Goal: Task Accomplishment & Management: Use online tool/utility

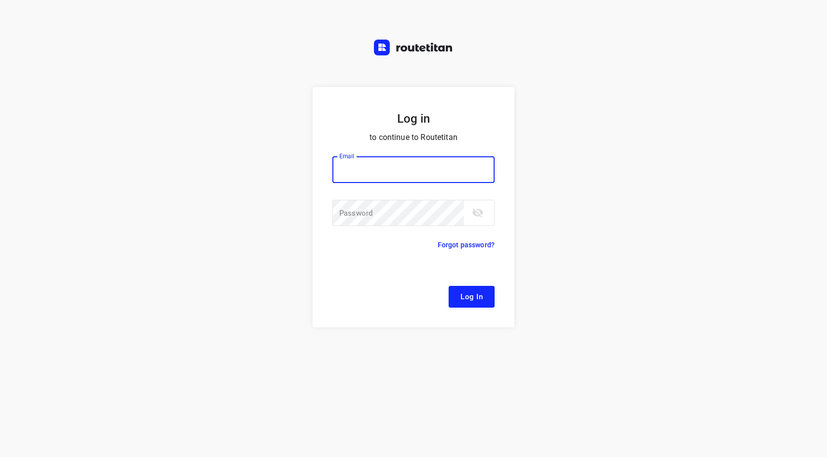
click at [380, 174] on input "email" at bounding box center [413, 169] width 162 height 27
drag, startPoint x: 349, startPoint y: 169, endPoint x: 326, endPoint y: 169, distance: 23.2
click at [326, 169] on form "Log in to continue to Routetitan Email f Email ​ Password Password ​ Forgot pas…" at bounding box center [413, 207] width 202 height 240
type input "remco@fruitopjewerk.nl"
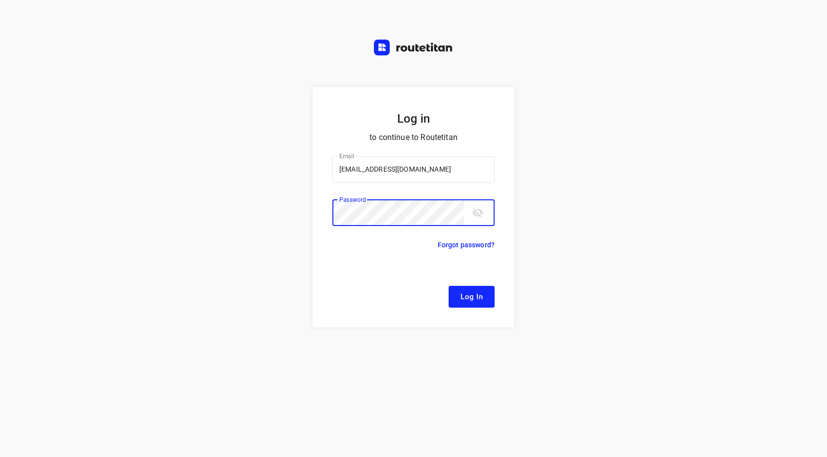
click at [311, 214] on div "Log in to continue to Routetitan Email remco@fruitopjewerk.nl Email ​ Password …" at bounding box center [413, 272] width 827 height 370
click at [448, 286] on button "Log In" at bounding box center [471, 297] width 46 height 22
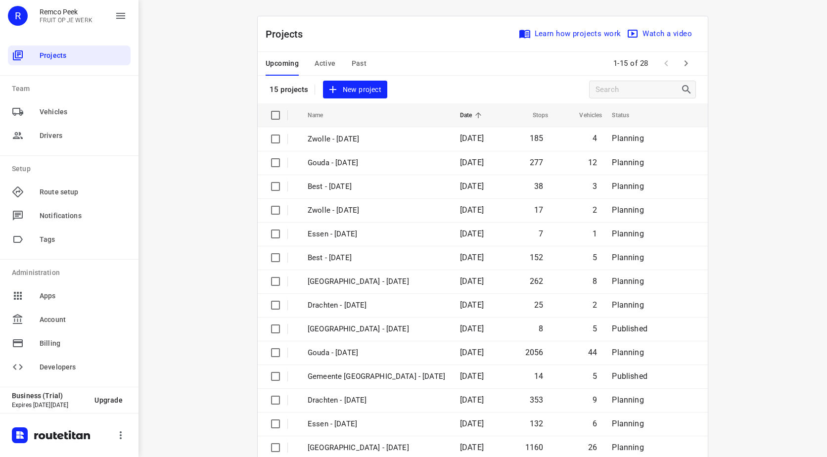
click at [366, 63] on div "Upcoming Active Past" at bounding box center [323, 64] width 117 height 24
click at [360, 63] on span "Past" at bounding box center [358, 63] width 15 height 12
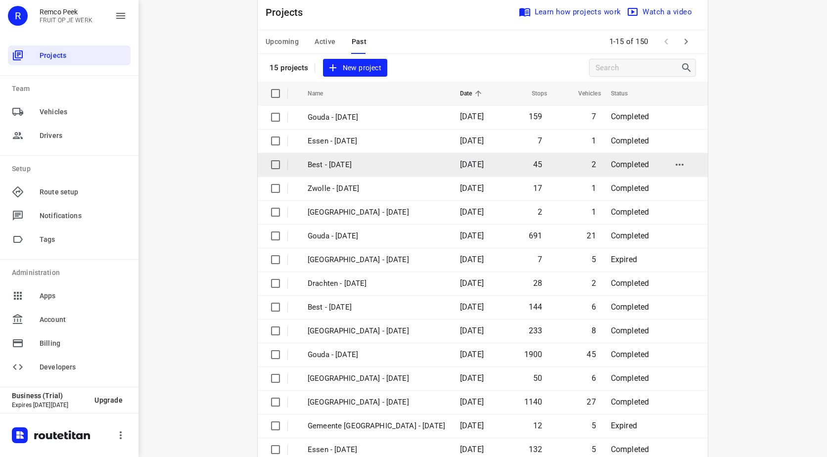
scroll to position [43, 0]
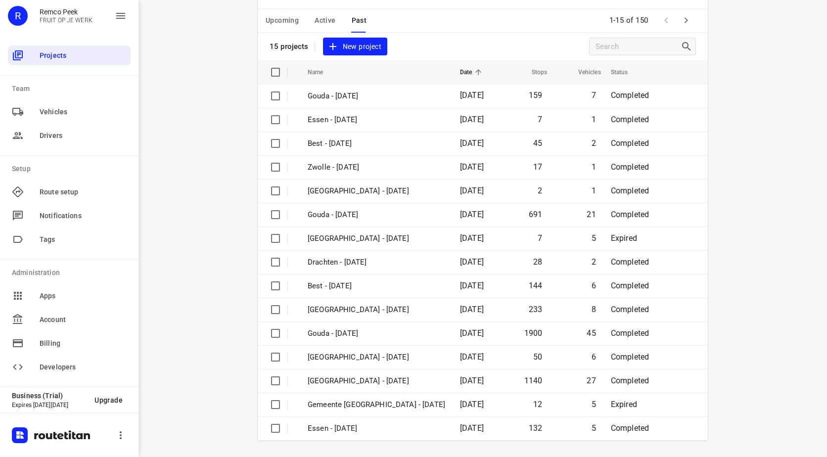
click at [683, 23] on icon "button" at bounding box center [686, 20] width 12 height 12
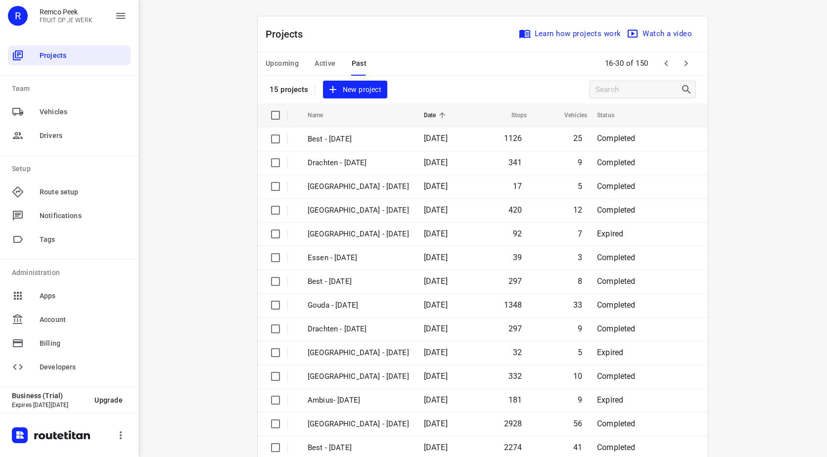
click at [664, 63] on icon "button" at bounding box center [666, 63] width 12 height 12
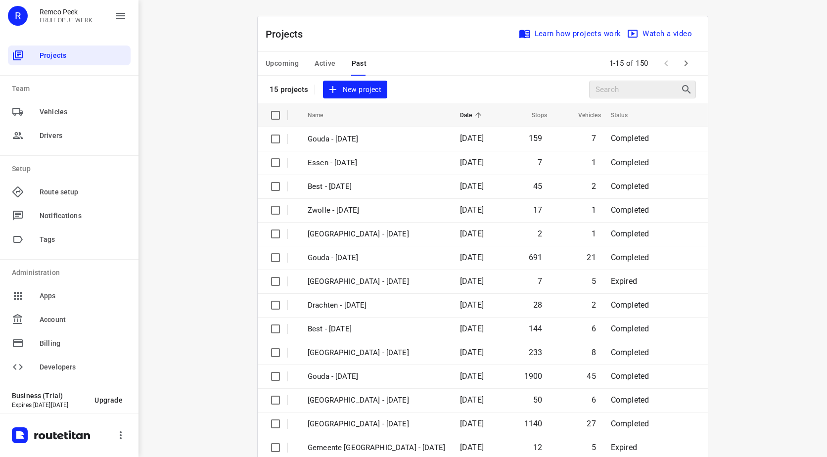
scroll to position [43, 0]
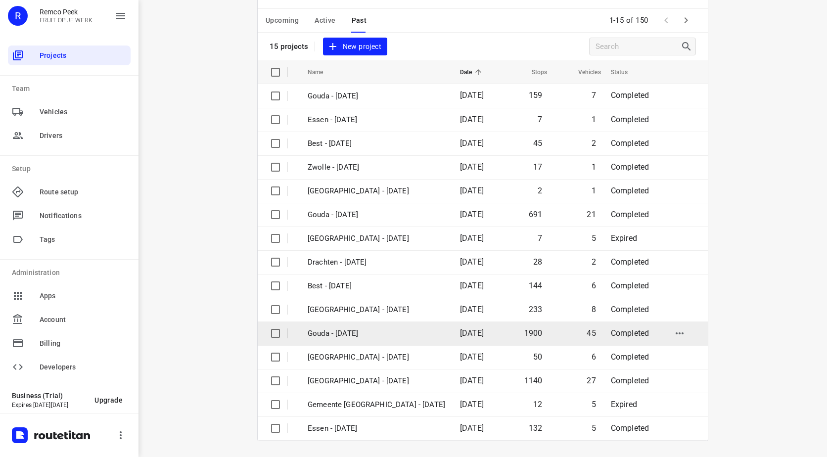
click at [349, 335] on p "Gouda - [DATE]" at bounding box center [375, 333] width 137 height 11
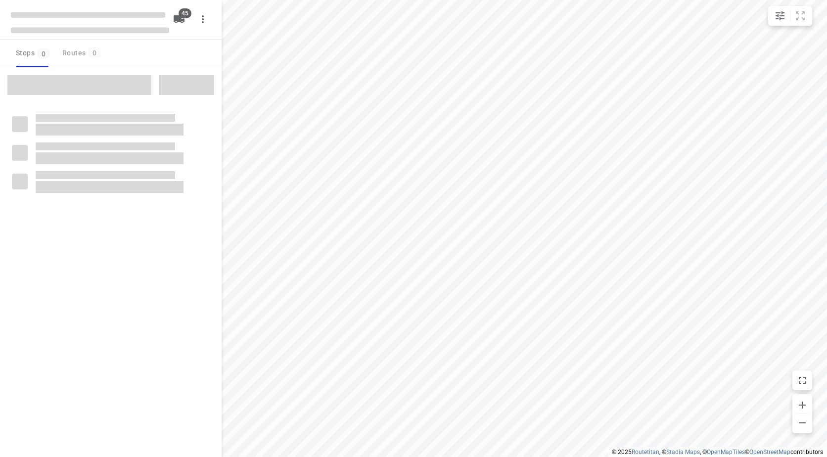
checkbox input "true"
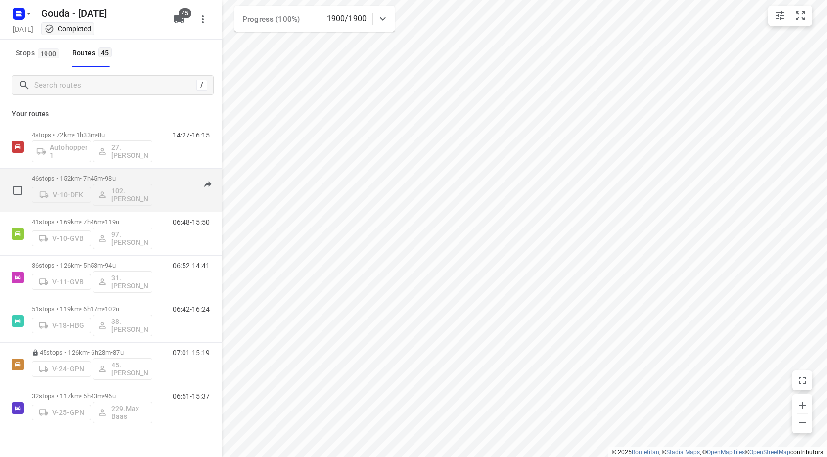
click at [145, 175] on p "46 stops • 152km • 7h45m • 98u" at bounding box center [92, 178] width 121 height 7
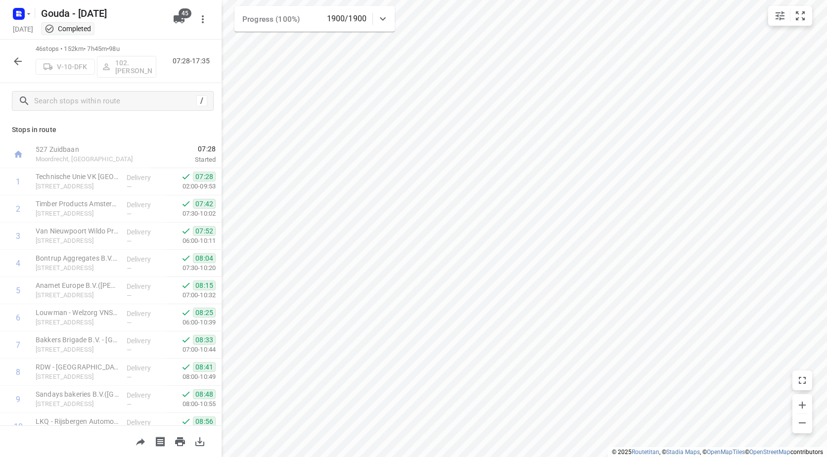
click at [19, 65] on icon "button" at bounding box center [18, 61] width 12 height 12
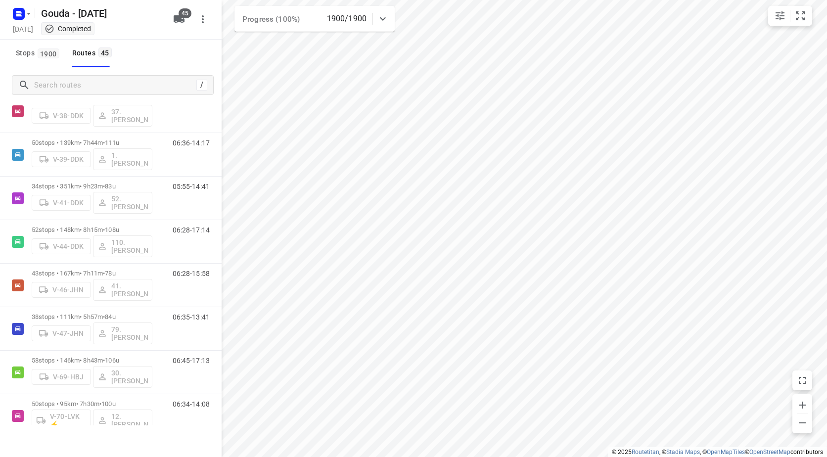
scroll to position [390, 0]
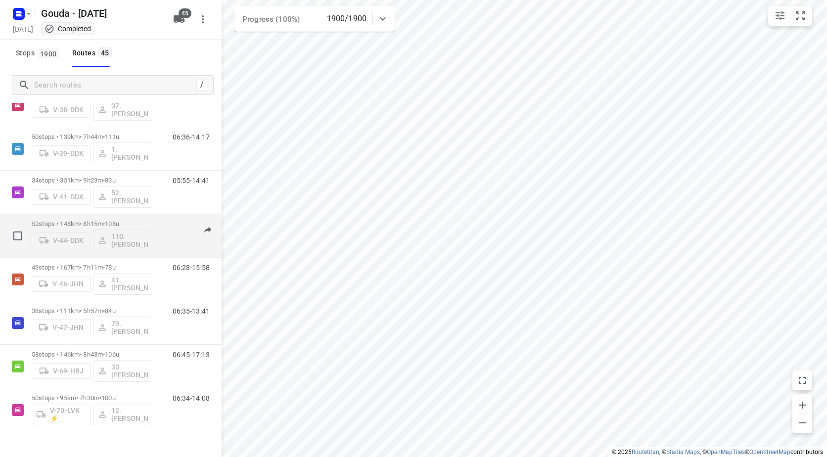
click at [165, 219] on div "52 stops • 148km • 8h15m • 108u V-44-DDK 110.Lucas Drenth 06:28-17:14" at bounding box center [127, 235] width 190 height 41
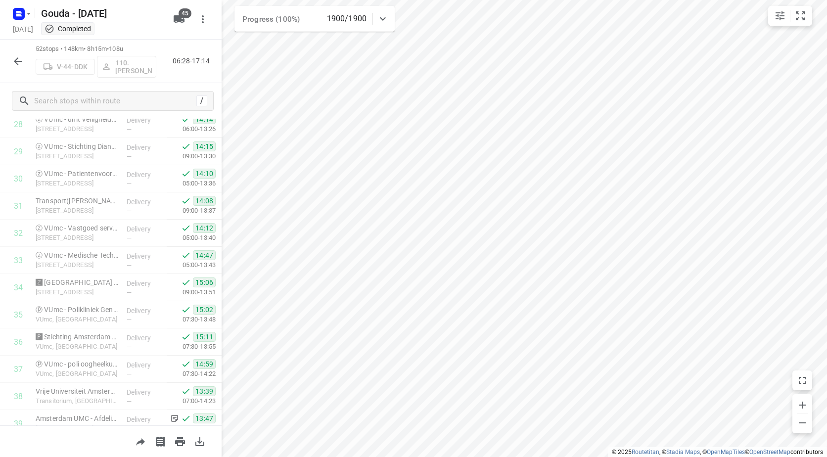
scroll to position [1184, 0]
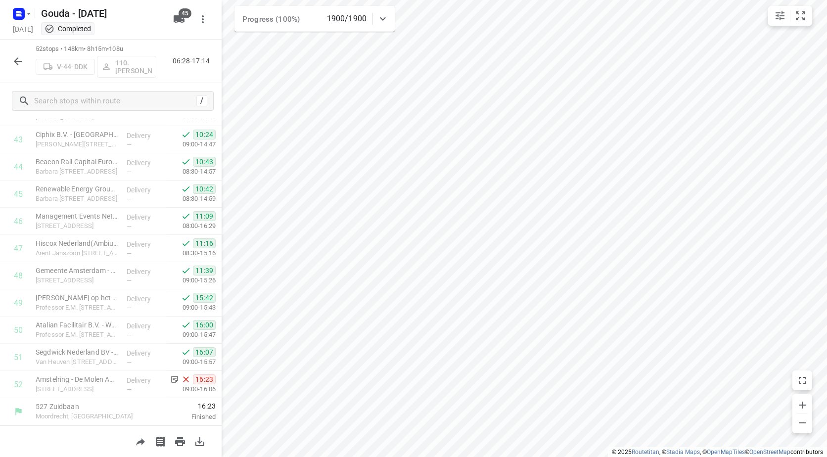
click at [17, 66] on icon "button" at bounding box center [18, 61] width 12 height 12
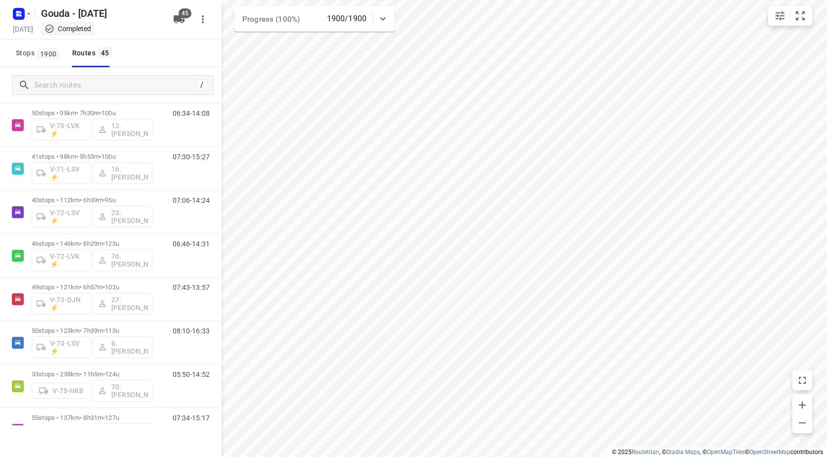
scroll to position [765, 0]
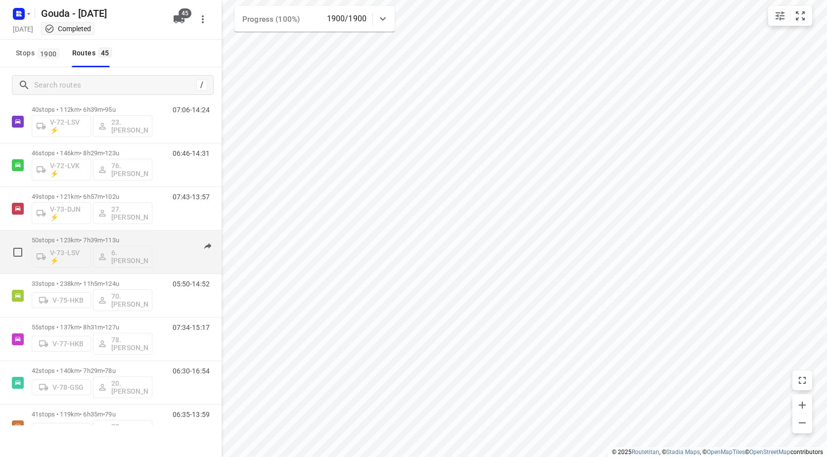
click at [132, 233] on div "50 stops • 123km • 7h39m • 113u V-73-LSV ⚡ 6. Arnold Smit" at bounding box center [92, 251] width 121 height 41
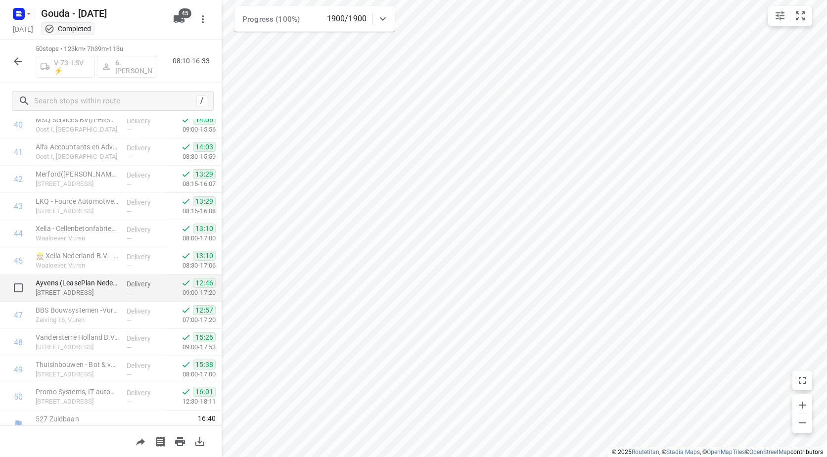
scroll to position [1130, 0]
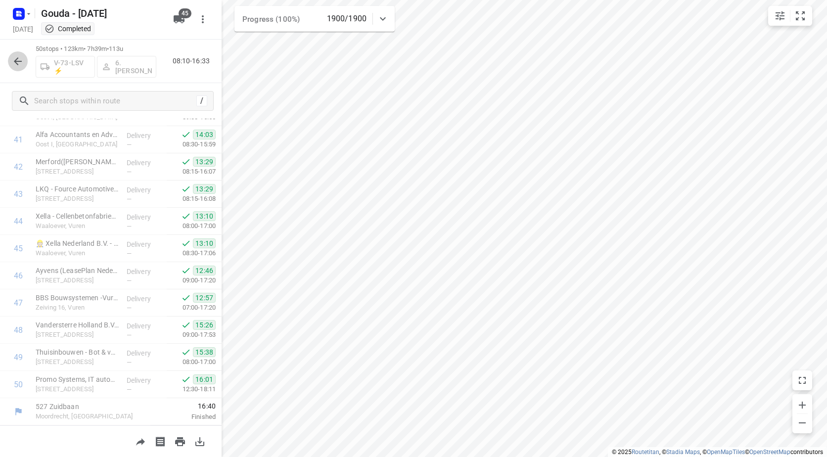
click at [16, 55] on icon "button" at bounding box center [18, 61] width 12 height 12
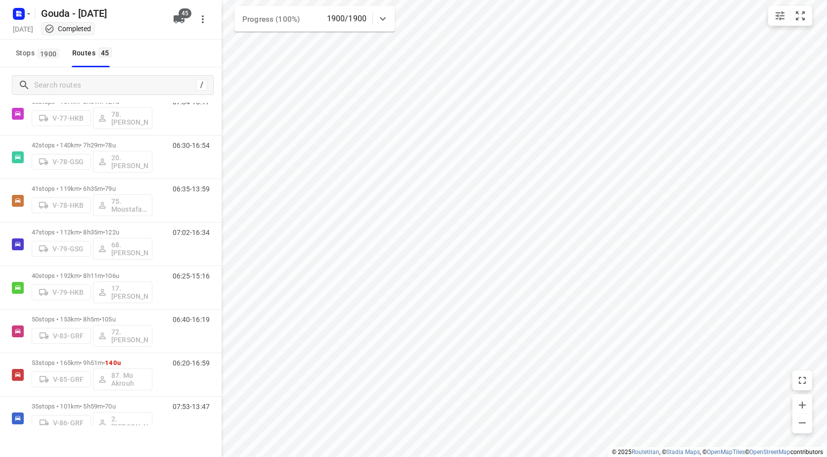
scroll to position [1177, 0]
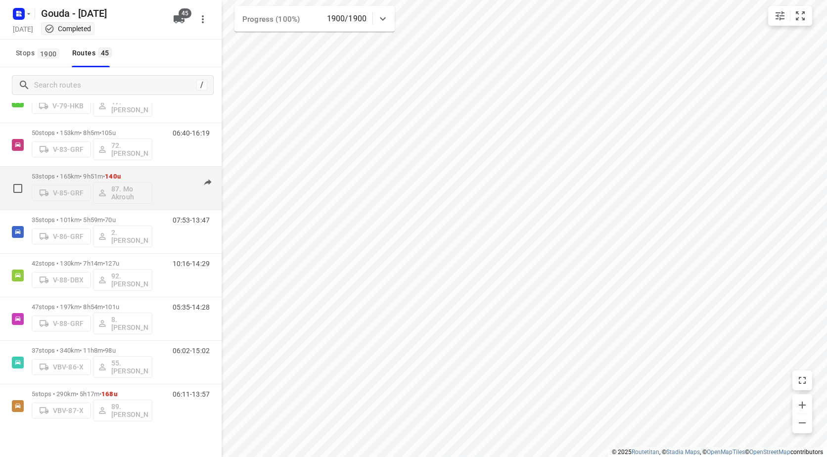
click at [160, 174] on div "06:20-16:59" at bounding box center [184, 191] width 49 height 36
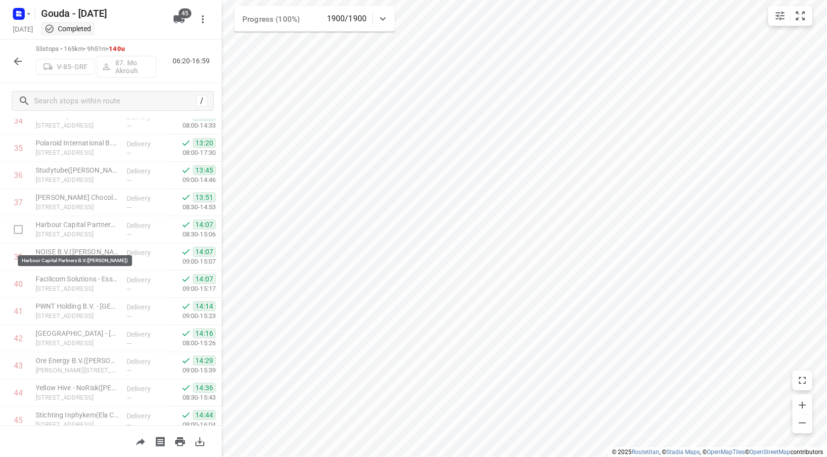
scroll to position [1211, 0]
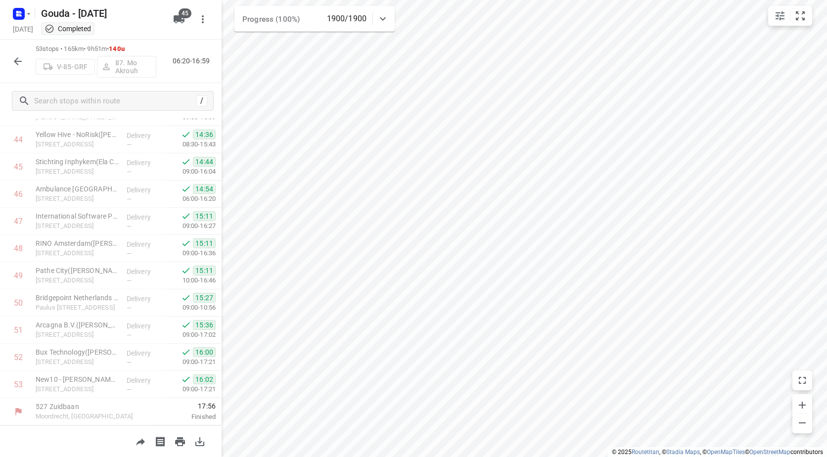
click at [17, 60] on icon "button" at bounding box center [18, 61] width 12 height 12
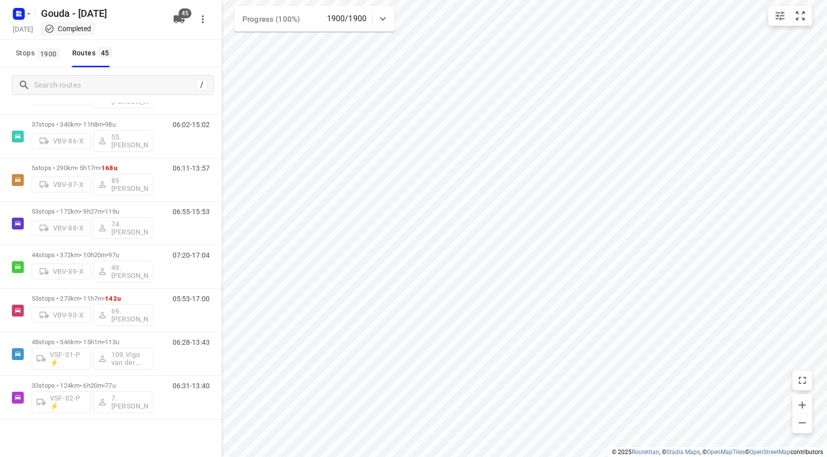
scroll to position [1413, 0]
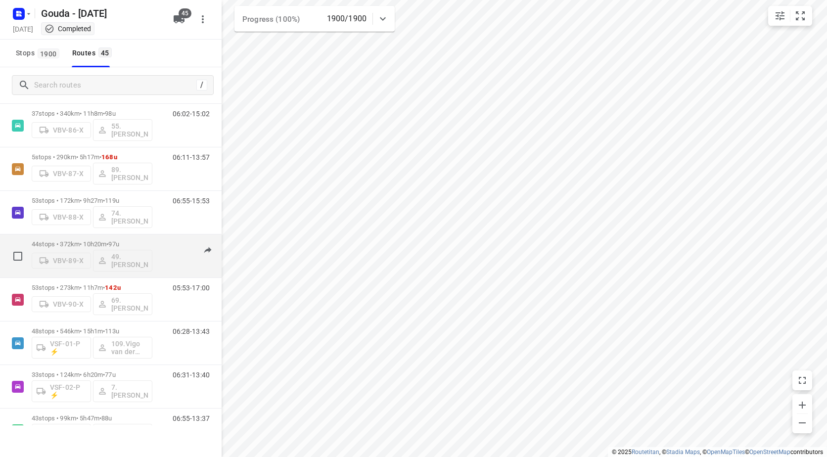
click at [119, 241] on span "97u" at bounding box center [113, 243] width 10 height 7
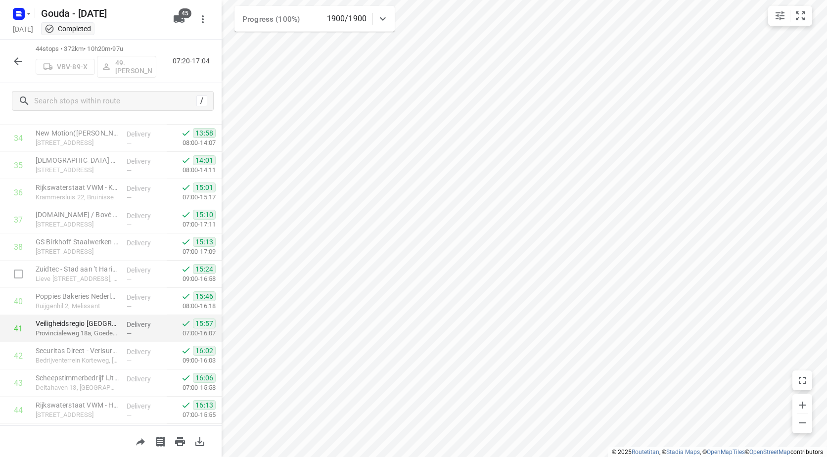
scroll to position [966, 0]
click at [13, 57] on icon "button" at bounding box center [18, 61] width 12 height 12
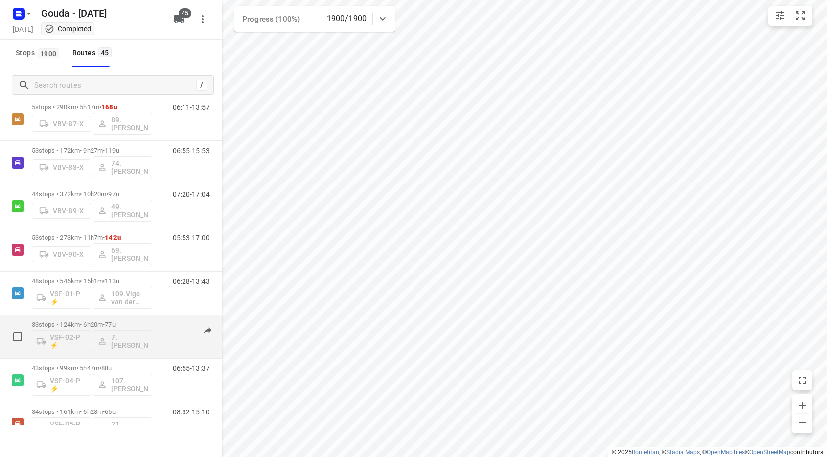
scroll to position [1420, 0]
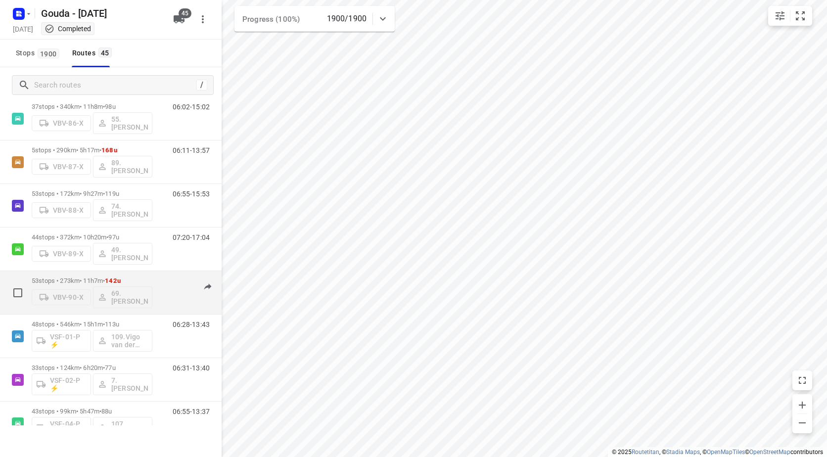
click at [134, 271] on div "53 stops • 273km • 11h7m • 142u VBV-90-X 69. Roelof Hamminga 05:53-17:00" at bounding box center [110, 293] width 221 height 44
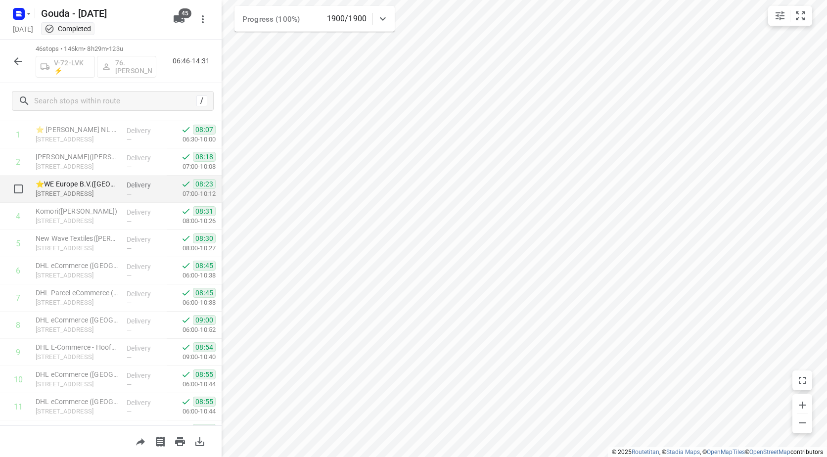
scroll to position [0, 0]
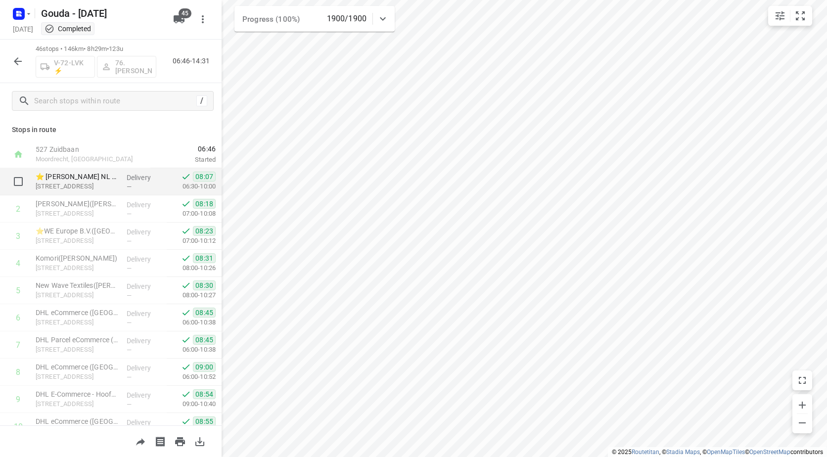
click at [94, 181] on p "[STREET_ADDRESS]" at bounding box center [77, 186] width 83 height 10
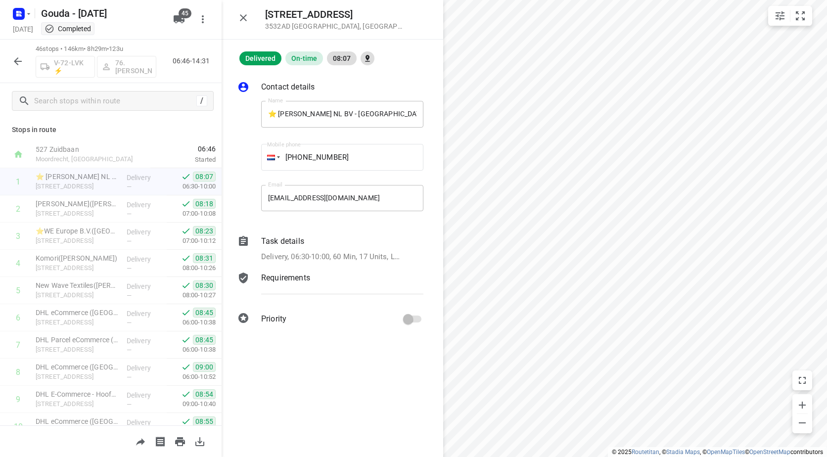
click at [242, 16] on icon "button" at bounding box center [243, 17] width 7 height 7
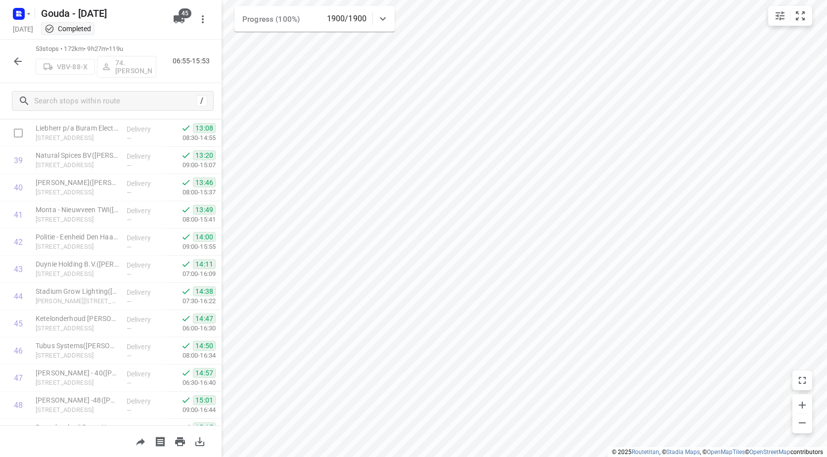
scroll to position [915, 0]
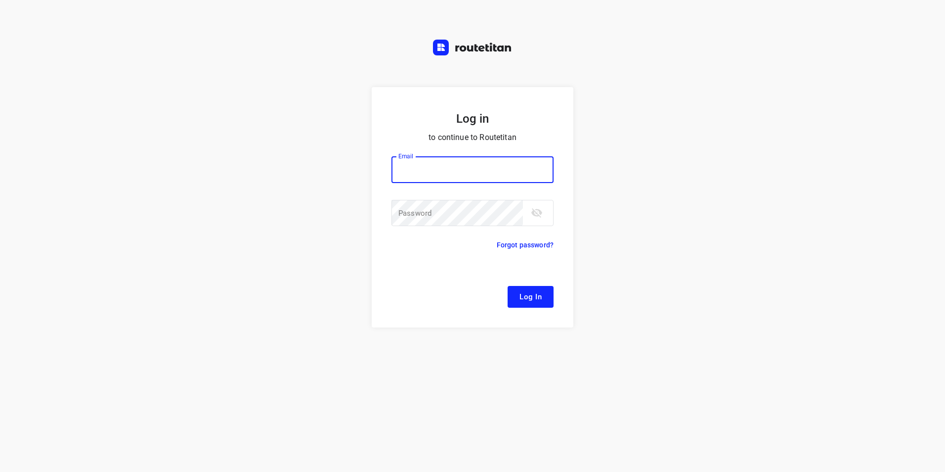
click at [424, 163] on input "email" at bounding box center [473, 169] width 162 height 27
type input "remco@fruitopjewerk.nl"
drag, startPoint x: 482, startPoint y: 175, endPoint x: 373, endPoint y: 169, distance: 109.4
click at [373, 169] on form "Log in to continue to Routetitan Email remco@fruitopjewerk.nl Email ​ Password …" at bounding box center [473, 207] width 202 height 240
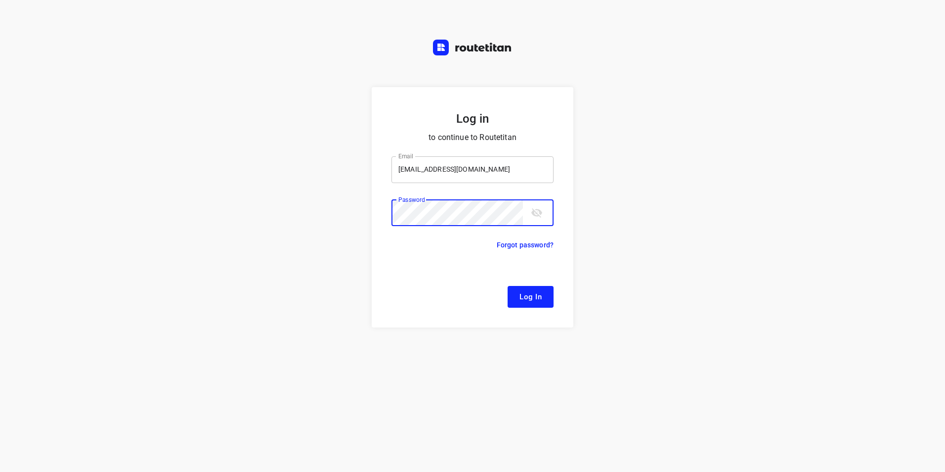
click at [426, 175] on input "remco@fruitopjewerk.nl" at bounding box center [473, 169] width 162 height 27
click at [437, 175] on input "remco@fruitopjewerk.nl" at bounding box center [473, 169] width 162 height 27
click at [508, 286] on button "Log In" at bounding box center [531, 297] width 46 height 22
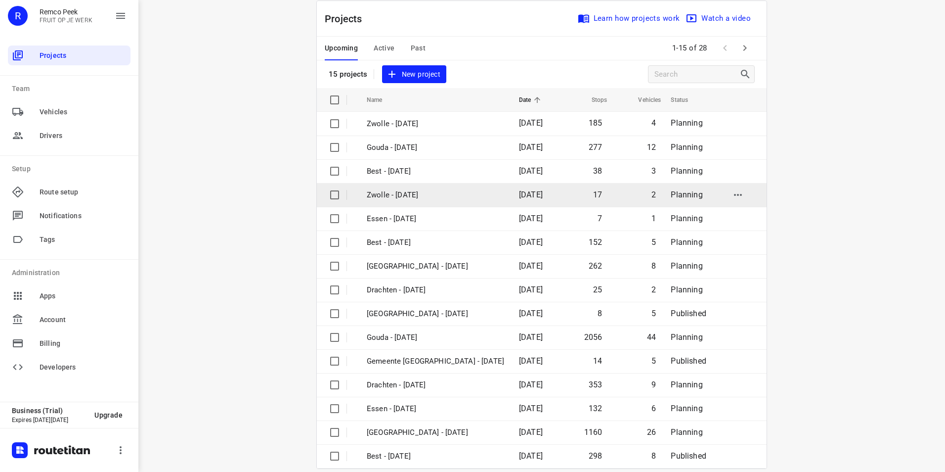
scroll to position [28, 0]
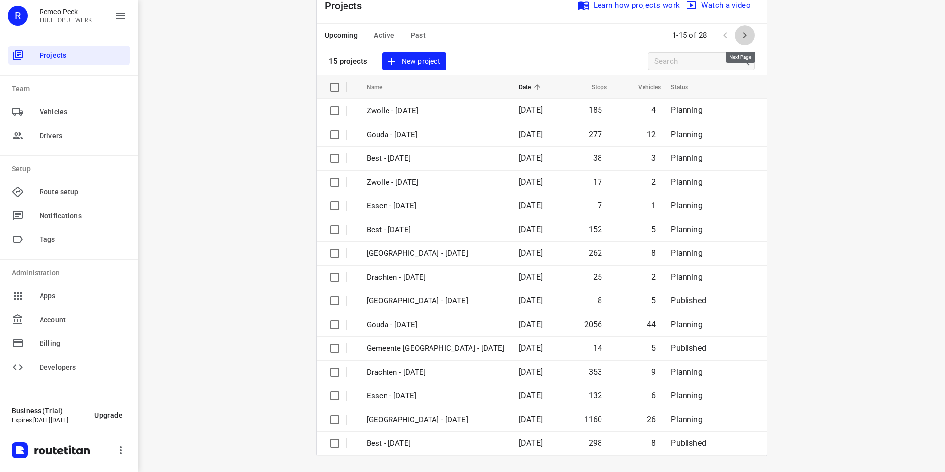
click at [742, 38] on icon "button" at bounding box center [745, 35] width 12 height 12
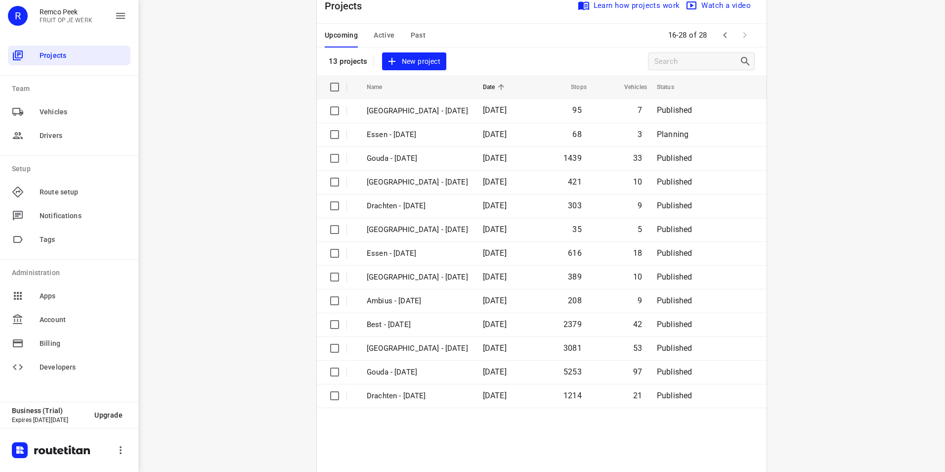
scroll to position [0, 0]
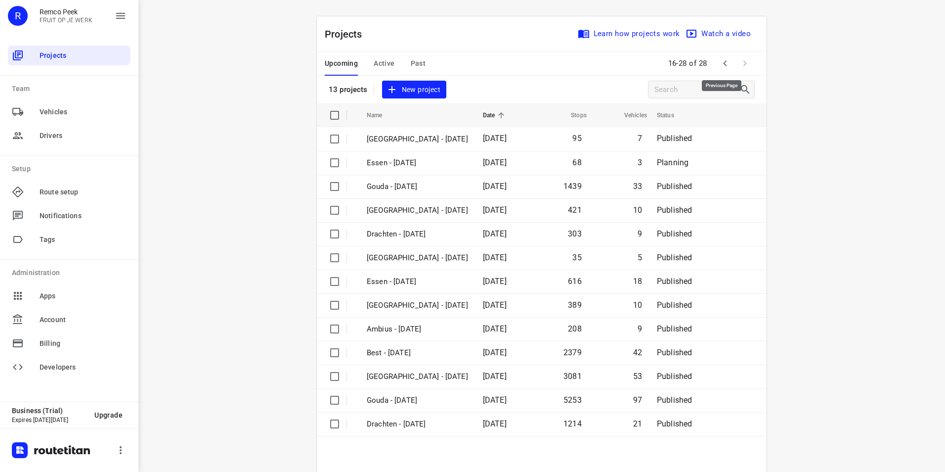
click at [725, 60] on icon "button" at bounding box center [725, 63] width 12 height 12
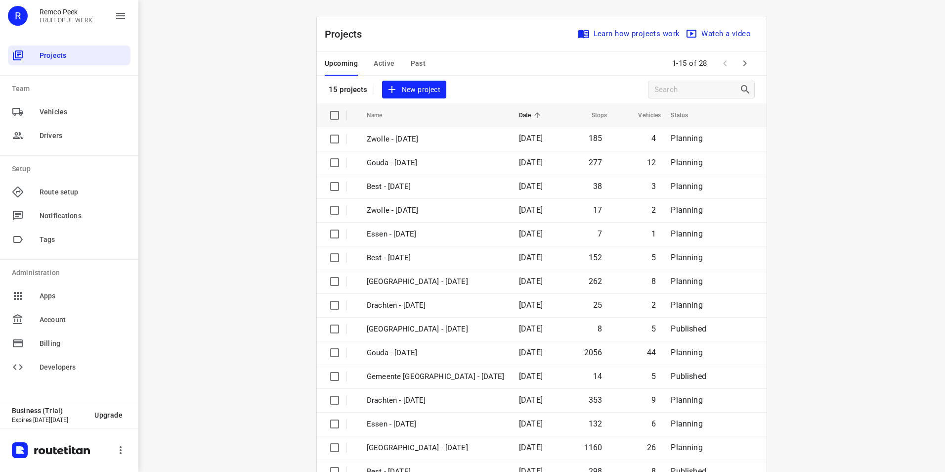
scroll to position [28, 0]
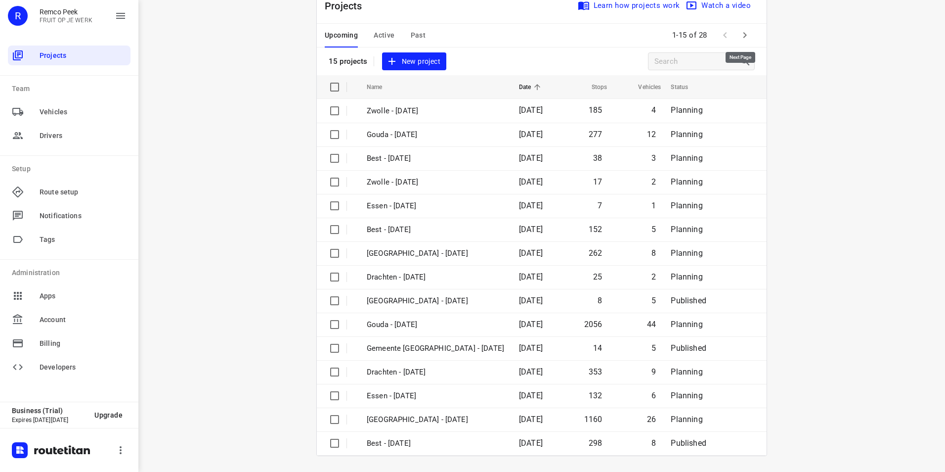
click at [739, 35] on icon "button" at bounding box center [745, 35] width 12 height 12
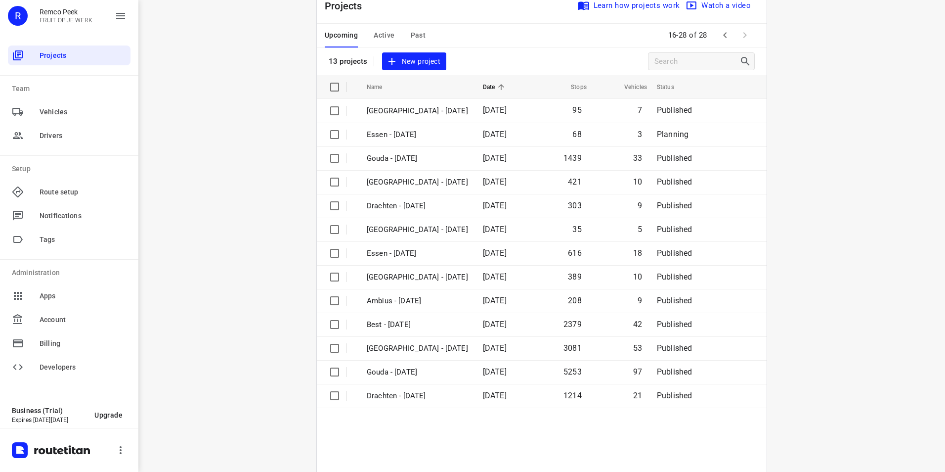
scroll to position [0, 0]
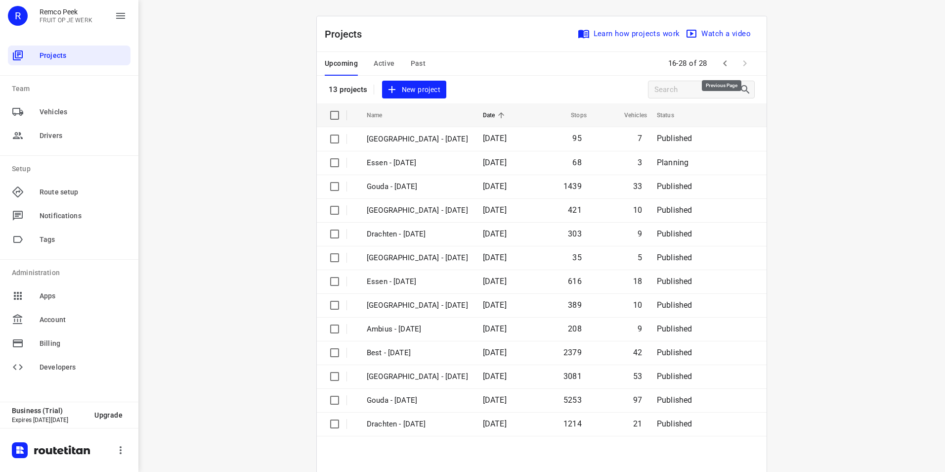
click at [719, 64] on icon "button" at bounding box center [725, 63] width 12 height 12
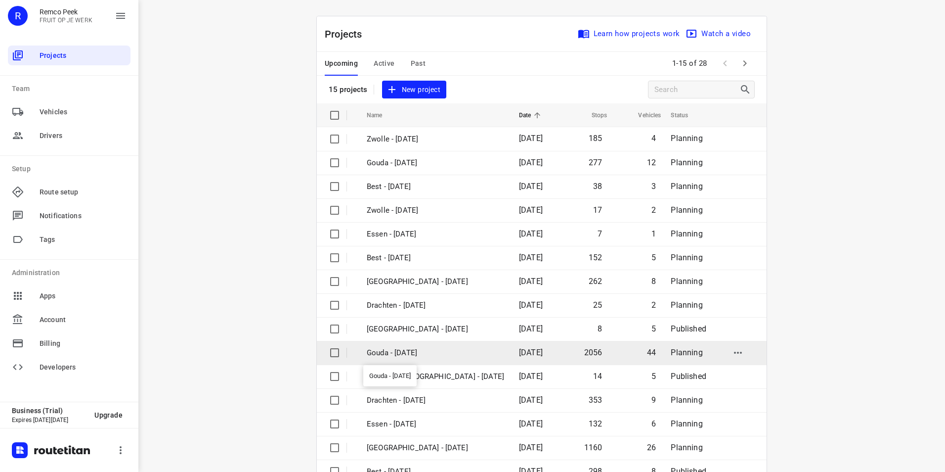
click at [402, 353] on p "Gouda - [DATE]" at bounding box center [435, 352] width 137 height 11
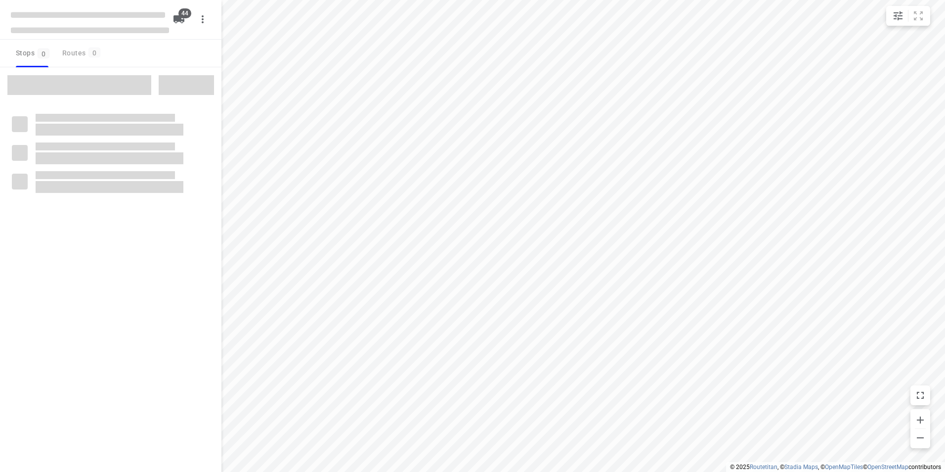
checkbox input "true"
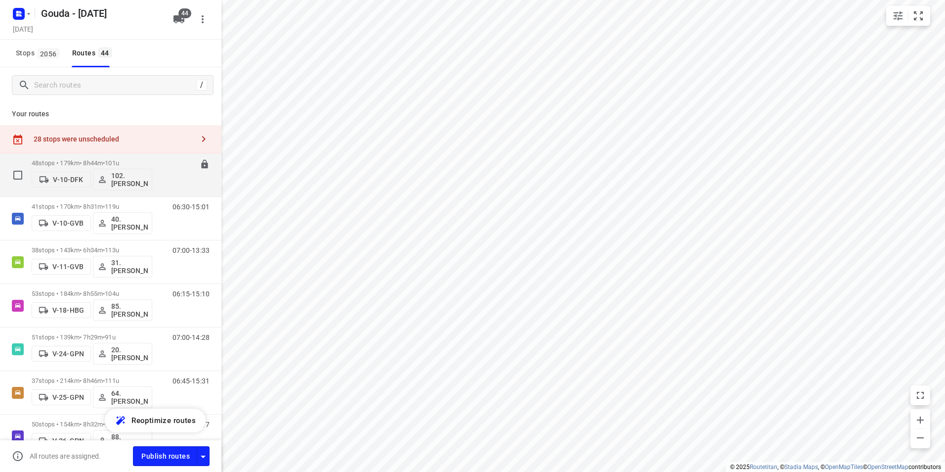
click at [160, 161] on div "06:30-15:14" at bounding box center [184, 177] width 49 height 36
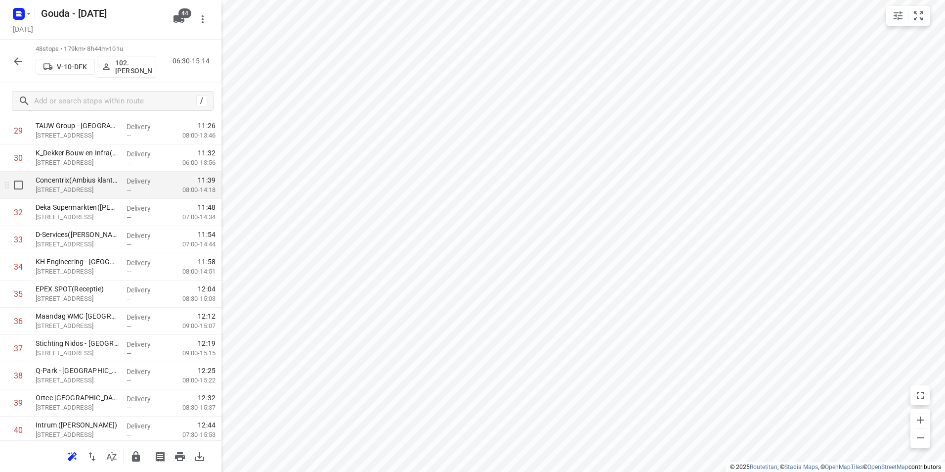
scroll to position [643, 0]
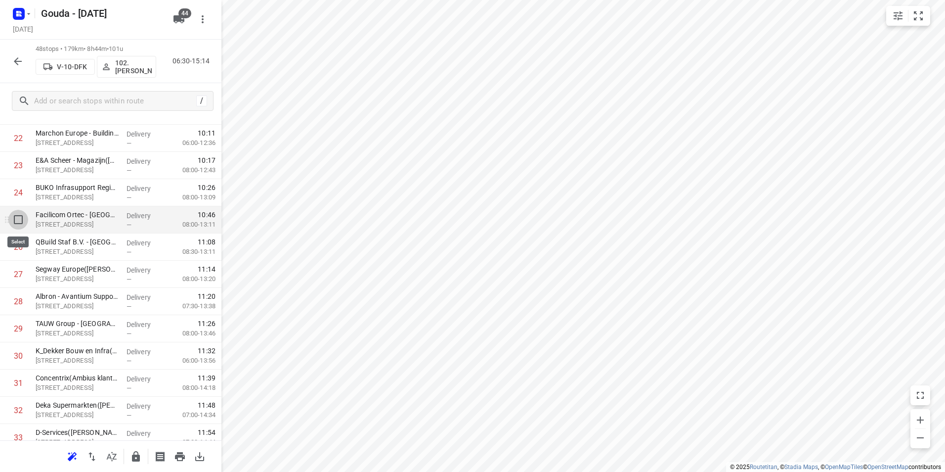
click at [16, 222] on input "checkbox" at bounding box center [18, 220] width 20 height 20
checkbox input "true"
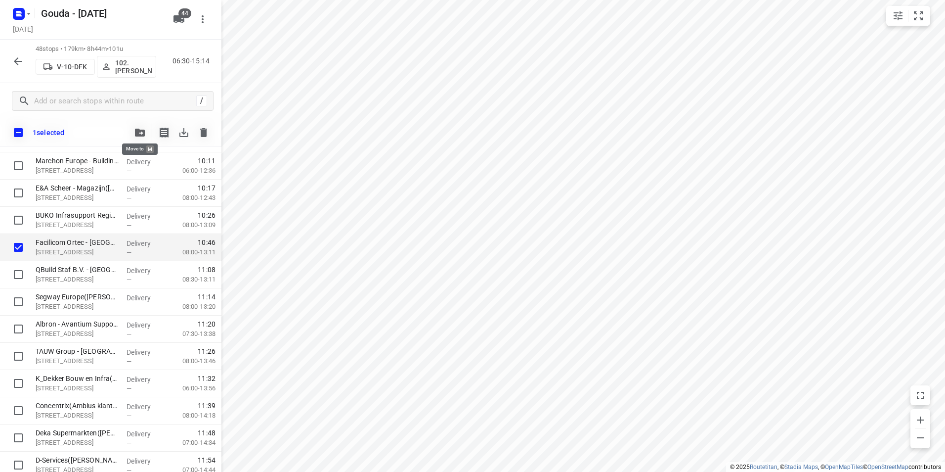
click at [137, 135] on icon "button" at bounding box center [140, 133] width 10 height 8
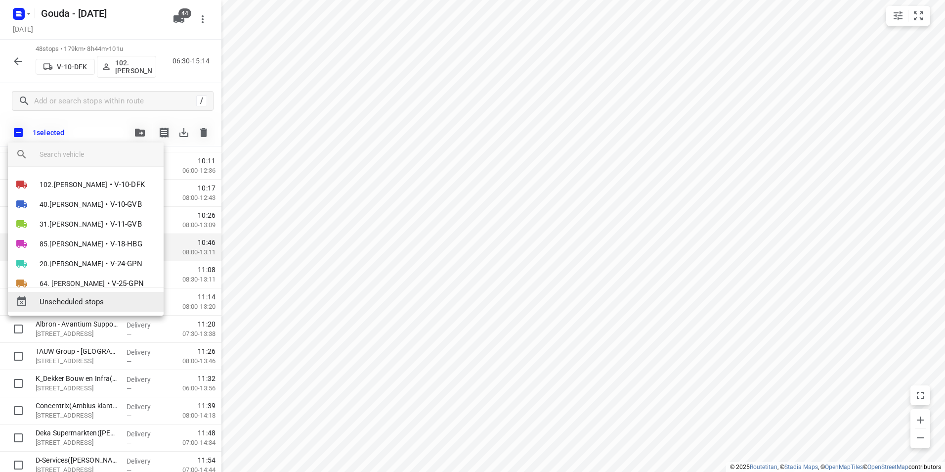
click at [80, 303] on span "Unscheduled stops" at bounding box center [98, 301] width 116 height 11
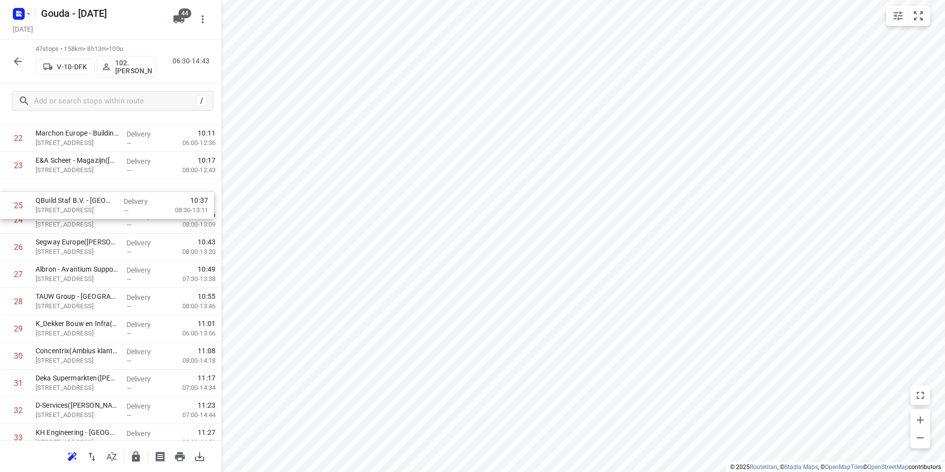
drag, startPoint x: 107, startPoint y: 221, endPoint x: 105, endPoint y: 197, distance: 23.8
click at [105, 197] on div "1 Technische Unie VK Groot Amsterdam - Basisweg(Marjon Kerkhoff) Basisweg 75, A…" at bounding box center [110, 193] width 221 height 1278
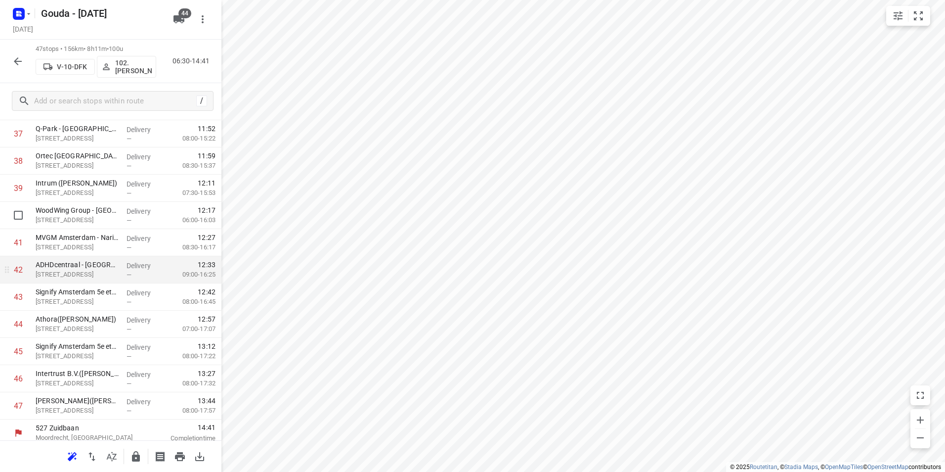
scroll to position [1061, 0]
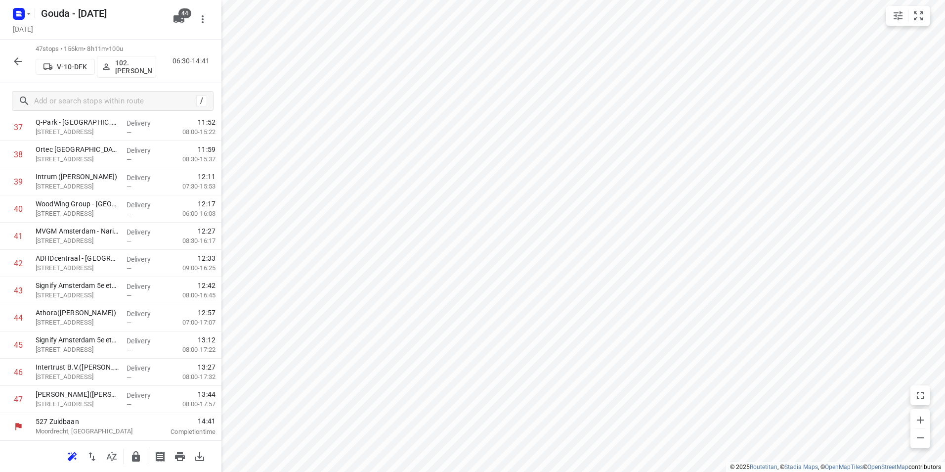
click at [137, 454] on icon "button" at bounding box center [136, 456] width 12 height 12
click at [20, 57] on icon "button" at bounding box center [18, 61] width 12 height 12
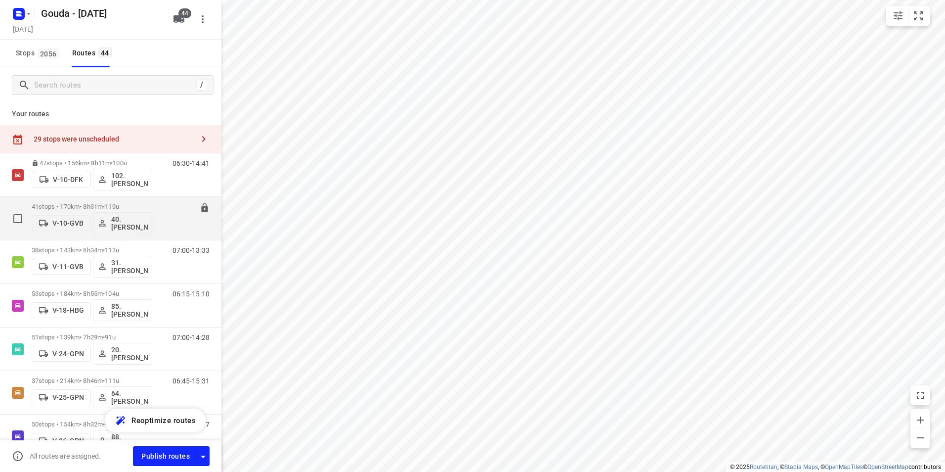
click at [140, 204] on p "41 stops • 170km • 8h31m • 119u" at bounding box center [92, 206] width 121 height 7
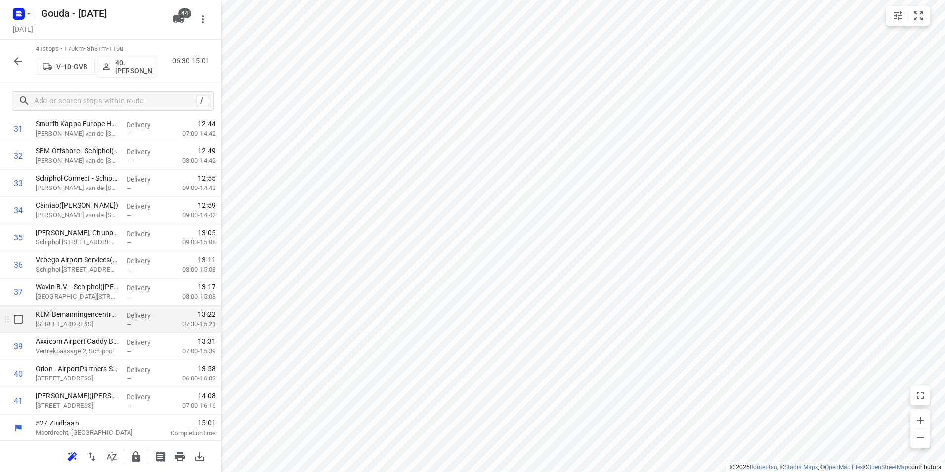
scroll to position [898, 0]
click at [139, 452] on icon "button" at bounding box center [136, 456] width 12 height 12
click at [18, 54] on button "button" at bounding box center [18, 61] width 20 height 20
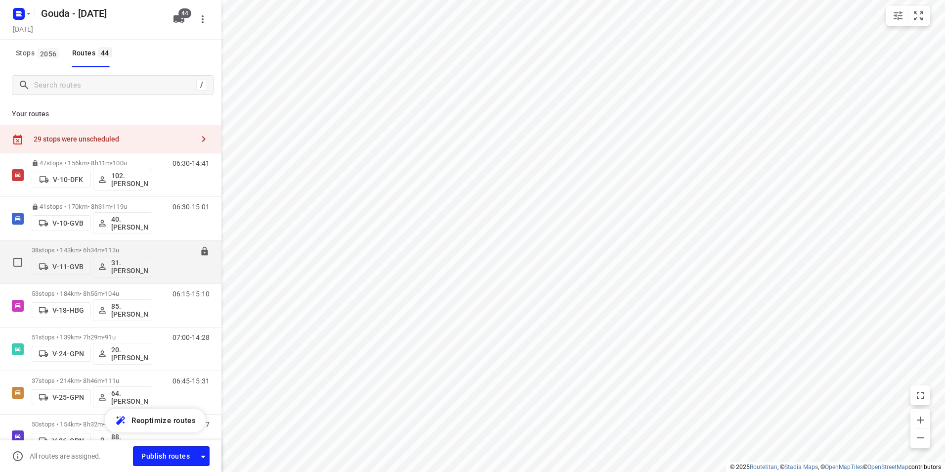
click at [116, 244] on div "38 stops • 143km • 6h34m • 113u V-11-GVB 31.Hidde van Kats" at bounding box center [92, 261] width 121 height 41
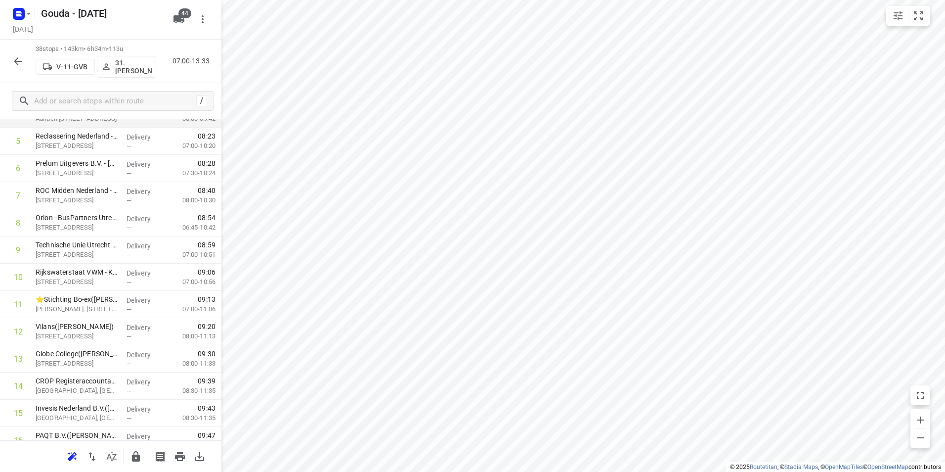
scroll to position [99, 0]
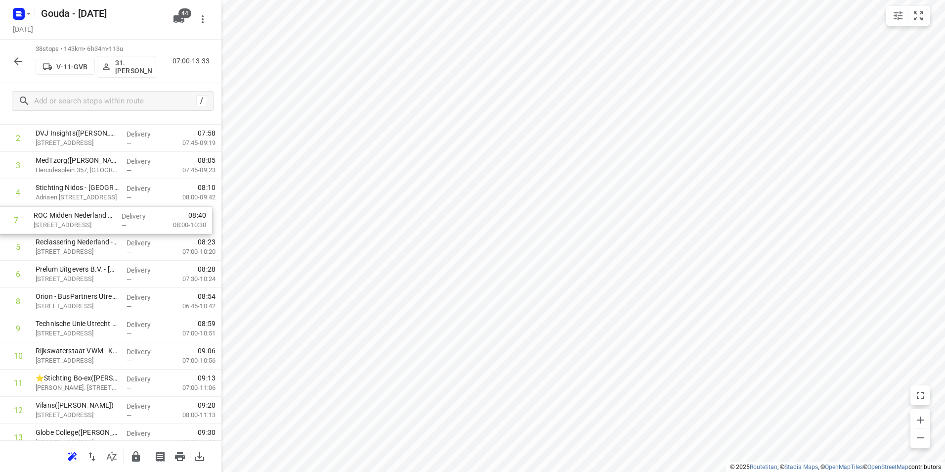
drag, startPoint x: 121, startPoint y: 276, endPoint x: 119, endPoint y: 219, distance: 56.4
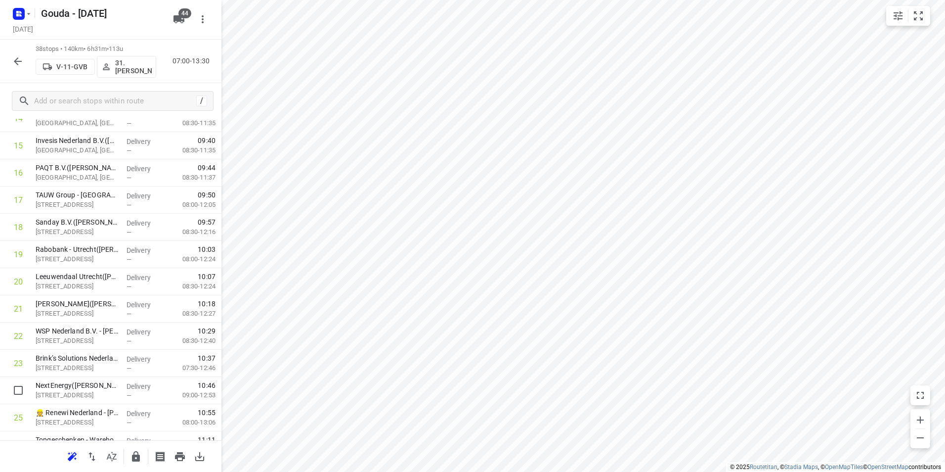
scroll to position [446, 0]
drag, startPoint x: 93, startPoint y: 397, endPoint x: 92, endPoint y: 221, distance: 175.5
click at [92, 221] on div "1 ⭐ASR Utrecht(Emanta Leenen) Archimedeslaan 10, Utrecht Delivery — 07:38 07:30…" at bounding box center [110, 266] width 221 height 1033
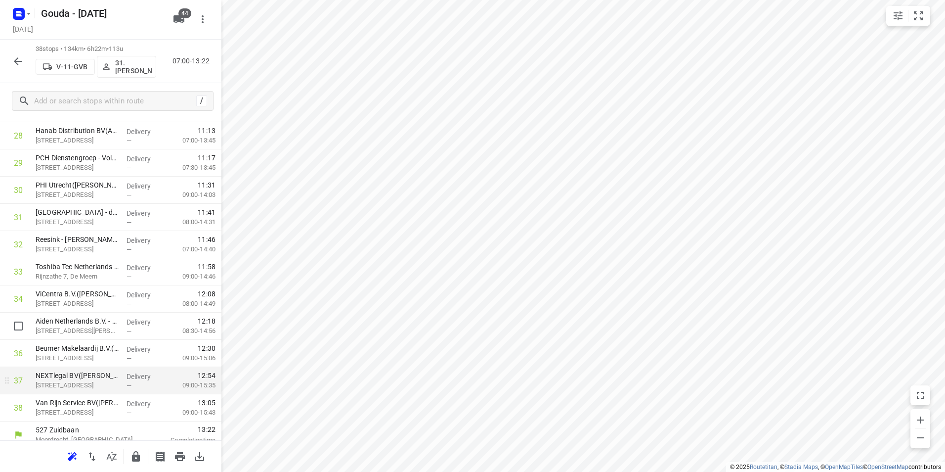
scroll to position [817, 0]
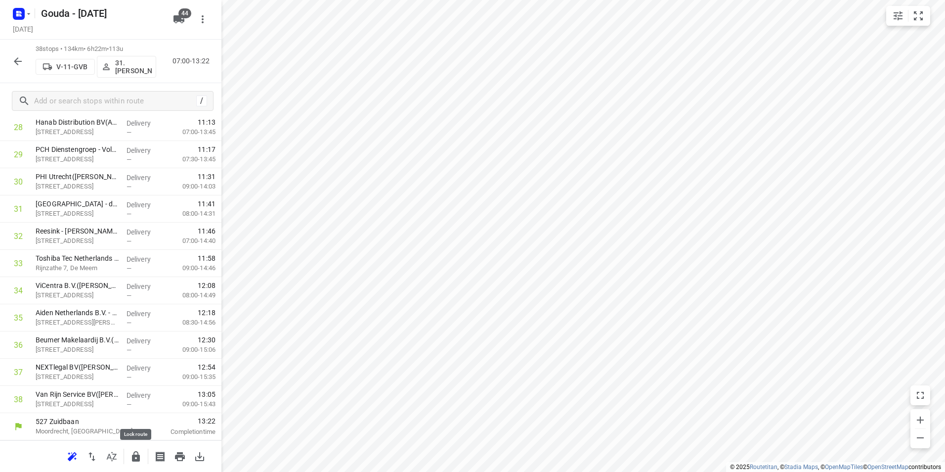
click at [133, 452] on icon "button" at bounding box center [136, 456] width 12 height 12
click at [13, 58] on icon "button" at bounding box center [18, 61] width 12 height 12
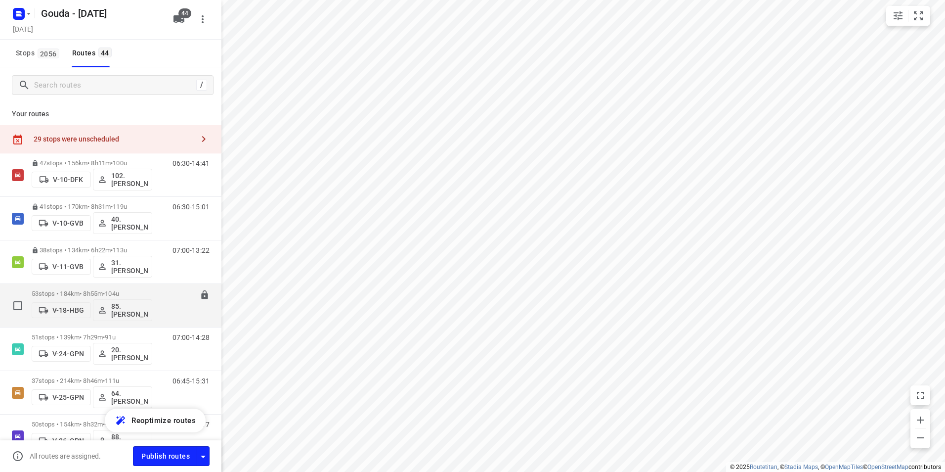
click at [111, 289] on div "53 stops • 184km • 8h55m • 104u V-18-HBG 85.Shahram Poorramszani" at bounding box center [92, 305] width 121 height 41
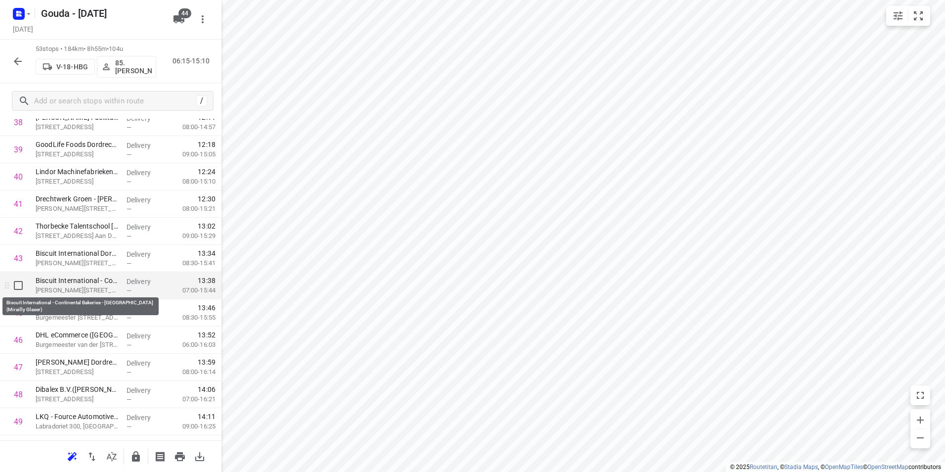
scroll to position [1094, 0]
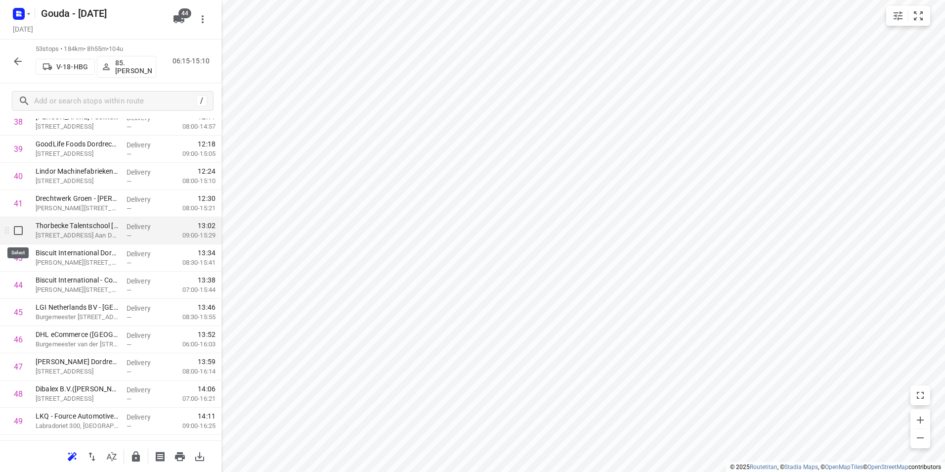
click at [19, 226] on input "checkbox" at bounding box center [18, 230] width 20 height 20
checkbox input "true"
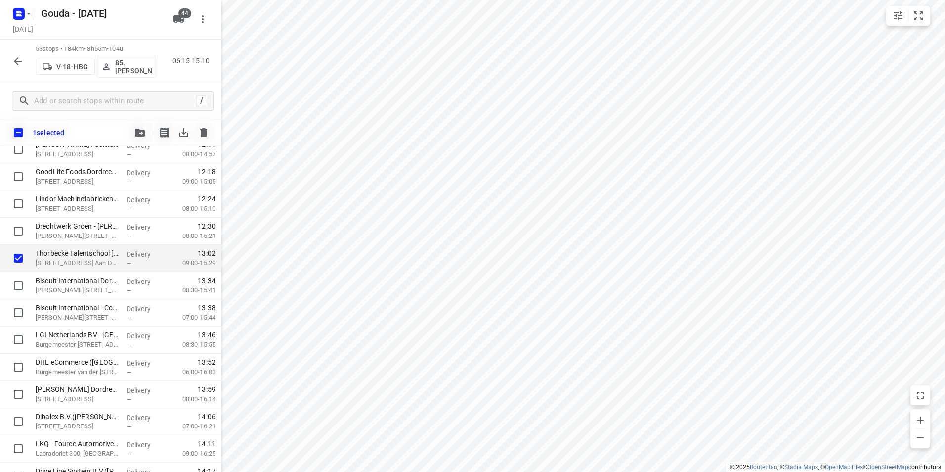
click at [137, 131] on icon "button" at bounding box center [140, 133] width 10 height 8
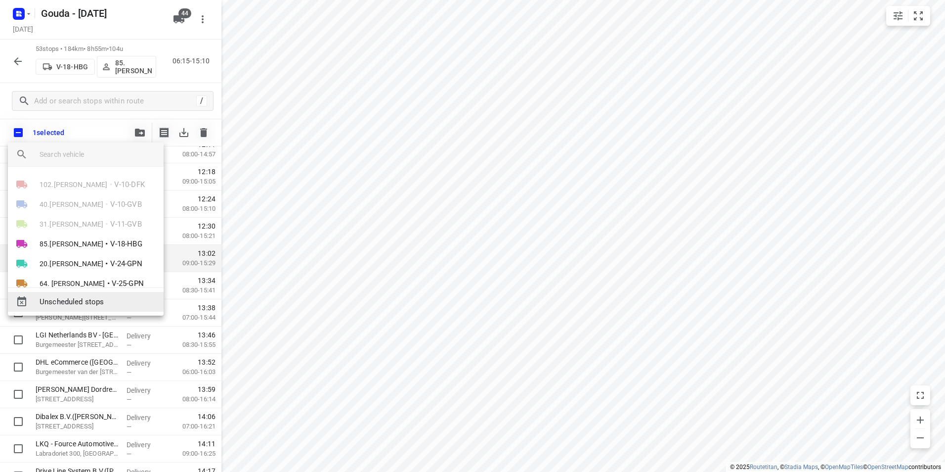
click at [95, 299] on span "Unscheduled stops" at bounding box center [98, 301] width 116 height 11
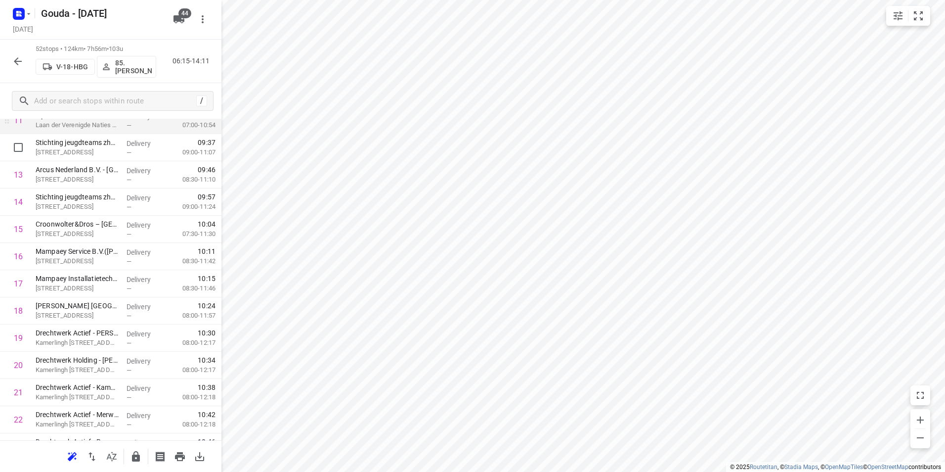
scroll to position [346, 0]
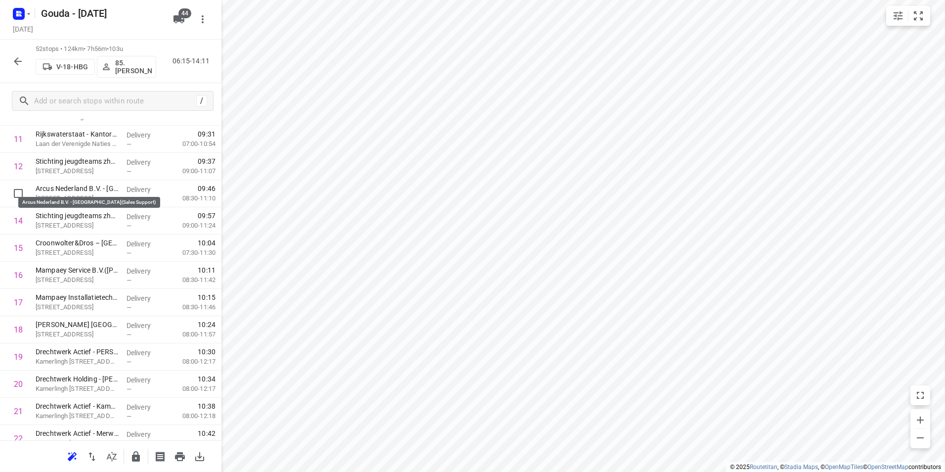
drag, startPoint x: 91, startPoint y: 186, endPoint x: 95, endPoint y: 158, distance: 28.9
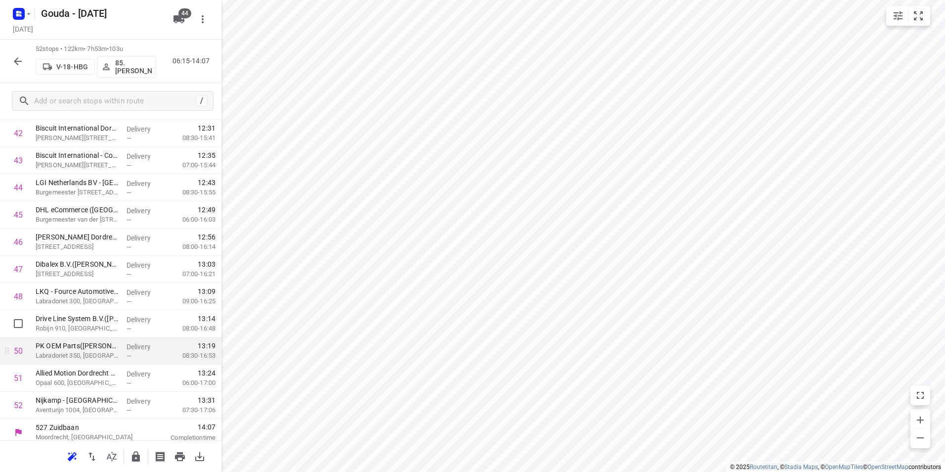
scroll to position [1197, 0]
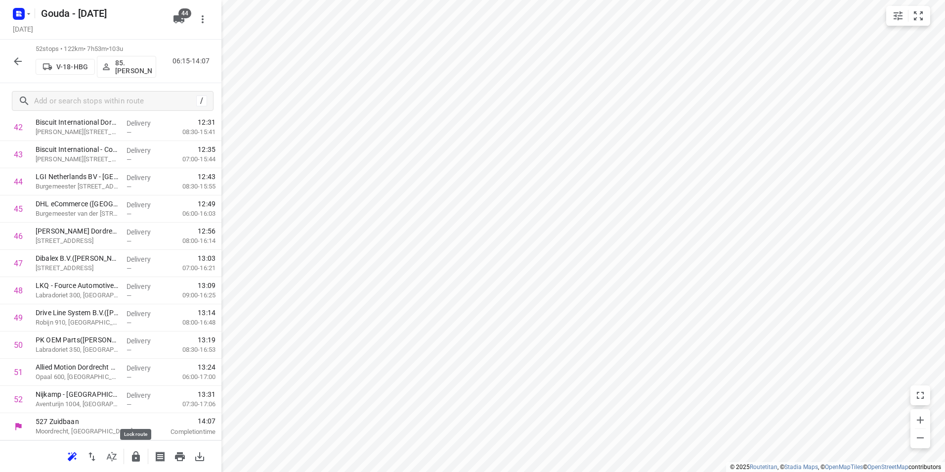
click at [131, 456] on icon "button" at bounding box center [136, 456] width 12 height 12
click at [20, 61] on icon "button" at bounding box center [18, 61] width 12 height 12
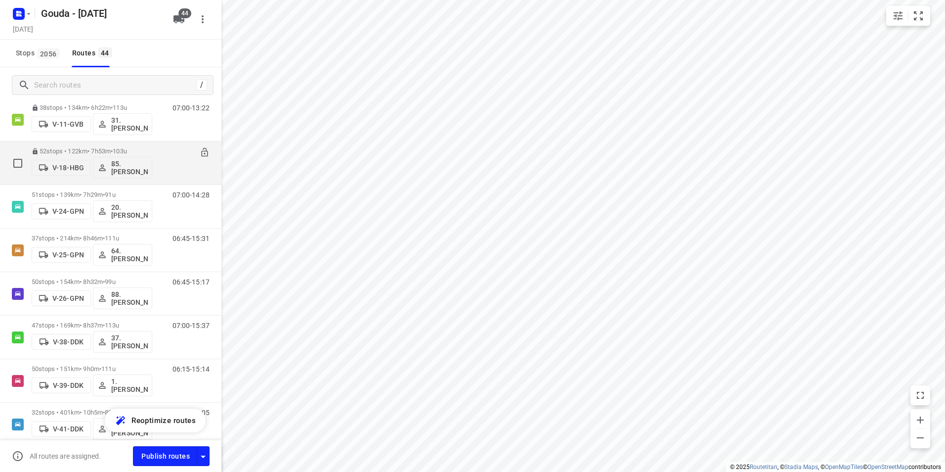
scroll to position [99, 0]
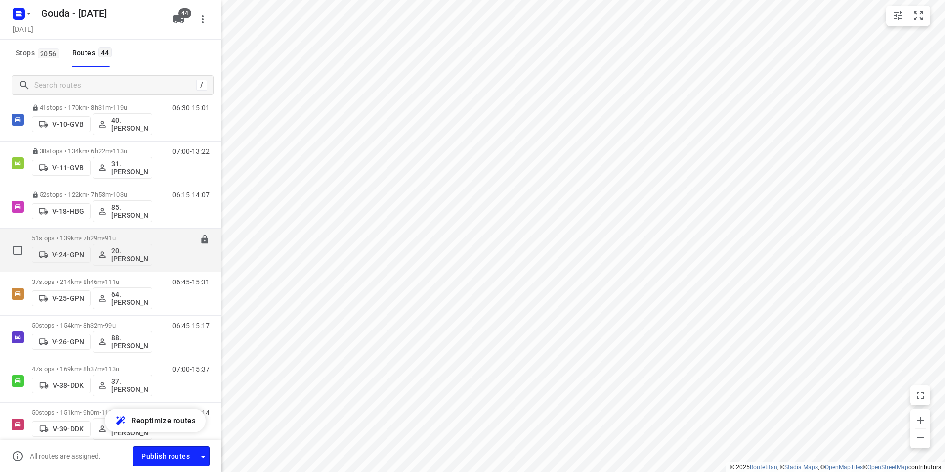
click at [128, 231] on div "51 stops • 139km • 7h29m • 91u V-24-GPN 20.Lisanne Pouw" at bounding box center [92, 249] width 121 height 41
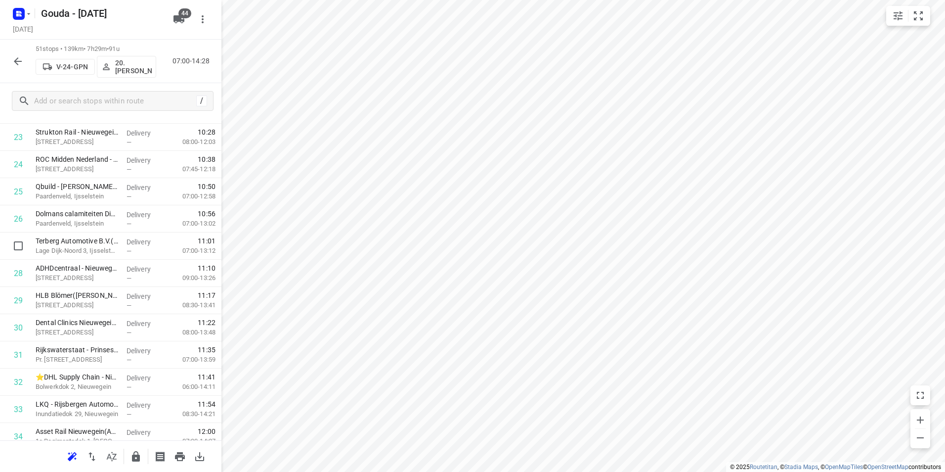
scroll to position [593, 0]
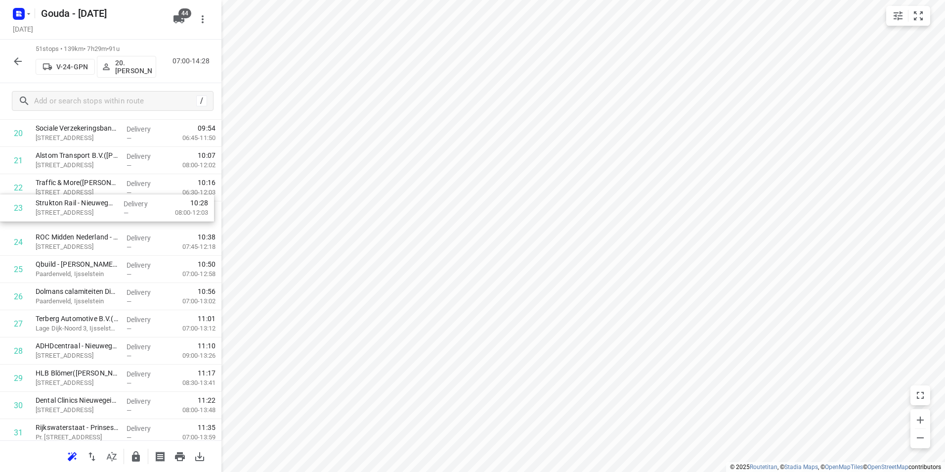
drag, startPoint x: 82, startPoint y: 219, endPoint x: 82, endPoint y: 193, distance: 25.7
click at [82, 193] on div "1 ⭐Verder Liquids(Nancy van der Wardt) Utrechtseweg 4A, Utrecht Delivery — 07:3…" at bounding box center [110, 296] width 221 height 1387
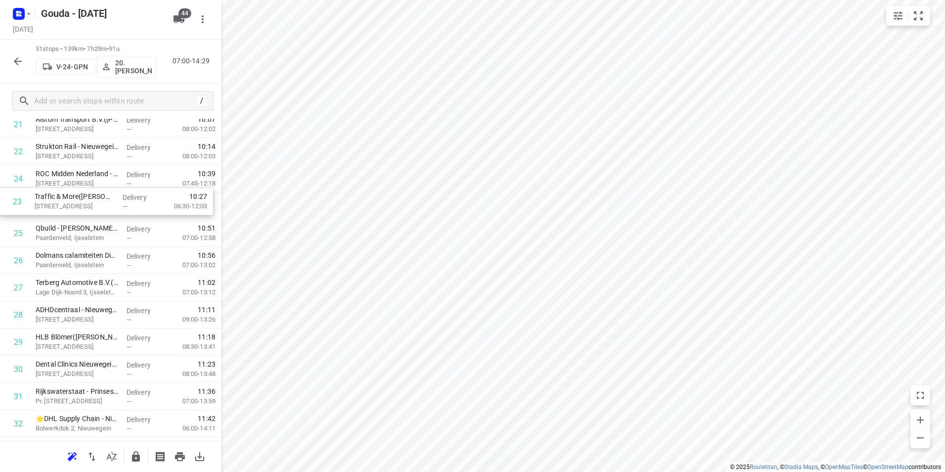
scroll to position [626, 0]
drag, startPoint x: 107, startPoint y: 179, endPoint x: 110, endPoint y: 221, distance: 42.1
click at [109, 220] on div "1 ⭐Verder Liquids(Nancy van der Wardt) Utrechtseweg 4A, Utrecht Delivery — 07:3…" at bounding box center [110, 263] width 221 height 1387
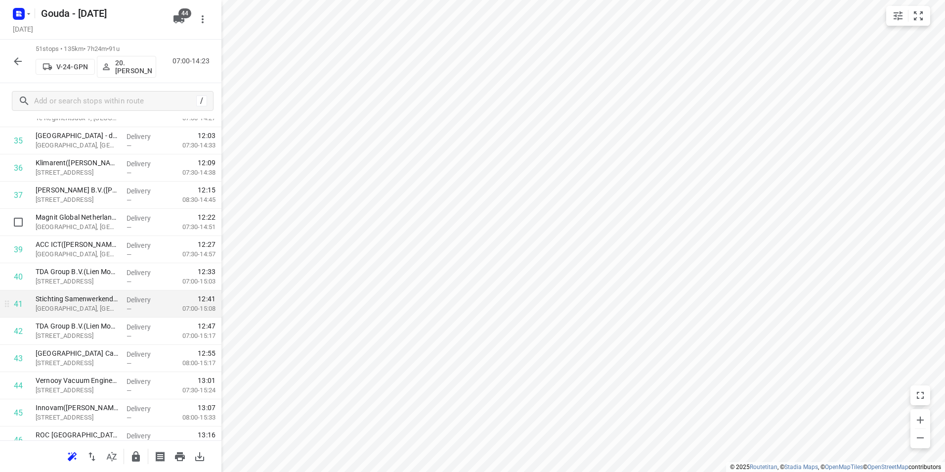
scroll to position [1022, 0]
drag, startPoint x: 123, startPoint y: 248, endPoint x: 121, endPoint y: 315, distance: 67.8
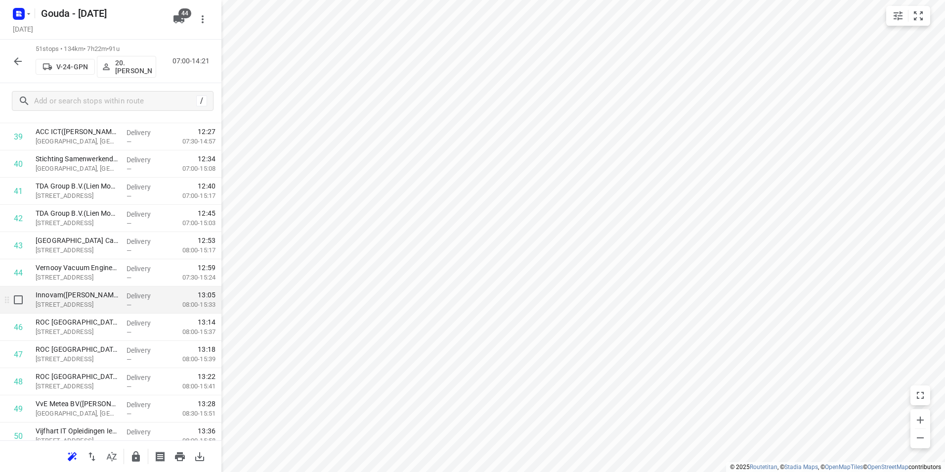
scroll to position [1121, 0]
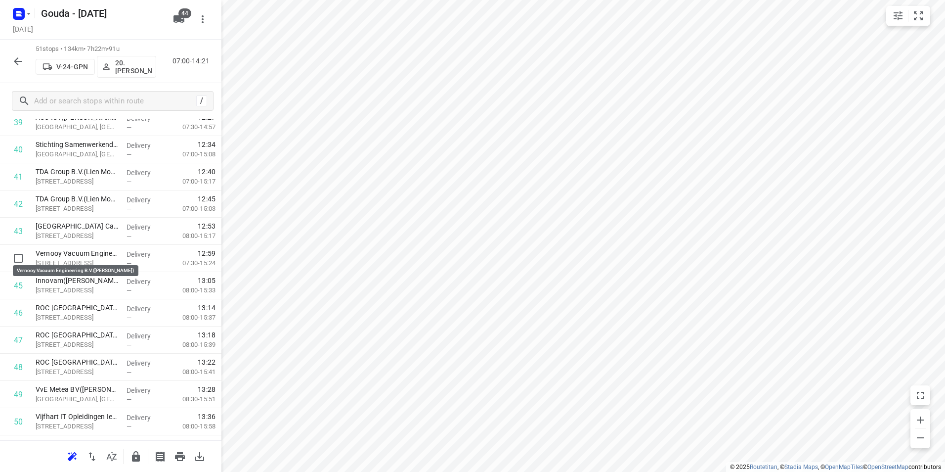
drag, startPoint x: 103, startPoint y: 255, endPoint x: 106, endPoint y: 231, distance: 24.4
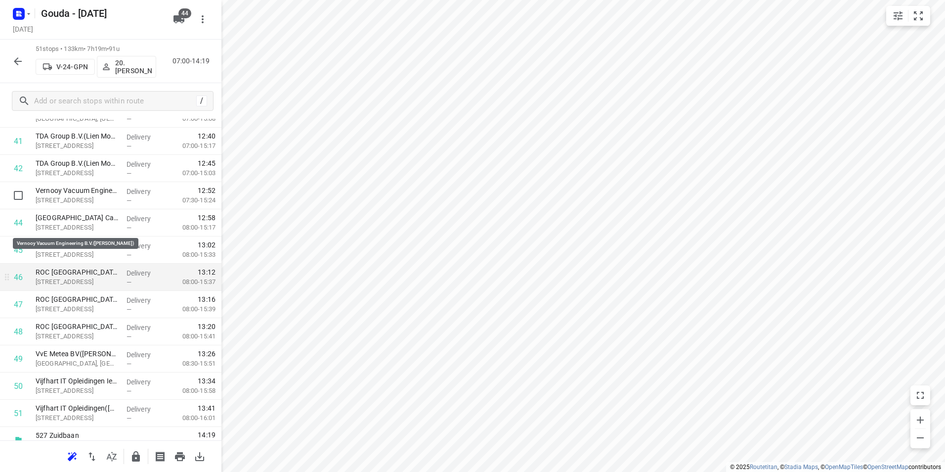
scroll to position [1170, 0]
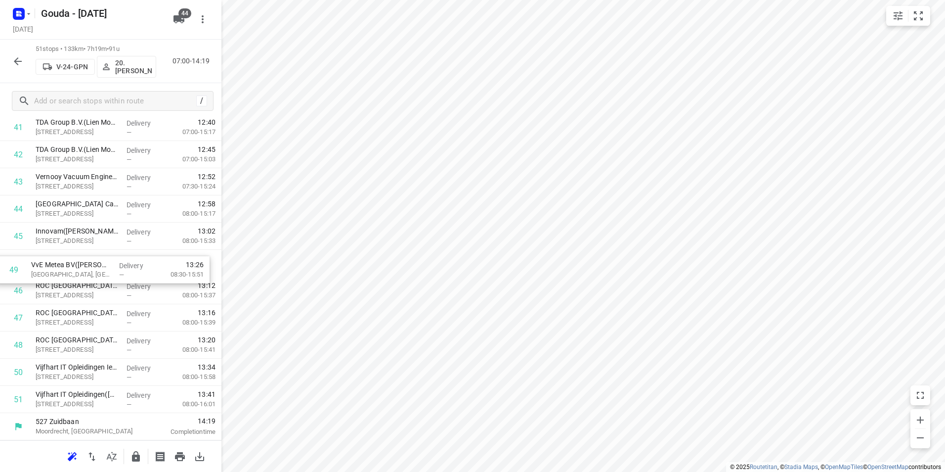
drag, startPoint x: 88, startPoint y: 349, endPoint x: 83, endPoint y: 263, distance: 86.2
click at [137, 451] on icon "button" at bounding box center [136, 456] width 8 height 10
click at [15, 62] on icon "button" at bounding box center [18, 61] width 12 height 12
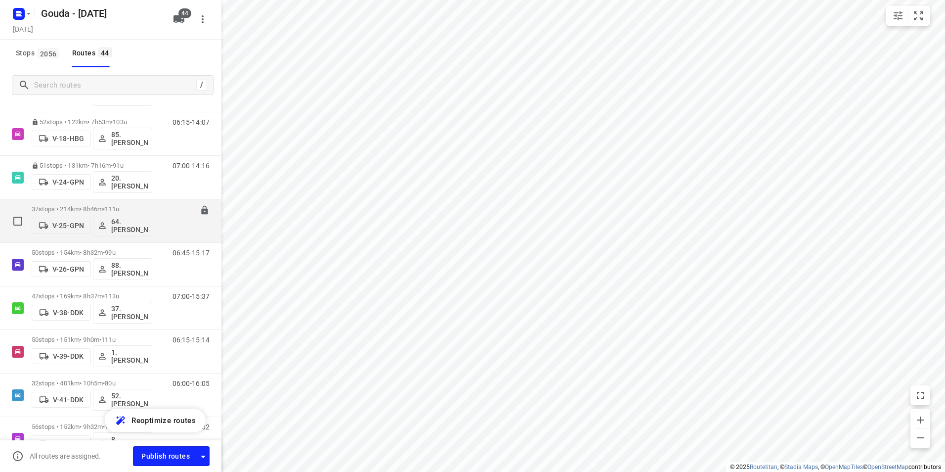
scroll to position [148, 0]
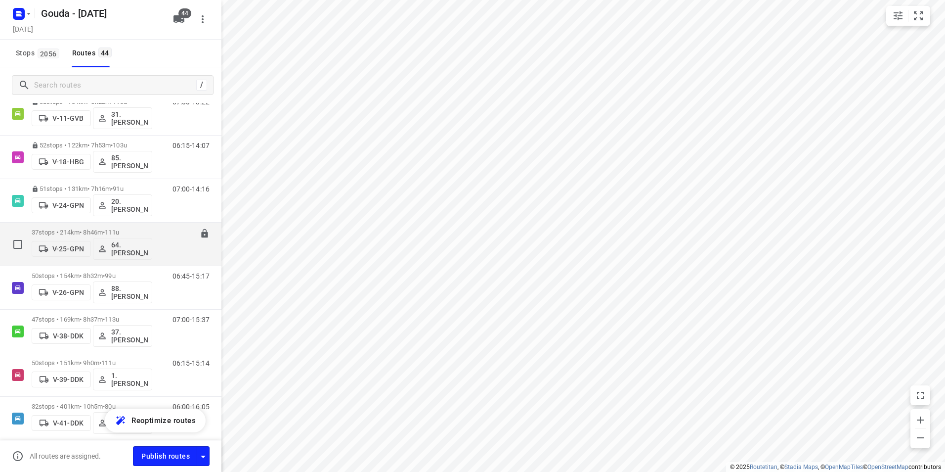
click at [116, 227] on div "37 stops • 214km • 8h46m • 111u V-25-GPN 64. René Verhees" at bounding box center [92, 243] width 121 height 41
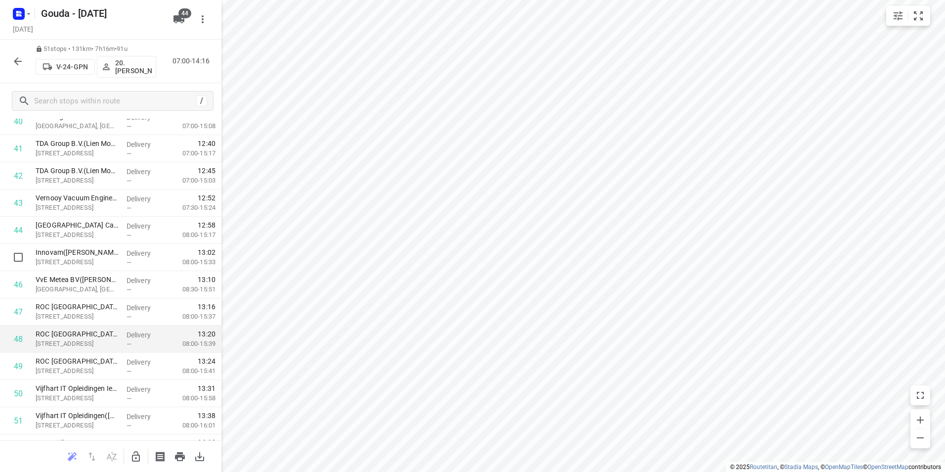
scroll to position [1170, 0]
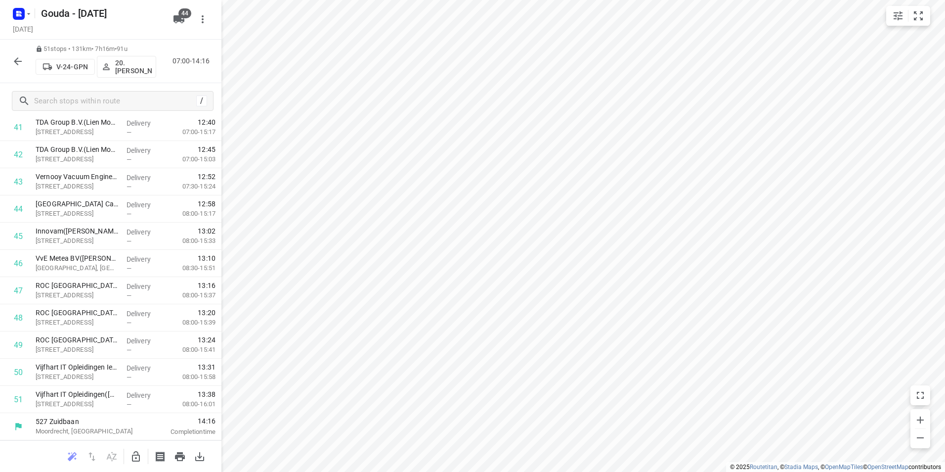
click at [13, 61] on icon "button" at bounding box center [18, 61] width 12 height 12
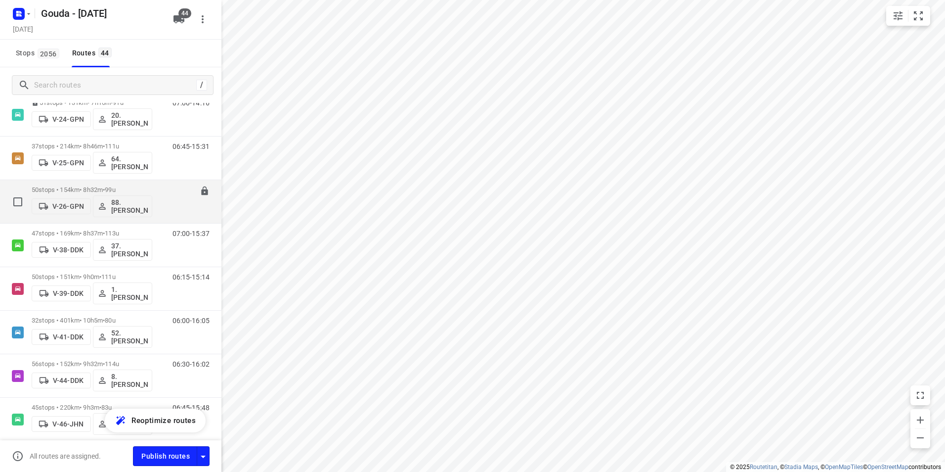
scroll to position [198, 0]
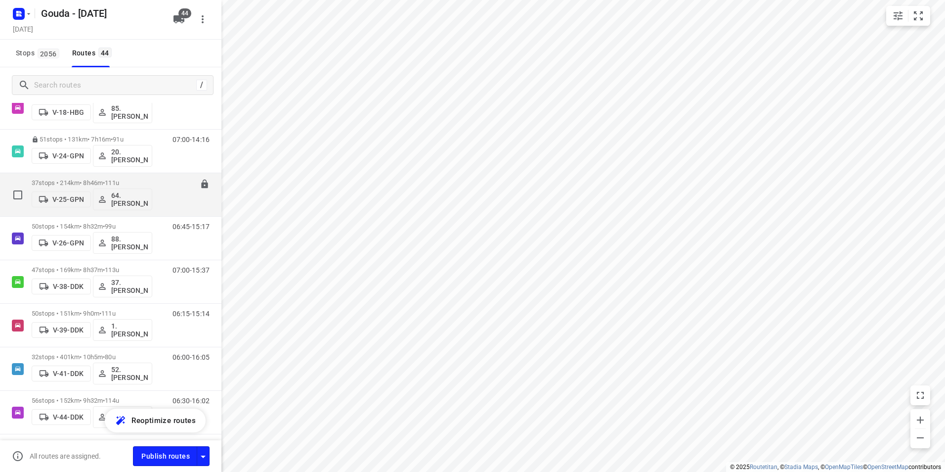
click at [100, 180] on p "37 stops • 214km • 8h46m • 111u" at bounding box center [92, 182] width 121 height 7
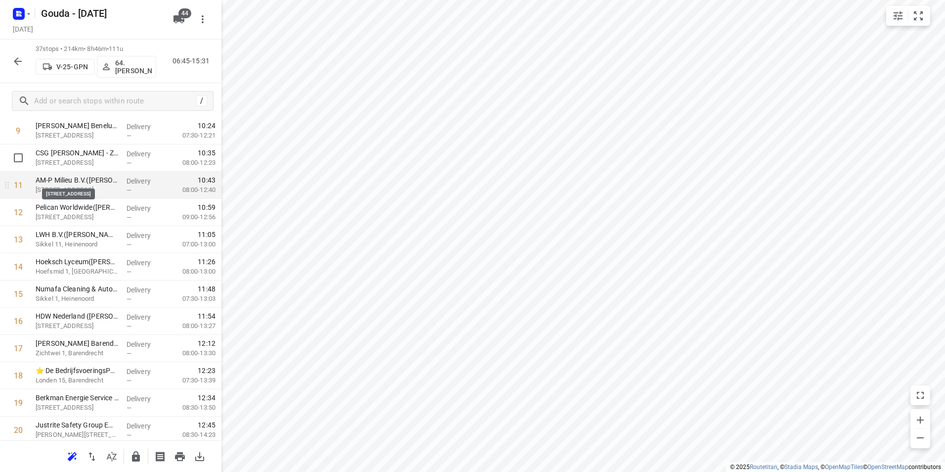
scroll to position [247, 0]
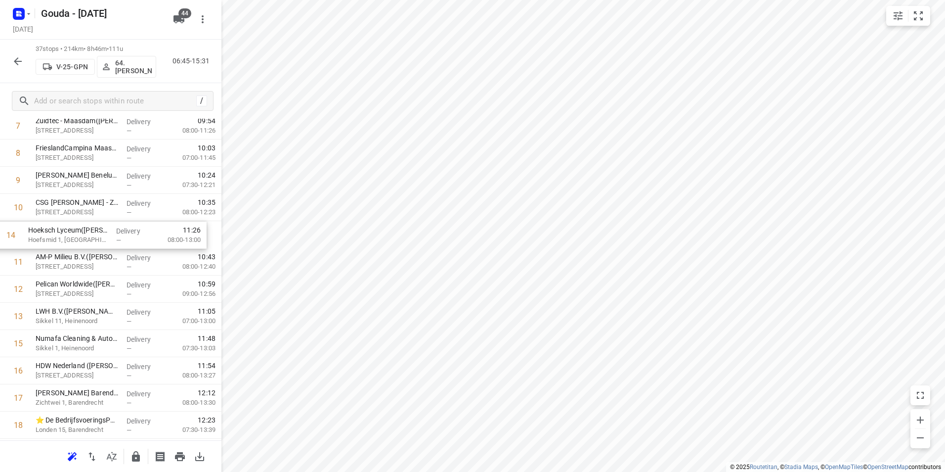
drag, startPoint x: 84, startPoint y: 289, endPoint x: 76, endPoint y: 234, distance: 55.4
click at [76, 234] on div "1 Havenbedrijf Rotterdam N.V. - Buitenlocaties(Hilde Montijn) Wilhelminakade 90…" at bounding box center [110, 452] width 221 height 1006
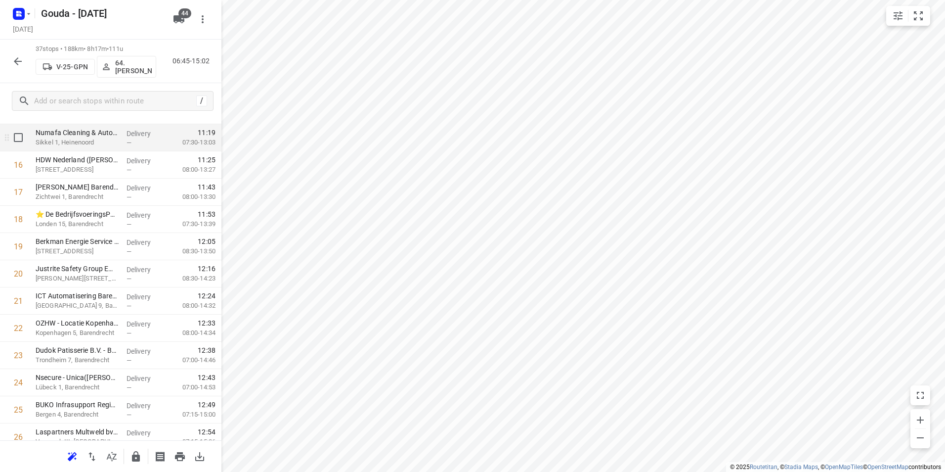
scroll to position [445, 0]
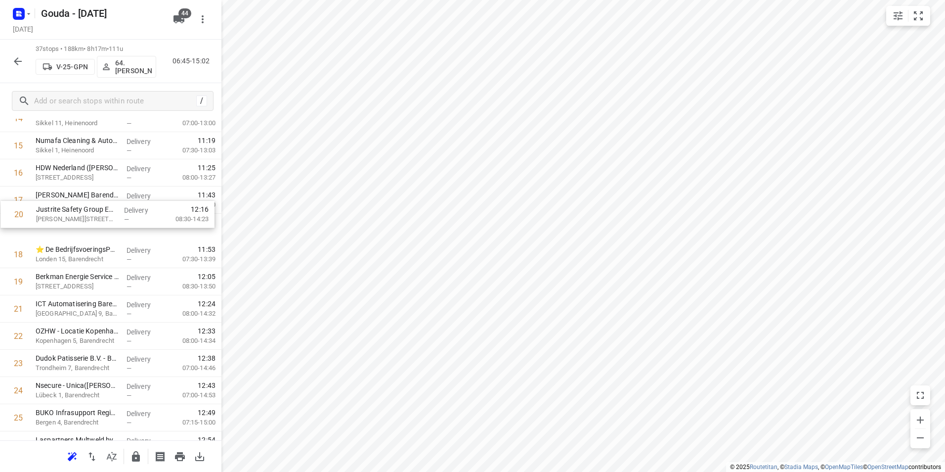
drag, startPoint x: 93, startPoint y: 289, endPoint x: 93, endPoint y: 209, distance: 80.6
click at [93, 209] on div "1 Havenbedrijf Rotterdam N.V. - Buitenlocaties(Hilde Montijn) Wilhelminakade 90…" at bounding box center [110, 254] width 221 height 1006
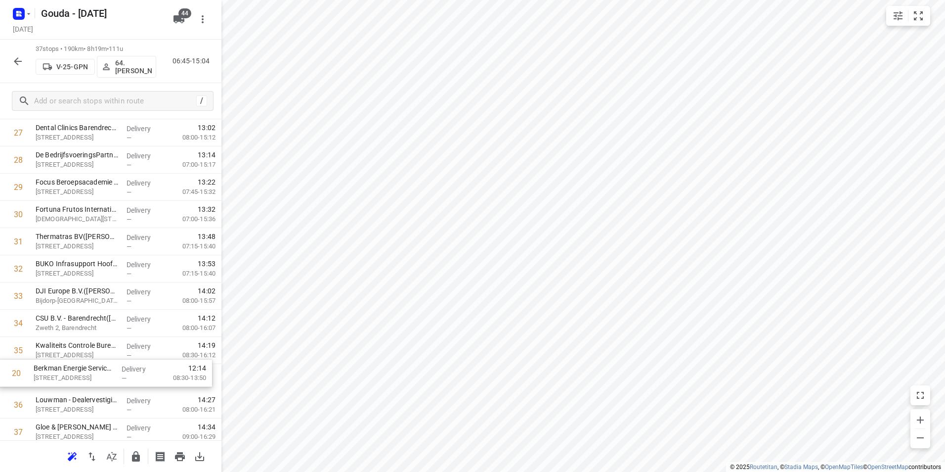
drag, startPoint x: 146, startPoint y: 288, endPoint x: 144, endPoint y: 386, distance: 97.9
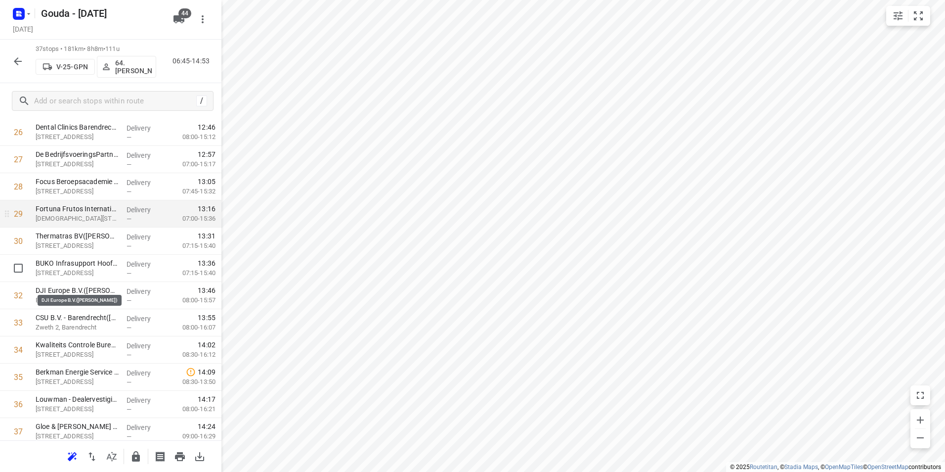
scroll to position [740, 0]
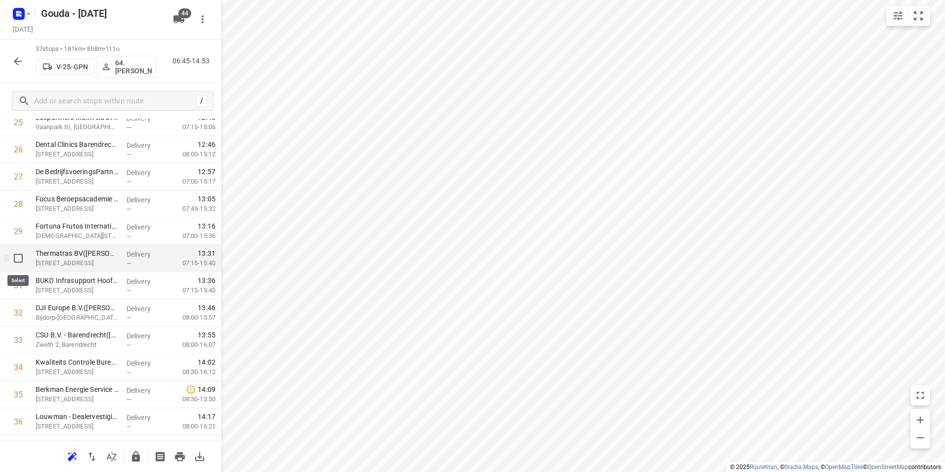
click at [18, 257] on input "checkbox" at bounding box center [18, 258] width 20 height 20
checkbox input "true"
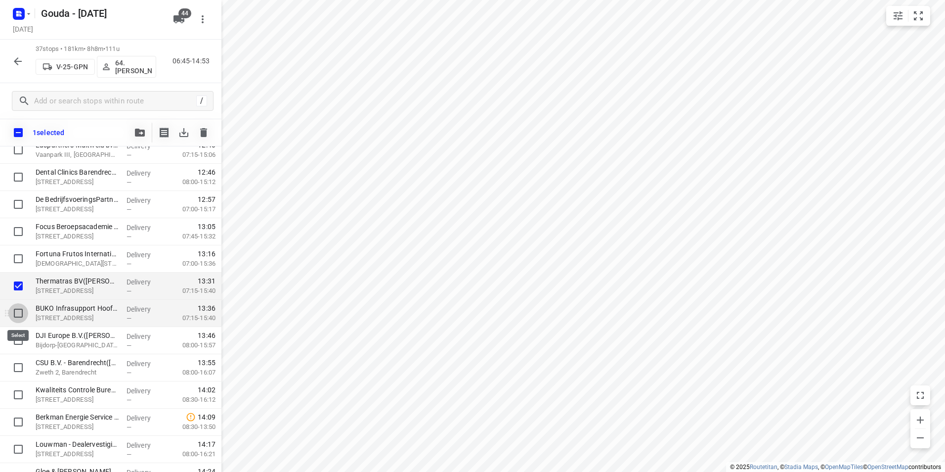
click at [18, 312] on input "checkbox" at bounding box center [18, 313] width 20 height 20
checkbox input "true"
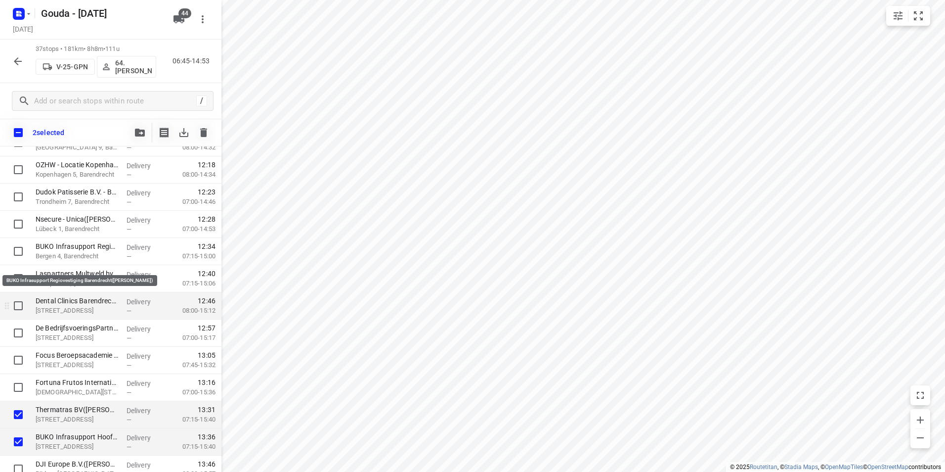
scroll to position [641, 0]
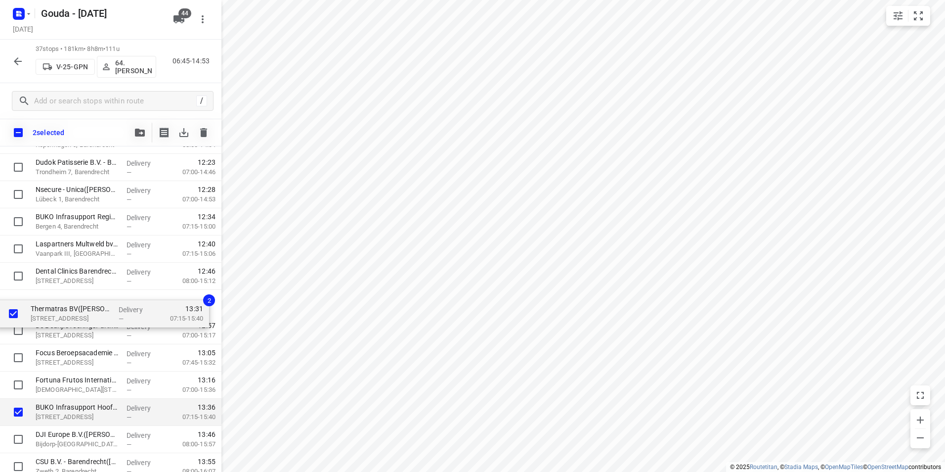
drag, startPoint x: 64, startPoint y: 385, endPoint x: 61, endPoint y: 307, distance: 77.7
click at [60, 308] on div "Havenbedrijf Rotterdam N.V. - Buitenlocaties(Hilde Montijn) Wilhelminakade 909,…" at bounding box center [110, 86] width 221 height 1006
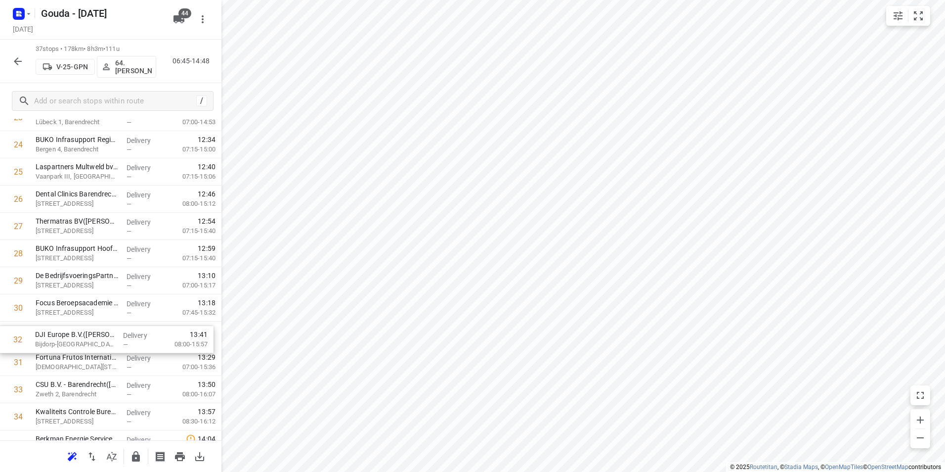
scroll to position [691, 0]
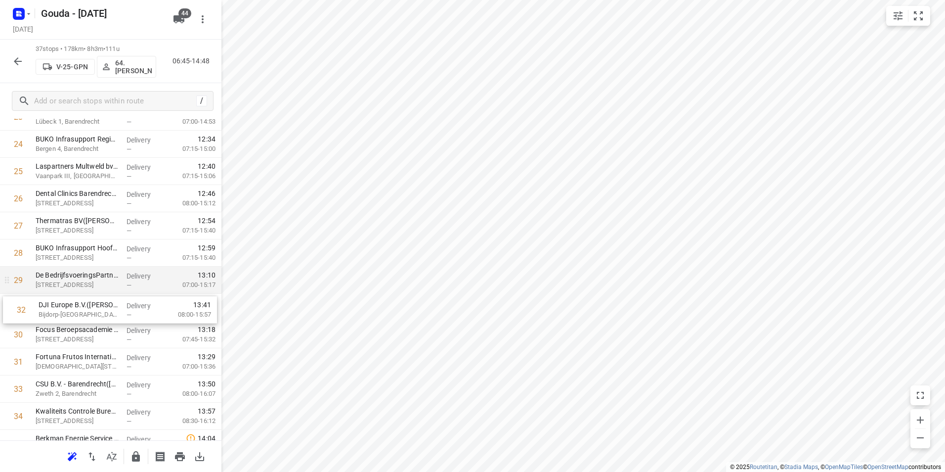
drag, startPoint x: 93, startPoint y: 348, endPoint x: 94, endPoint y: 293, distance: 55.4
click at [94, 293] on div "1 Havenbedrijf Rotterdam N.V. - Buitenlocaties(Hilde Montijn) Wilhelminakade 90…" at bounding box center [110, 8] width 221 height 1006
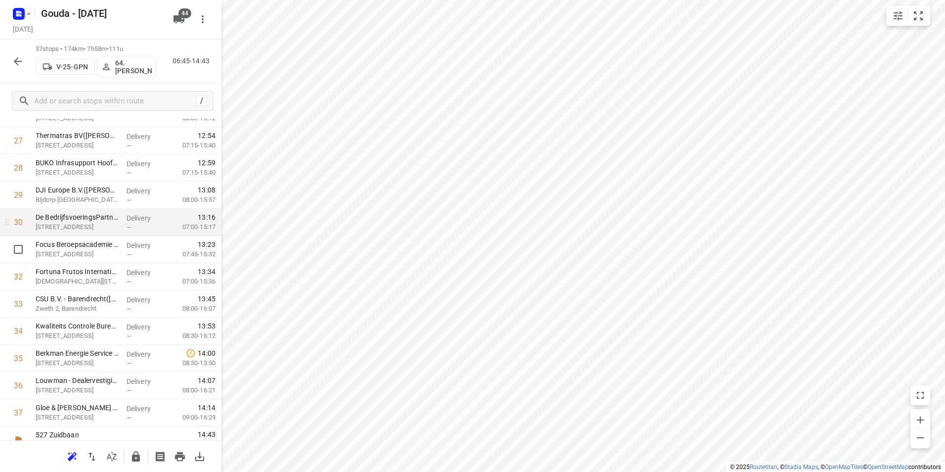
scroll to position [789, 0]
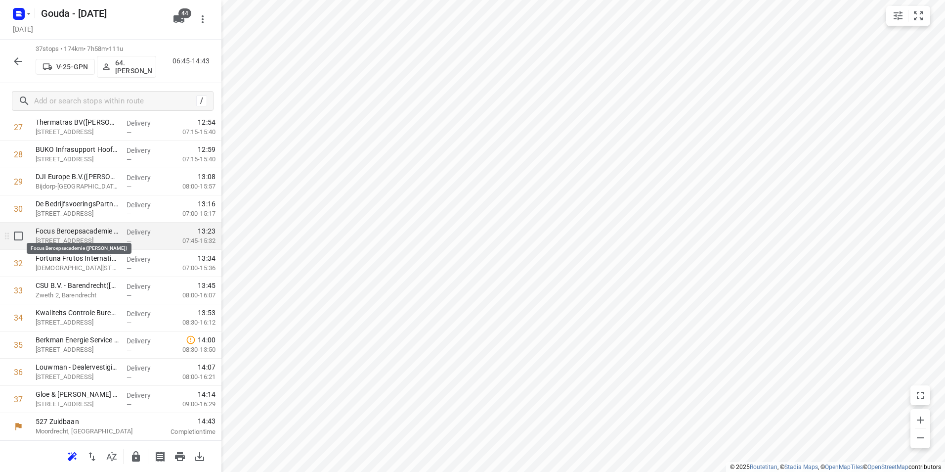
drag, startPoint x: 37, startPoint y: 235, endPoint x: 37, endPoint y: 248, distance: 12.9
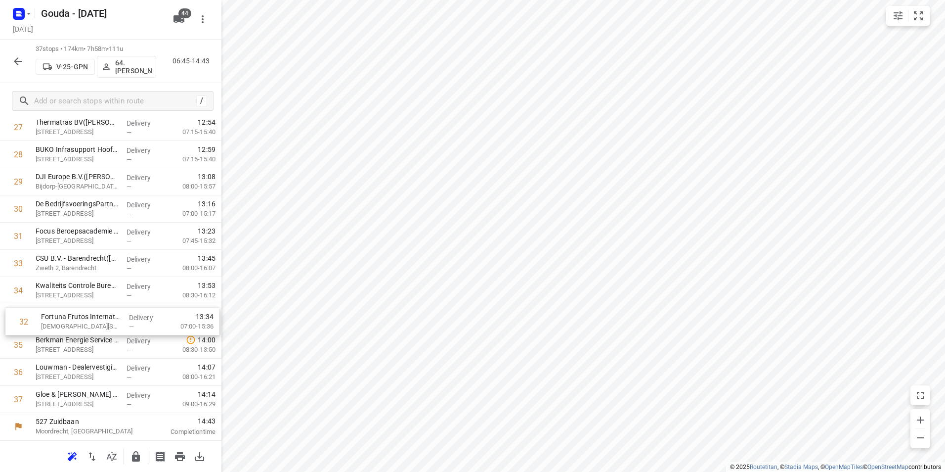
drag, startPoint x: 109, startPoint y: 259, endPoint x: 114, endPoint y: 320, distance: 61.0
drag, startPoint x: 92, startPoint y: 347, endPoint x: 93, endPoint y: 312, distance: 34.1
click at [138, 457] on icon "button" at bounding box center [136, 456] width 8 height 10
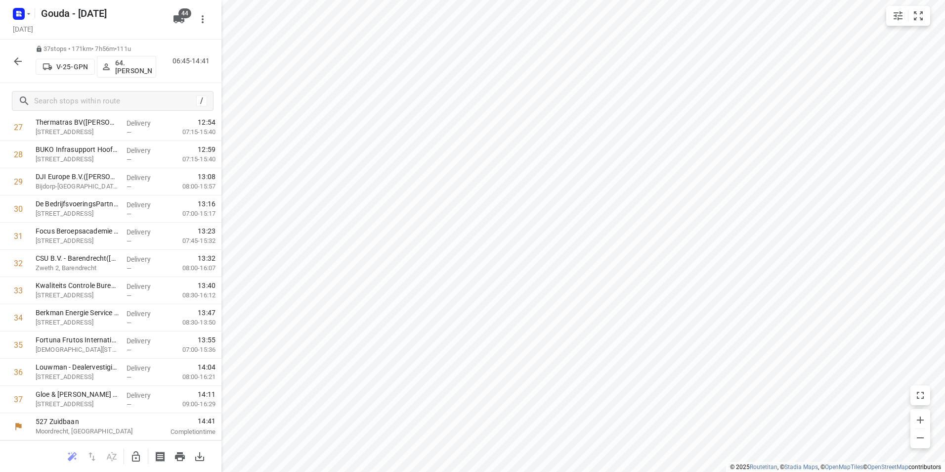
click at [11, 60] on button "button" at bounding box center [18, 61] width 20 height 20
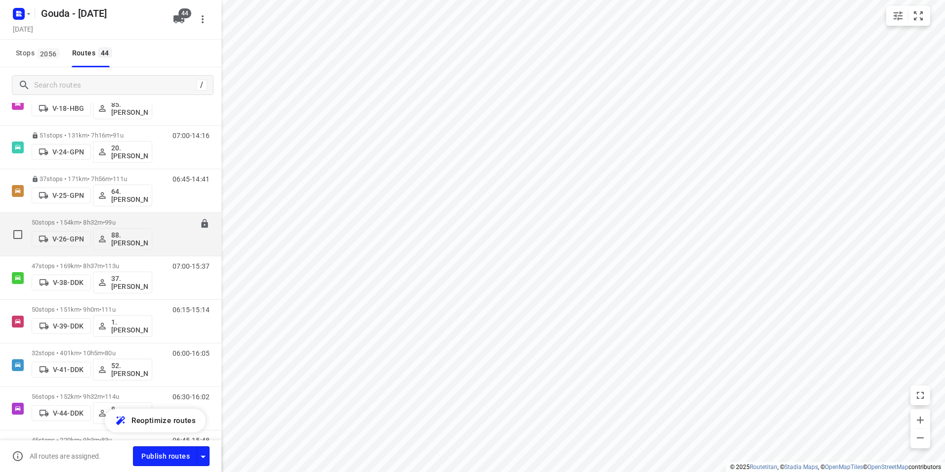
scroll to position [198, 0]
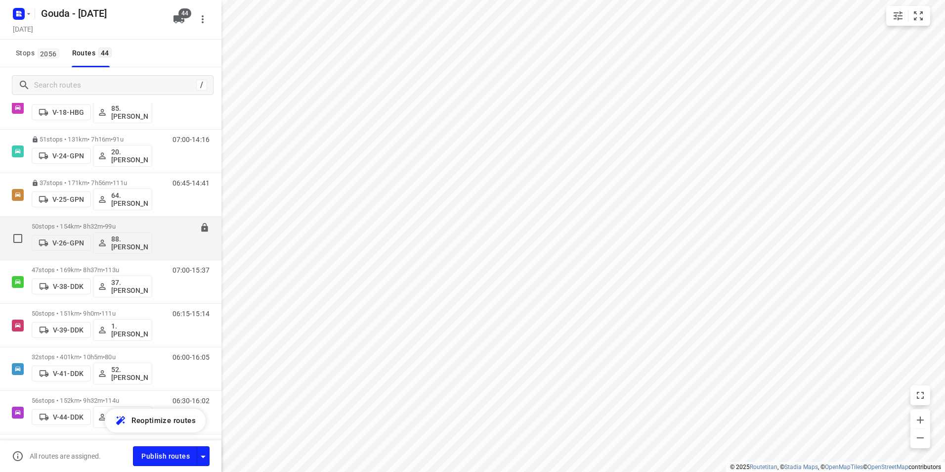
click at [124, 220] on div "50 stops • 154km • 8h32m • 99u V-26-GPN 88. Deborah van den Berg" at bounding box center [92, 238] width 121 height 41
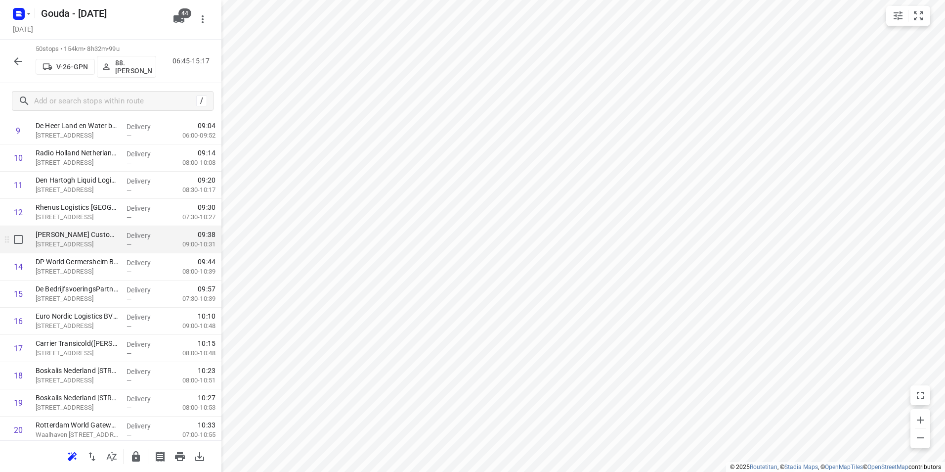
scroll to position [346, 0]
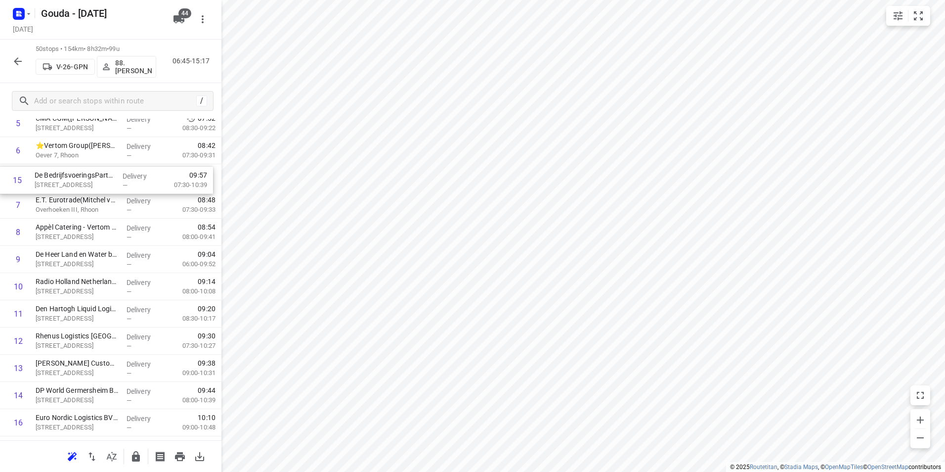
drag, startPoint x: 70, startPoint y: 244, endPoint x: 70, endPoint y: 175, distance: 69.2
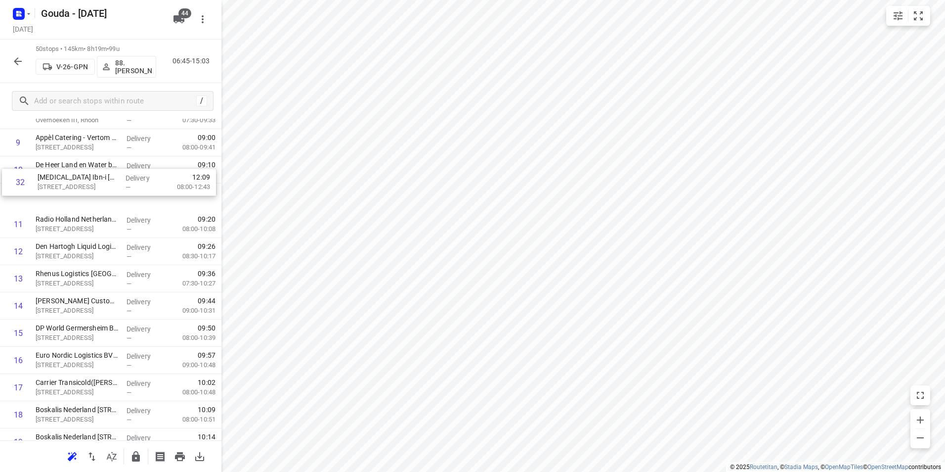
scroll to position [281, 0]
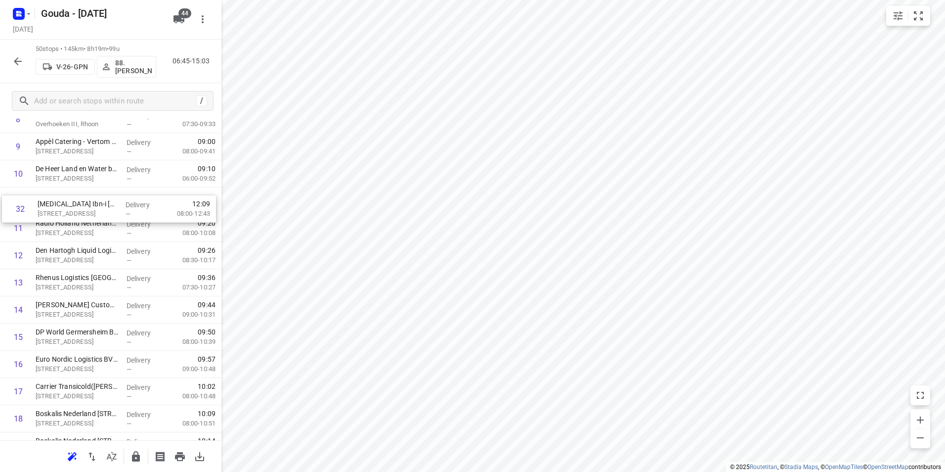
drag, startPoint x: 69, startPoint y: 363, endPoint x: 70, endPoint y: 198, distance: 165.1
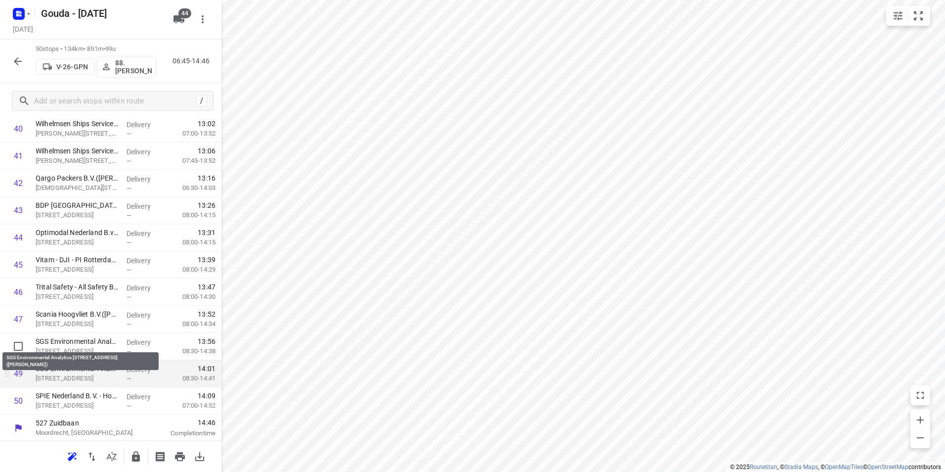
scroll to position [1143, 0]
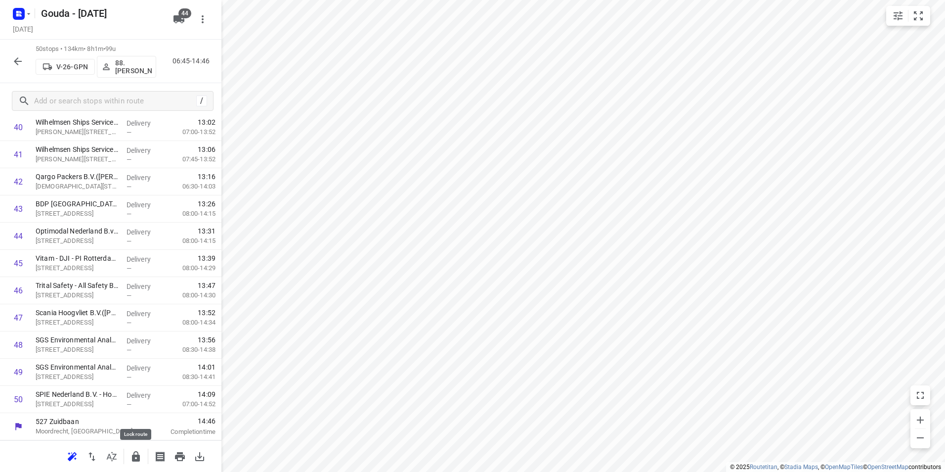
click at [136, 457] on icon "button" at bounding box center [136, 456] width 8 height 10
click at [17, 62] on icon "button" at bounding box center [18, 61] width 12 height 12
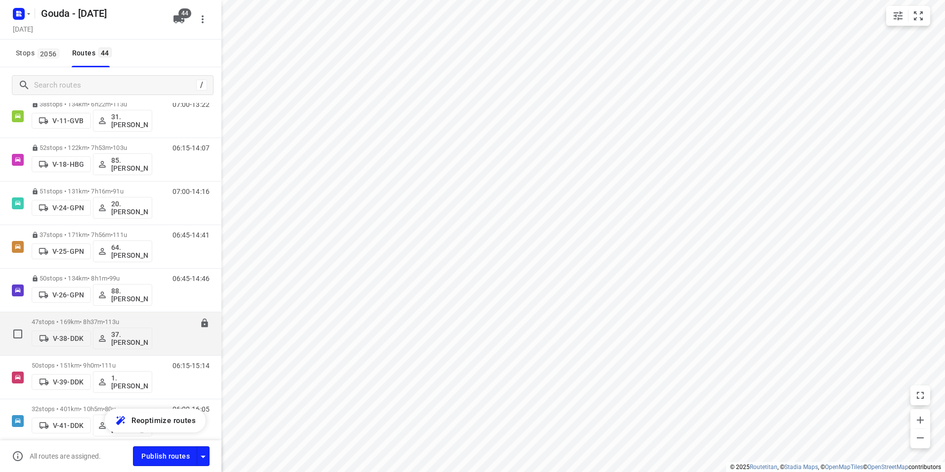
scroll to position [247, 0]
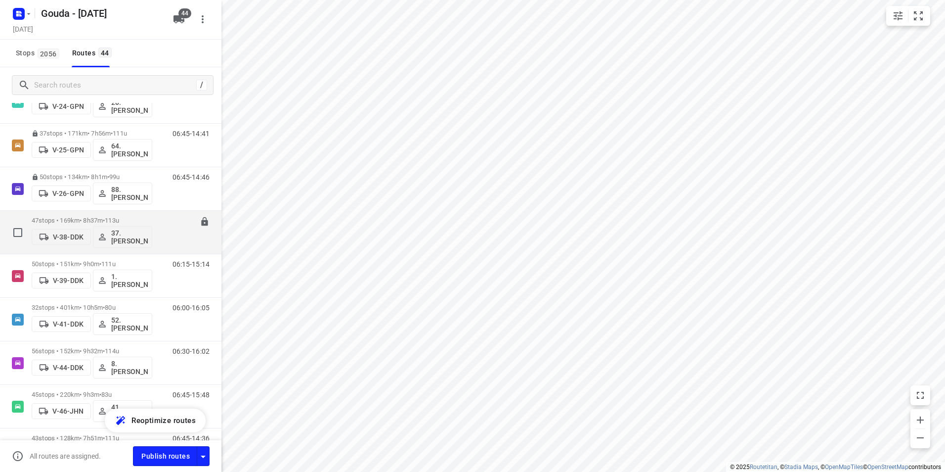
click at [110, 213] on div "47 stops • 169km • 8h37m • 113u V-38-DDK 37.Gürsel Sönmez" at bounding box center [92, 232] width 121 height 41
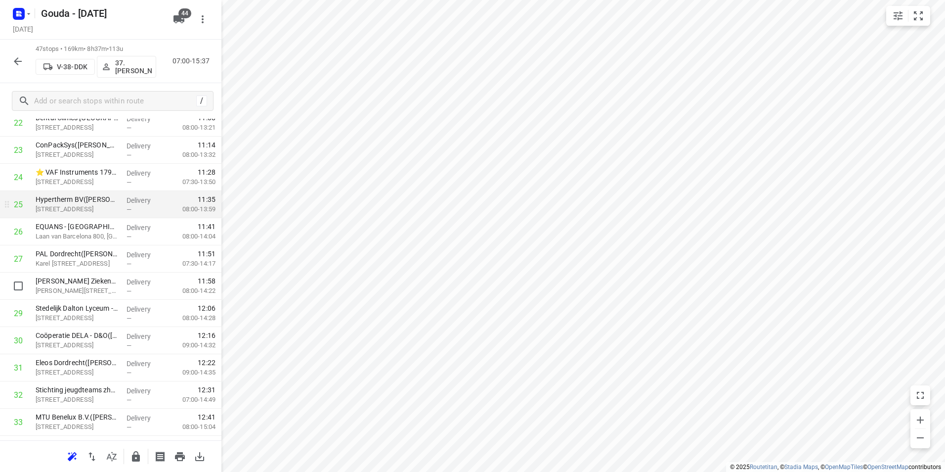
scroll to position [643, 0]
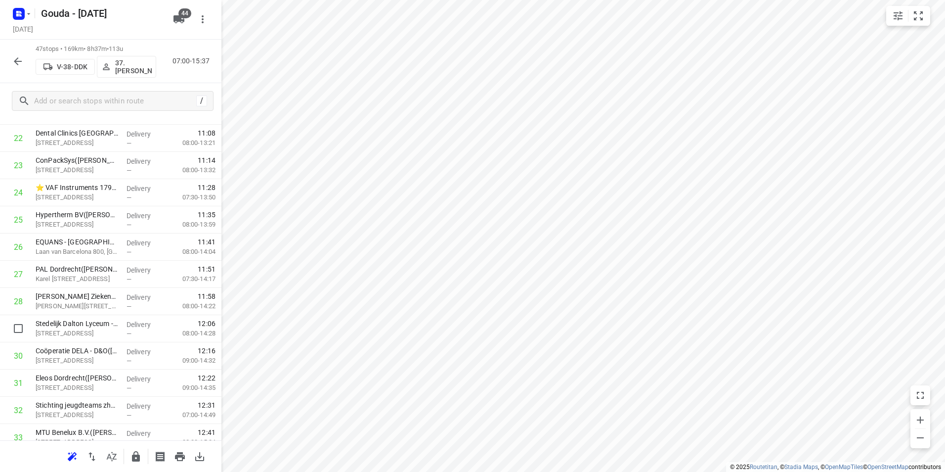
drag, startPoint x: 119, startPoint y: 324, endPoint x: 121, endPoint y: 299, distance: 25.8
click at [121, 299] on div "1 Bayards Yacht Structures(Gery Terlouw) Oostdijk 29, Rotterdam Delivery — 07:2…" at bounding box center [110, 193] width 221 height 1278
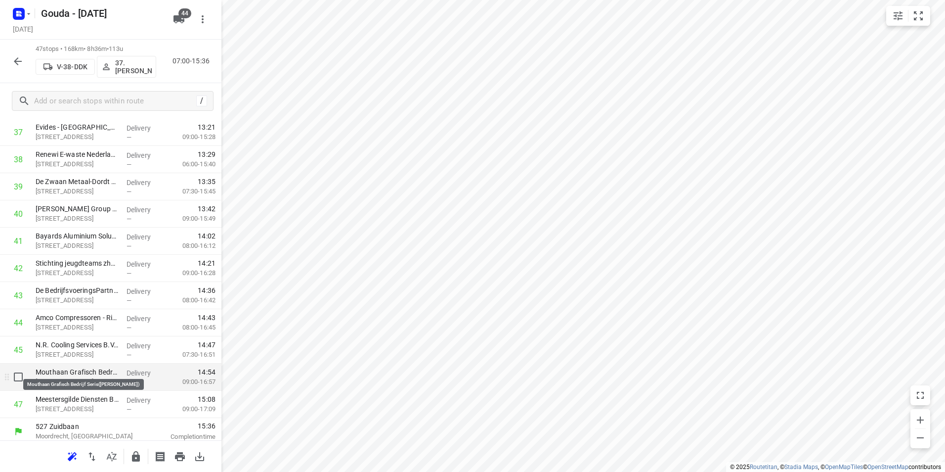
scroll to position [1061, 0]
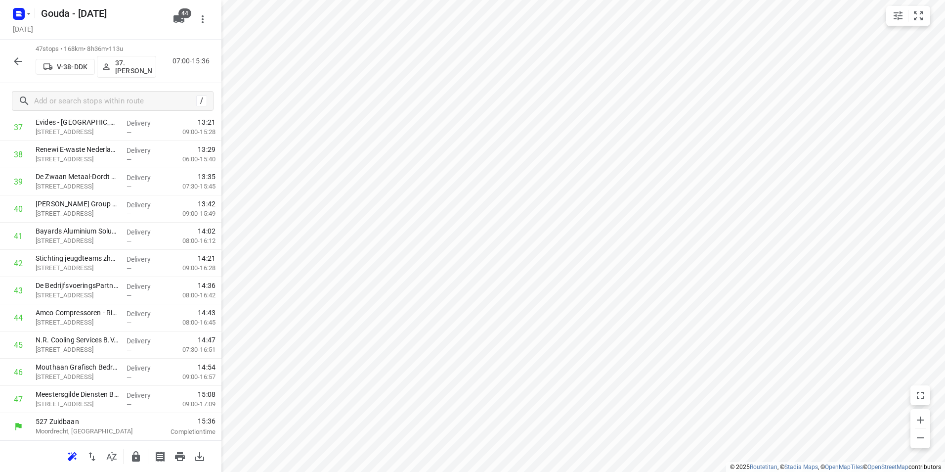
click at [135, 457] on icon "button" at bounding box center [136, 456] width 12 height 12
click at [15, 64] on icon "button" at bounding box center [18, 61] width 12 height 12
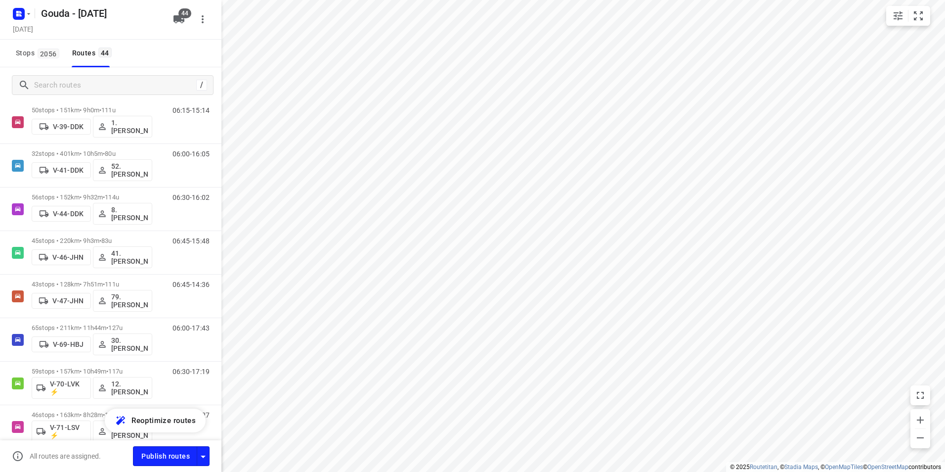
scroll to position [247, 0]
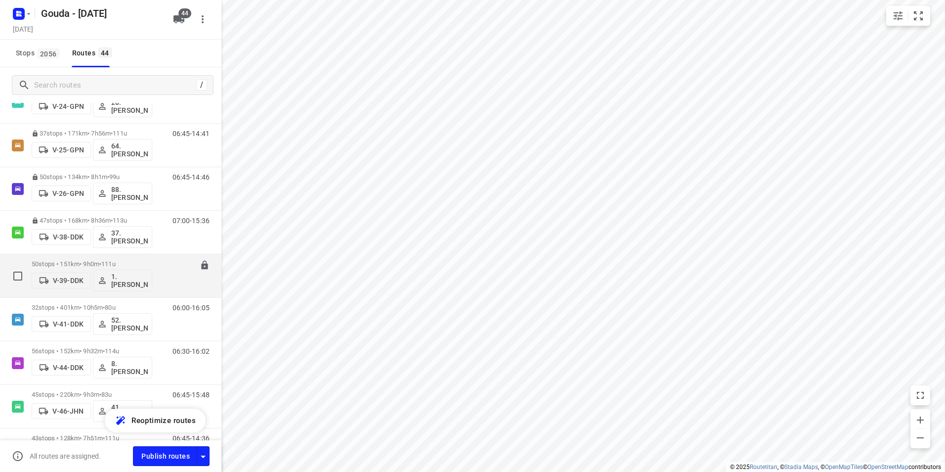
click at [126, 254] on div "50 stops • 151km • 9h0m • 111u V-39-DDK 1. Abdul Shadeh 06:15-15:14" at bounding box center [110, 276] width 221 height 44
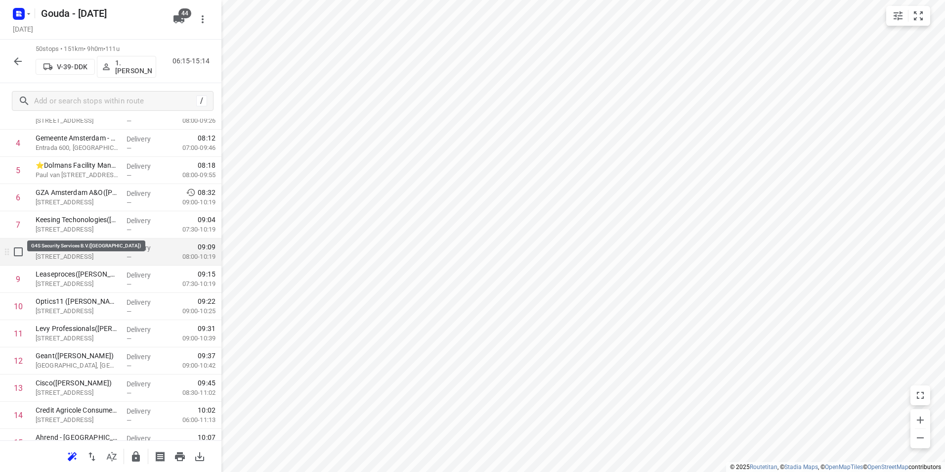
scroll to position [198, 0]
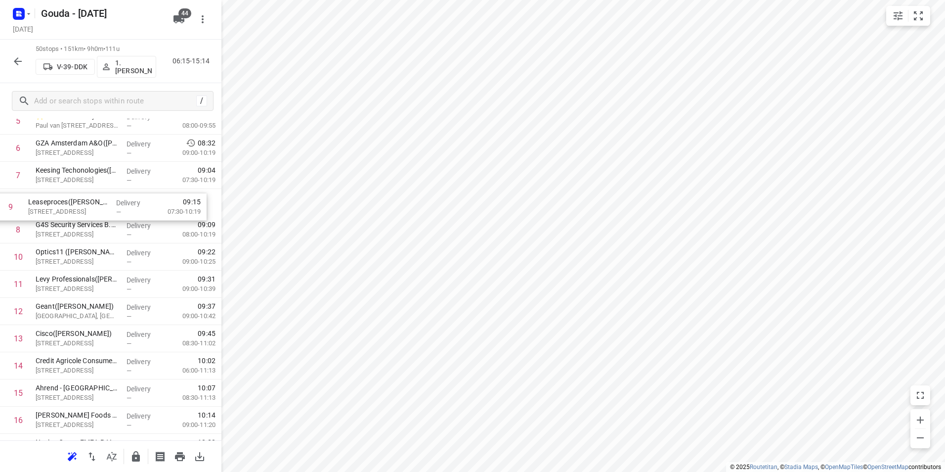
drag, startPoint x: 115, startPoint y: 206, endPoint x: 114, endPoint y: 201, distance: 5.5
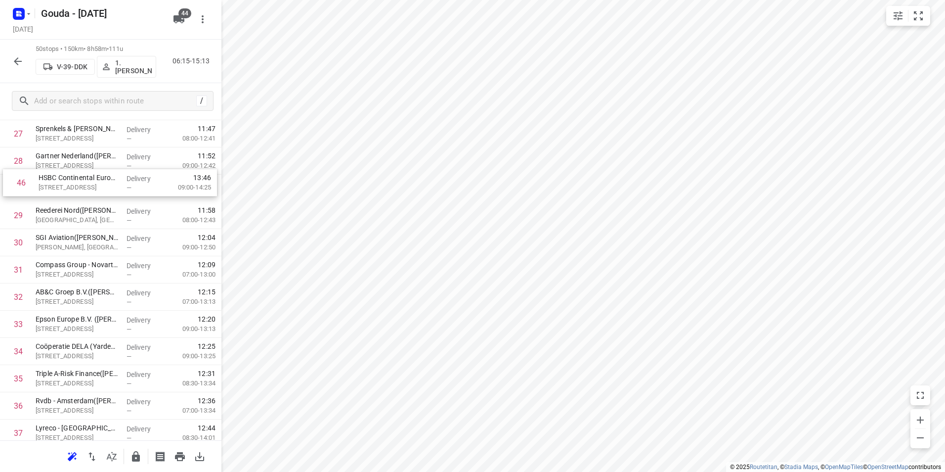
scroll to position [781, 0]
drag, startPoint x: 143, startPoint y: 297, endPoint x: 143, endPoint y: 212, distance: 85.5
click at [143, 212] on div "1 Banijay Benelux(Tristan Bonarius) Duivendrecht, Amsterdam Delivery — 07:07 07…" at bounding box center [110, 95] width 221 height 1359
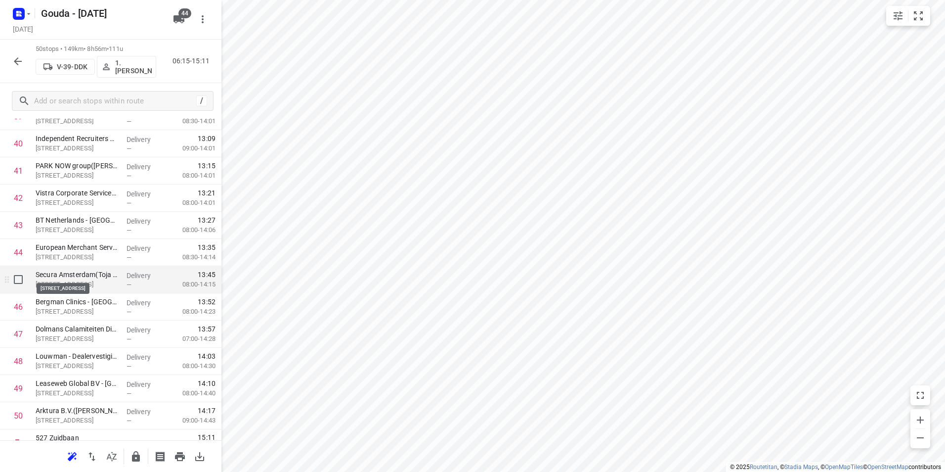
scroll to position [1143, 0]
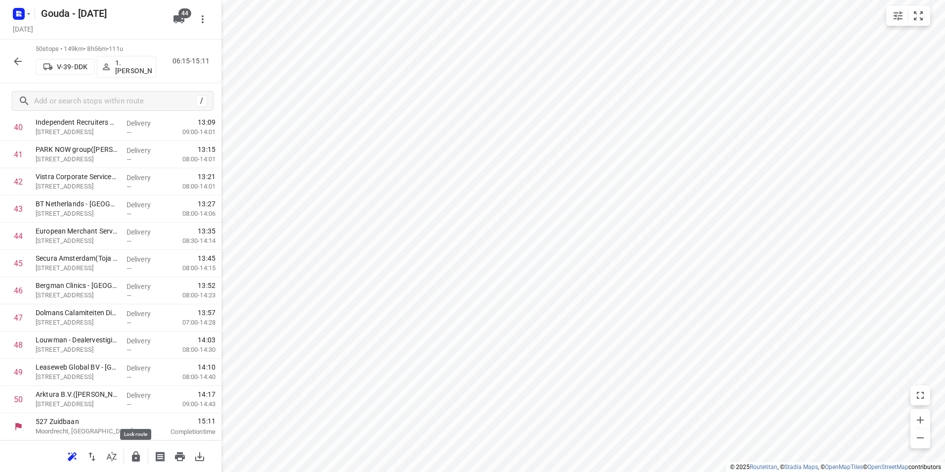
click at [130, 455] on button "button" at bounding box center [136, 456] width 20 height 20
click at [13, 62] on icon "button" at bounding box center [18, 61] width 12 height 12
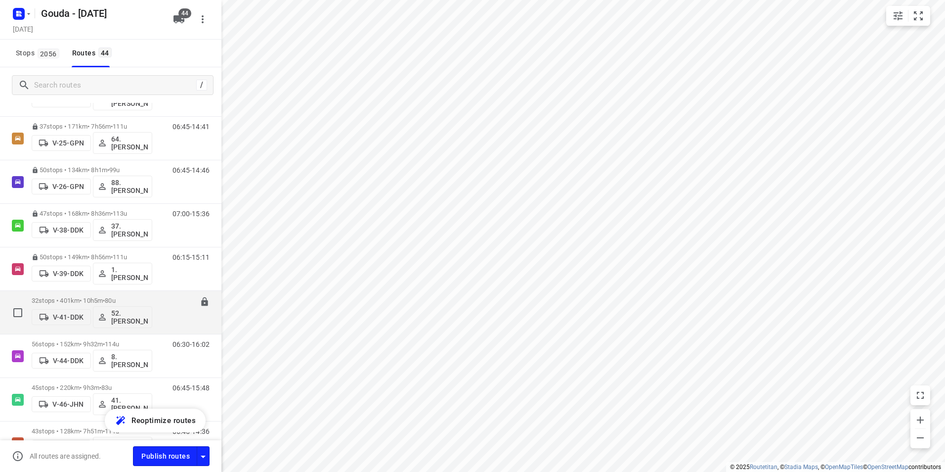
scroll to position [297, 0]
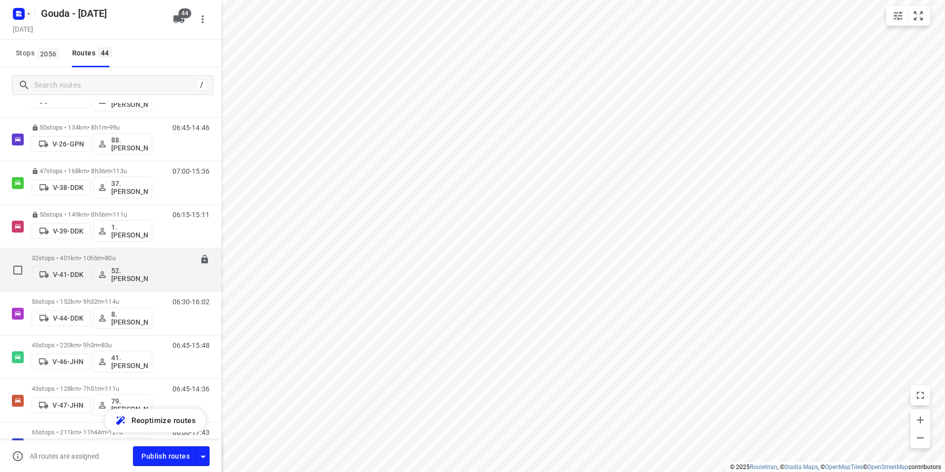
click at [95, 257] on p "32 stops • 401km • 10h5m • 80u" at bounding box center [92, 257] width 121 height 7
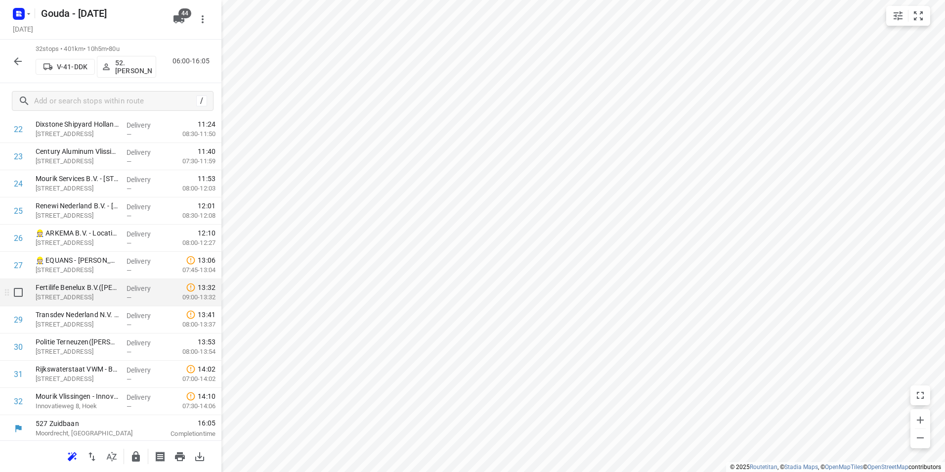
scroll to position [654, 0]
click at [141, 453] on icon "button" at bounding box center [136, 456] width 12 height 12
click at [14, 62] on icon "button" at bounding box center [18, 61] width 12 height 12
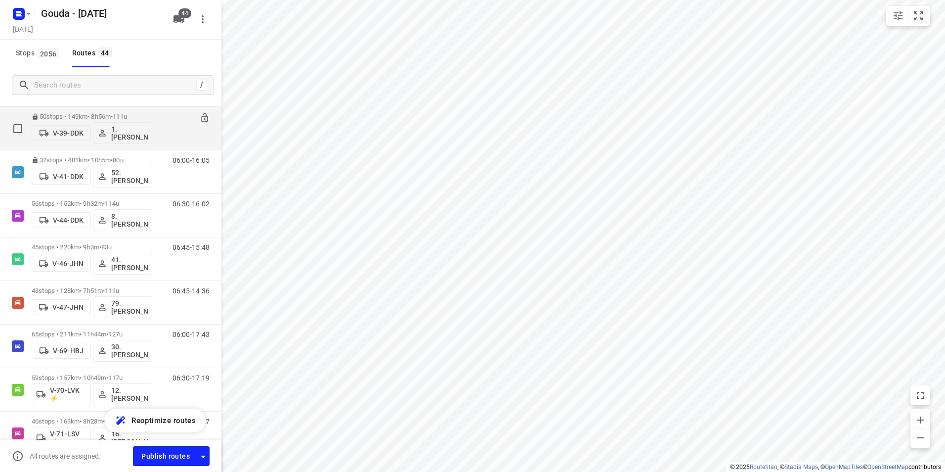
scroll to position [346, 0]
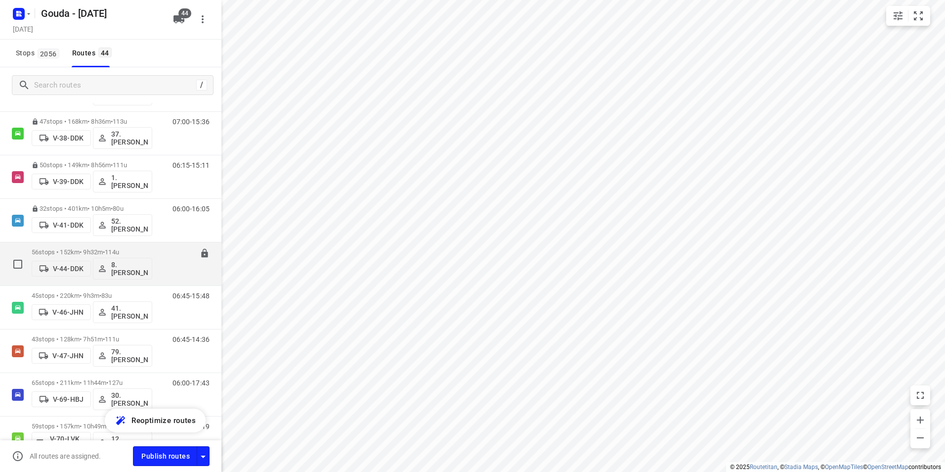
click at [125, 245] on div "56 stops • 152km • 9h32m • 114u V-44-DDK 8. Brian de Jong" at bounding box center [92, 263] width 121 height 41
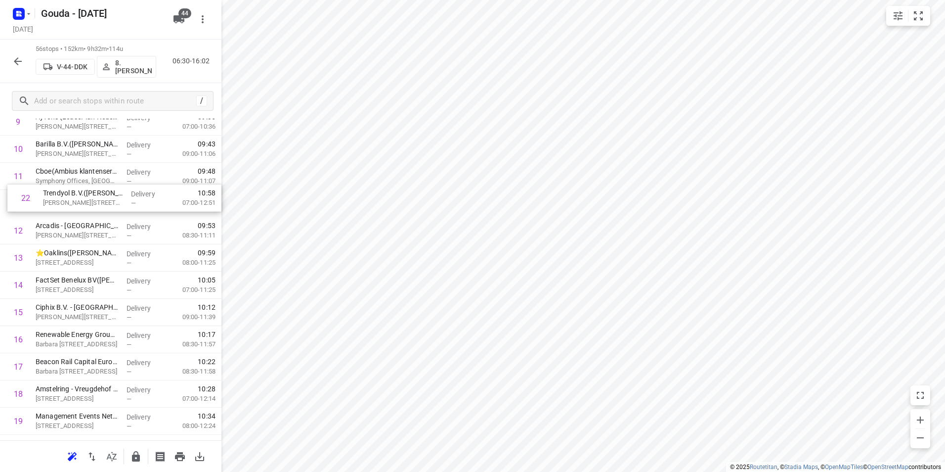
scroll to position [304, 0]
drag, startPoint x: 96, startPoint y: 289, endPoint x: 98, endPoint y: 205, distance: 84.1
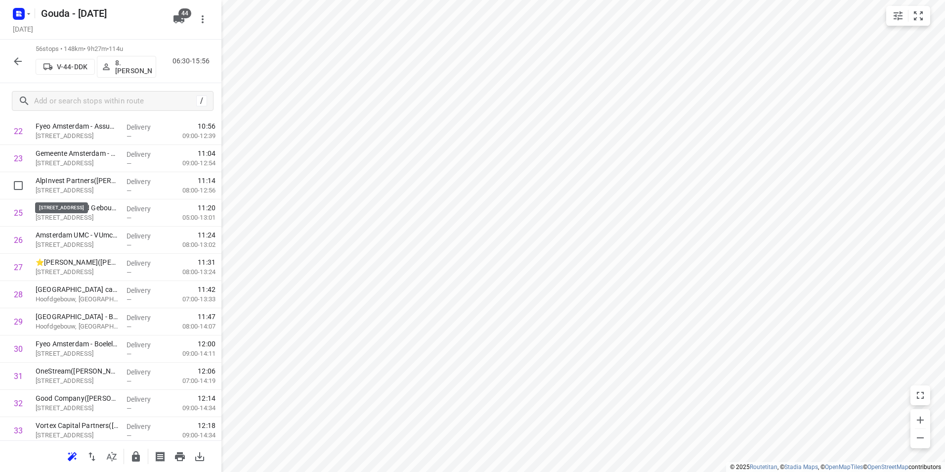
scroll to position [649, 0]
drag, startPoint x: 83, startPoint y: 189, endPoint x: 86, endPoint y: 253, distance: 63.9
click at [86, 254] on div "1 ⭐DLA Piper(Margaux Perry) Strawinskylaan 6, Amsterdam Delivery — 07:21 07:00-…" at bounding box center [110, 309] width 221 height 1523
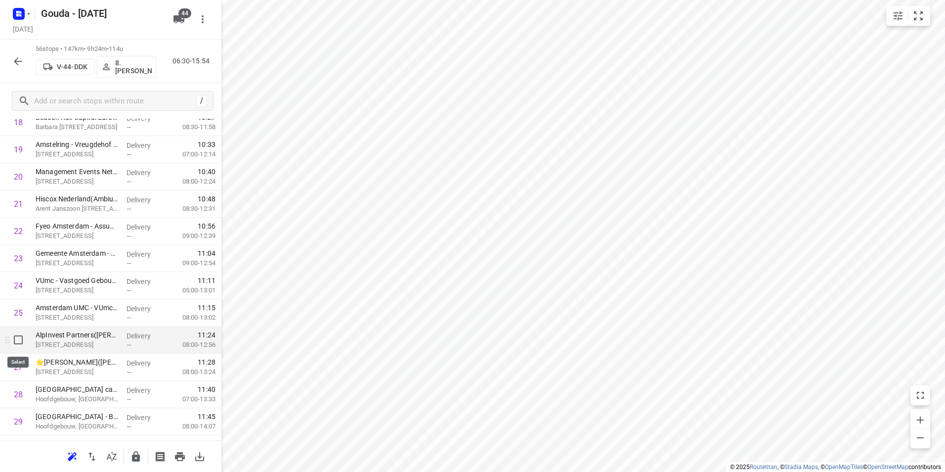
click at [16, 339] on input "checkbox" at bounding box center [18, 340] width 20 height 20
checkbox input "true"
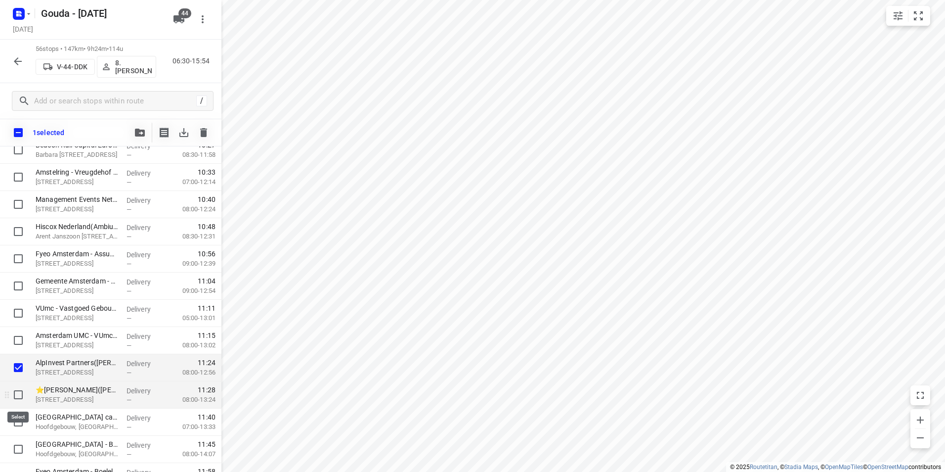
click at [19, 396] on input "checkbox" at bounding box center [18, 395] width 20 height 20
checkbox input "true"
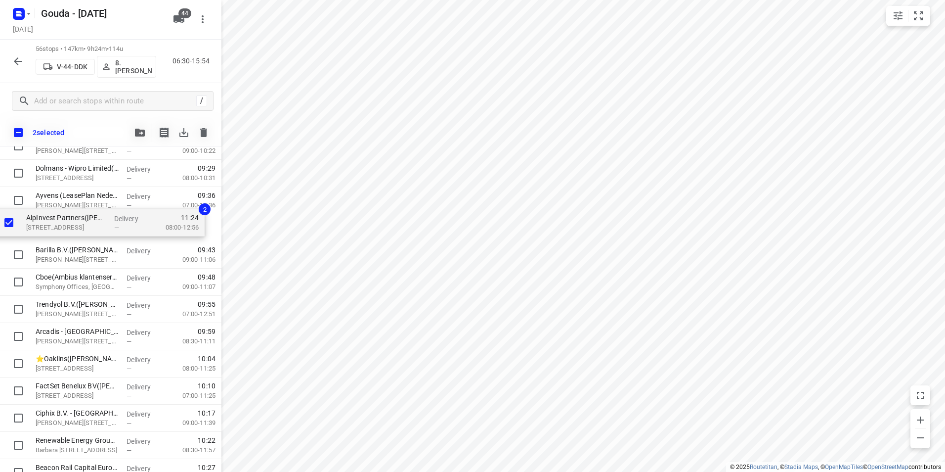
scroll to position [249, 0]
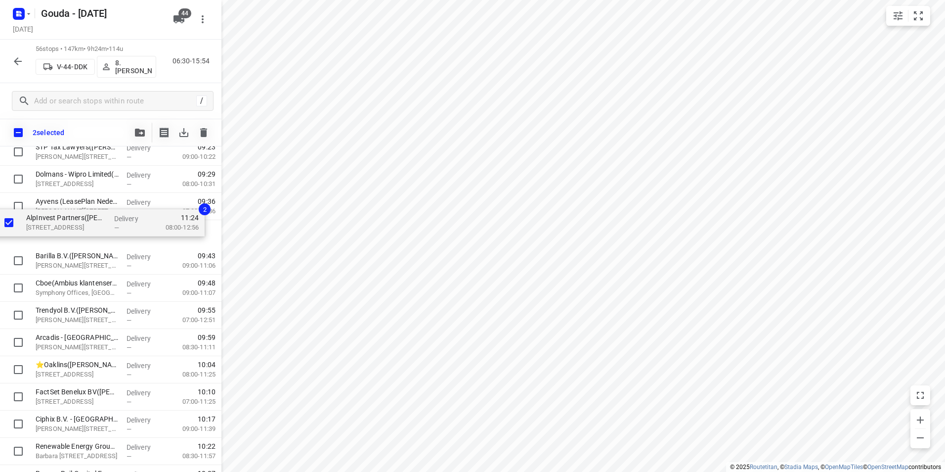
drag, startPoint x: 62, startPoint y: 419, endPoint x: 48, endPoint y: 233, distance: 186.4
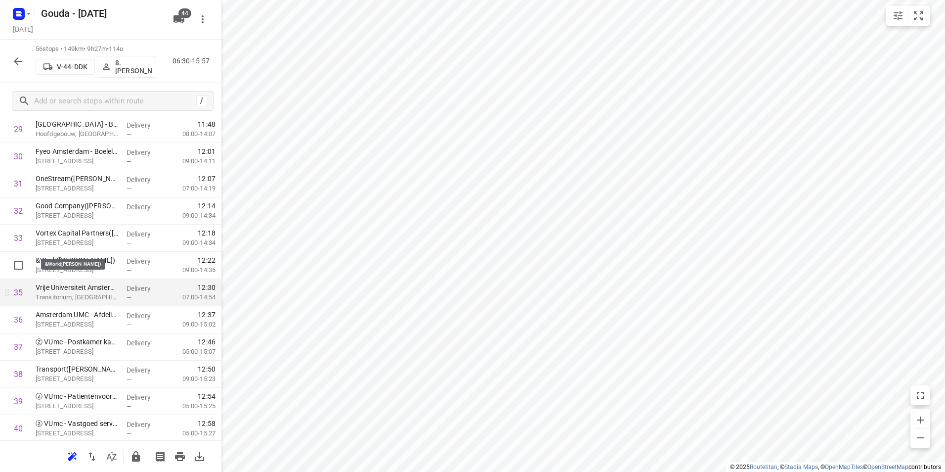
scroll to position [891, 0]
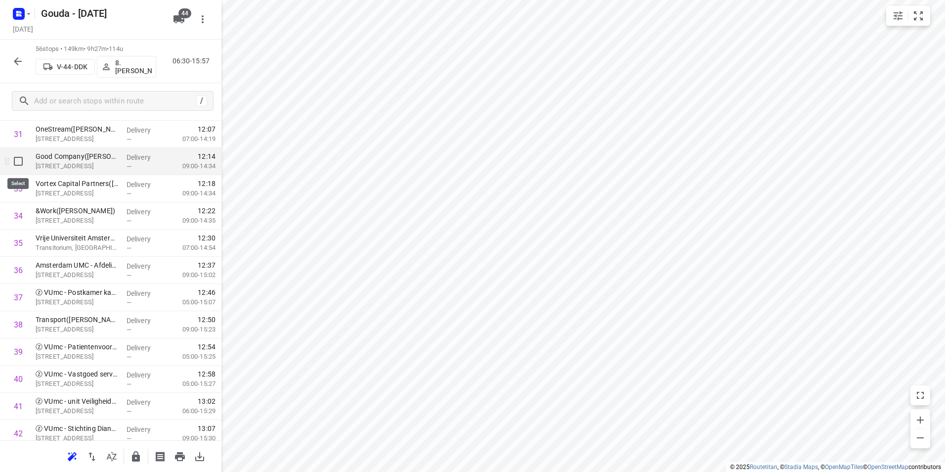
click at [15, 163] on input "checkbox" at bounding box center [18, 161] width 20 height 20
checkbox input "true"
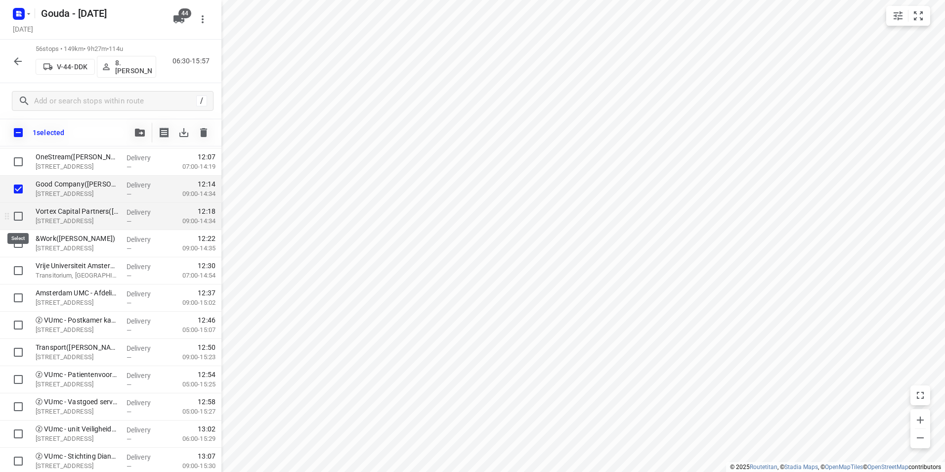
click at [19, 214] on input "checkbox" at bounding box center [18, 216] width 20 height 20
checkbox input "true"
click at [18, 243] on input "checkbox" at bounding box center [18, 243] width 20 height 20
click at [17, 245] on input "checkbox" at bounding box center [18, 243] width 20 height 20
checkbox input "false"
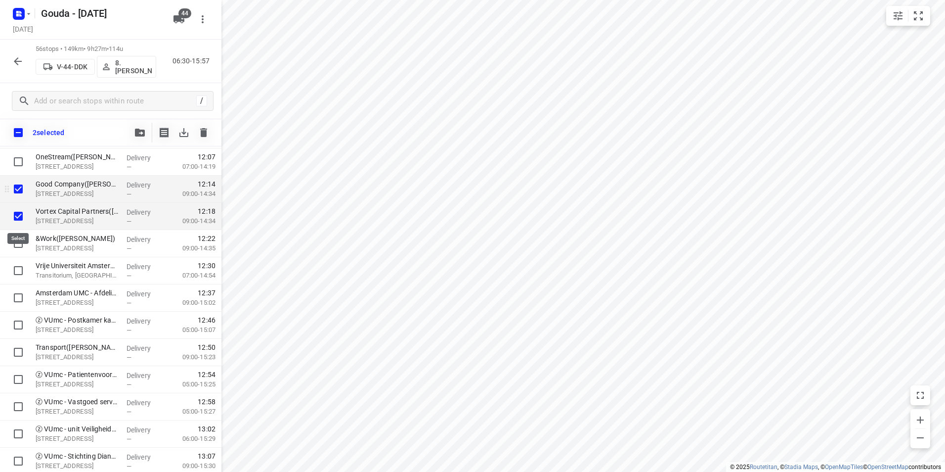
drag, startPoint x: 18, startPoint y: 213, endPoint x: 19, endPoint y: 196, distance: 16.9
click at [18, 213] on input "checkbox" at bounding box center [18, 216] width 20 height 20
checkbox input "false"
click at [18, 185] on input "checkbox" at bounding box center [18, 189] width 20 height 20
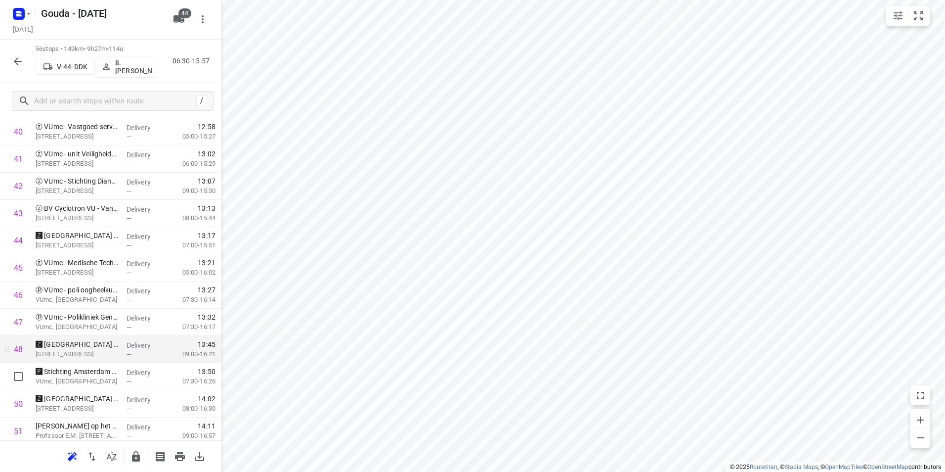
scroll to position [1188, 0]
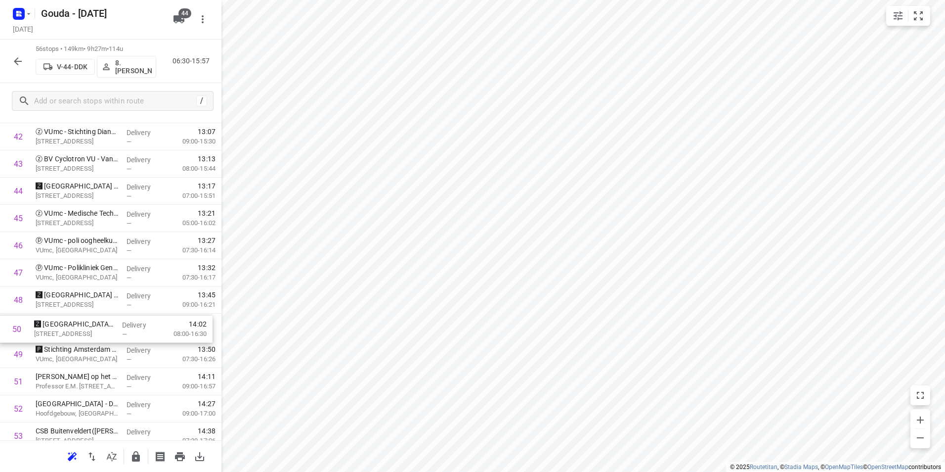
drag, startPoint x: 81, startPoint y: 351, endPoint x: 81, endPoint y: 320, distance: 31.1
click at [16, 301] on input "checkbox" at bounding box center [18, 300] width 20 height 20
checkbox input "true"
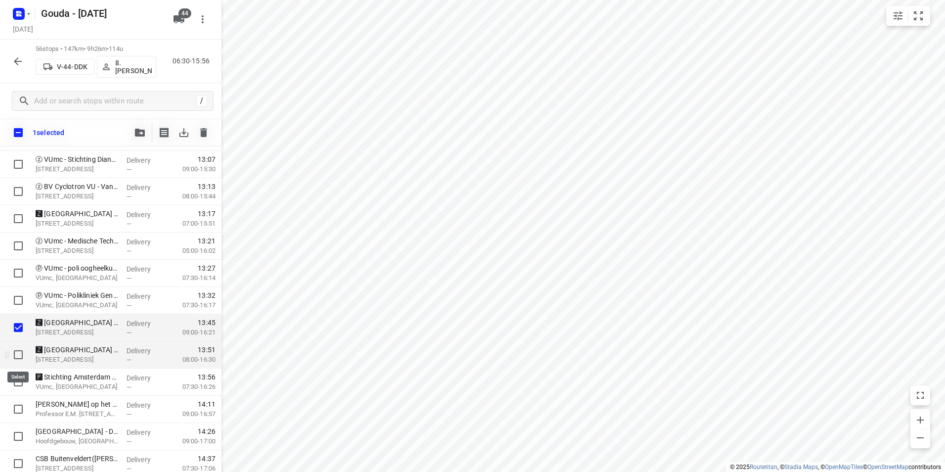
click at [18, 353] on input "checkbox" at bounding box center [18, 355] width 20 height 20
checkbox input "true"
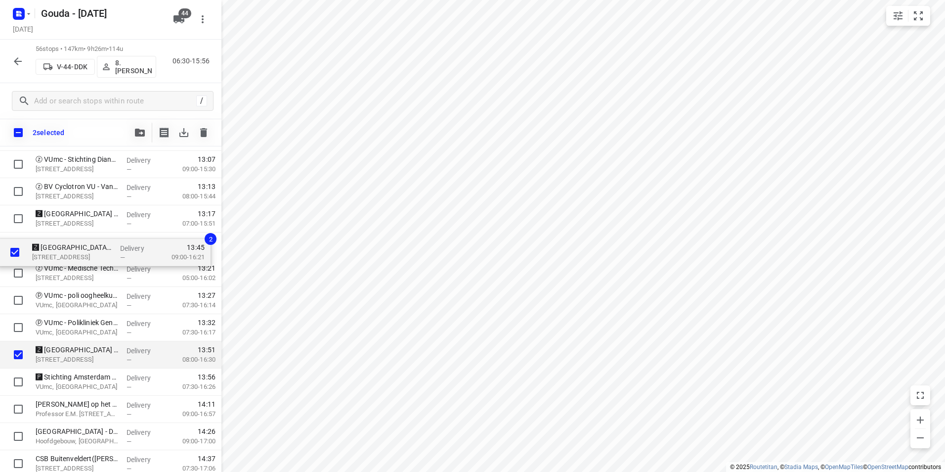
drag, startPoint x: 54, startPoint y: 324, endPoint x: 49, endPoint y: 251, distance: 73.4
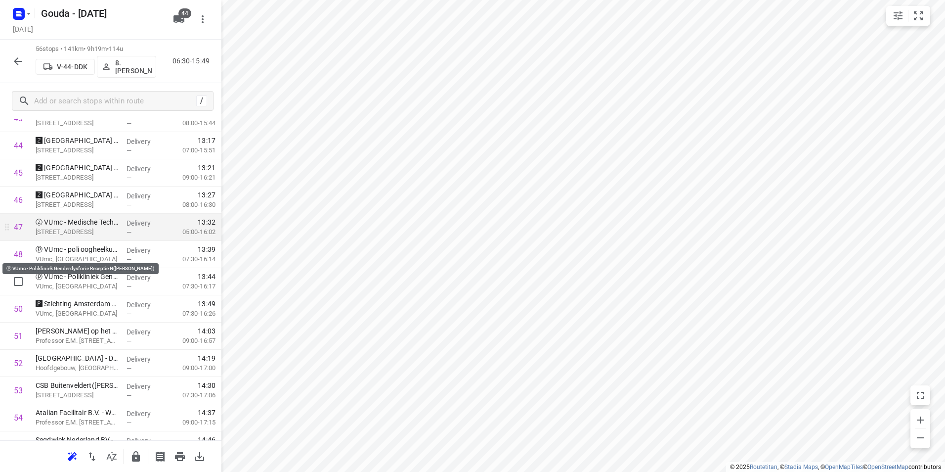
scroll to position [1306, 0]
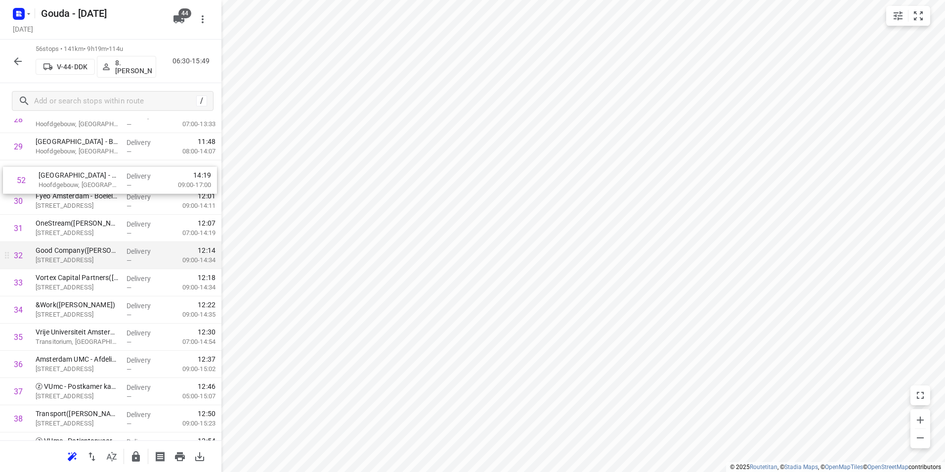
drag, startPoint x: 97, startPoint y: 301, endPoint x: 100, endPoint y: 188, distance: 113.2
click at [100, 188] on div "1 ⭐DLA Piper(Margaux Perry) Strawinskylaan 6, Amsterdam Delivery — 07:21 07:00-…" at bounding box center [110, 133] width 221 height 1523
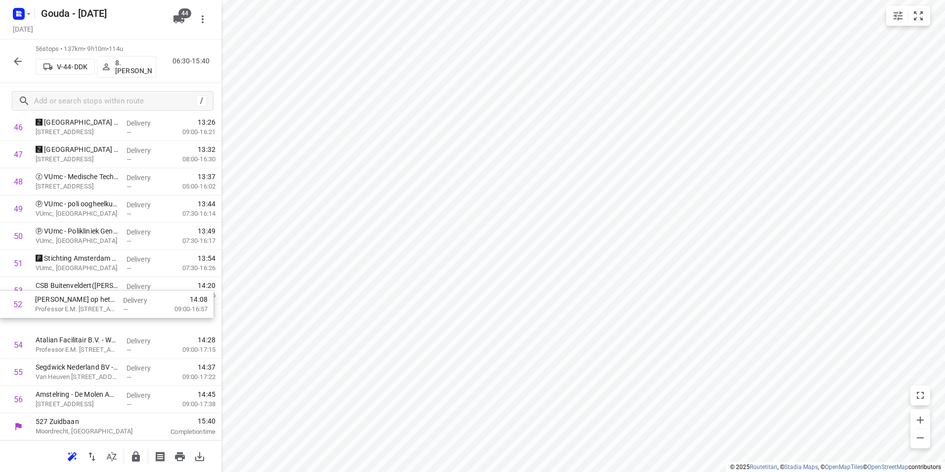
drag, startPoint x: 65, startPoint y: 291, endPoint x: 65, endPoint y: 324, distance: 33.1
click at [135, 455] on icon "button" at bounding box center [136, 456] width 8 height 10
click at [14, 66] on icon "button" at bounding box center [18, 61] width 12 height 12
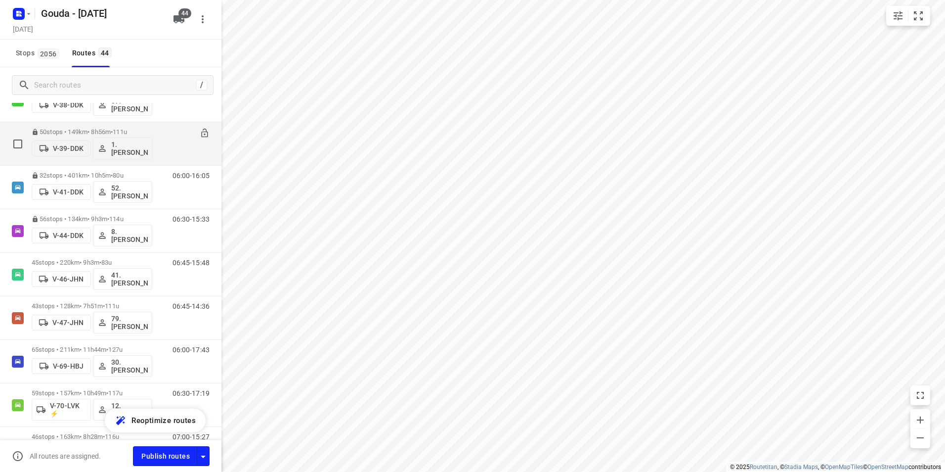
scroll to position [445, 0]
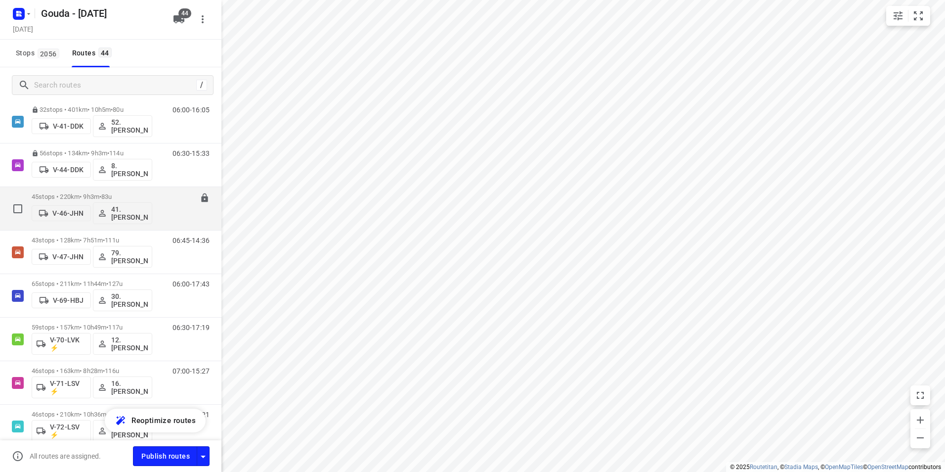
click at [110, 196] on span "83u" at bounding box center [106, 196] width 10 height 7
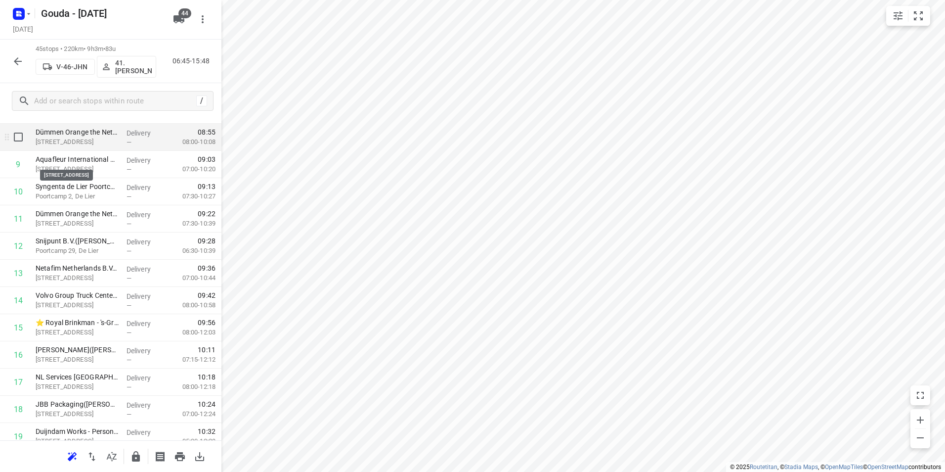
scroll to position [247, 0]
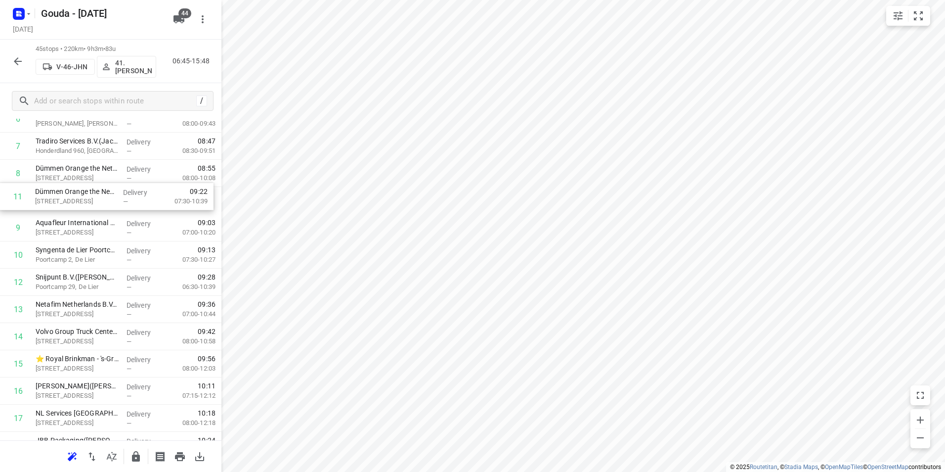
drag, startPoint x: 105, startPoint y: 229, endPoint x: 103, endPoint y: 191, distance: 38.1
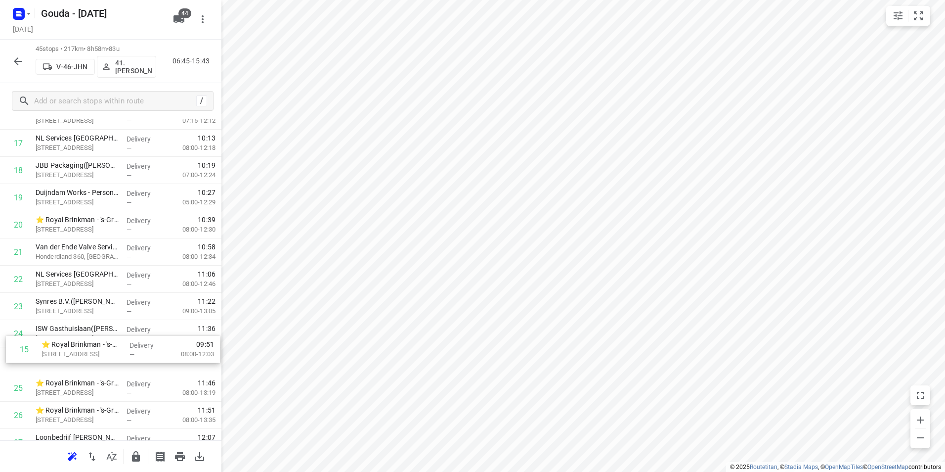
scroll to position [477, 0]
drag, startPoint x: 103, startPoint y: 266, endPoint x: 101, endPoint y: 366, distance: 99.9
click at [101, 366] on div "1 ⭐Hamiplant B.V.(Petra van der Waal) Venus 280, Honselersdijk Delivery — 07:20…" at bounding box center [110, 331] width 221 height 1224
drag, startPoint x: 81, startPoint y: 219, endPoint x: 86, endPoint y: 340, distance: 120.7
click at [86, 340] on div "1 ⭐Hamiplant B.V.(Petra van der Waal) Venus 280, Honselersdijk Delivery — 07:20…" at bounding box center [110, 331] width 221 height 1224
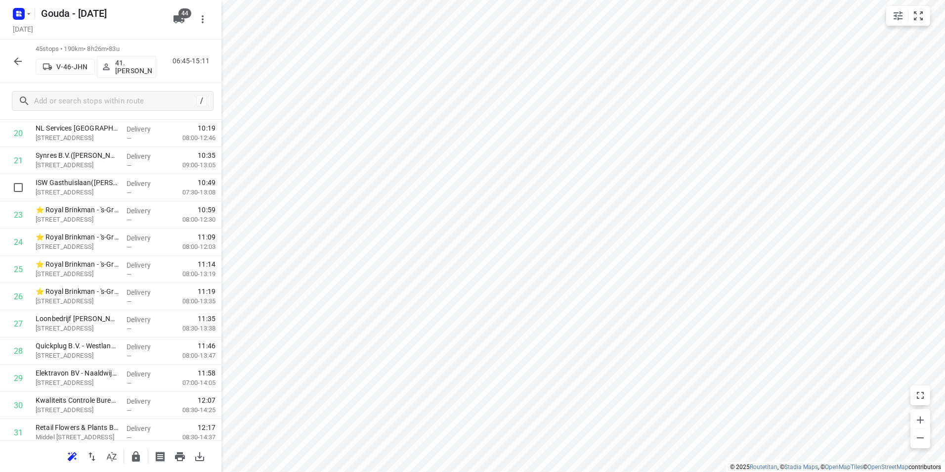
scroll to position [593, 0]
drag, startPoint x: 116, startPoint y: 198, endPoint x: 126, endPoint y: 335, distance: 137.3
click at [128, 335] on div "1 ⭐Hamiplant B.V.(Petra van der Waal) Venus 280, Honselersdijk Delivery — 07:20…" at bounding box center [110, 216] width 221 height 1224
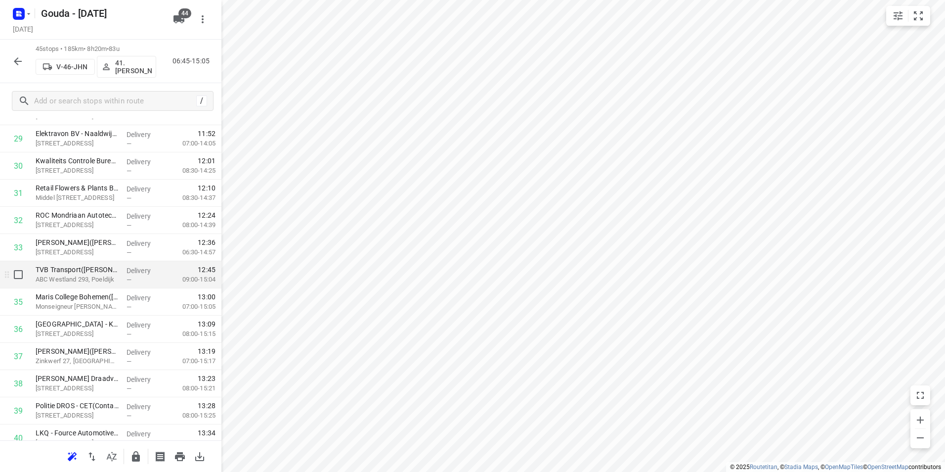
scroll to position [840, 0]
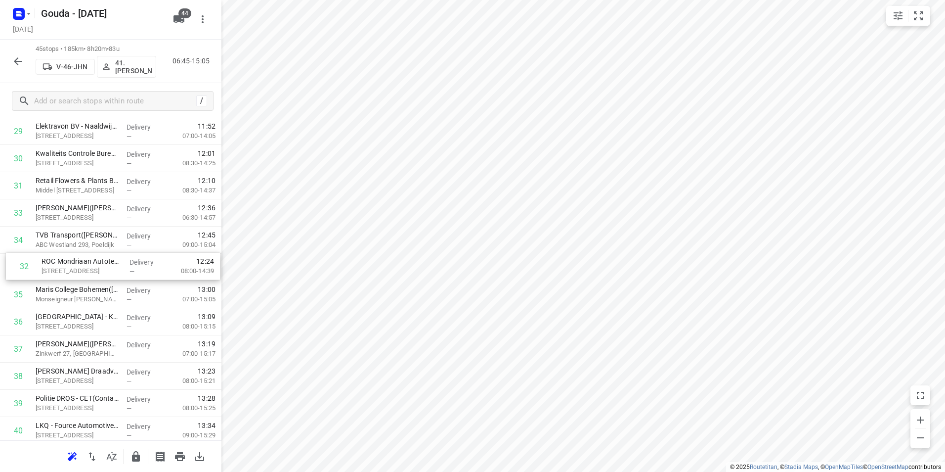
drag, startPoint x: 65, startPoint y: 210, endPoint x: 71, endPoint y: 266, distance: 56.7
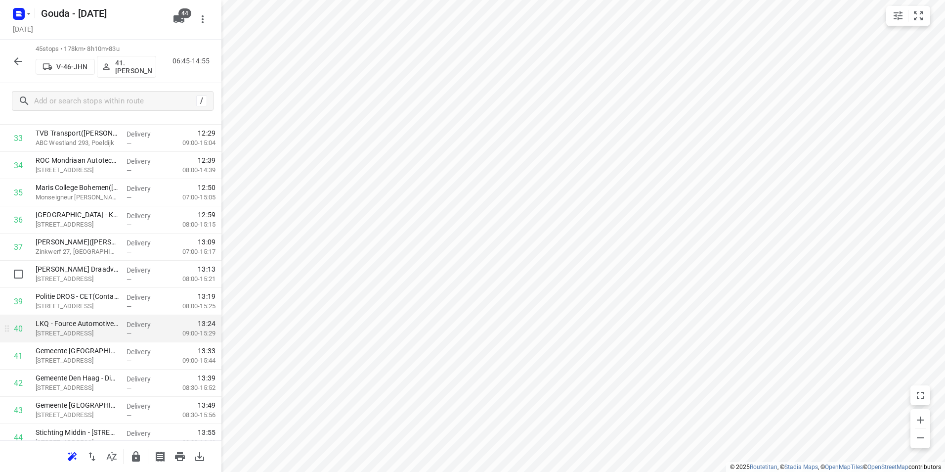
scroll to position [1007, 0]
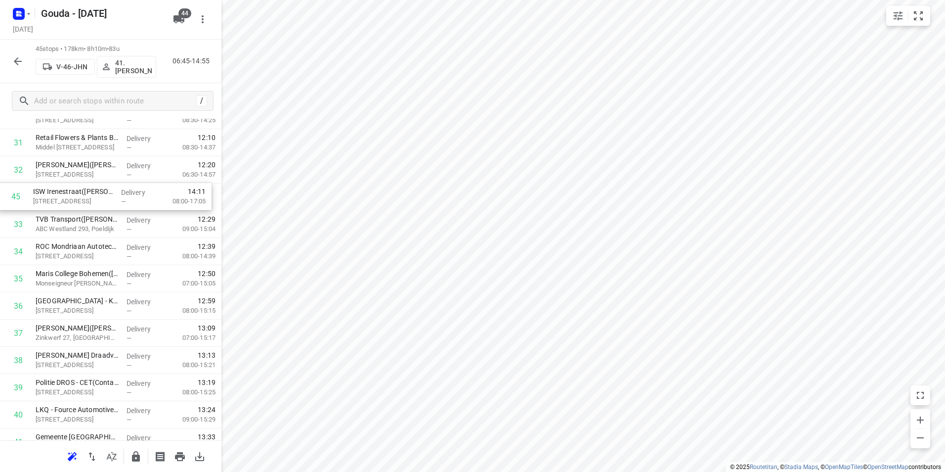
drag, startPoint x: 66, startPoint y: 399, endPoint x: 64, endPoint y: 193, distance: 206.2
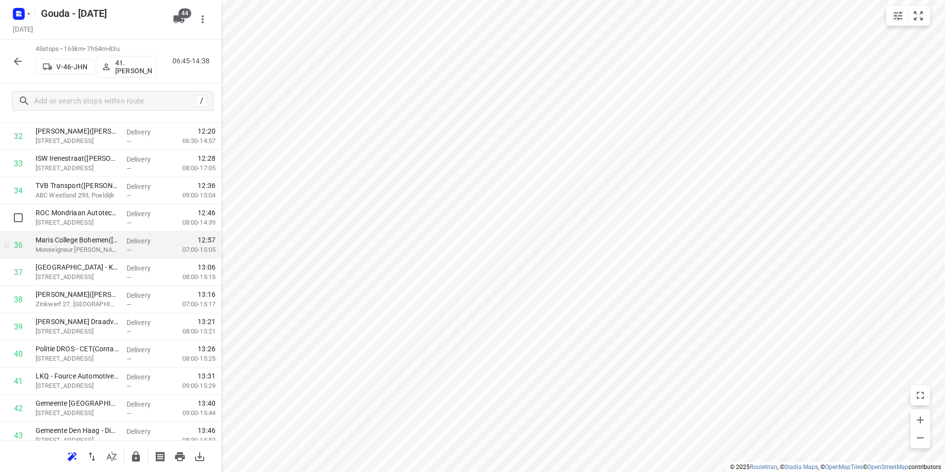
scroll to position [930, 0]
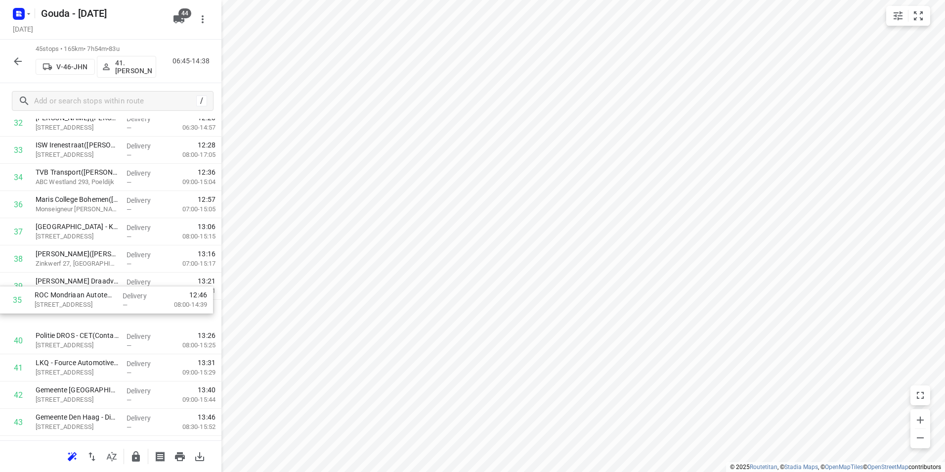
drag, startPoint x: 76, startPoint y: 211, endPoint x: 74, endPoint y: 317, distance: 106.8
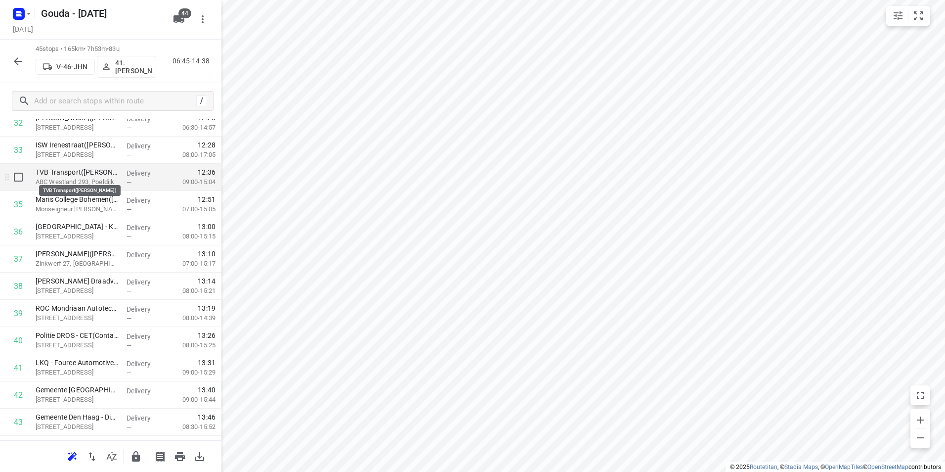
scroll to position [880, 0]
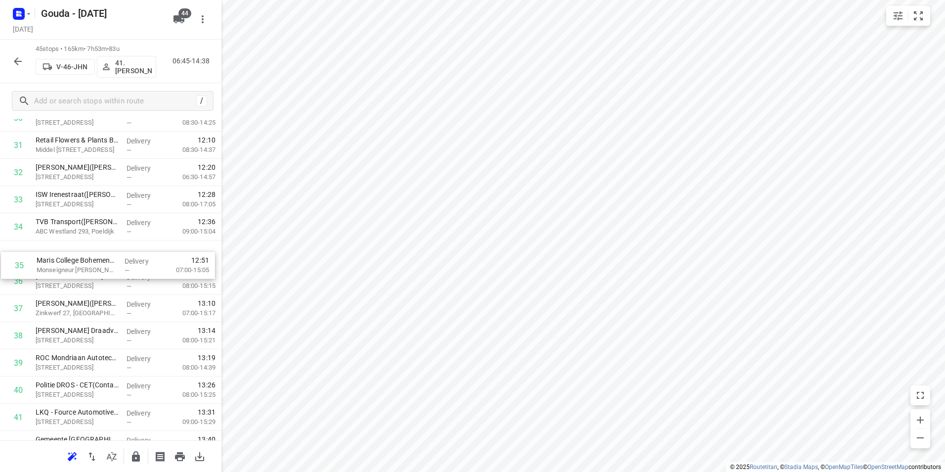
drag, startPoint x: 95, startPoint y: 250, endPoint x: 98, endPoint y: 286, distance: 36.2
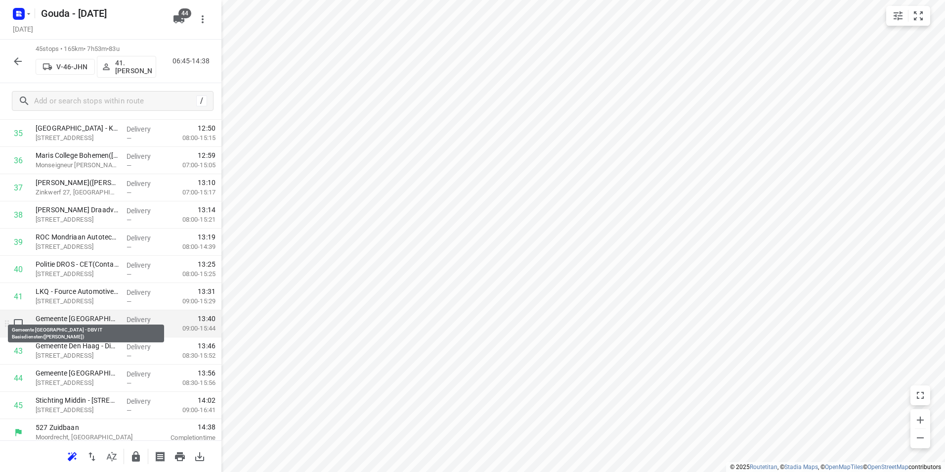
scroll to position [1007, 0]
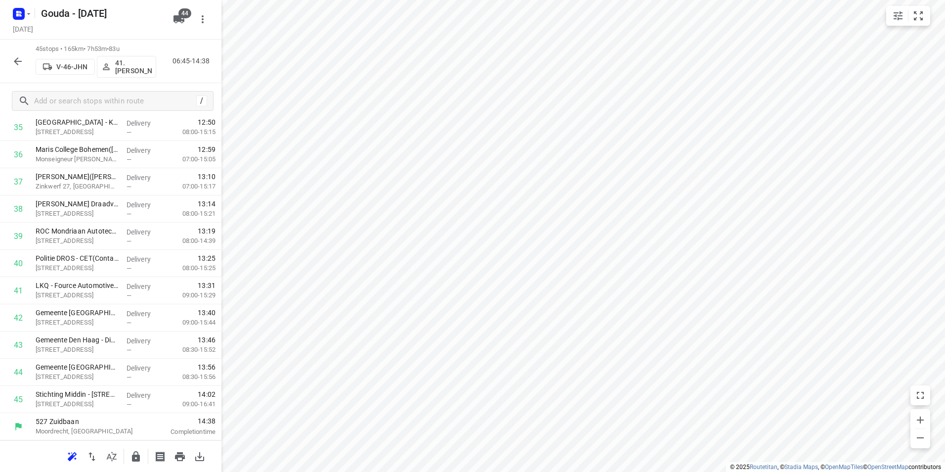
click at [131, 453] on icon "button" at bounding box center [136, 456] width 12 height 12
click at [15, 62] on icon "button" at bounding box center [18, 61] width 12 height 12
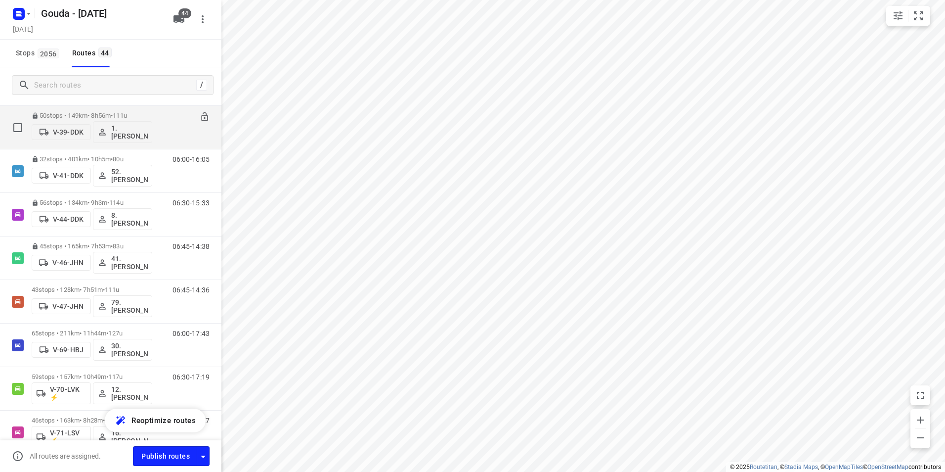
scroll to position [494, 0]
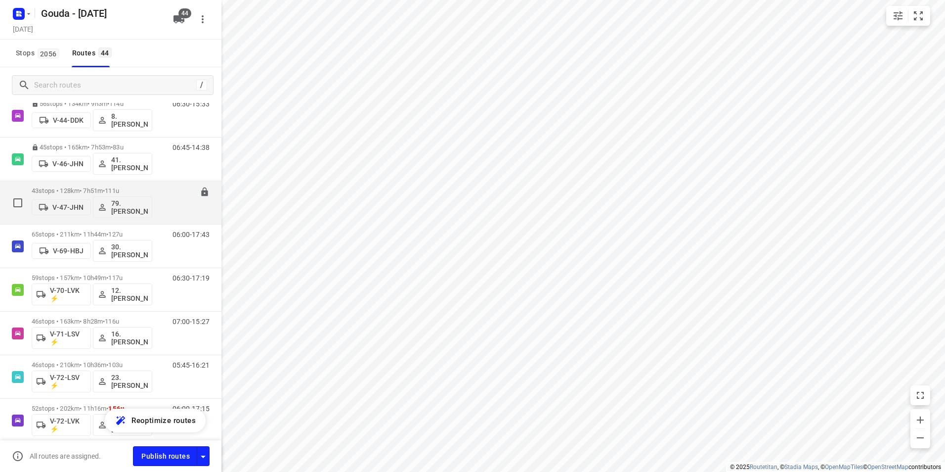
click at [87, 188] on p "43 stops • 128km • 7h51m • 111u" at bounding box center [92, 190] width 121 height 7
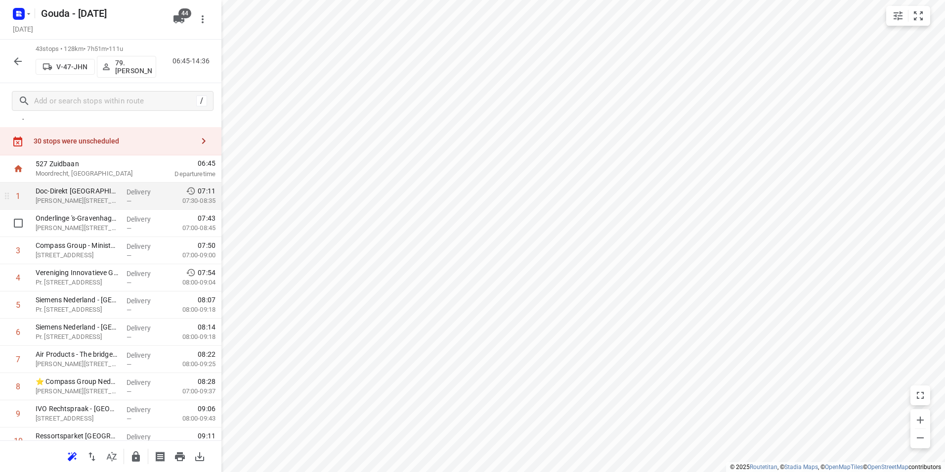
scroll to position [0, 0]
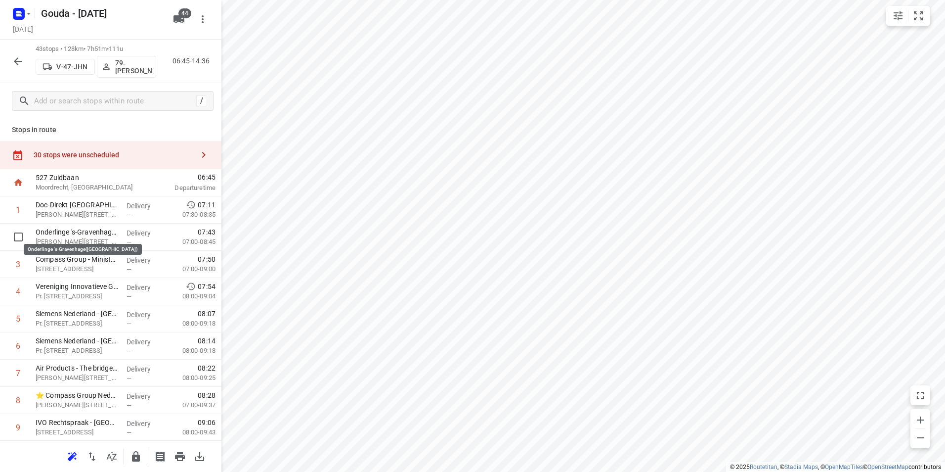
drag, startPoint x: 106, startPoint y: 235, endPoint x: 103, endPoint y: 212, distance: 23.9
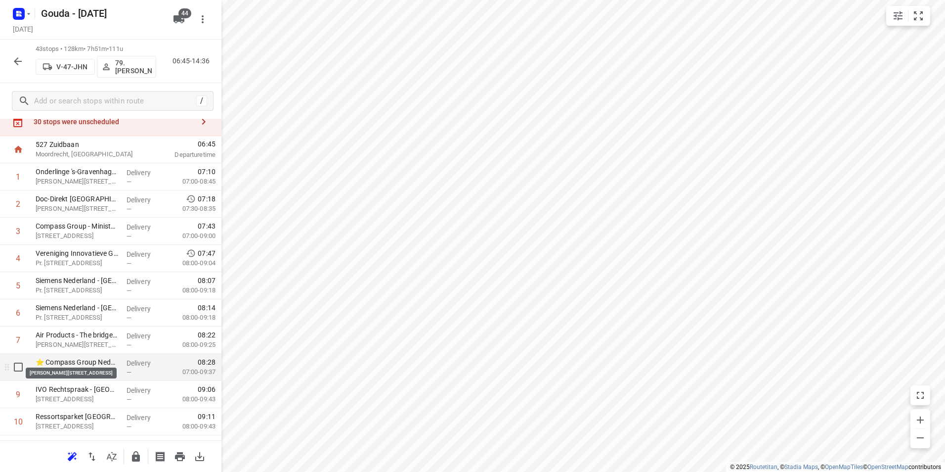
scroll to position [49, 0]
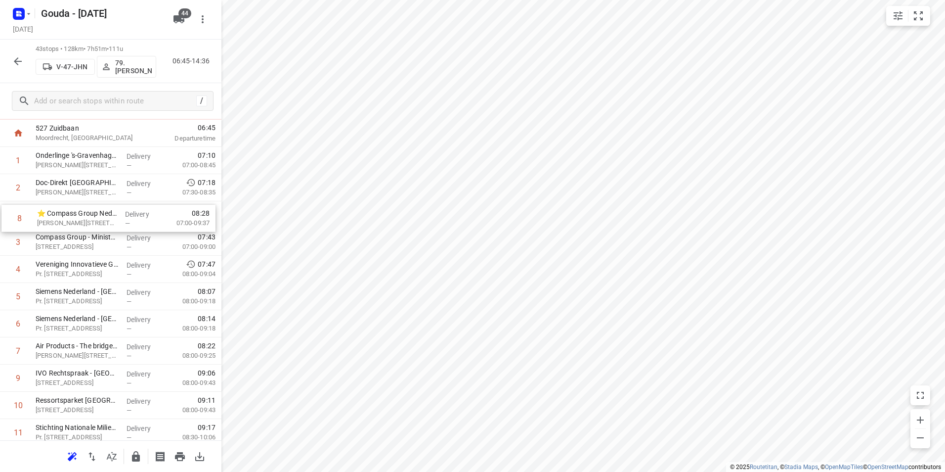
drag, startPoint x: 89, startPoint y: 354, endPoint x: 92, endPoint y: 212, distance: 142.9
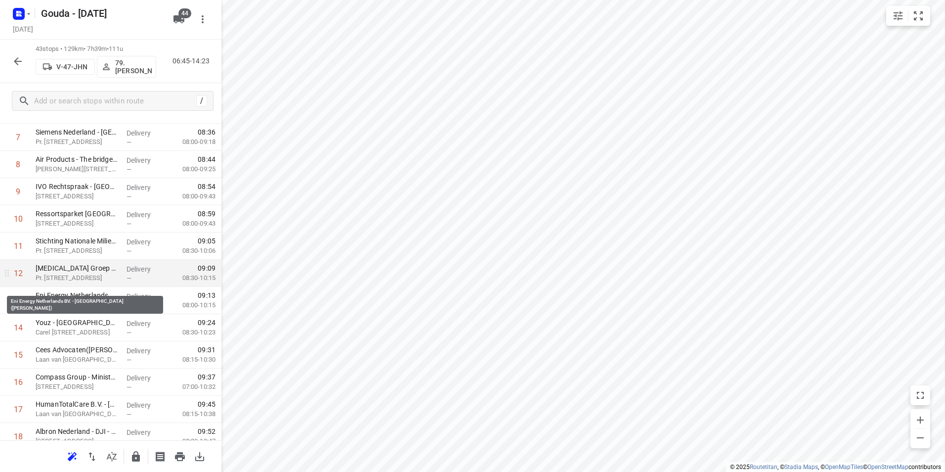
scroll to position [247, 0]
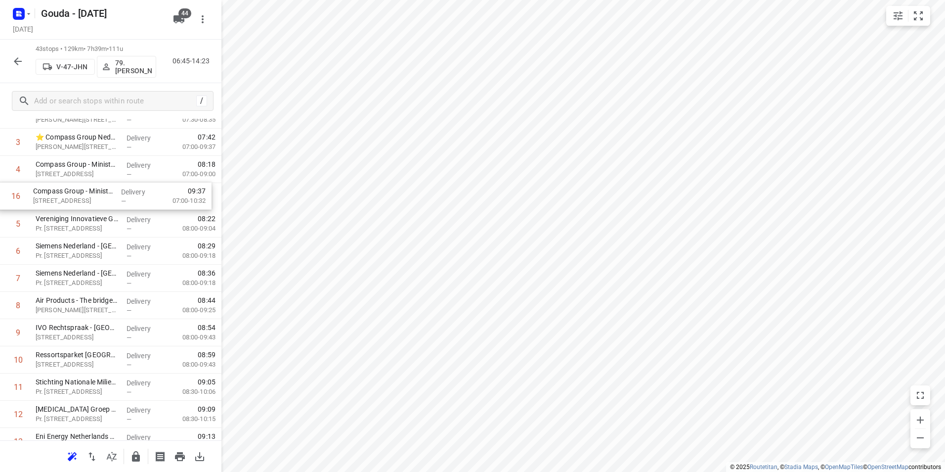
drag, startPoint x: 77, startPoint y: 368, endPoint x: 75, endPoint y: 194, distance: 174.5
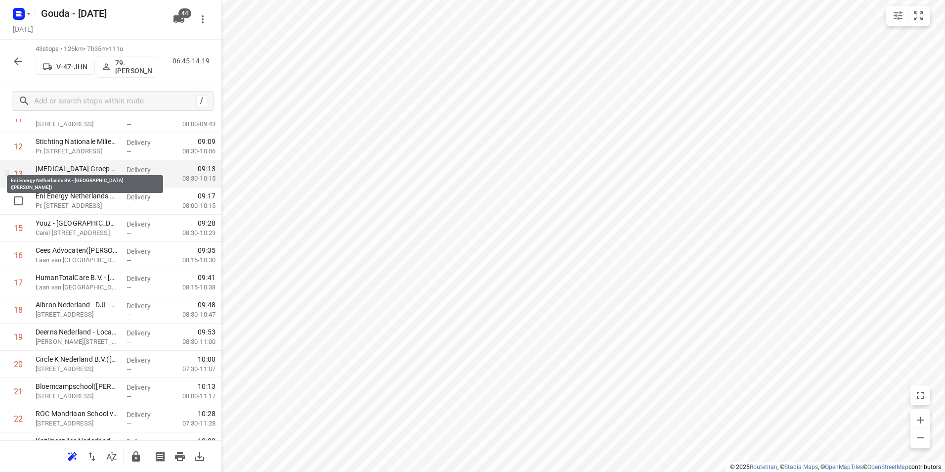
scroll to position [346, 0]
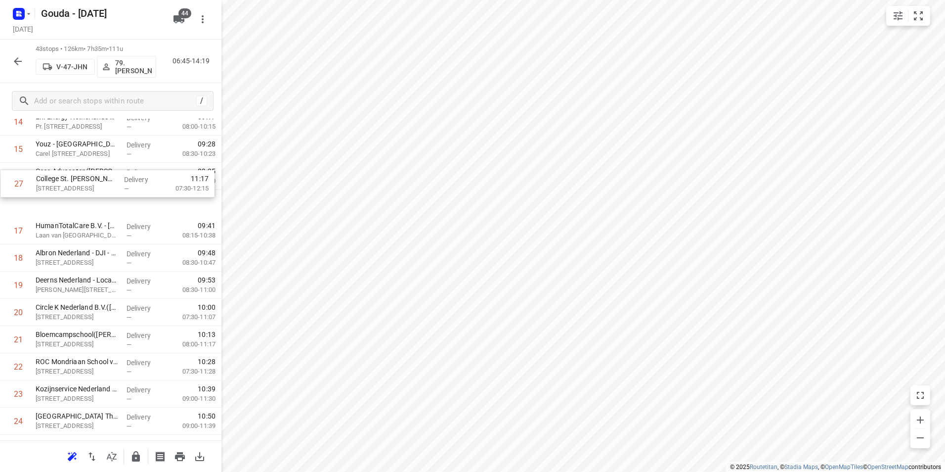
drag, startPoint x: 51, startPoint y: 375, endPoint x: 52, endPoint y: 181, distance: 193.3
click at [52, 181] on div "1 Onderlinge 's-Gravenhage(Sanne van Ewijk) Anna van Saksenlaan 10, Den Haag De…" at bounding box center [110, 339] width 221 height 1169
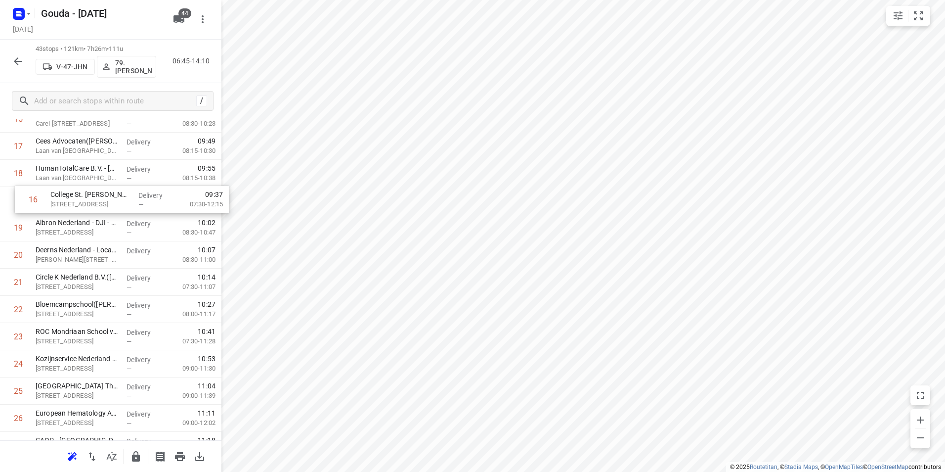
scroll to position [469, 0]
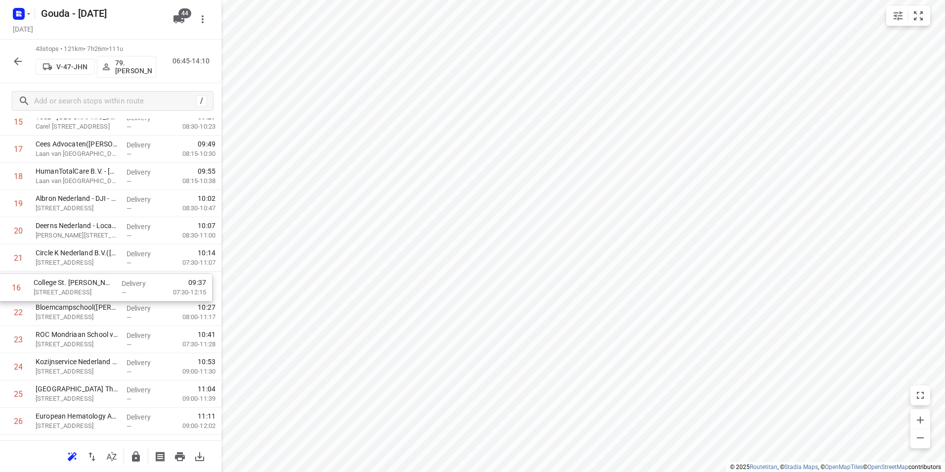
drag, startPoint x: 171, startPoint y: 133, endPoint x: 167, endPoint y: 286, distance: 152.8
click at [170, 296] on div "1 Onderlinge 's-Gravenhage(Sanne van Ewijk) Anna van Saksenlaan 10, Den Haag De…" at bounding box center [110, 312] width 221 height 1169
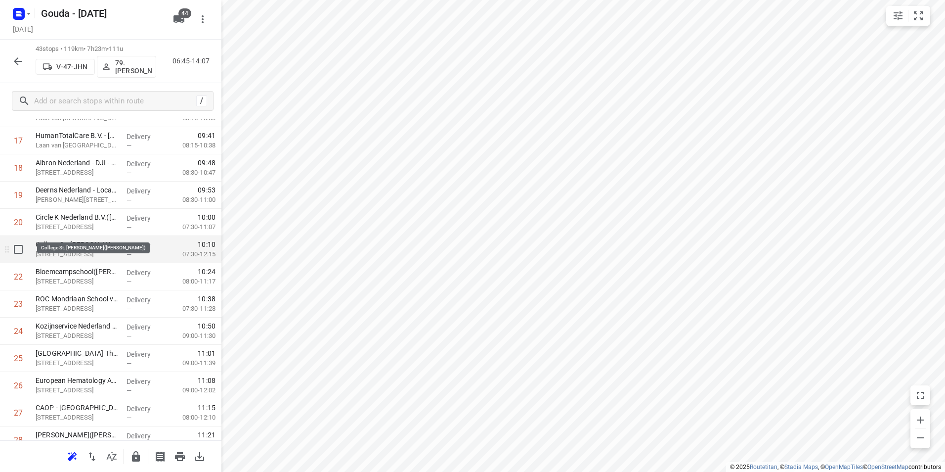
scroll to position [518, 0]
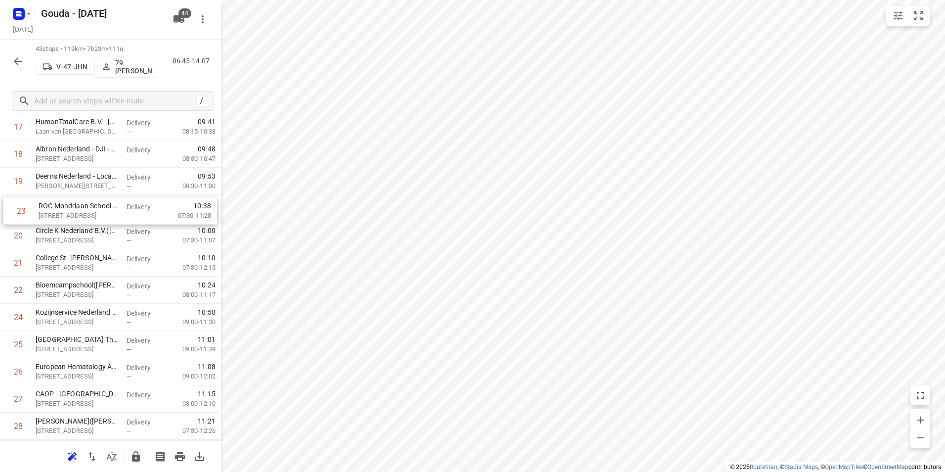
drag, startPoint x: 73, startPoint y: 289, endPoint x: 76, endPoint y: 208, distance: 81.1
click at [76, 208] on div "1 Onderlinge 's-Gravenhage(Sanne van Ewijk) Anna van Saksenlaan 10, Den Haag De…" at bounding box center [110, 262] width 221 height 1169
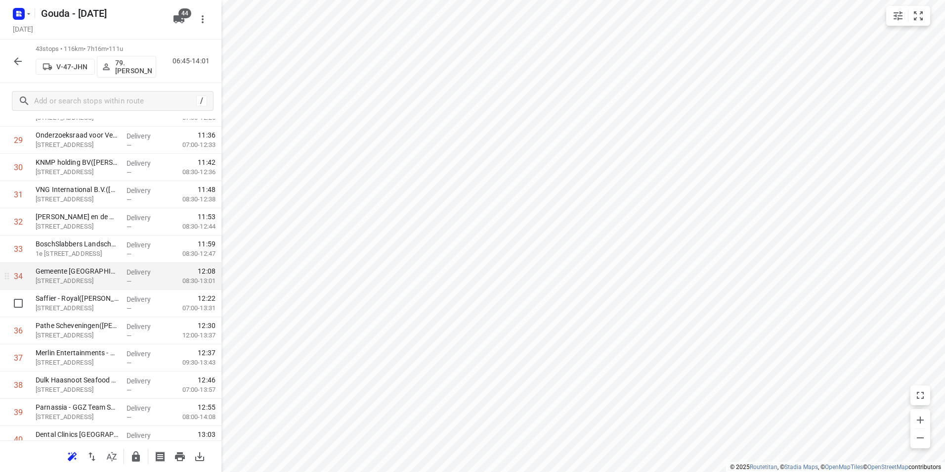
scroll to position [815, 0]
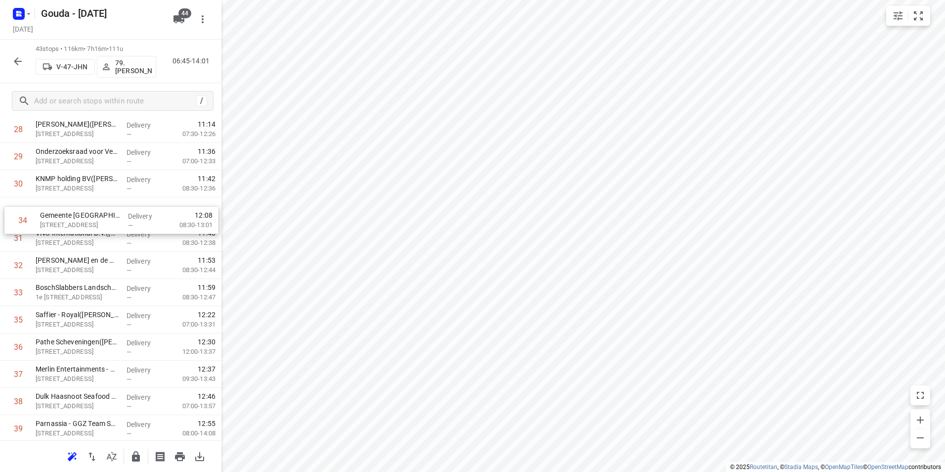
drag, startPoint x: 87, startPoint y: 293, endPoint x: 88, endPoint y: 235, distance: 57.8
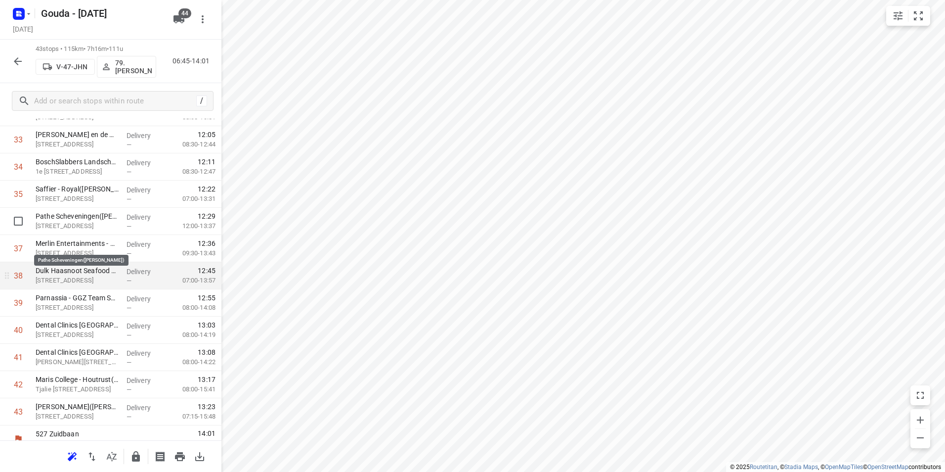
scroll to position [953, 0]
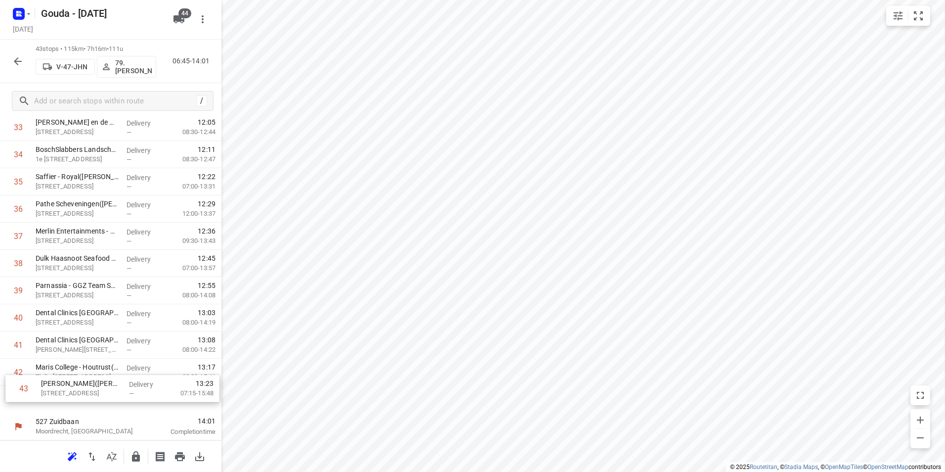
drag, startPoint x: 92, startPoint y: 395, endPoint x: 96, endPoint y: 364, distance: 30.8
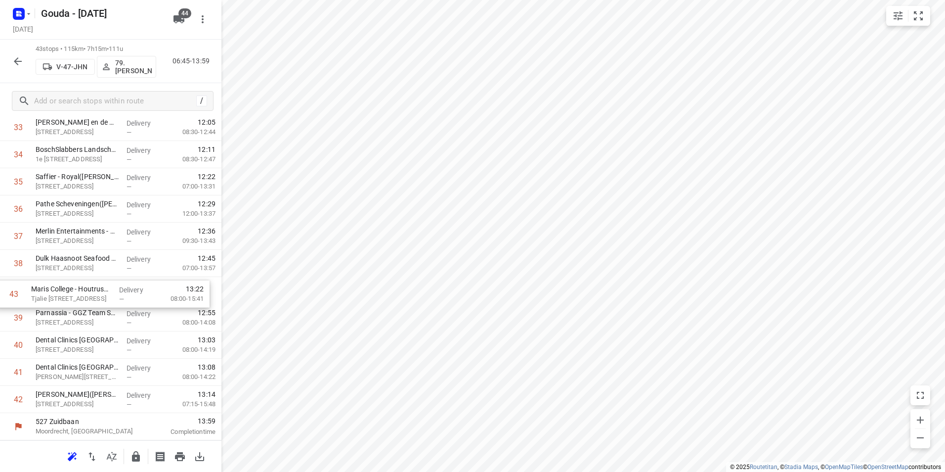
drag, startPoint x: 73, startPoint y: 399, endPoint x: 70, endPoint y: 290, distance: 109.3
click at [139, 453] on icon "button" at bounding box center [136, 456] width 12 height 12
click at [15, 62] on icon "button" at bounding box center [18, 61] width 8 height 8
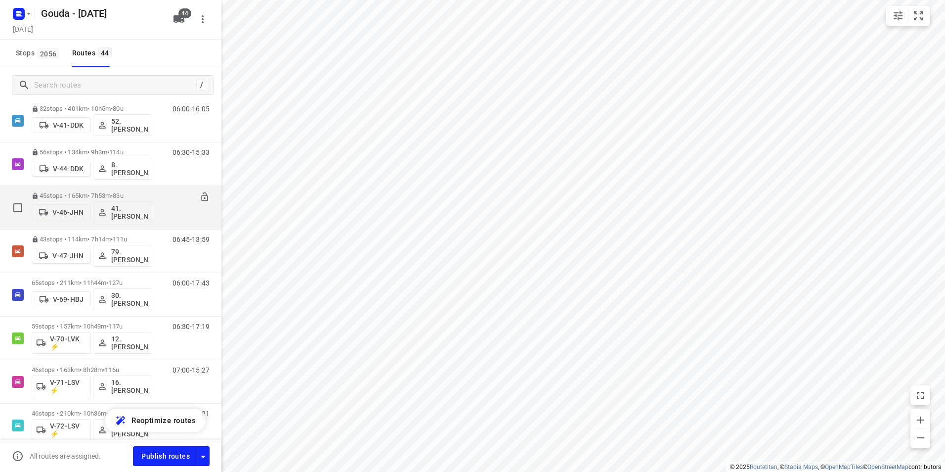
scroll to position [445, 0]
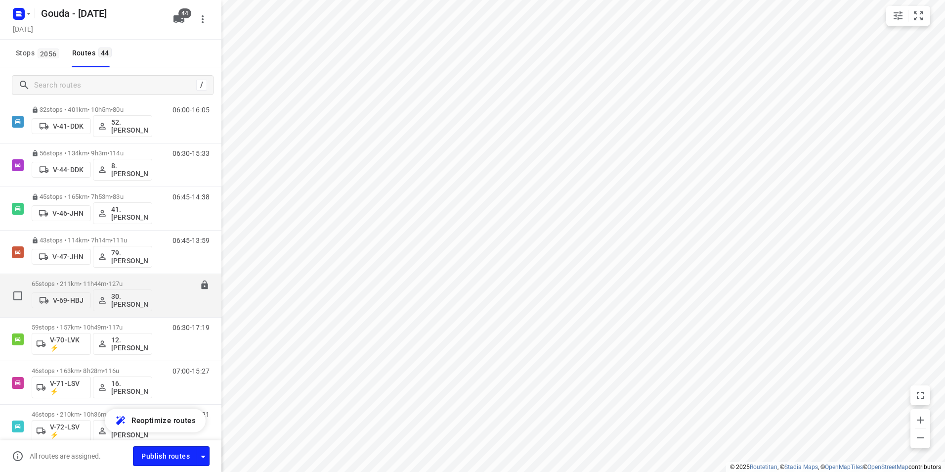
click at [111, 275] on div "65 stops • 211km • 11h44m • 127u V-69-HBJ 30.Robin Brakeboer" at bounding box center [92, 295] width 121 height 41
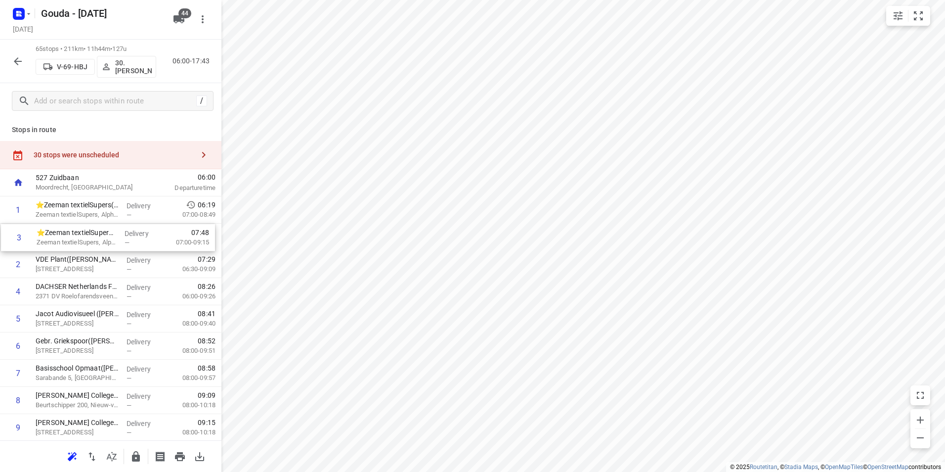
drag, startPoint x: 101, startPoint y: 272, endPoint x: 103, endPoint y: 238, distance: 34.2
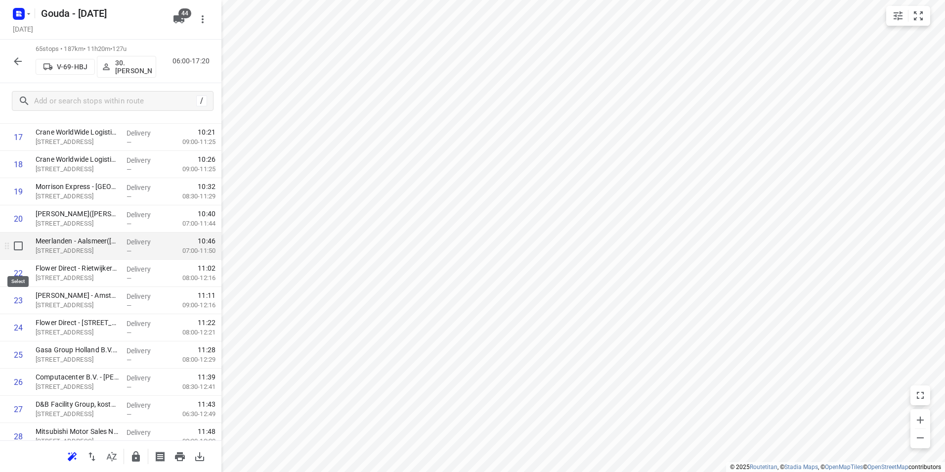
scroll to position [494, 0]
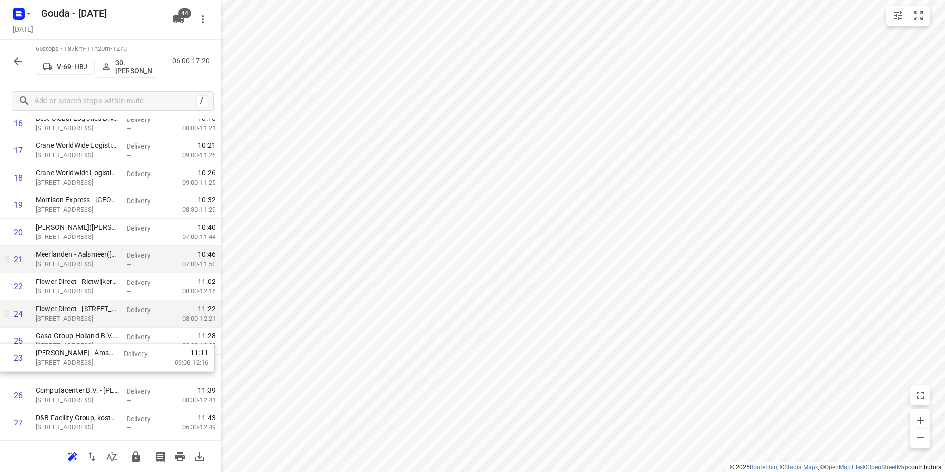
drag, startPoint x: 57, startPoint y: 307, endPoint x: 59, endPoint y: 356, distance: 49.0
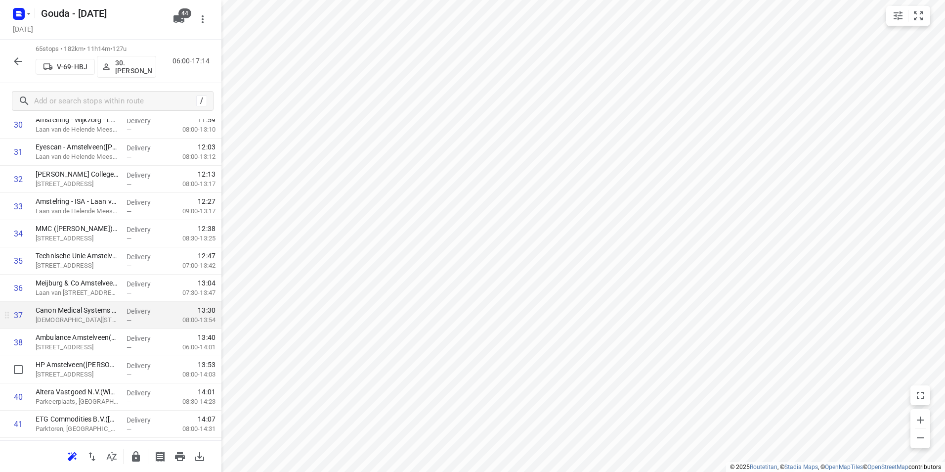
scroll to position [890, 0]
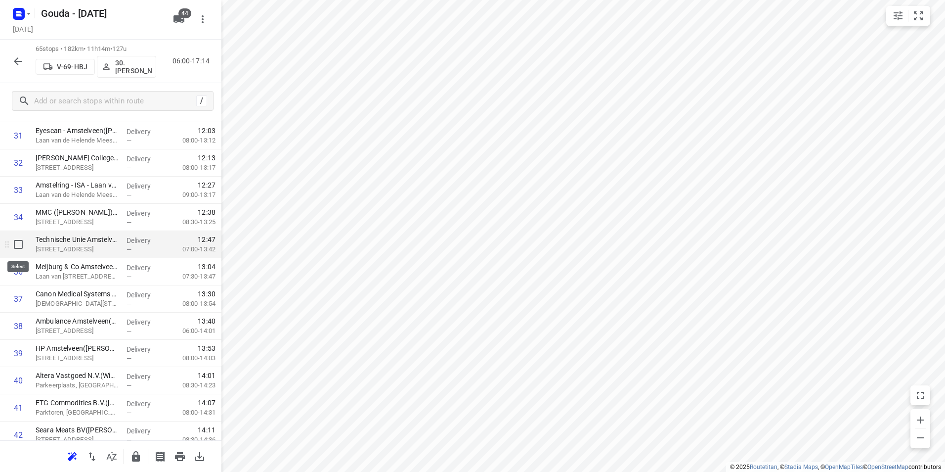
click at [16, 243] on input "checkbox" at bounding box center [18, 244] width 20 height 20
checkbox input "true"
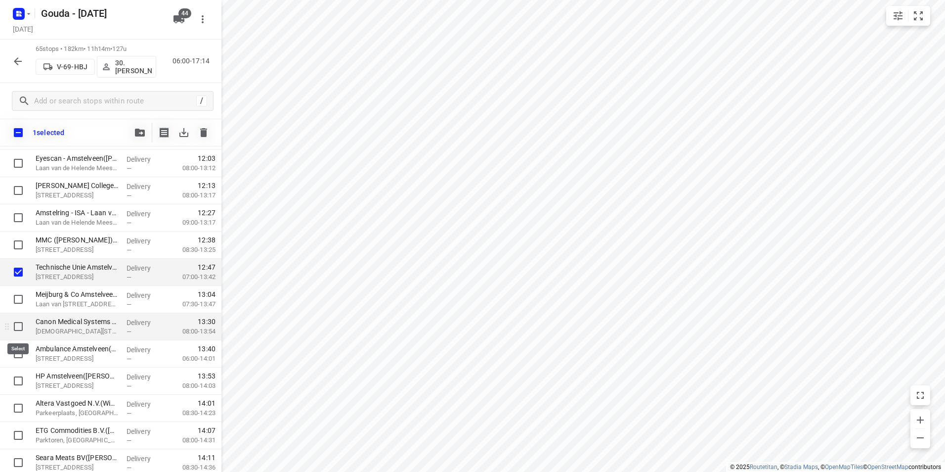
click at [21, 321] on input "checkbox" at bounding box center [18, 326] width 20 height 20
checkbox input "true"
click at [21, 347] on input "checkbox" at bounding box center [18, 354] width 20 height 20
checkbox input "true"
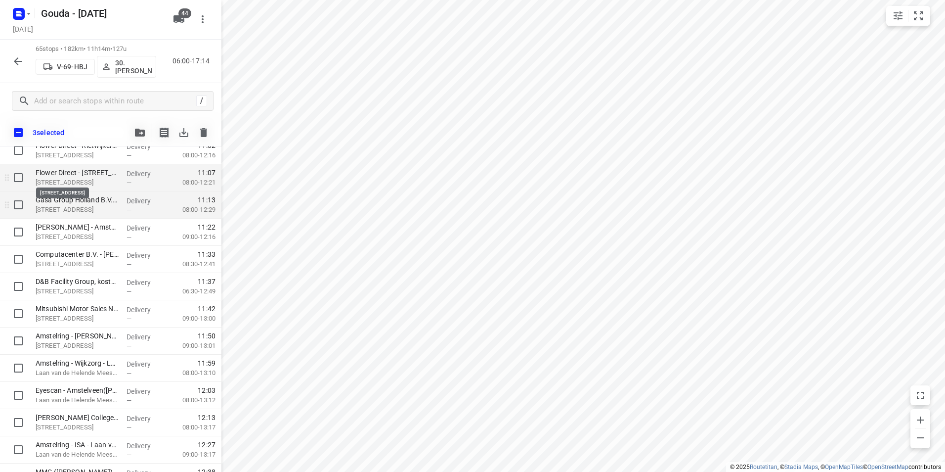
scroll to position [643, 0]
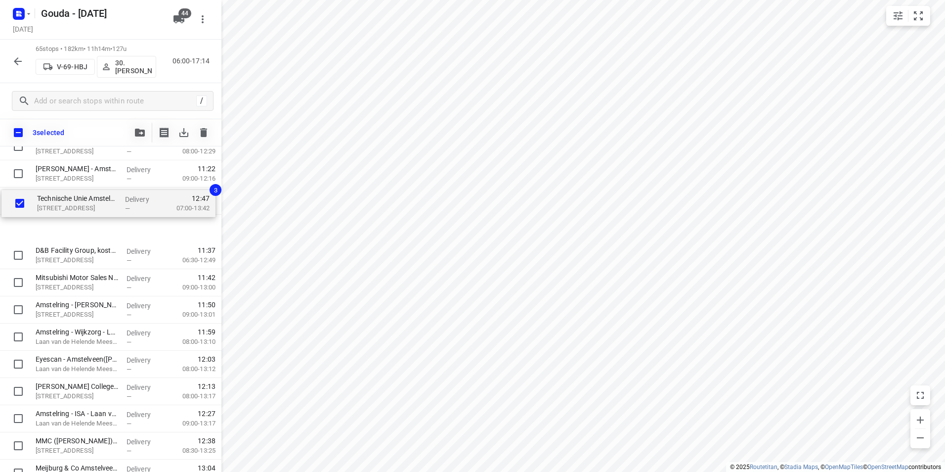
drag, startPoint x: 59, startPoint y: 422, endPoint x: 62, endPoint y: 203, distance: 219.0
click at [62, 201] on div "⭐Zeeman textielSupers(Sandra Jansen) Zeeman textielSupers, Alphen Aan Den Rijn …" at bounding box center [110, 391] width 221 height 1767
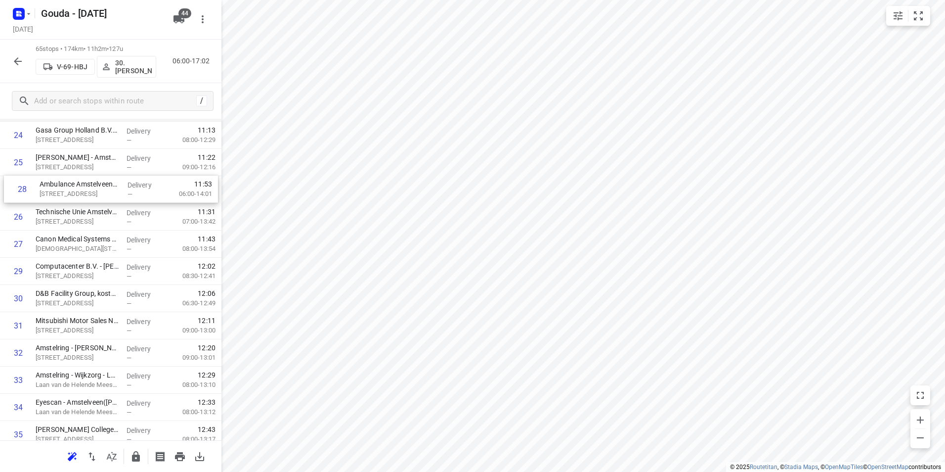
drag, startPoint x: 74, startPoint y: 232, endPoint x: 79, endPoint y: 185, distance: 47.2
click at [79, 185] on div "1 ⭐Zeeman textielSupers(Sandra Jansen) Zeeman textielSupers, Alphen Aan Den Rij…" at bounding box center [110, 379] width 221 height 1767
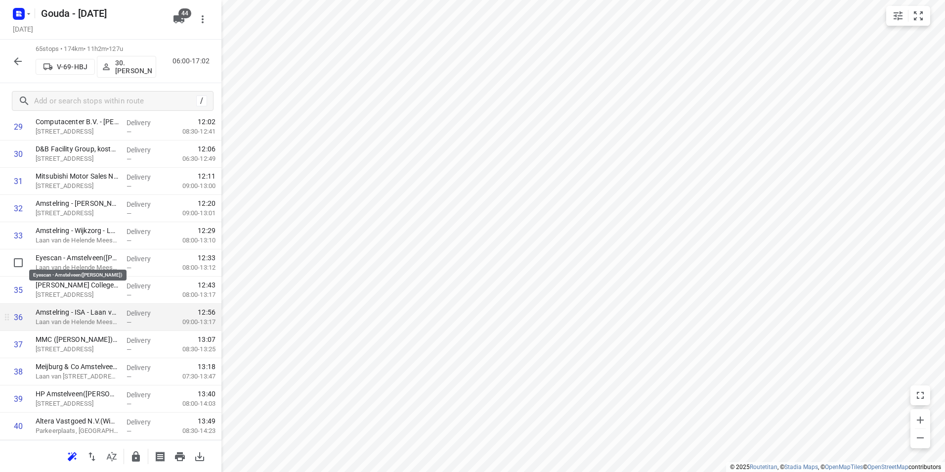
scroll to position [894, 0]
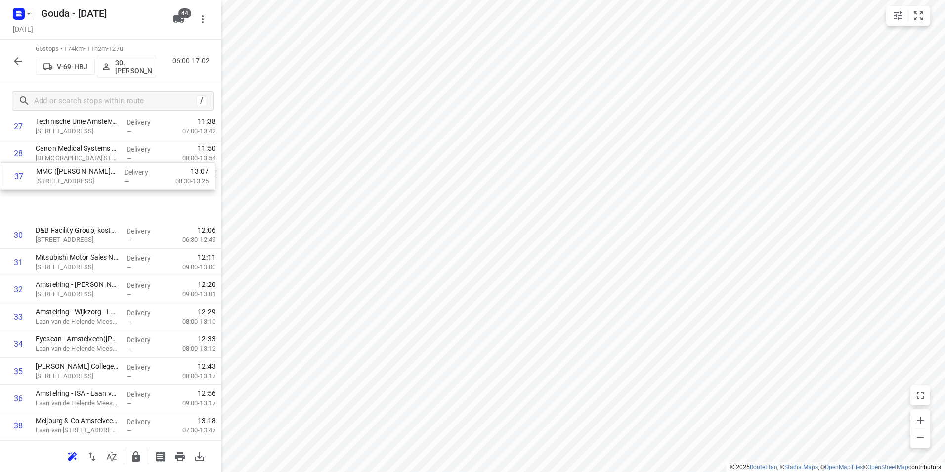
drag, startPoint x: 59, startPoint y: 297, endPoint x: 60, endPoint y: 179, distance: 117.7
click at [60, 177] on div "1 ⭐Zeeman textielSupers(Sandra Jansen) Zeeman textielSupers, Alphen Aan Den Rij…" at bounding box center [110, 289] width 221 height 1767
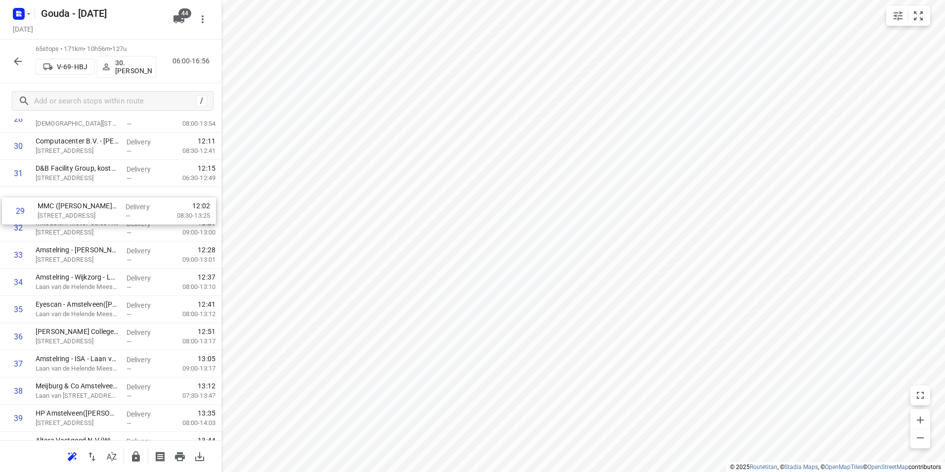
scroll to position [825, 0]
drag, startPoint x: 85, startPoint y: 141, endPoint x: 86, endPoint y: 246, distance: 104.3
click at [86, 246] on div "1 ⭐Zeeman textielSupers(Sandra Jansen) Zeeman textielSupers, Alphen Aan Den Rij…" at bounding box center [110, 254] width 221 height 1767
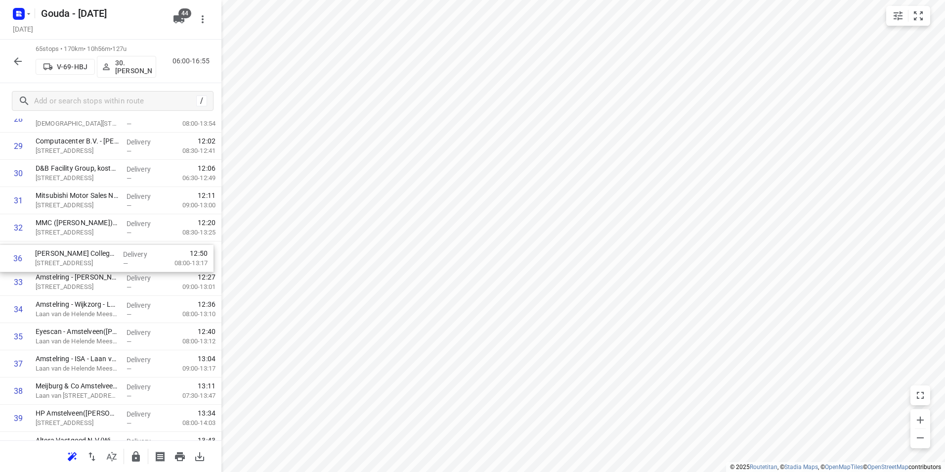
drag, startPoint x: 108, startPoint y: 340, endPoint x: 110, endPoint y: 254, distance: 86.0
click at [110, 254] on div "1 ⭐Zeeman textielSupers(Sandra Jansen) Zeeman textielSupers, Alphen Aan Den Rij…" at bounding box center [110, 254] width 221 height 1767
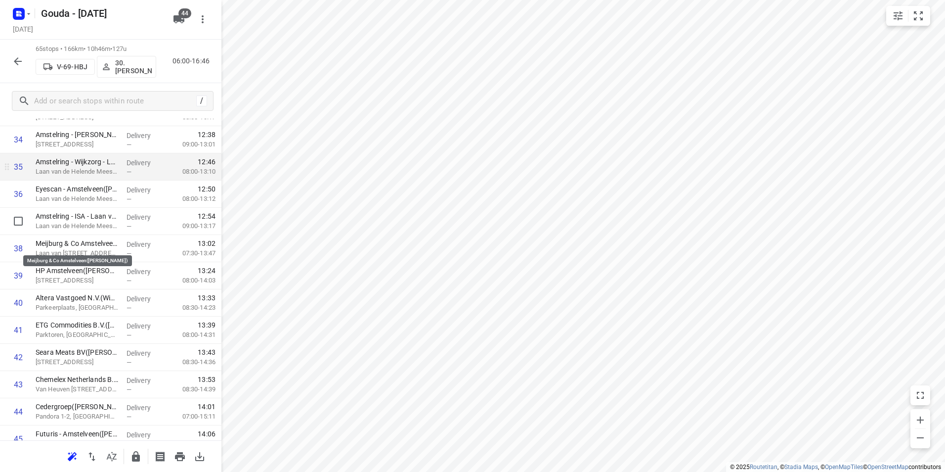
scroll to position [924, 0]
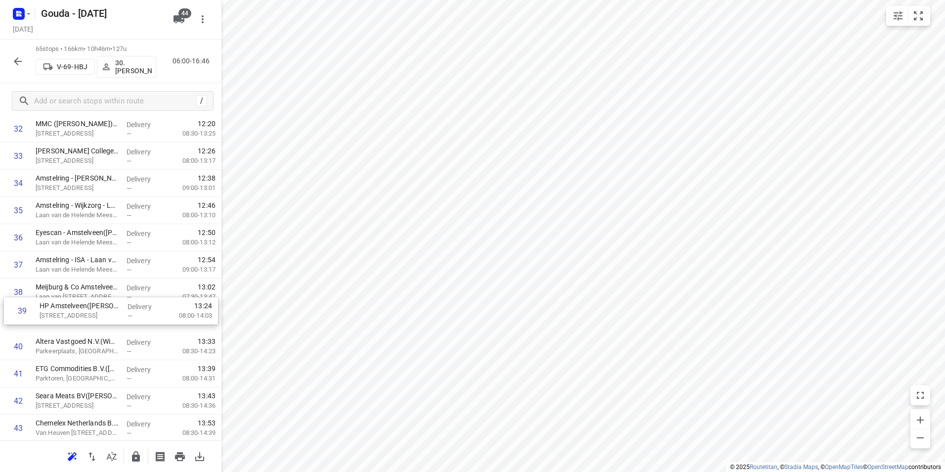
drag, startPoint x: 61, startPoint y: 314, endPoint x: 69, endPoint y: 290, distance: 26.0
click at [69, 290] on div "1 ⭐Zeeman textielSupers(Sandra Jansen) Zeeman textielSupers, Alphen Aan Den Rij…" at bounding box center [110, 155] width 221 height 1767
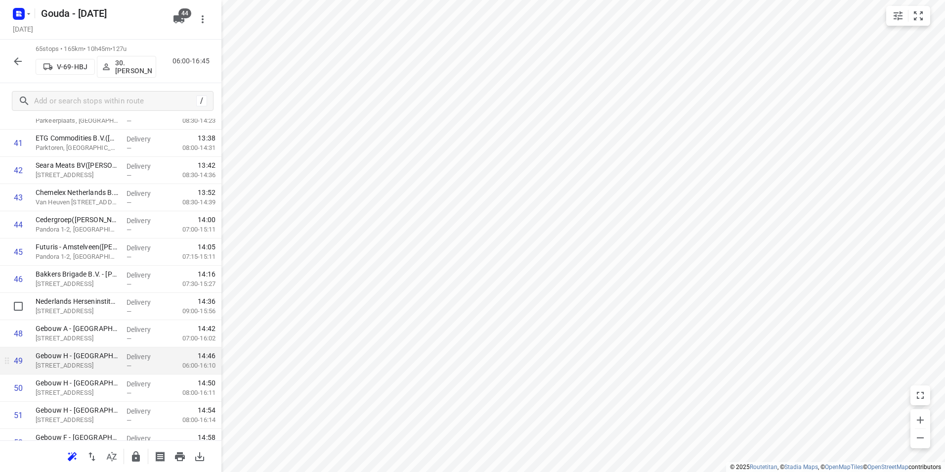
scroll to position [1171, 0]
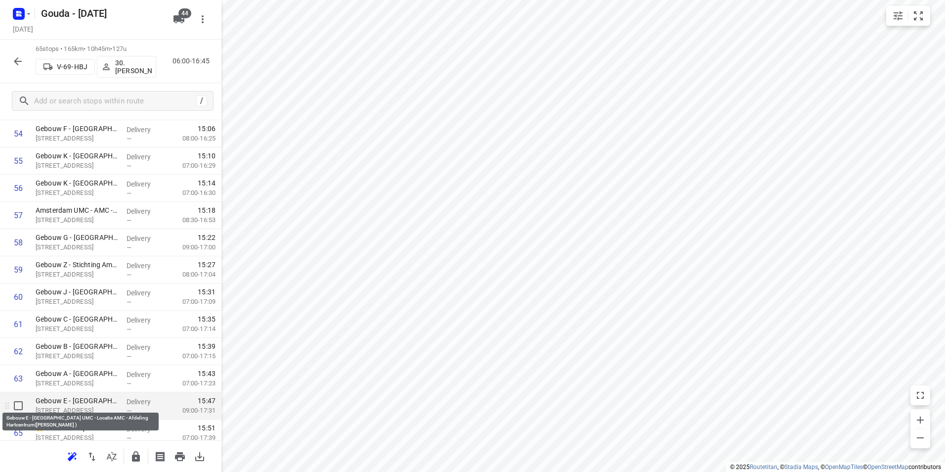
scroll to position [1551, 0]
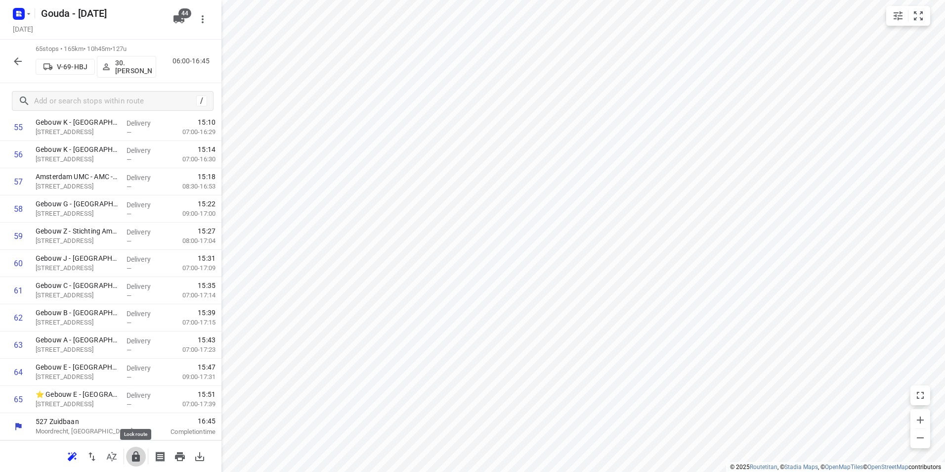
click at [136, 449] on button "button" at bounding box center [136, 456] width 20 height 20
click at [15, 67] on button "button" at bounding box center [18, 61] width 20 height 20
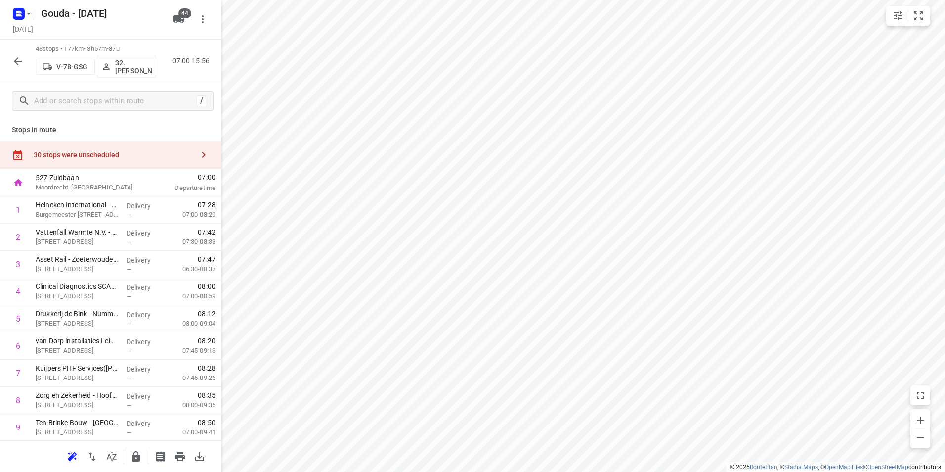
click at [18, 61] on icon "button" at bounding box center [18, 61] width 8 height 8
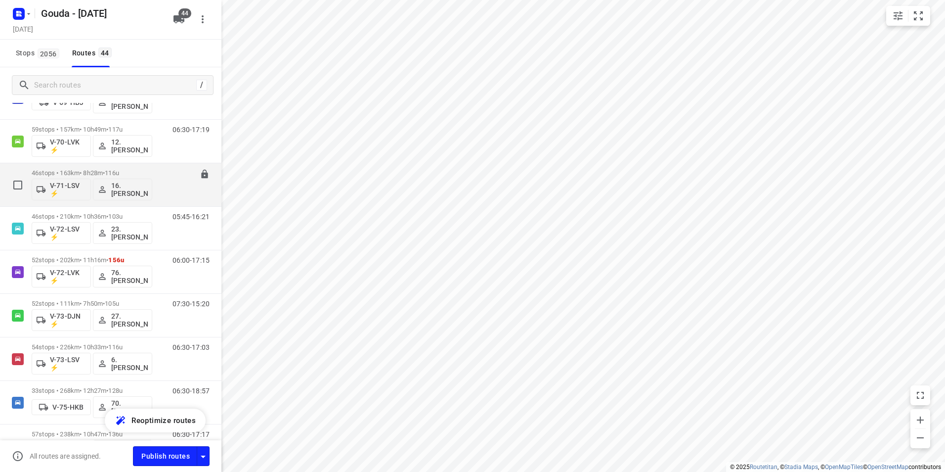
scroll to position [593, 0]
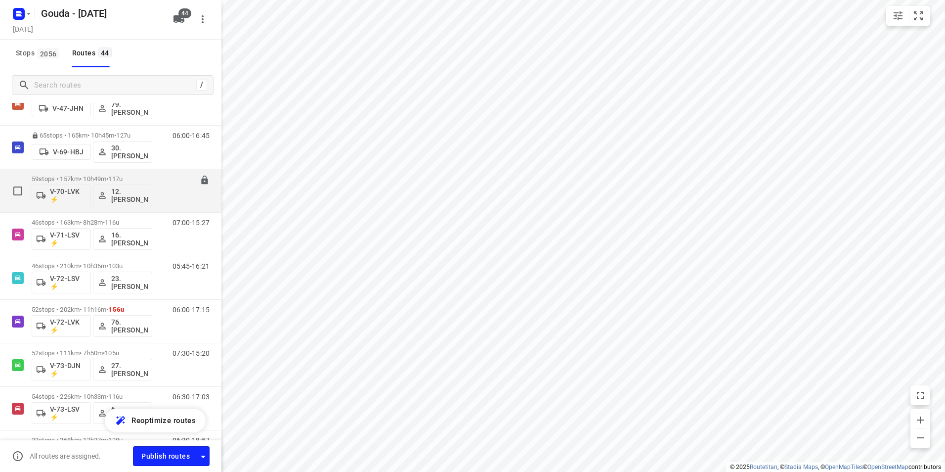
click at [123, 176] on span "117u" at bounding box center [115, 178] width 14 height 7
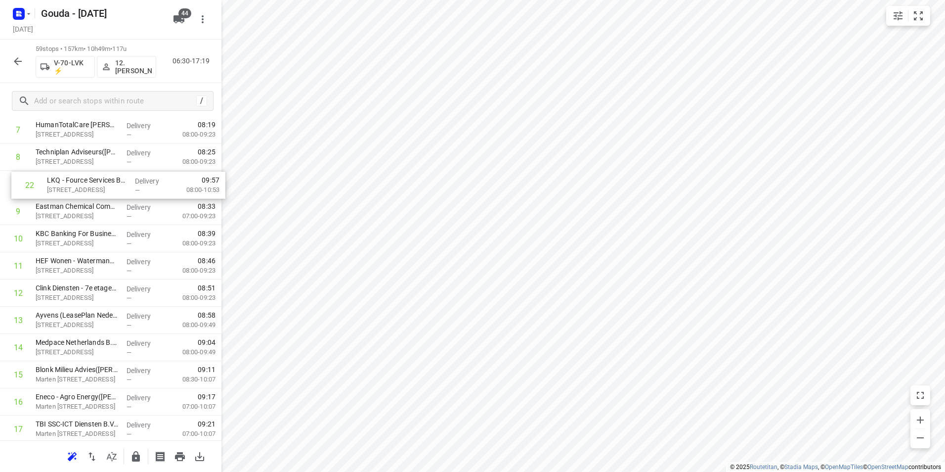
scroll to position [243, 0]
drag, startPoint x: 130, startPoint y: 234, endPoint x: 141, endPoint y: 293, distance: 60.3
drag, startPoint x: 102, startPoint y: 354, endPoint x: 104, endPoint y: 290, distance: 63.8
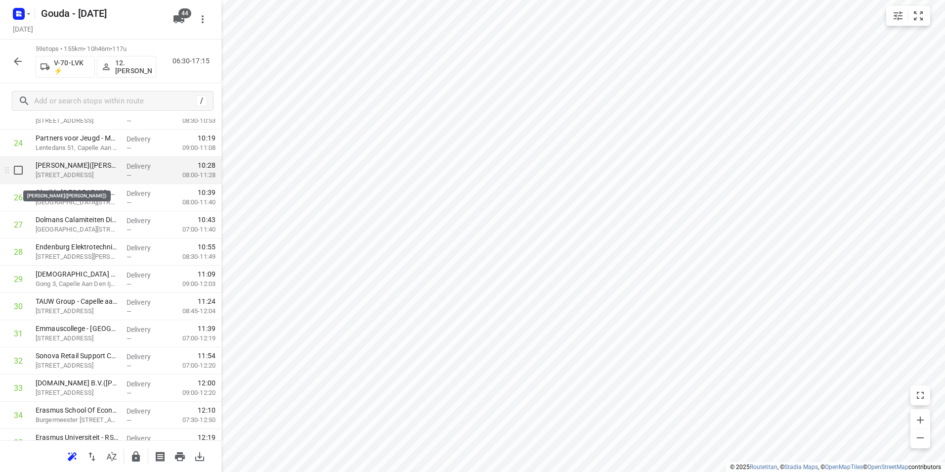
scroll to position [643, 0]
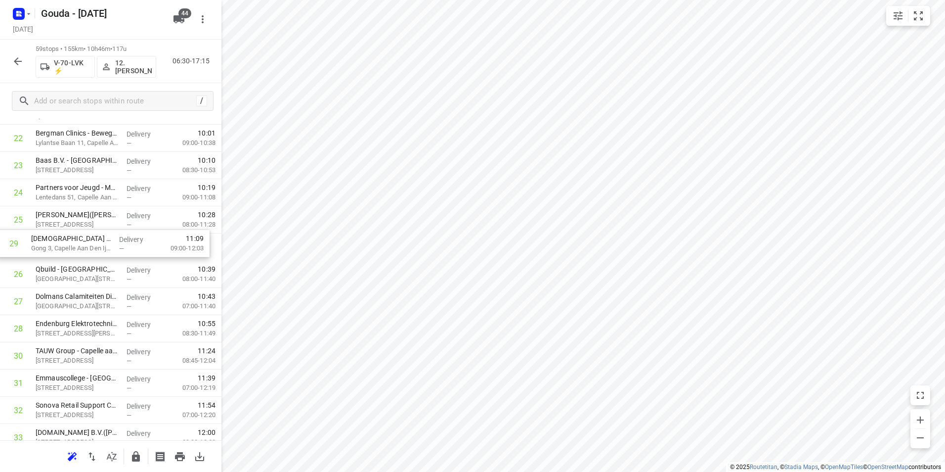
drag, startPoint x: 79, startPoint y: 324, endPoint x: 71, endPoint y: 213, distance: 111.5
click at [71, 213] on div "1 Crawford & Company(Astrid Labordus) Vlierbaan 20, Capelle Aan Den Ijssel Deli…" at bounding box center [110, 356] width 221 height 1604
drag, startPoint x: 75, startPoint y: 219, endPoint x: 77, endPoint y: 193, distance: 25.3
click at [77, 193] on div "1 Crawford & Company(Astrid Labordus) Vlierbaan 20, Capelle Aan Den Ijssel Deli…" at bounding box center [110, 356] width 221 height 1604
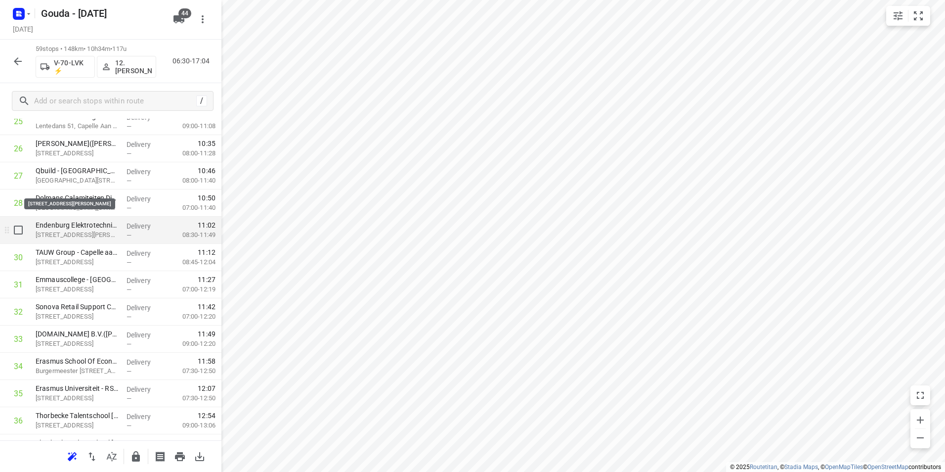
scroll to position [789, 0]
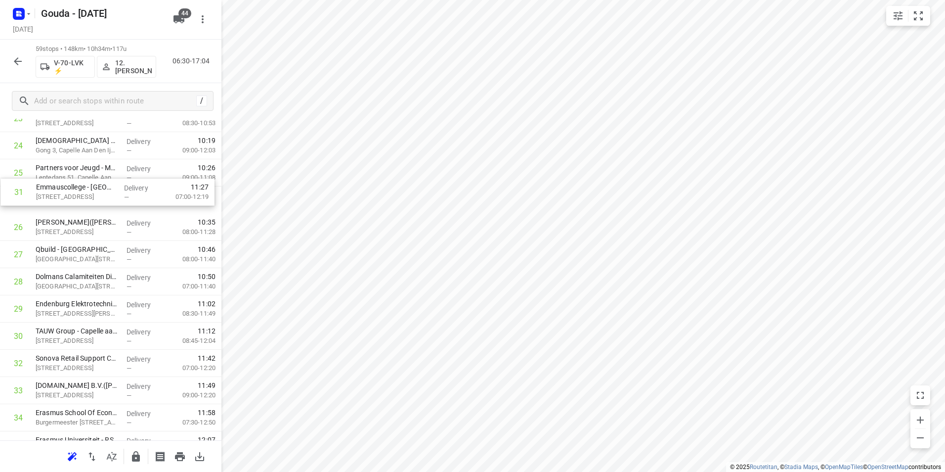
drag, startPoint x: 71, startPoint y: 242, endPoint x: 71, endPoint y: 203, distance: 39.6
click at [71, 203] on div "1 Crawford & Company(Astrid Labordus) Vlierbaan 20, Capelle Aan Den Ijssel Deli…" at bounding box center [110, 309] width 221 height 1604
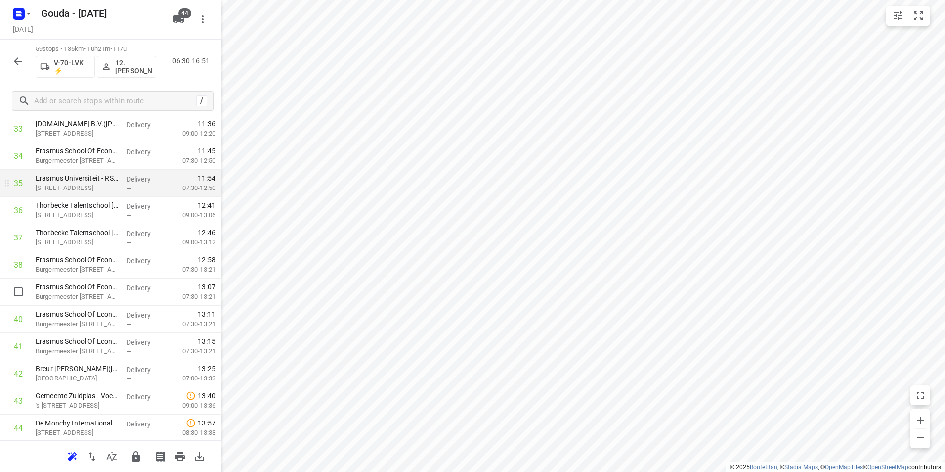
scroll to position [937, 0]
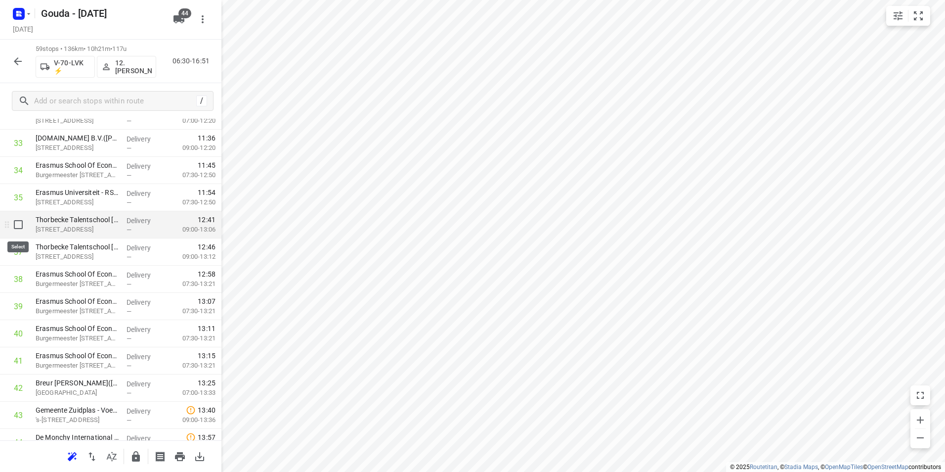
click at [22, 228] on input "checkbox" at bounding box center [18, 225] width 20 height 20
checkbox input "true"
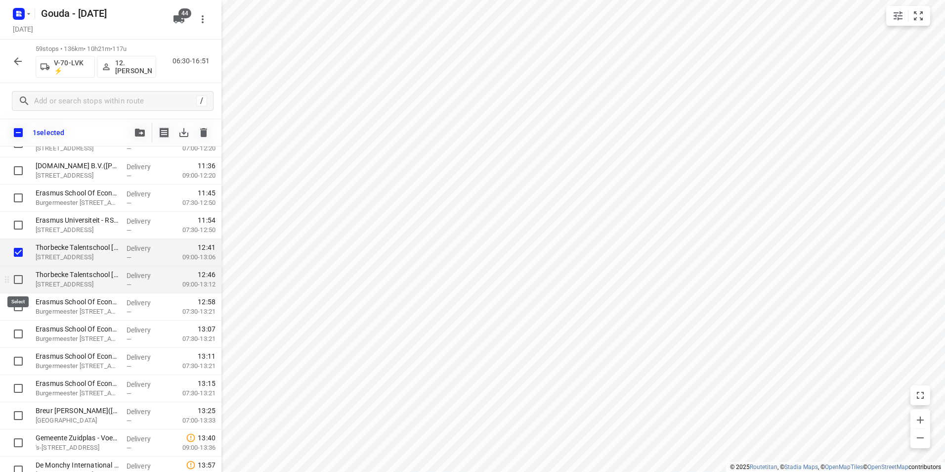
click at [21, 273] on input "checkbox" at bounding box center [18, 279] width 20 height 20
checkbox input "true"
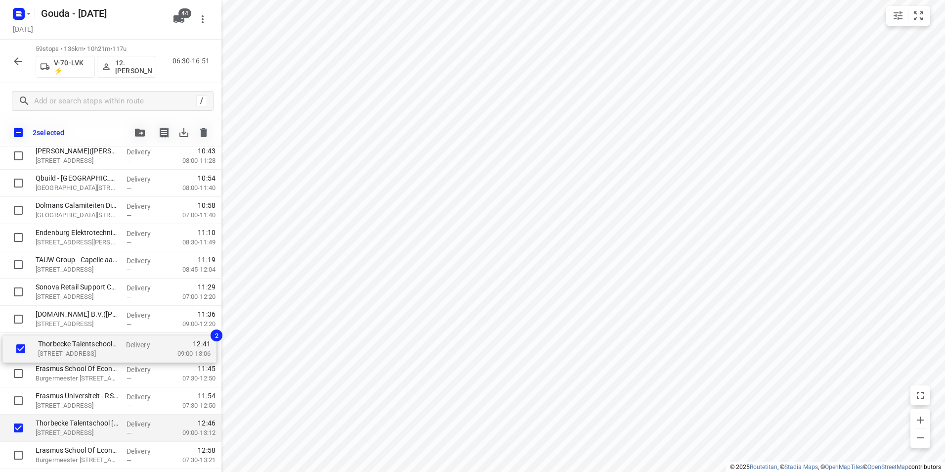
scroll to position [789, 0]
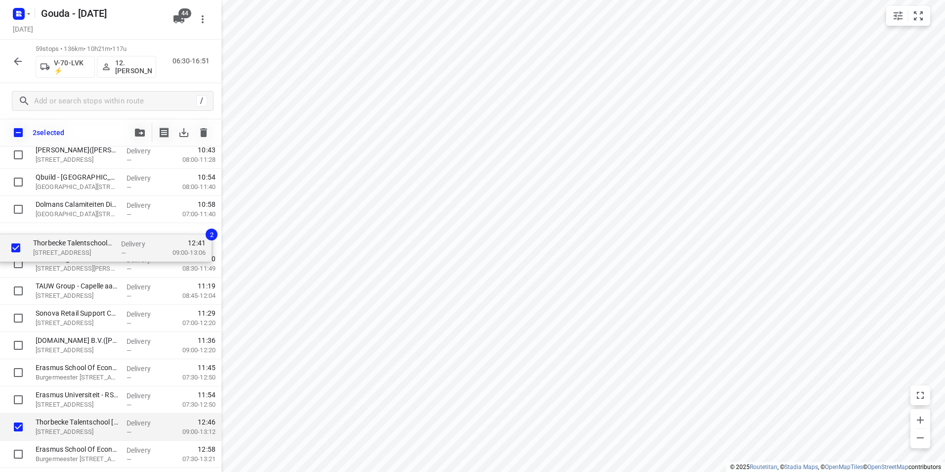
drag, startPoint x: 60, startPoint y: 403, endPoint x: 60, endPoint y: 244, distance: 158.7
click at [60, 244] on div "Crawford & Company(Astrid Labordus) Vlierbaan 20, Capelle Aan Den Ijssel Delive…" at bounding box center [110, 236] width 221 height 1604
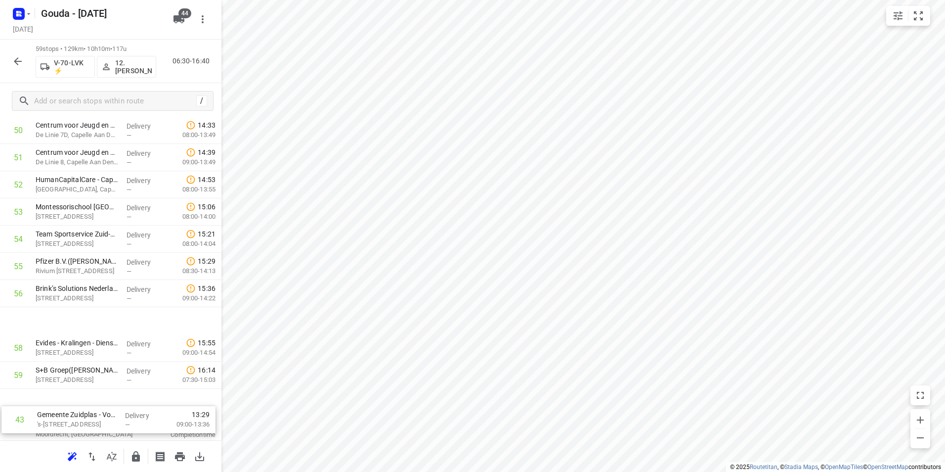
scroll to position [1388, 0]
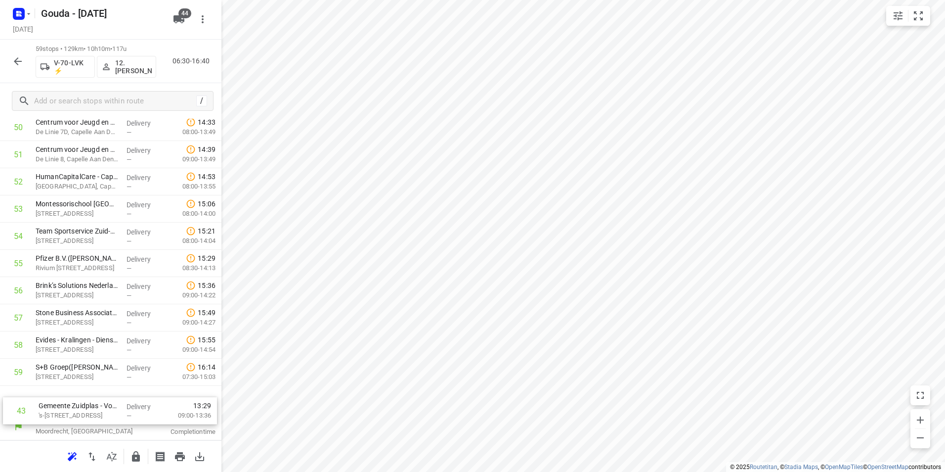
drag, startPoint x: 81, startPoint y: 264, endPoint x: 86, endPoint y: 402, distance: 137.5
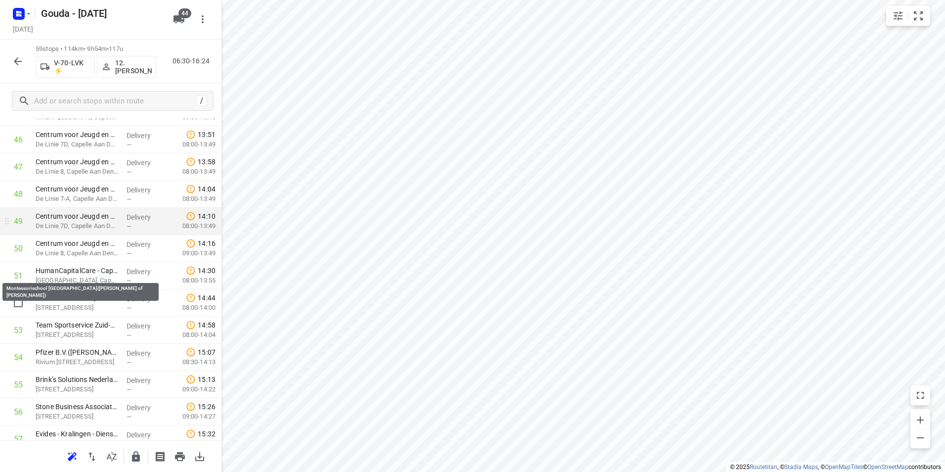
scroll to position [1289, 0]
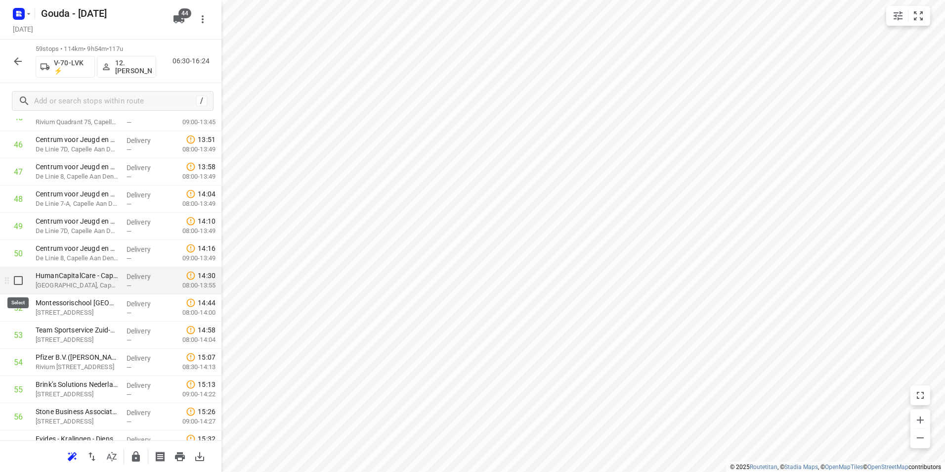
click at [21, 280] on input "checkbox" at bounding box center [18, 280] width 20 height 20
checkbox input "true"
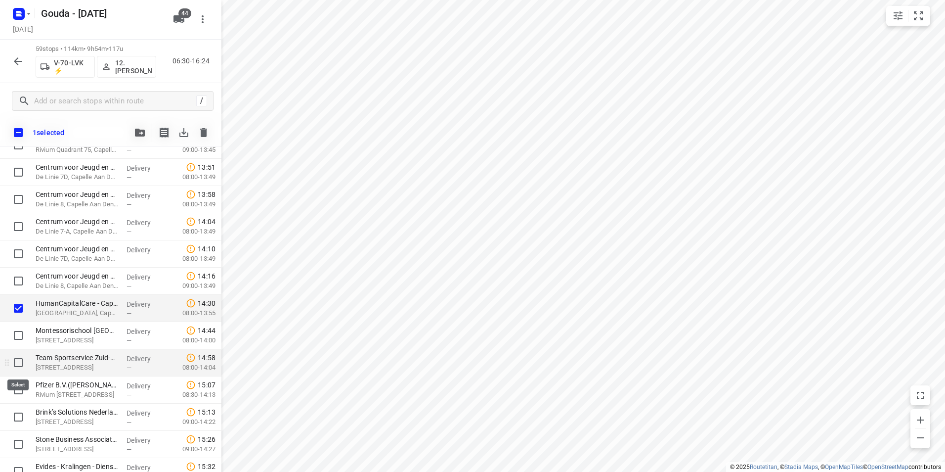
click at [18, 363] on input "checkbox" at bounding box center [18, 362] width 20 height 20
checkbox input "true"
click at [15, 389] on input "checkbox" at bounding box center [18, 390] width 20 height 20
checkbox input "true"
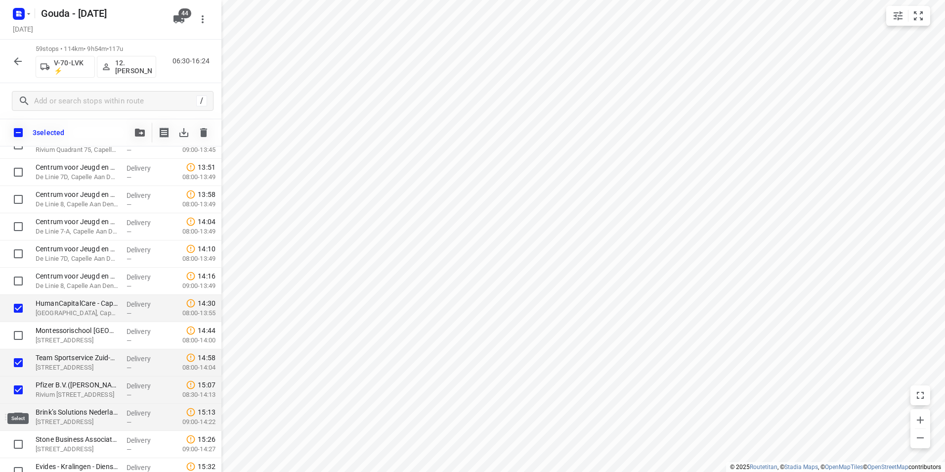
scroll to position [1338, 0]
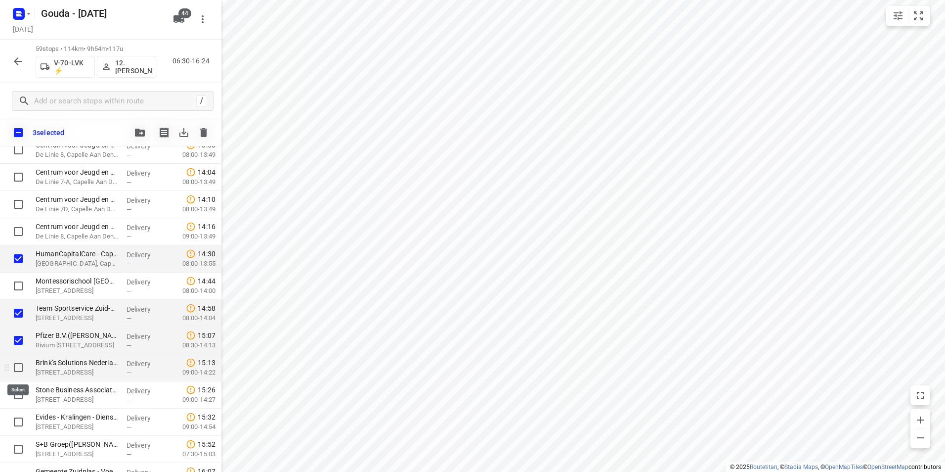
click at [18, 367] on input "checkbox" at bounding box center [18, 367] width 20 height 20
checkbox input "true"
click at [18, 384] on div at bounding box center [16, 394] width 32 height 27
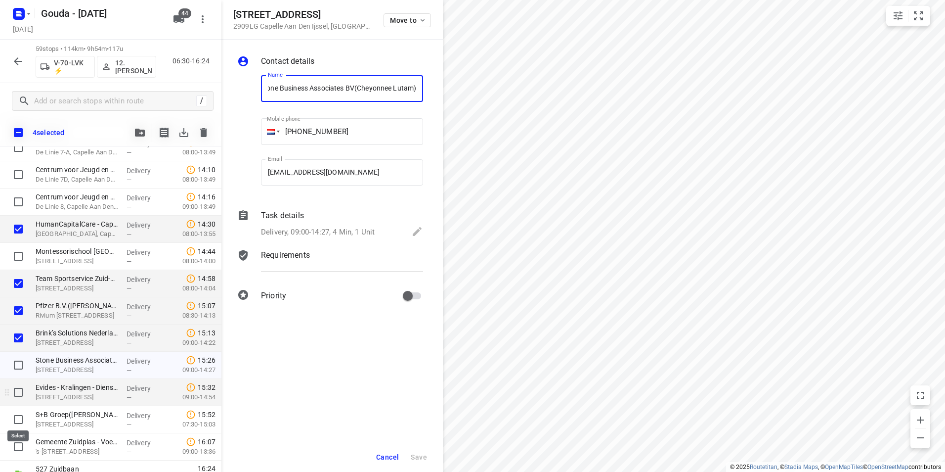
scroll to position [1384, 0]
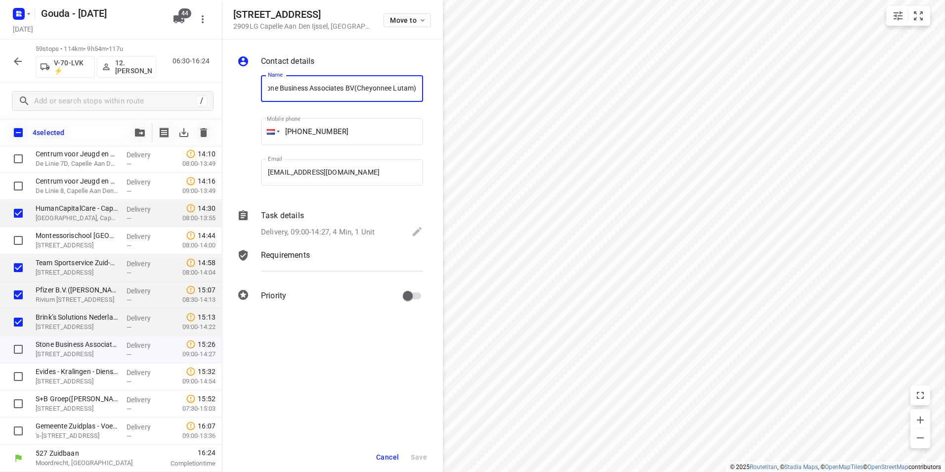
click at [385, 455] on span "Cancel" at bounding box center [387, 457] width 23 height 8
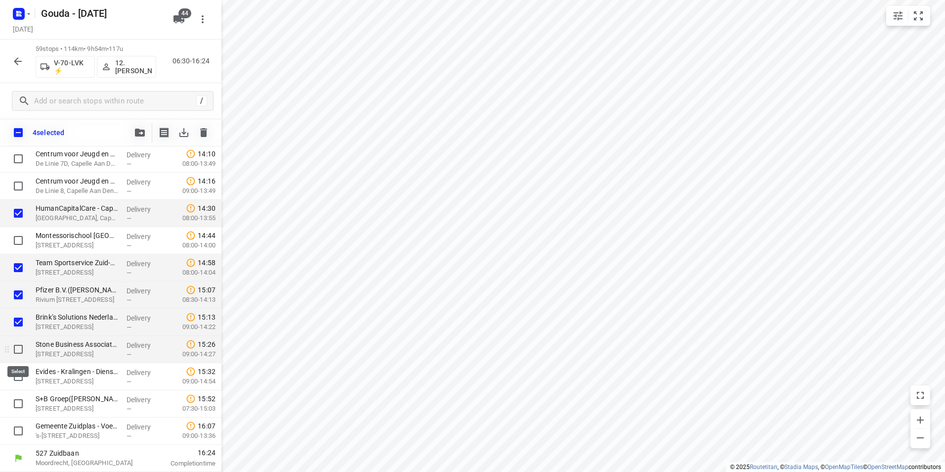
click at [19, 350] on input "checkbox" at bounding box center [18, 349] width 20 height 20
checkbox input "true"
click at [19, 376] on input "checkbox" at bounding box center [18, 376] width 20 height 20
checkbox input "true"
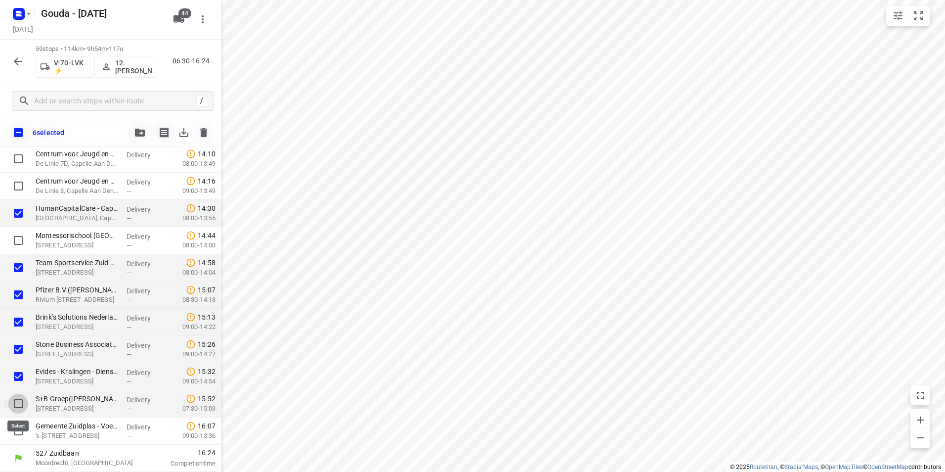
click at [15, 402] on input "checkbox" at bounding box center [18, 404] width 20 height 20
checkbox input "true"
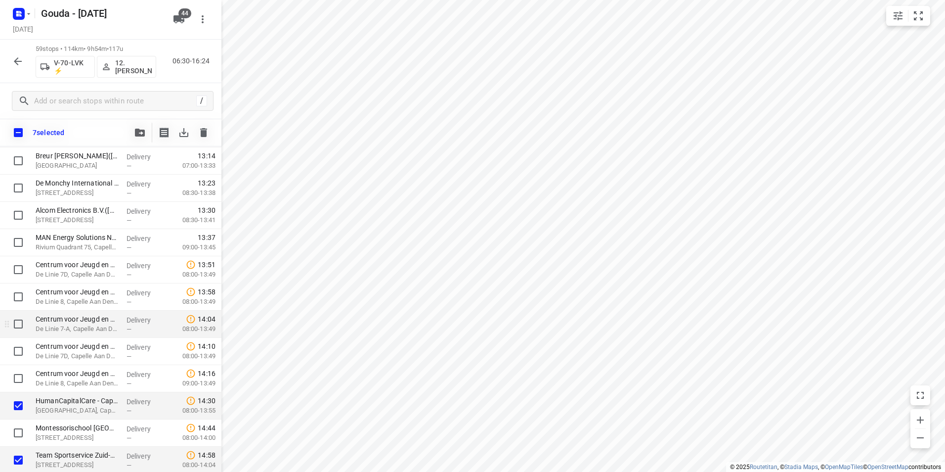
scroll to position [1235, 0]
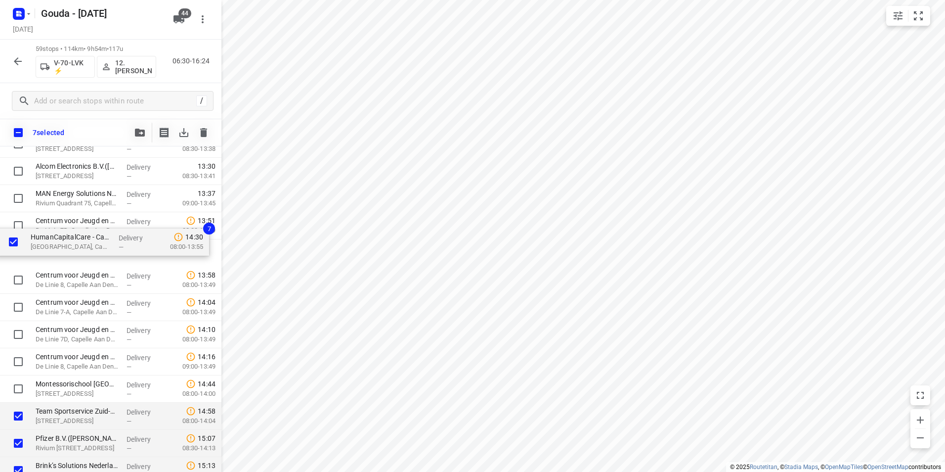
drag, startPoint x: 73, startPoint y: 362, endPoint x: 69, endPoint y: 226, distance: 136.0
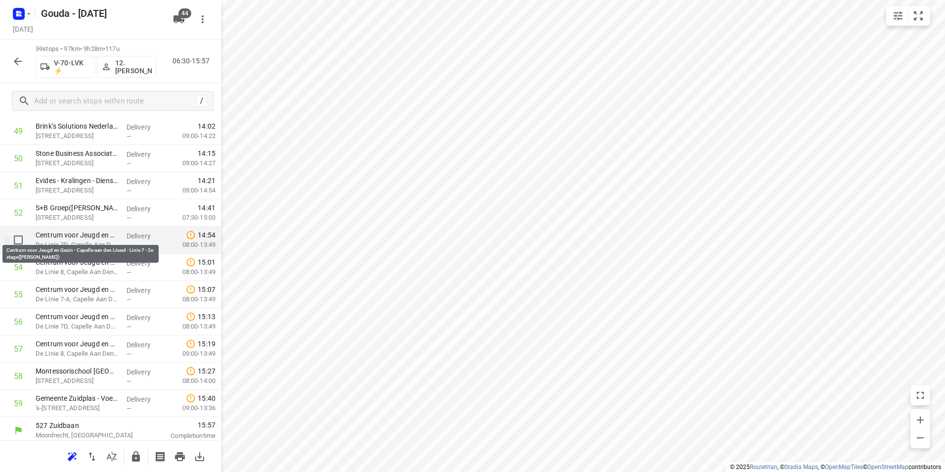
scroll to position [1388, 0]
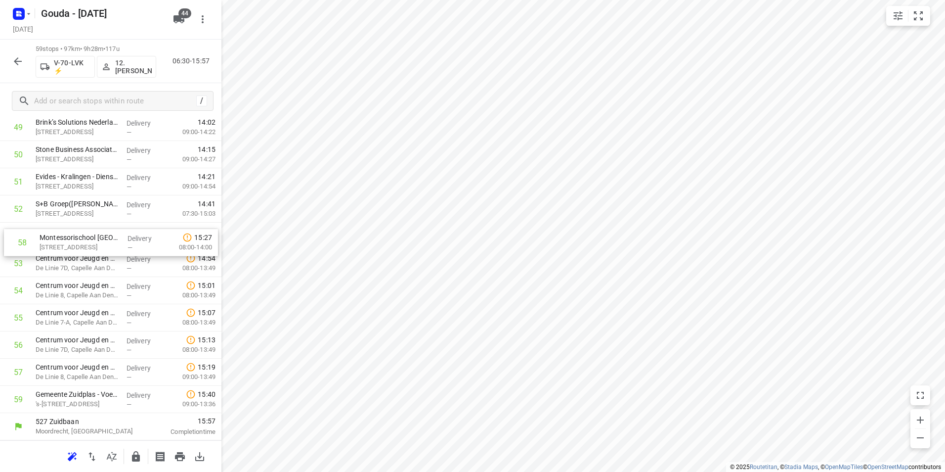
drag, startPoint x: 77, startPoint y: 370, endPoint x: 80, endPoint y: 245, distance: 125.1
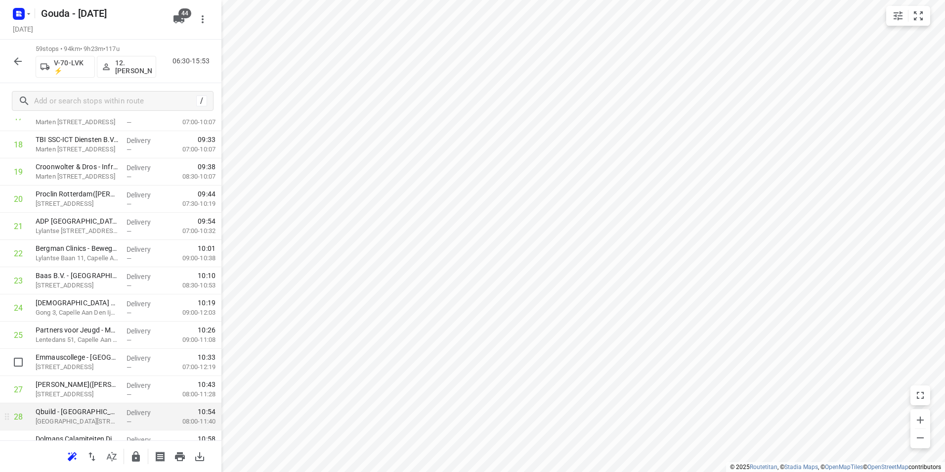
scroll to position [544, 0]
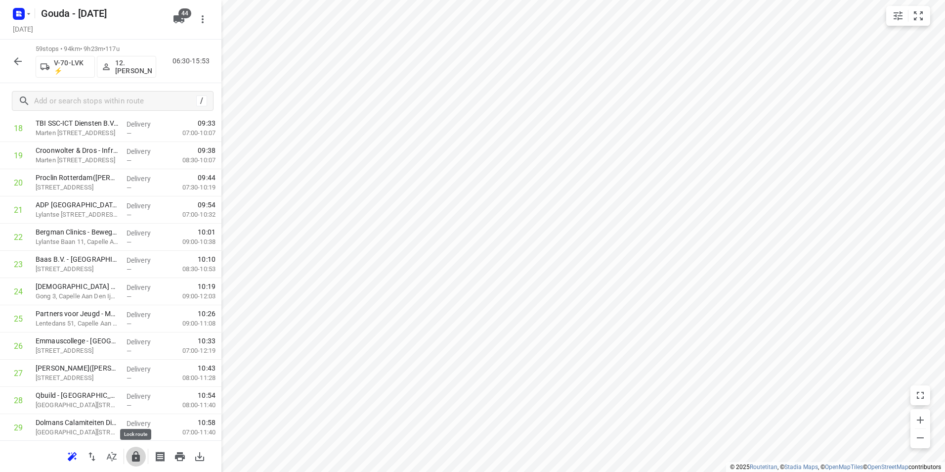
click at [136, 460] on icon "button" at bounding box center [136, 456] width 8 height 10
click at [18, 56] on icon "button" at bounding box center [18, 61] width 12 height 12
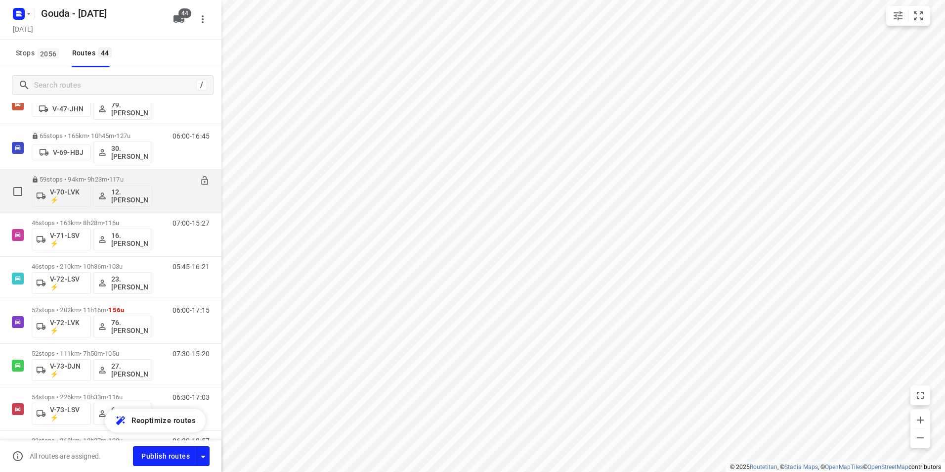
scroll to position [593, 0]
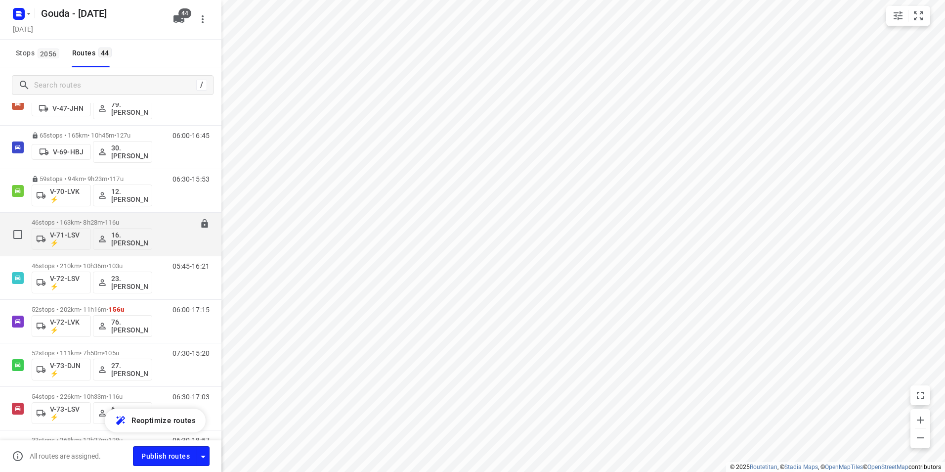
click at [91, 222] on p "46 stops • 163km • 8h28m • 116u" at bounding box center [92, 222] width 121 height 7
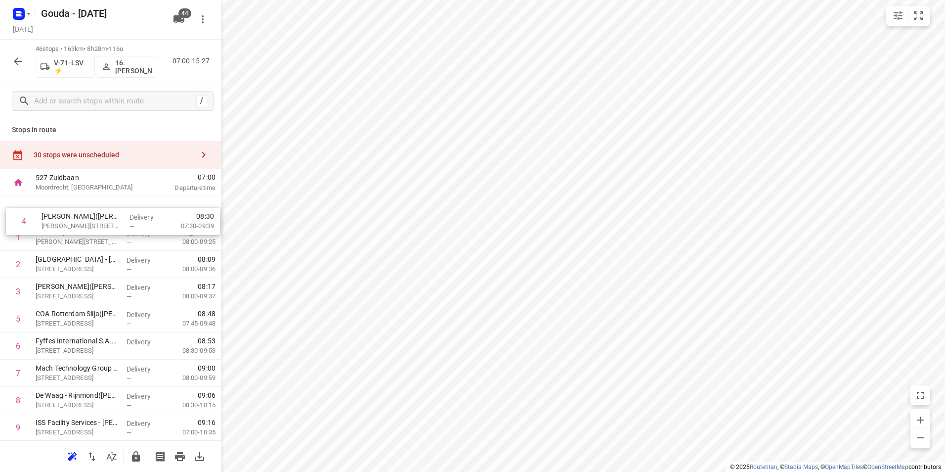
drag, startPoint x: 76, startPoint y: 292, endPoint x: 77, endPoint y: 214, distance: 78.1
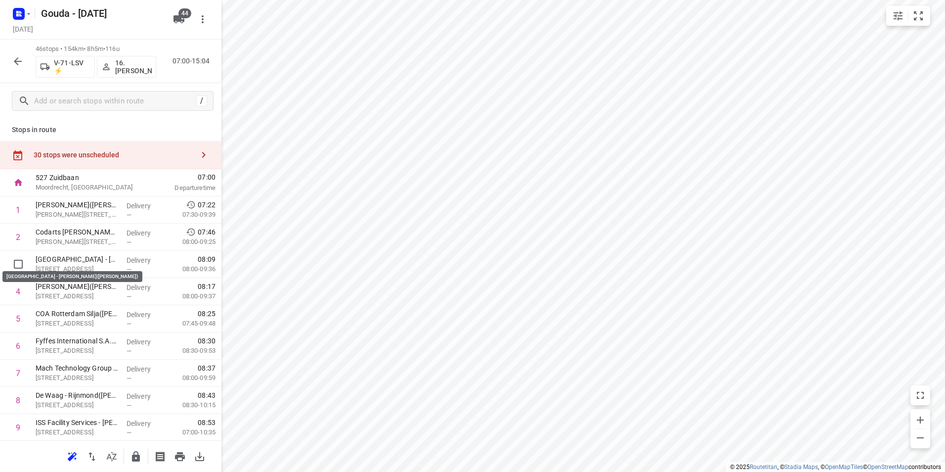
drag, startPoint x: 98, startPoint y: 255, endPoint x: 100, endPoint y: 229, distance: 26.3
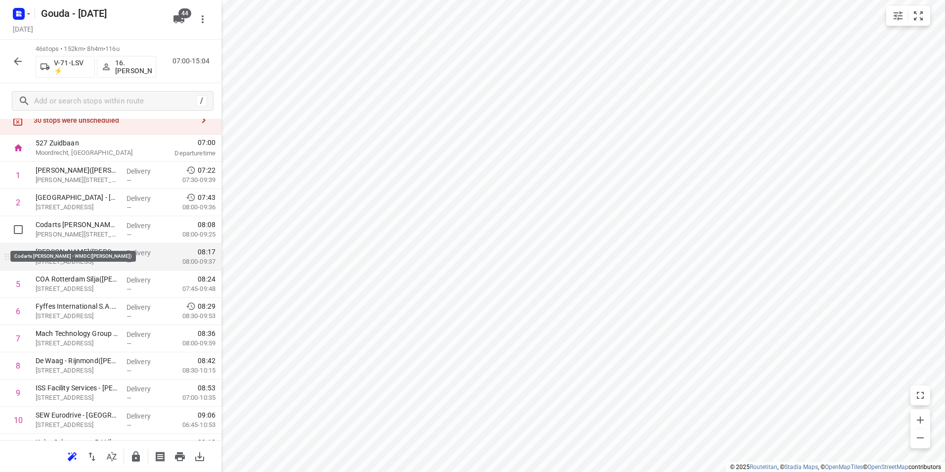
scroll to position [49, 0]
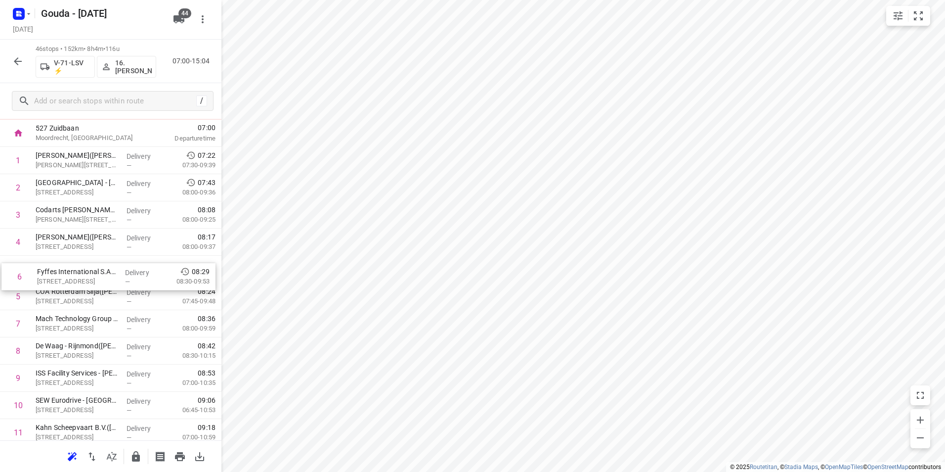
drag, startPoint x: 113, startPoint y: 293, endPoint x: 115, endPoint y: 268, distance: 24.8
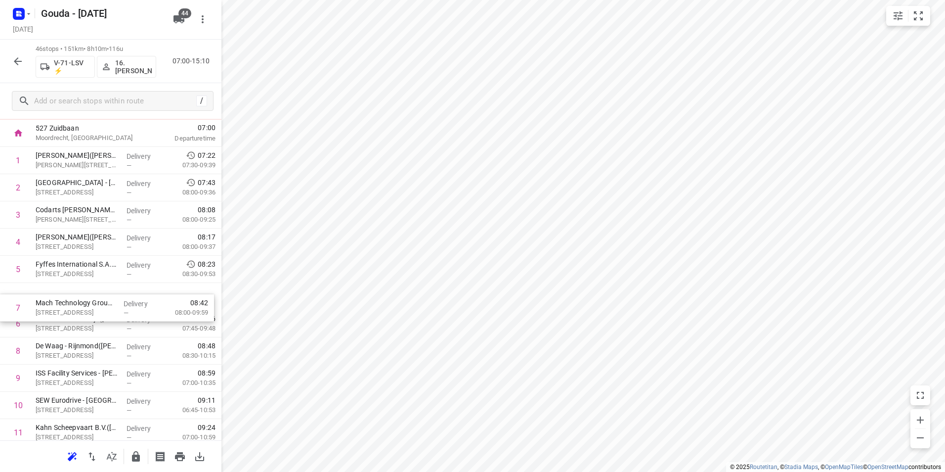
drag, startPoint x: 97, startPoint y: 318, endPoint x: 97, endPoint y: 294, distance: 24.2
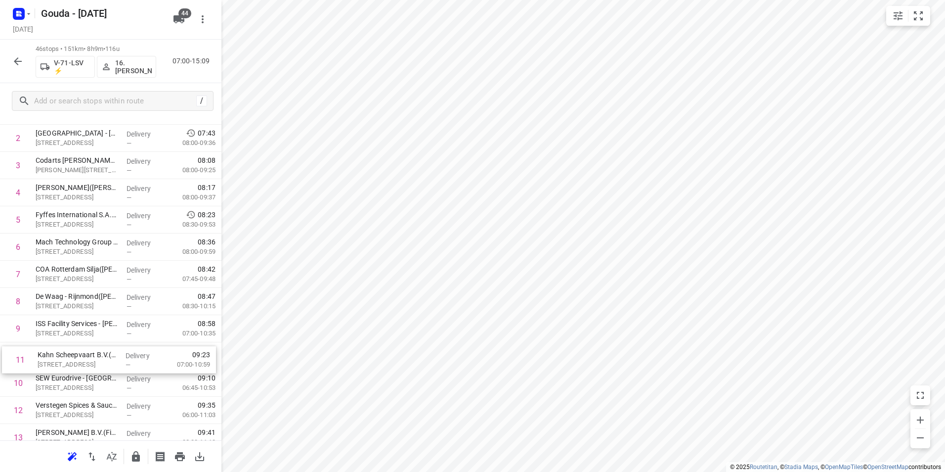
scroll to position [101, 0]
drag, startPoint x: 104, startPoint y: 355, endPoint x: 103, endPoint y: 315, distance: 40.1
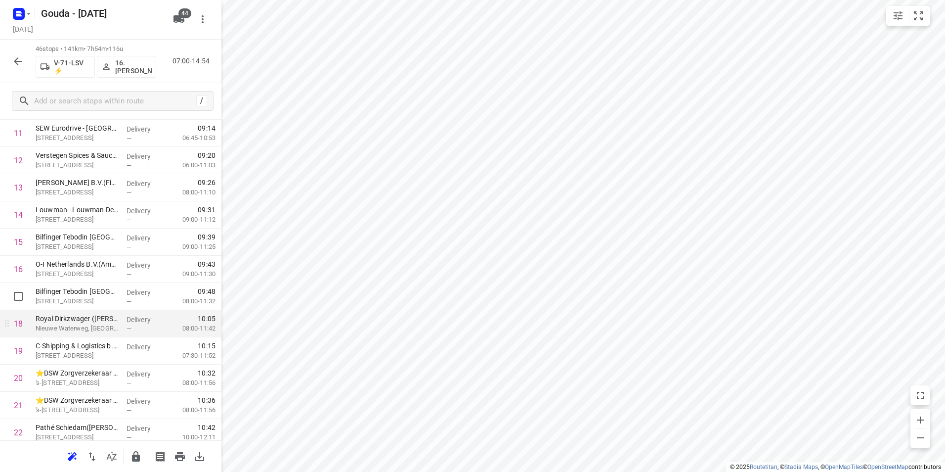
scroll to position [398, 0]
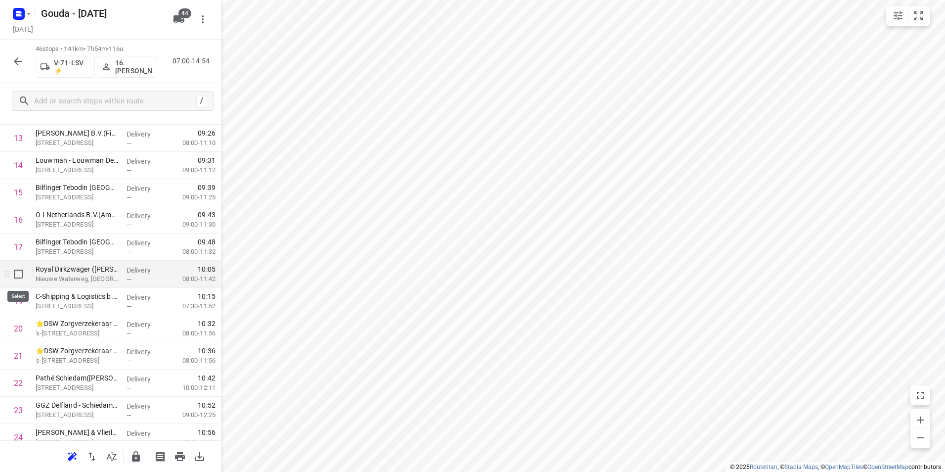
click at [12, 274] on input "checkbox" at bounding box center [18, 274] width 20 height 20
checkbox input "true"
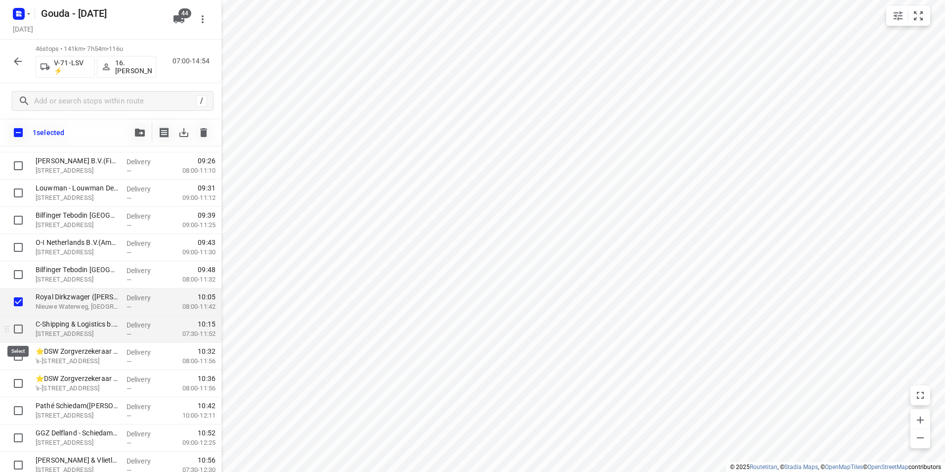
click at [19, 331] on input "checkbox" at bounding box center [18, 329] width 20 height 20
checkbox input "true"
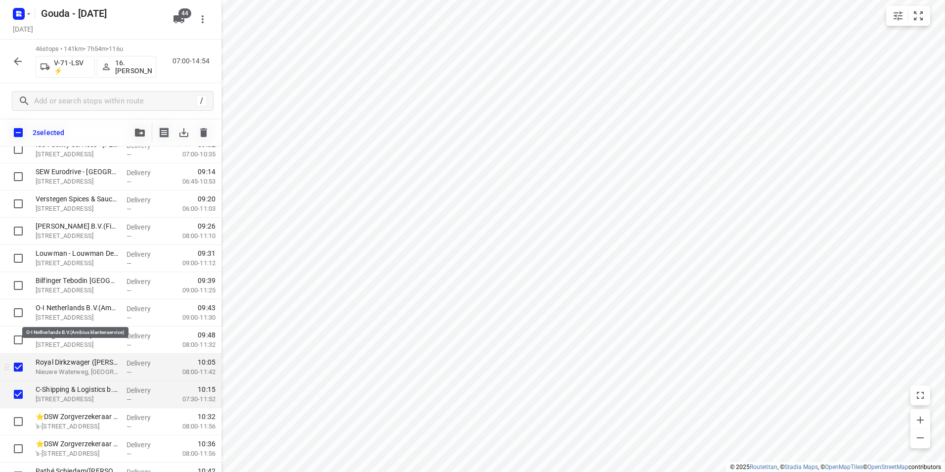
scroll to position [349, 0]
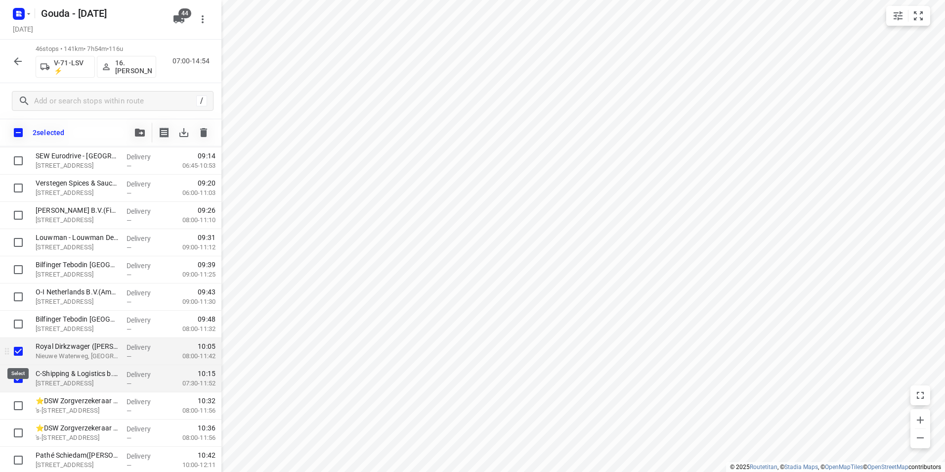
click at [22, 355] on input "checkbox" at bounding box center [18, 351] width 20 height 20
checkbox input "false"
click at [13, 378] on input "checkbox" at bounding box center [18, 378] width 20 height 20
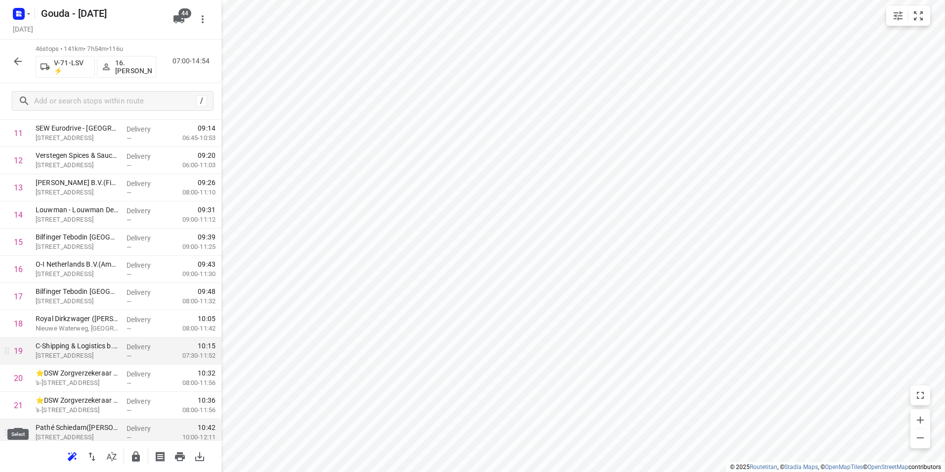
scroll to position [398, 0]
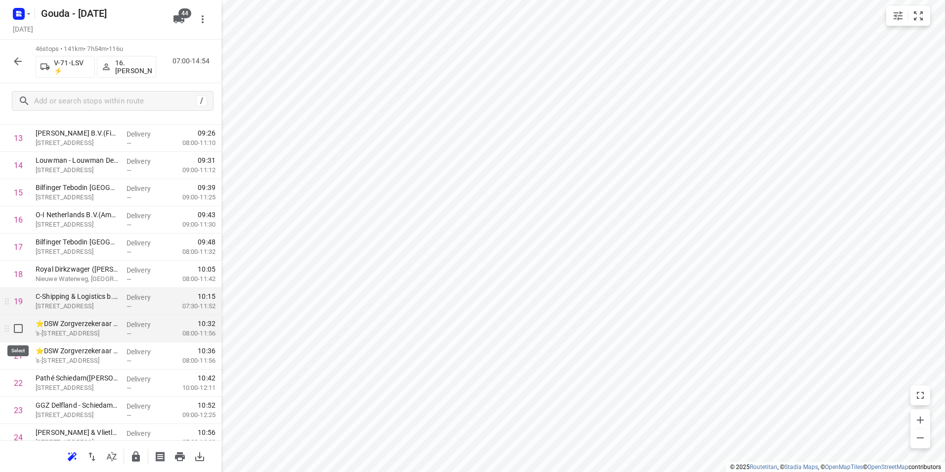
click at [17, 330] on input "checkbox" at bounding box center [18, 328] width 20 height 20
checkbox input "true"
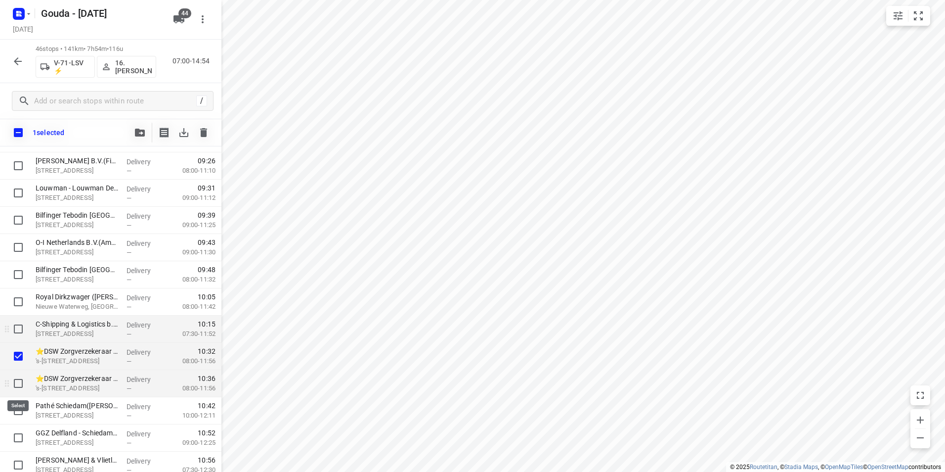
click at [15, 379] on input "checkbox" at bounding box center [18, 383] width 20 height 20
checkbox input "true"
click at [18, 411] on input "checkbox" at bounding box center [18, 410] width 20 height 20
checkbox input "true"
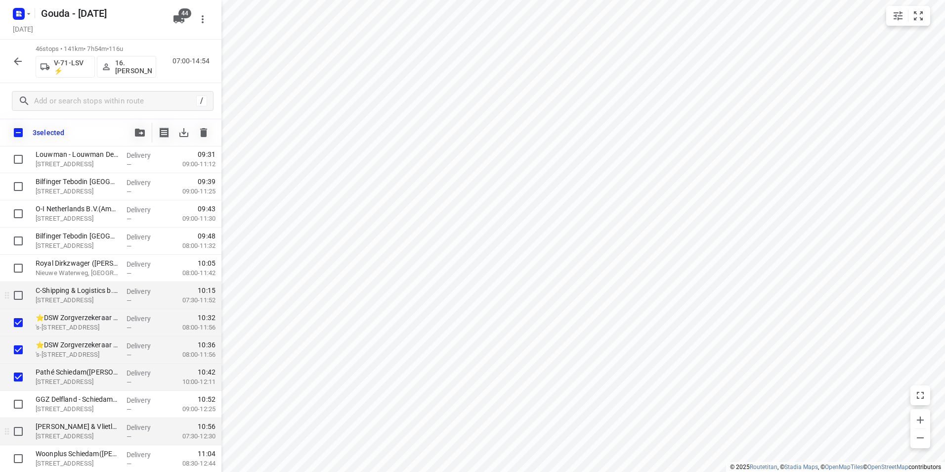
scroll to position [447, 0]
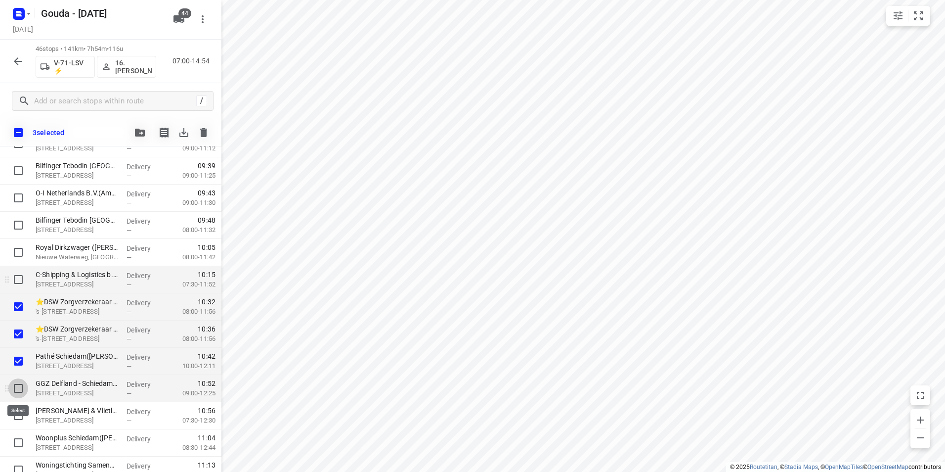
click at [23, 385] on input "checkbox" at bounding box center [18, 388] width 20 height 20
checkbox input "true"
click at [18, 409] on input "checkbox" at bounding box center [18, 415] width 20 height 20
checkbox input "true"
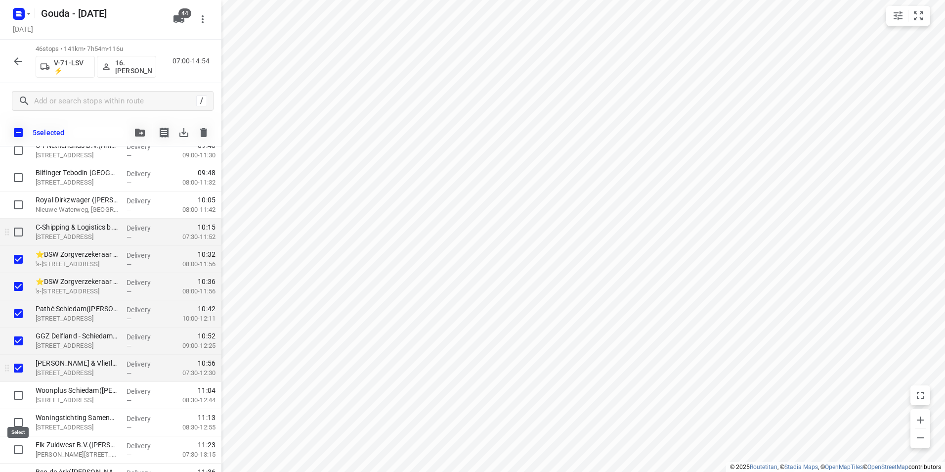
scroll to position [546, 0]
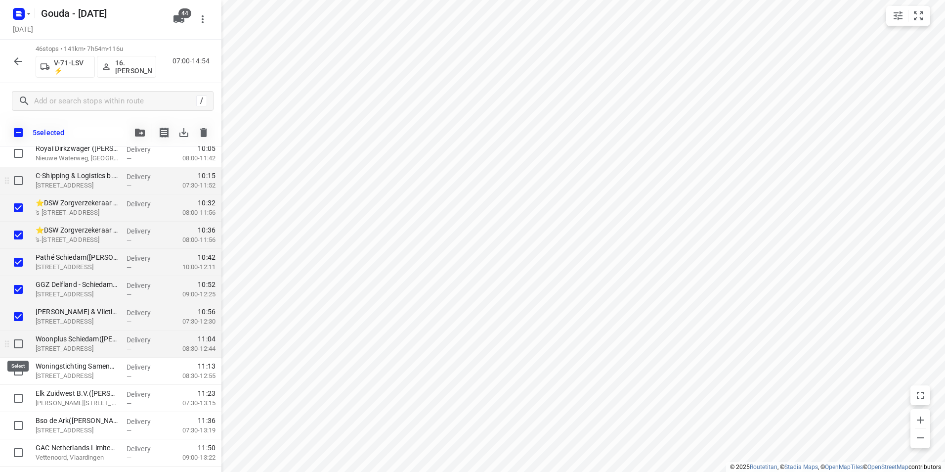
click at [23, 340] on input "checkbox" at bounding box center [18, 344] width 20 height 20
checkbox input "true"
click at [15, 370] on input "checkbox" at bounding box center [18, 371] width 20 height 20
checkbox input "true"
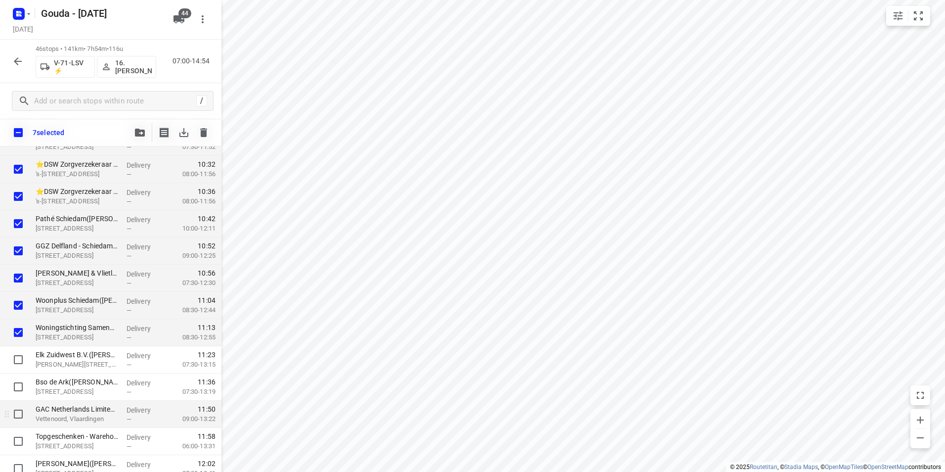
scroll to position [596, 0]
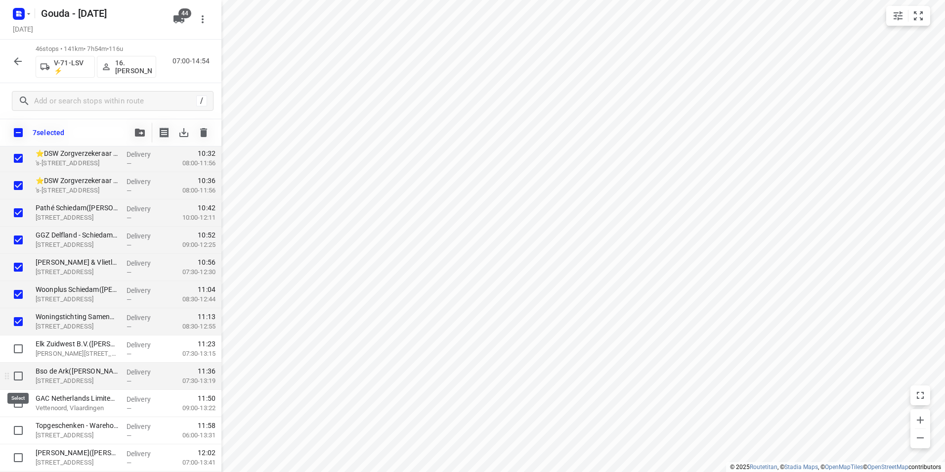
click at [17, 377] on input "checkbox" at bounding box center [18, 376] width 20 height 20
checkbox input "true"
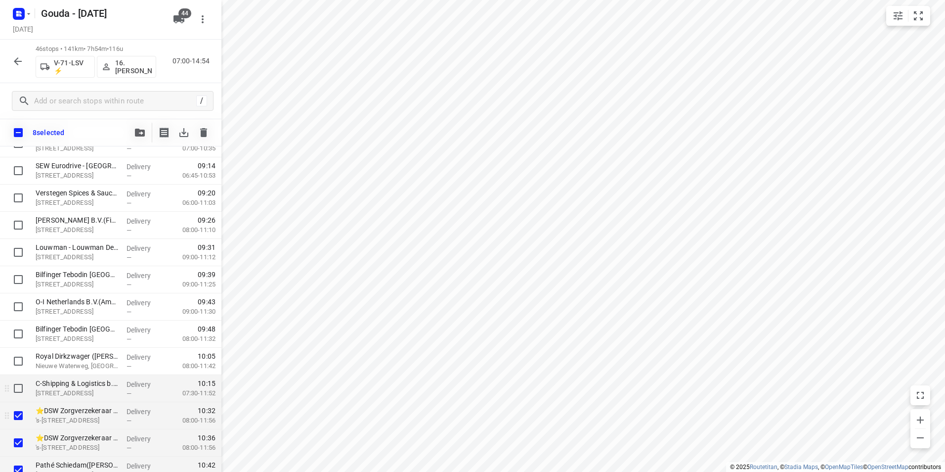
scroll to position [398, 0]
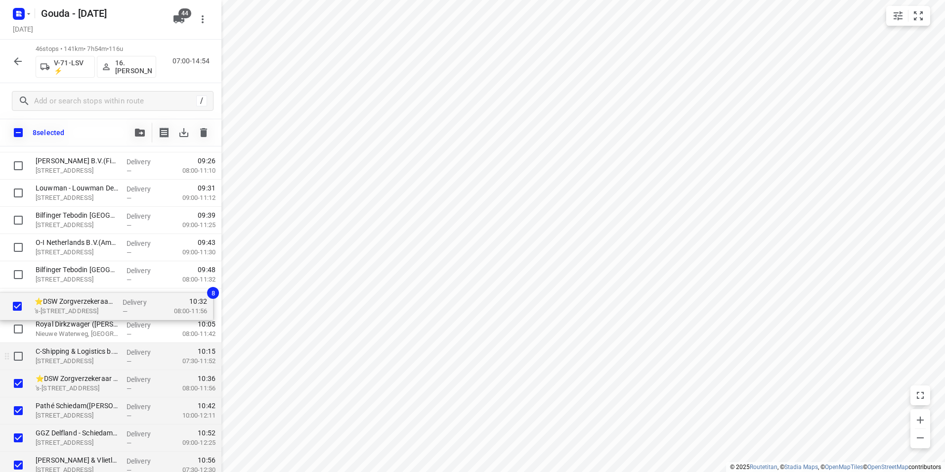
drag, startPoint x: 69, startPoint y: 361, endPoint x: 71, endPoint y: 304, distance: 57.4
click at [69, 304] on div "Oscar Romeroschool(Sabine van Vilsteren) Isaäc Hubertstraat 151, Rotterdam Deli…" at bounding box center [110, 451] width 221 height 1251
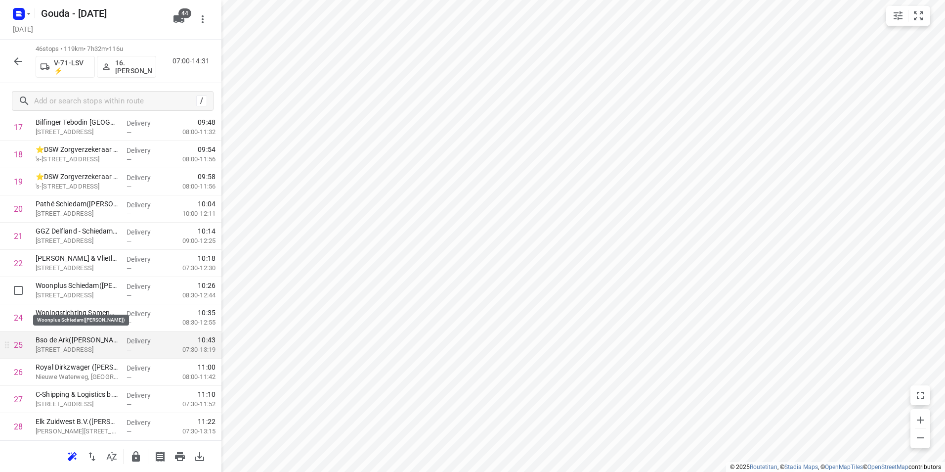
scroll to position [546, 0]
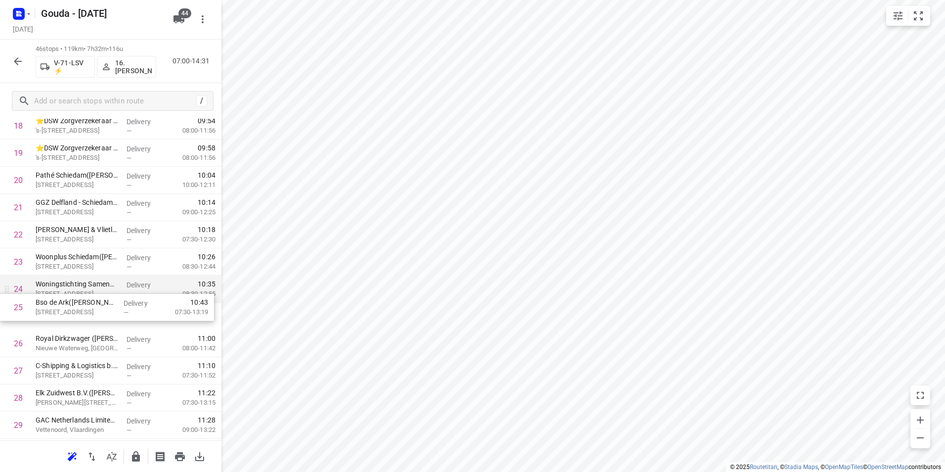
drag, startPoint x: 86, startPoint y: 317, endPoint x: 85, endPoint y: 298, distance: 19.3
click at [85, 298] on div "1 Oscar Romeroschool(Sabine van Vilsteren) Isaäc Hubertstraat 151, Rotterdam De…" at bounding box center [110, 275] width 221 height 1251
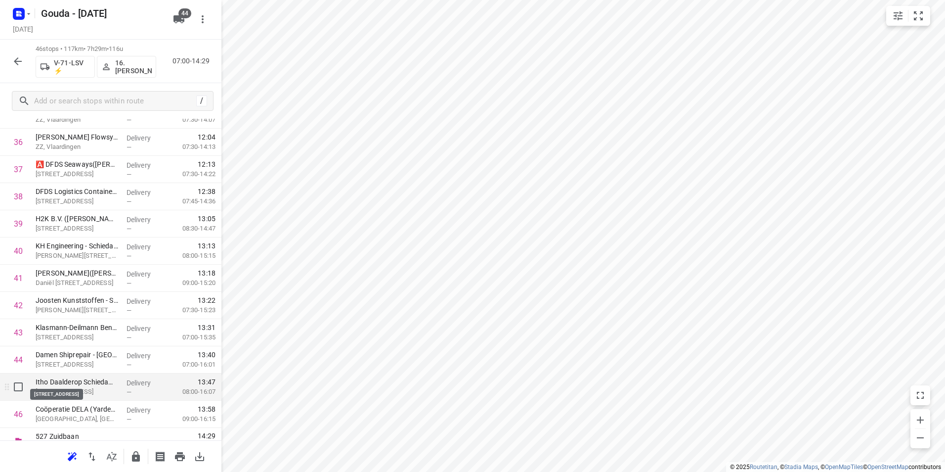
scroll to position [1034, 0]
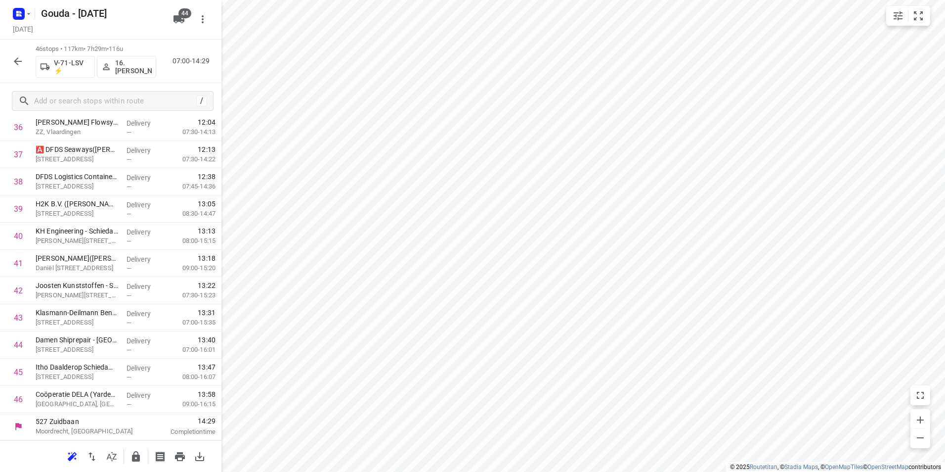
click at [132, 460] on icon "button" at bounding box center [136, 456] width 8 height 10
click at [17, 62] on icon "button" at bounding box center [18, 61] width 12 height 12
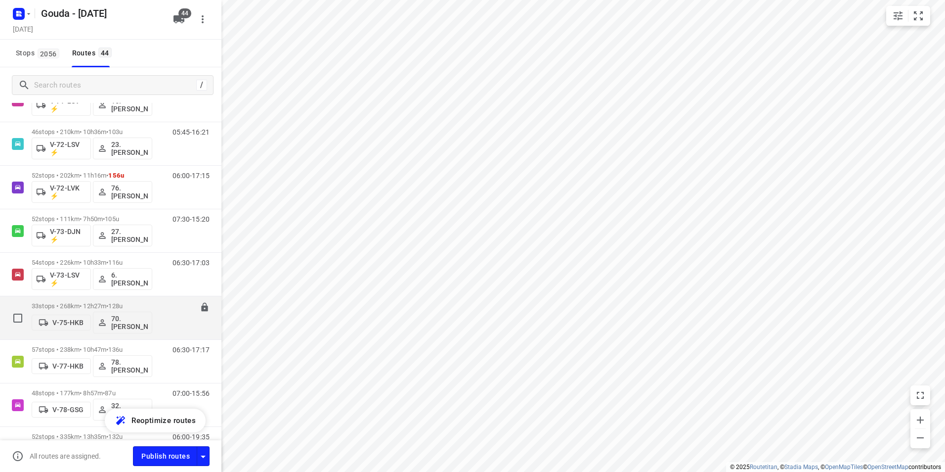
scroll to position [643, 0]
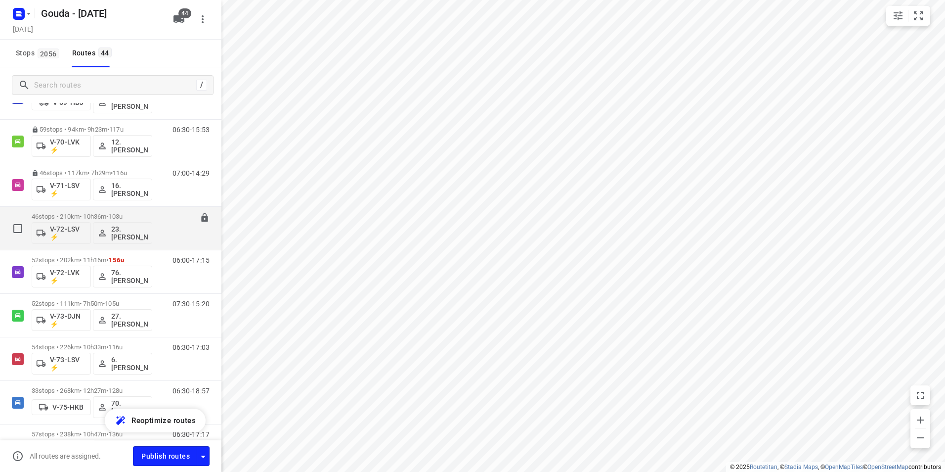
click at [119, 213] on span "103u" at bounding box center [115, 216] width 14 height 7
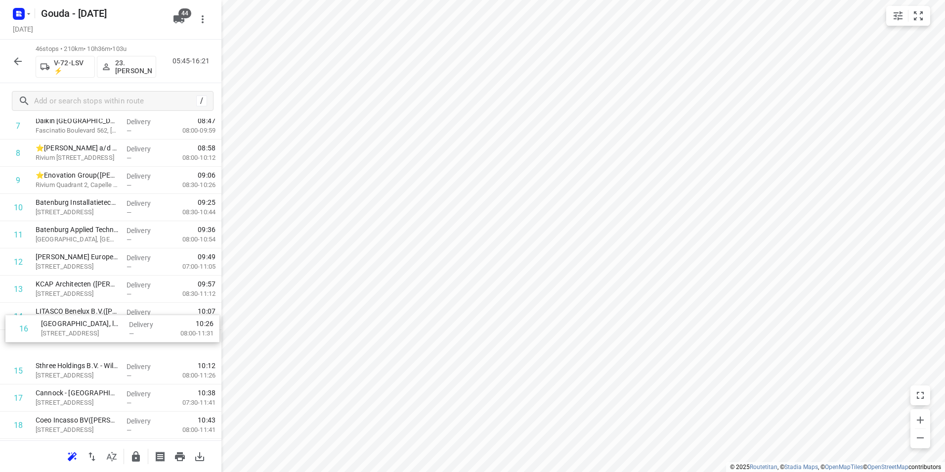
scroll to position [249, 0]
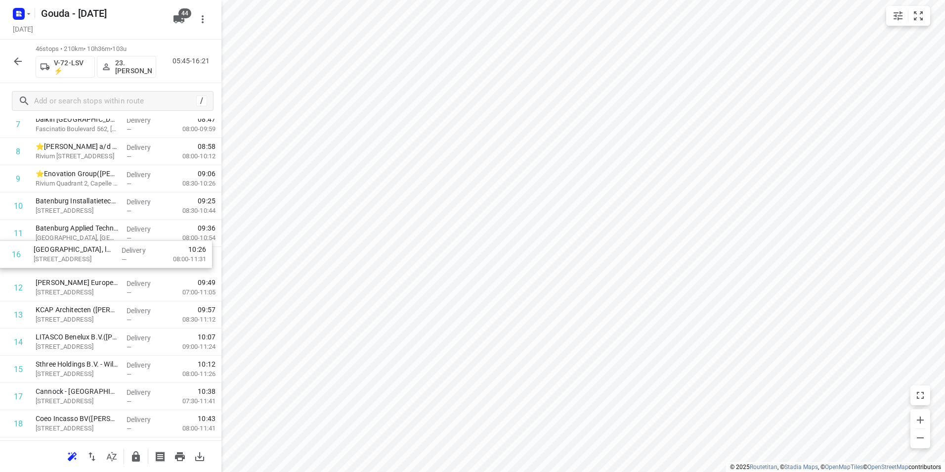
drag, startPoint x: 91, startPoint y: 365, endPoint x: 94, endPoint y: 254, distance: 110.8
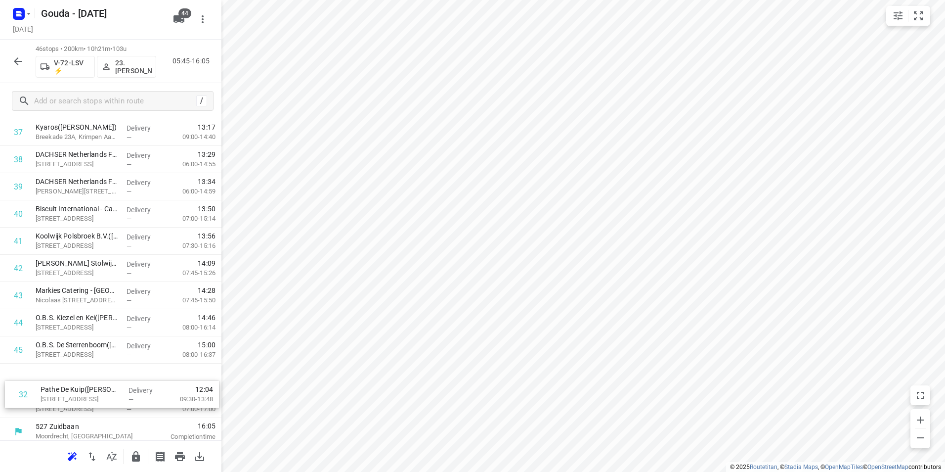
scroll to position [1034, 0]
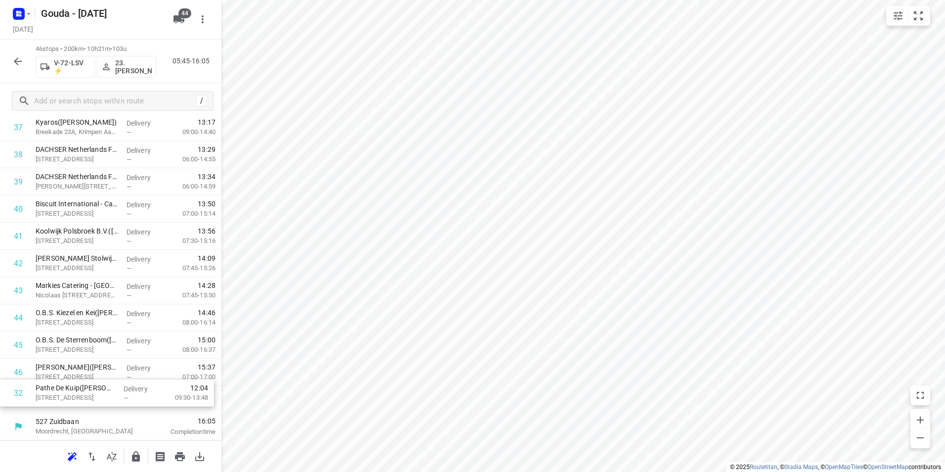
drag, startPoint x: 81, startPoint y: 407, endPoint x: 83, endPoint y: 389, distance: 18.4
click at [16, 373] on input "checkbox" at bounding box center [18, 372] width 20 height 20
checkbox input "true"
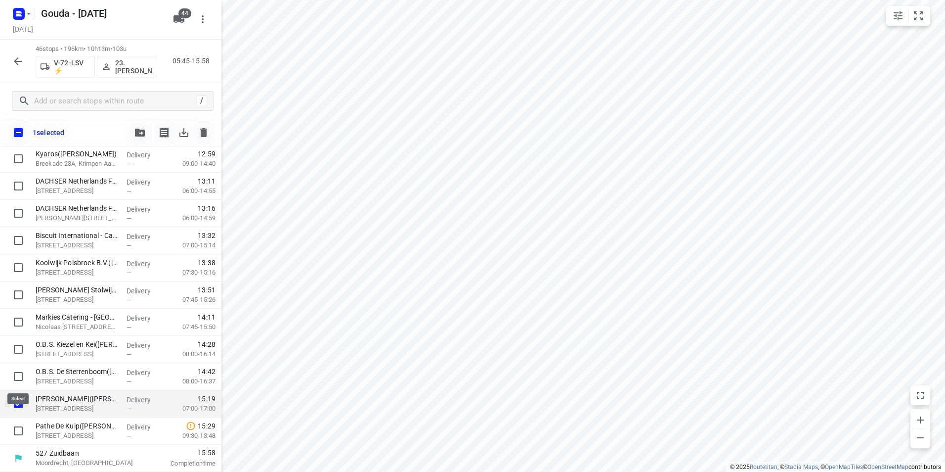
scroll to position [1030, 0]
click at [16, 429] on input "checkbox" at bounding box center [18, 431] width 20 height 20
checkbox input "true"
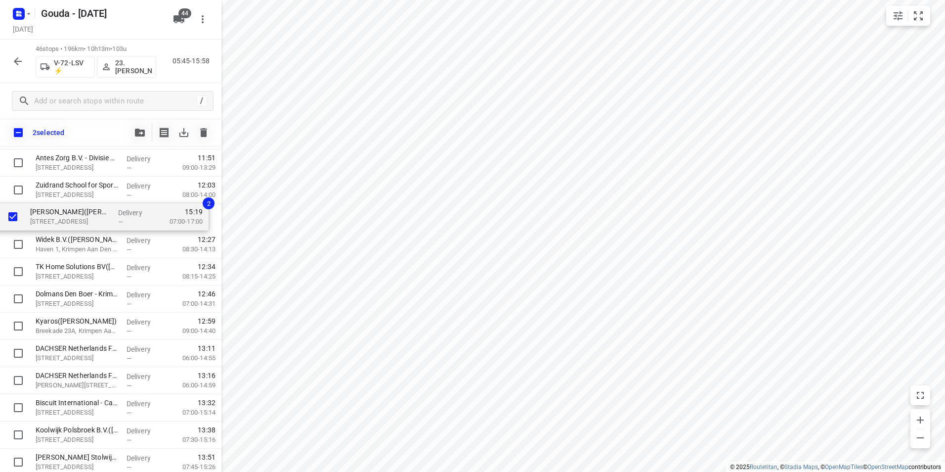
drag, startPoint x: 54, startPoint y: 406, endPoint x: 46, endPoint y: 221, distance: 185.5
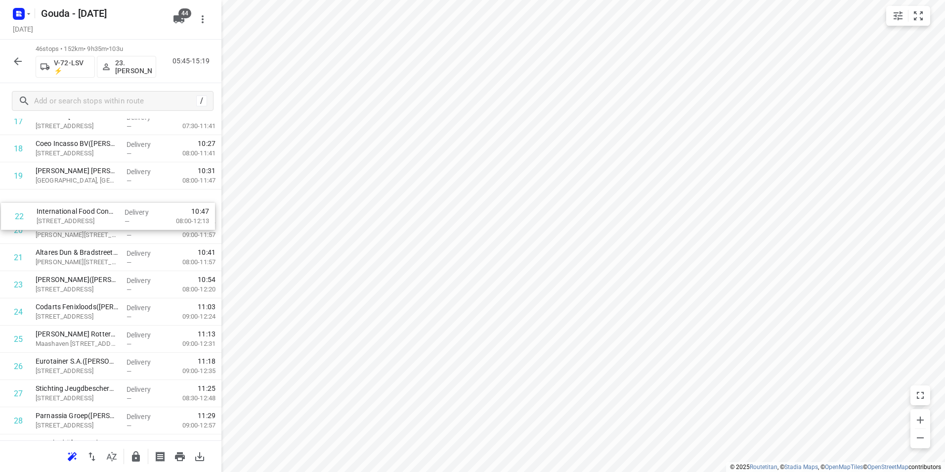
scroll to position [524, 0]
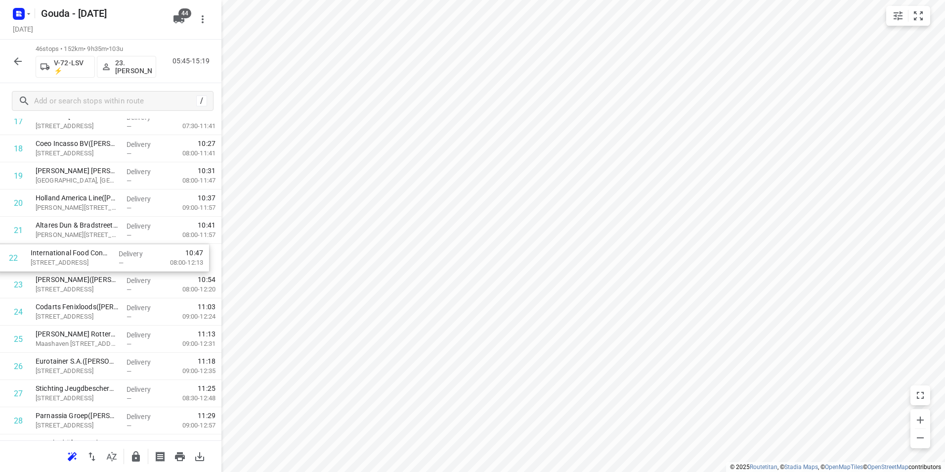
drag, startPoint x: 90, startPoint y: 239, endPoint x: 87, endPoint y: 253, distance: 14.2
click at [86, 254] on div "1 Trelleborg Ridderkerk(Irma Godie) Fascinatio Boulevard 350, Rotterdam Deliver…" at bounding box center [110, 298] width 221 height 1251
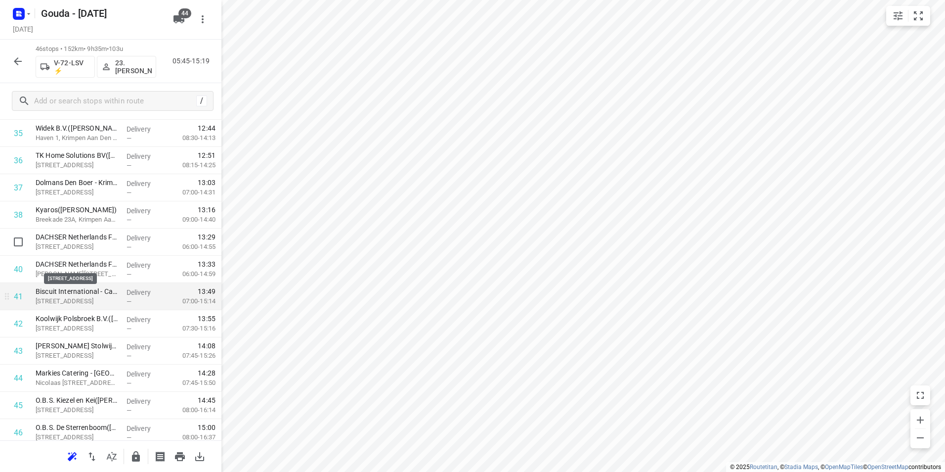
scroll to position [1018, 0]
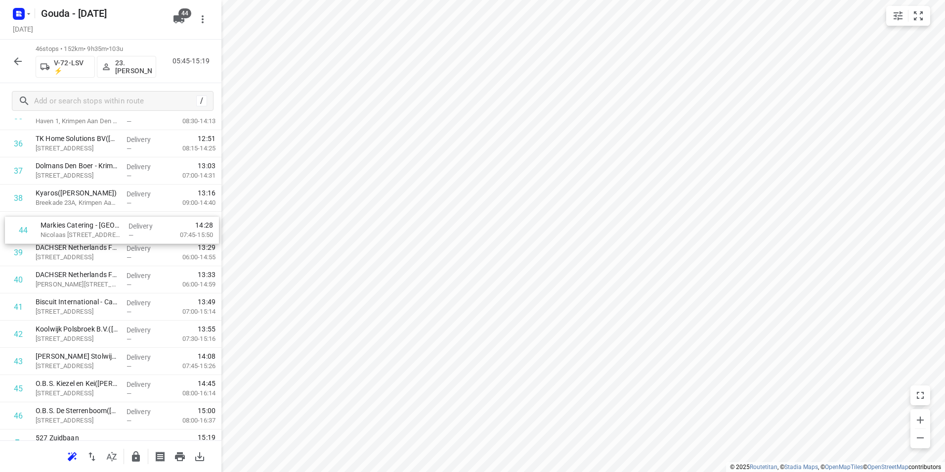
drag, startPoint x: 85, startPoint y: 353, endPoint x: 89, endPoint y: 217, distance: 136.5
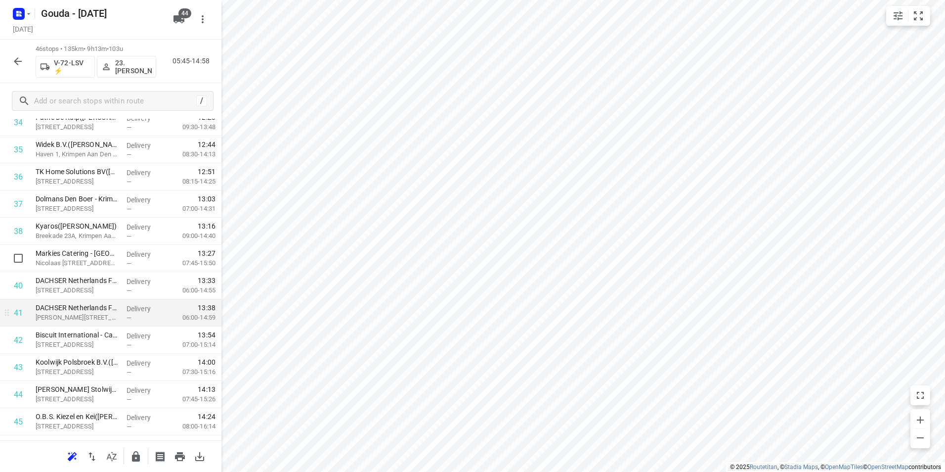
scroll to position [1034, 0]
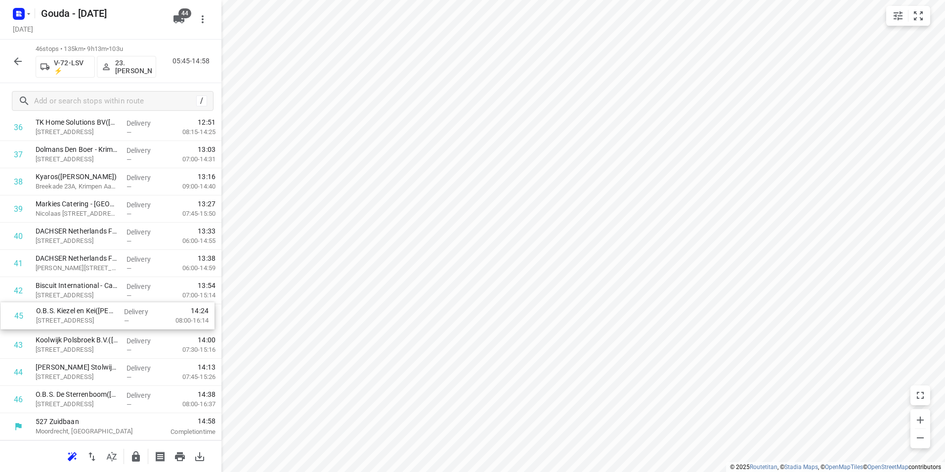
drag, startPoint x: 116, startPoint y: 360, endPoint x: 114, endPoint y: 295, distance: 65.8
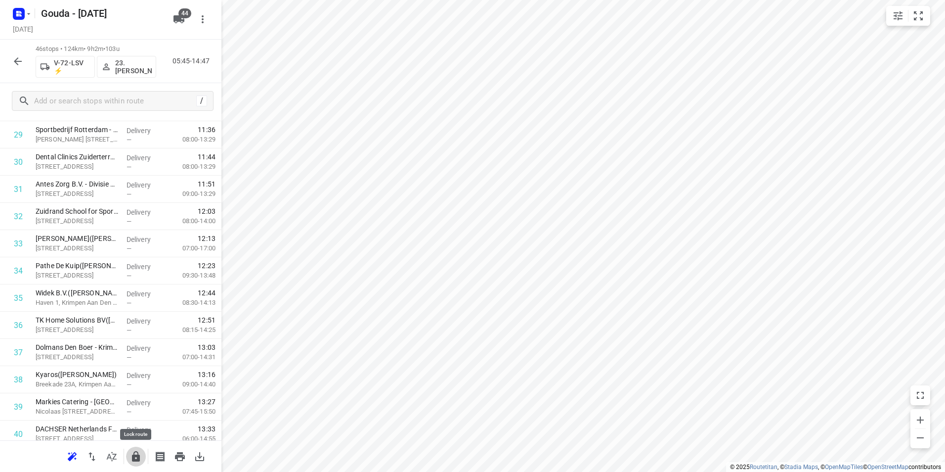
click at [136, 457] on icon "button" at bounding box center [136, 456] width 12 height 12
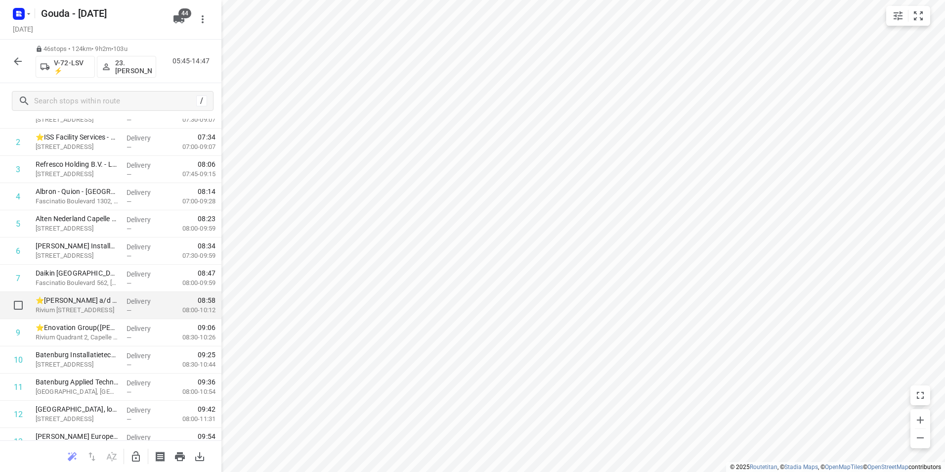
scroll to position [0, 0]
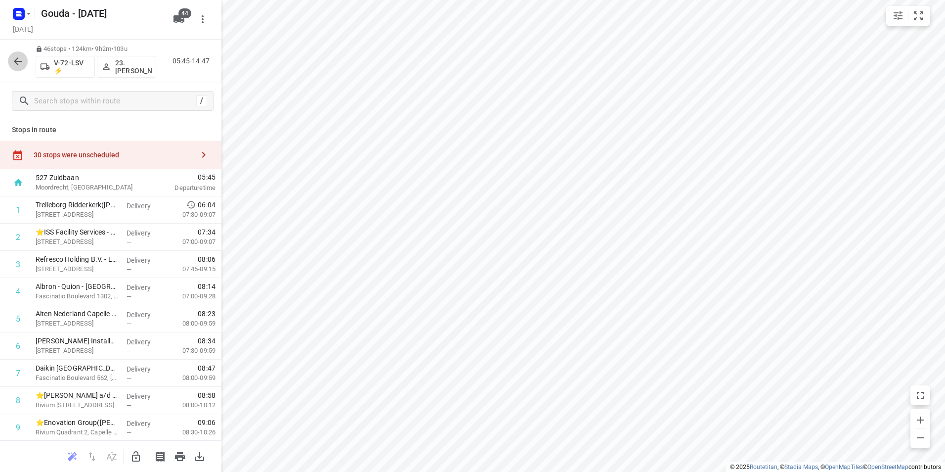
click at [17, 62] on icon "button" at bounding box center [18, 61] width 12 height 12
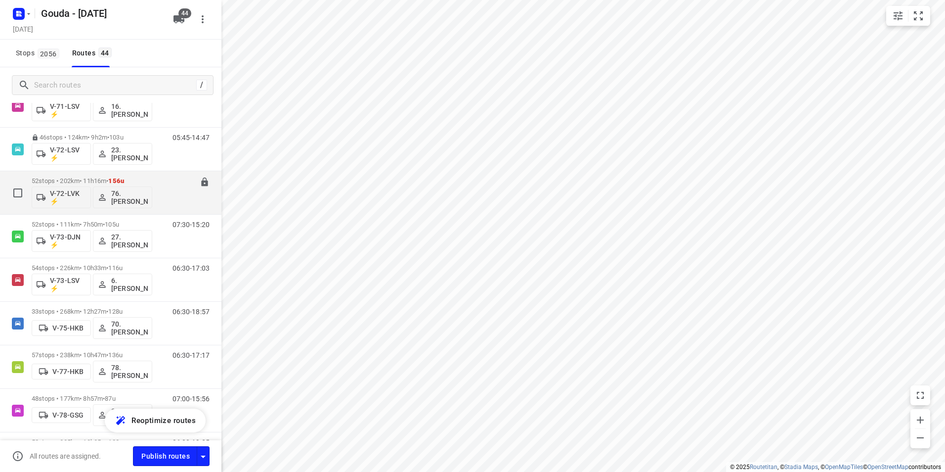
scroll to position [692, 0]
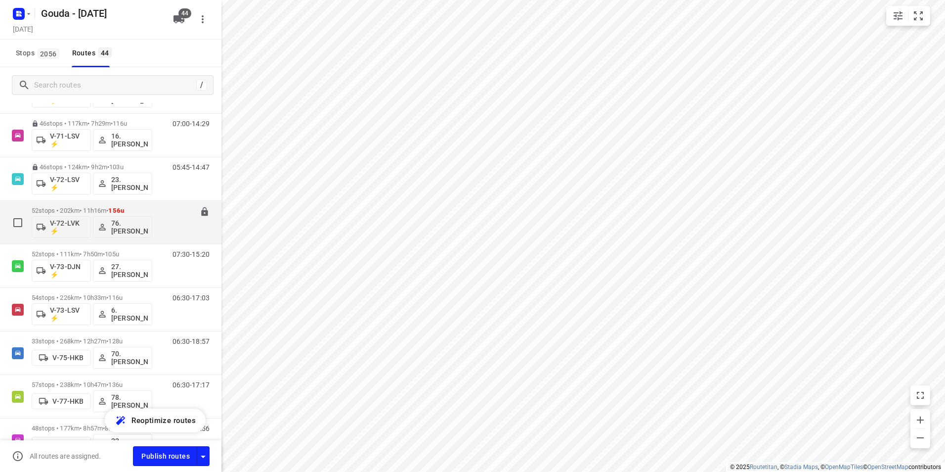
click at [133, 207] on p "52 stops • 202km • 11h16m • 156u" at bounding box center [92, 210] width 121 height 7
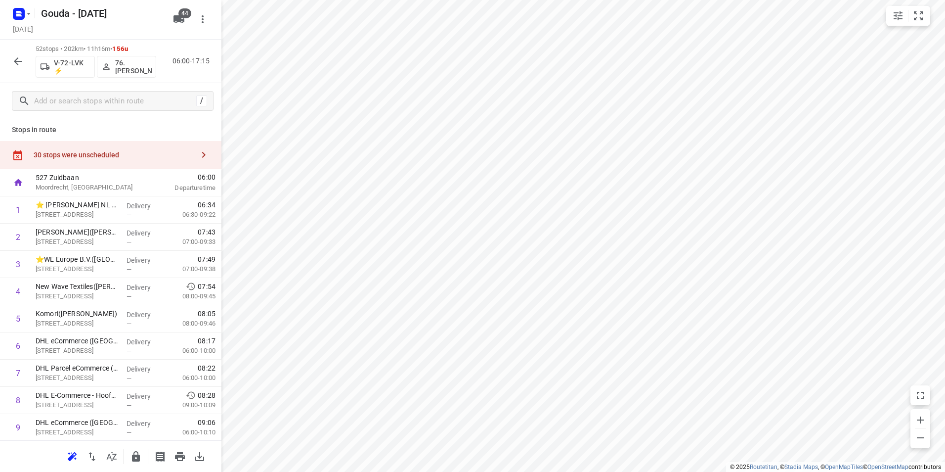
click at [165, 155] on div "30 stops were unscheduled" at bounding box center [114, 155] width 160 height 8
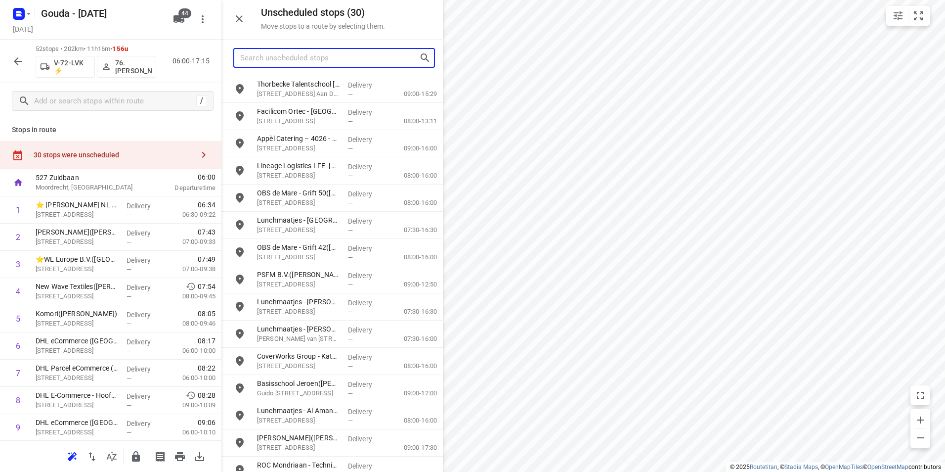
click at [288, 57] on input "Search unscheduled stops" at bounding box center [329, 57] width 179 height 15
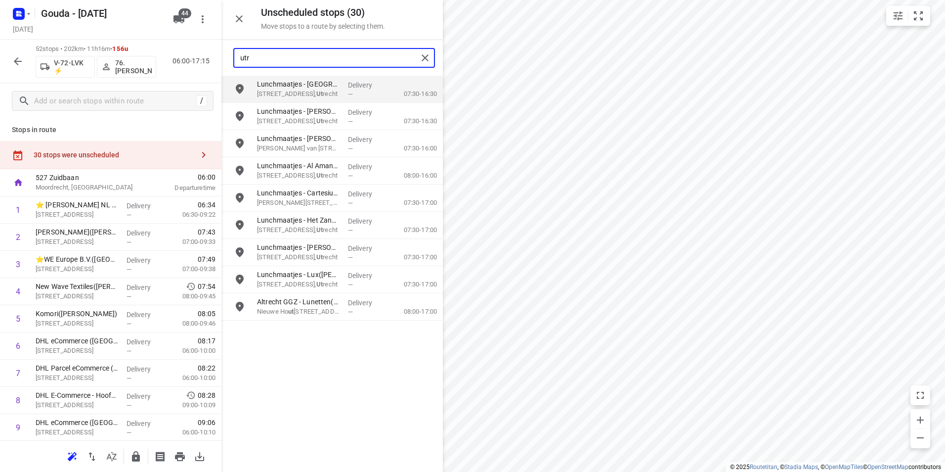
type input "utre"
click at [282, 96] on p "Neckardreef 20, Utre cht" at bounding box center [298, 94] width 83 height 10
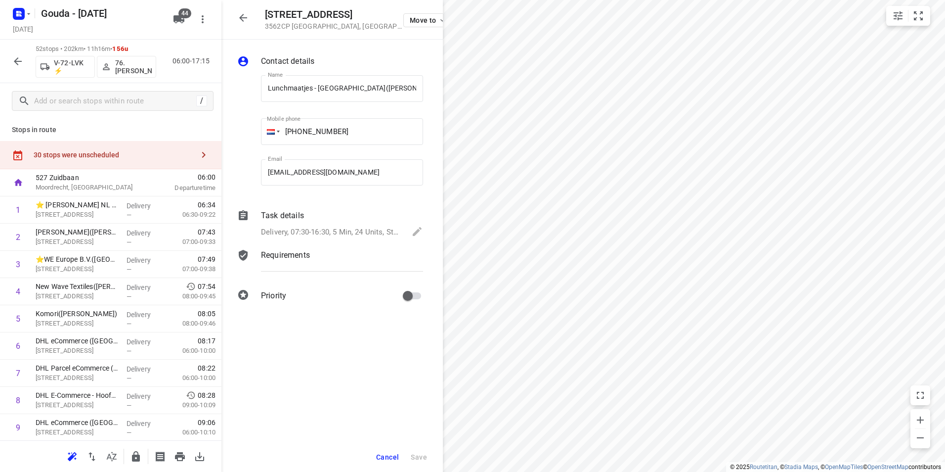
scroll to position [0, 3]
click at [147, 153] on div "30 stops were unscheduled" at bounding box center [114, 155] width 160 height 8
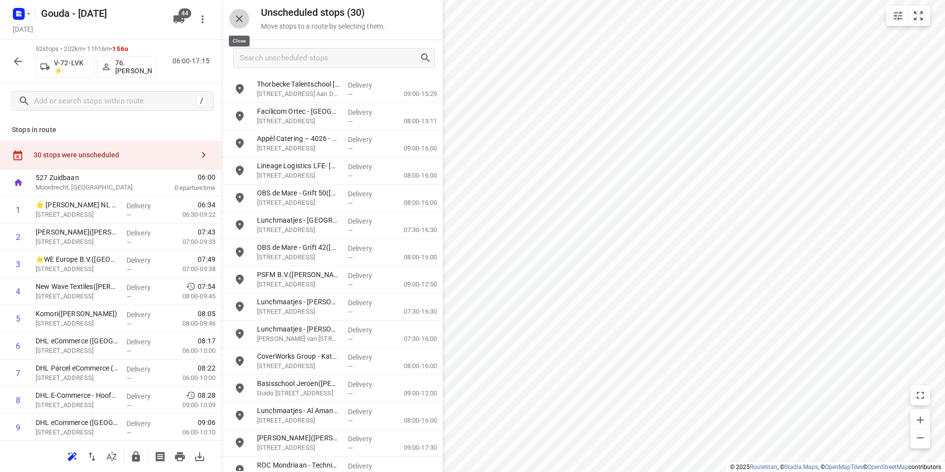
click at [240, 16] on icon "button" at bounding box center [239, 19] width 12 height 12
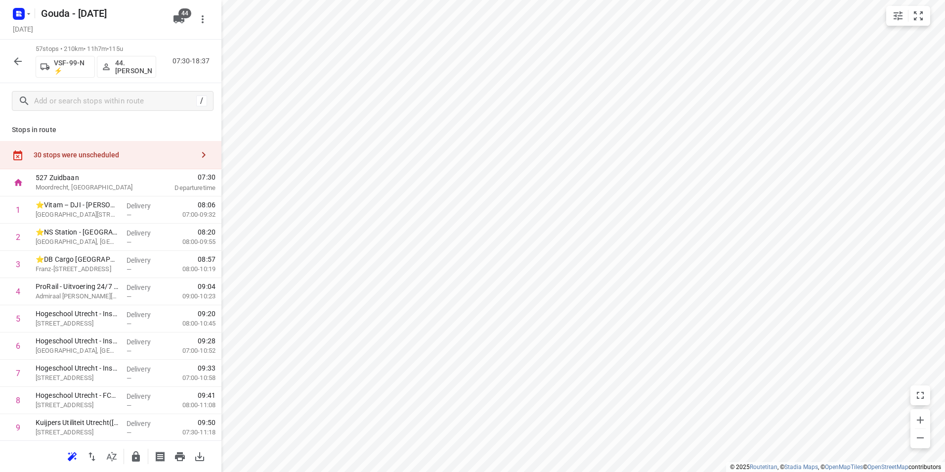
click at [170, 154] on div "30 stops were unscheduled" at bounding box center [114, 155] width 160 height 8
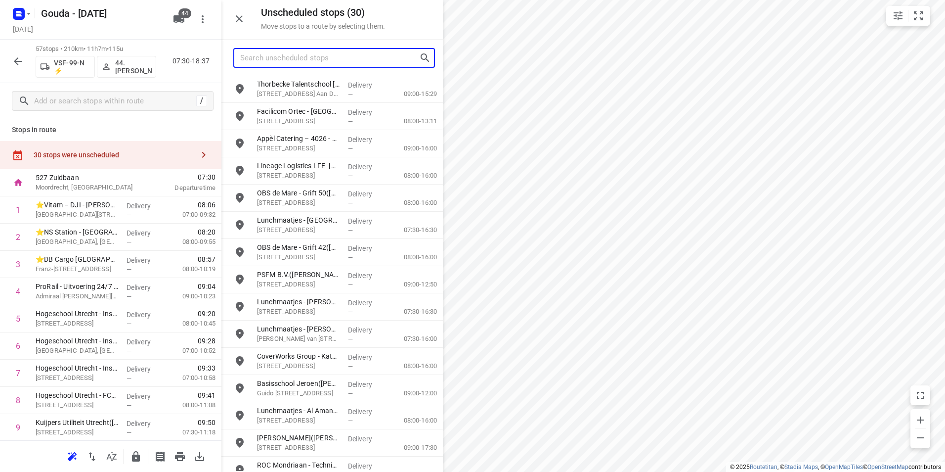
click at [287, 65] on input "Search unscheduled stops" at bounding box center [329, 57] width 179 height 15
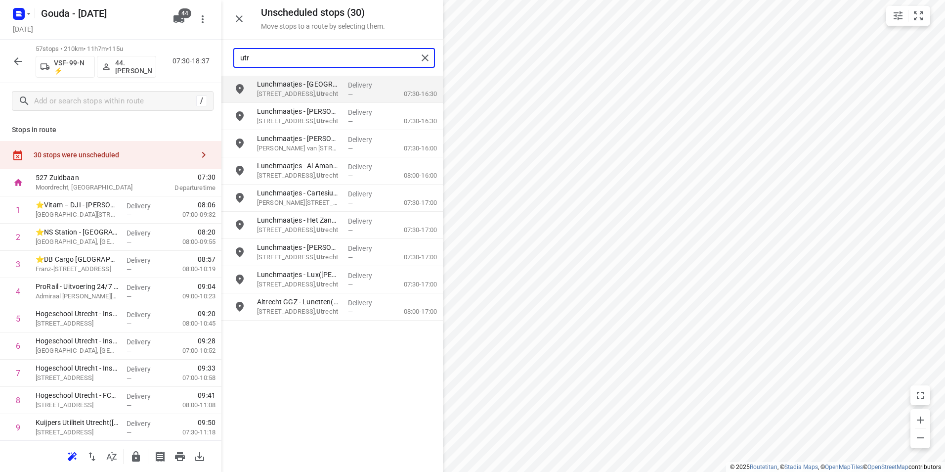
type input "utre"
click at [288, 89] on p "Neckardreef 20, Utre cht" at bounding box center [298, 94] width 83 height 10
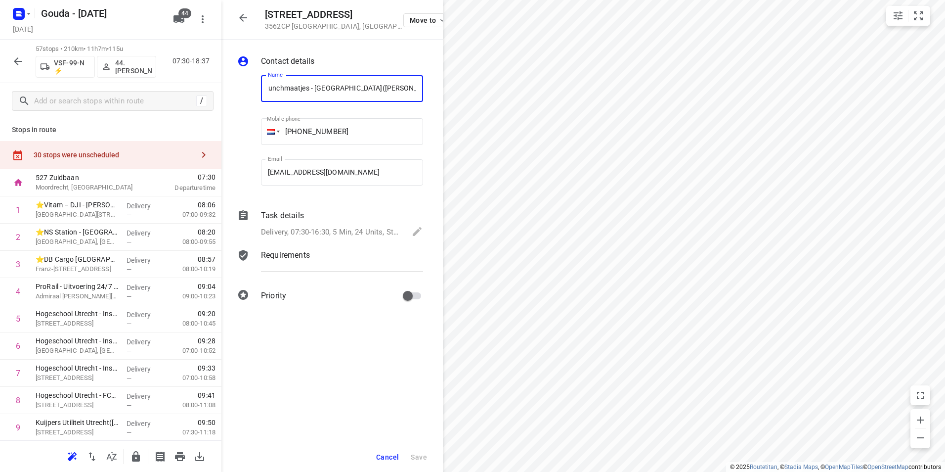
click at [157, 148] on div "30 stops were unscheduled" at bounding box center [110, 155] width 221 height 28
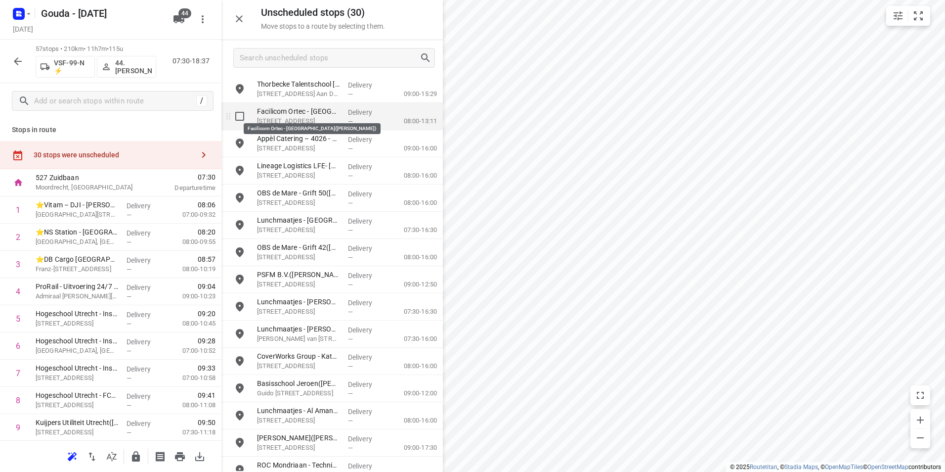
click at [288, 114] on p "Facilicom Ortec - Amsterdam(Dineke Kuiper)" at bounding box center [298, 111] width 83 height 10
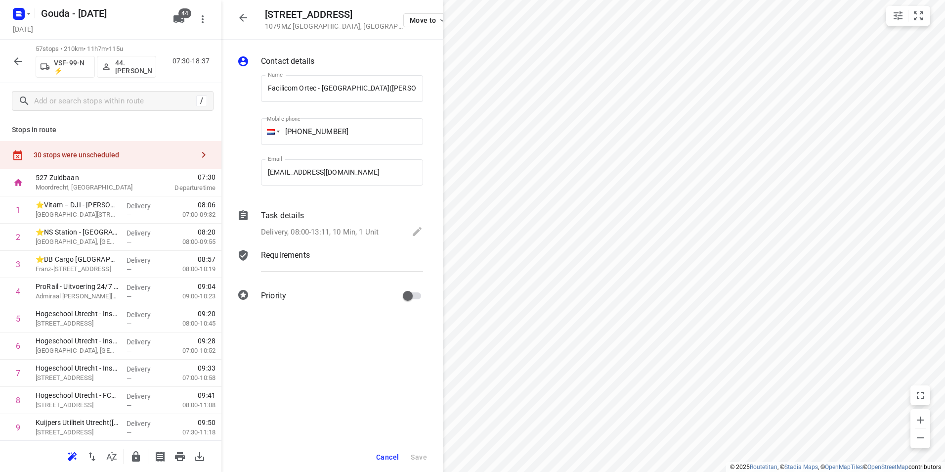
click at [136, 148] on div "30 stops were unscheduled" at bounding box center [110, 155] width 221 height 28
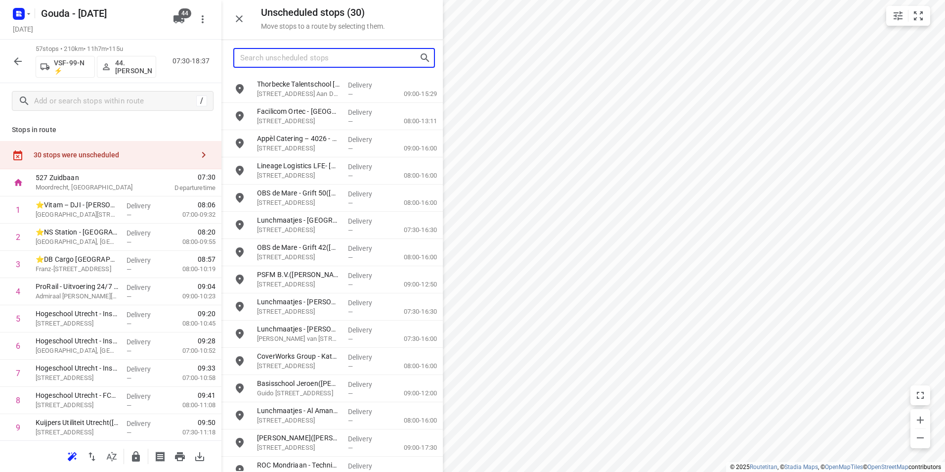
click at [292, 59] on input "Search unscheduled stops" at bounding box center [329, 57] width 179 height 15
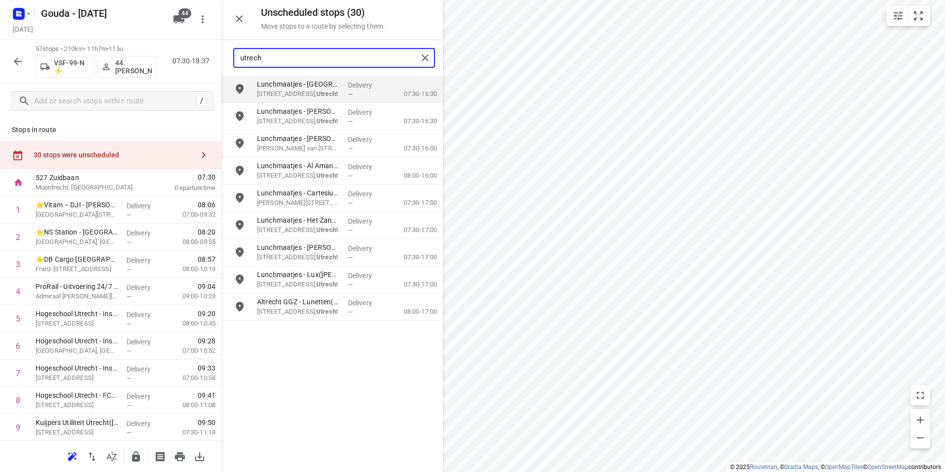
type input "utrecht"
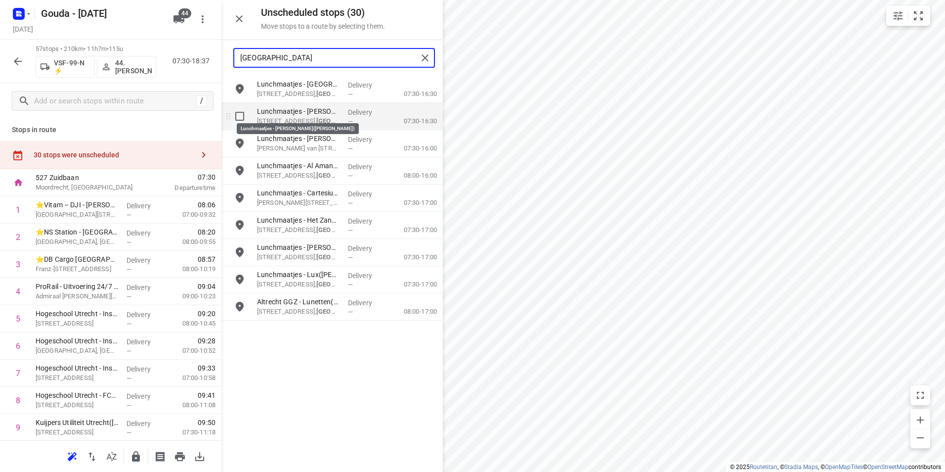
click at [300, 115] on p "Lunchmaatjes - Al Amana Zuilen(Nick van Ginderen)" at bounding box center [298, 111] width 83 height 10
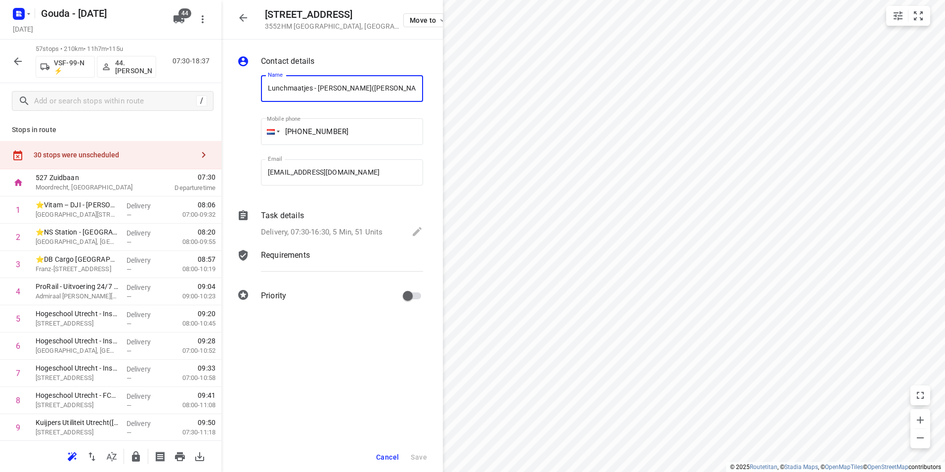
scroll to position [0, 15]
click at [155, 153] on div "30 stops were unscheduled" at bounding box center [114, 155] width 160 height 8
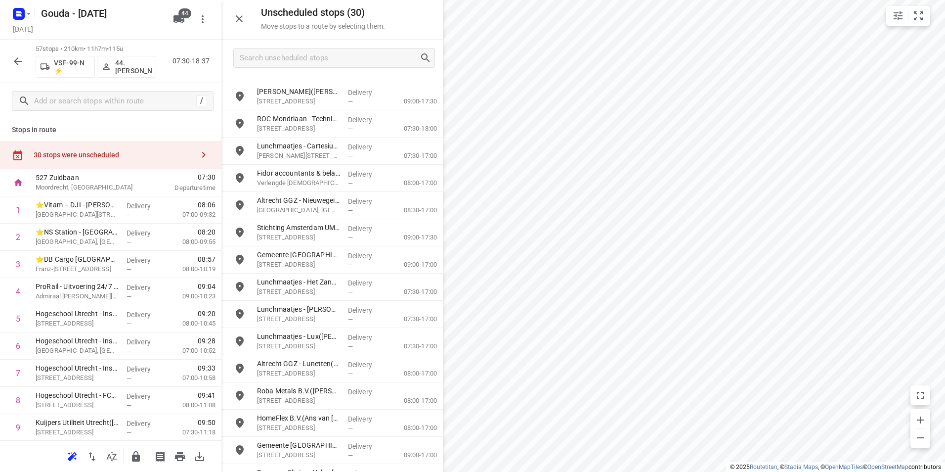
scroll to position [422, 0]
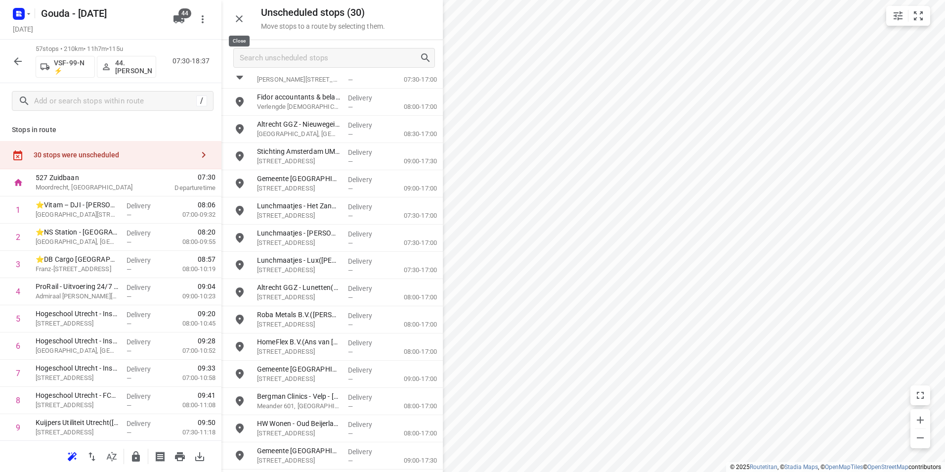
click at [238, 19] on icon "button" at bounding box center [239, 19] width 12 height 12
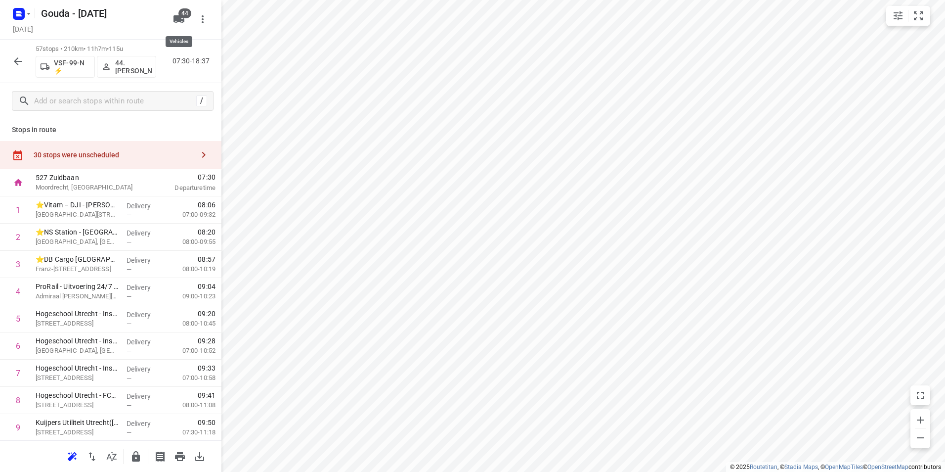
click at [177, 18] on icon "button" at bounding box center [179, 19] width 11 height 8
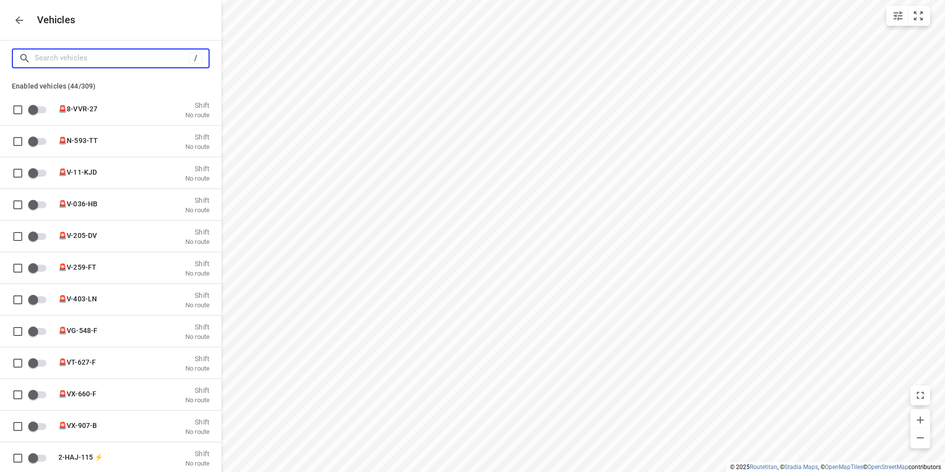
click at [73, 60] on input "Search vehicles" at bounding box center [112, 57] width 154 height 15
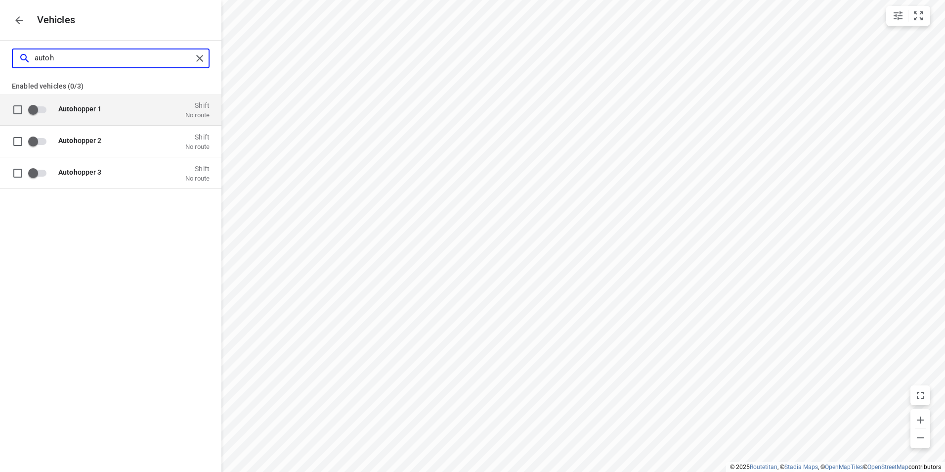
type input "autoh"
click at [44, 112] on input "grid" at bounding box center [33, 109] width 56 height 19
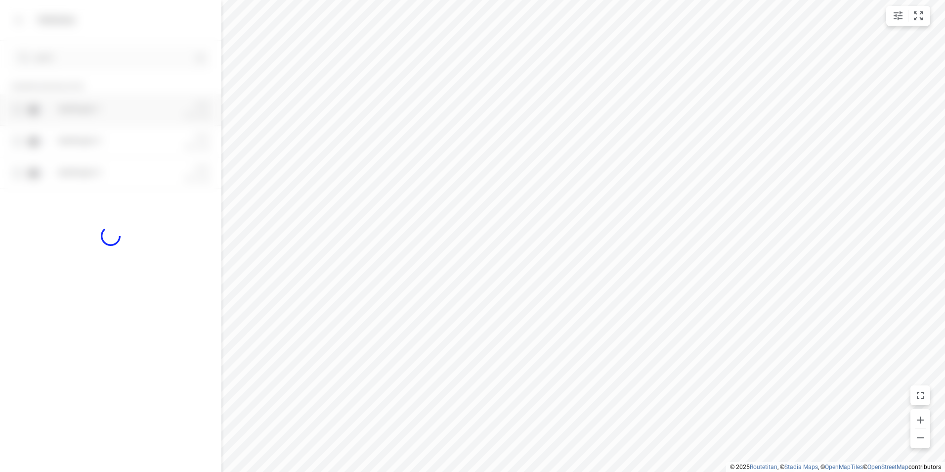
checkbox input "true"
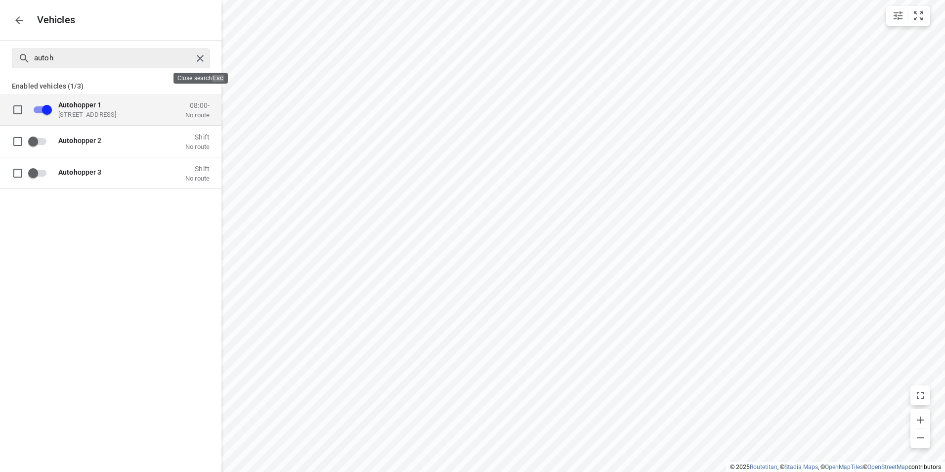
checkbox input "false"
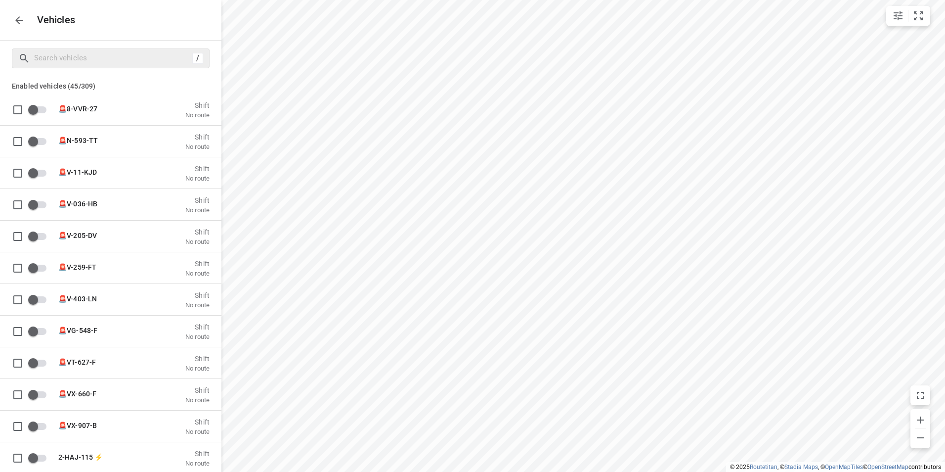
click at [25, 27] on button "button" at bounding box center [19, 20] width 20 height 20
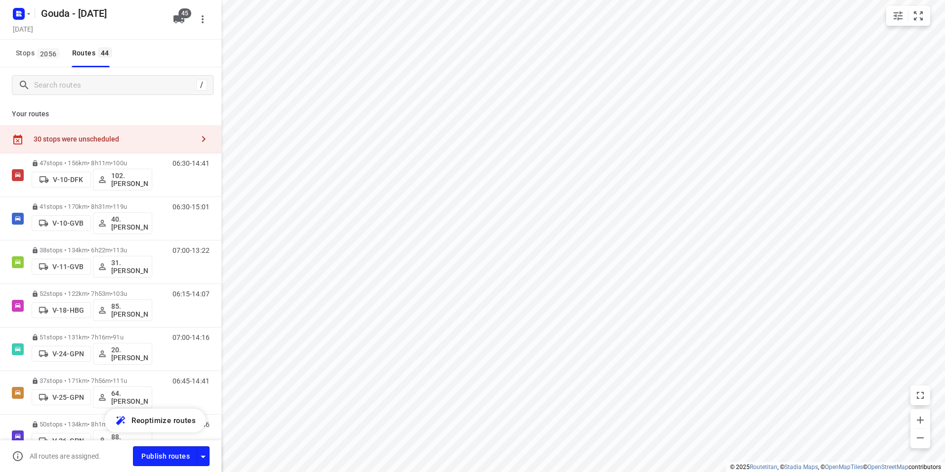
click at [151, 138] on div "30 stops were unscheduled" at bounding box center [114, 139] width 160 height 8
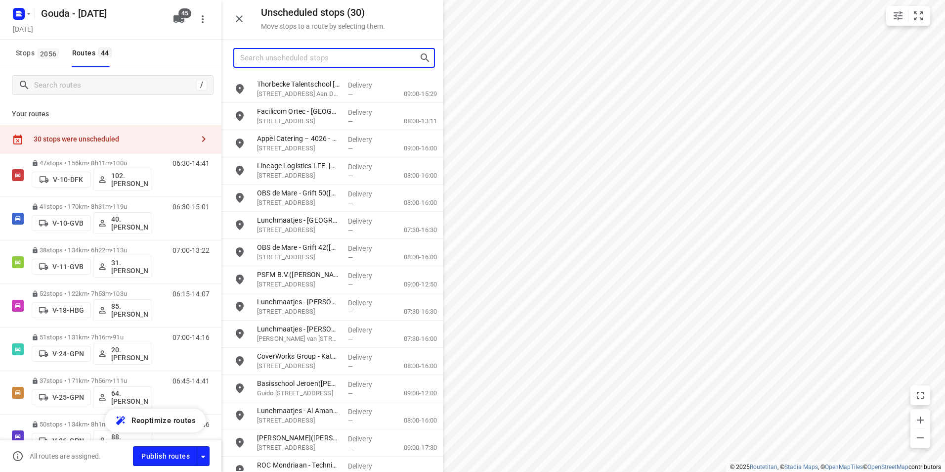
click at [274, 65] on input "Search unscheduled stops" at bounding box center [329, 57] width 179 height 15
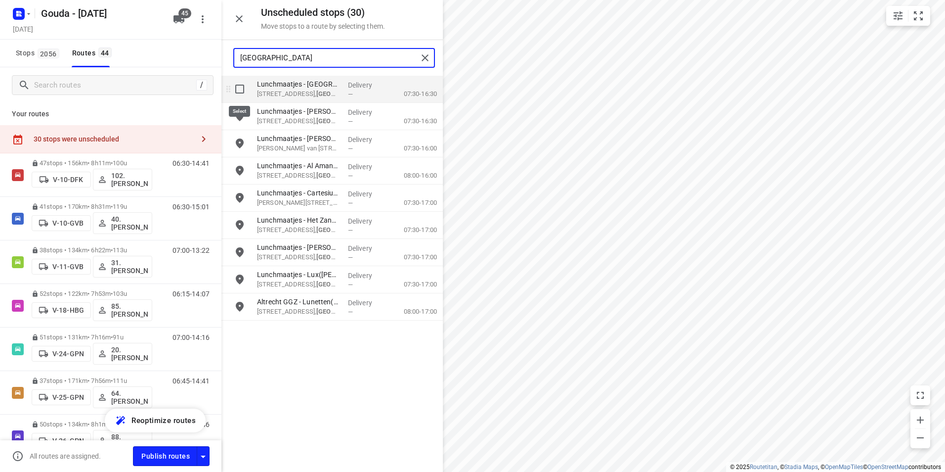
type input "utrecht"
click at [238, 95] on input "grid" at bounding box center [240, 89] width 20 height 20
checkbox input "true"
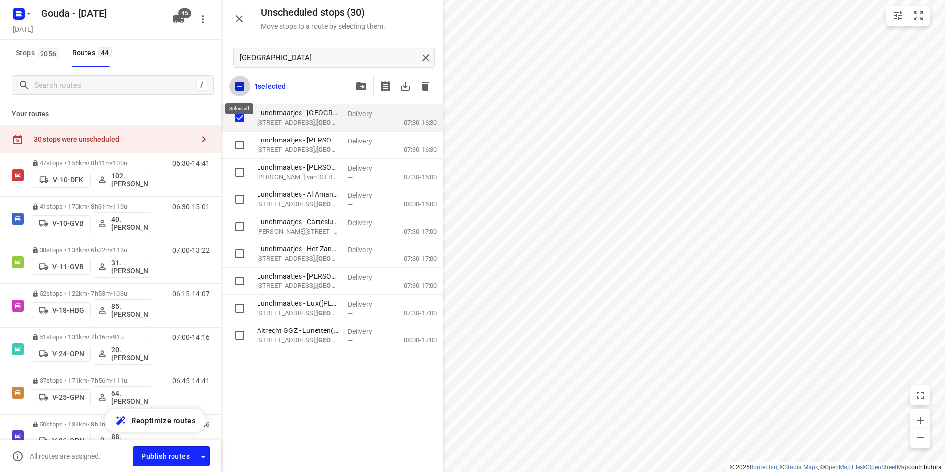
click at [235, 84] on input "checkbox" at bounding box center [239, 86] width 21 height 21
checkbox input "false"
checkbox input "true"
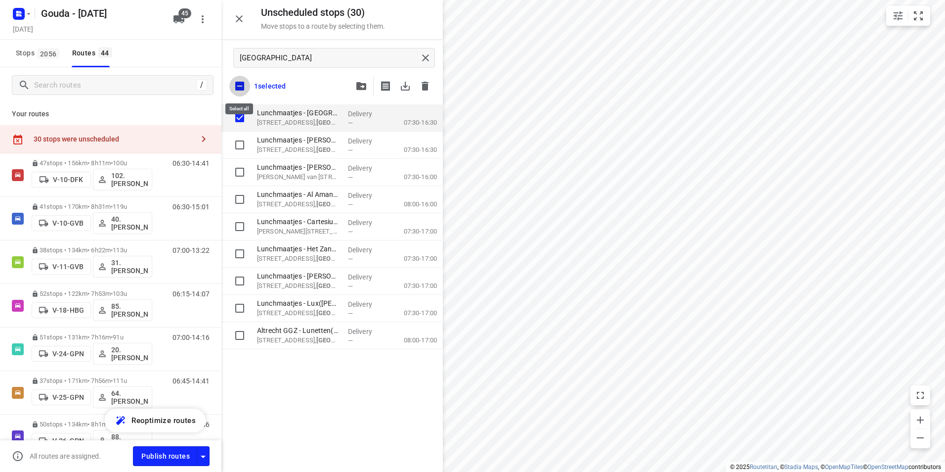
checkbox input "true"
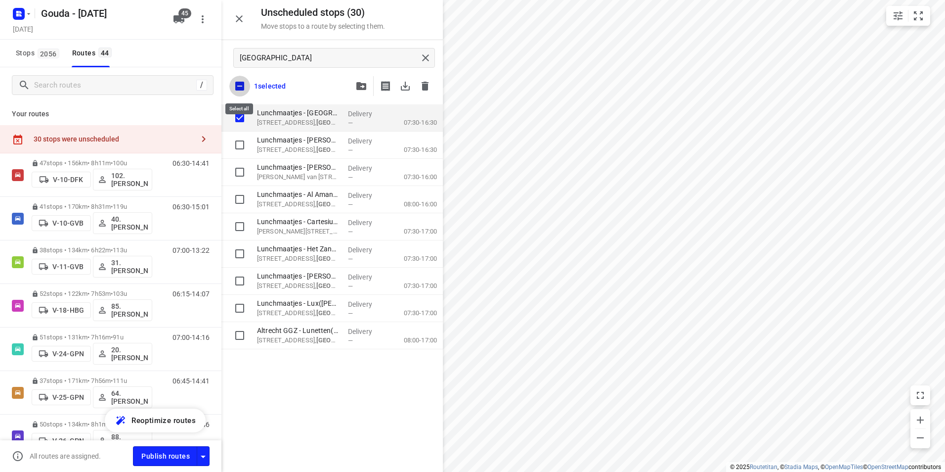
checkbox input "true"
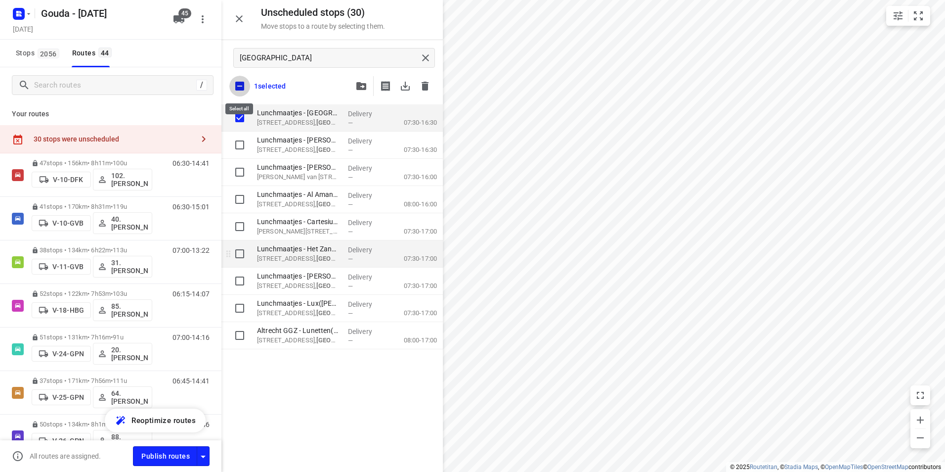
checkbox input "true"
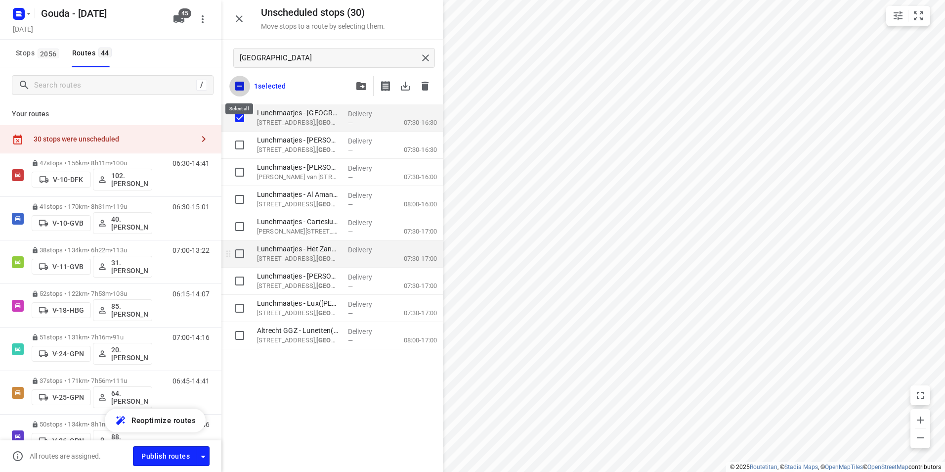
checkbox input "true"
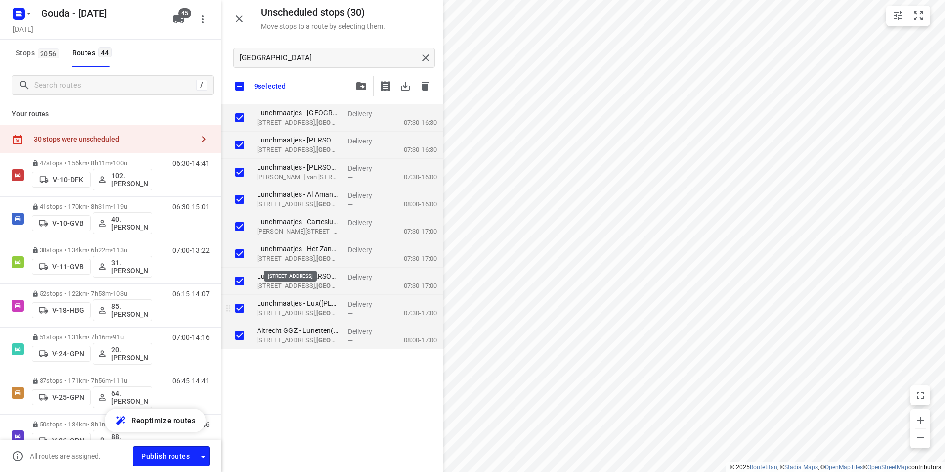
checkbox input "true"
click at [243, 336] on input "grid" at bounding box center [240, 335] width 20 height 20
checkbox input "false"
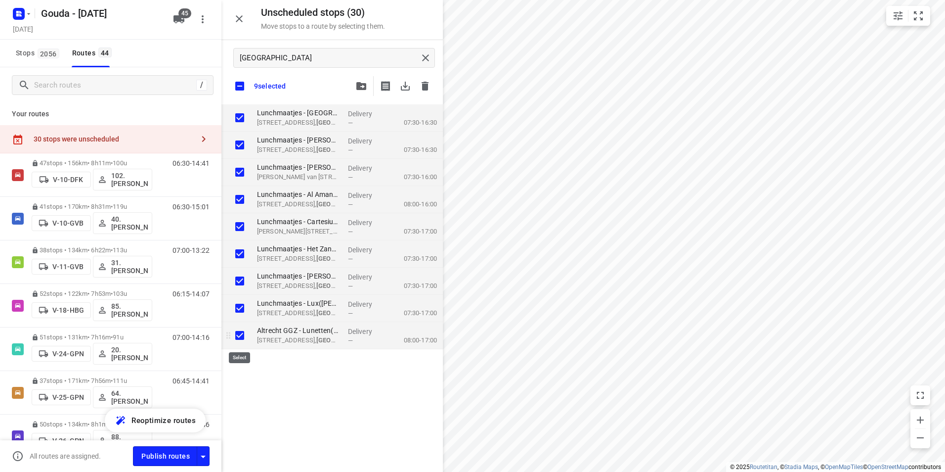
checkbox input "true"
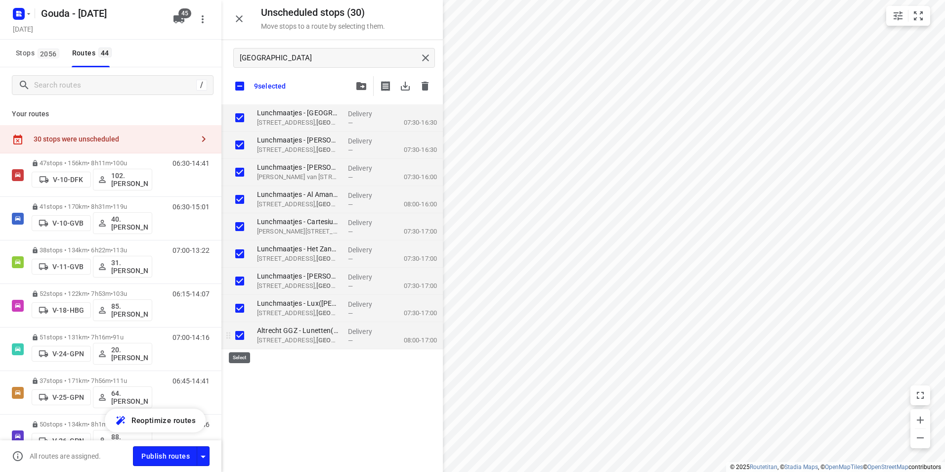
checkbox input "true"
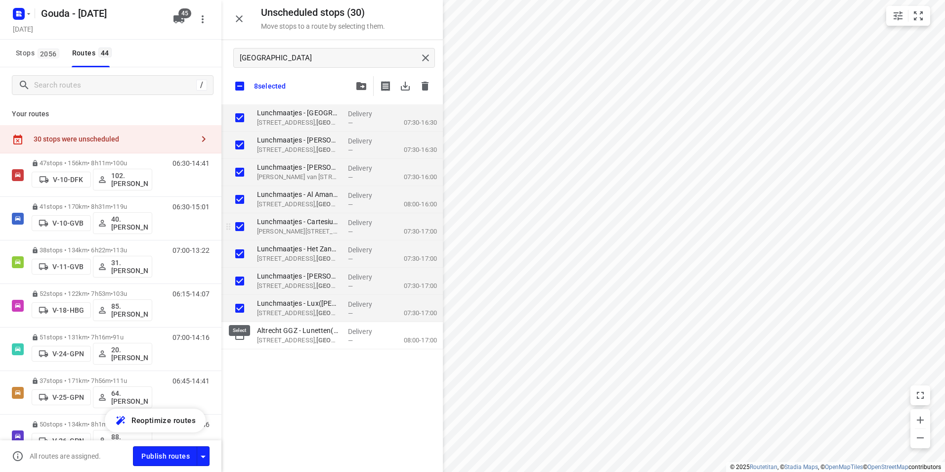
checkbox input "true"
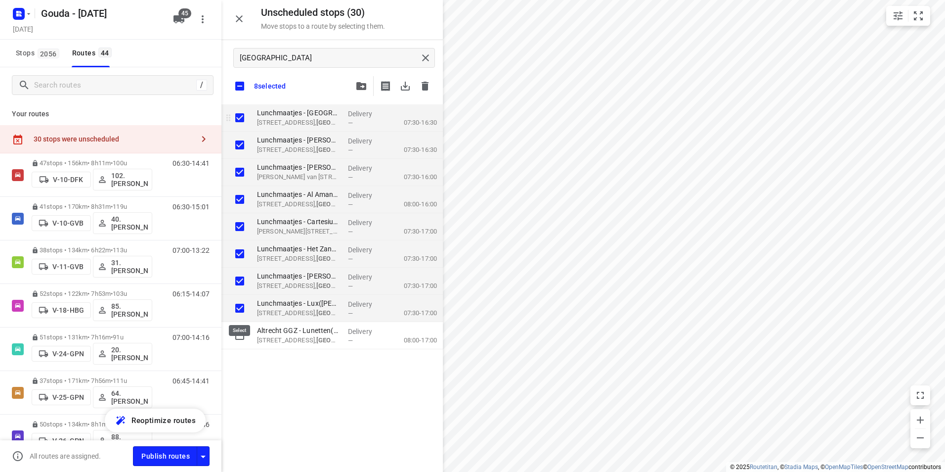
checkbox input "true"
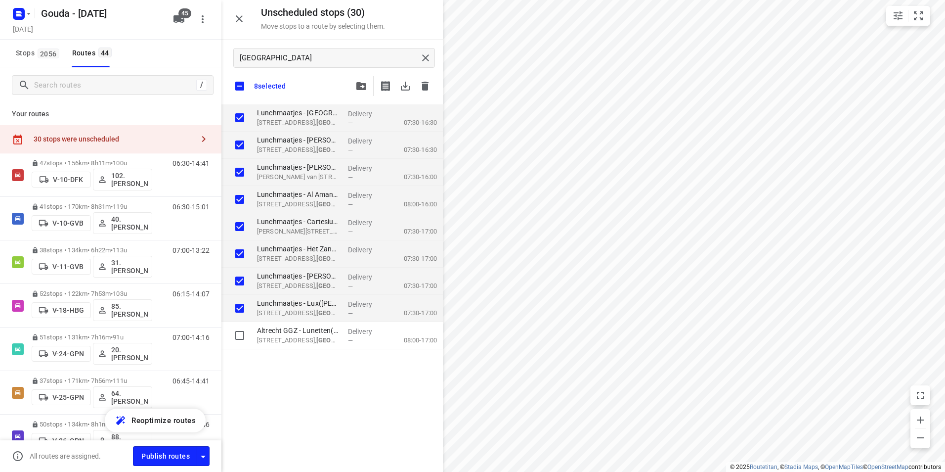
checkbox input "true"
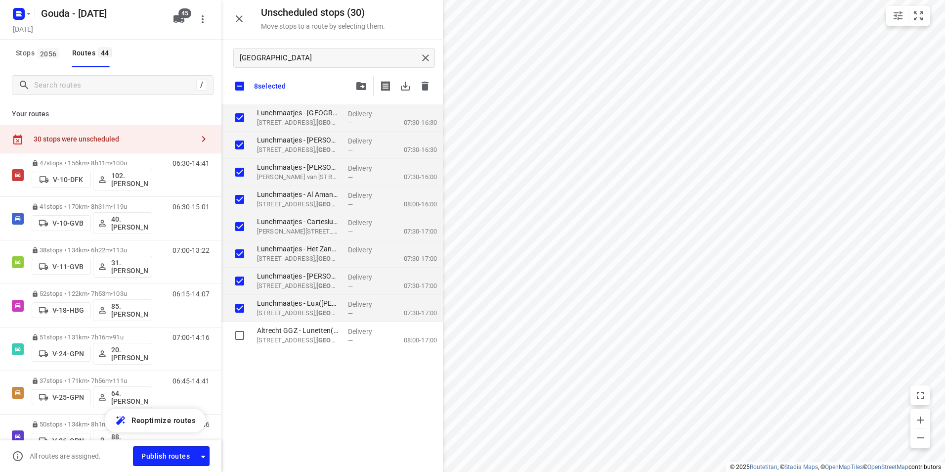
checkbox input "true"
click at [362, 87] on icon "button" at bounding box center [361, 86] width 10 height 8
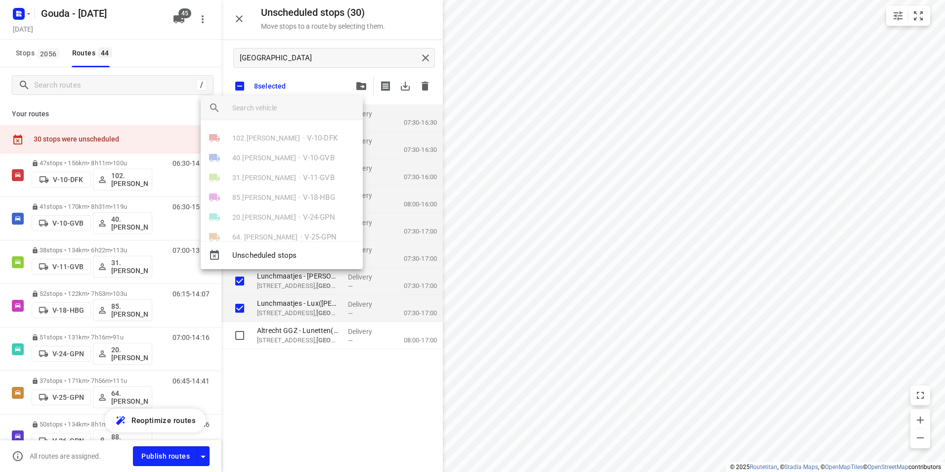
click at [311, 106] on input "search vehicle" at bounding box center [293, 107] width 123 height 15
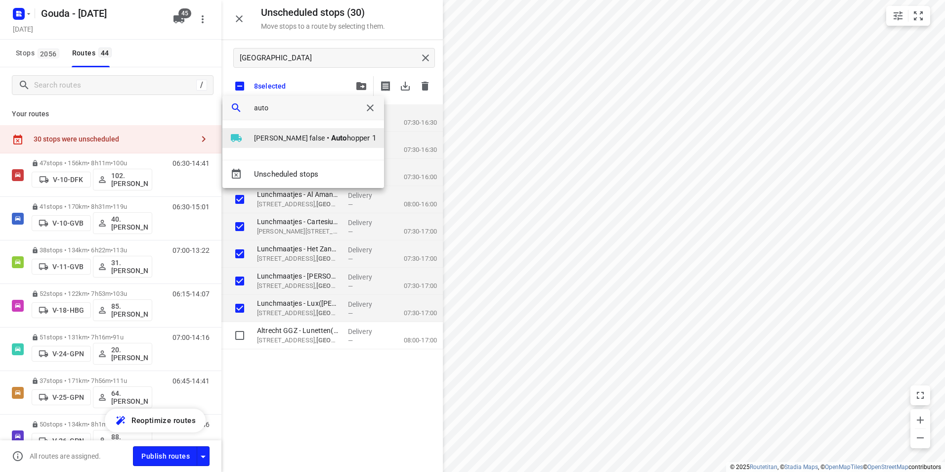
type input "auto"
click at [275, 138] on span "Daan Mulder false" at bounding box center [289, 138] width 71 height 10
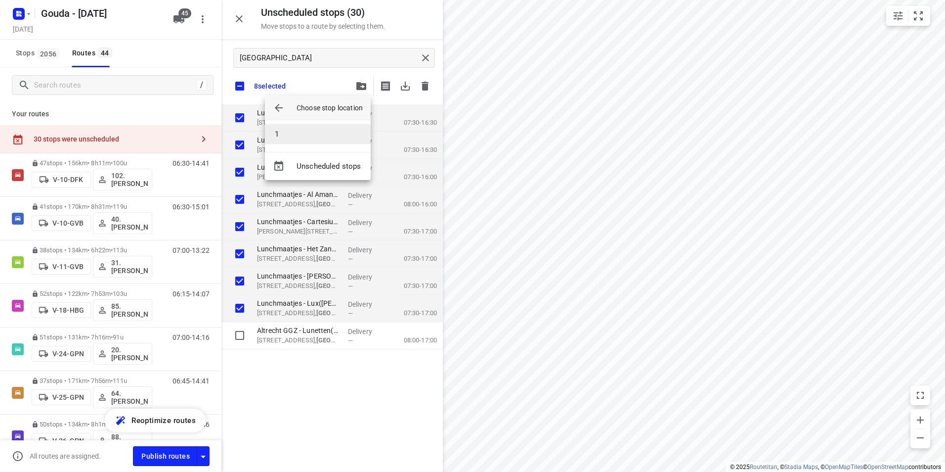
click at [291, 133] on li "1" at bounding box center [318, 134] width 106 height 20
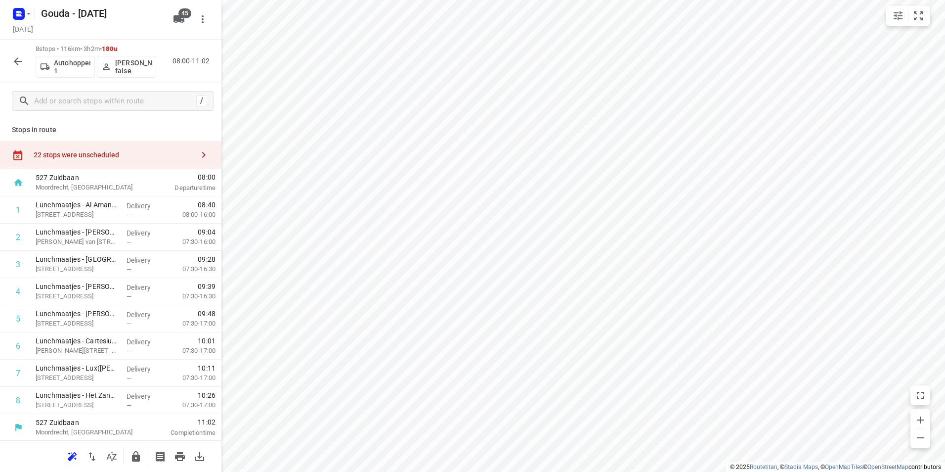
click at [105, 161] on div "22 stops were unscheduled" at bounding box center [110, 155] width 221 height 28
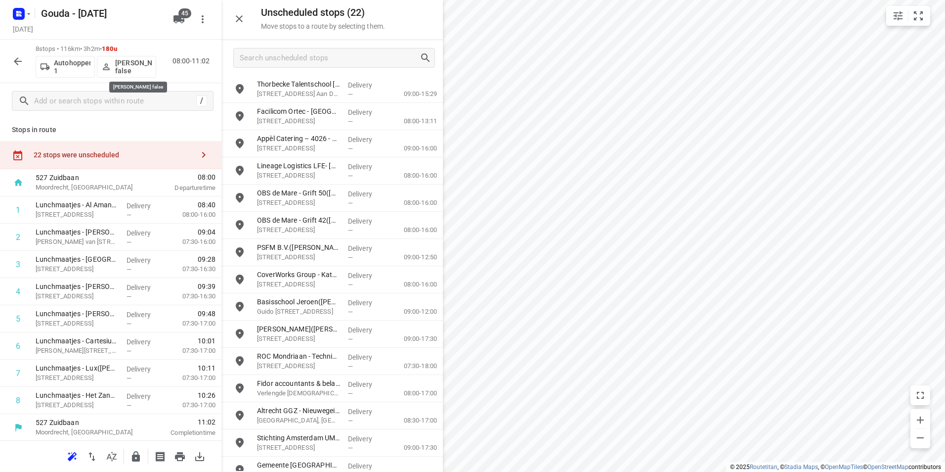
click at [129, 69] on p "Daan Mulder false" at bounding box center [133, 67] width 37 height 16
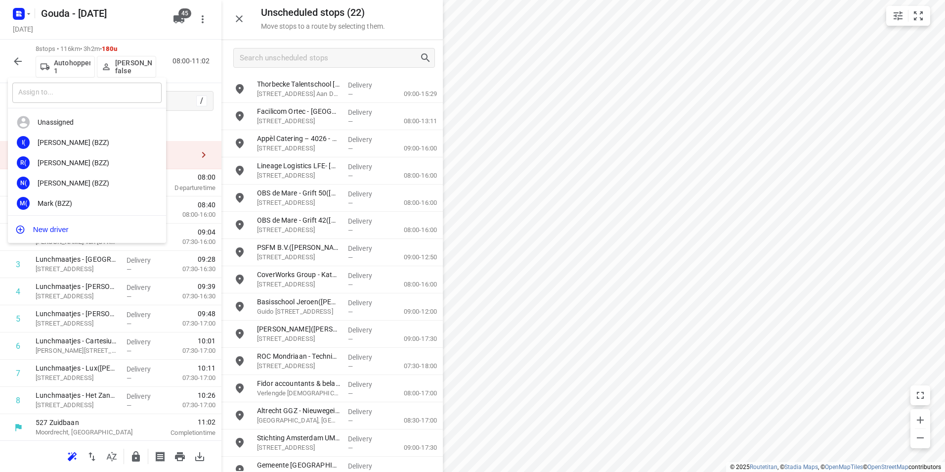
click at [92, 95] on input "text" at bounding box center [86, 93] width 149 height 20
type input "patr"
click at [100, 137] on div "PB Patr ick Boekhout" at bounding box center [87, 142] width 158 height 20
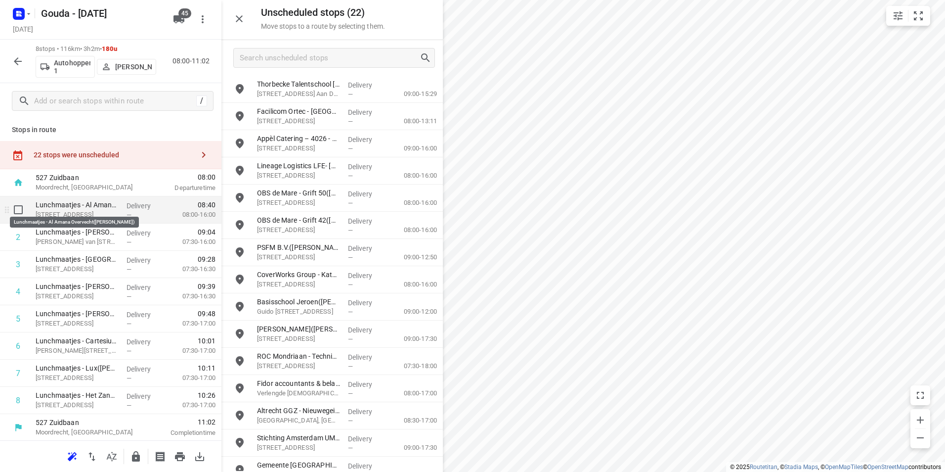
click at [81, 207] on p "Lunchmaatjes - Al Amana Overvecht(Nick van Ginderen)" at bounding box center [77, 205] width 83 height 10
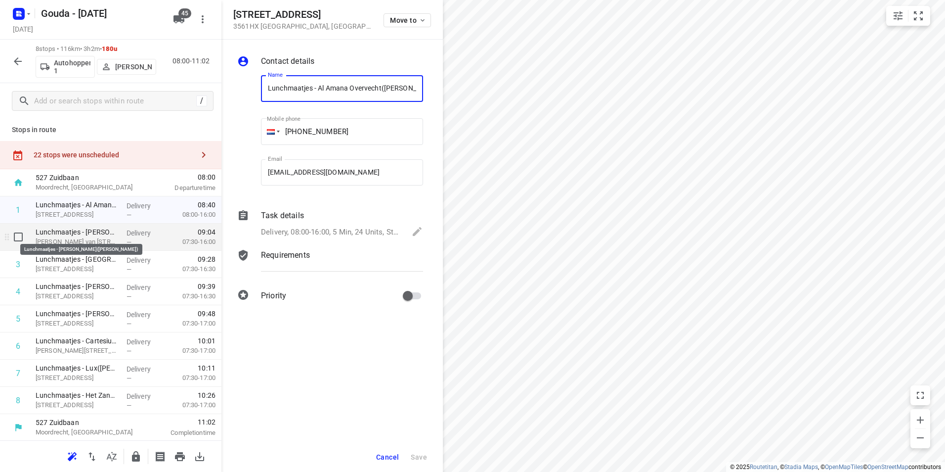
click at [82, 233] on p "Lunchmaatjes - Sri Krishna(Nick van Ginderen)" at bounding box center [77, 232] width 83 height 10
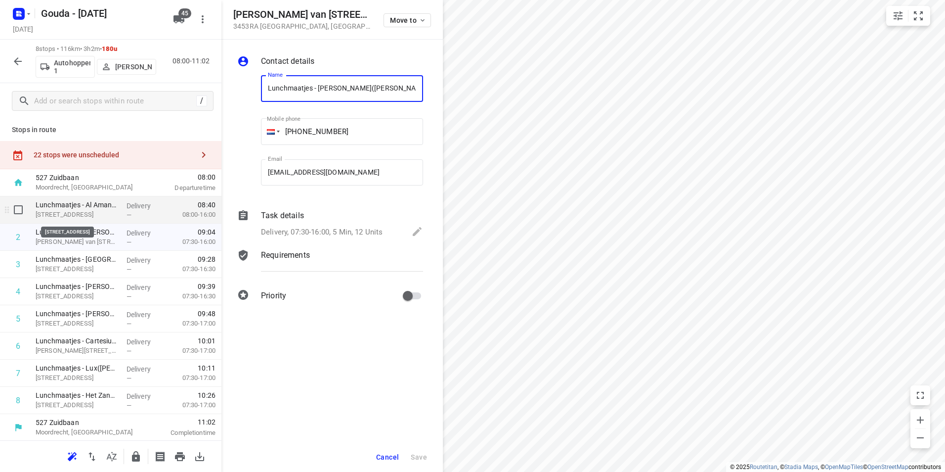
click at [84, 208] on p "Lunchmaatjes - Al Amana Overvecht(Nick van Ginderen)" at bounding box center [77, 205] width 83 height 10
click at [306, 232] on p "Delivery, 08:00-16:00, 5 Min, 24 Units, Startdatum: maandag 1 september. Welkom…" at bounding box center [331, 231] width 141 height 11
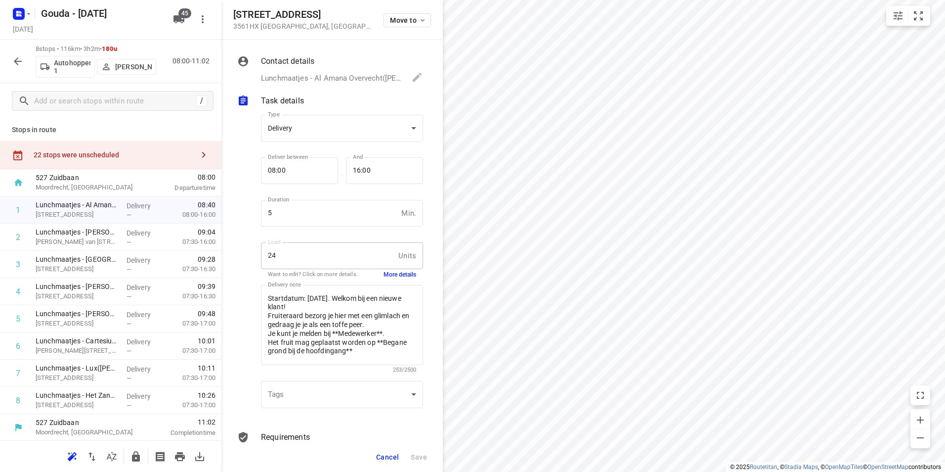
click at [392, 275] on button "More details" at bounding box center [400, 274] width 33 height 8
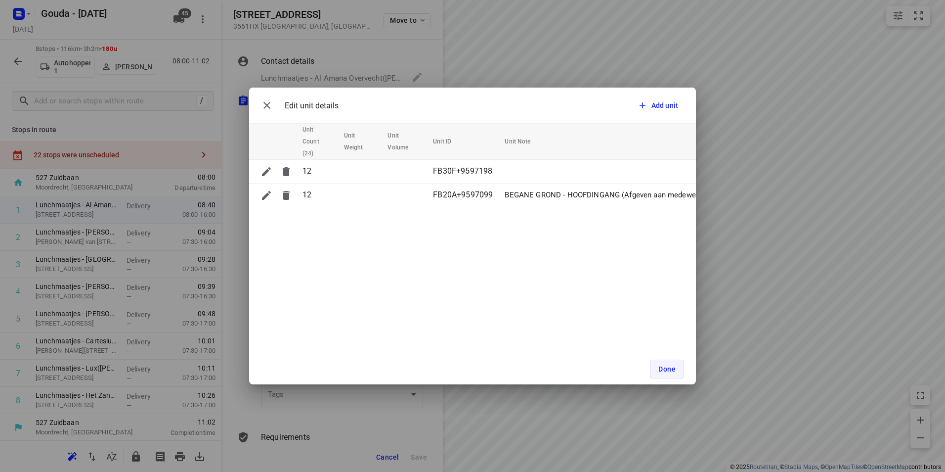
click at [662, 371] on span "Done" at bounding box center [666, 369] width 17 height 8
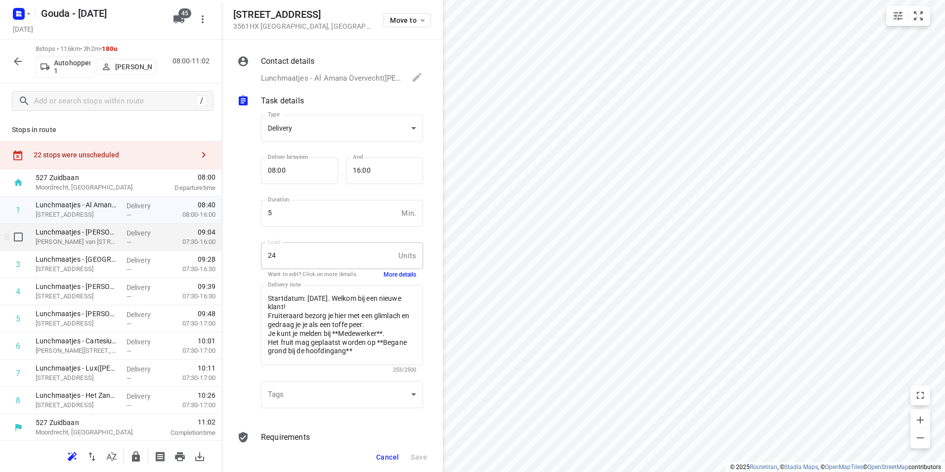
click at [88, 233] on p "Lunchmaatjes - Sri Krishna(Nick van Ginderen)" at bounding box center [77, 232] width 83 height 10
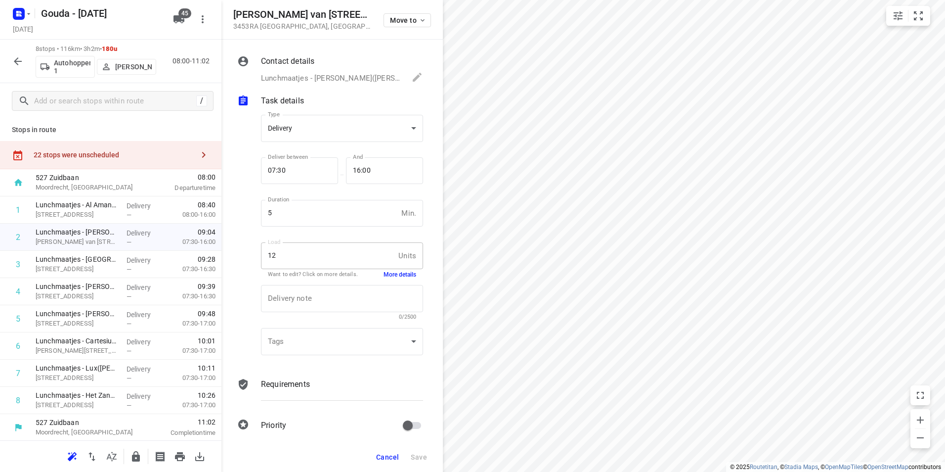
click at [405, 274] on button "More details" at bounding box center [400, 274] width 33 height 8
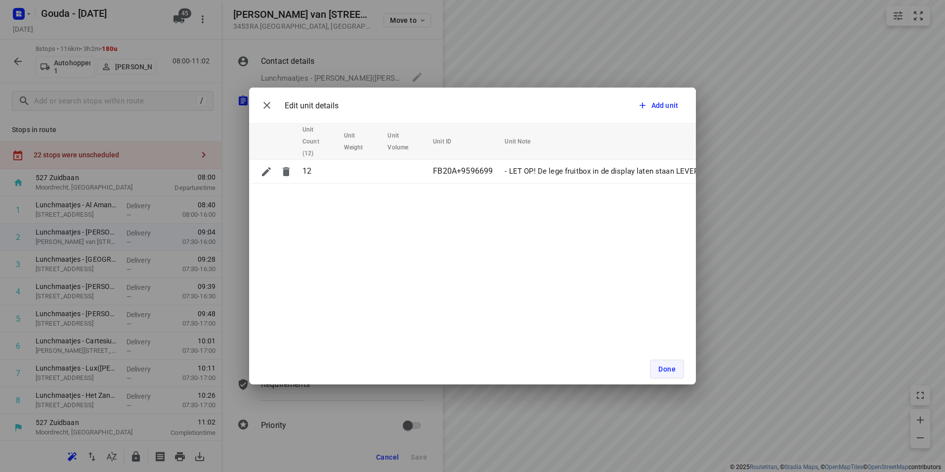
click at [671, 358] on div "Done" at bounding box center [472, 368] width 447 height 31
click at [670, 366] on span "Done" at bounding box center [666, 369] width 17 height 8
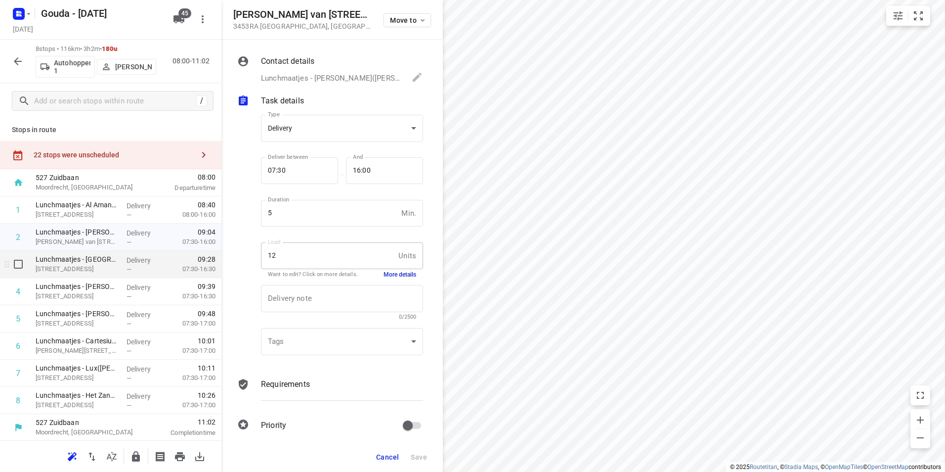
click at [97, 273] on p "Neckardreef 20, Utrecht" at bounding box center [77, 269] width 83 height 10
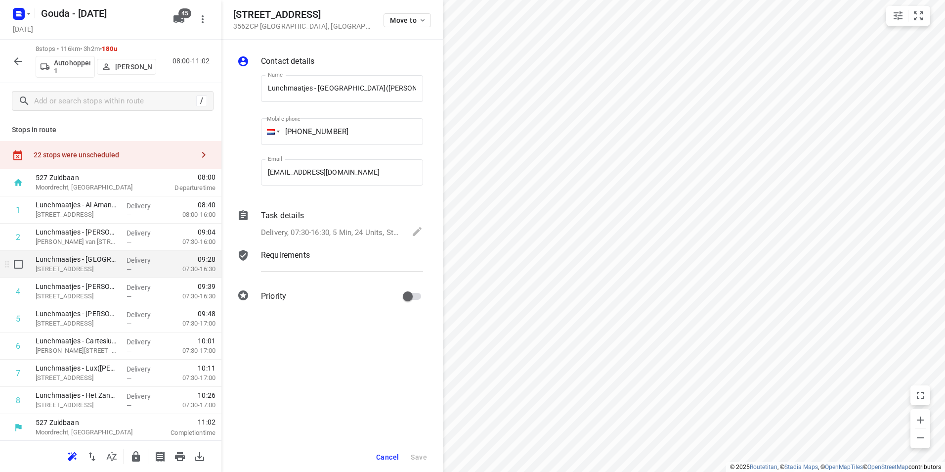
scroll to position [0, 3]
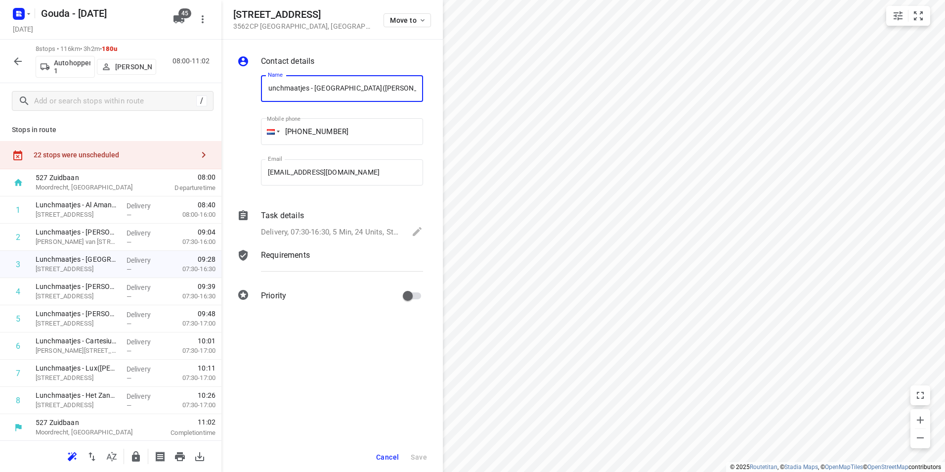
click at [321, 236] on p "Delivery, 07:30-16:30, 5 Min, 24 Units, Startdatum: maandag 1 september. Welkom…" at bounding box center [331, 231] width 141 height 11
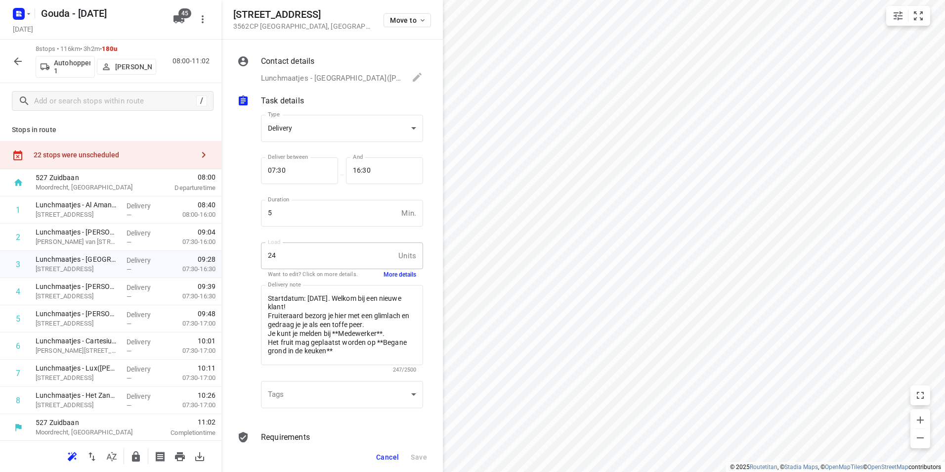
click at [400, 275] on button "More details" at bounding box center [400, 274] width 33 height 8
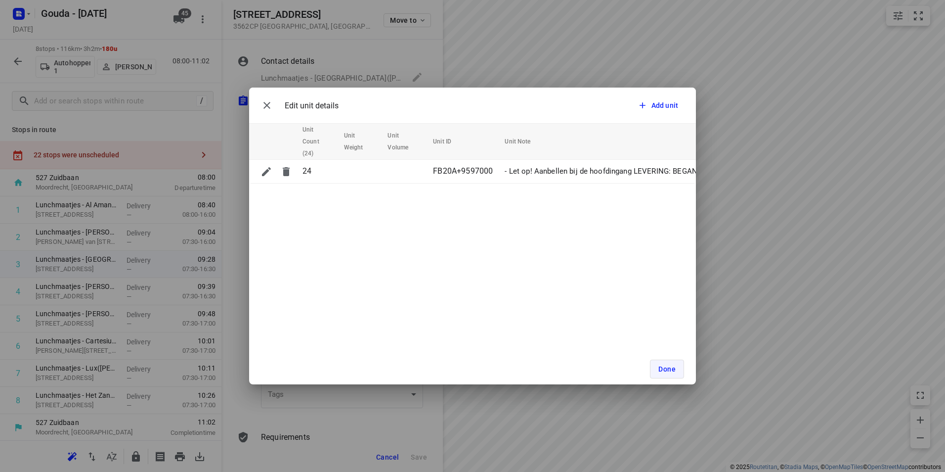
click at [661, 369] on span "Done" at bounding box center [666, 369] width 17 height 8
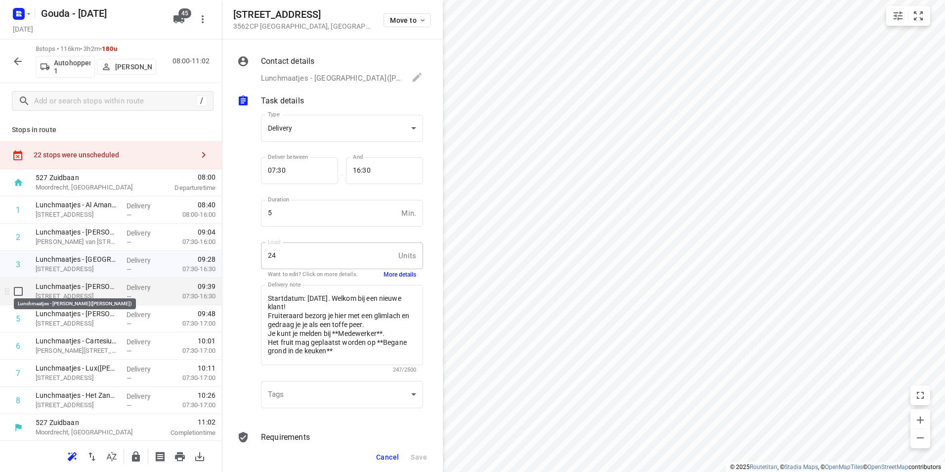
click at [95, 291] on p "Marnixlaan 362, Utrecht" at bounding box center [77, 296] width 83 height 10
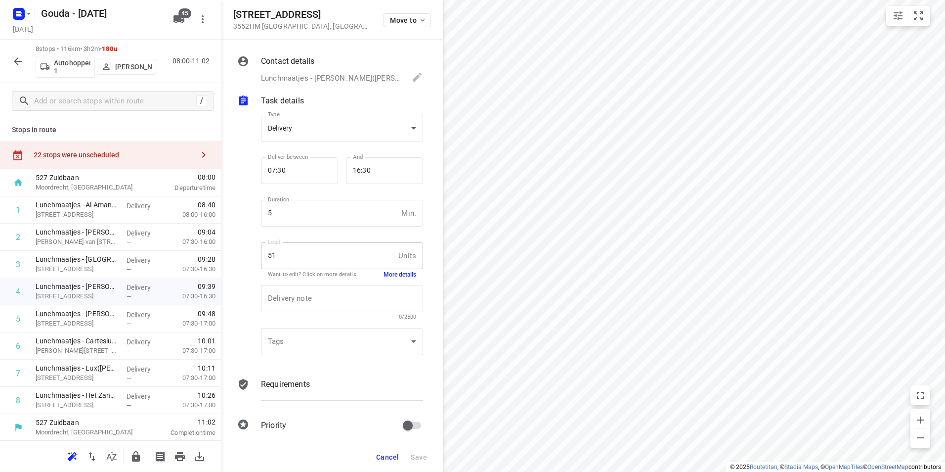
click at [390, 278] on button "More details" at bounding box center [400, 274] width 33 height 8
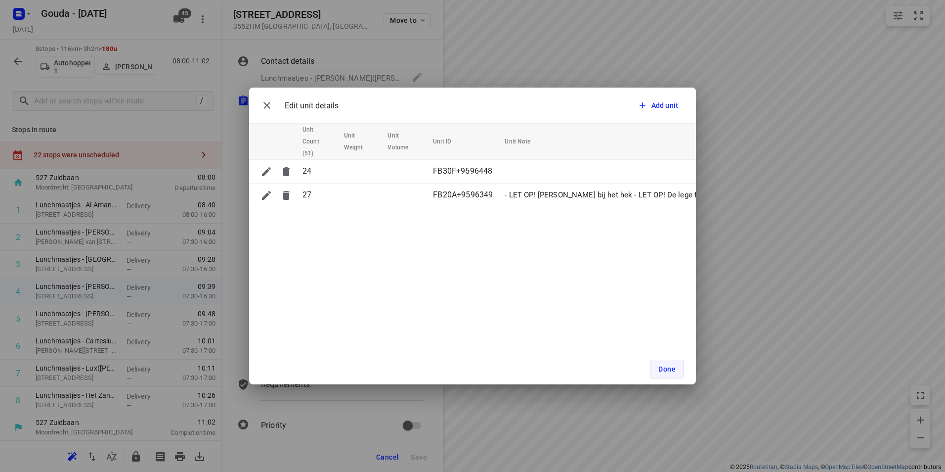
click at [671, 365] on span "Done" at bounding box center [666, 369] width 17 height 8
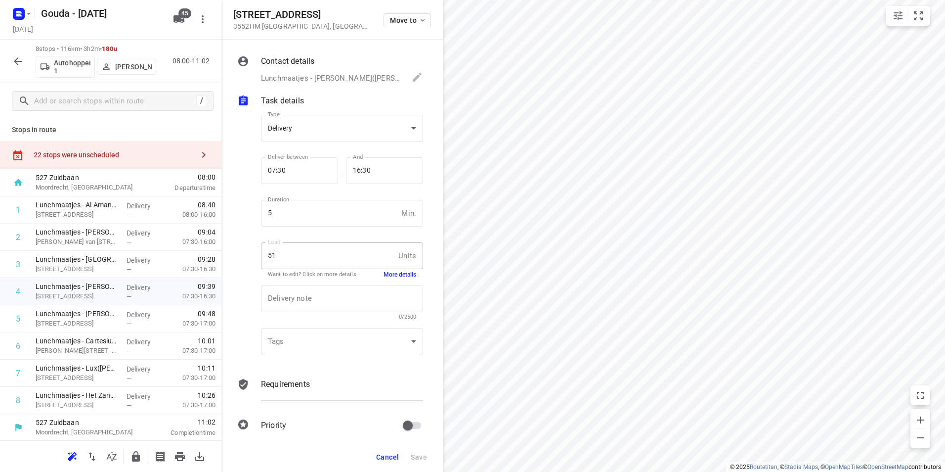
click at [391, 455] on span "Cancel" at bounding box center [387, 457] width 23 height 8
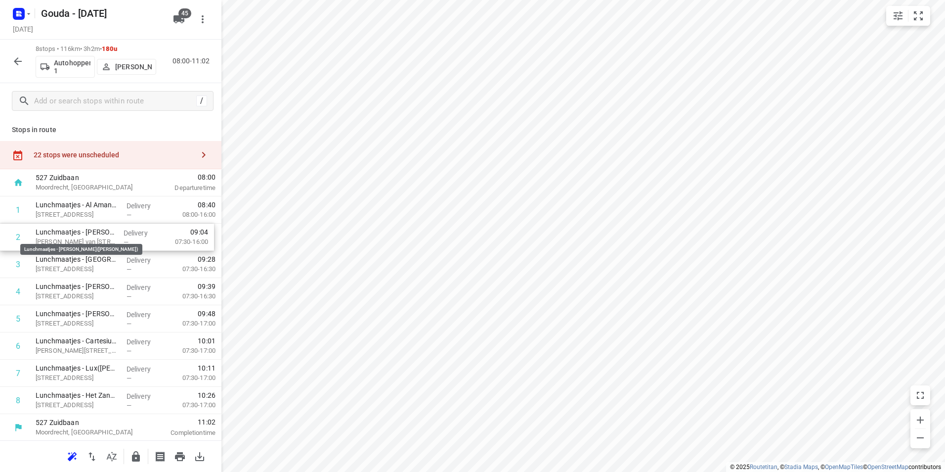
drag, startPoint x: 99, startPoint y: 236, endPoint x: 94, endPoint y: 209, distance: 28.1
click at [94, 209] on div "1 Lunchmaatjes - Al Amana Overvecht(Nick van Ginderen) Winterboeidreef 10, Utre…" at bounding box center [110, 305] width 221 height 218
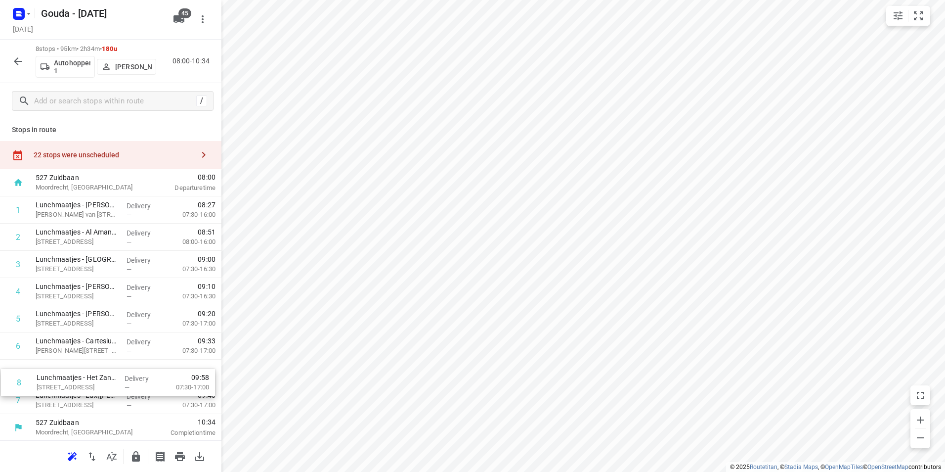
scroll to position [1, 0]
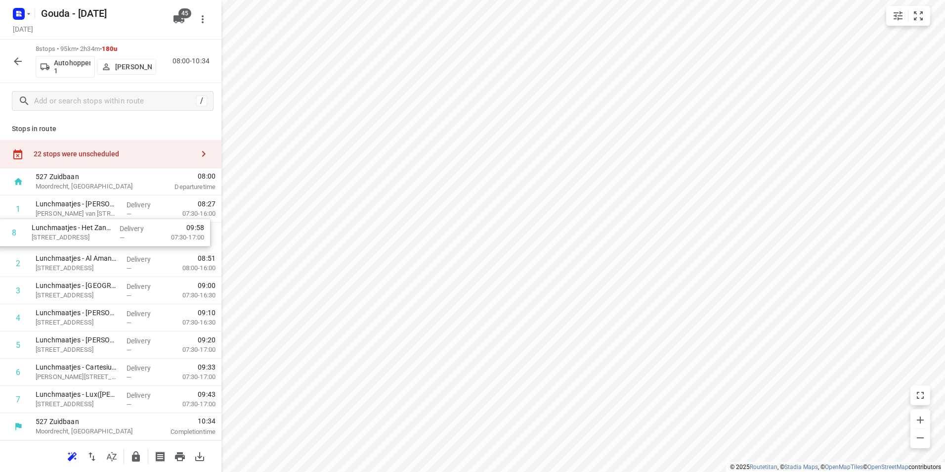
drag, startPoint x: 68, startPoint y: 399, endPoint x: 66, endPoint y: 228, distance: 171.1
click at [65, 228] on div "1 Lunchmaatjes - Sri Krishna(Nick van Ginderen) Van Lawick van Pabstlaan 3, Utr…" at bounding box center [110, 304] width 221 height 218
drag, startPoint x: 64, startPoint y: 364, endPoint x: 67, endPoint y: 248, distance: 116.7
click at [67, 247] on div "1 Lunchmaatjes - Sri Krishna(Nick van Ginderen) Van Lawick van Pabstlaan 3, Utr…" at bounding box center [110, 304] width 221 height 218
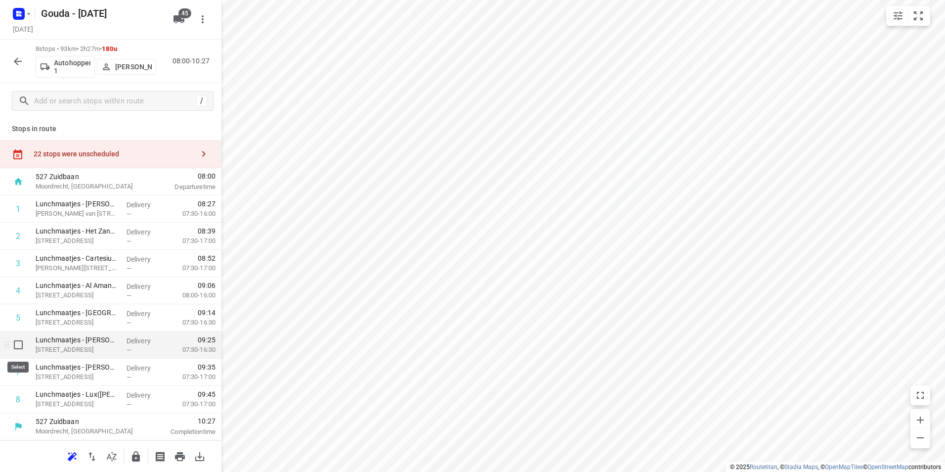
click at [22, 344] on input "checkbox" at bounding box center [18, 345] width 20 height 20
checkbox input "true"
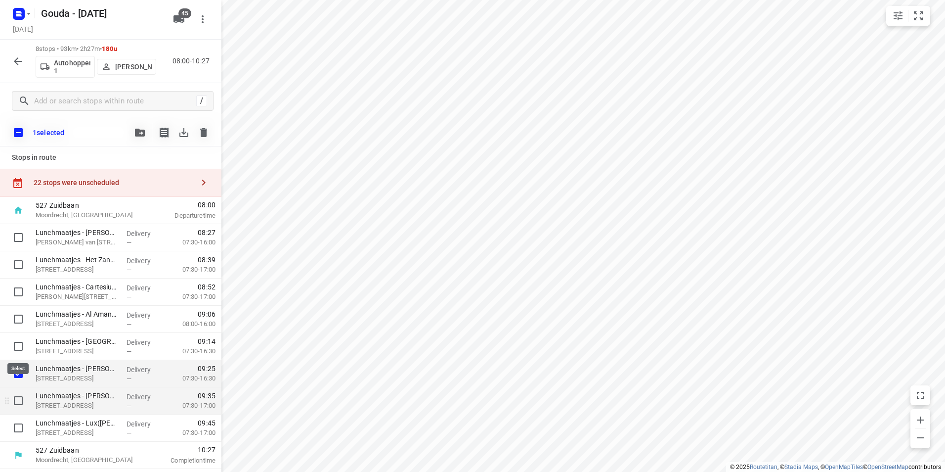
scroll to position [0, 0]
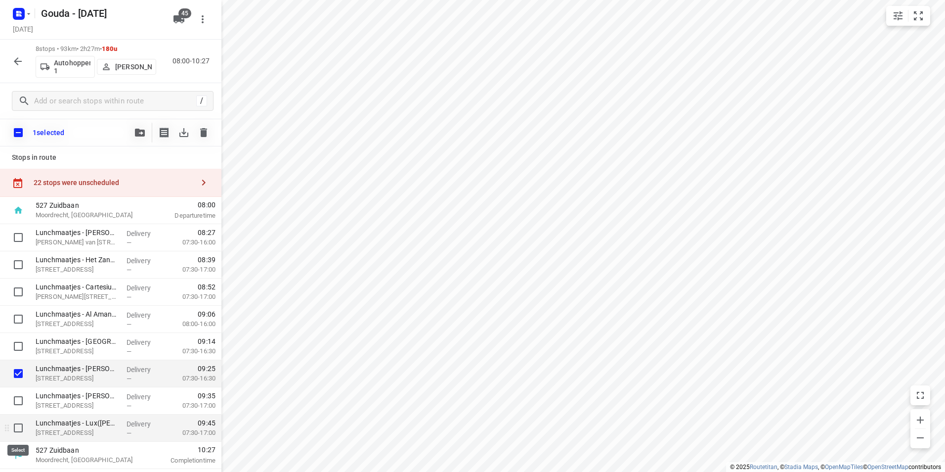
click at [20, 432] on input "checkbox" at bounding box center [18, 428] width 20 height 20
checkbox input "true"
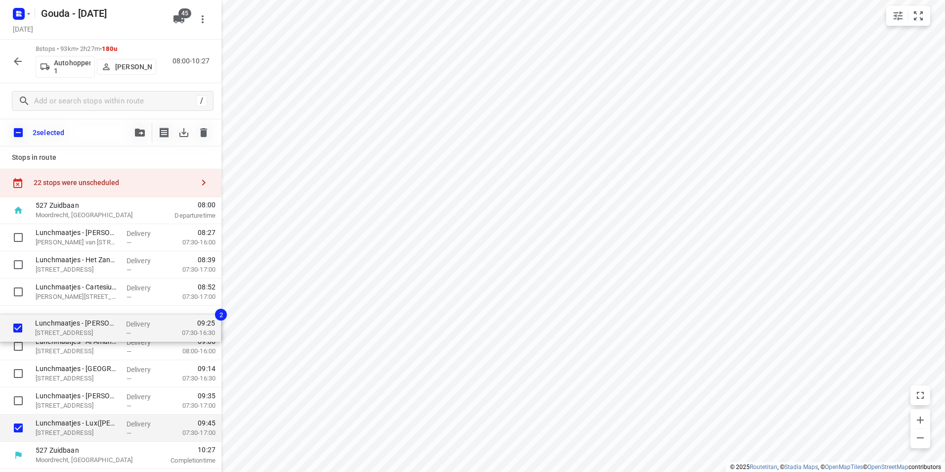
drag, startPoint x: 65, startPoint y: 351, endPoint x: 68, endPoint y: 329, distance: 22.9
click at [68, 329] on div "Lunchmaatjes - Sri Krishna(Nick van Ginderen) Van Lawick van Pabstlaan 3, Utrec…" at bounding box center [110, 333] width 221 height 218
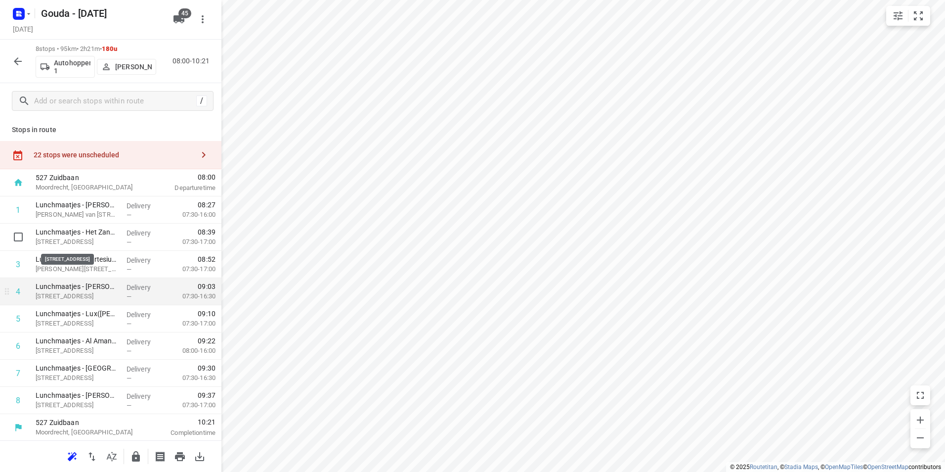
scroll to position [1, 0]
drag, startPoint x: 83, startPoint y: 308, endPoint x: 86, endPoint y: 287, distance: 20.9
click at [86, 287] on div "1 Lunchmaatjes - Sri Krishna(Nick van Ginderen) Van Lawick van Pabstlaan 3, Utr…" at bounding box center [110, 304] width 221 height 218
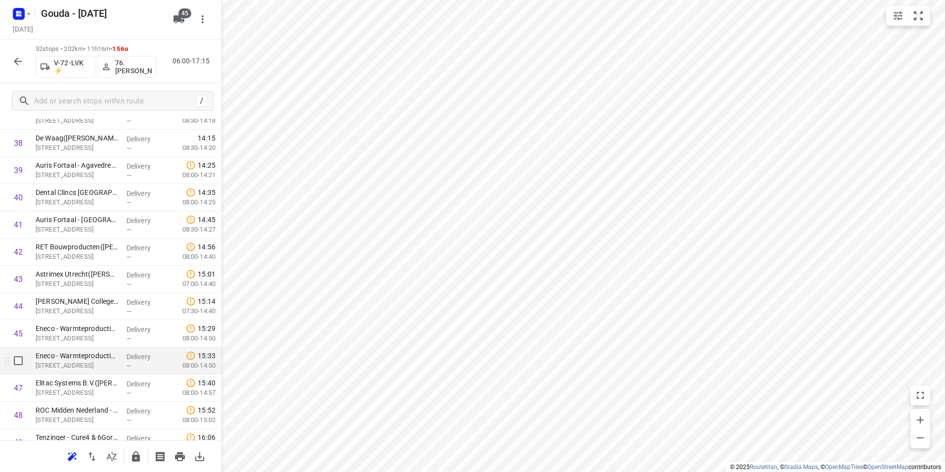
scroll to position [1089, 0]
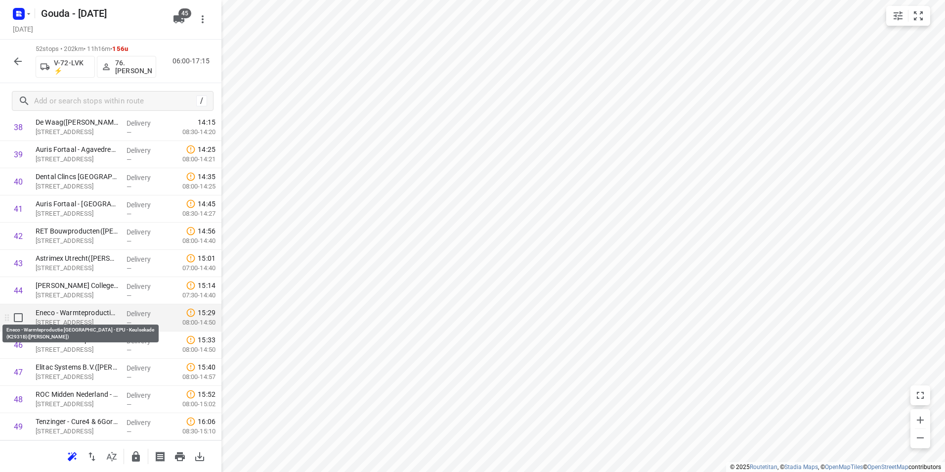
click at [64, 315] on p "Eneco - Warmteproductie Utrecht - EPU - Keulsekade (K2931B)(Jan-Willem van Hils…" at bounding box center [77, 312] width 83 height 10
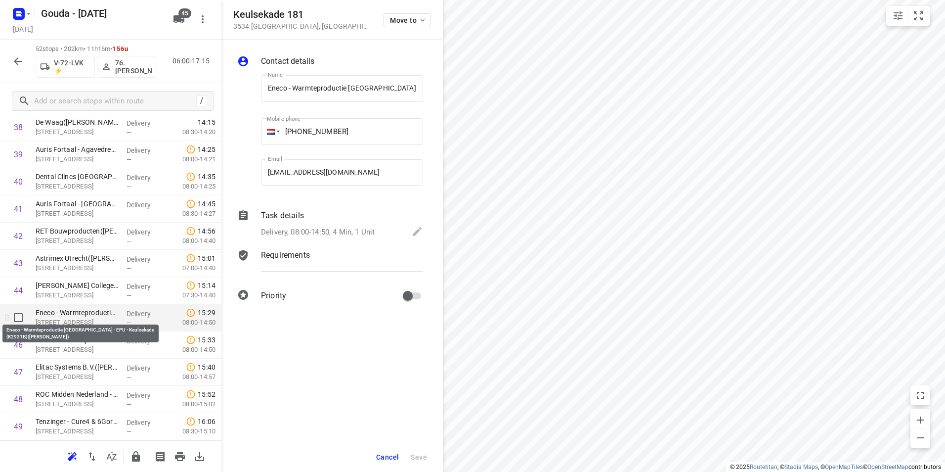
scroll to position [0, 116]
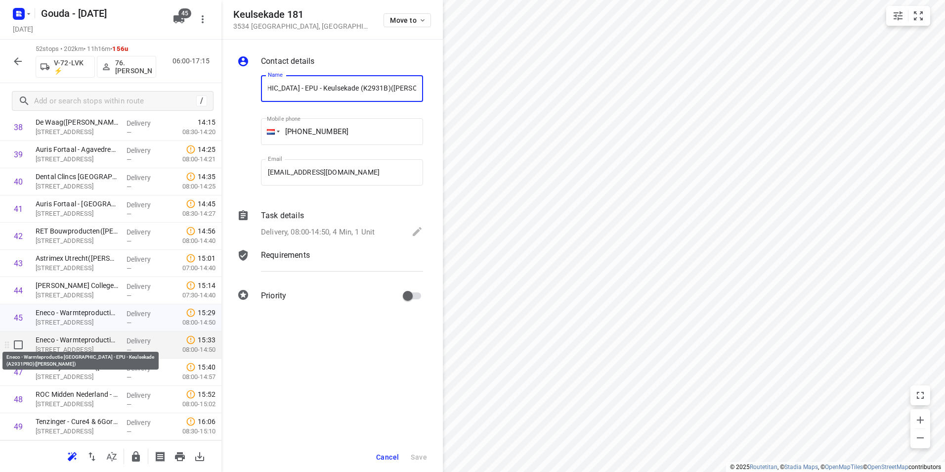
click at [61, 344] on p "Eneco - Warmteproductie Utrecht - EPU - Keulsekade (A2931PRO)(Jan-Willem van Hi…" at bounding box center [77, 340] width 83 height 10
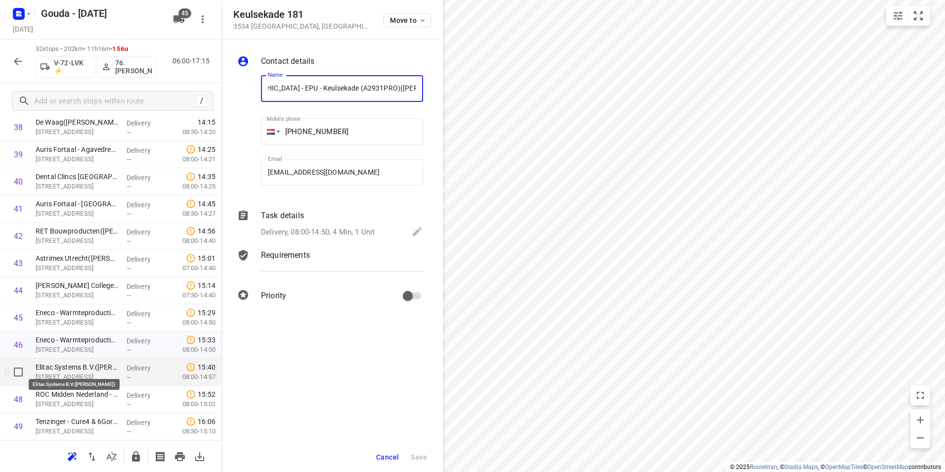
click at [64, 368] on p "Elitac Systems B.V.(Merijn Klarenbeek)" at bounding box center [77, 367] width 83 height 10
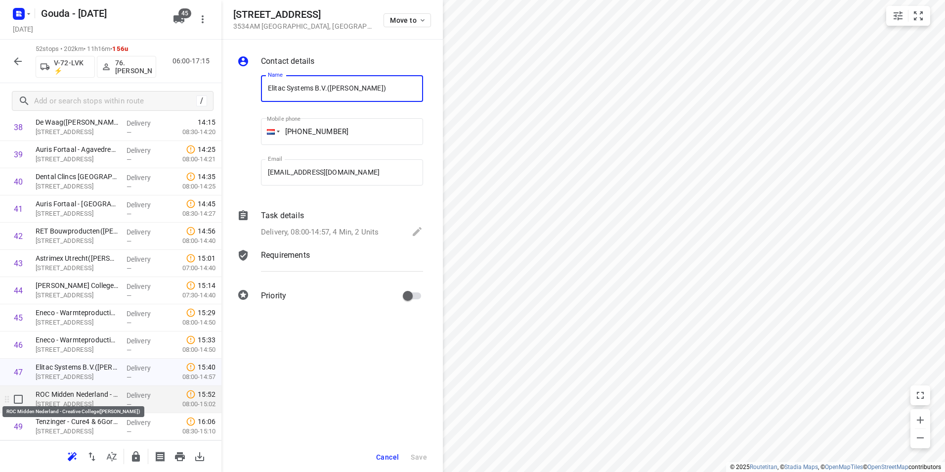
click at [62, 394] on p "ROC Midden Nederland - Creative College(Annelies van der Ham)" at bounding box center [77, 394] width 83 height 10
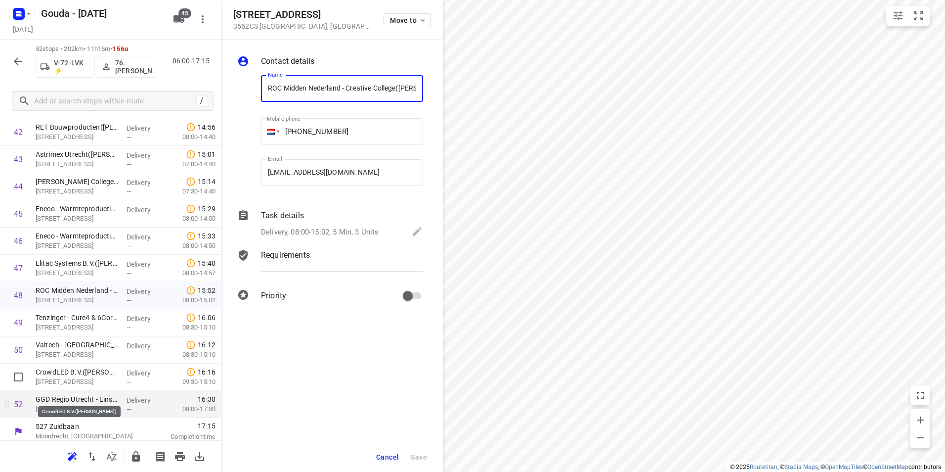
scroll to position [1197, 0]
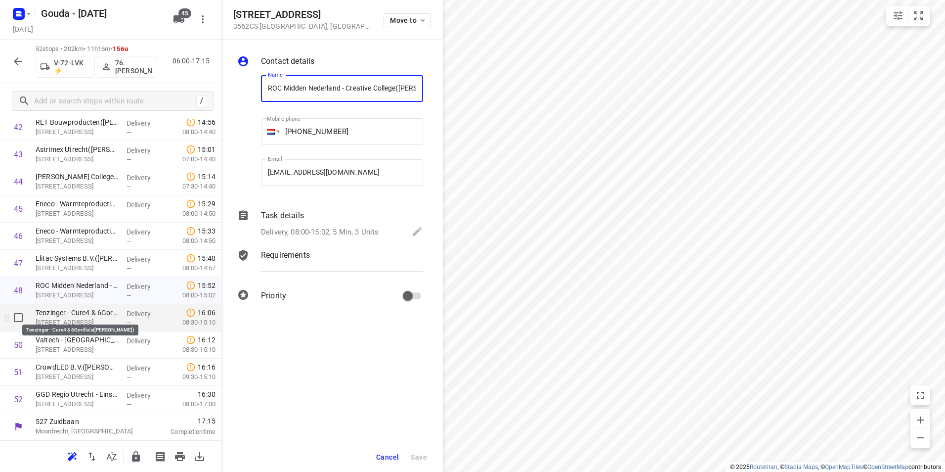
click at [60, 312] on p "Tenzinger - Cure4 & 6Gorilla's(Leslie Mulder)" at bounding box center [77, 312] width 83 height 10
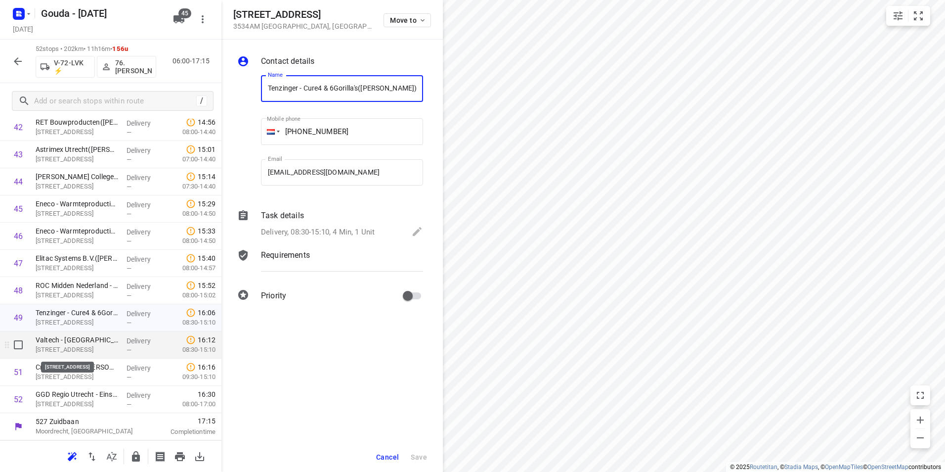
click at [65, 350] on p "Nijverheidsweg 16f, Utrecht" at bounding box center [77, 350] width 83 height 10
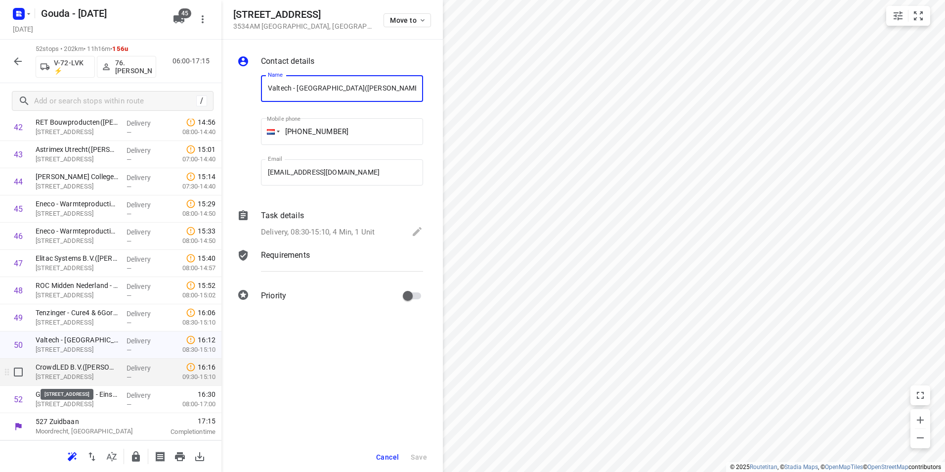
click at [60, 379] on p "Nijverheidsweg 16g, Utrecht" at bounding box center [77, 377] width 83 height 10
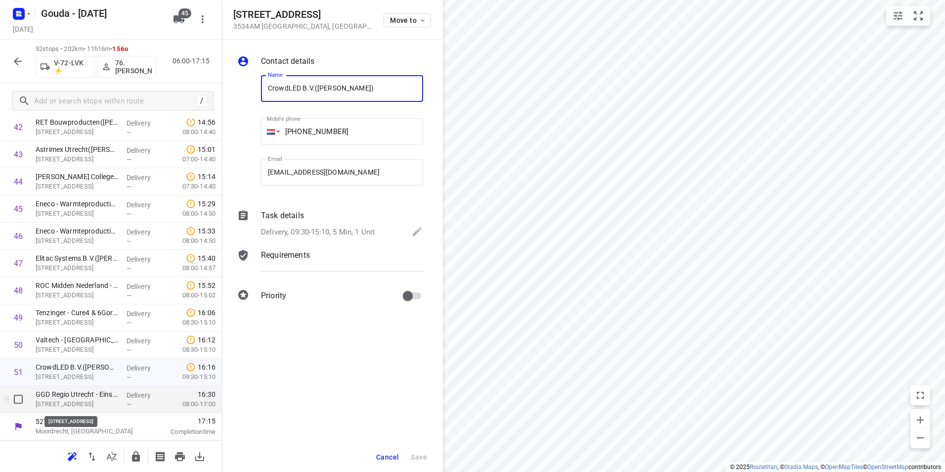
click at [61, 405] on p "Einsteindreef 91, Utrecht" at bounding box center [77, 404] width 83 height 10
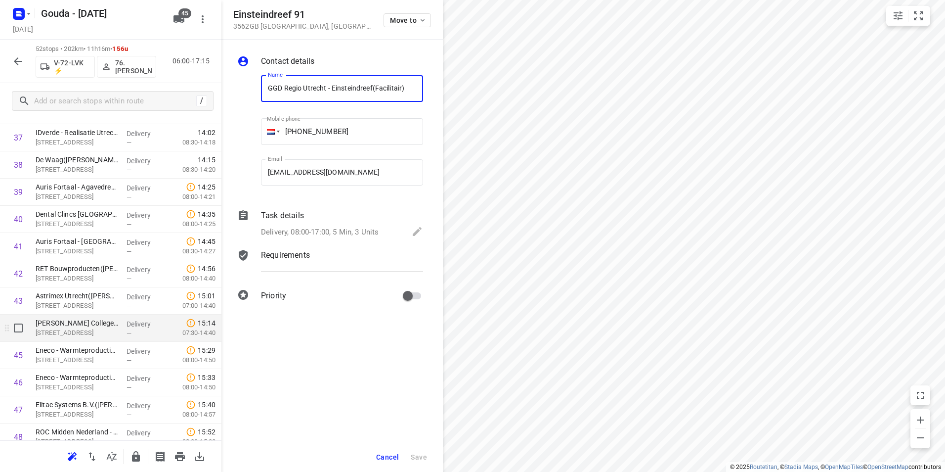
scroll to position [1049, 0]
click at [68, 337] on p "Eykmanlaan 1200, Utrecht" at bounding box center [77, 335] width 83 height 10
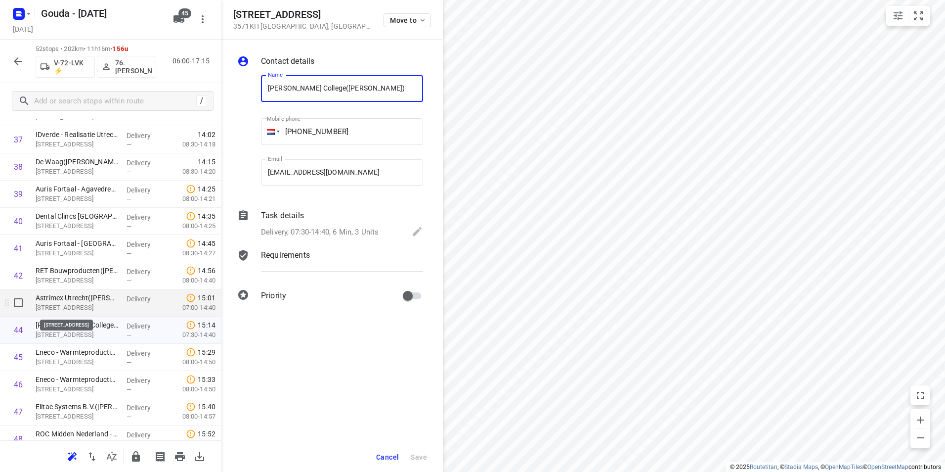
click at [71, 303] on p "Cartesiusweg 127 A, Utrecht" at bounding box center [77, 308] width 83 height 10
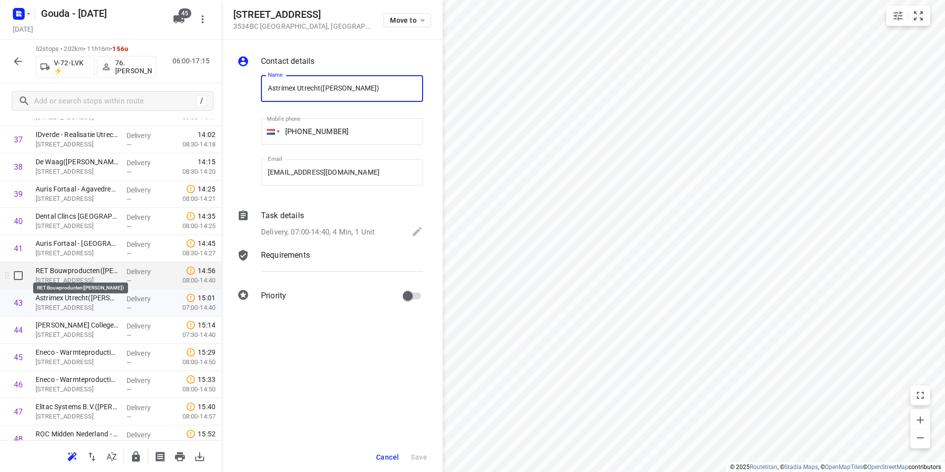
click at [79, 273] on p "RET Bouwproducten(Mark Fleuren)" at bounding box center [77, 270] width 83 height 10
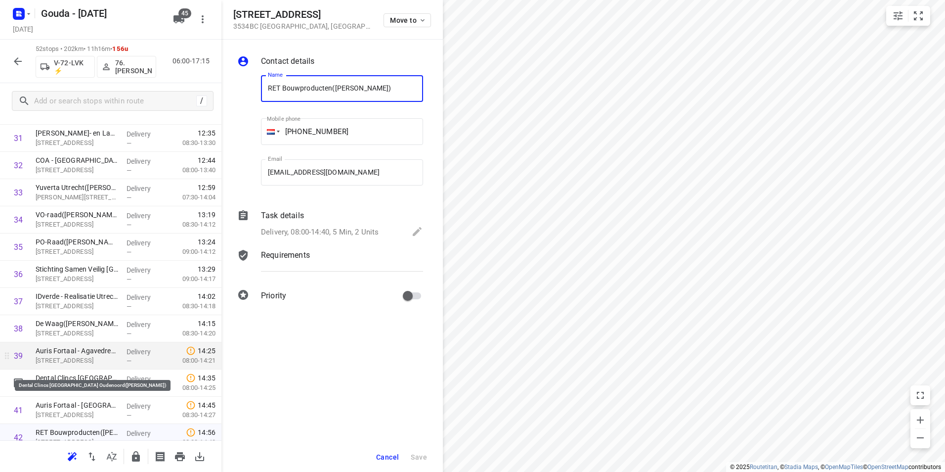
scroll to position [901, 0]
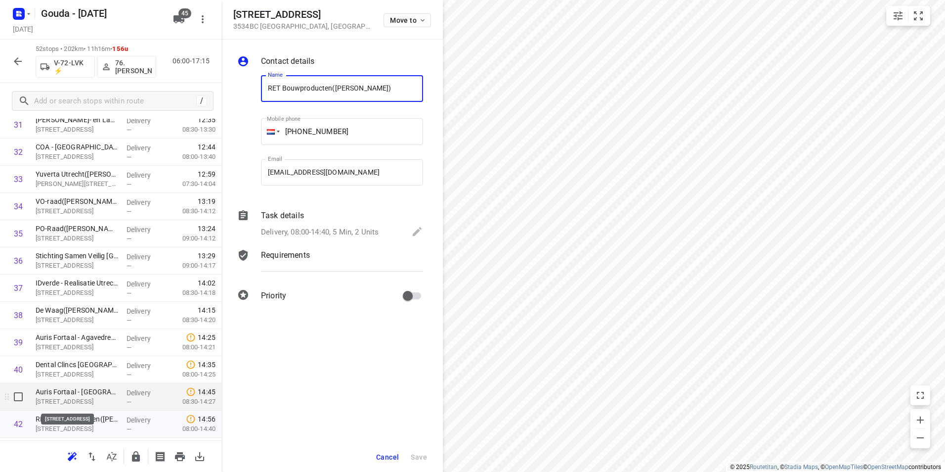
click at [70, 395] on p "Auris Fortaal - Santa Cruzdreef(Inkoopdesk Auris / Fieneke Parmentier)" at bounding box center [77, 392] width 83 height 10
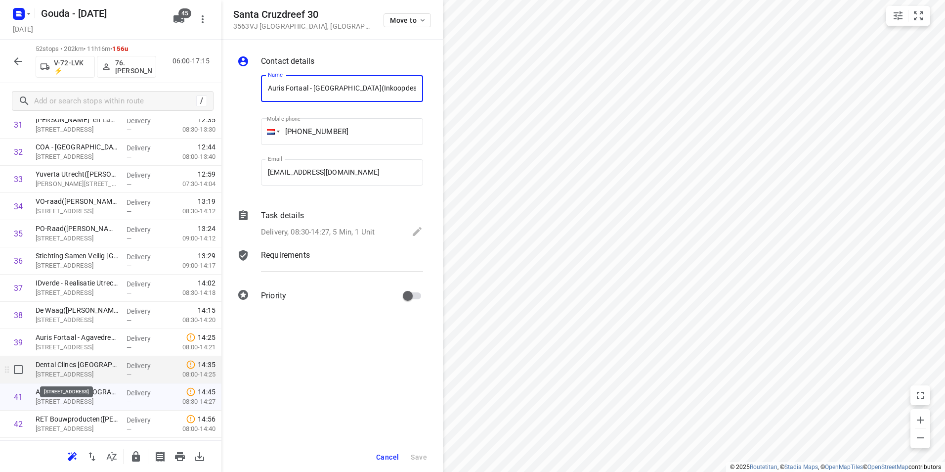
click at [74, 369] on p "Oudenoord 619-621, Utrecht" at bounding box center [77, 374] width 83 height 10
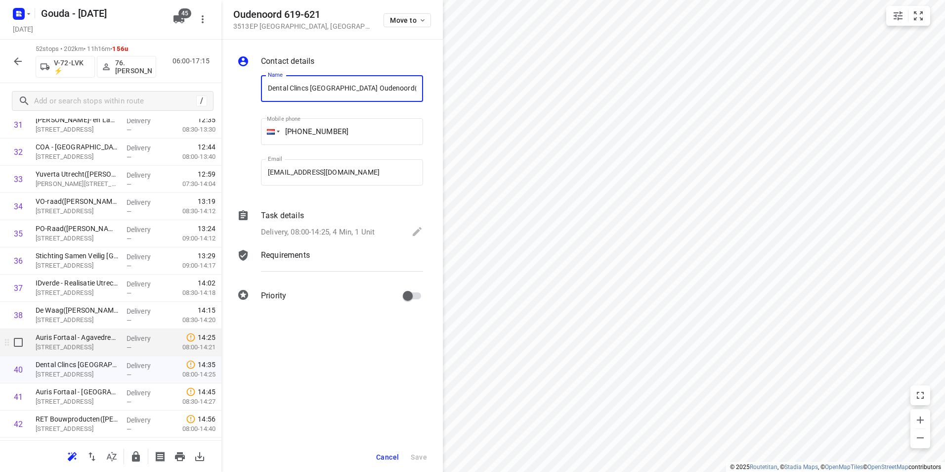
click at [76, 343] on p "Agavedreef 92, Utrecht" at bounding box center [77, 347] width 83 height 10
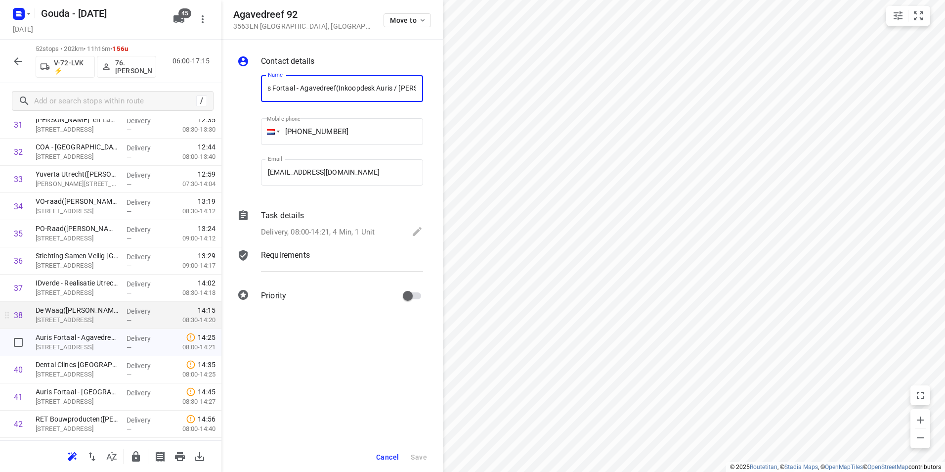
click at [76, 315] on p "Oudlaan 9, Utrecht" at bounding box center [77, 320] width 83 height 10
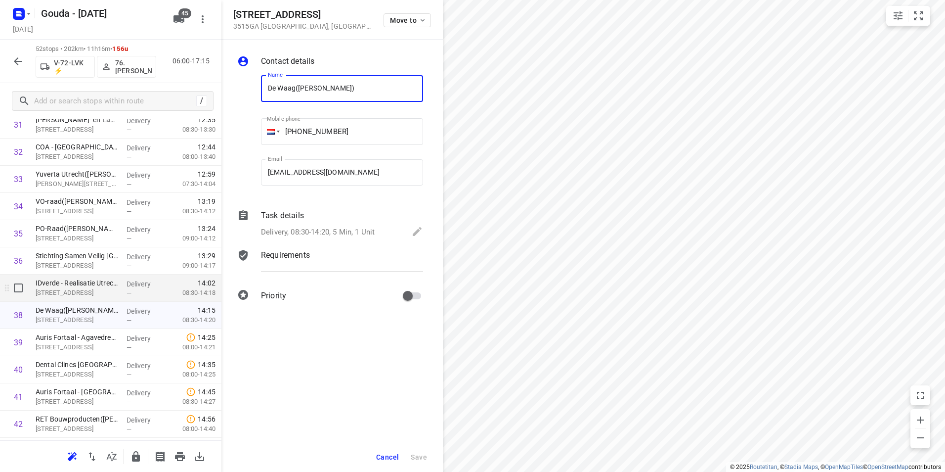
click at [78, 286] on p "IDverde - Realisatie Utrecht(Conny Elbertse / Maribel Dominguez)" at bounding box center [77, 283] width 83 height 10
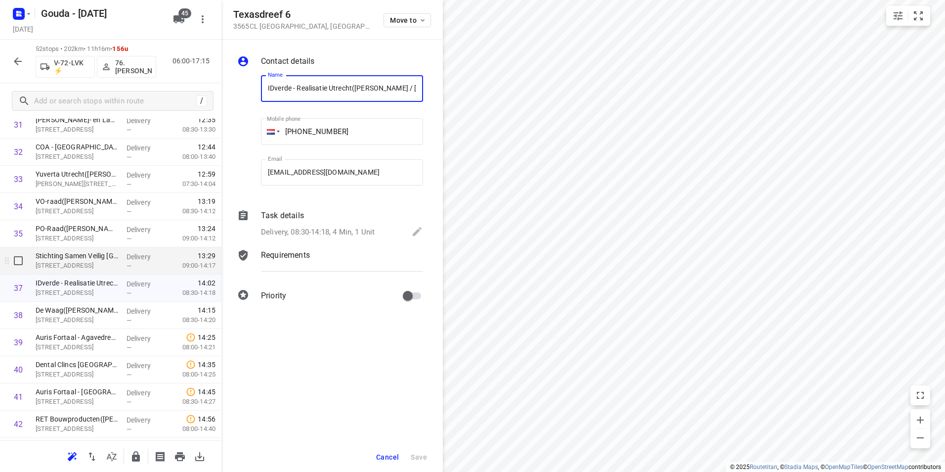
click at [80, 261] on p "Tiberdreef 8, Utrecht" at bounding box center [77, 266] width 83 height 10
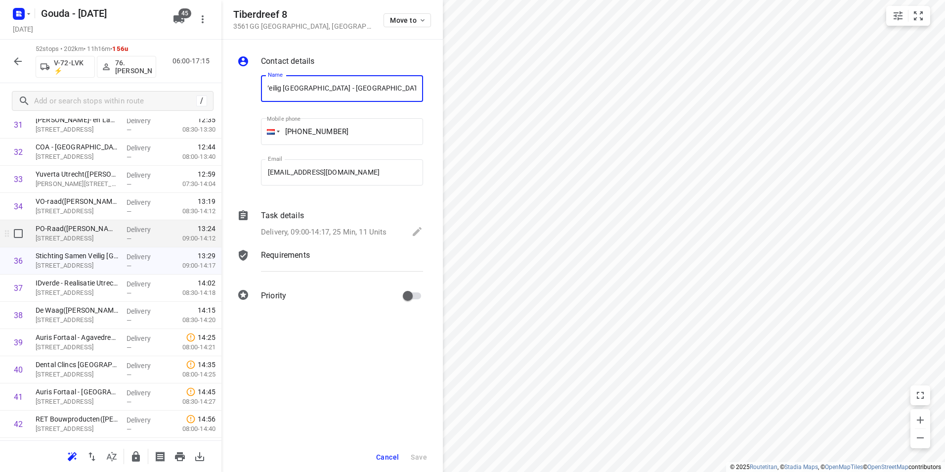
click at [82, 231] on p "PO-Raad(Suzanne Wijnen)" at bounding box center [77, 228] width 83 height 10
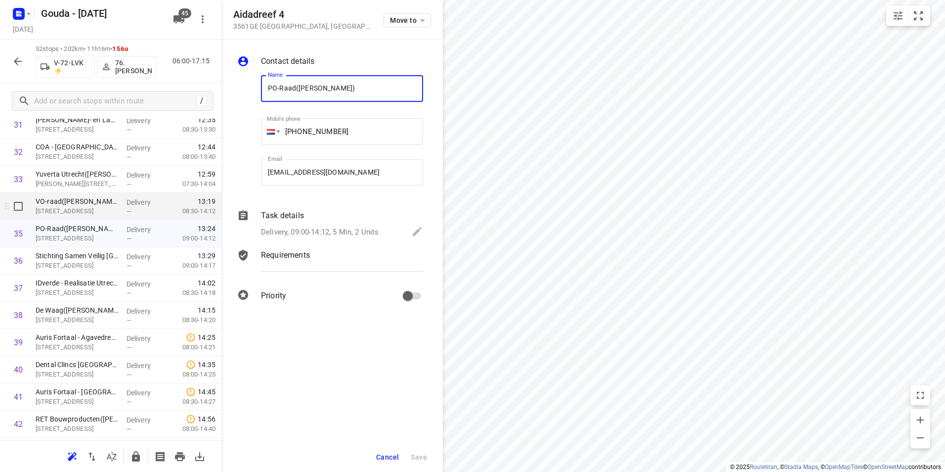
click at [83, 206] on p "Aidadreef 4, Utrecht" at bounding box center [77, 211] width 83 height 10
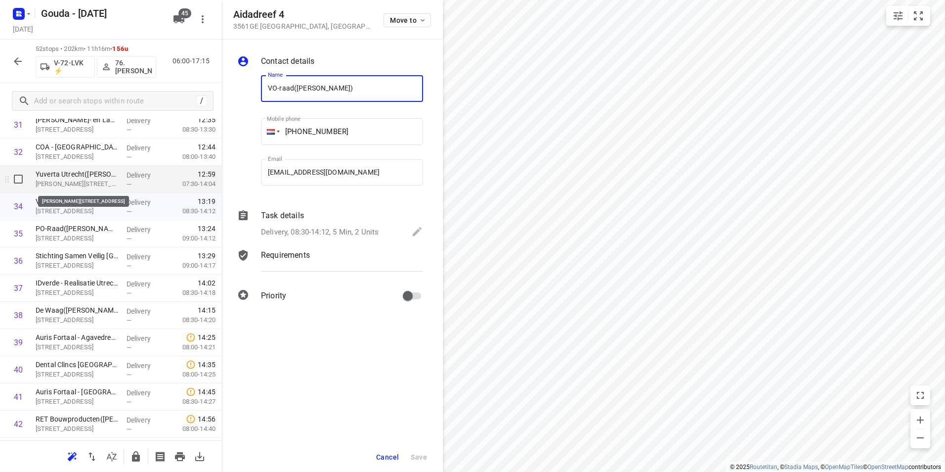
click at [86, 177] on p "Yuverta Utrecht(Ton Verheem)" at bounding box center [77, 174] width 83 height 10
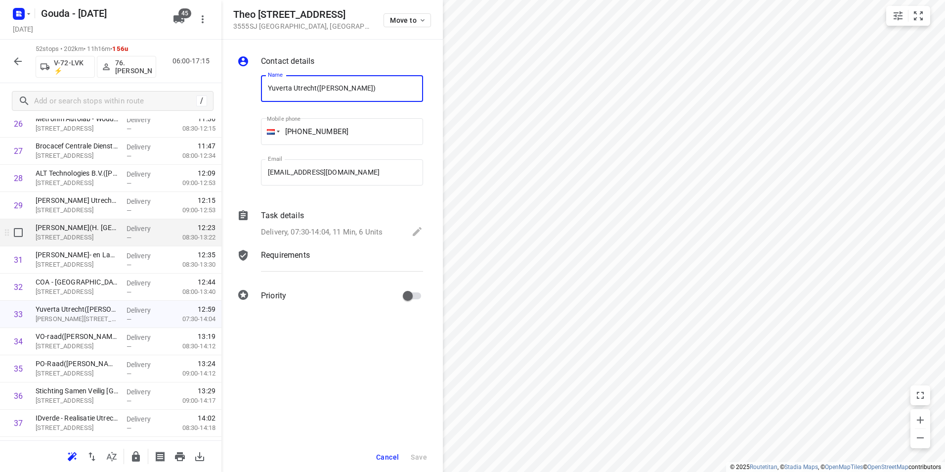
scroll to position [752, 0]
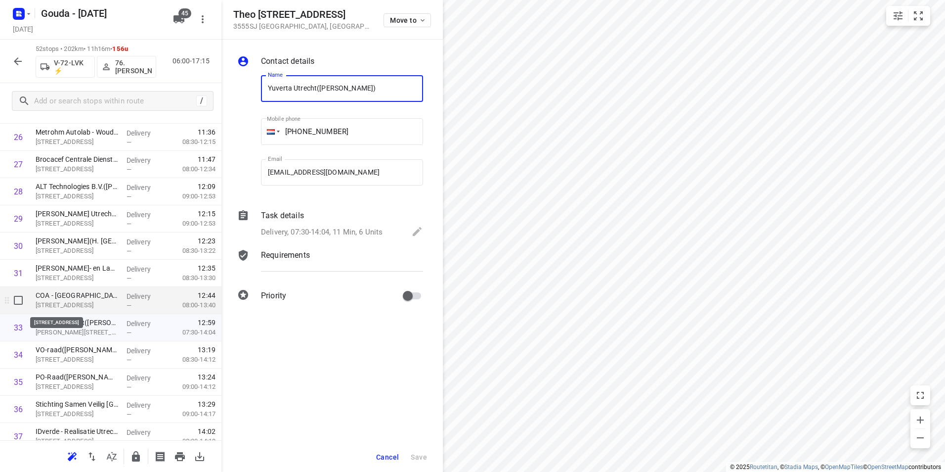
click at [77, 301] on p "Pahud de Mortangesdreef 41, Utrecht" at bounding box center [77, 305] width 83 height 10
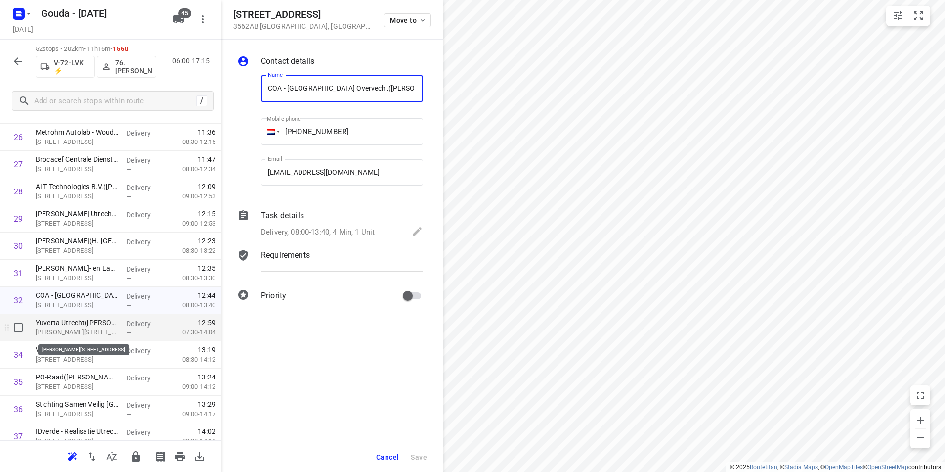
click at [78, 329] on p "Theo Thijssenplein 32, Utrecht" at bounding box center [77, 332] width 83 height 10
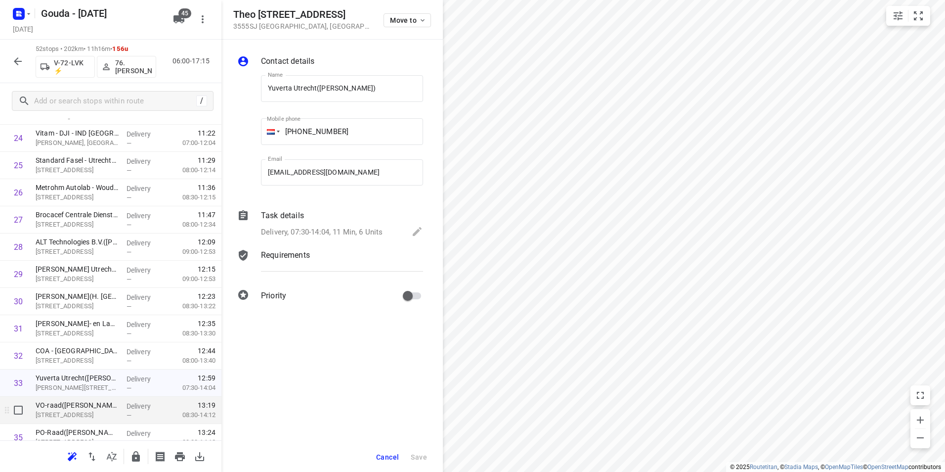
scroll to position [792, 0]
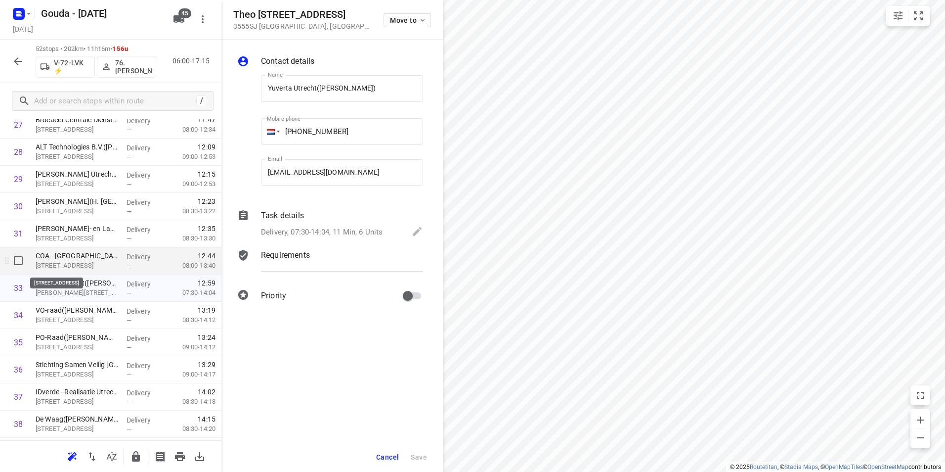
click at [67, 259] on p "COA - Utrecht Overvecht(Fatima Zambib)" at bounding box center [77, 256] width 83 height 10
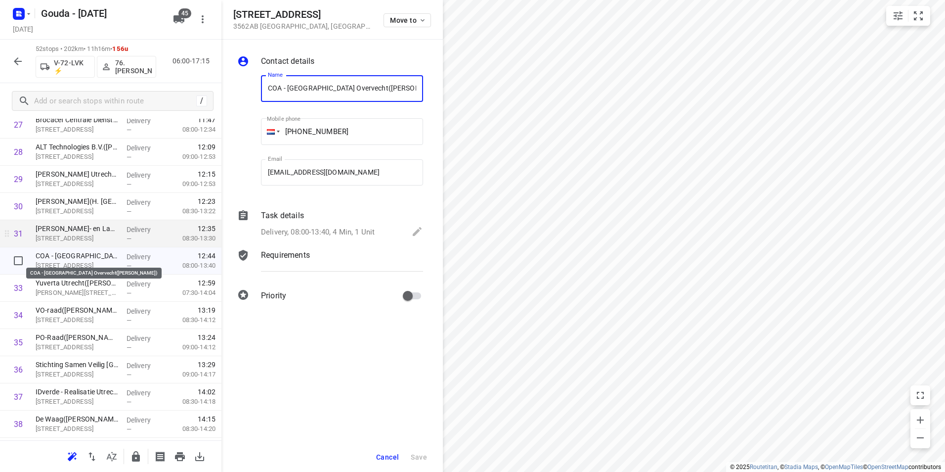
click at [71, 231] on p "Copijn Tuin- en Landschapsarchitecten B.V.(Marja)" at bounding box center [77, 228] width 83 height 10
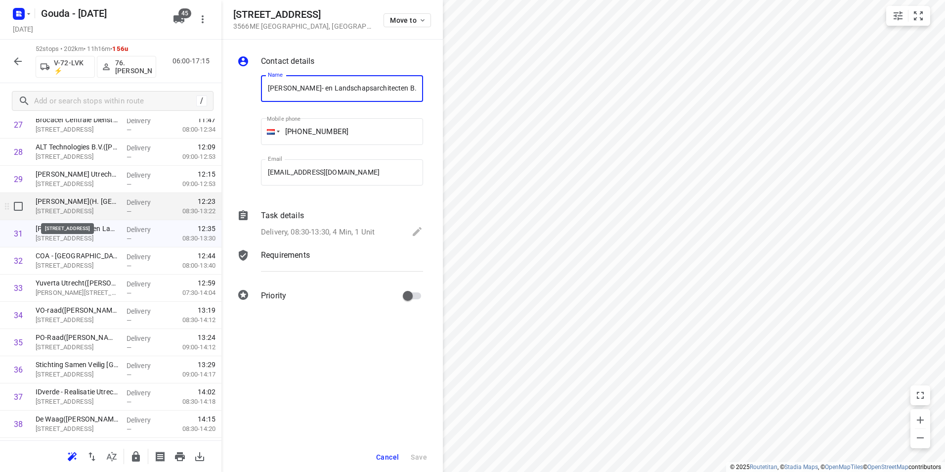
click at [79, 210] on p "Santa Cruzdreef 30, Utrecht" at bounding box center [77, 211] width 83 height 10
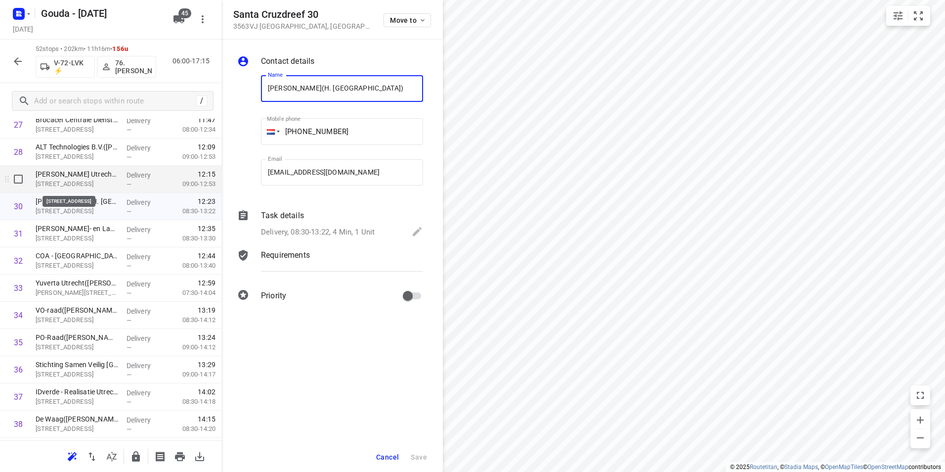
click at [75, 181] on p "Tennesseedreef 5, Utrecht" at bounding box center [77, 184] width 83 height 10
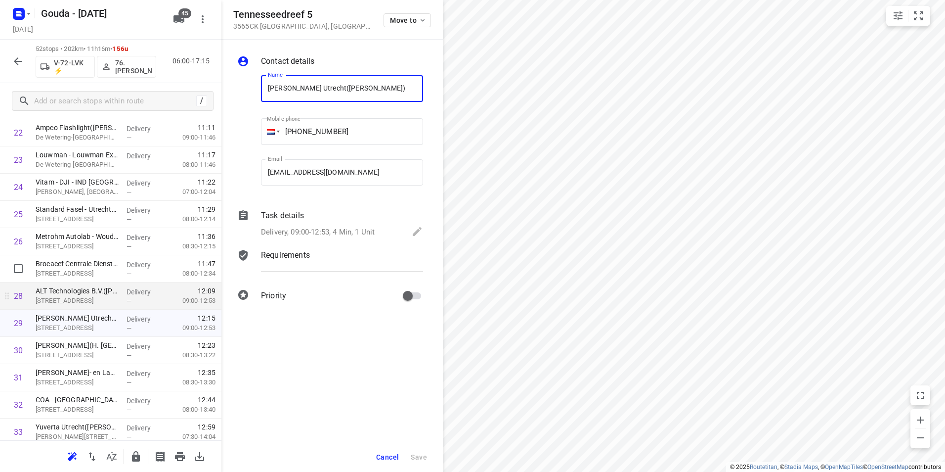
scroll to position [644, 0]
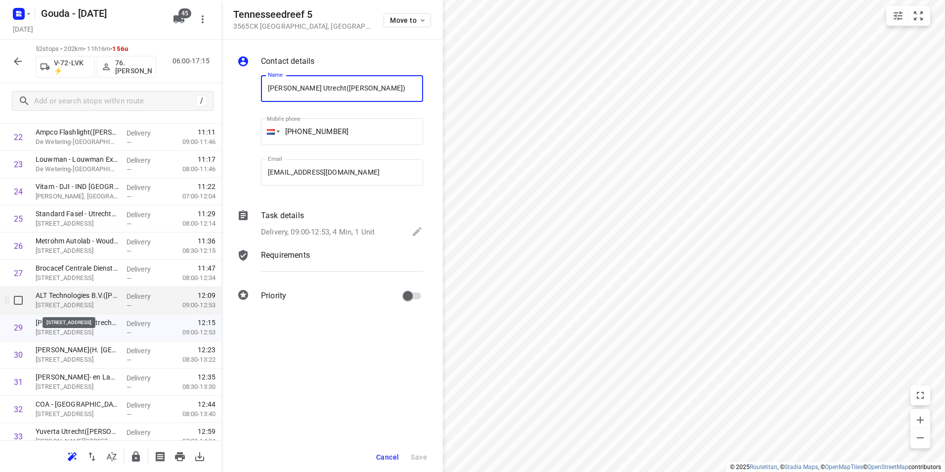
click at [83, 301] on p "Arkansasdreef 33, Utrecht" at bounding box center [77, 305] width 83 height 10
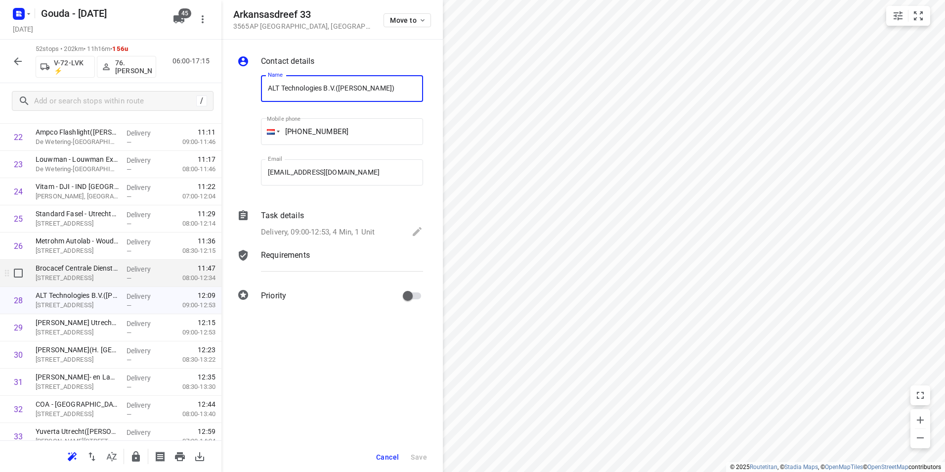
click at [85, 267] on p "Brocacef Centrale Diensten(Willeke Post)" at bounding box center [77, 268] width 83 height 10
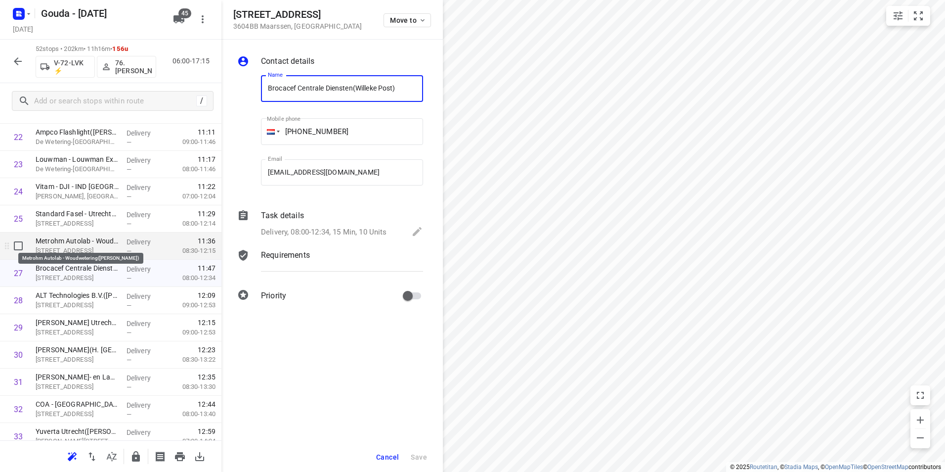
click at [79, 243] on p "Metrohm Autolab - Woudwetering(Monika Riser)" at bounding box center [77, 241] width 83 height 10
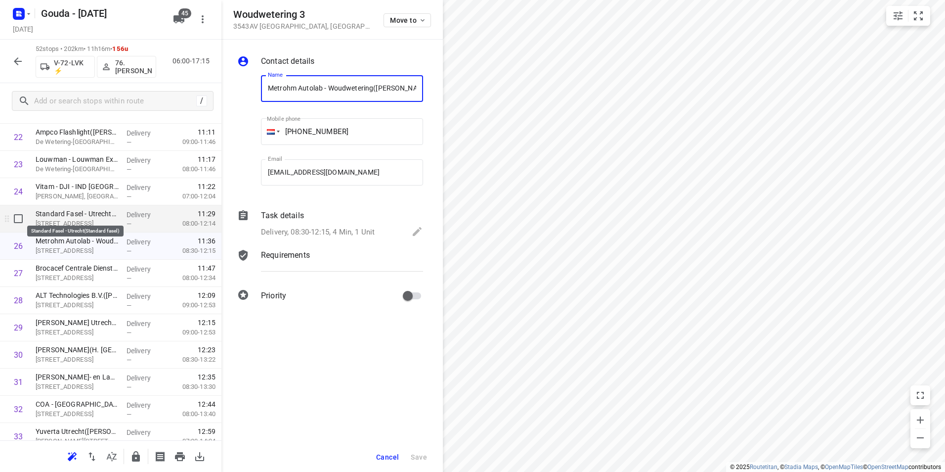
click at [84, 217] on p "Standard Fasel - Utrecht(Standard fasel)" at bounding box center [77, 214] width 83 height 10
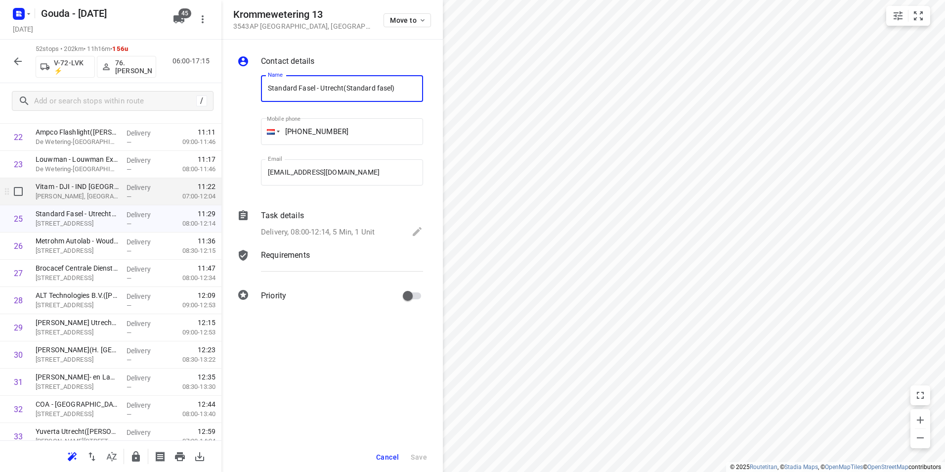
click at [83, 192] on p "Imanes Bakery, Utrecht" at bounding box center [77, 196] width 83 height 10
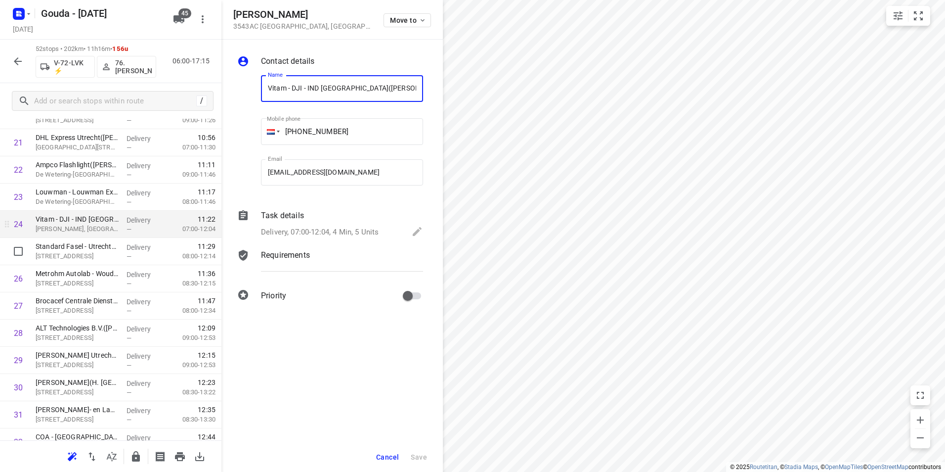
scroll to position [594, 0]
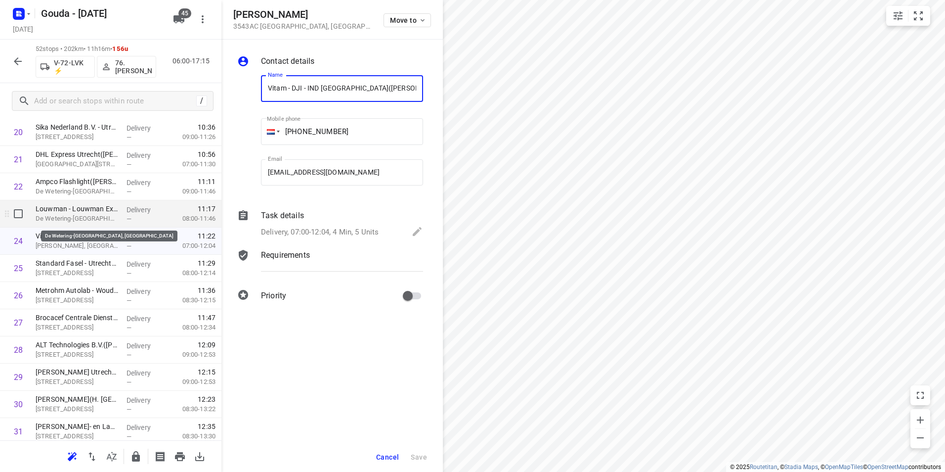
click at [92, 212] on p "Louwman - Louwman Exclusive Cars(Manon van Leeuwen-Feenstra (WIJZIGINGEN ALLEEN…" at bounding box center [77, 209] width 83 height 10
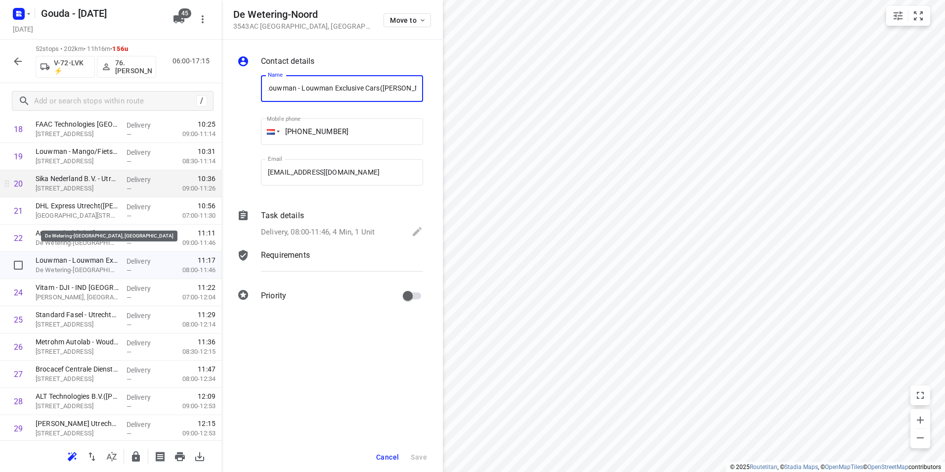
scroll to position [495, 0]
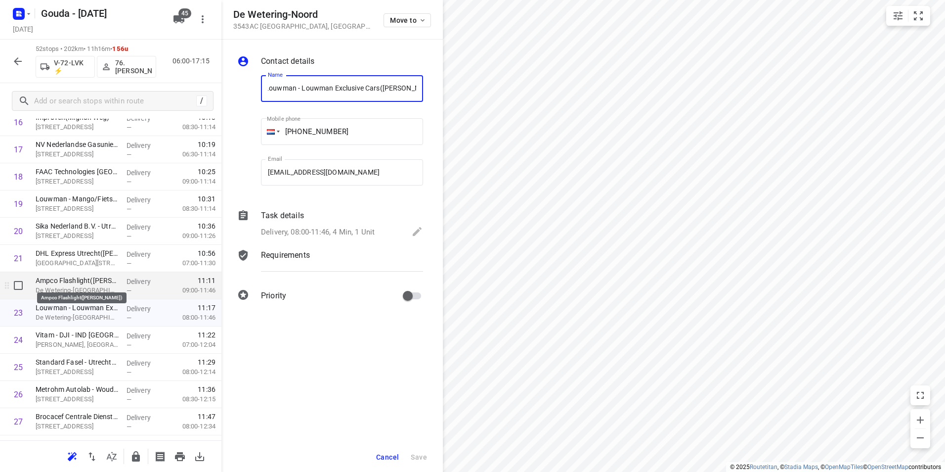
click at [79, 278] on p "Ampco Flashlight(Maizy Schut)" at bounding box center [77, 280] width 83 height 10
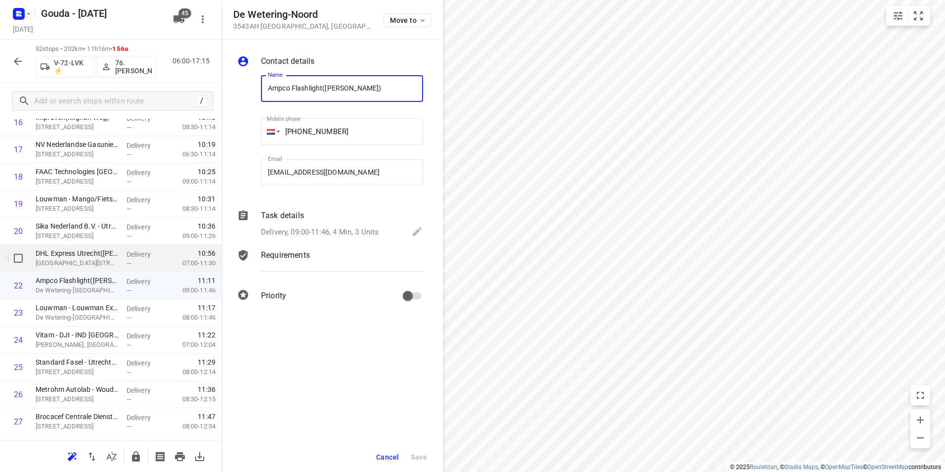
click at [83, 260] on p "De Heldinnenlaan 205, Utrecht" at bounding box center [77, 263] width 83 height 10
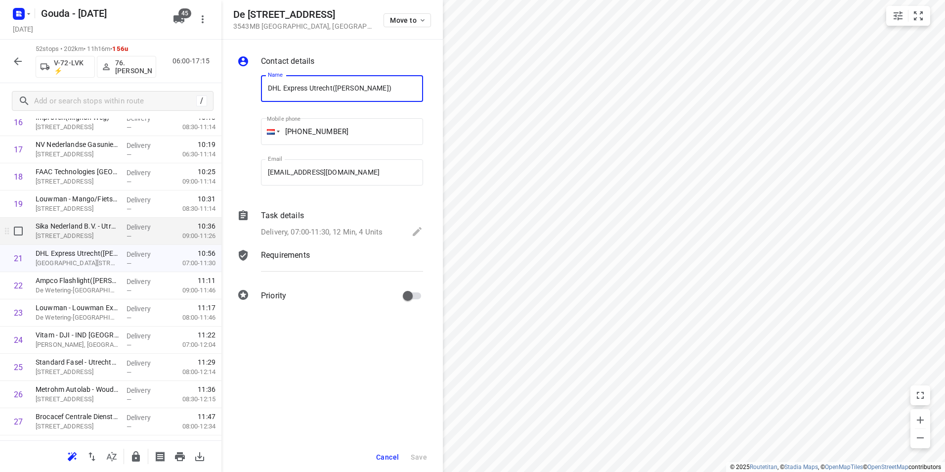
click at [85, 228] on p "Sika Nederland B.V. - Utrecht(Anne Wuijster)" at bounding box center [77, 226] width 83 height 10
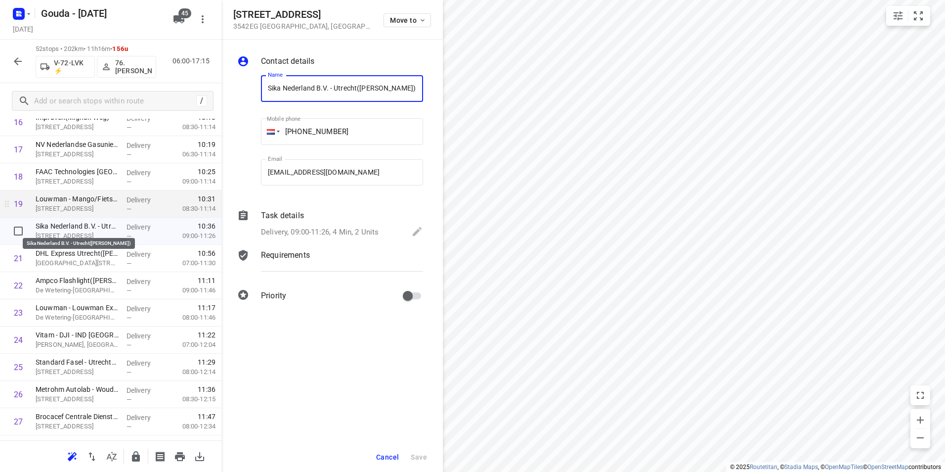
click at [89, 210] on p "Savannahweg 63, Utrecht" at bounding box center [77, 209] width 83 height 10
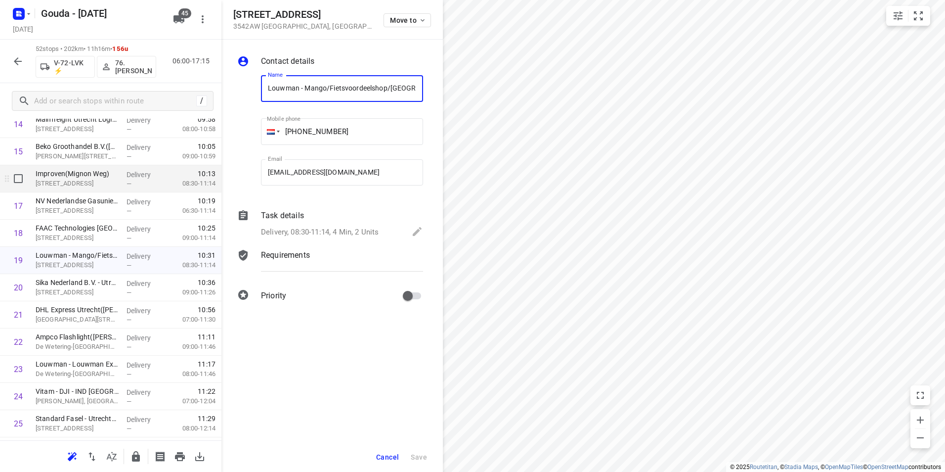
scroll to position [396, 0]
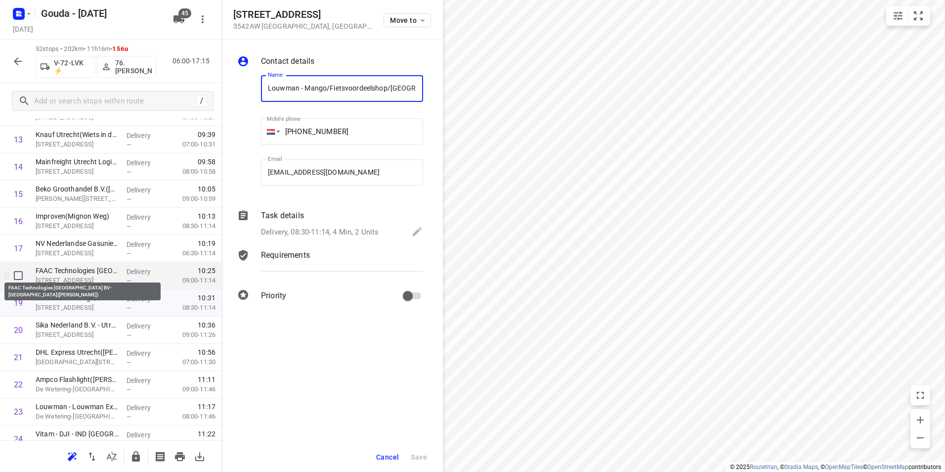
click at [86, 273] on p "FAAC Technologies Nederland BV - Utrecht(Tristan Schuring)" at bounding box center [77, 270] width 83 height 10
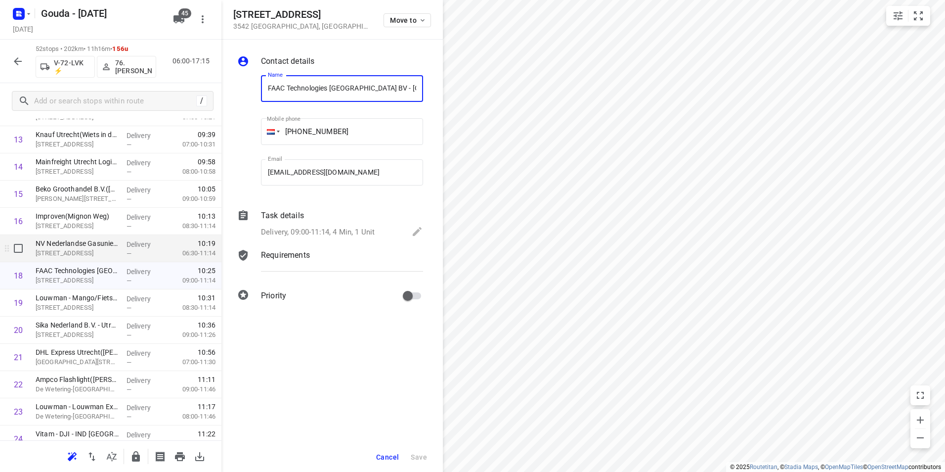
click at [84, 247] on p "NV Nederlandse Gasunie - Utrecht(Leon Claessens)" at bounding box center [77, 243] width 83 height 10
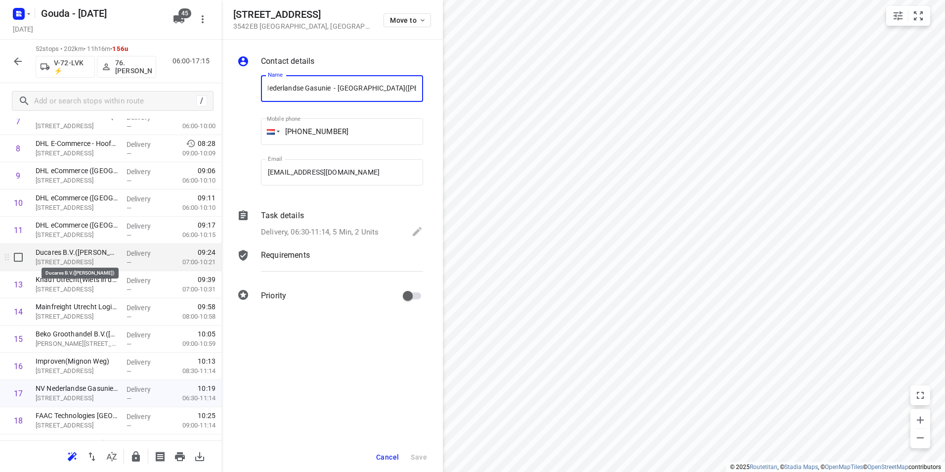
scroll to position [248, 0]
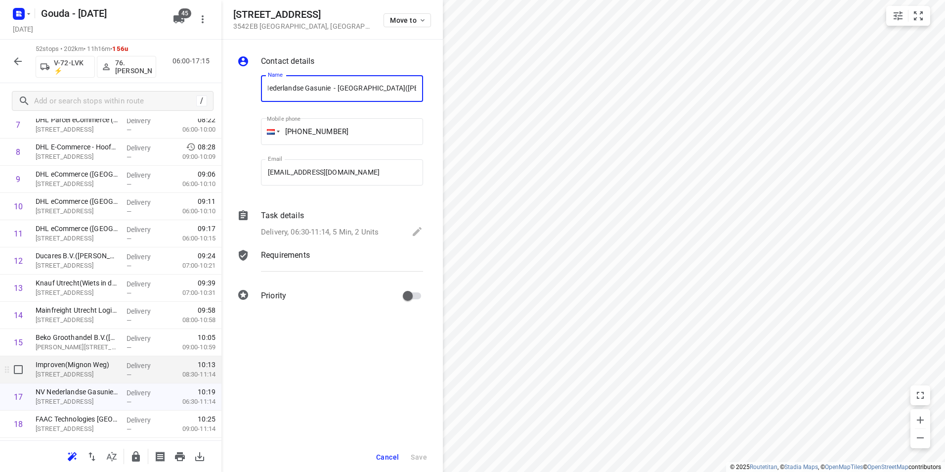
click at [77, 362] on p "Improven(Mignon Weg)" at bounding box center [77, 364] width 83 height 10
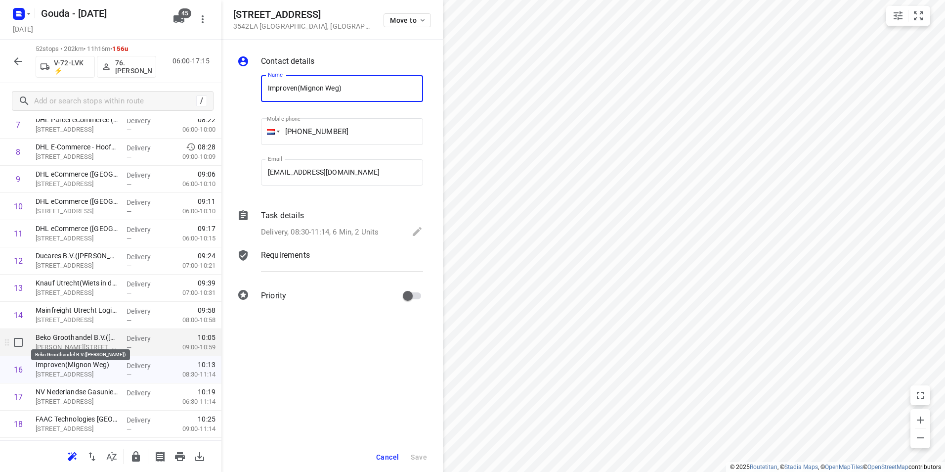
click at [76, 338] on p "Beko Groothandel B.V.(Alex Verhoef)" at bounding box center [77, 337] width 83 height 10
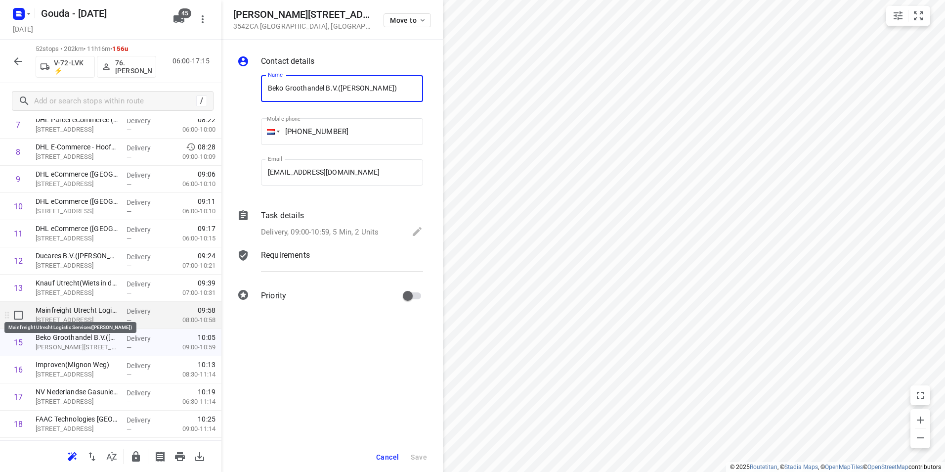
click at [81, 309] on p "Mainfreight Utrecht Logistic Services(Marshella Oosterbeek)" at bounding box center [77, 310] width 83 height 10
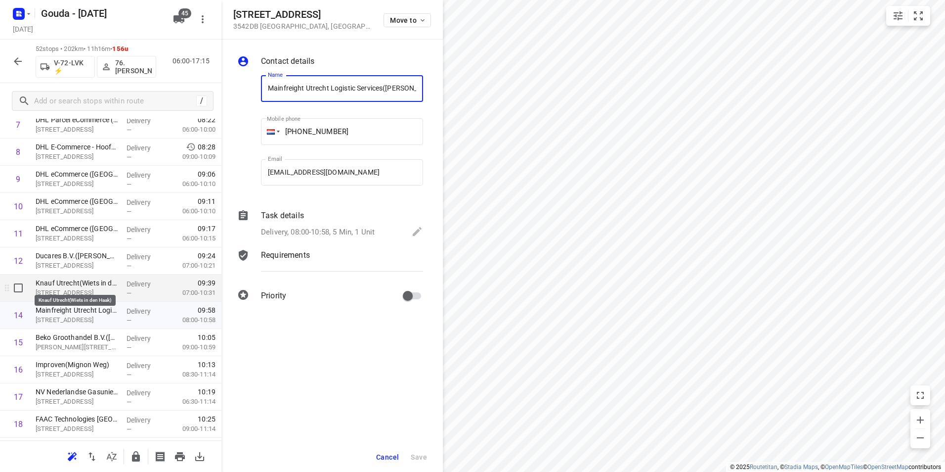
drag, startPoint x: 81, startPoint y: 280, endPoint x: 79, endPoint y: 286, distance: 6.1
click at [81, 282] on p "Knauf Utrecht(Wiets in den Haak)" at bounding box center [77, 283] width 83 height 10
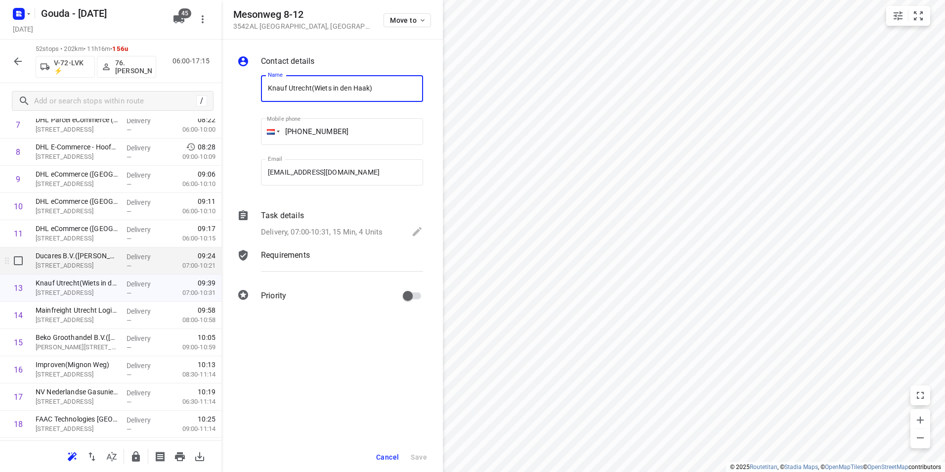
click at [87, 267] on p "Reactorweg 47A, Utrecht" at bounding box center [77, 266] width 83 height 10
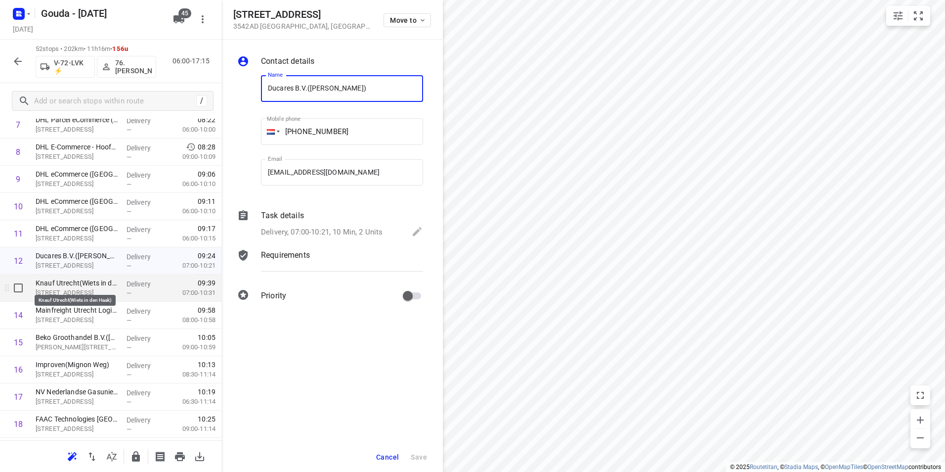
click at [95, 284] on p "Knauf Utrecht(Wiets in den Haak)" at bounding box center [77, 283] width 83 height 10
click at [92, 257] on p "Ducares B.V.(Anca Lisman)" at bounding box center [77, 256] width 83 height 10
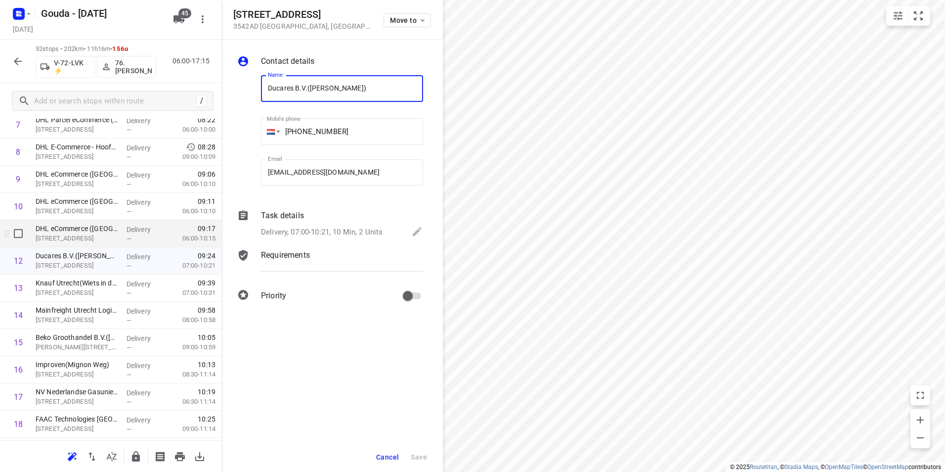
click at [84, 233] on p "Atoomweg 30, Utrecht" at bounding box center [77, 238] width 83 height 10
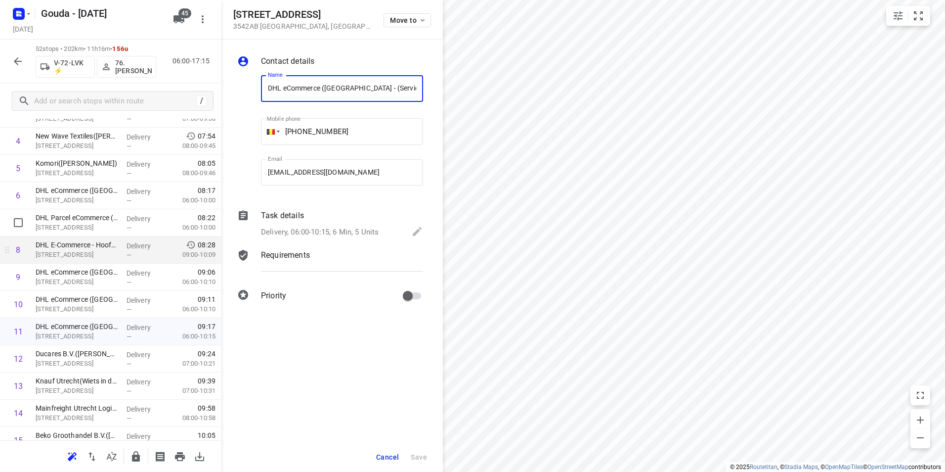
scroll to position [149, 0]
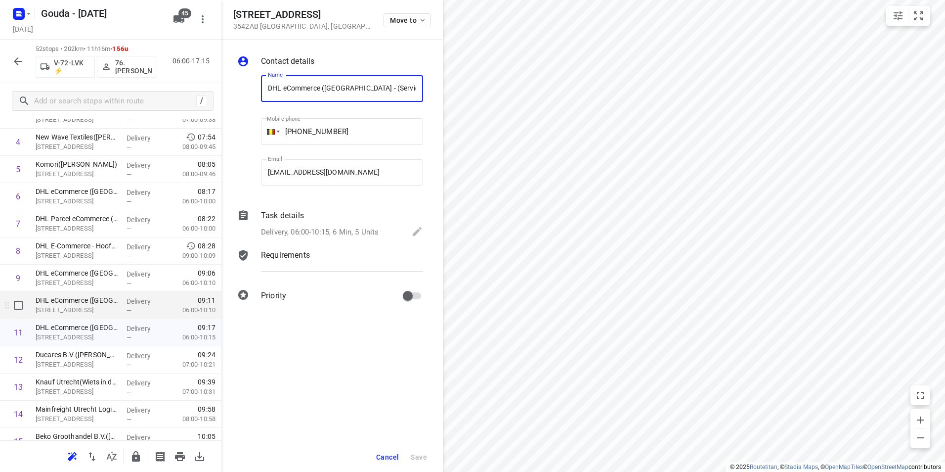
click at [78, 307] on p "Reactorweg 23, Utrecht" at bounding box center [77, 310] width 83 height 10
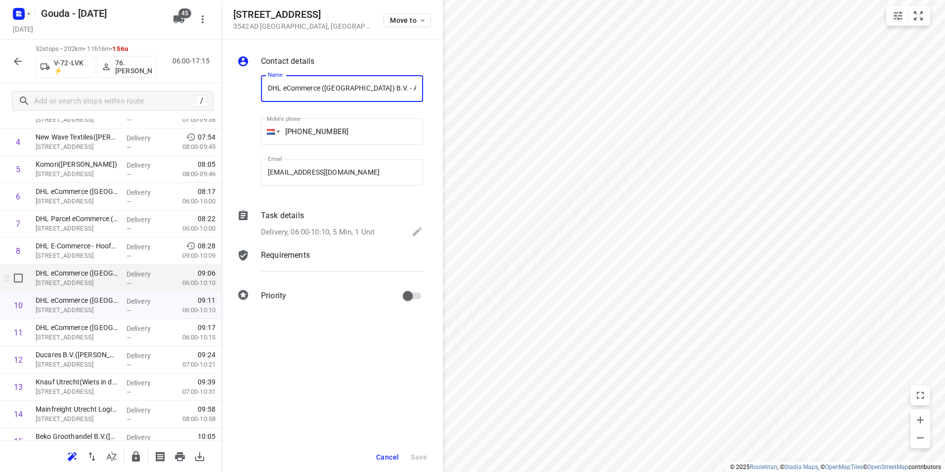
scroll to position [0, 54]
click at [84, 276] on p "DHL eCommerce (Netherlands) B.V. - Reactorweg - Supervisor(Sasha Peric)" at bounding box center [77, 273] width 83 height 10
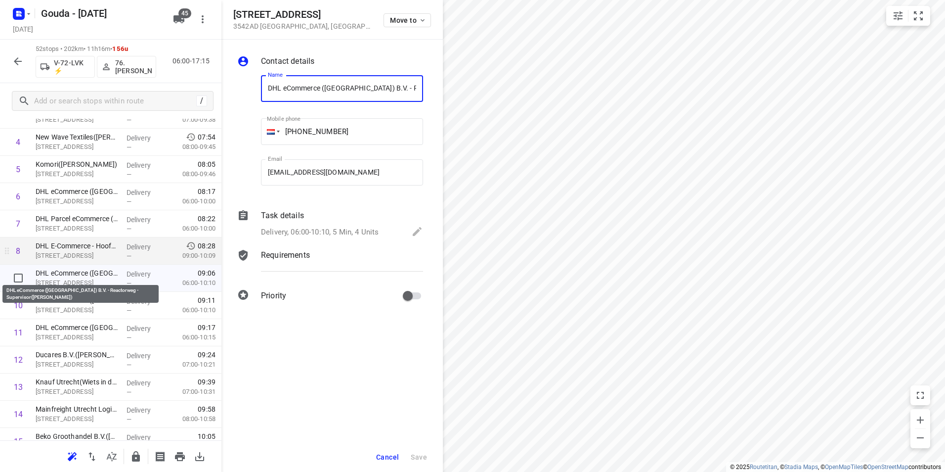
scroll to position [0, 78]
click at [88, 253] on p "Reactorweg 25, Utrecht" at bounding box center [77, 256] width 83 height 10
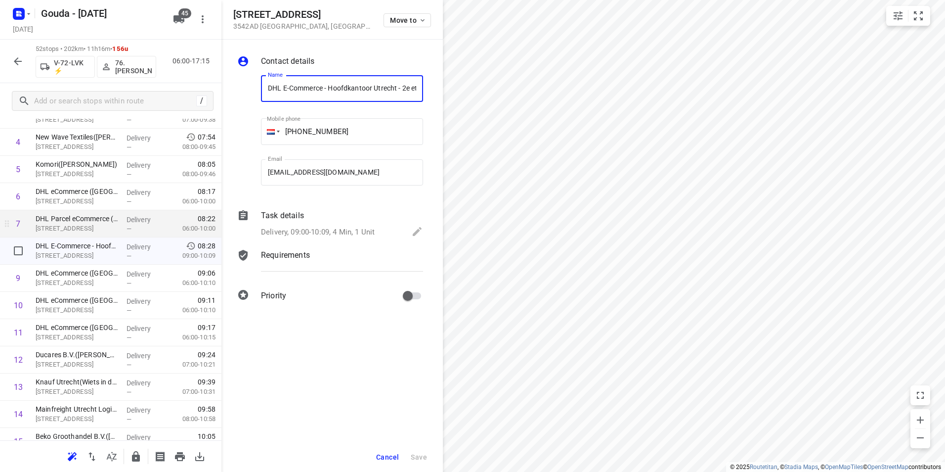
scroll to position [0, 53]
click at [92, 224] on p "Atoomweg 30, Utrecht" at bounding box center [77, 228] width 83 height 10
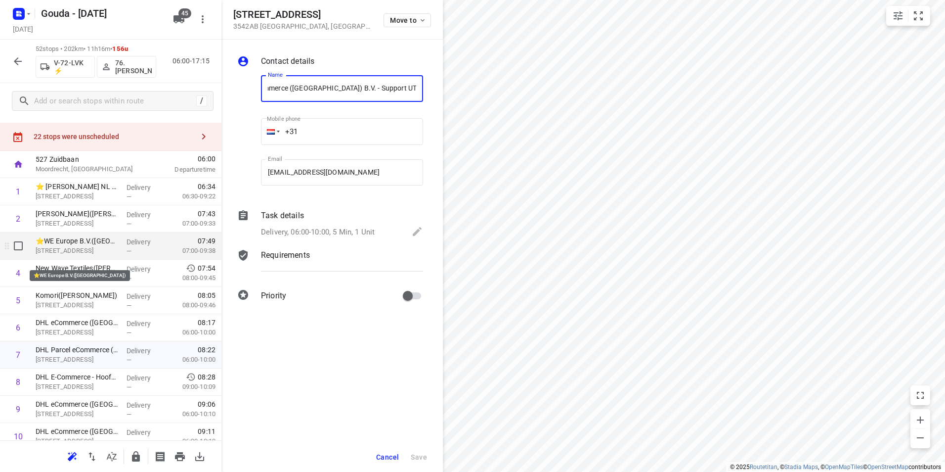
scroll to position [1, 0]
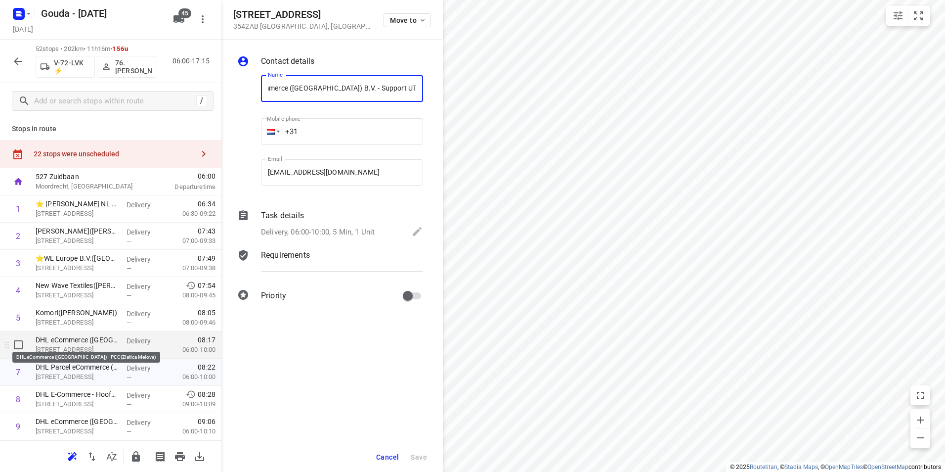
click at [73, 337] on p "DHL eCommerce (Netherlands) - PCC(Zlatica Melova)" at bounding box center [77, 340] width 83 height 10
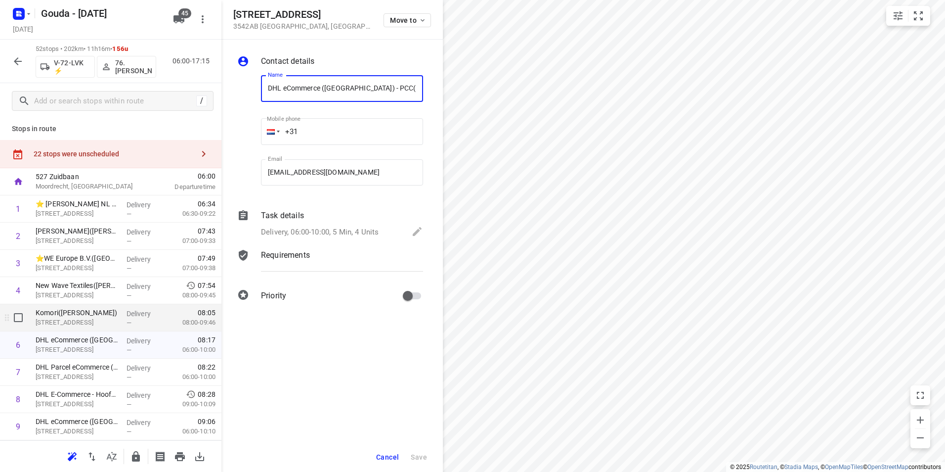
scroll to position [0, 20]
click at [74, 315] on p "Komori(Hilde van Veenendaal)" at bounding box center [77, 312] width 83 height 10
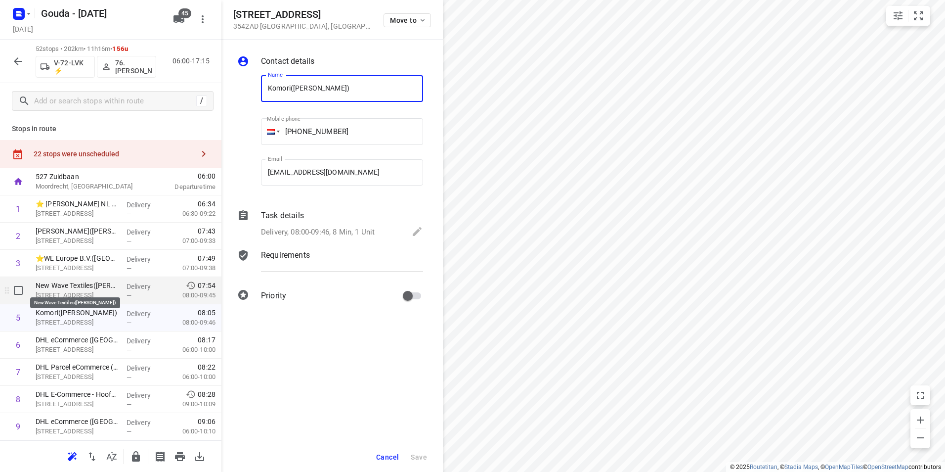
click at [79, 284] on p "New Wave Textiles(Jeannette Voogd)" at bounding box center [77, 285] width 83 height 10
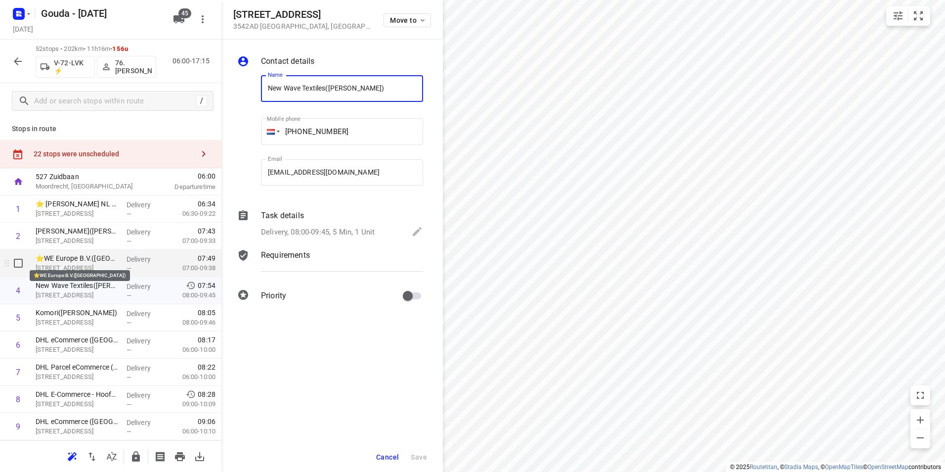
click at [78, 261] on p "⭐WE Europe B.V.(Froyn Kortenhorst)" at bounding box center [77, 258] width 83 height 10
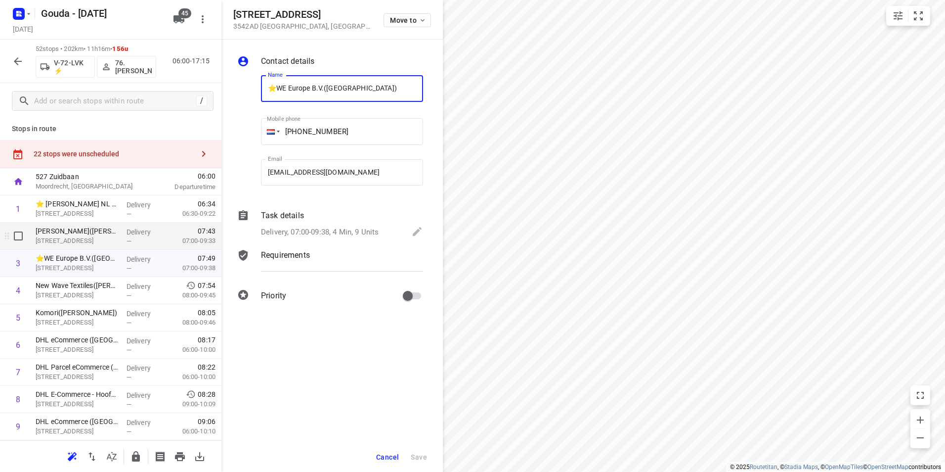
click at [81, 239] on p "Kobaltweg 49, Utrecht" at bounding box center [77, 241] width 83 height 10
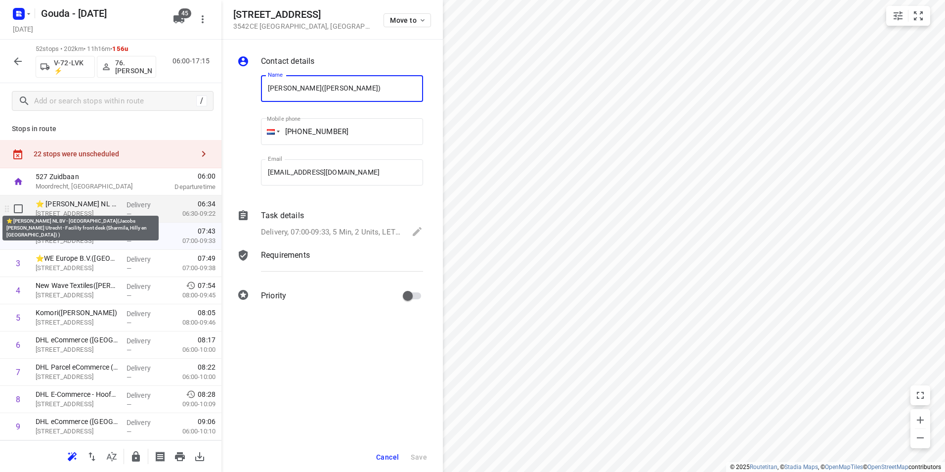
click at [89, 206] on p "⭐ Jacobs Douwe Egberts NL BV - Utrecht(Jacobs Douwe Egberts Utrecht - Facility …" at bounding box center [77, 204] width 83 height 10
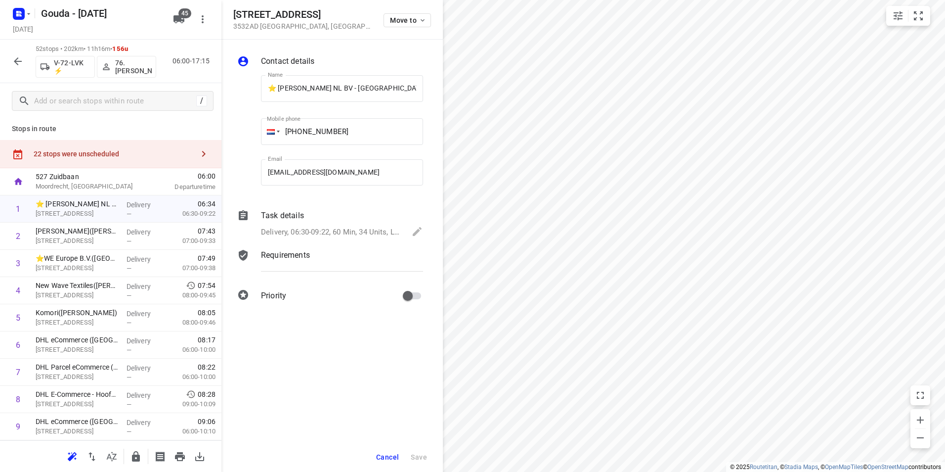
click at [390, 457] on span "Cancel" at bounding box center [387, 457] width 23 height 8
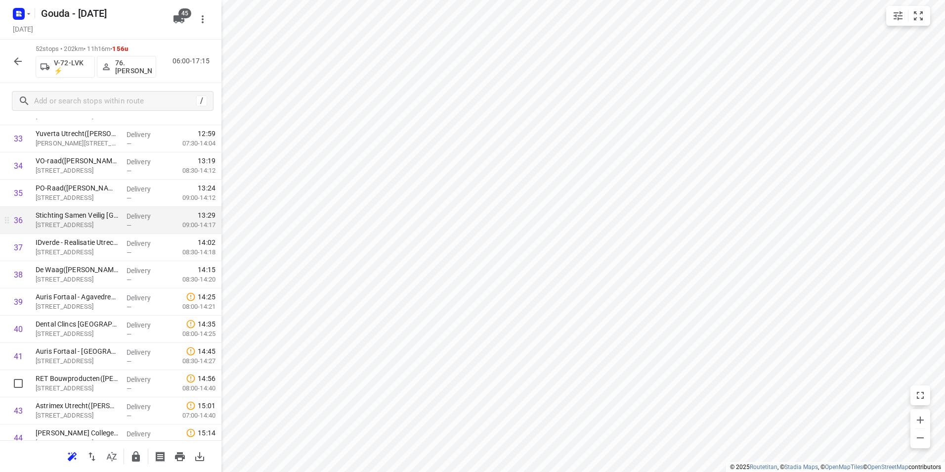
scroll to position [841, 0]
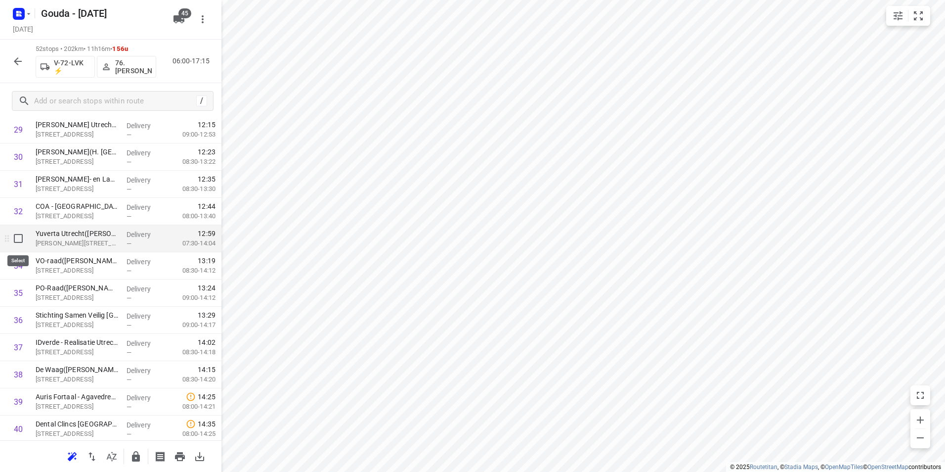
click at [19, 243] on input "checkbox" at bounding box center [18, 238] width 20 height 20
checkbox input "true"
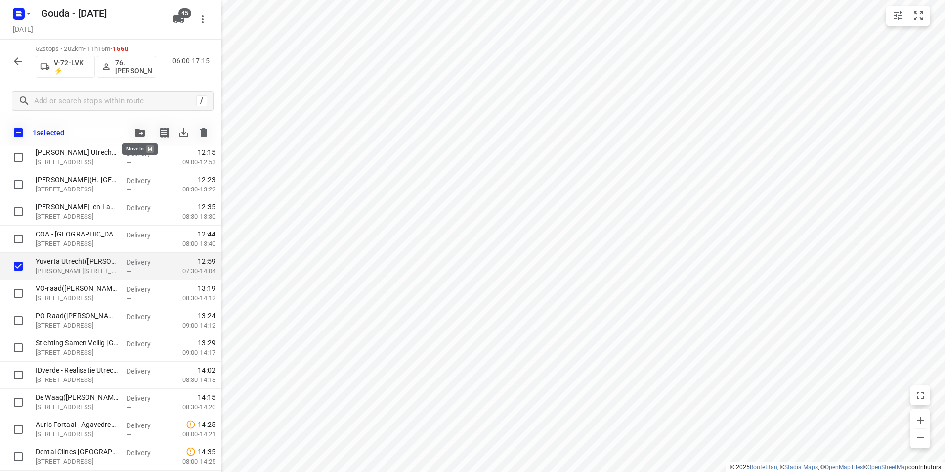
click at [139, 137] on button "button" at bounding box center [140, 133] width 20 height 20
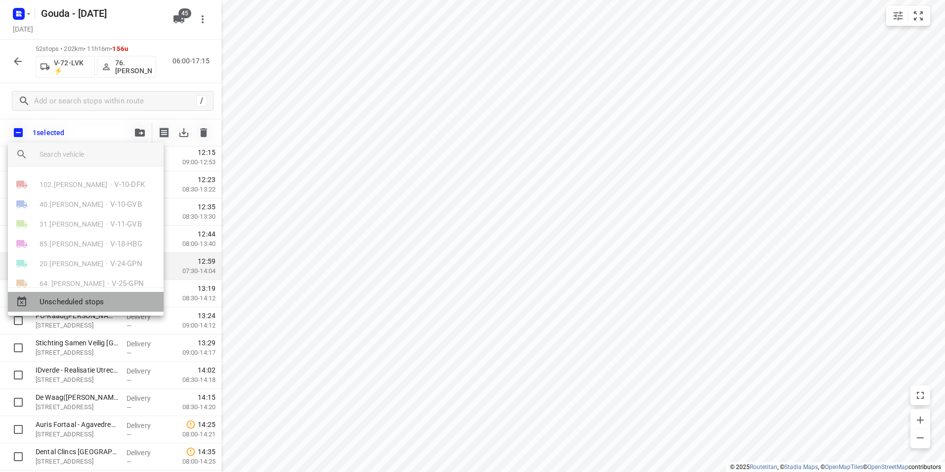
click at [102, 304] on span "Unscheduled stops" at bounding box center [98, 301] width 116 height 11
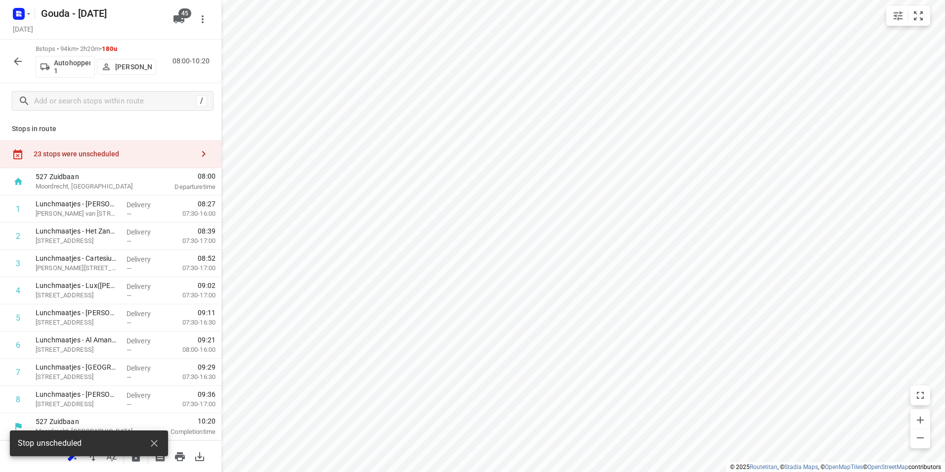
scroll to position [1, 0]
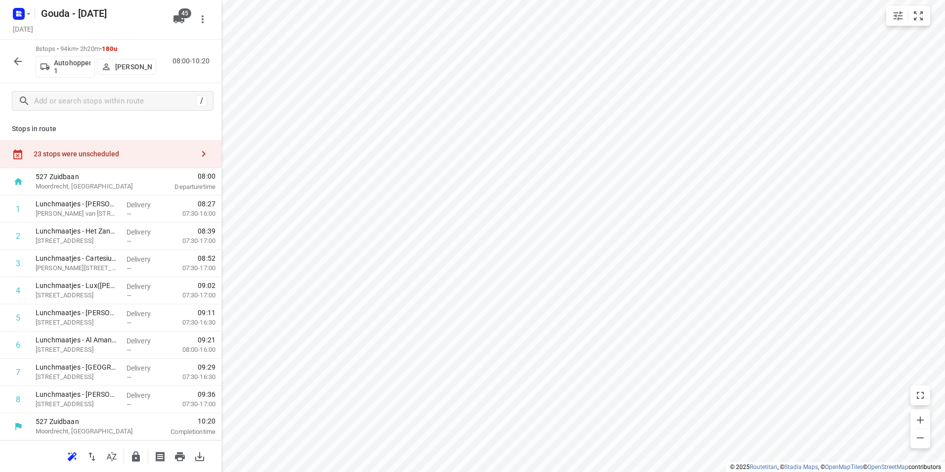
click at [120, 152] on div "23 stops were unscheduled" at bounding box center [114, 154] width 160 height 8
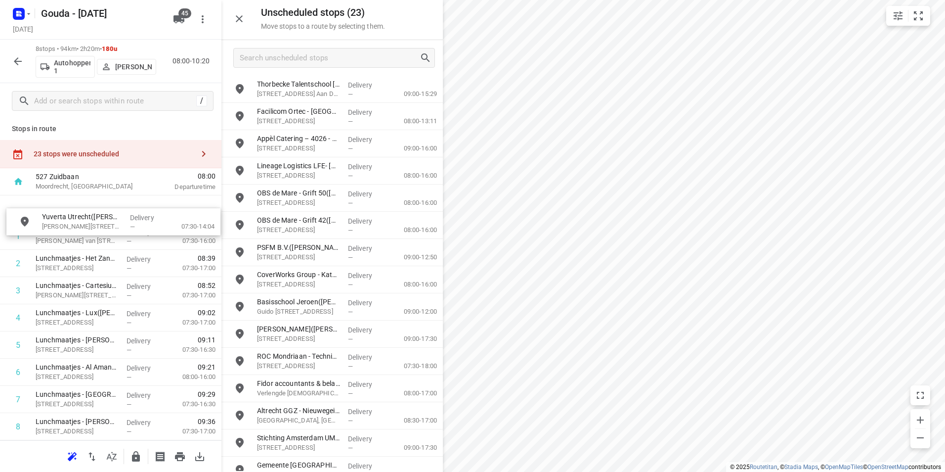
scroll to position [0, 0]
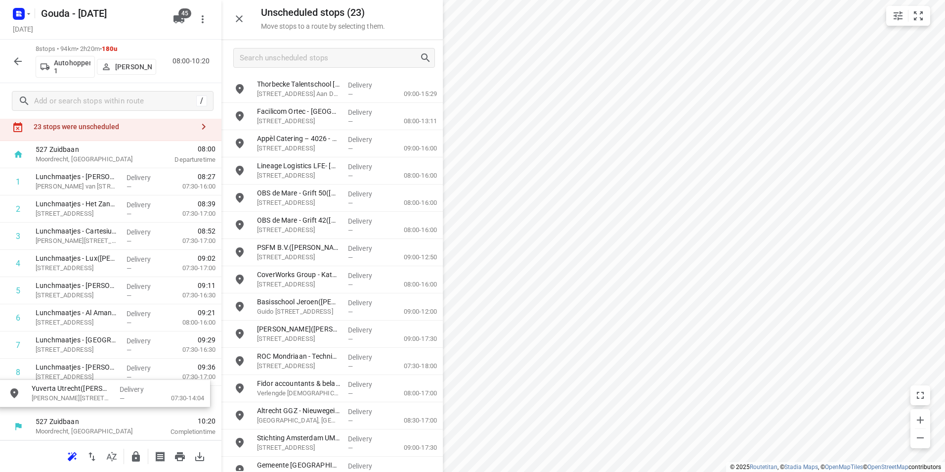
drag, startPoint x: 298, startPoint y: 89, endPoint x: 70, endPoint y: 393, distance: 379.6
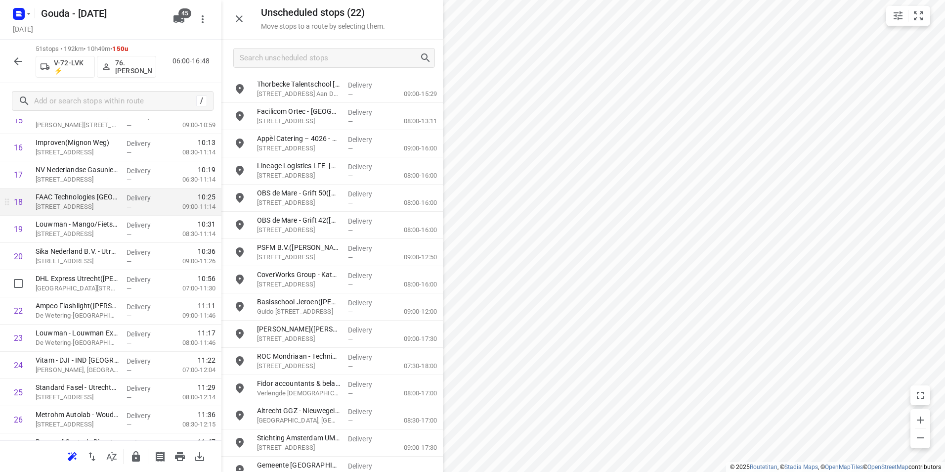
scroll to position [523, 0]
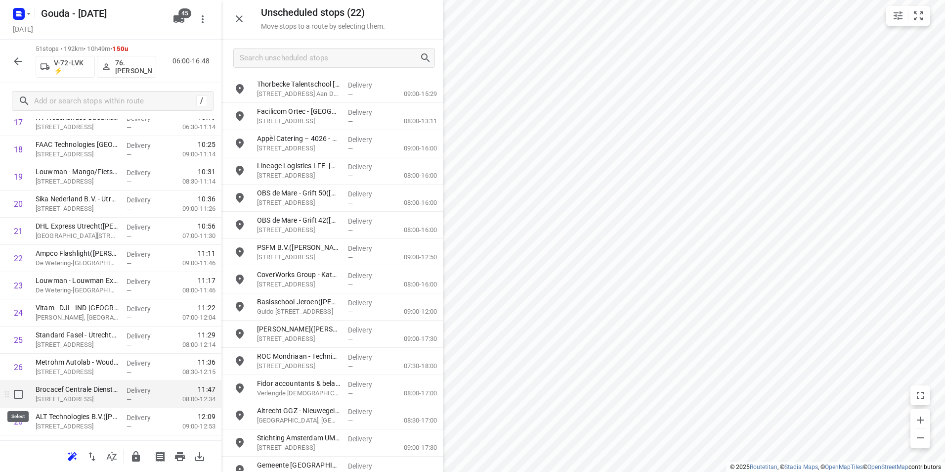
click at [7, 389] on div at bounding box center [16, 394] width 32 height 27
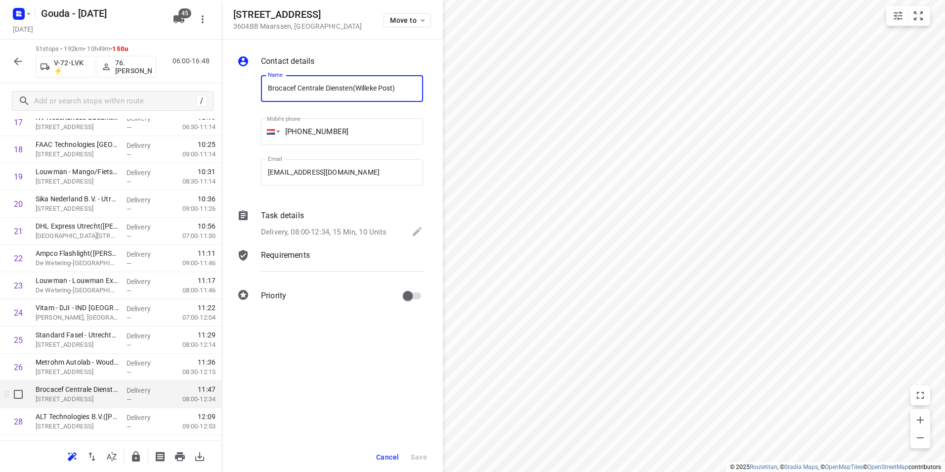
click at [16, 396] on input "checkbox" at bounding box center [18, 394] width 20 height 20
checkbox input "true"
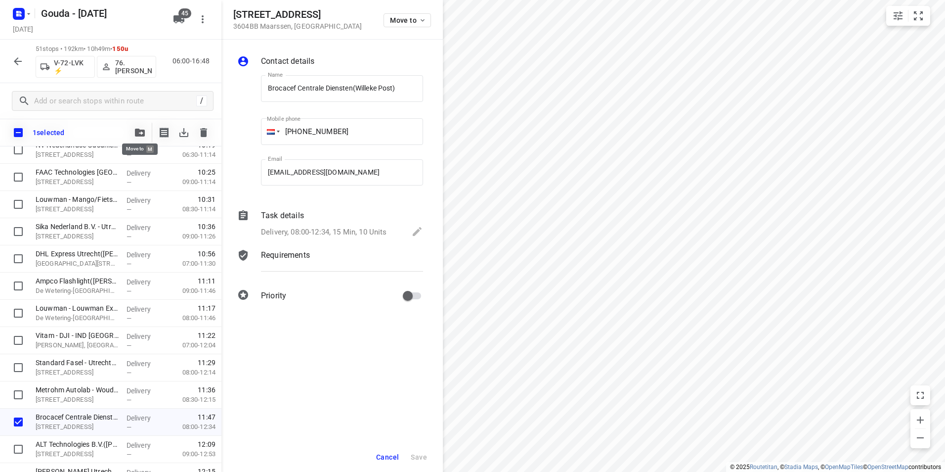
click at [143, 130] on icon "button" at bounding box center [140, 133] width 10 height 8
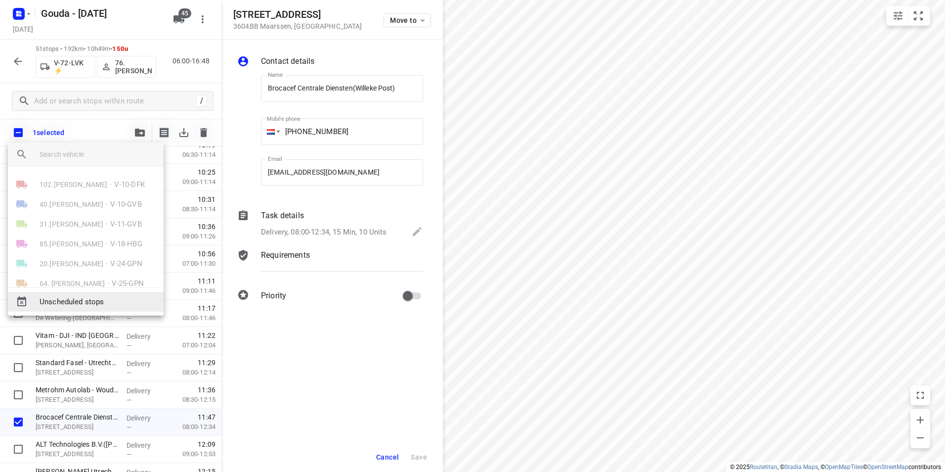
click at [109, 301] on span "Unscheduled stops" at bounding box center [98, 301] width 116 height 11
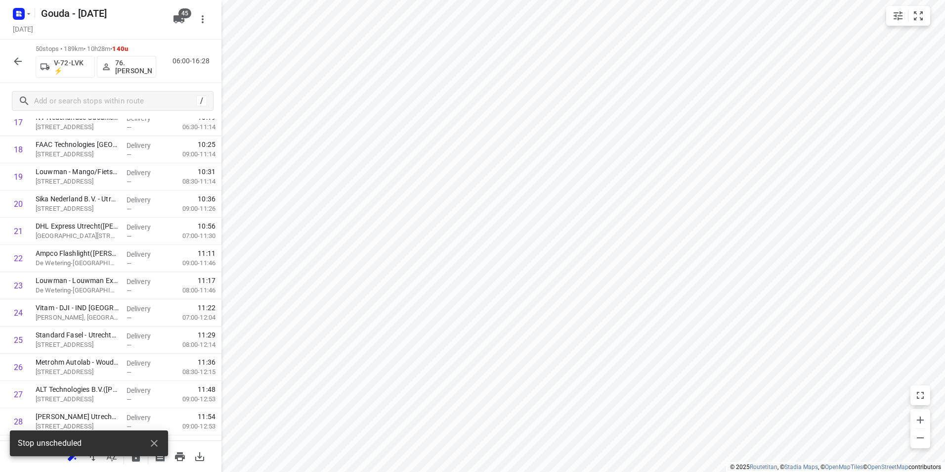
scroll to position [28, 0]
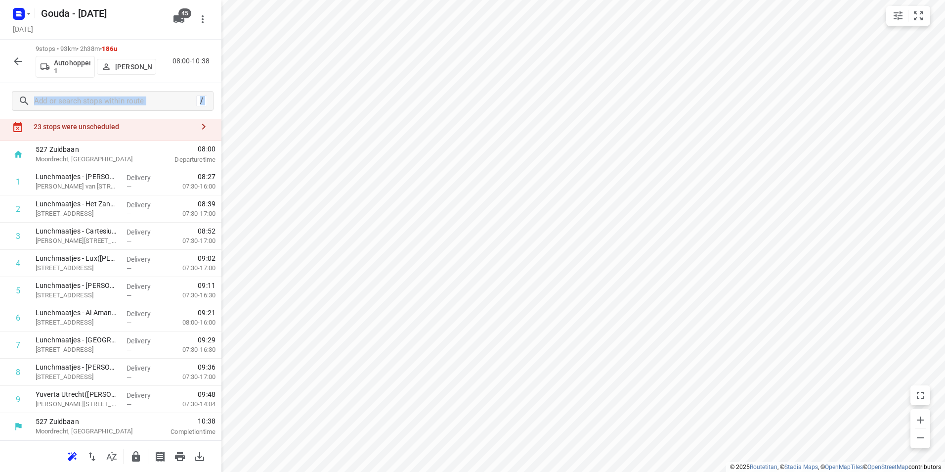
click at [154, 121] on div "9 stops • 93km • 2h38m • 186u Autohopper 1 Patrick Boekhout 08:00-10:38 / Stops…" at bounding box center [110, 256] width 221 height 432
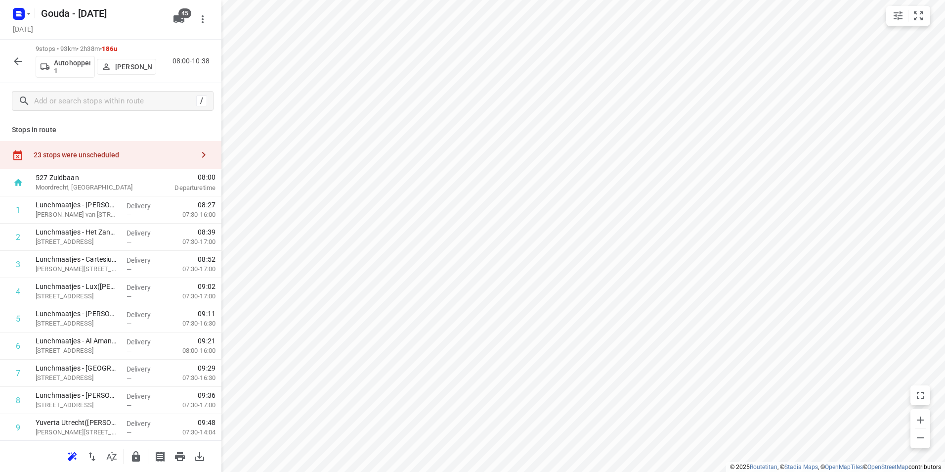
drag, startPoint x: 154, startPoint y: 121, endPoint x: 149, endPoint y: 148, distance: 27.1
click at [147, 142] on div "23 stops were unscheduled" at bounding box center [110, 155] width 221 height 28
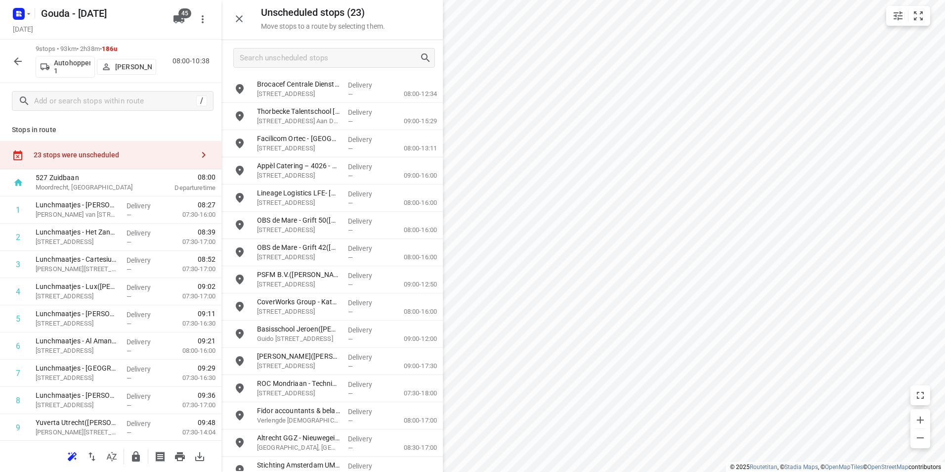
scroll to position [28, 0]
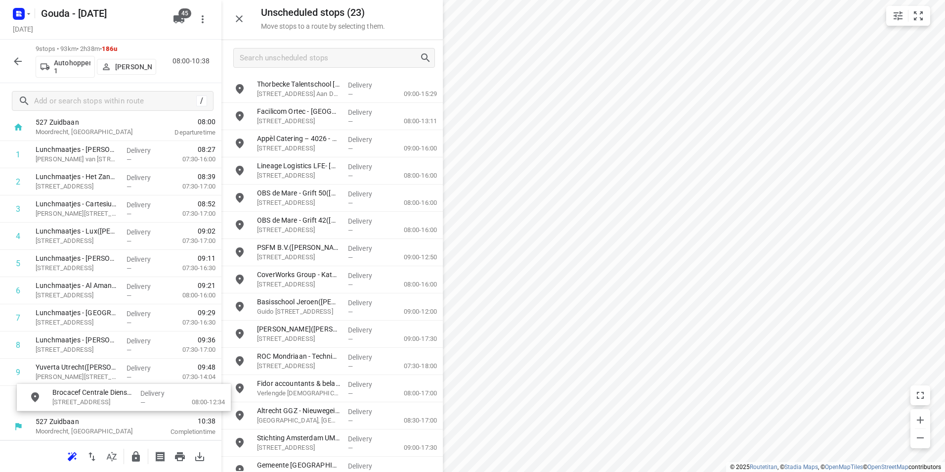
drag, startPoint x: 289, startPoint y: 88, endPoint x: 80, endPoint y: 395, distance: 371.7
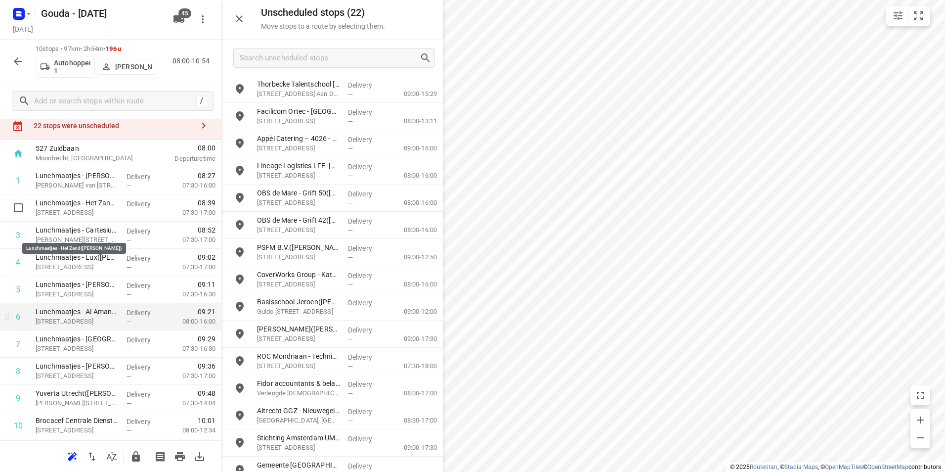
scroll to position [55, 0]
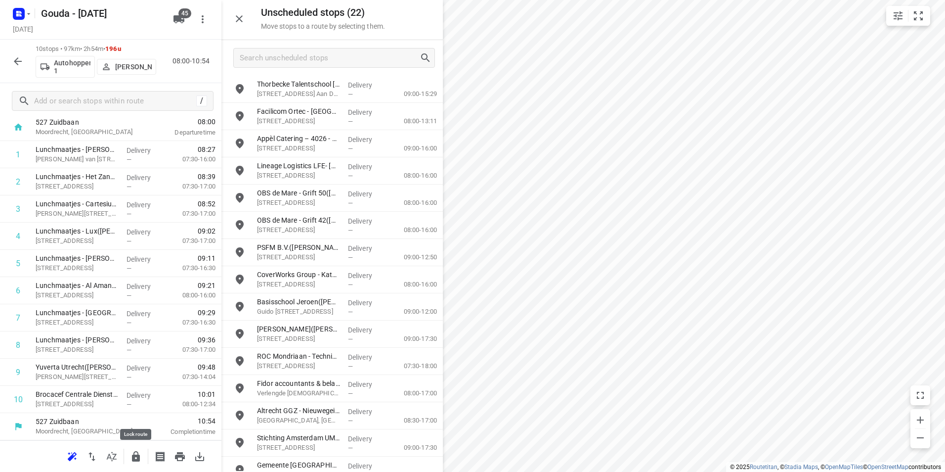
click at [140, 454] on icon "button" at bounding box center [136, 456] width 12 height 12
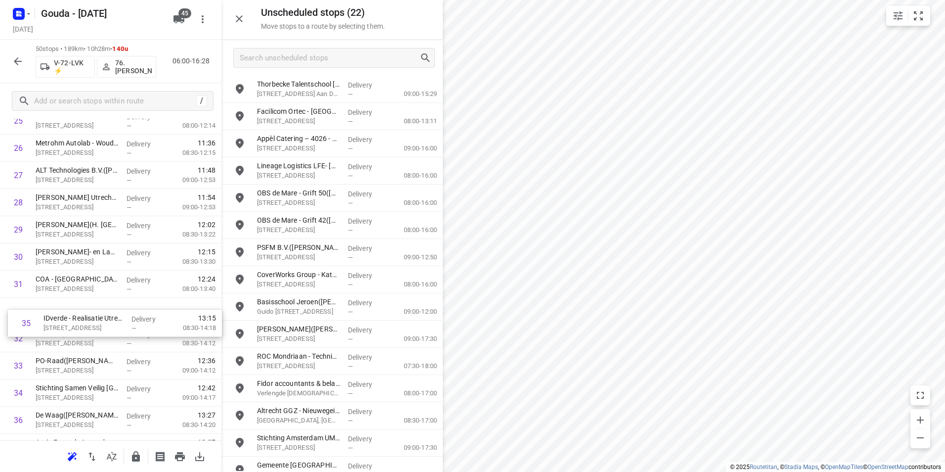
scroll to position [743, 0]
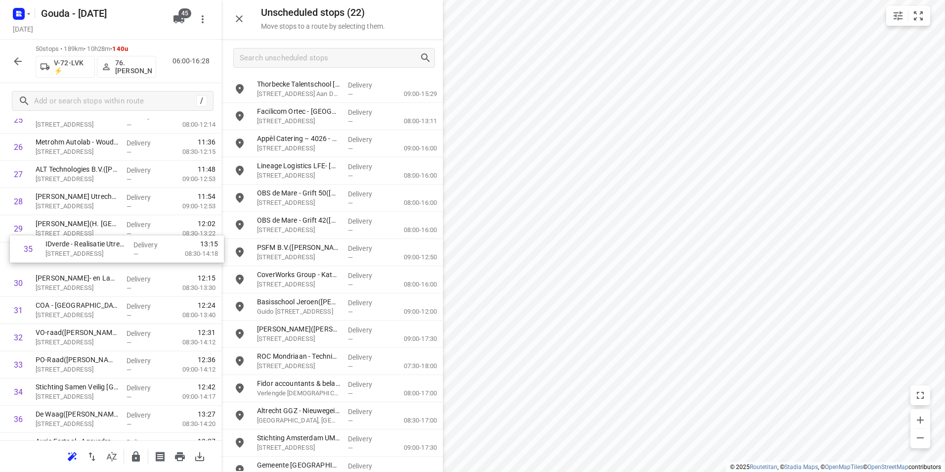
drag, startPoint x: 70, startPoint y: 392, endPoint x: 73, endPoint y: 232, distance: 159.2
click at [73, 232] on div "1 ⭐ Jacobs Douwe Egberts NL BV - Utrecht(Jacobs Douwe Egberts Utrecht - Facilit…" at bounding box center [110, 133] width 221 height 1359
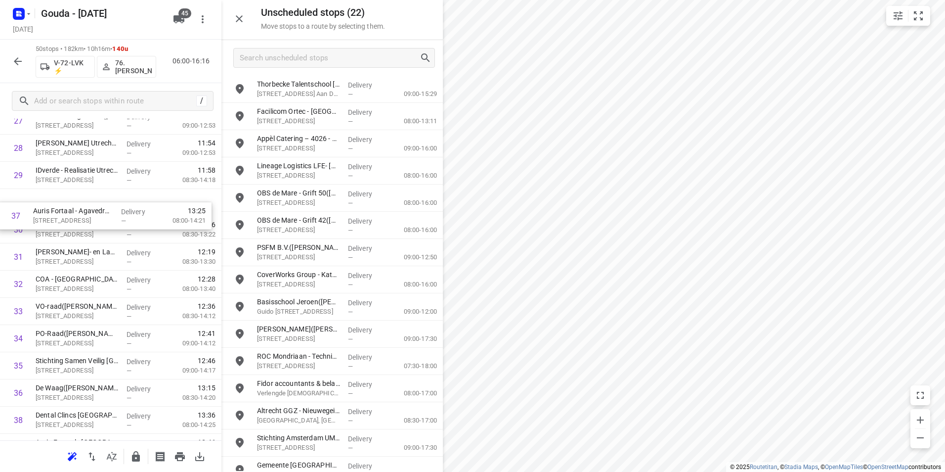
drag, startPoint x: 79, startPoint y: 393, endPoint x: 78, endPoint y: 198, distance: 194.3
click at [78, 198] on div "1 ⭐ Jacobs Douwe Egberts NL BV - Utrecht(Jacobs Douwe Egberts Utrecht - Facilit…" at bounding box center [110, 79] width 221 height 1359
drag, startPoint x: 68, startPoint y: 350, endPoint x: 68, endPoint y: 200, distance: 149.8
click at [68, 200] on div "1 ⭐ Jacobs Douwe Egberts NL BV - Utrecht(Jacobs Douwe Egberts Utrecht - Facilit…" at bounding box center [110, 26] width 221 height 1359
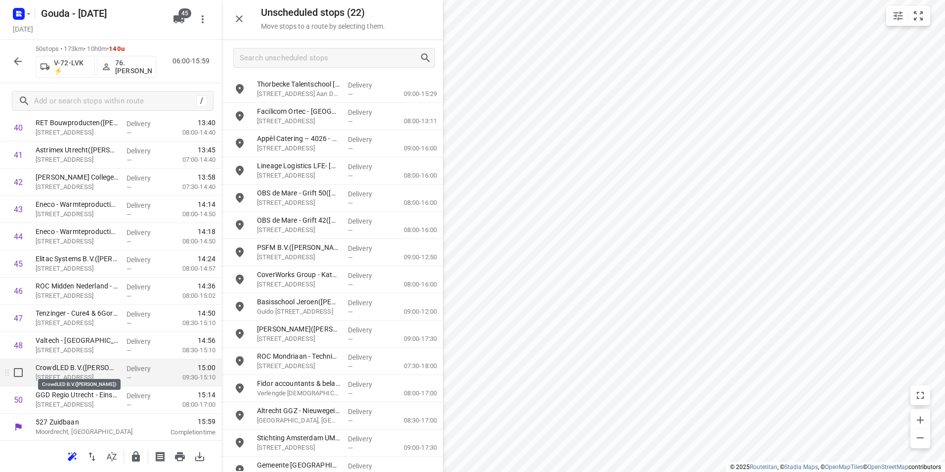
scroll to position [1143, 0]
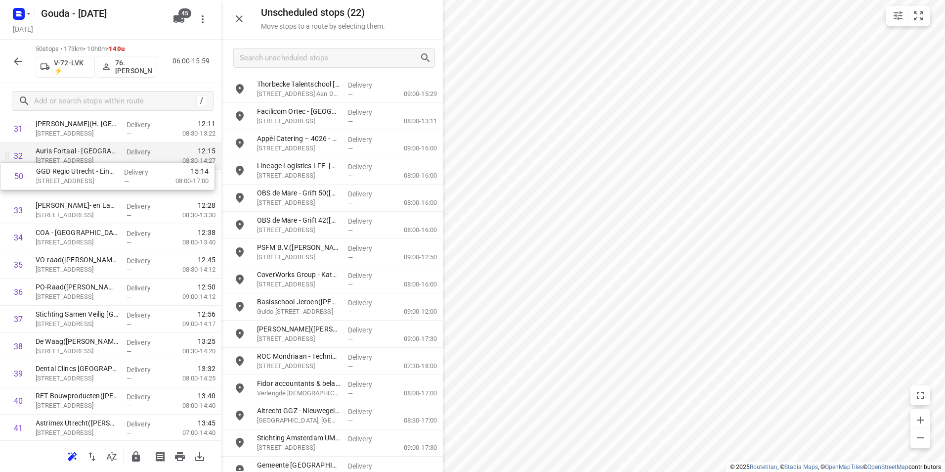
drag, startPoint x: 50, startPoint y: 395, endPoint x: 53, endPoint y: 177, distance: 218.0
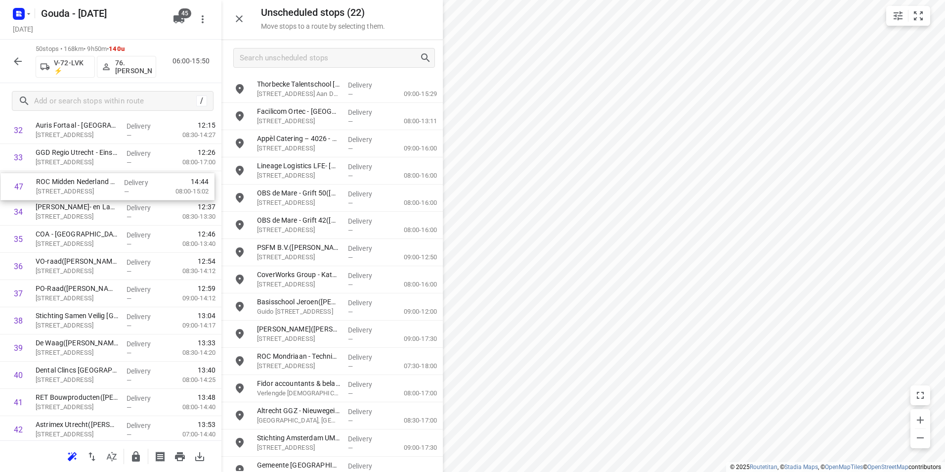
drag, startPoint x: 51, startPoint y: 375, endPoint x: 53, endPoint y: 183, distance: 192.3
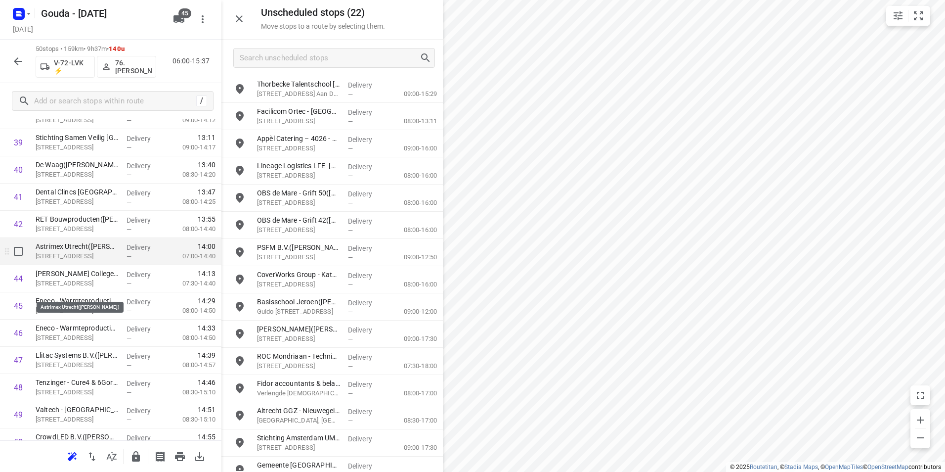
scroll to position [1114, 0]
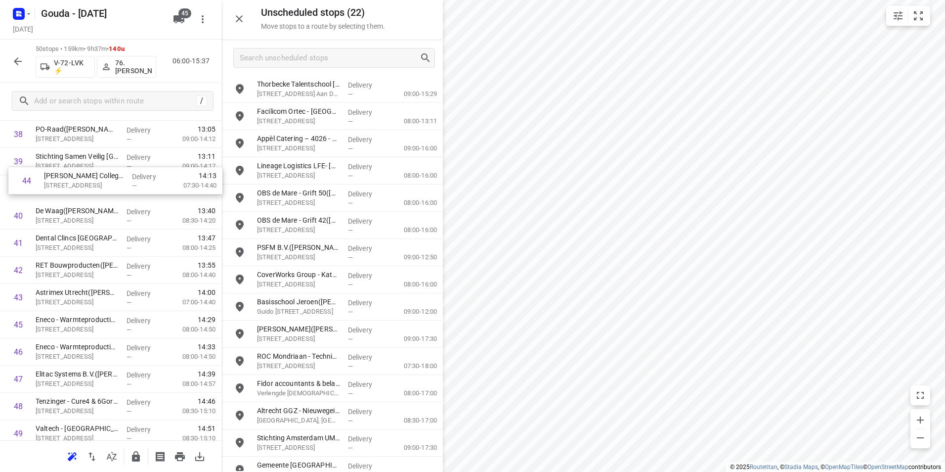
drag, startPoint x: 53, startPoint y: 273, endPoint x: 56, endPoint y: 199, distance: 74.7
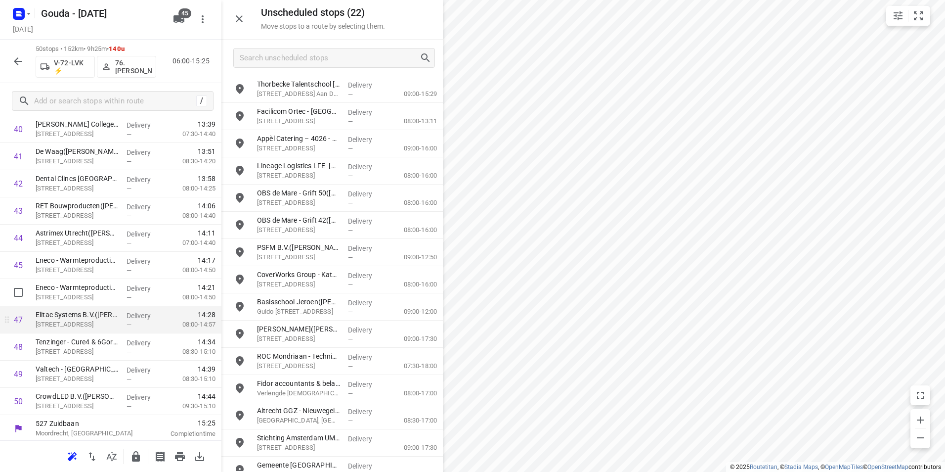
scroll to position [1143, 0]
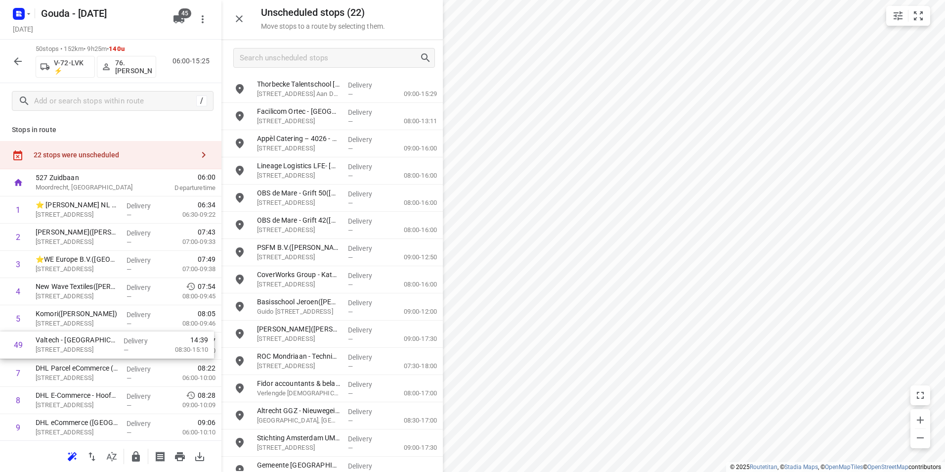
scroll to position [1143, 0]
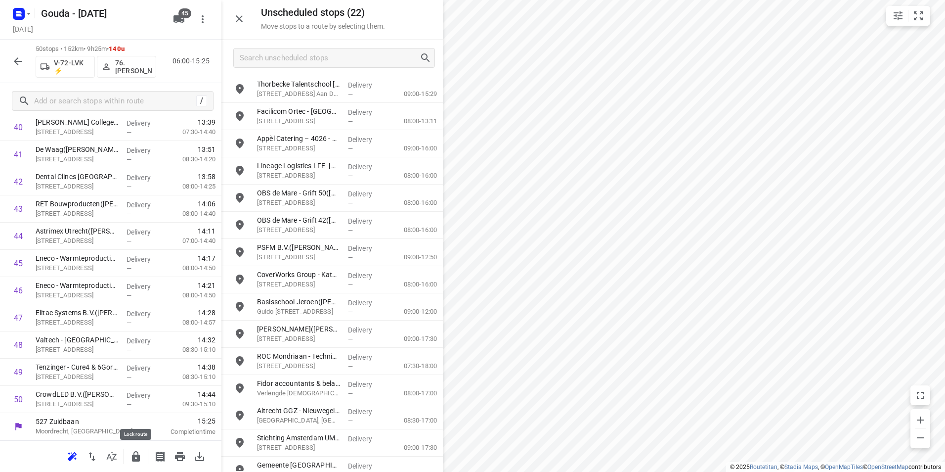
click at [136, 458] on icon "button" at bounding box center [136, 456] width 12 height 12
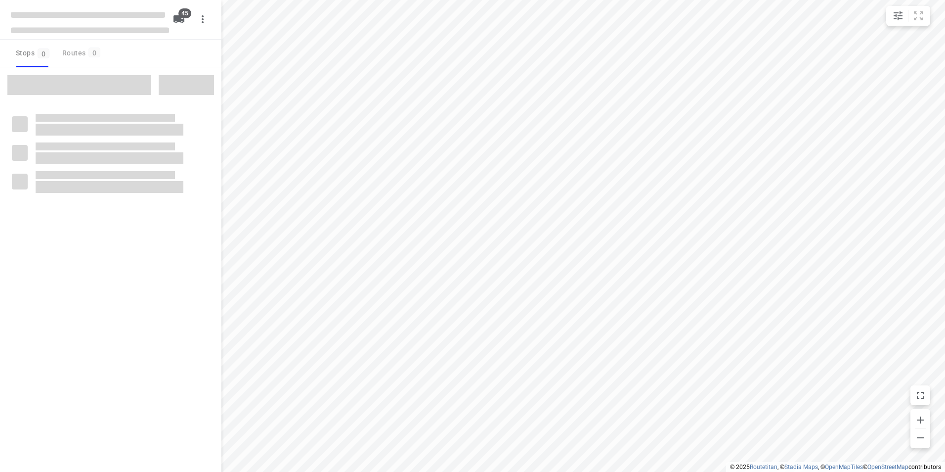
checkbox input "true"
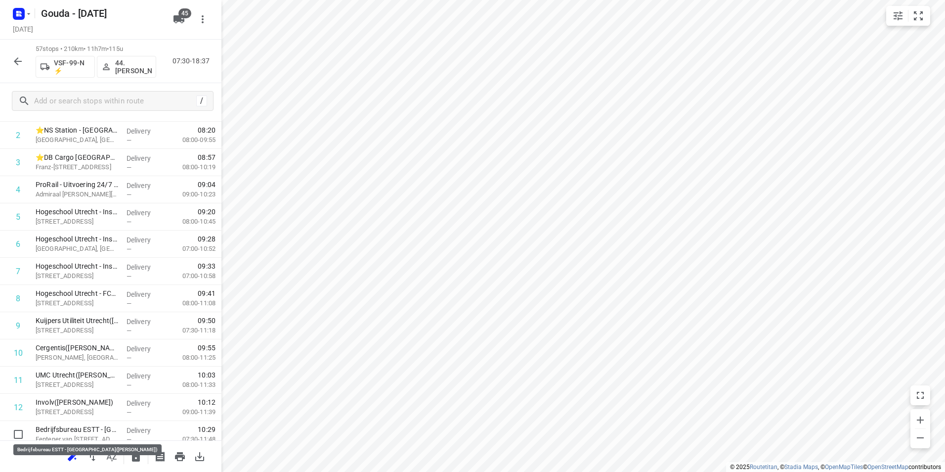
scroll to position [103, 0]
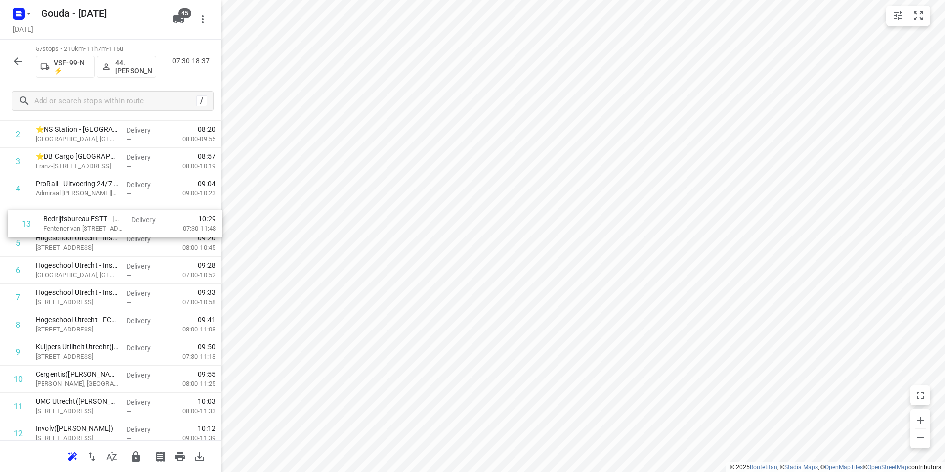
drag, startPoint x: 78, startPoint y: 436, endPoint x: 83, endPoint y: 214, distance: 221.5
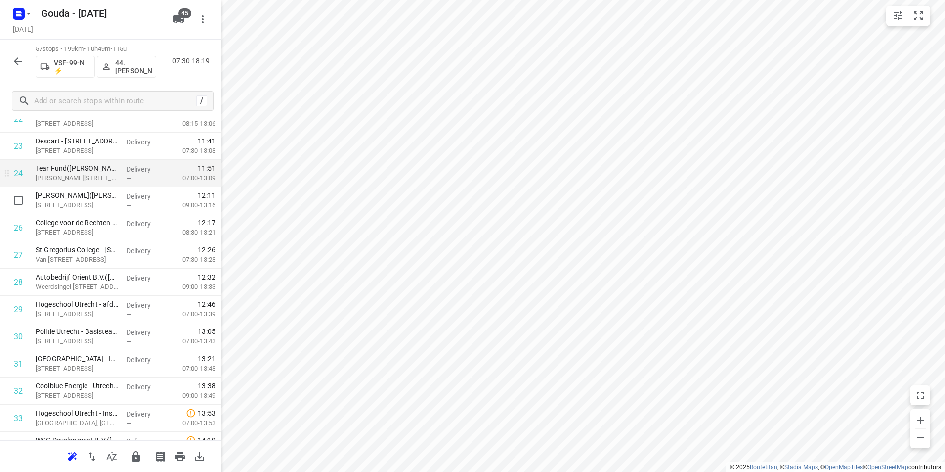
scroll to position [647, 0]
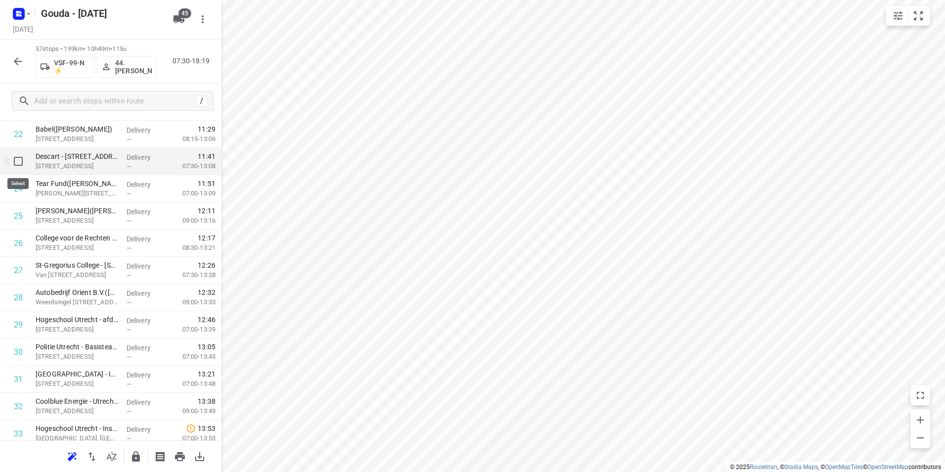
click at [17, 167] on input "checkbox" at bounding box center [18, 161] width 20 height 20
checkbox input "true"
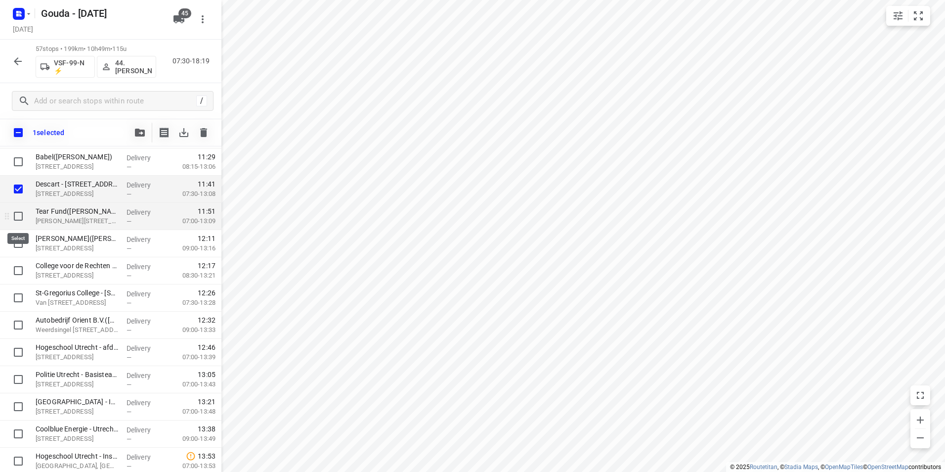
click at [22, 218] on input "checkbox" at bounding box center [18, 216] width 20 height 20
checkbox input "true"
click at [139, 134] on icon "button" at bounding box center [140, 133] width 10 height 8
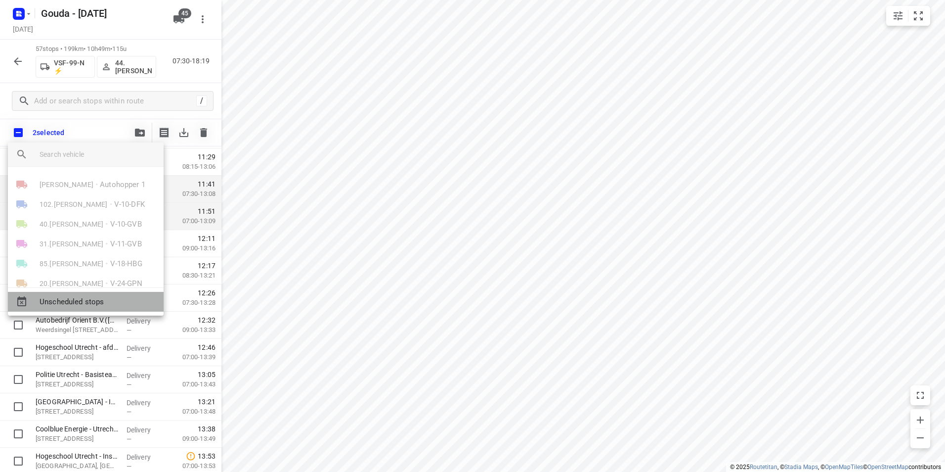
click at [79, 306] on span "Unscheduled stops" at bounding box center [98, 301] width 116 height 11
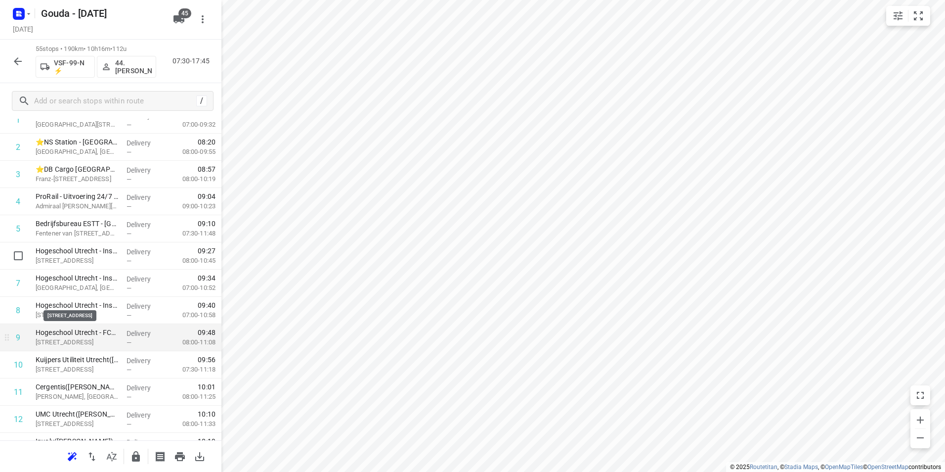
scroll to position [99, 0]
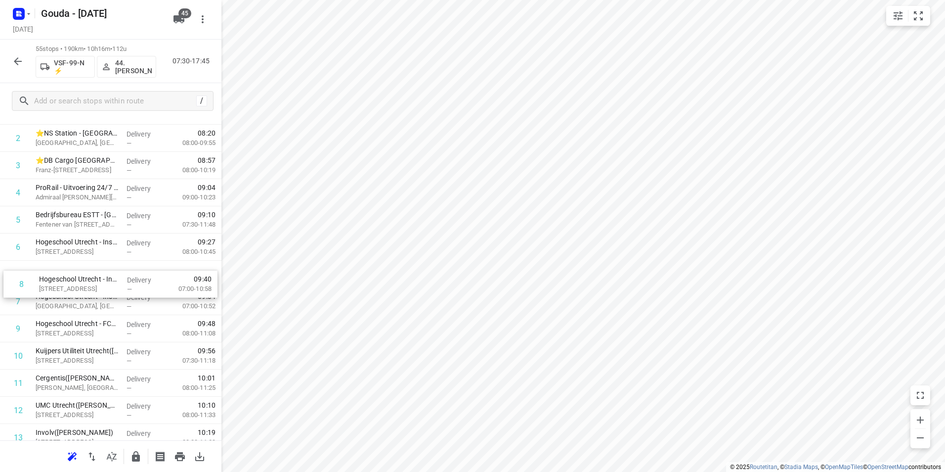
drag, startPoint x: 101, startPoint y: 300, endPoint x: 105, endPoint y: 276, distance: 23.7
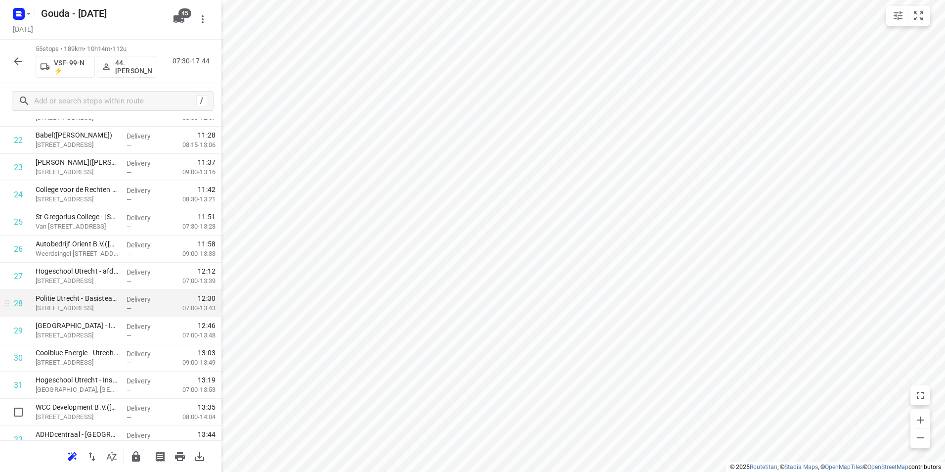
scroll to position [593, 0]
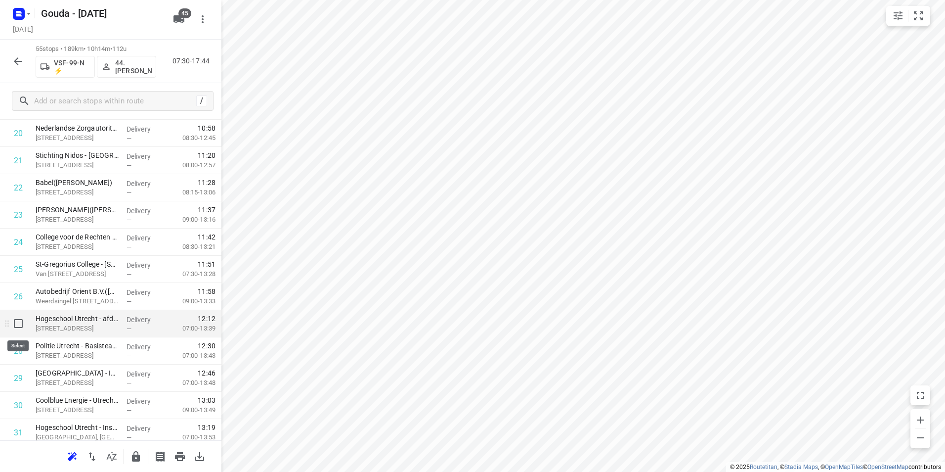
click at [9, 322] on input "checkbox" at bounding box center [18, 323] width 20 height 20
checkbox input "true"
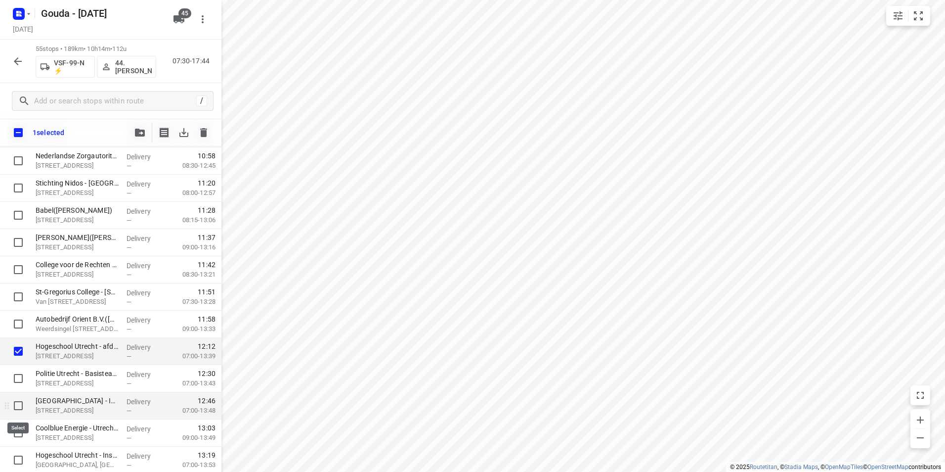
click at [20, 403] on input "checkbox" at bounding box center [18, 405] width 20 height 20
checkbox input "true"
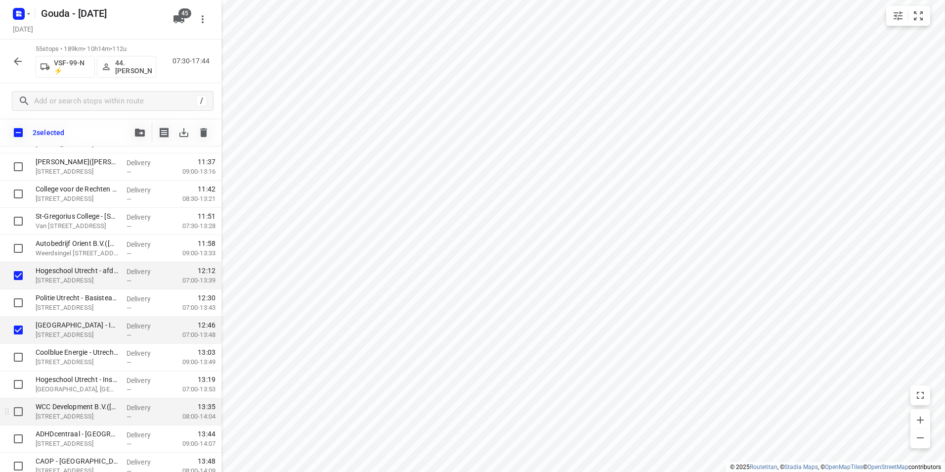
scroll to position [692, 0]
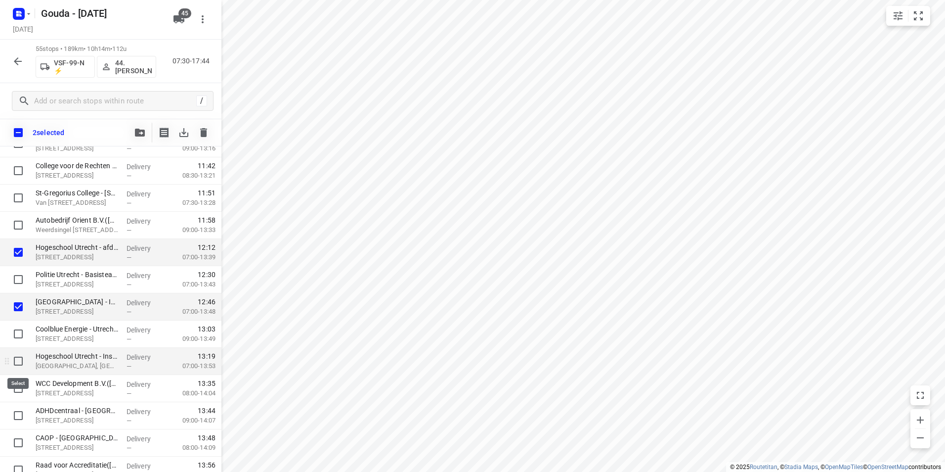
drag, startPoint x: 18, startPoint y: 357, endPoint x: 16, endPoint y: 363, distance: 5.8
click at [17, 357] on input "checkbox" at bounding box center [18, 361] width 20 height 20
checkbox input "true"
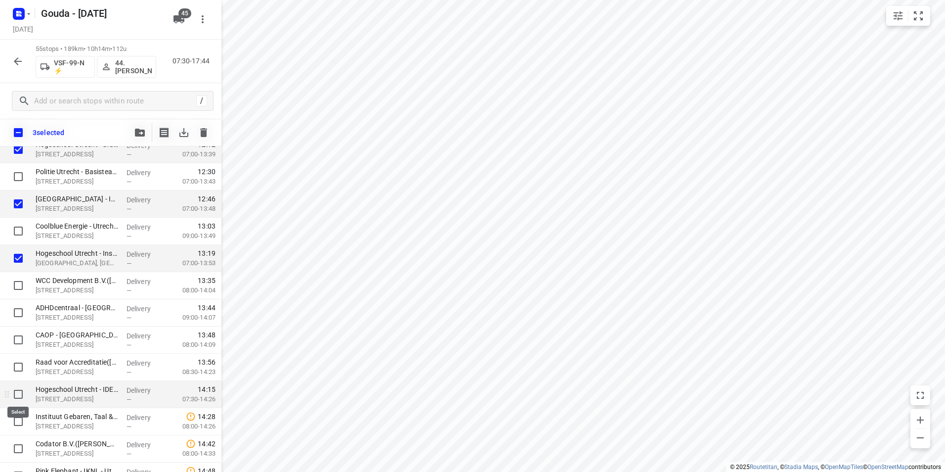
scroll to position [890, 0]
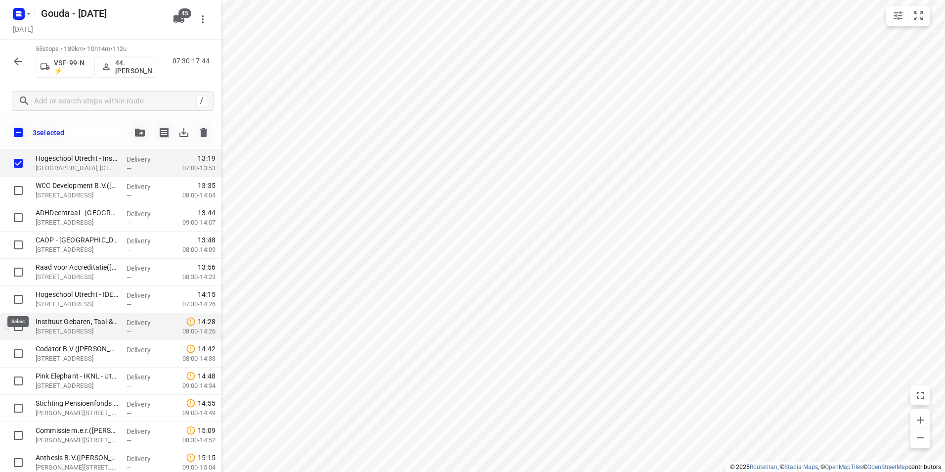
drag, startPoint x: 16, startPoint y: 301, endPoint x: 16, endPoint y: 320, distance: 19.8
click at [16, 300] on input "checkbox" at bounding box center [18, 299] width 20 height 20
checkbox input "true"
click at [17, 323] on input "checkbox" at bounding box center [18, 326] width 20 height 20
checkbox input "true"
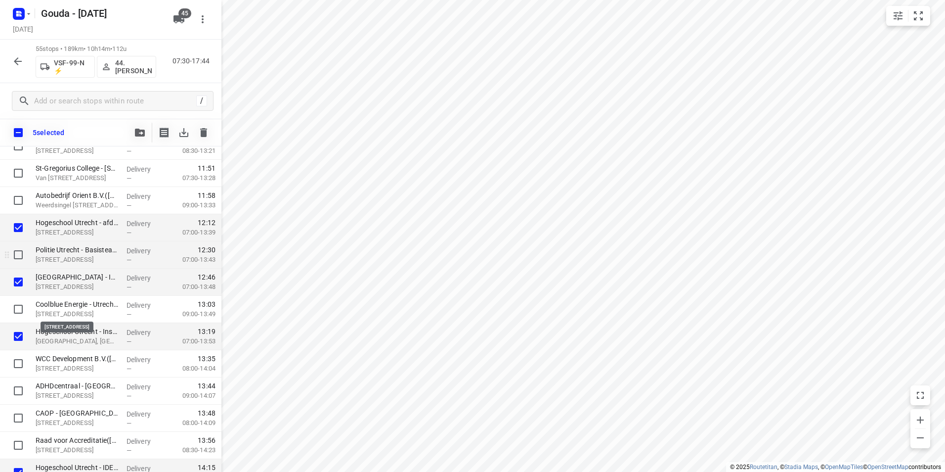
scroll to position [682, 0]
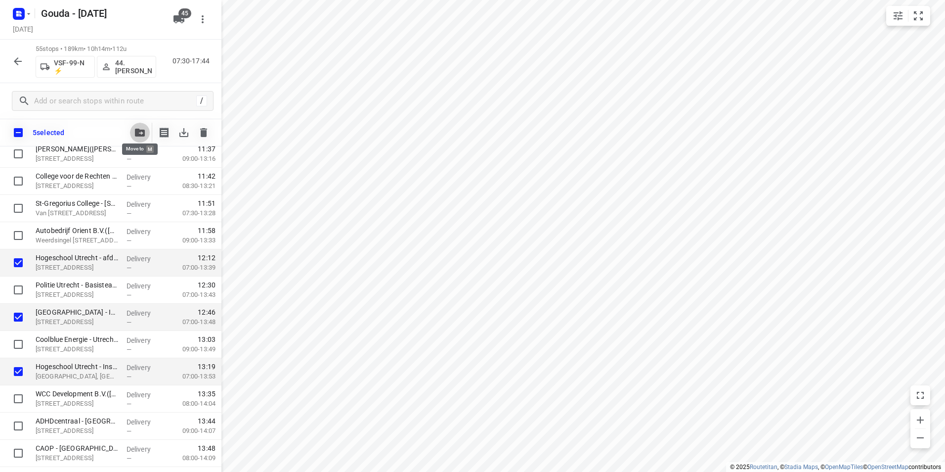
click at [138, 131] on icon "button" at bounding box center [140, 133] width 10 height 8
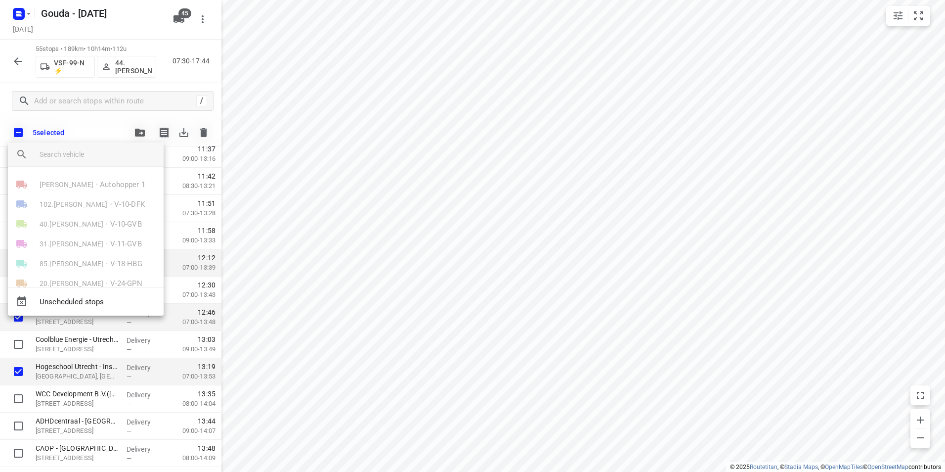
click at [88, 155] on input "search vehicle" at bounding box center [98, 154] width 116 height 15
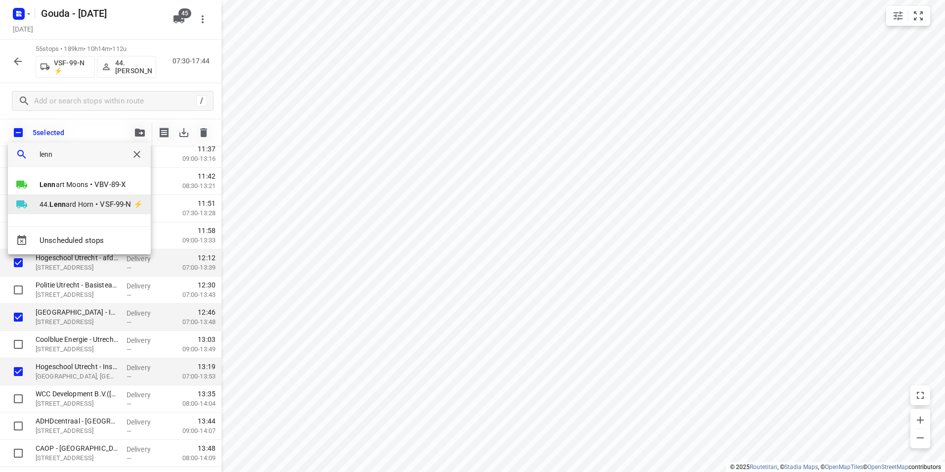
type input "lenn"
click at [104, 200] on span "VSF-99-N ⚡" at bounding box center [121, 204] width 43 height 11
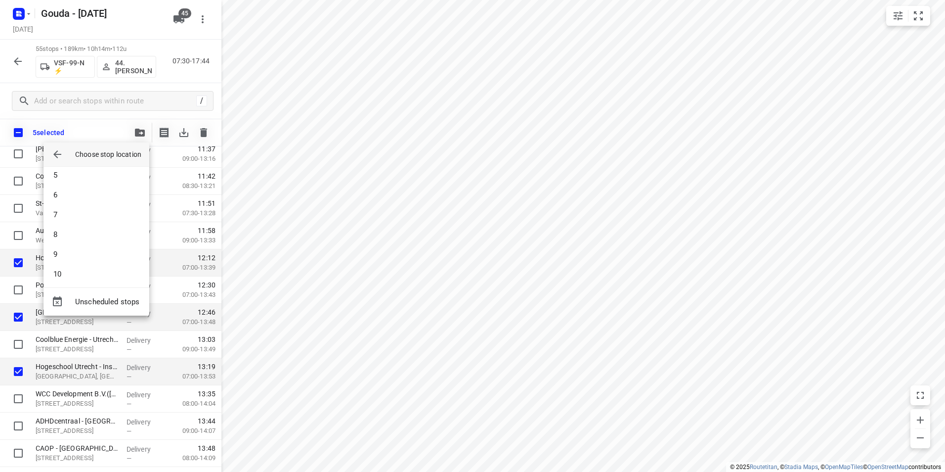
scroll to position [99, 0]
click at [67, 262] on li "10" at bounding box center [97, 260] width 106 height 20
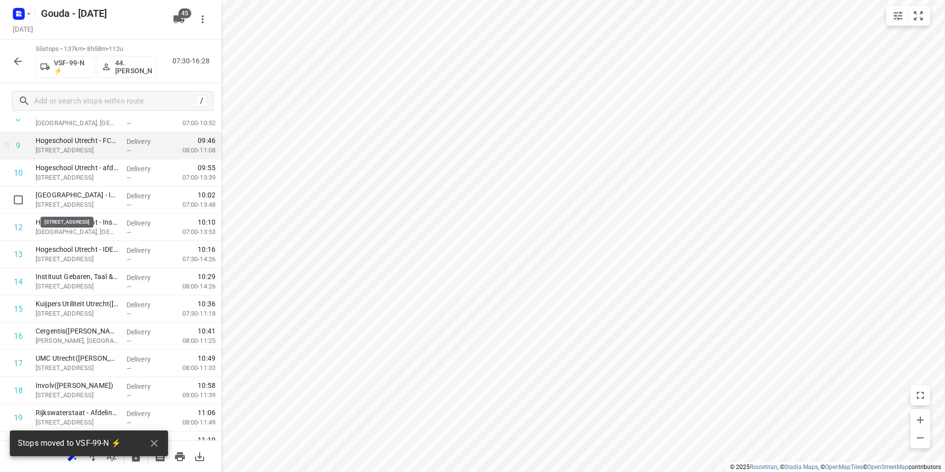
scroll to position [237, 0]
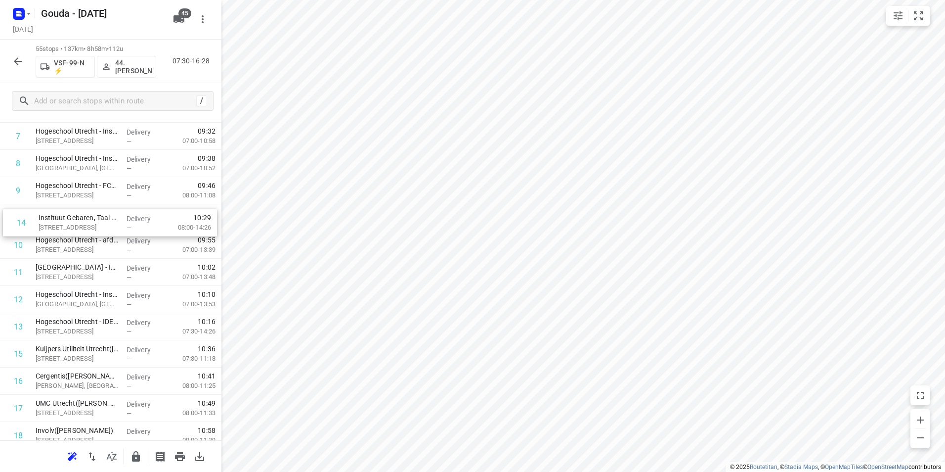
drag, startPoint x: 82, startPoint y: 327, endPoint x: 85, endPoint y: 219, distance: 108.8
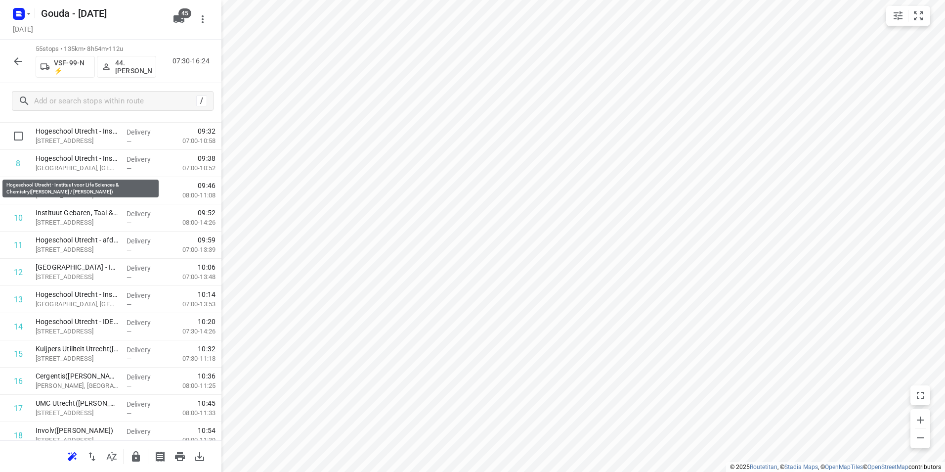
scroll to position [138, 0]
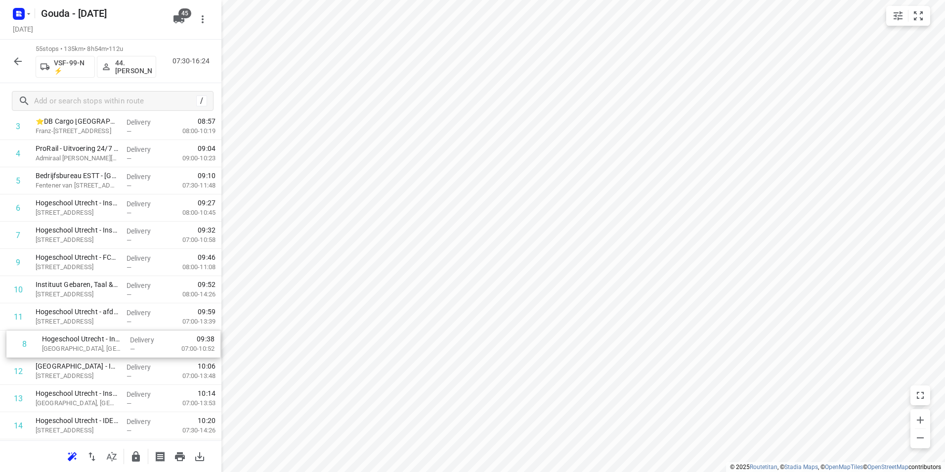
drag, startPoint x: 95, startPoint y: 263, endPoint x: 95, endPoint y: 352, distance: 89.0
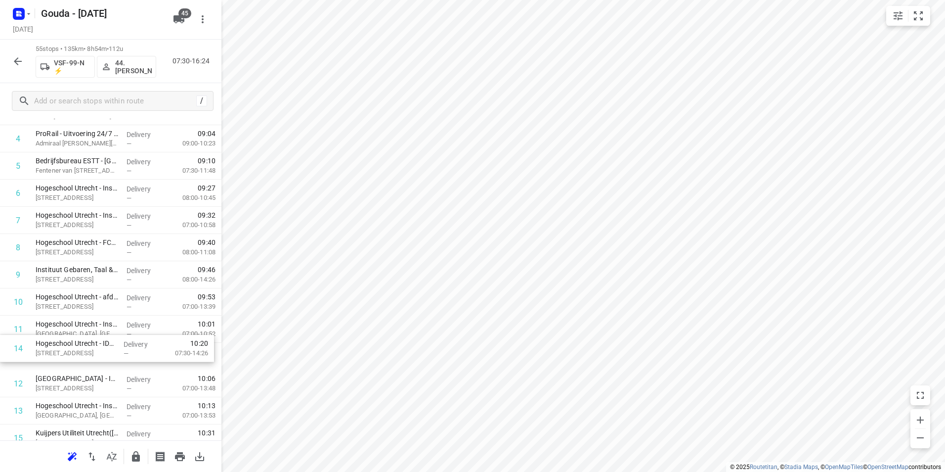
scroll to position [153, 0]
drag, startPoint x: 59, startPoint y: 406, endPoint x: 56, endPoint y: 295, distance: 111.3
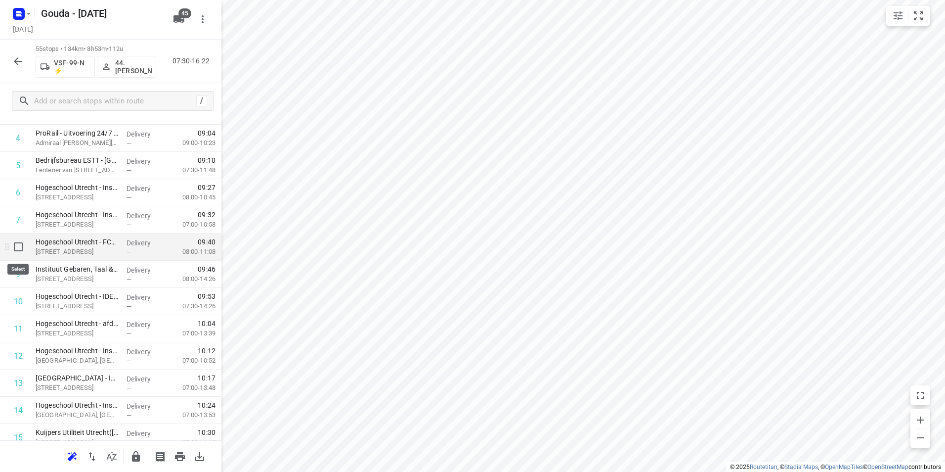
click at [19, 247] on input "checkbox" at bounding box center [18, 247] width 20 height 20
checkbox input "true"
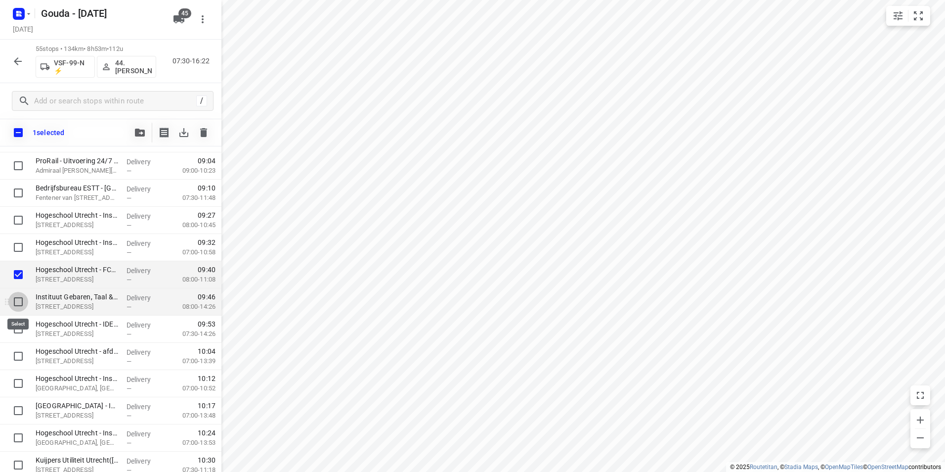
click at [17, 302] on input "checkbox" at bounding box center [18, 302] width 20 height 20
checkbox input "true"
click at [16, 324] on input "checkbox" at bounding box center [18, 329] width 20 height 20
checkbox input "true"
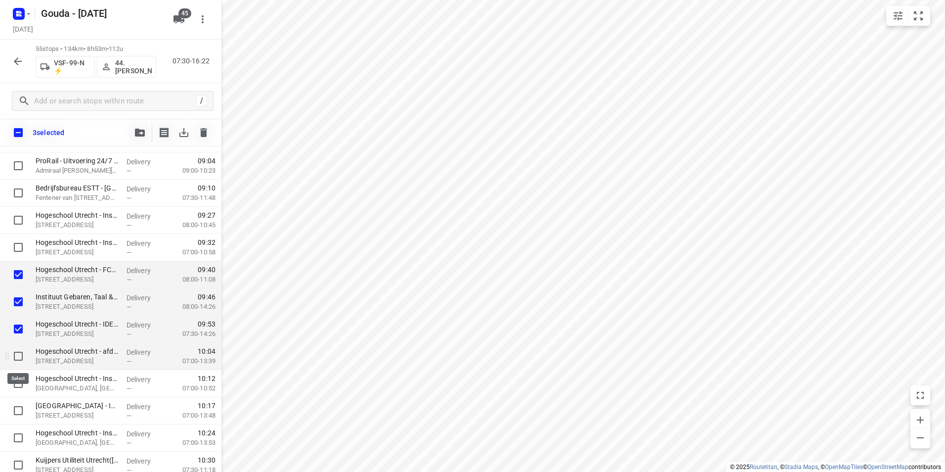
click at [15, 357] on input "checkbox" at bounding box center [18, 356] width 20 height 20
checkbox input "true"
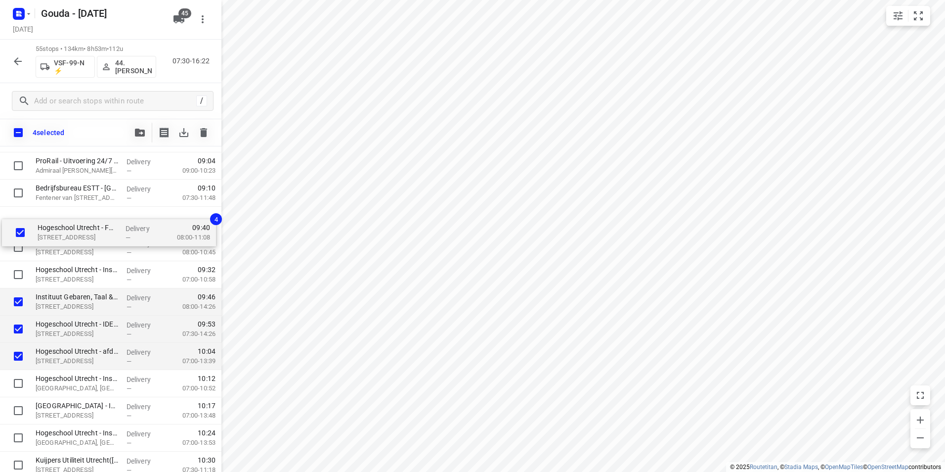
drag, startPoint x: 58, startPoint y: 277, endPoint x: 62, endPoint y: 231, distance: 46.6
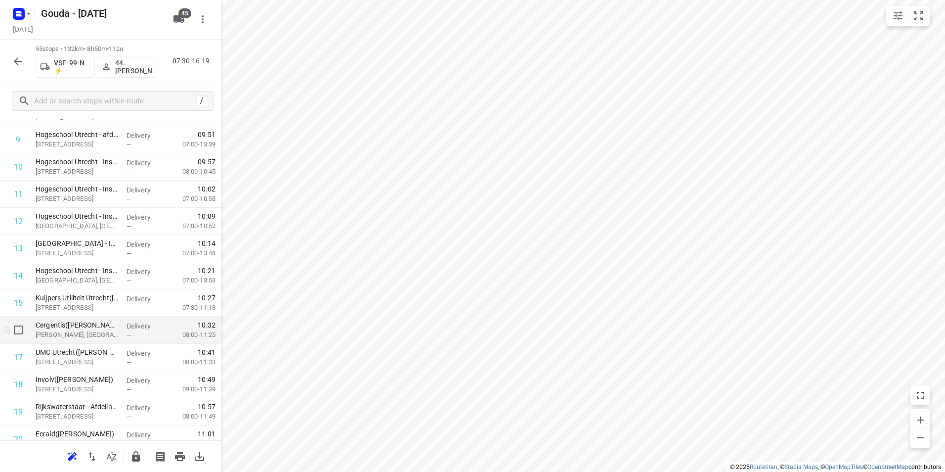
scroll to position [302, 0]
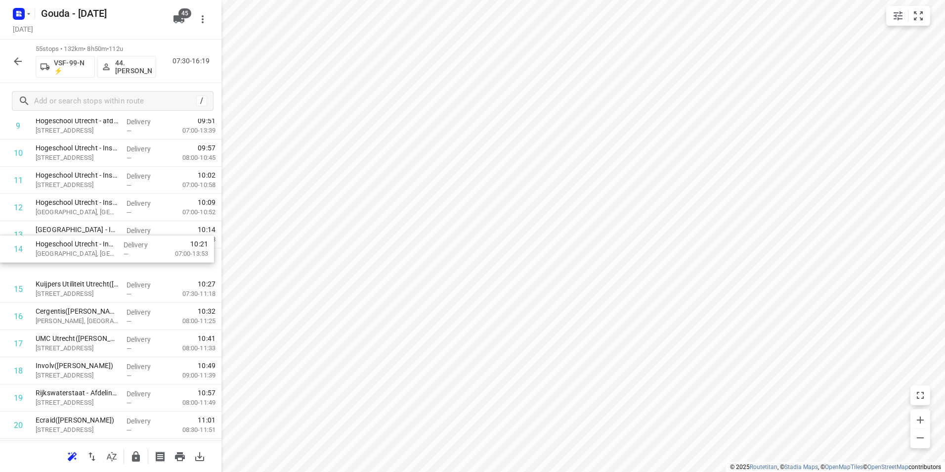
drag, startPoint x: 84, startPoint y: 261, endPoint x: 84, endPoint y: 237, distance: 23.7
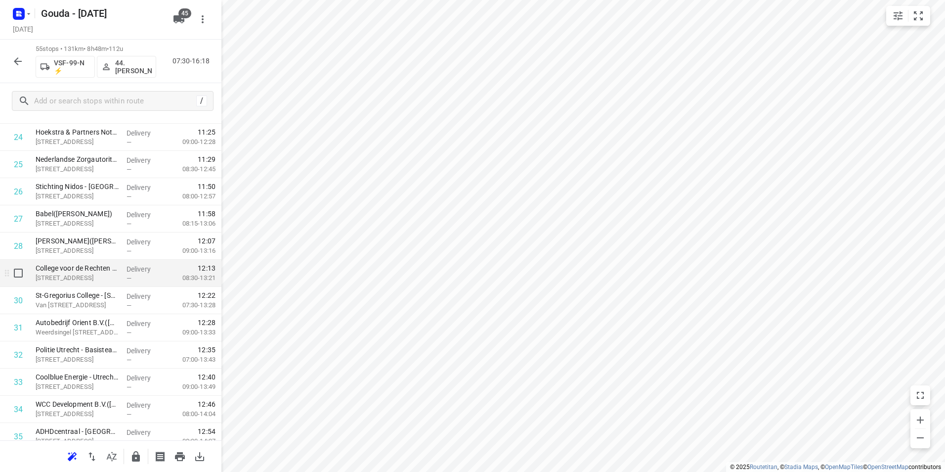
scroll to position [746, 0]
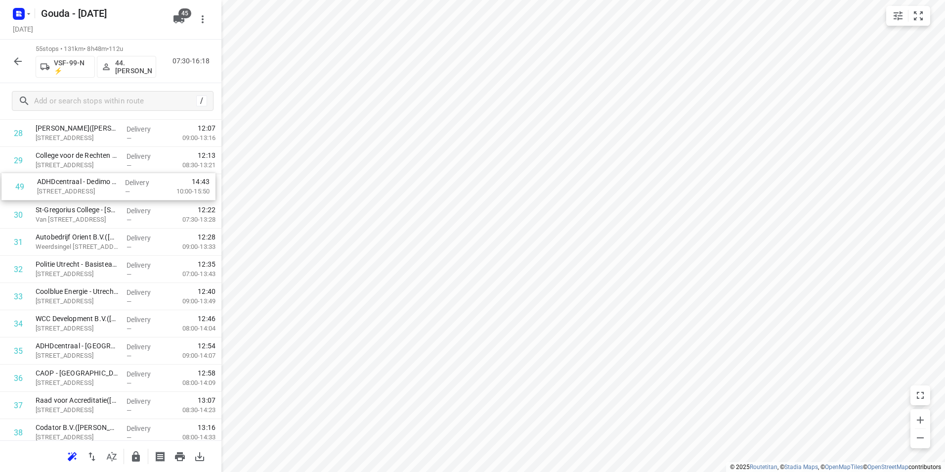
drag, startPoint x: 61, startPoint y: 361, endPoint x: 63, endPoint y: 192, distance: 169.1
click at [61, 189] on div "1 ⭐Vitam – DJI - Herman Gorter Complex(Annemiek Wanders) Herman Gorterstraat 75…" at bounding box center [110, 133] width 221 height 1495
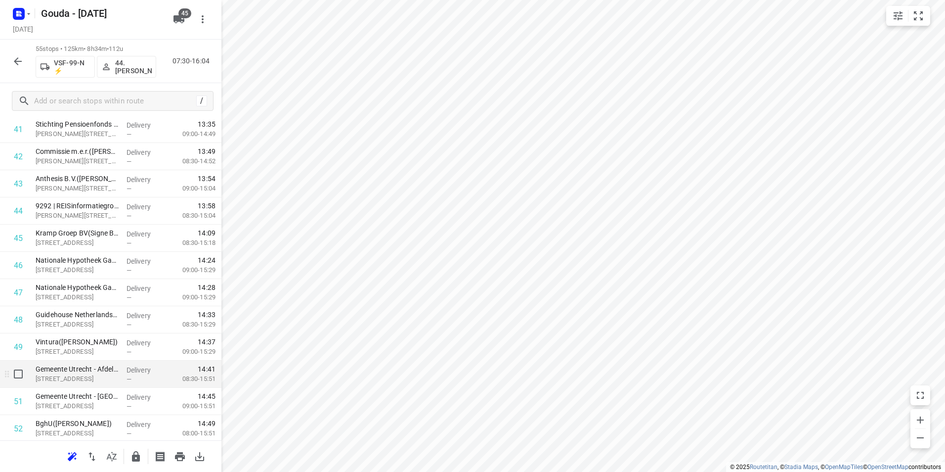
scroll to position [1255, 0]
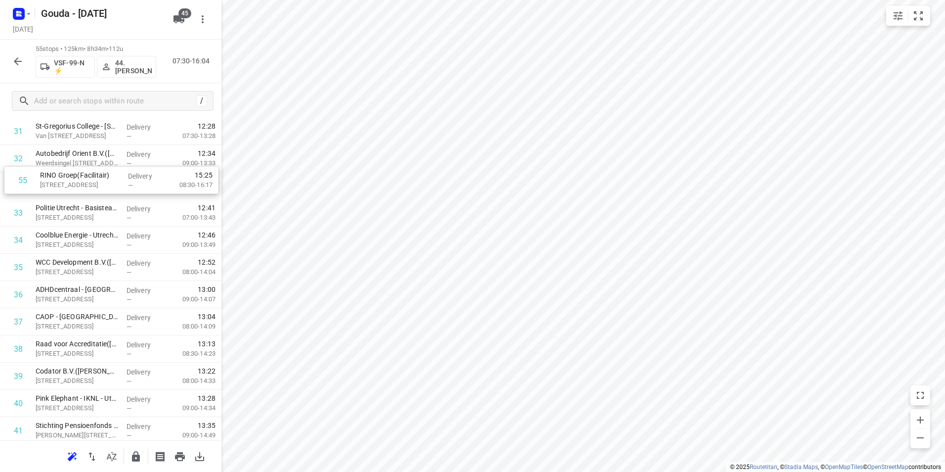
drag, startPoint x: 63, startPoint y: 421, endPoint x: 67, endPoint y: 183, distance: 237.3
click at [67, 182] on div "1 ⭐Vitam – DJI - Herman Gorter Complex(Annemiek Wanders) Herman Gorterstraat 75…" at bounding box center [110, 49] width 221 height 1495
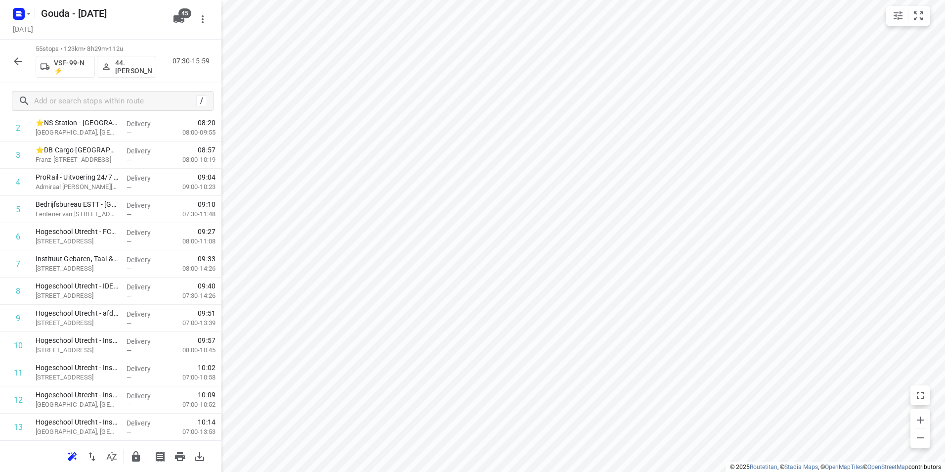
scroll to position [0, 0]
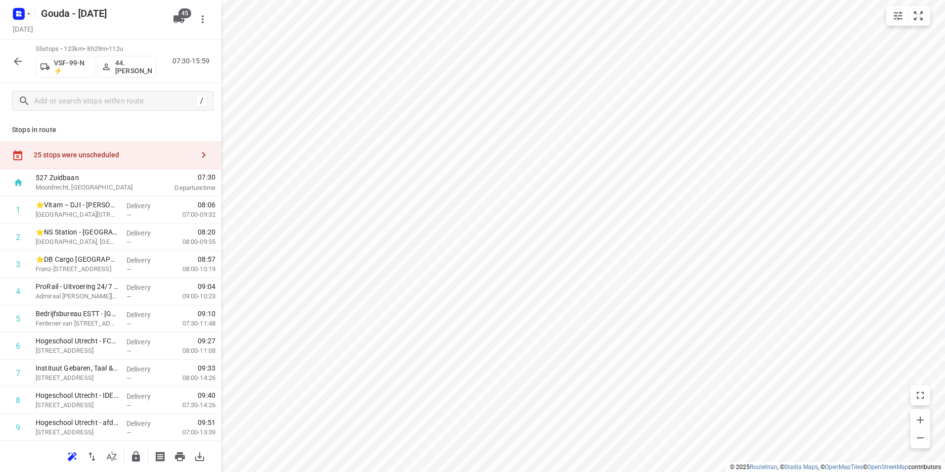
click at [139, 154] on div "25 stops were unscheduled" at bounding box center [114, 155] width 160 height 8
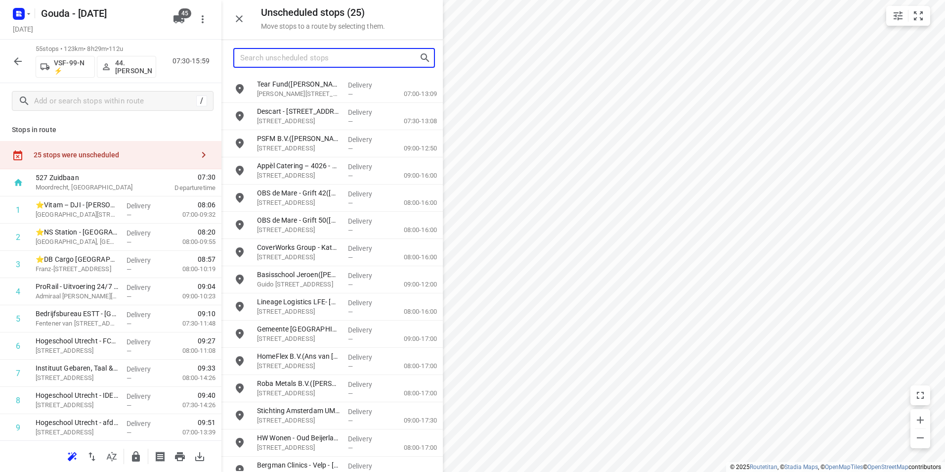
click at [258, 59] on input "Search unscheduled stops" at bounding box center [329, 57] width 179 height 15
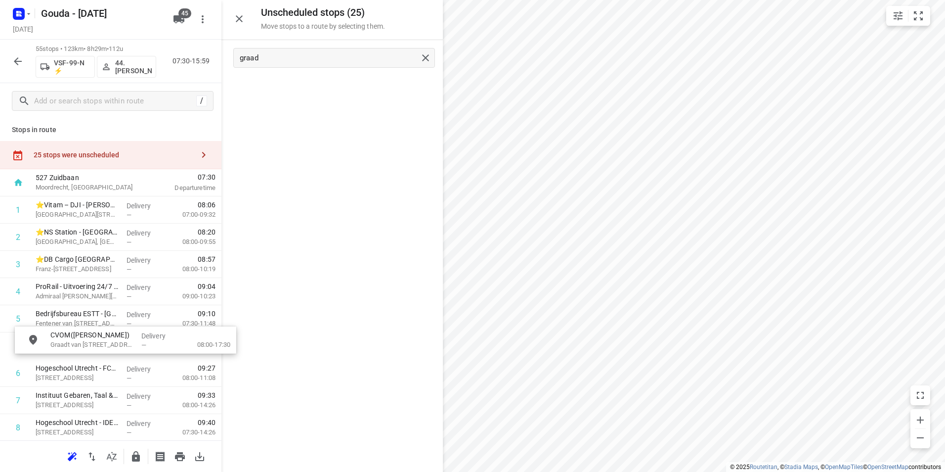
drag, startPoint x: 317, startPoint y: 88, endPoint x: 99, endPoint y: 347, distance: 338.2
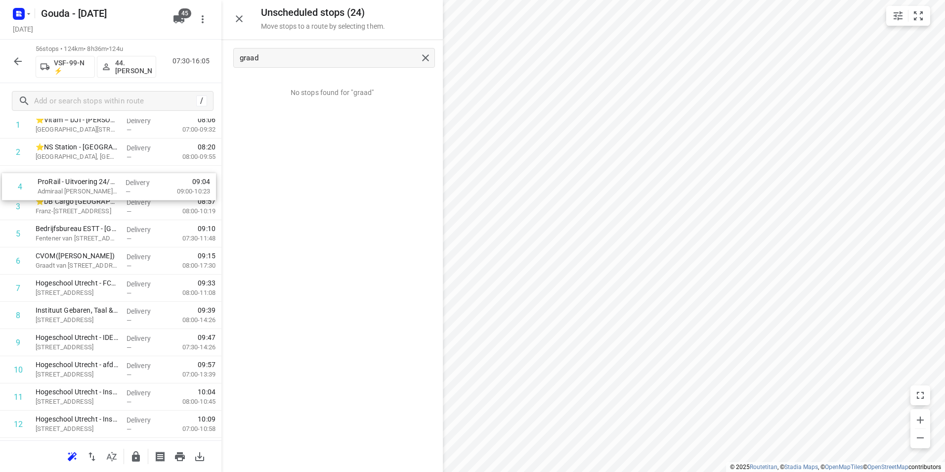
scroll to position [80, 0]
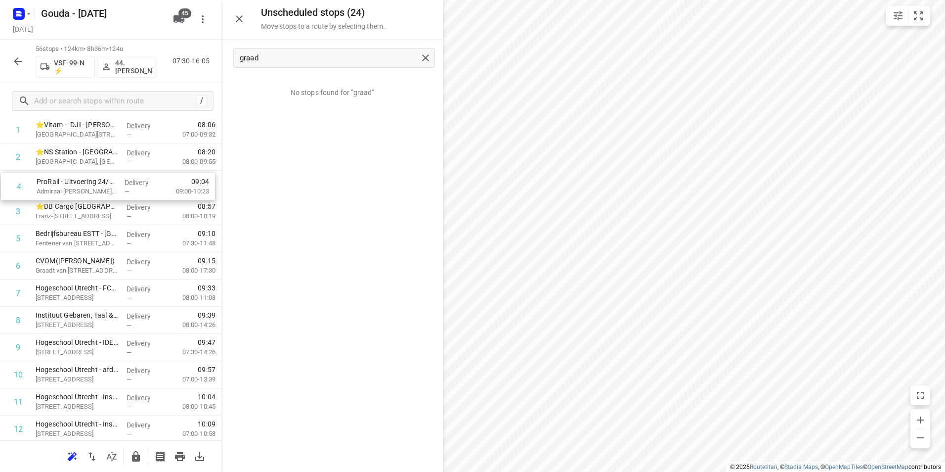
drag, startPoint x: 79, startPoint y: 197, endPoint x: 77, endPoint y: 191, distance: 6.6
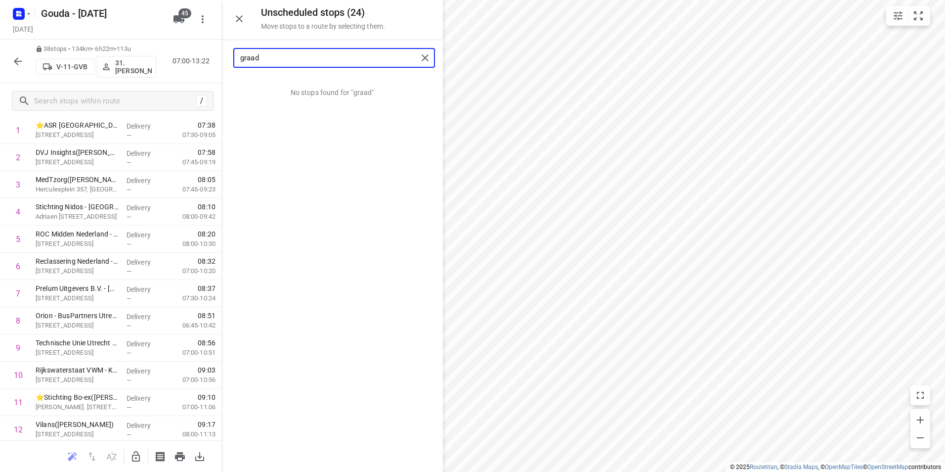
drag, startPoint x: 283, startPoint y: 59, endPoint x: 212, endPoint y: 61, distance: 70.7
click at [211, 61] on div "Unscheduled stops ( 24 ) Move stops to a route by selecting them. graad No stop…" at bounding box center [110, 236] width 221 height 472
drag, startPoint x: 298, startPoint y: 90, endPoint x: 296, endPoint y: 135, distance: 45.0
type input "gre"
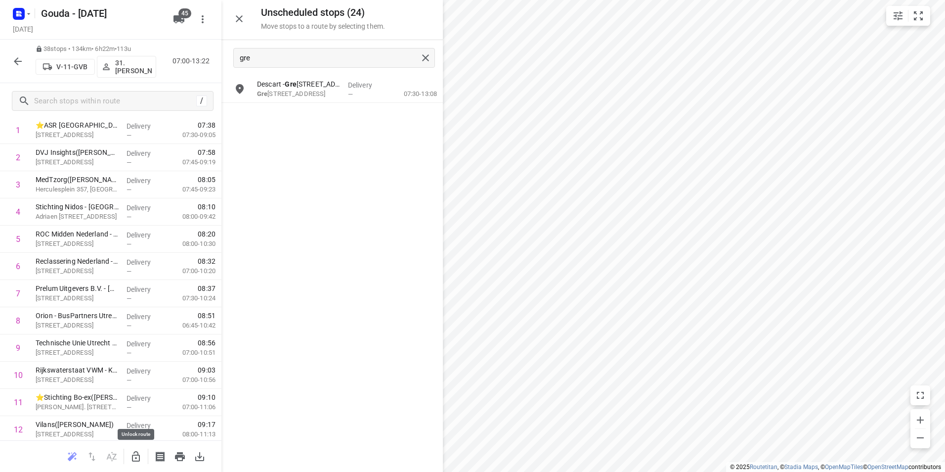
click at [131, 455] on icon "button" at bounding box center [136, 456] width 12 height 12
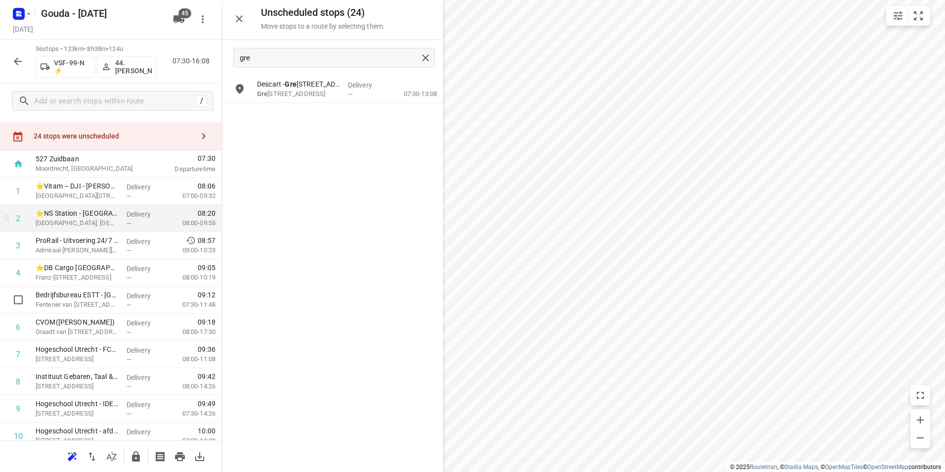
scroll to position [0, 0]
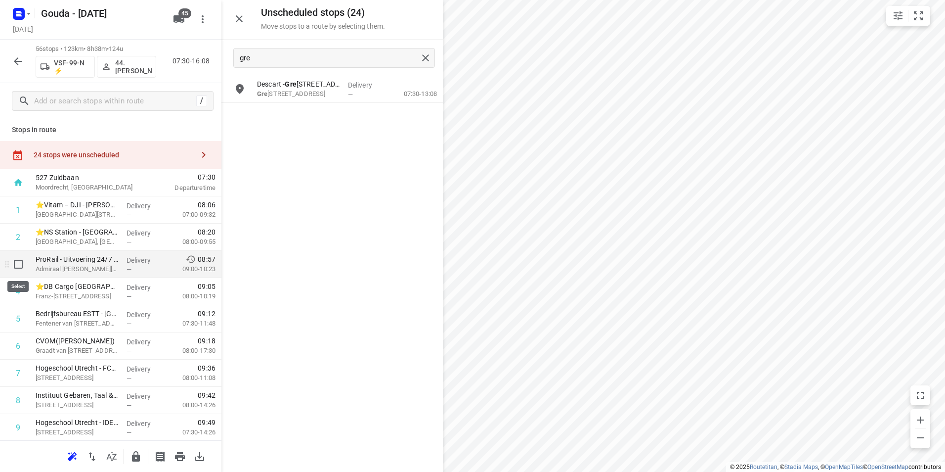
click at [16, 265] on input "checkbox" at bounding box center [18, 264] width 20 height 20
checkbox input "true"
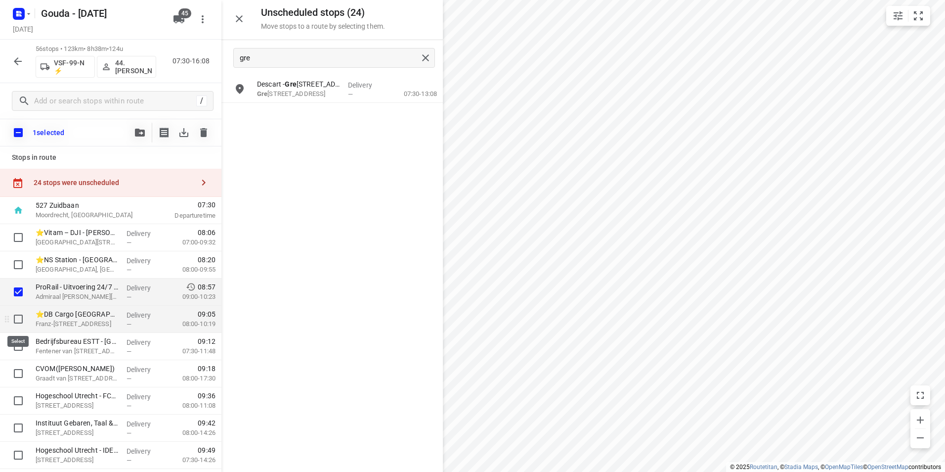
click at [11, 321] on input "checkbox" at bounding box center [18, 319] width 20 height 20
checkbox input "true"
click at [138, 129] on icon "button" at bounding box center [140, 133] width 10 height 8
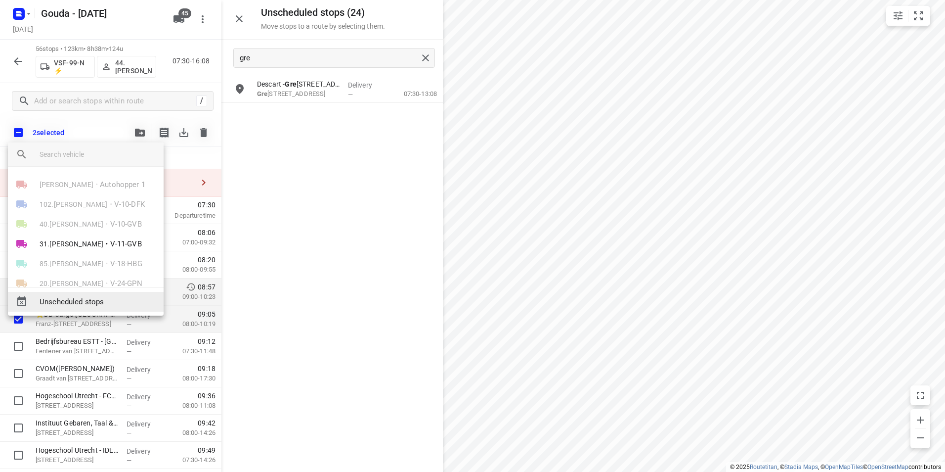
click at [104, 303] on span "Unscheduled stops" at bounding box center [98, 301] width 116 height 11
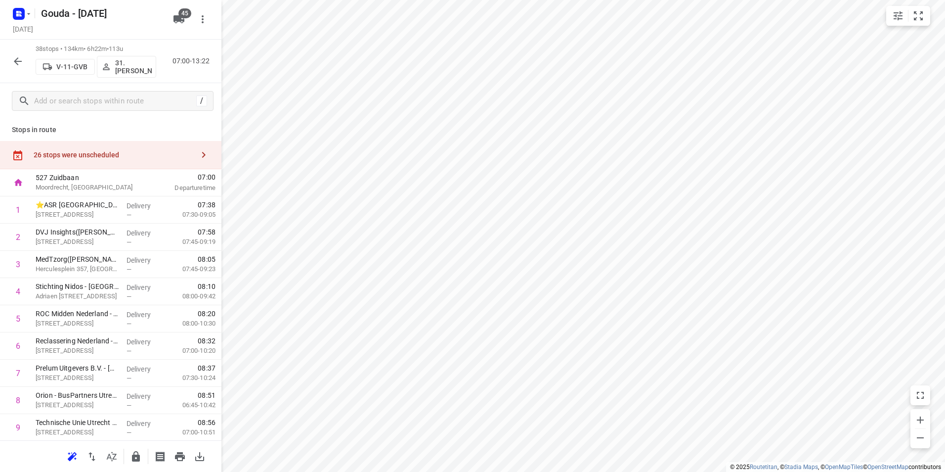
click at [155, 153] on div "26 stops were unscheduled" at bounding box center [114, 155] width 160 height 8
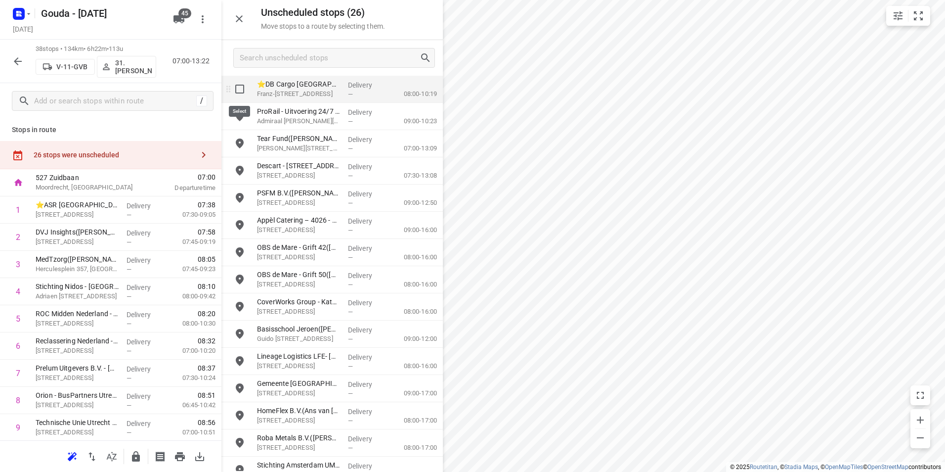
click at [235, 90] on input "grid" at bounding box center [240, 89] width 20 height 20
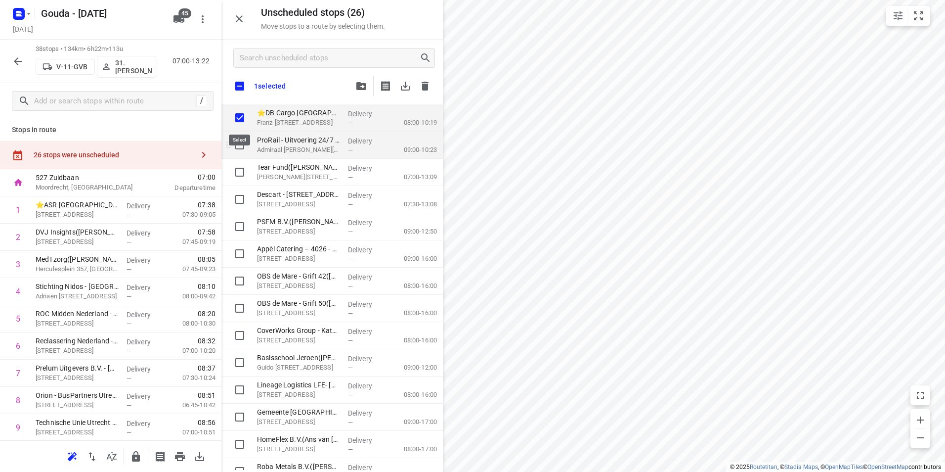
checkbox input "true"
click at [240, 148] on input "grid" at bounding box center [240, 145] width 20 height 20
checkbox input "true"
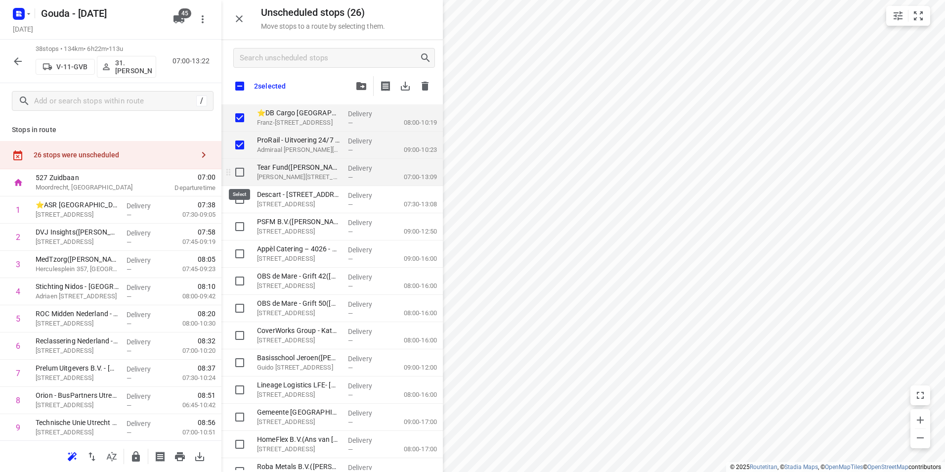
click at [241, 174] on input "grid" at bounding box center [240, 172] width 20 height 20
checkbox input "true"
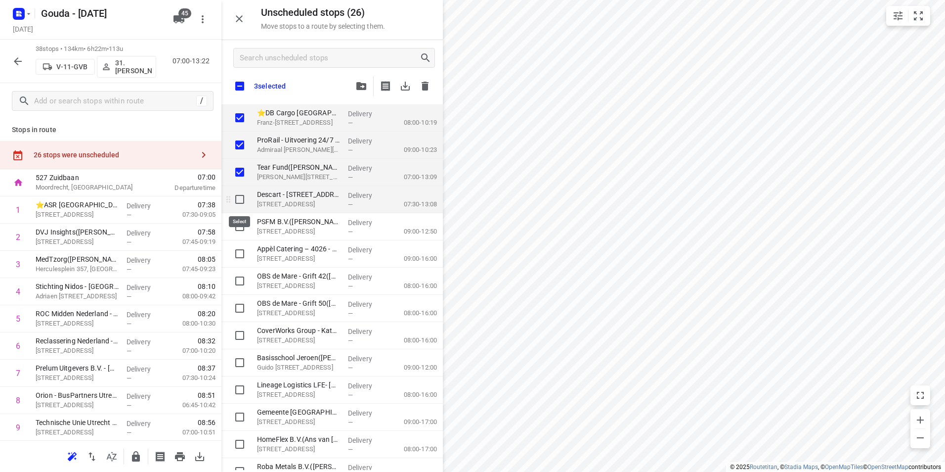
click at [243, 195] on input "grid" at bounding box center [240, 199] width 20 height 20
checkbox input "true"
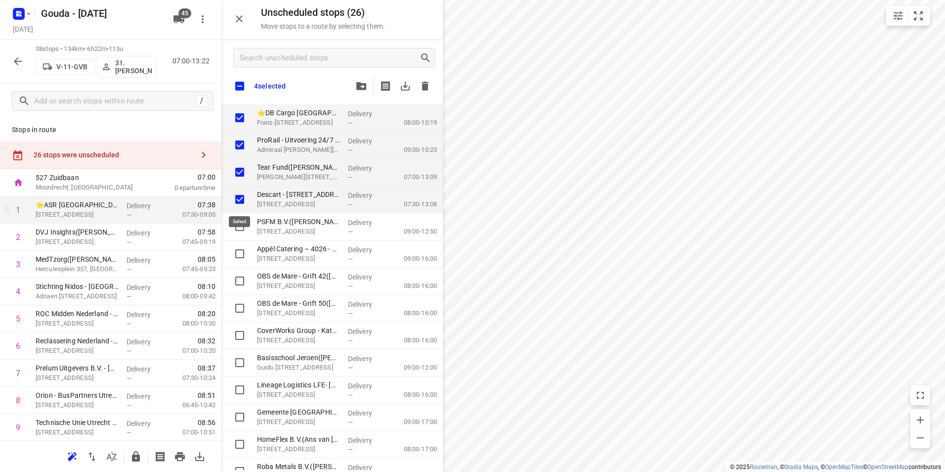
checkbox input "true"
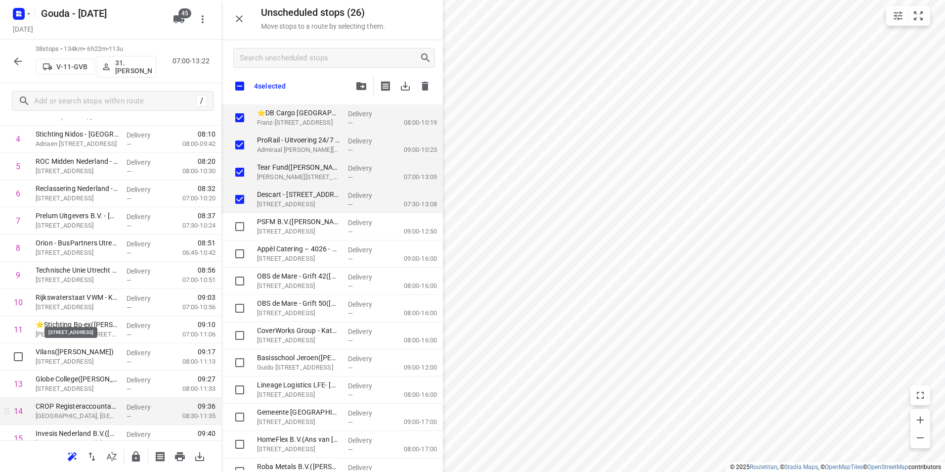
scroll to position [247, 0]
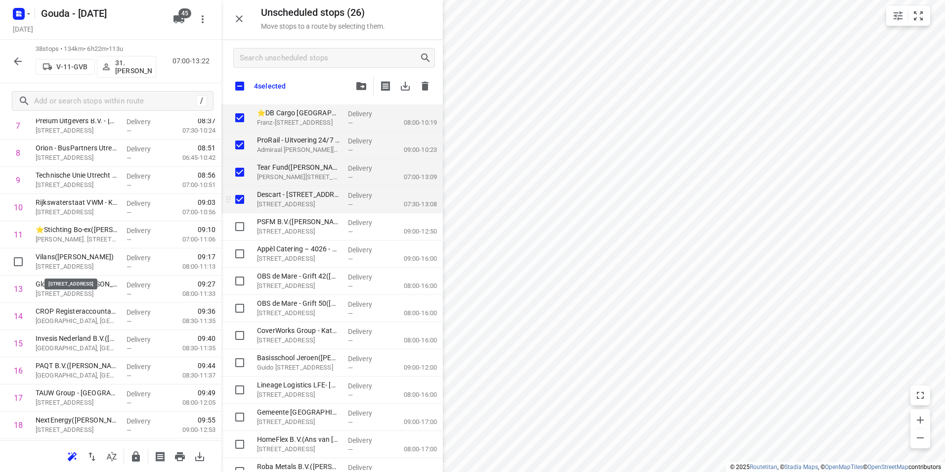
checkbox input "true"
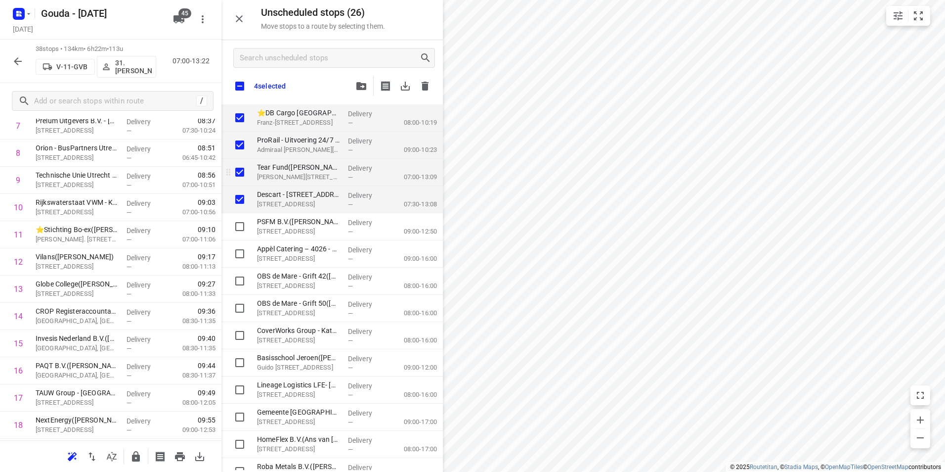
checkbox input "true"
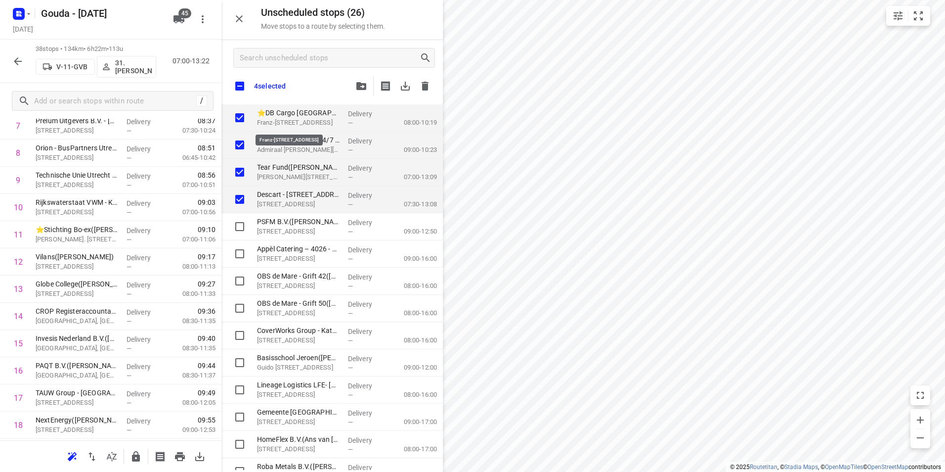
checkbox input "true"
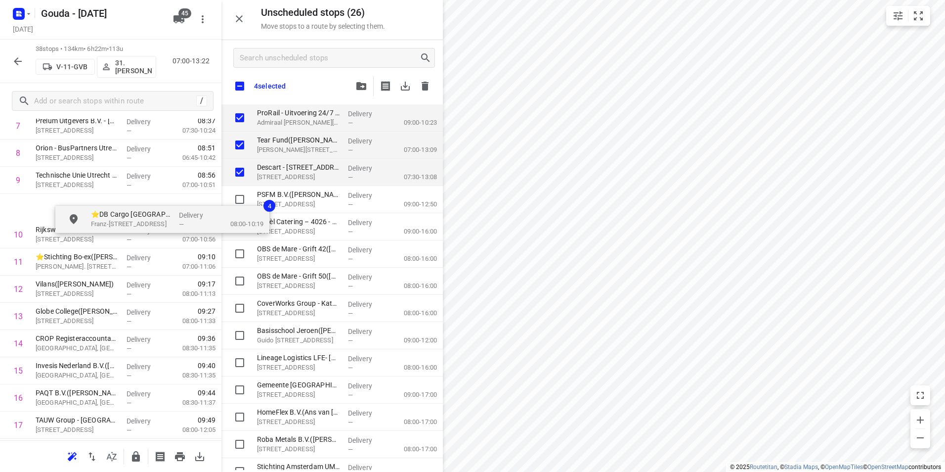
scroll to position [241, 0]
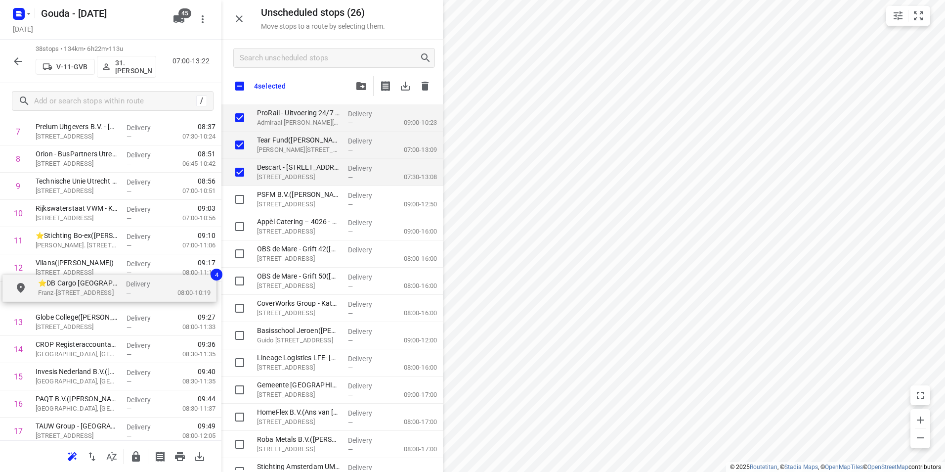
drag, startPoint x: 305, startPoint y: 119, endPoint x: 80, endPoint y: 291, distance: 283.6
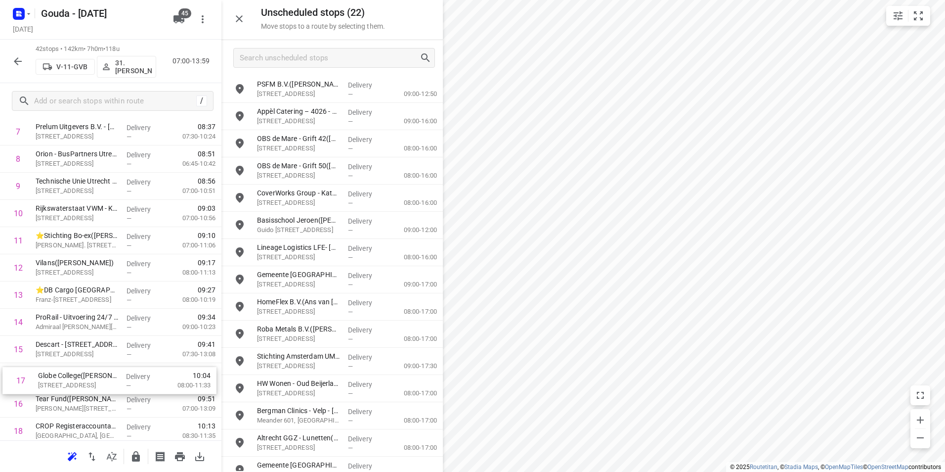
scroll to position [244, 0]
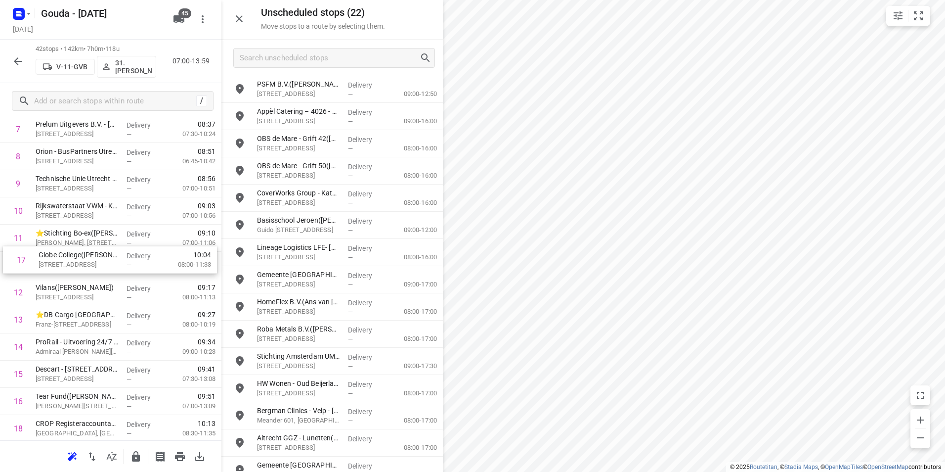
drag, startPoint x: 62, startPoint y: 376, endPoint x: 62, endPoint y: 228, distance: 148.3
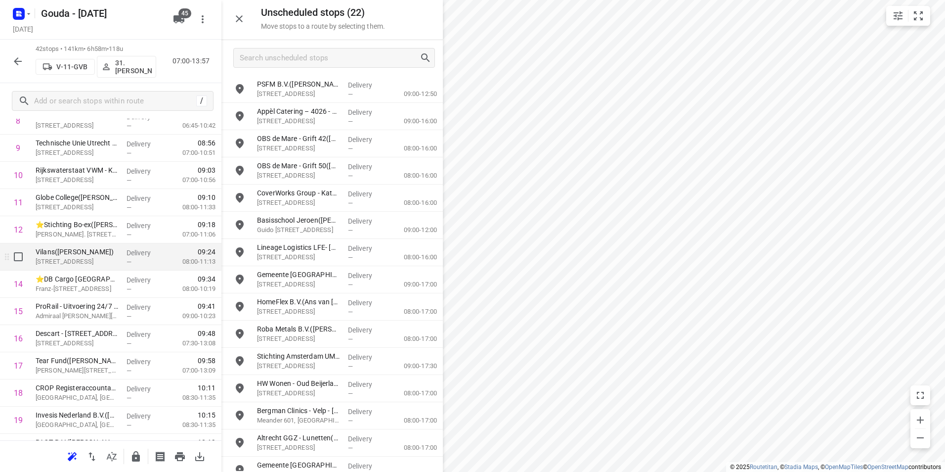
scroll to position [293, 0]
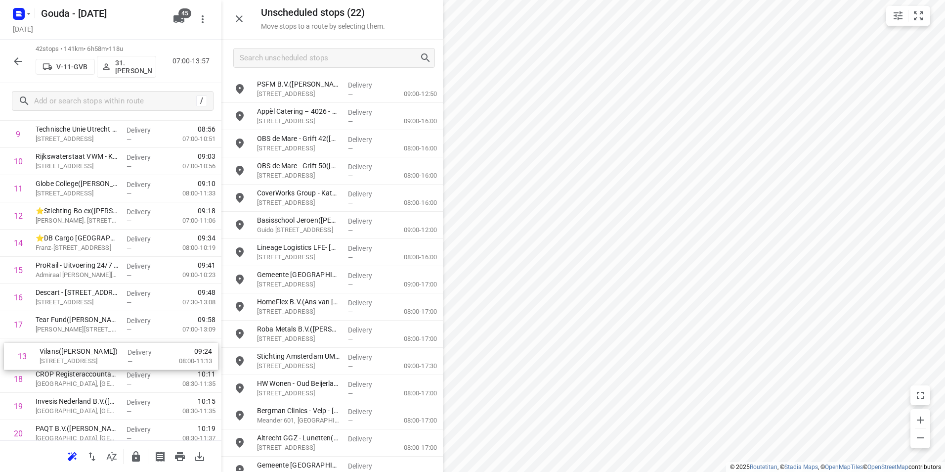
drag, startPoint x: 81, startPoint y: 241, endPoint x: 85, endPoint y: 356, distance: 115.8
click at [85, 356] on div "1 ⭐ASR Utrecht(Emanta Leenen) Archimedeslaan 10, Utrecht Delivery — 07:38 07:30…" at bounding box center [110, 474] width 221 height 1142
drag, startPoint x: 72, startPoint y: 297, endPoint x: 78, endPoint y: 238, distance: 59.1
click at [77, 238] on div "1 ⭐ASR Utrecht(Emanta Leenen) Archimedeslaan 10, Utrecht Delivery — 07:38 07:30…" at bounding box center [110, 474] width 221 height 1142
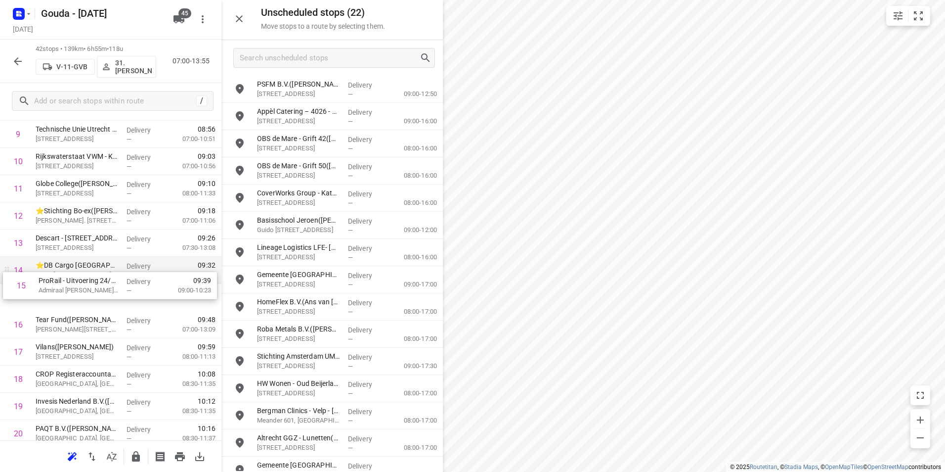
drag, startPoint x: 56, startPoint y: 296, endPoint x: 61, endPoint y: 276, distance: 19.9
click at [61, 276] on div "1 ⭐ASR Utrecht(Emanta Leenen) Archimedeslaan 10, Utrecht Delivery — 07:38 07:30…" at bounding box center [110, 474] width 221 height 1142
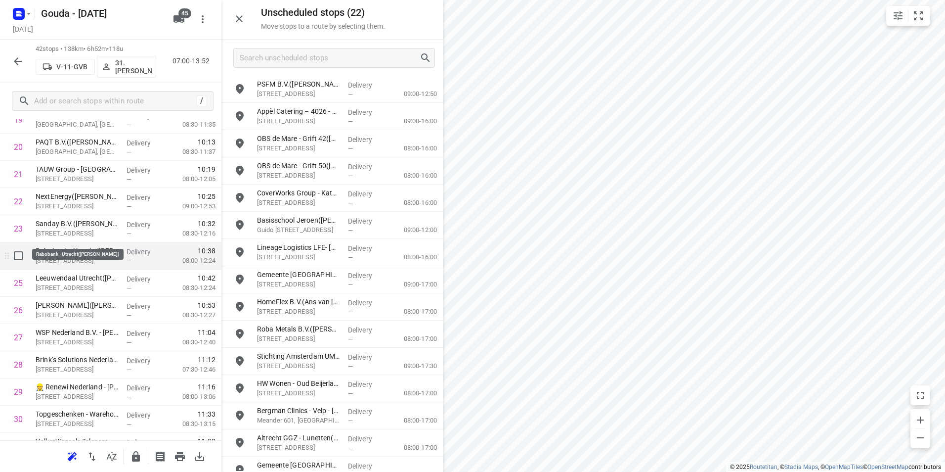
scroll to position [593, 0]
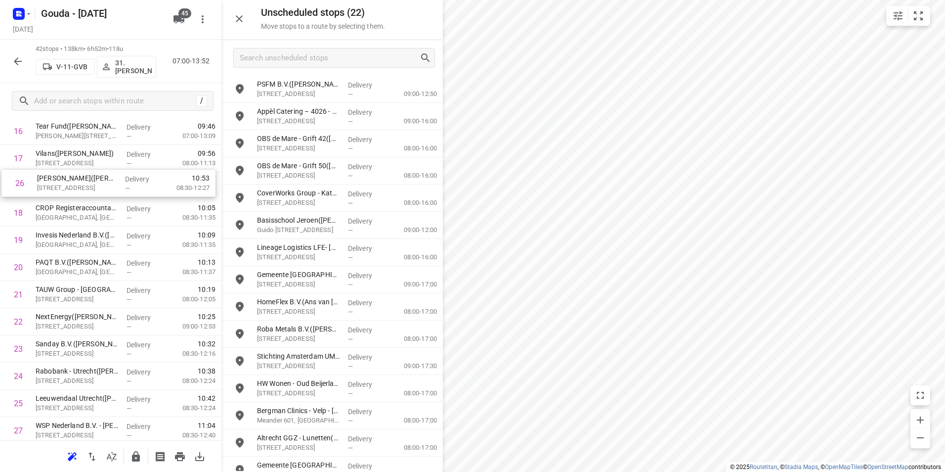
drag, startPoint x: 66, startPoint y: 297, endPoint x: 67, endPoint y: 180, distance: 116.7
click at [67, 180] on div "1 ⭐ASR Utrecht(Emanta Leenen) Archimedeslaan 10, Utrecht Delivery — 07:38 07:30…" at bounding box center [110, 281] width 221 height 1142
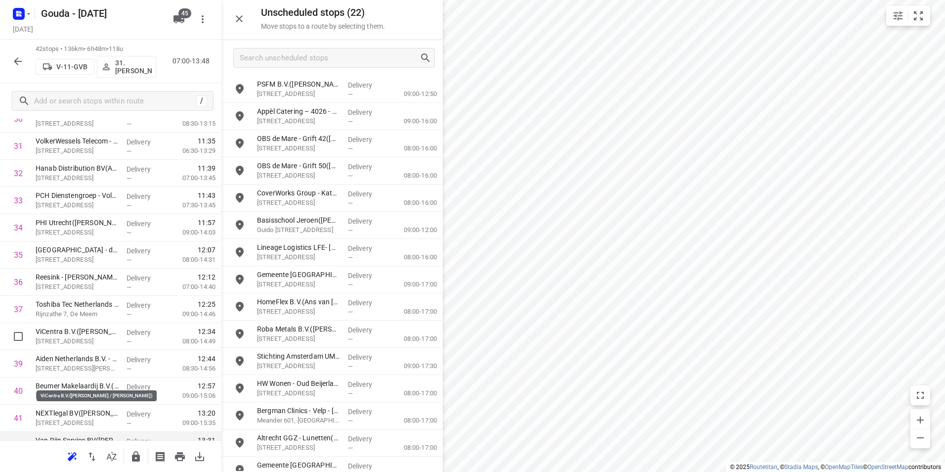
scroll to position [925, 0]
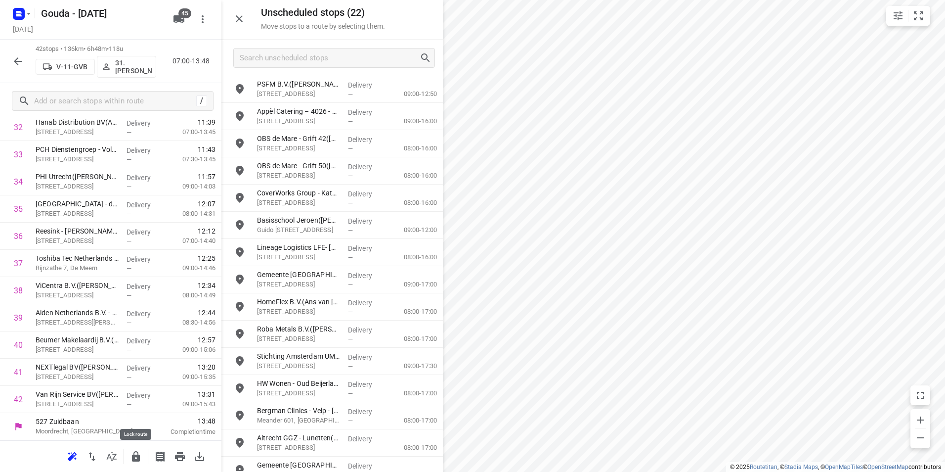
click at [139, 457] on icon "button" at bounding box center [136, 456] width 8 height 10
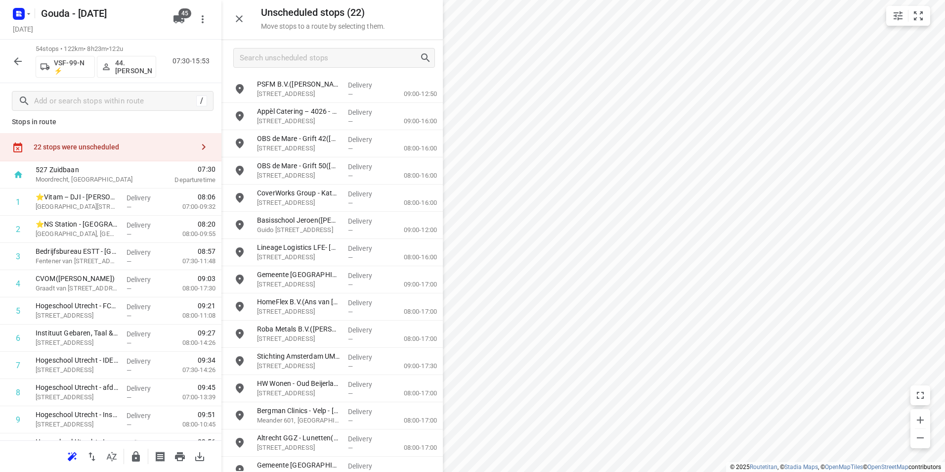
scroll to position [0, 0]
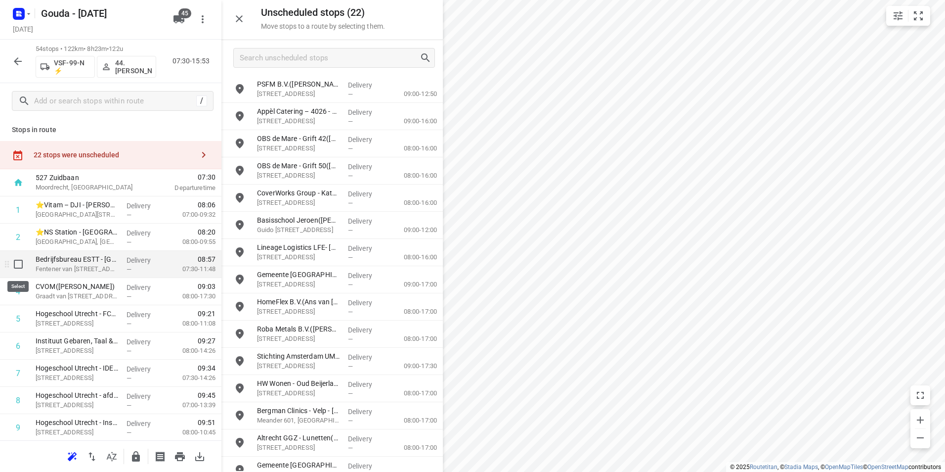
click at [17, 265] on input "checkbox" at bounding box center [18, 264] width 20 height 20
checkbox input "true"
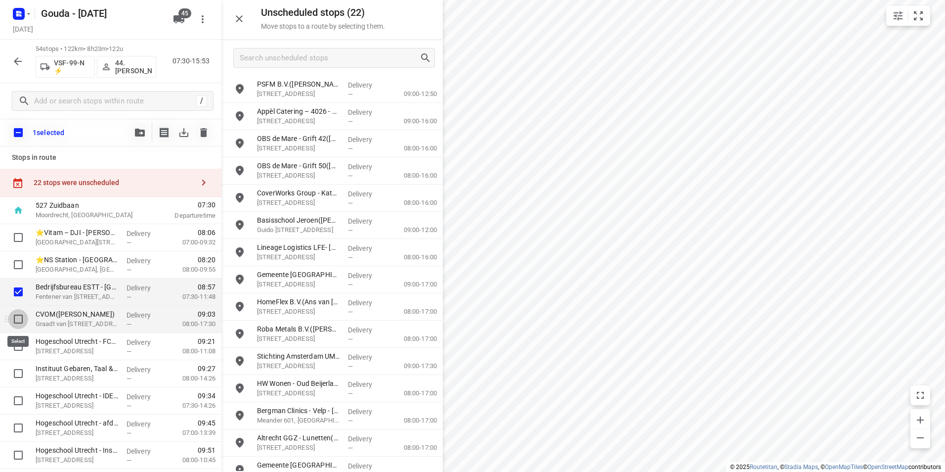
click at [17, 316] on input "checkbox" at bounding box center [18, 319] width 20 height 20
checkbox input "true"
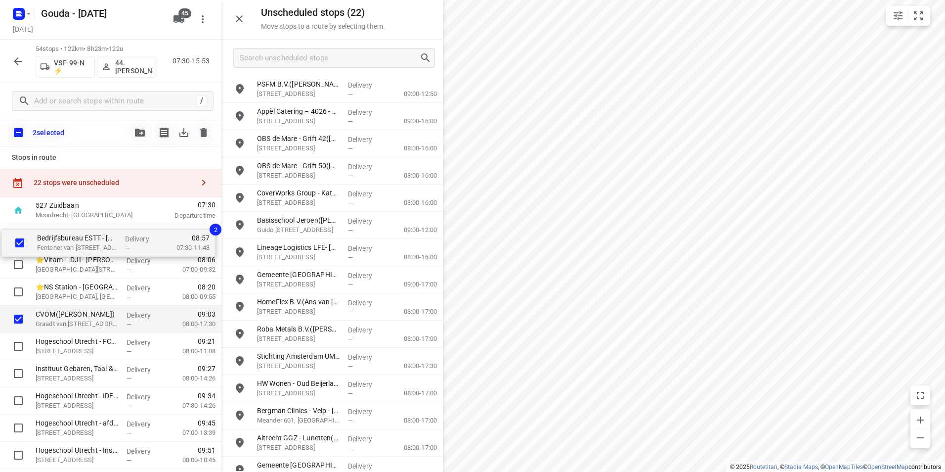
drag, startPoint x: 49, startPoint y: 277, endPoint x: 50, endPoint y: 244, distance: 33.1
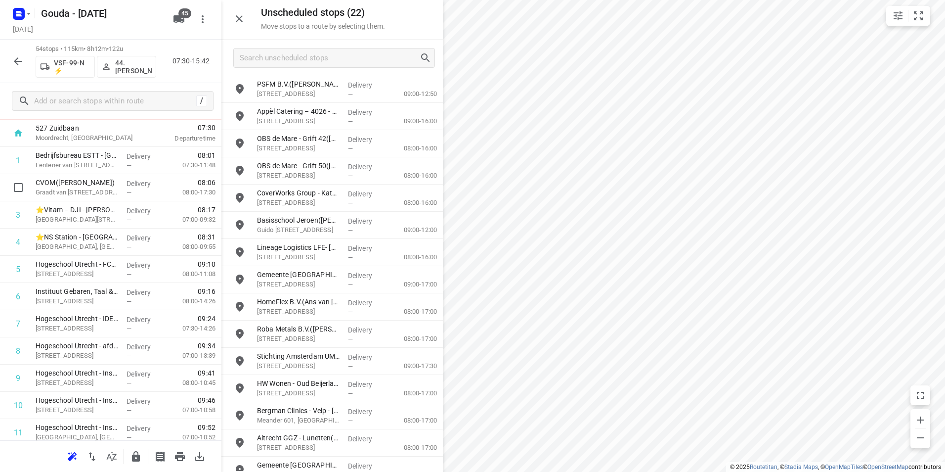
drag, startPoint x: 83, startPoint y: 184, endPoint x: 85, endPoint y: 190, distance: 6.3
click at [85, 183] on p "CVOM(Thea de Kraaij)" at bounding box center [77, 183] width 83 height 10
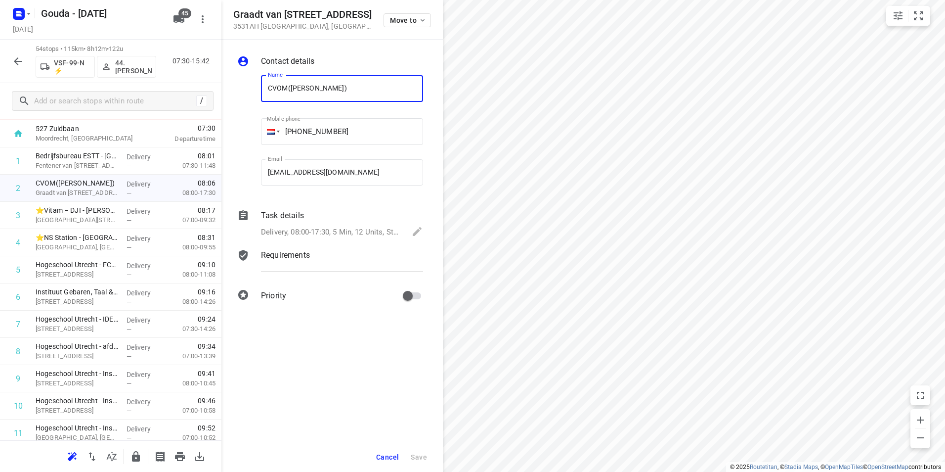
click at [311, 225] on div "Delivery, 08:00-17:30, 5 Min, 12 Units, Startdatum woensdag 3 september. Welkom…" at bounding box center [342, 232] width 162 height 14
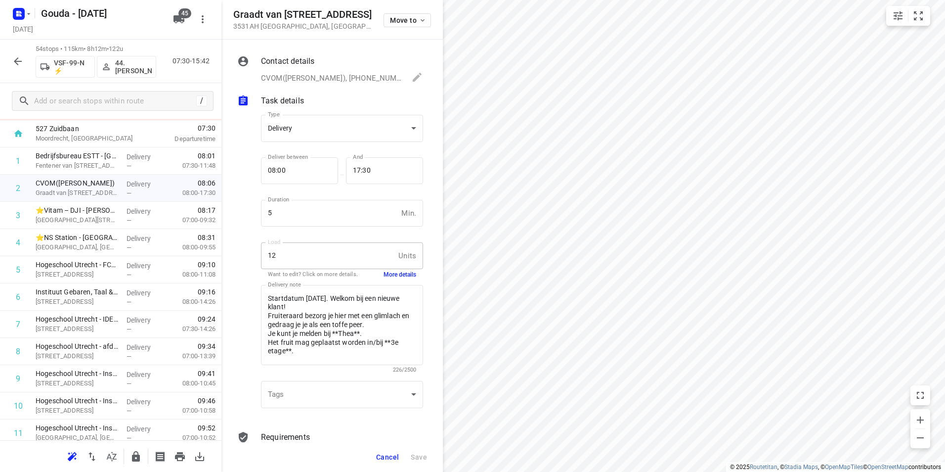
click at [395, 273] on button "More details" at bounding box center [400, 274] width 33 height 8
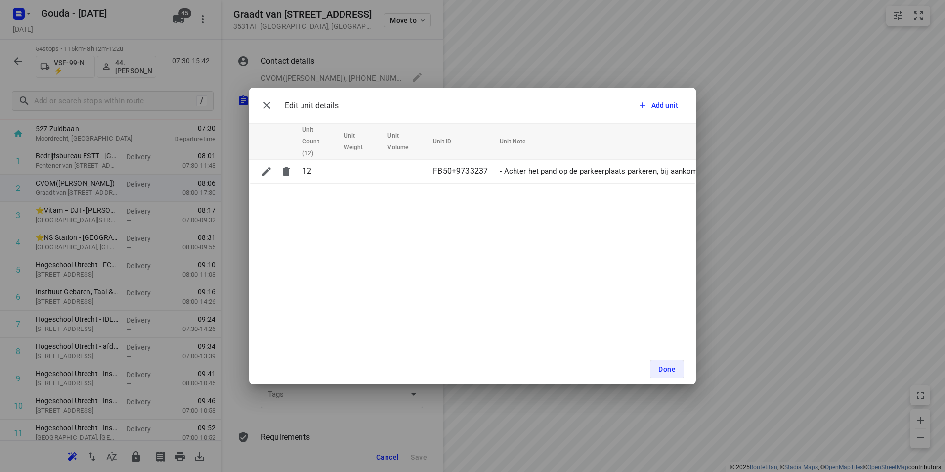
click at [662, 358] on div "Done" at bounding box center [472, 368] width 447 height 31
click at [667, 363] on button "Done" at bounding box center [667, 368] width 34 height 19
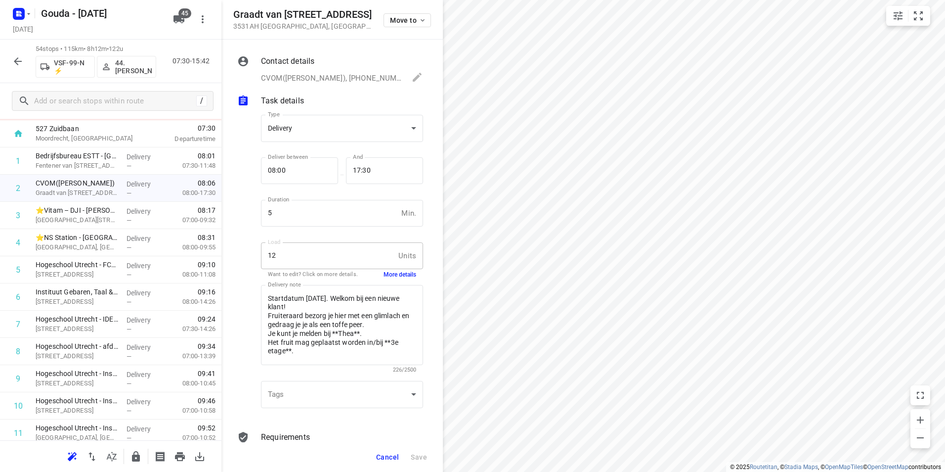
click at [385, 461] on button "Cancel" at bounding box center [387, 457] width 31 height 18
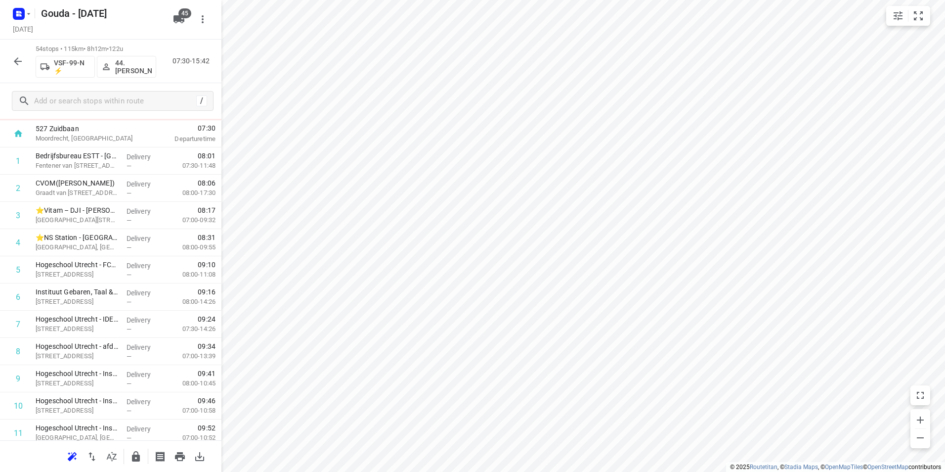
click at [133, 458] on icon "button" at bounding box center [136, 456] width 8 height 10
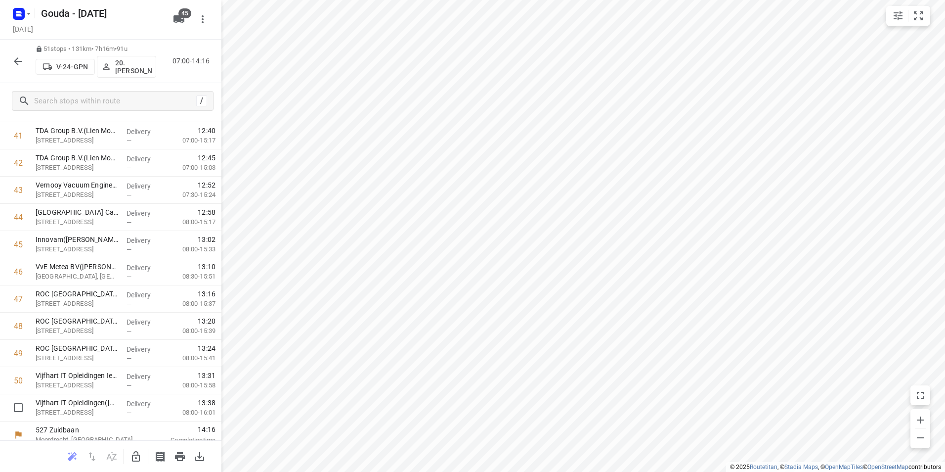
scroll to position [1170, 0]
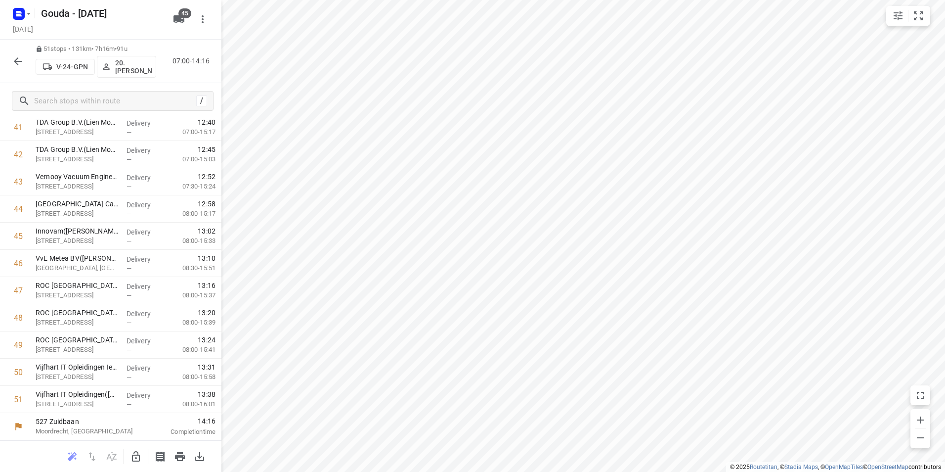
click at [20, 55] on icon "button" at bounding box center [18, 61] width 12 height 12
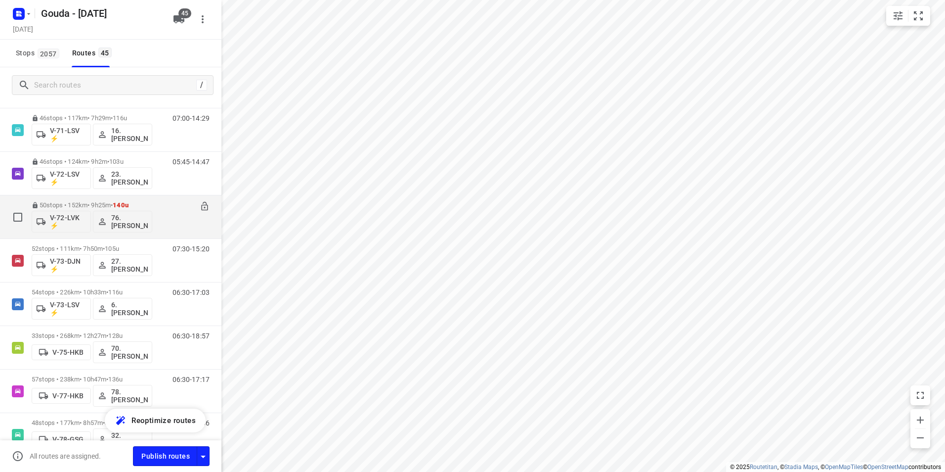
scroll to position [742, 0]
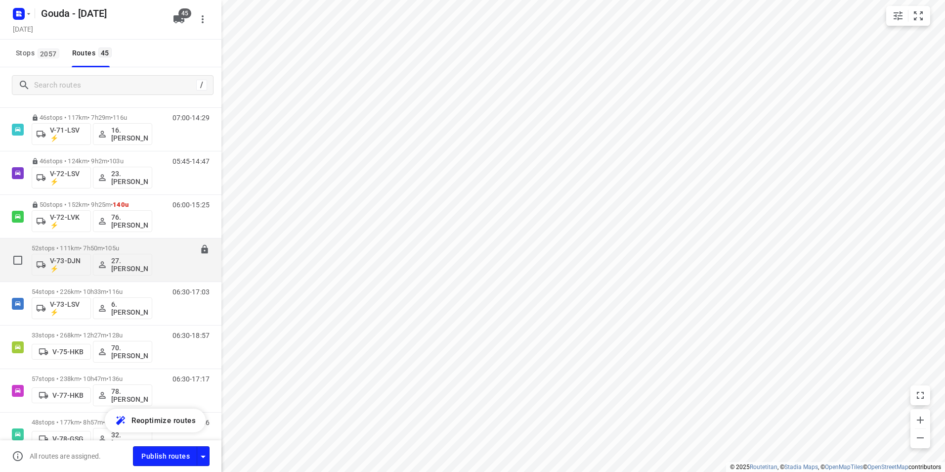
click at [114, 244] on div "52 stops • 111km • 7h50m • 105u V-73-DJN ⚡ 27.Monika Rola" at bounding box center [92, 259] width 121 height 41
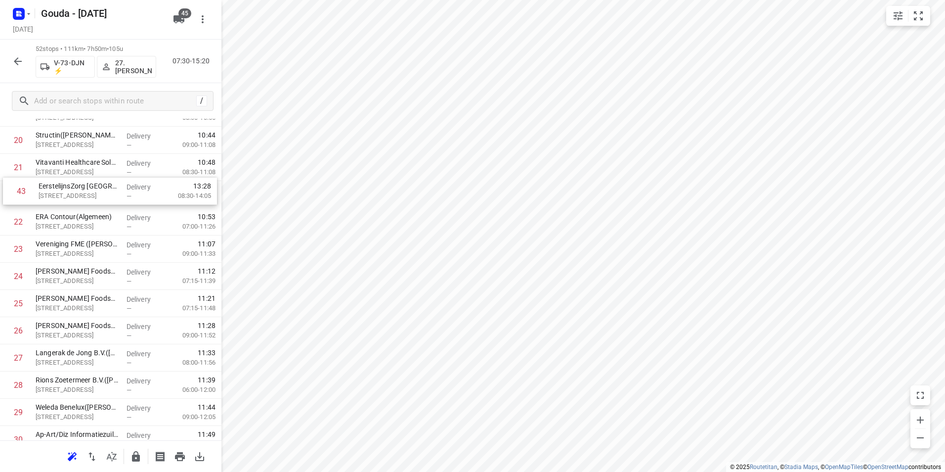
scroll to position [586, 0]
drag, startPoint x: 133, startPoint y: 306, endPoint x: 137, endPoint y: 193, distance: 113.8
click at [137, 193] on div "1 Cublend(Pascal Rijkers) Kwartsweg 40, Bleiswijk Delivery — 07:43 08:00-09:07 …" at bounding box center [110, 317] width 221 height 1414
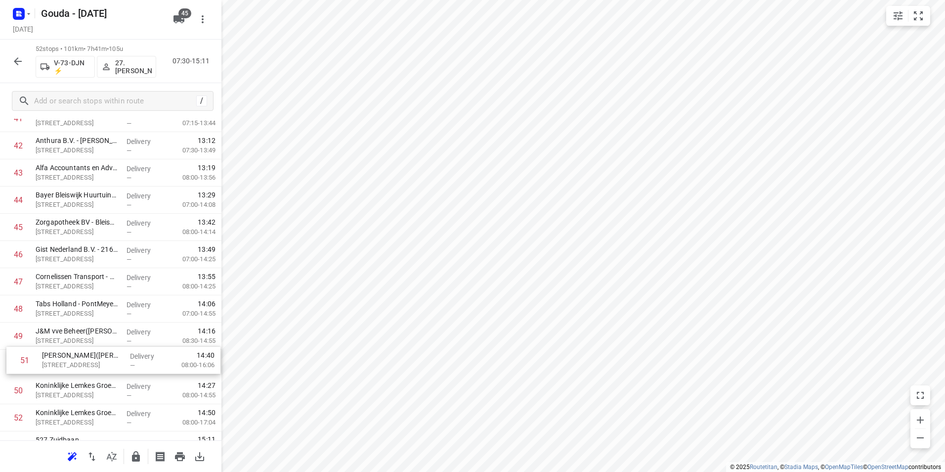
scroll to position [1181, 0]
drag, startPoint x: 89, startPoint y: 346, endPoint x: 81, endPoint y: 194, distance: 152.5
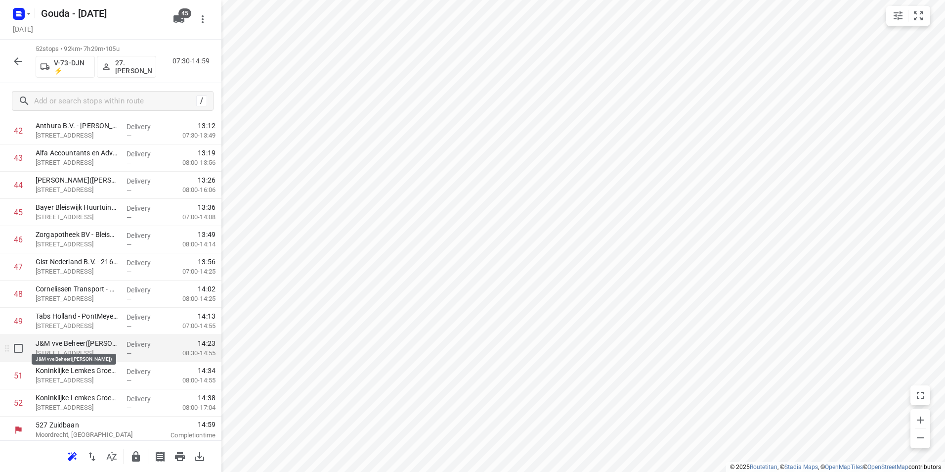
scroll to position [1197, 0]
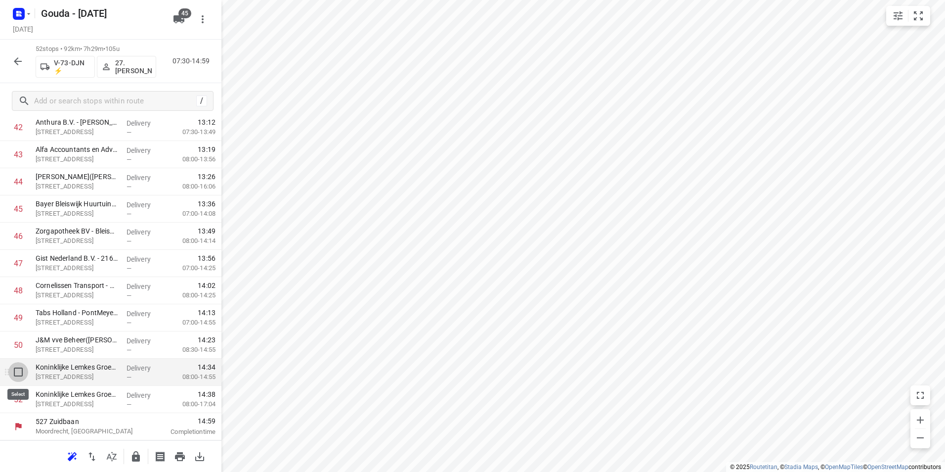
click at [15, 370] on input "checkbox" at bounding box center [18, 372] width 20 height 20
checkbox input "true"
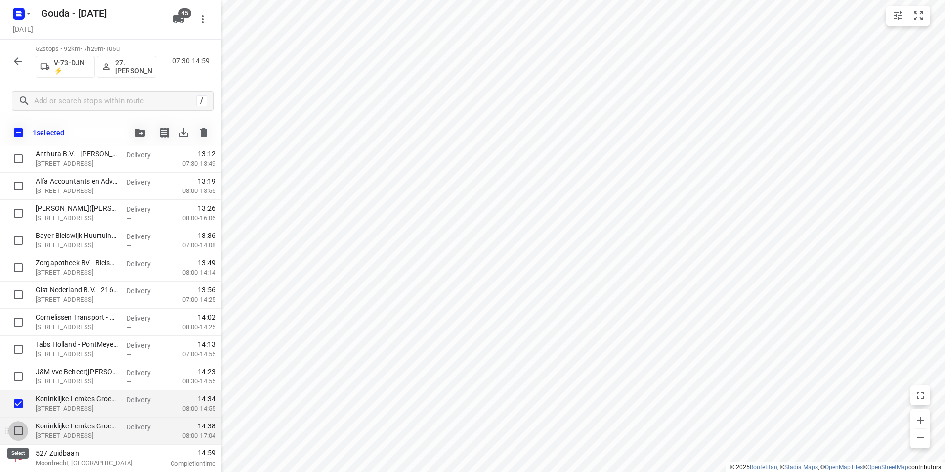
click at [17, 426] on input "checkbox" at bounding box center [18, 431] width 20 height 20
checkbox input "true"
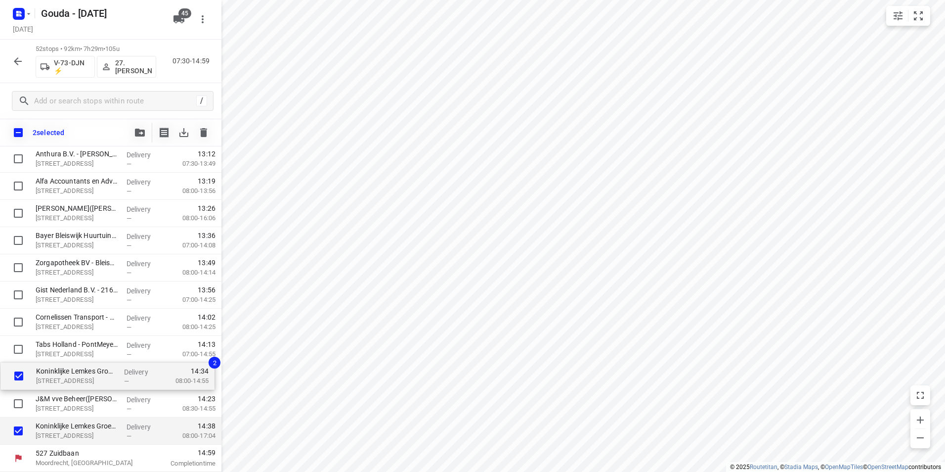
drag, startPoint x: 70, startPoint y: 404, endPoint x: 69, endPoint y: 348, distance: 56.9
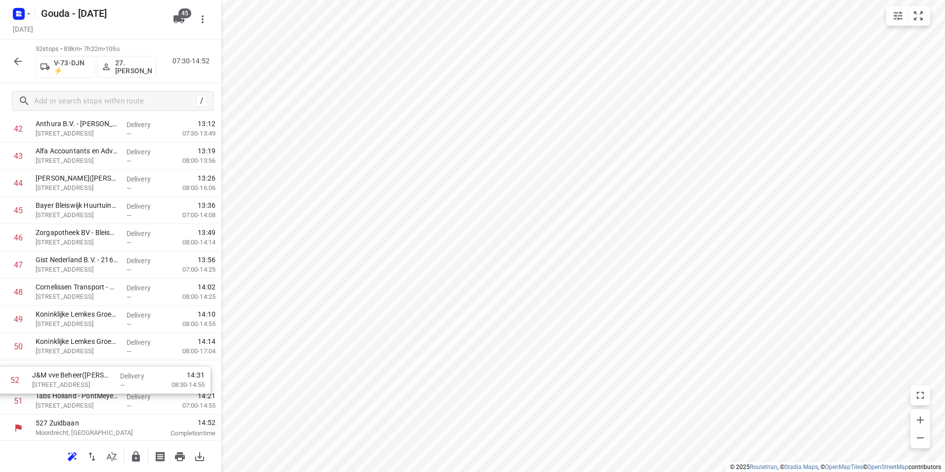
scroll to position [1197, 0]
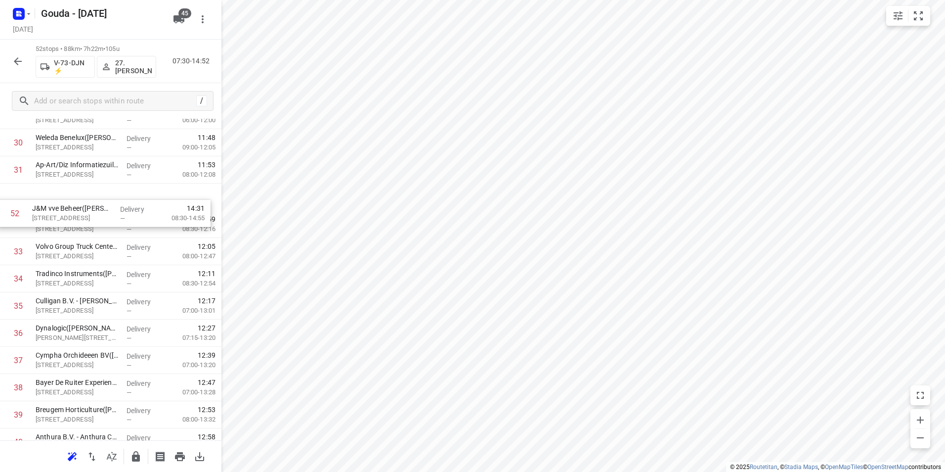
scroll to position [848, 0]
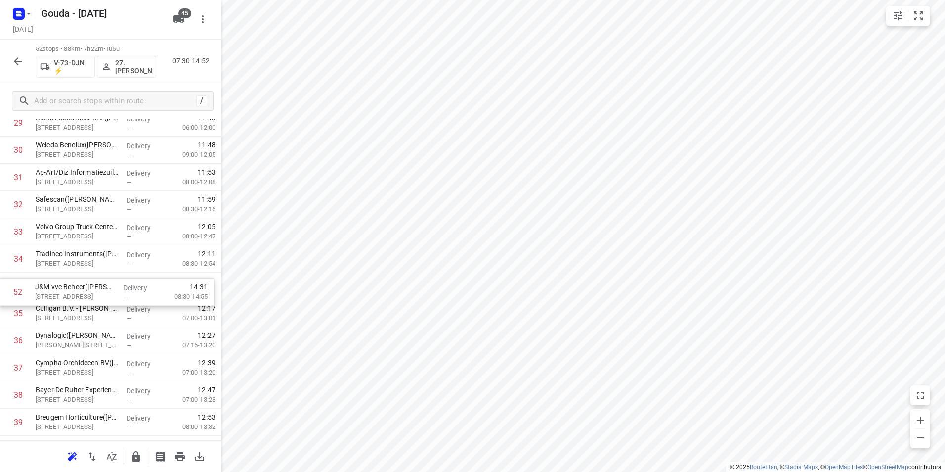
drag, startPoint x: 65, startPoint y: 401, endPoint x: 65, endPoint y: 285, distance: 116.7
click at [65, 285] on div "1 Cublend(Pascal Rijkers) Kwartsweg 40, Bleiswijk Delivery — 07:43 08:00-09:07 …" at bounding box center [110, 55] width 221 height 1414
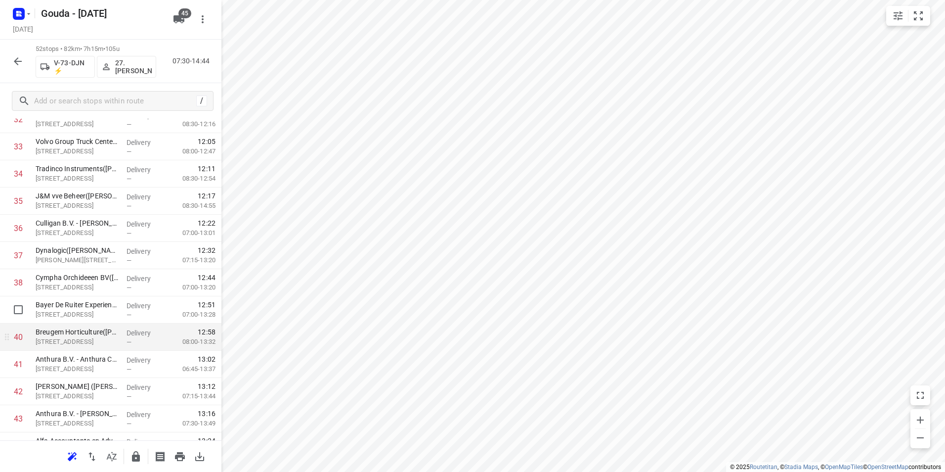
scroll to position [947, 0]
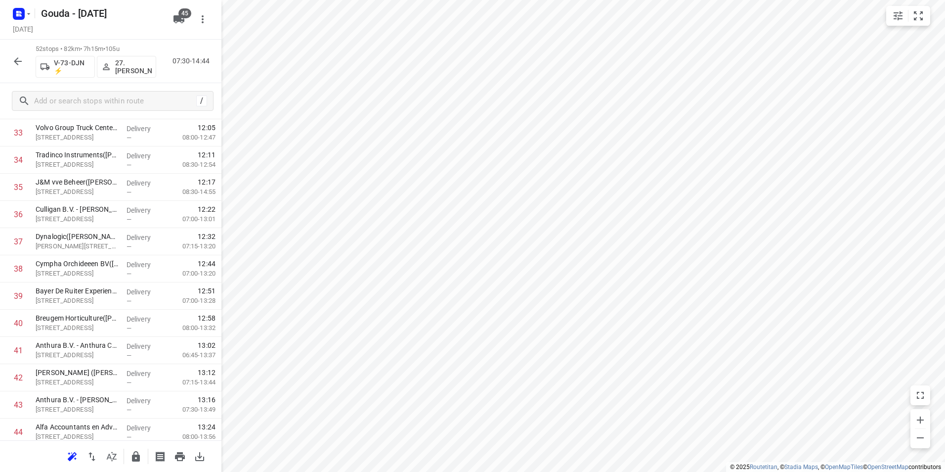
click at [134, 453] on icon "button" at bounding box center [136, 456] width 8 height 10
click at [21, 59] on icon "button" at bounding box center [18, 61] width 12 height 12
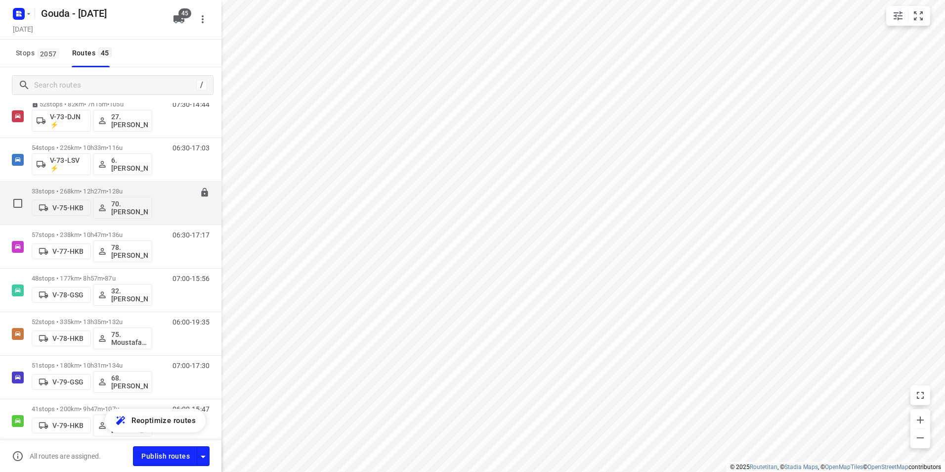
scroll to position [840, 0]
click at [104, 190] on p "54 stops • 226km • 10h33m • 116u" at bounding box center [92, 192] width 121 height 7
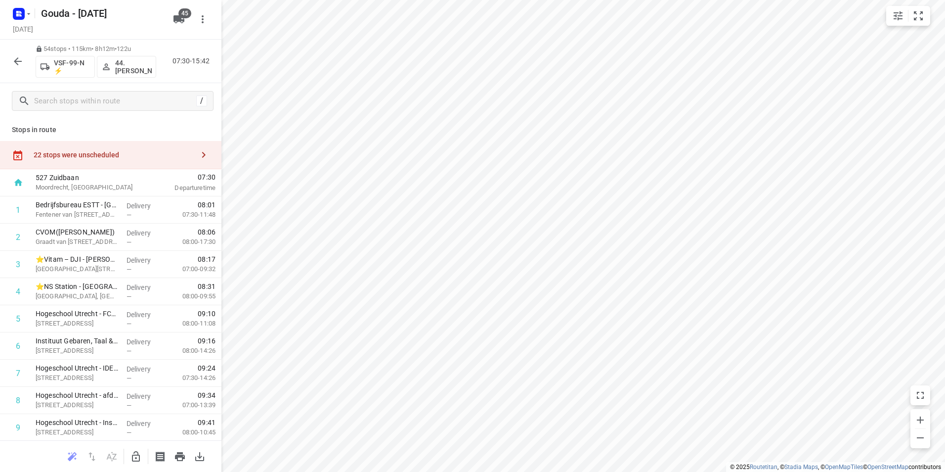
click at [22, 67] on button "button" at bounding box center [18, 61] width 20 height 20
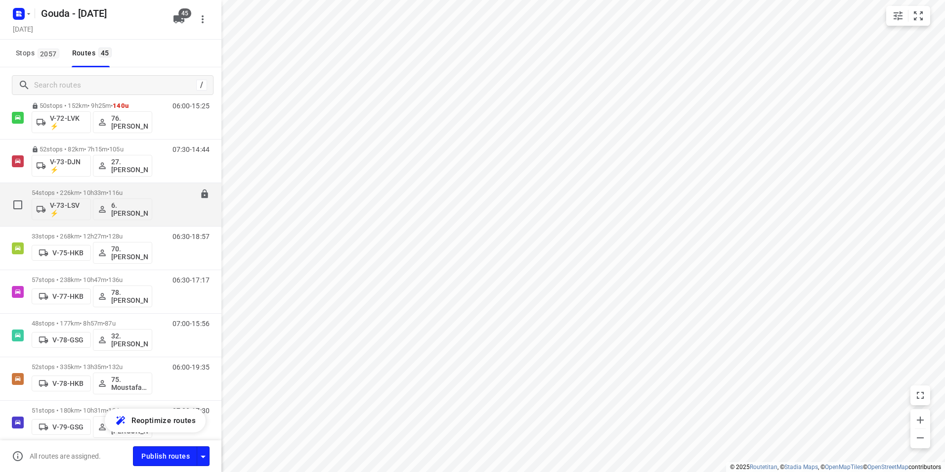
click at [108, 190] on span "•" at bounding box center [107, 192] width 2 height 7
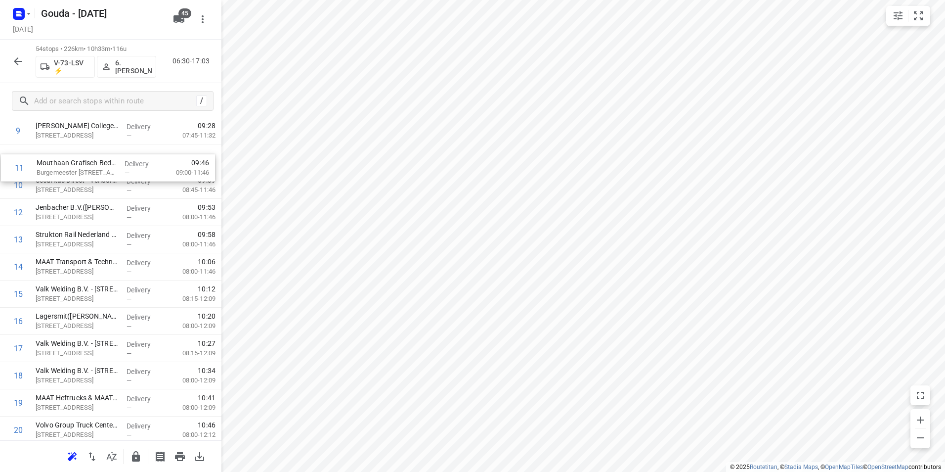
scroll to position [292, 0]
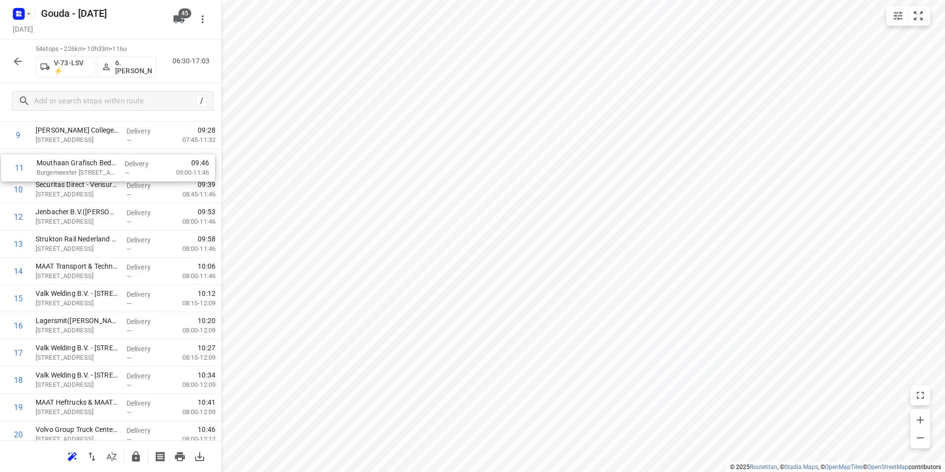
drag, startPoint x: 91, startPoint y: 179, endPoint x: 93, endPoint y: 155, distance: 24.3
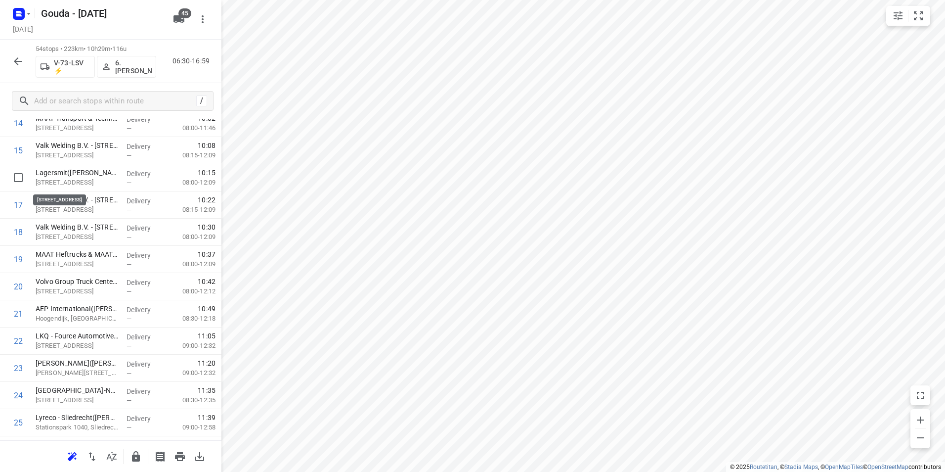
scroll to position [439, 0]
drag, startPoint x: 90, startPoint y: 180, endPoint x: 90, endPoint y: 267, distance: 86.5
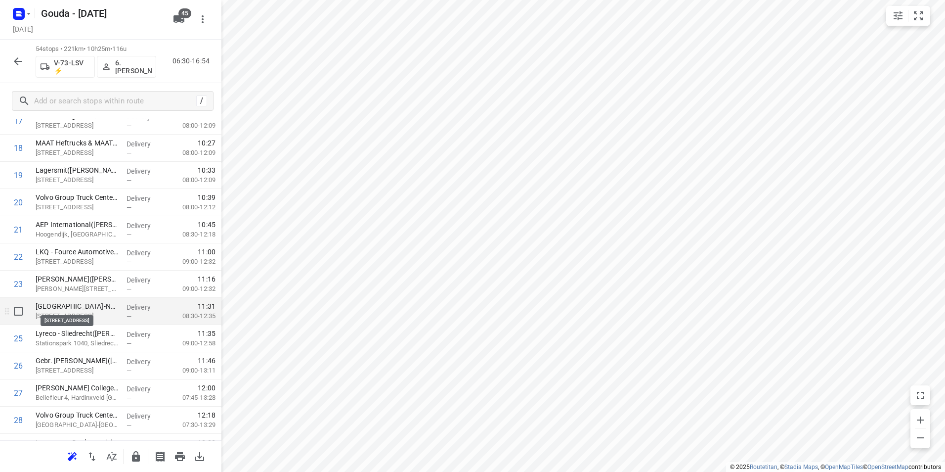
scroll to position [538, 0]
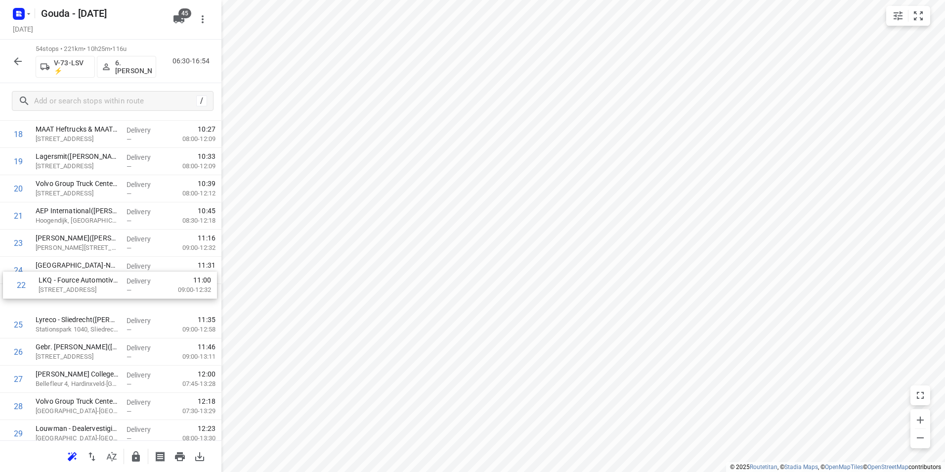
drag, startPoint x: 70, startPoint y: 235, endPoint x: 71, endPoint y: 270, distance: 35.1
click at [71, 270] on div "1 Hanab Projects B.V. - Papendrecht(Catering) Rietgorsweg 6, Papendrecht Delive…" at bounding box center [110, 392] width 221 height 1468
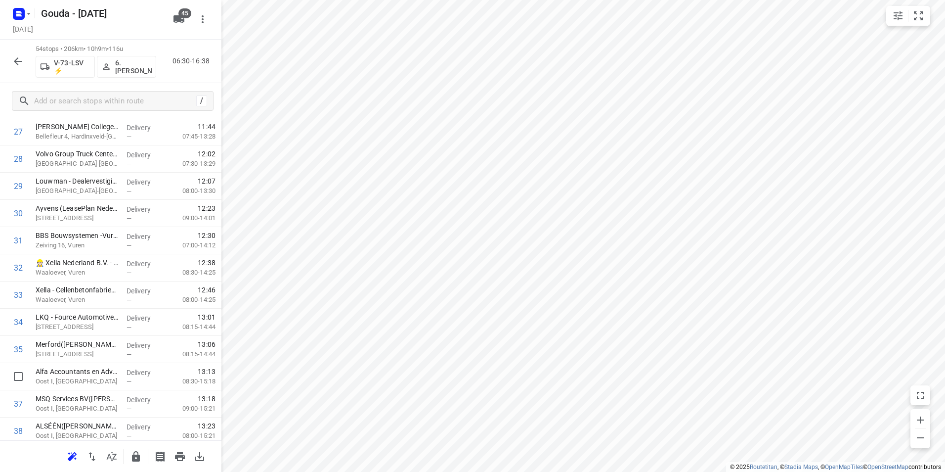
scroll to position [884, 0]
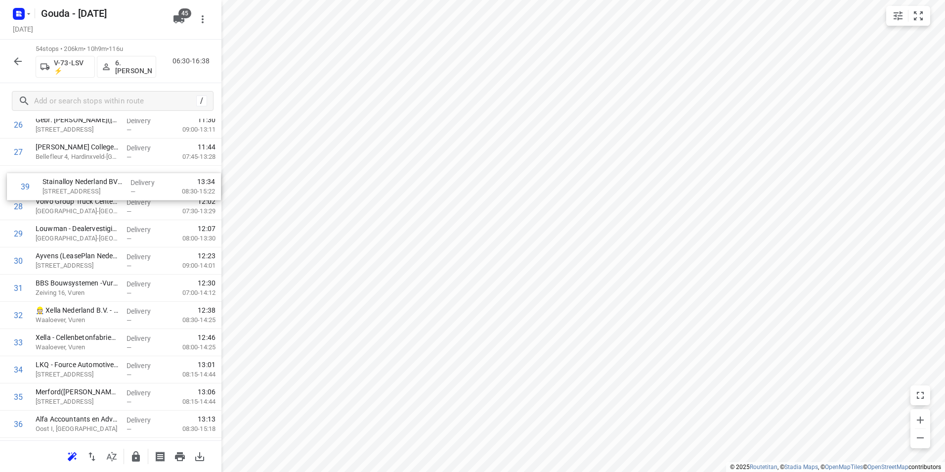
drag, startPoint x: 47, startPoint y: 355, endPoint x: 54, endPoint y: 182, distance: 173.2
click at [54, 180] on div "1 Hanab Projects B.V. - Papendrecht(Catering) Rietgorsweg 6, Papendrecht Delive…" at bounding box center [110, 165] width 221 height 1468
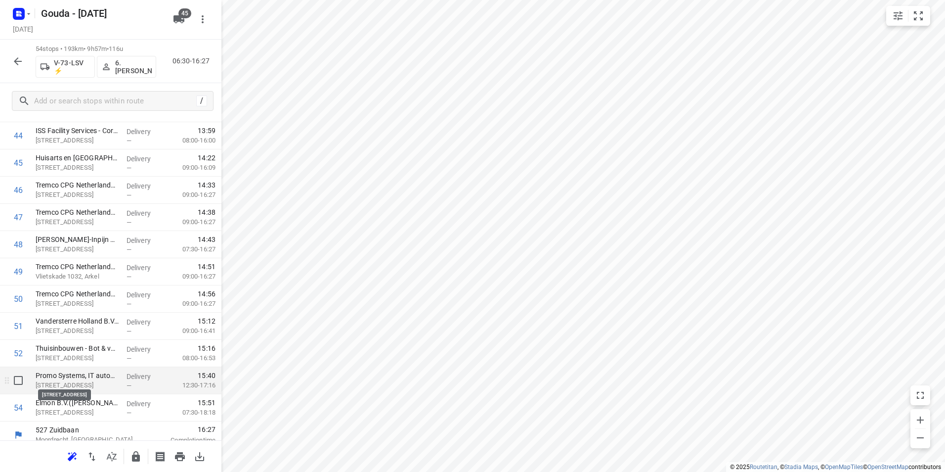
scroll to position [1252, 0]
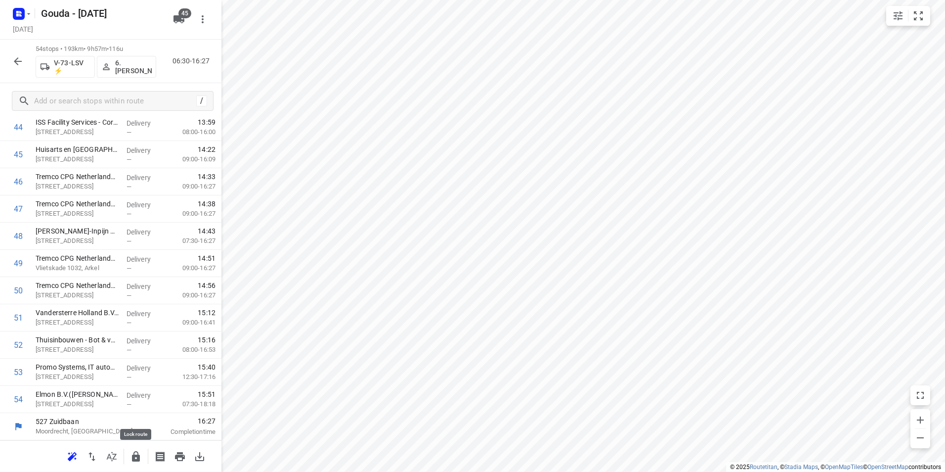
click at [133, 456] on icon "button" at bounding box center [136, 456] width 8 height 10
click at [22, 60] on icon "button" at bounding box center [18, 61] width 12 height 12
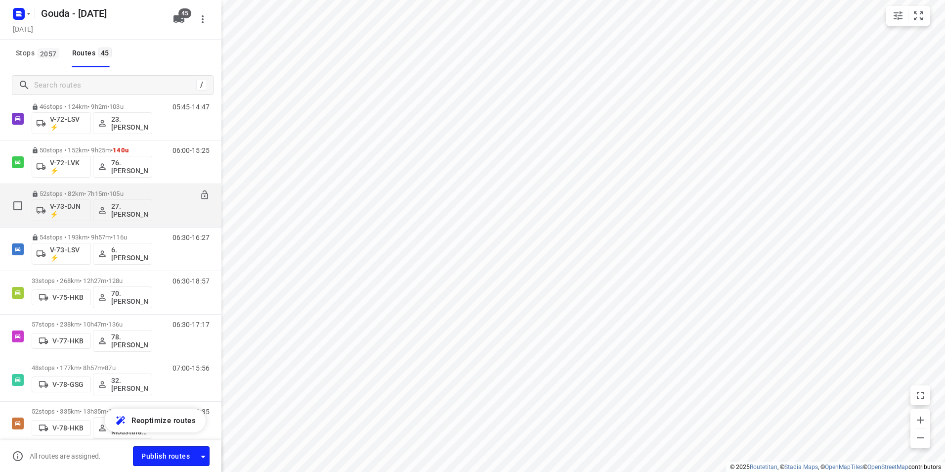
scroll to position [890, 0]
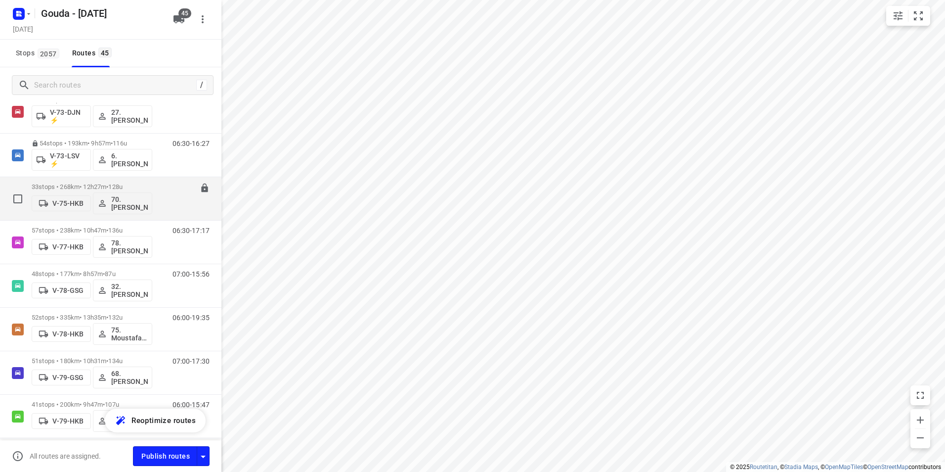
click at [115, 182] on div "33 stops • 268km • 12h27m • 128u V-75-HKB 70. Romeo Pieters" at bounding box center [92, 198] width 121 height 41
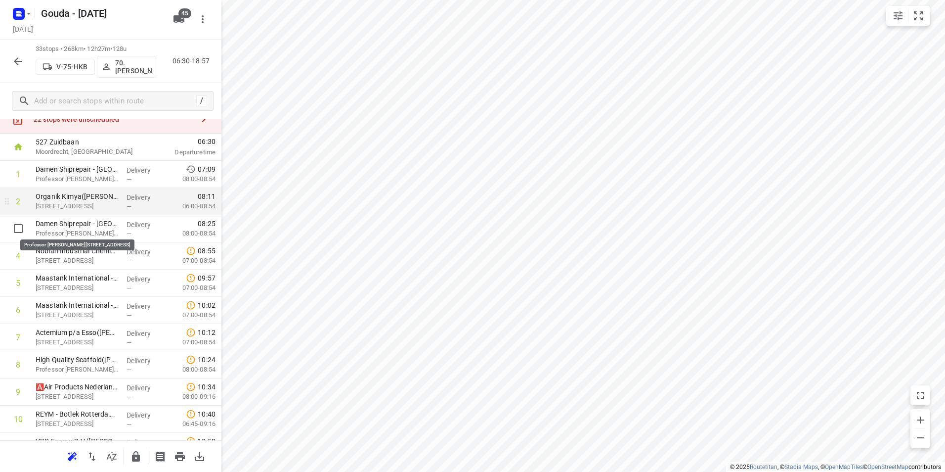
scroll to position [49, 0]
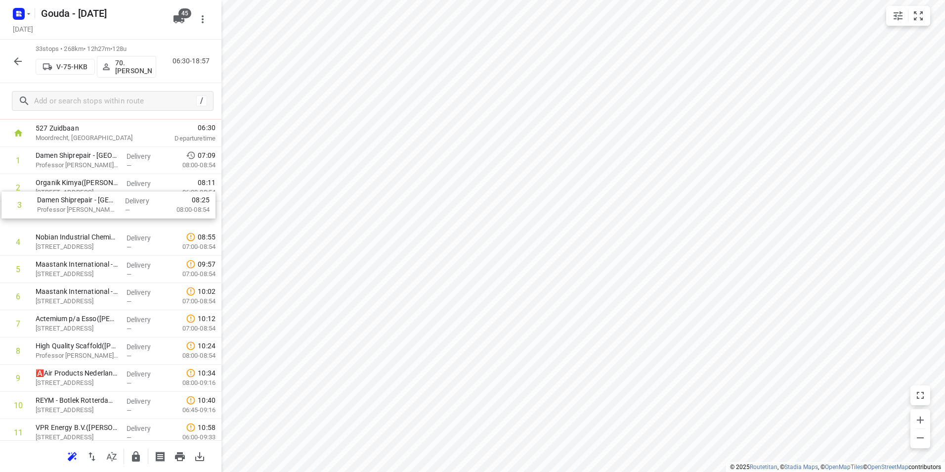
drag, startPoint x: 89, startPoint y: 222, endPoint x: 92, endPoint y: 198, distance: 24.4
drag, startPoint x: 88, startPoint y: 355, endPoint x: 101, endPoint y: 214, distance: 142.0
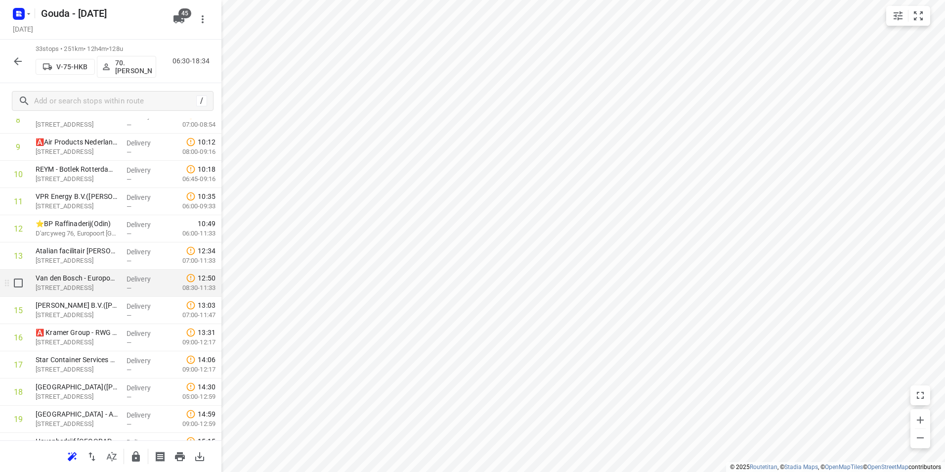
scroll to position [295, 0]
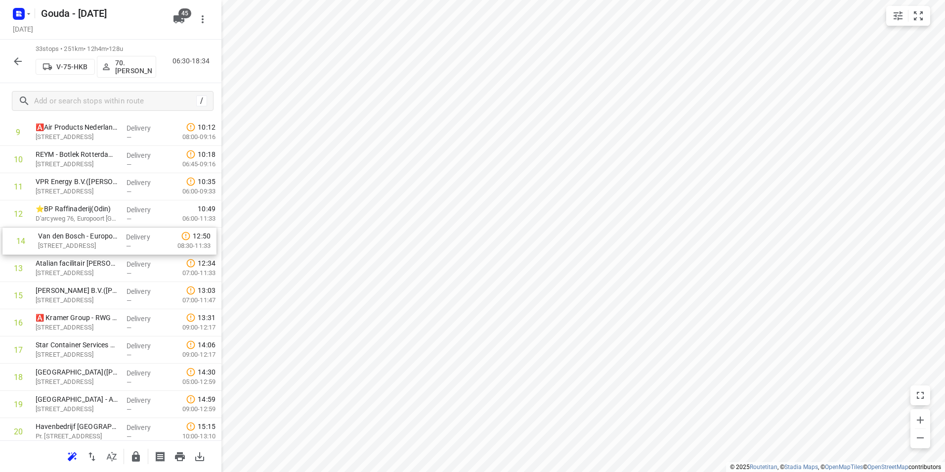
drag, startPoint x: 83, startPoint y: 250, endPoint x: 81, endPoint y: 235, distance: 15.4
click at [83, 233] on div "1 Damen Shiprepair - Rotterdam Botlek - Professor Gerbrandyweg 25(Lucienne Fort…" at bounding box center [110, 349] width 221 height 897
drag, startPoint x: 77, startPoint y: 256, endPoint x: 77, endPoint y: 248, distance: 7.9
click at [80, 247] on div "1 Damen Shiprepair - Rotterdam Botlek - Professor Gerbrandyweg 25(Lucienne Fort…" at bounding box center [110, 349] width 221 height 897
drag, startPoint x: 64, startPoint y: 229, endPoint x: 67, endPoint y: 208, distance: 20.9
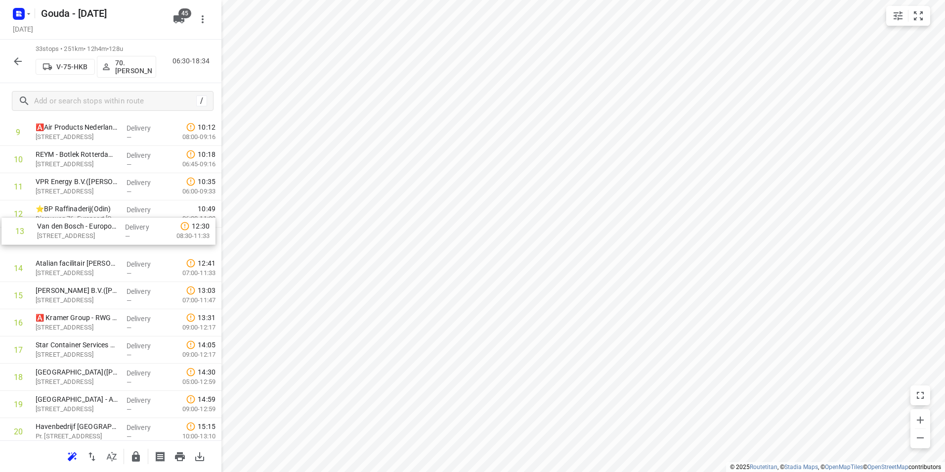
click at [67, 208] on div "1 Damen Shiprepair - Rotterdam Botlek - Professor Gerbrandyweg 25(Lucienne Fort…" at bounding box center [110, 349] width 221 height 897
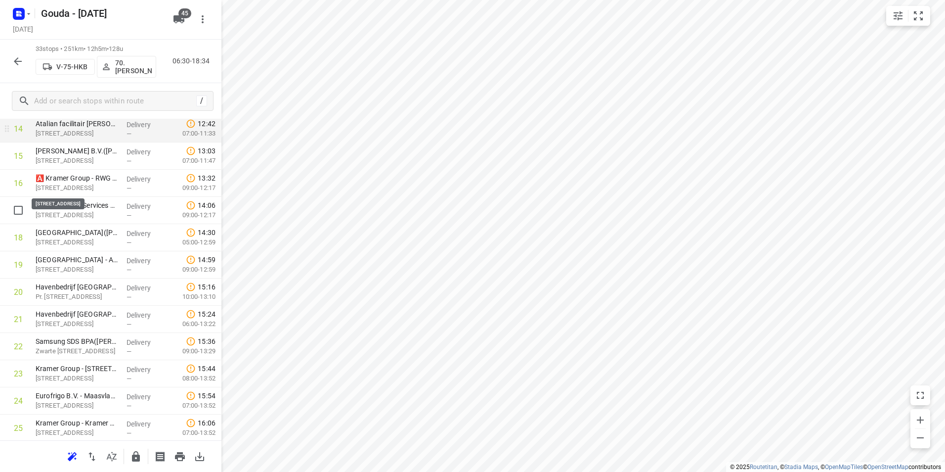
scroll to position [394, 0]
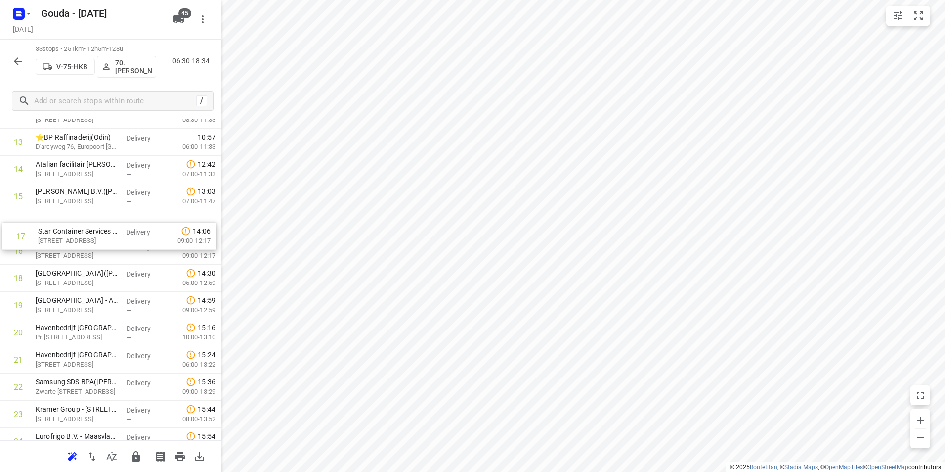
drag, startPoint x: 73, startPoint y: 245, endPoint x: 74, endPoint y: 236, distance: 8.5
click at [74, 236] on div "1 Damen Shiprepair - Rotterdam Botlek - Professor Gerbrandyweg 25(Lucienne Fort…" at bounding box center [110, 250] width 221 height 897
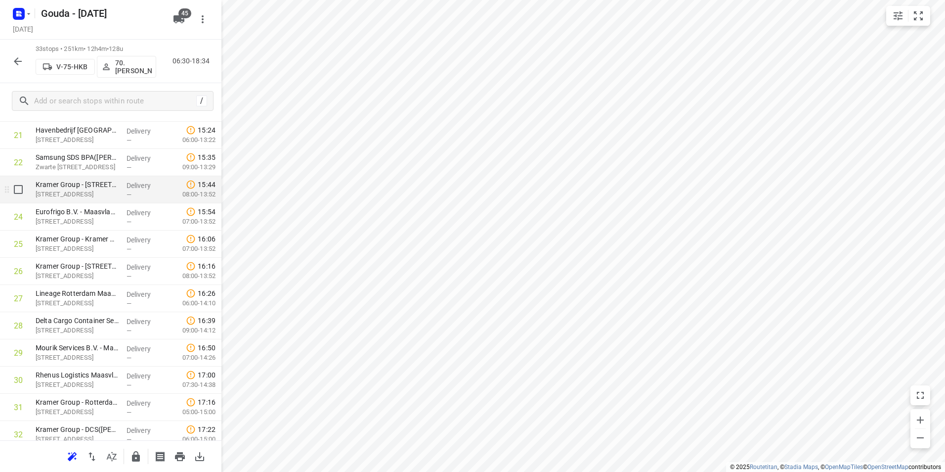
scroll to position [582, 0]
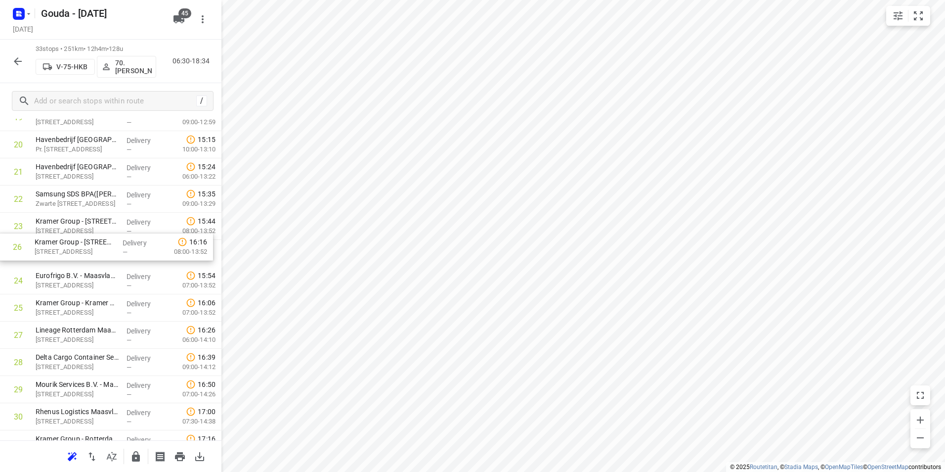
drag, startPoint x: 65, startPoint y: 315, endPoint x: 64, endPoint y: 251, distance: 63.8
click at [64, 251] on div "1 Damen Shiprepair - Rotterdam Botlek - Professor Gerbrandyweg 25(Lucienne Fort…" at bounding box center [110, 62] width 221 height 897
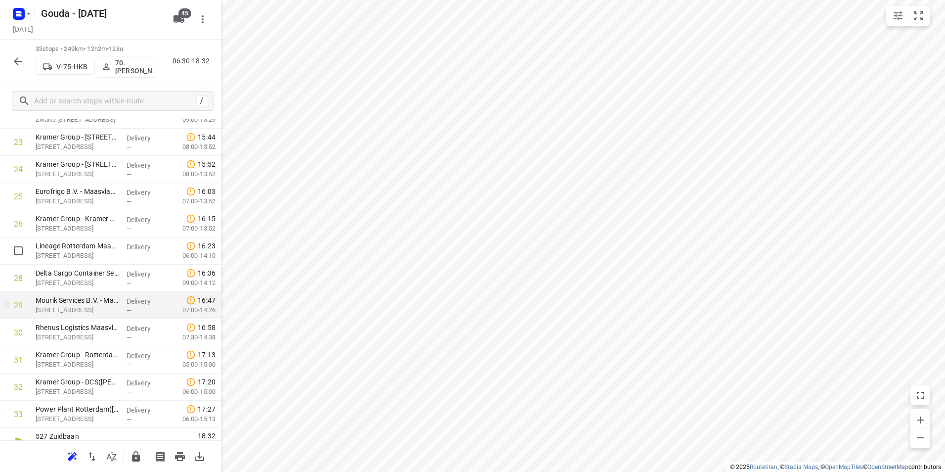
scroll to position [681, 0]
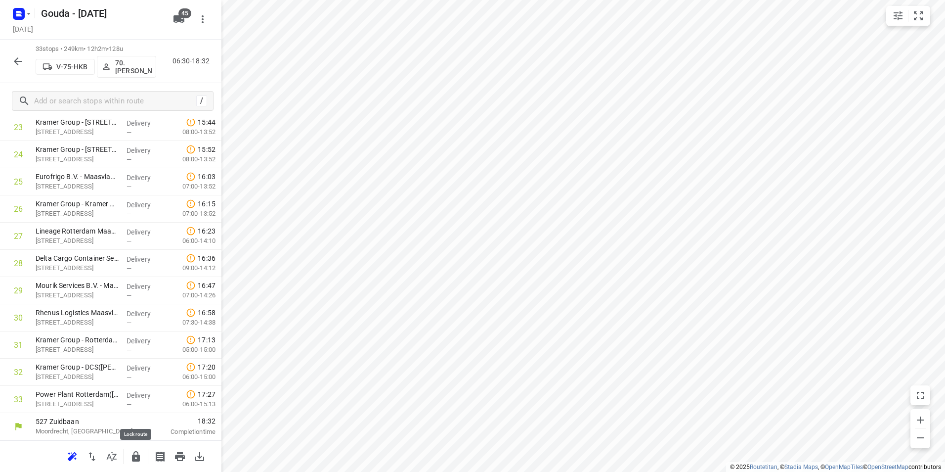
click at [135, 460] on icon "button" at bounding box center [136, 456] width 8 height 10
click at [26, 65] on button "button" at bounding box center [18, 61] width 20 height 20
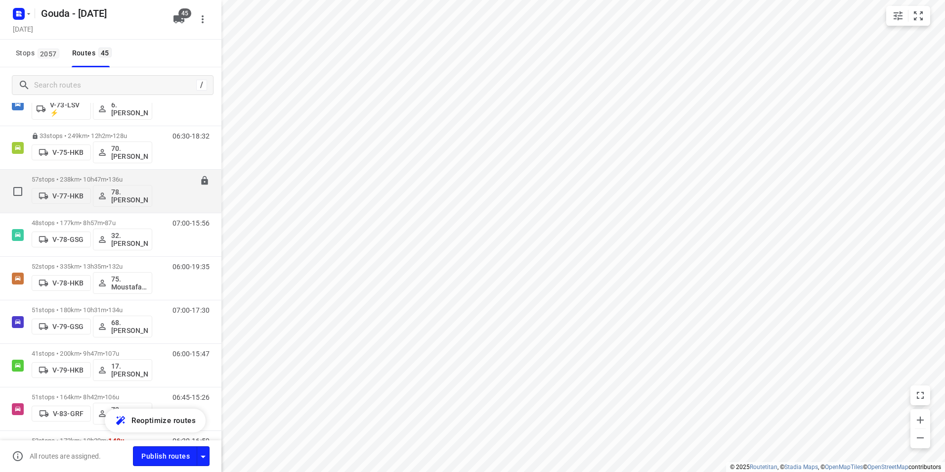
scroll to position [890, 0]
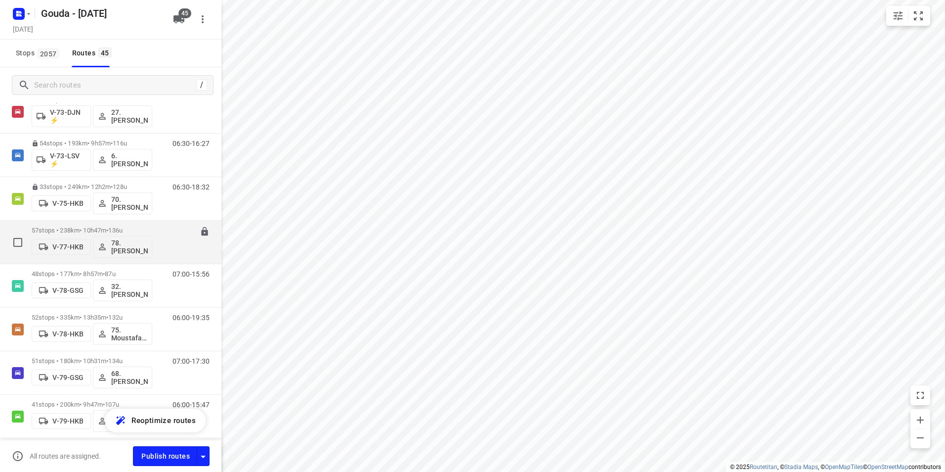
click at [123, 227] on span "136u" at bounding box center [115, 229] width 14 height 7
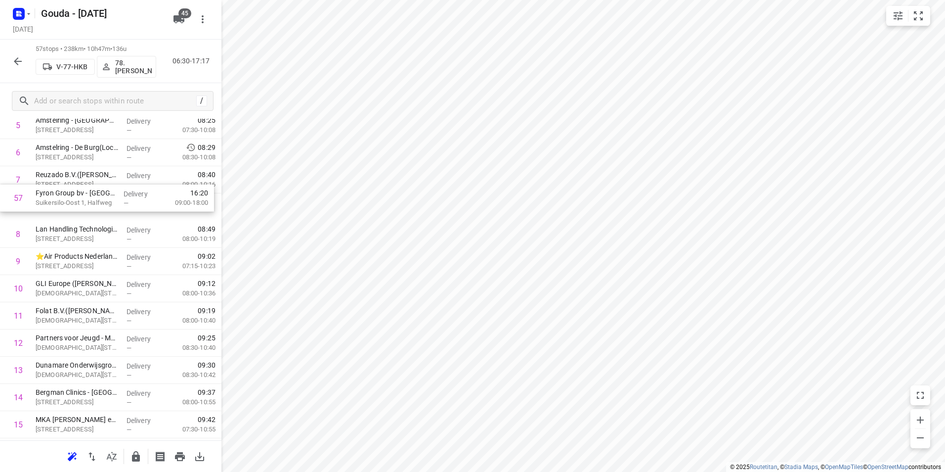
scroll to position [188, 0]
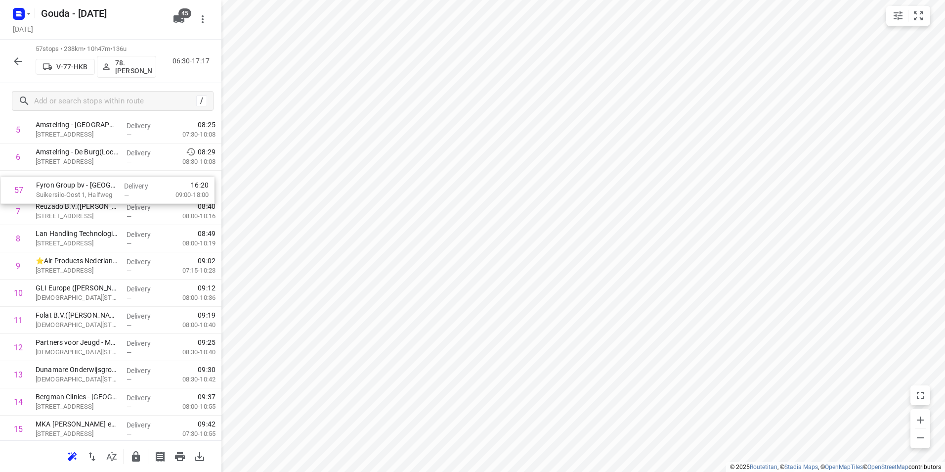
drag, startPoint x: 77, startPoint y: 399, endPoint x: 77, endPoint y: 186, distance: 212.6
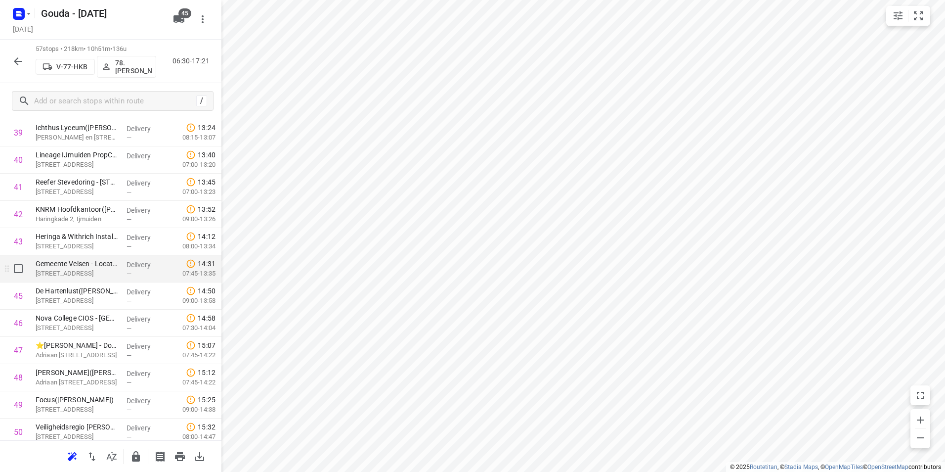
scroll to position [1128, 0]
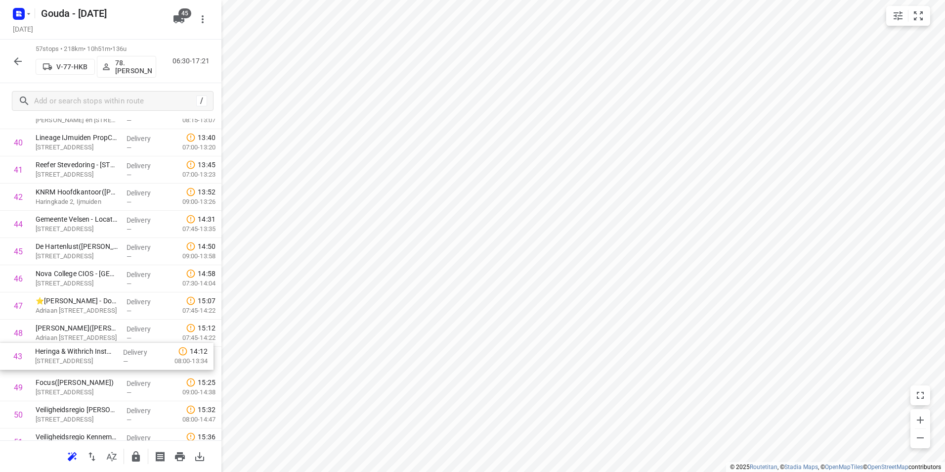
drag, startPoint x: 116, startPoint y: 226, endPoint x: 113, endPoint y: 364, distance: 138.4
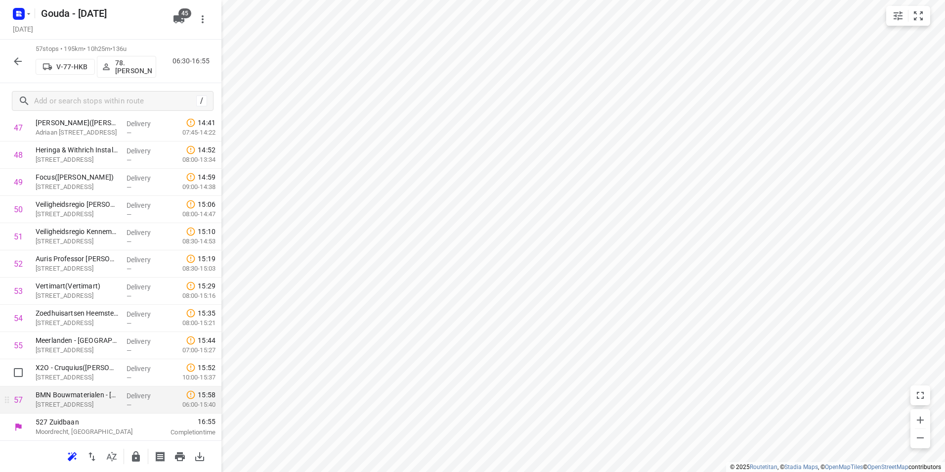
scroll to position [1333, 0]
click at [133, 453] on icon "button" at bounding box center [136, 456] width 12 height 12
click at [3, 58] on div "57 stops • 195km • 10h25m • 136u V-77-HKB 78.Jesse Bekkering 06:30-16:55" at bounding box center [110, 62] width 221 height 44
click at [10, 63] on button "button" at bounding box center [18, 61] width 20 height 20
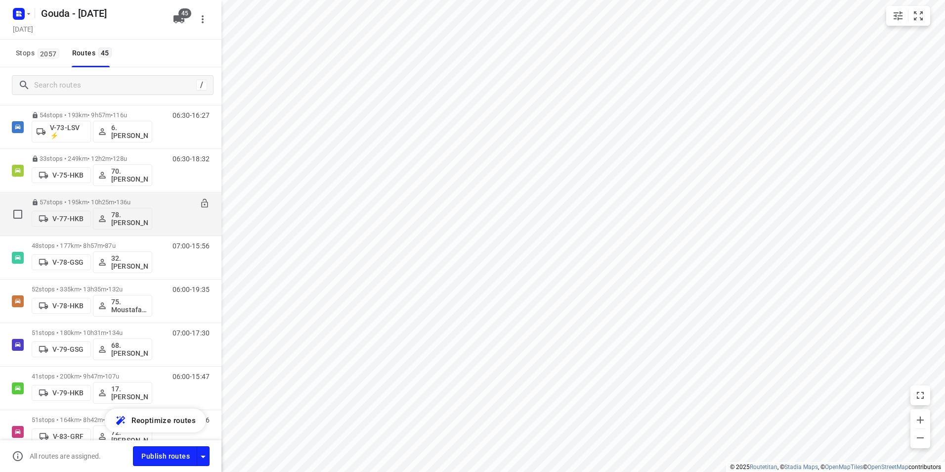
scroll to position [890, 0]
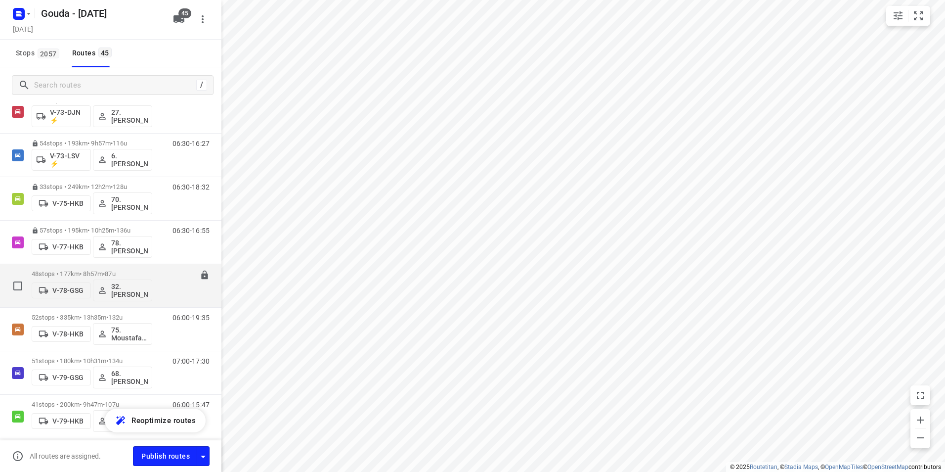
click at [110, 267] on div "48 stops • 177km • 8h57m • 87u V-78-GSG 32. Jannie Verschoor" at bounding box center [92, 285] width 121 height 41
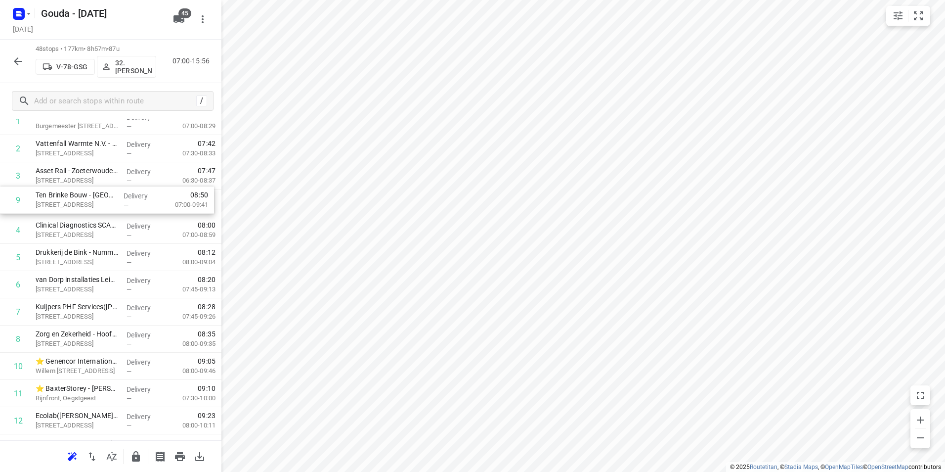
scroll to position [88, 0]
drag, startPoint x: 88, startPoint y: 289, endPoint x: 87, endPoint y: 219, distance: 70.2
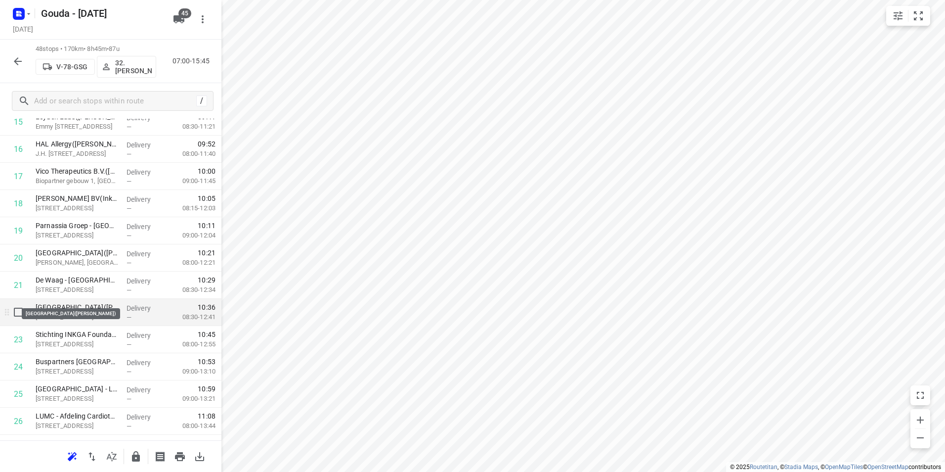
scroll to position [484, 0]
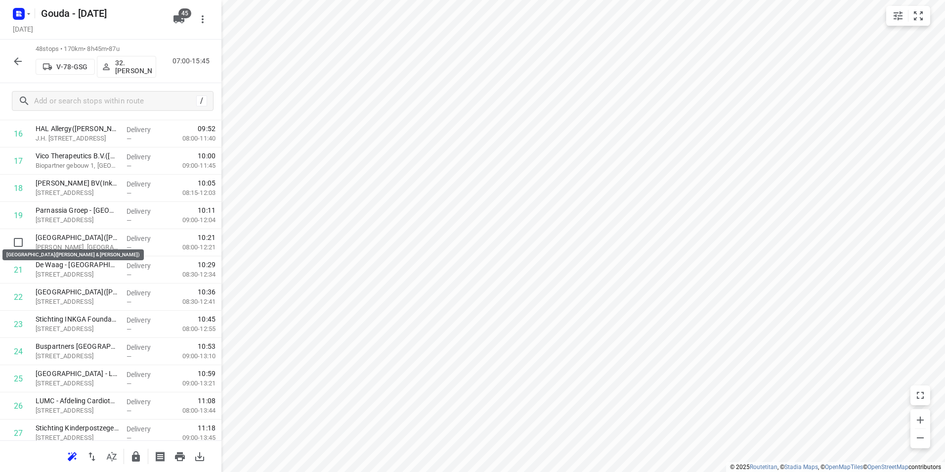
drag, startPoint x: 101, startPoint y: 232, endPoint x: 99, endPoint y: 207, distance: 25.3
click at [98, 208] on div "1 Heineken International - R&D Zoeterwoude(Jose Rodriguez) Burgemeester Smeetsw…" at bounding box center [110, 364] width 221 height 1305
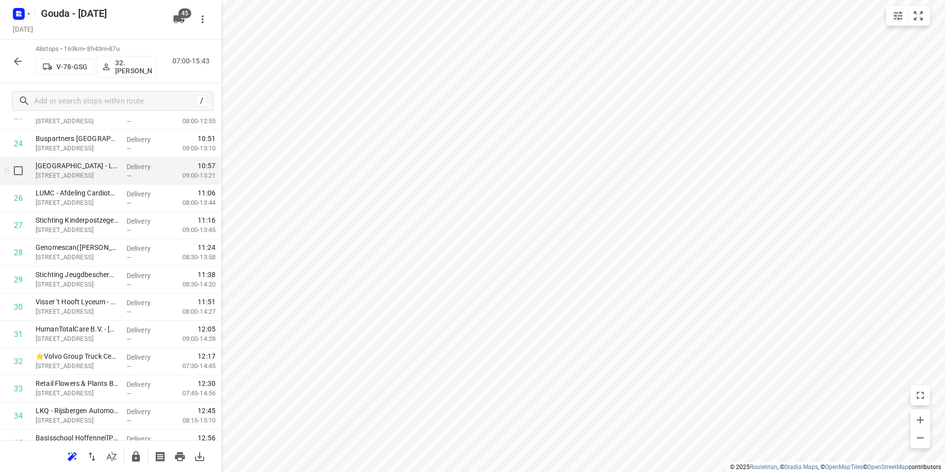
scroll to position [682, 0]
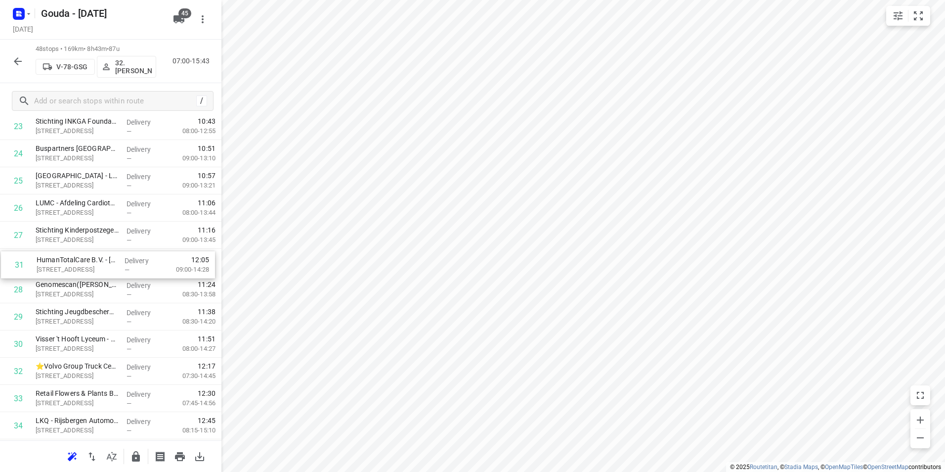
drag, startPoint x: 80, startPoint y: 341, endPoint x: 81, endPoint y: 257, distance: 84.0
click at [81, 257] on div "1 Heineken International - R&D Zoeterwoude(Jose Rodriguez) Burgemeester Smeetsw…" at bounding box center [110, 167] width 221 height 1305
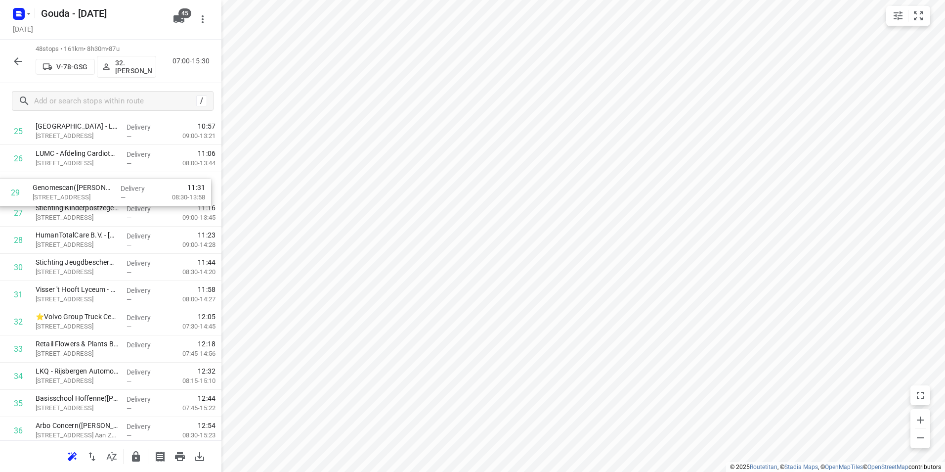
scroll to position [726, 0]
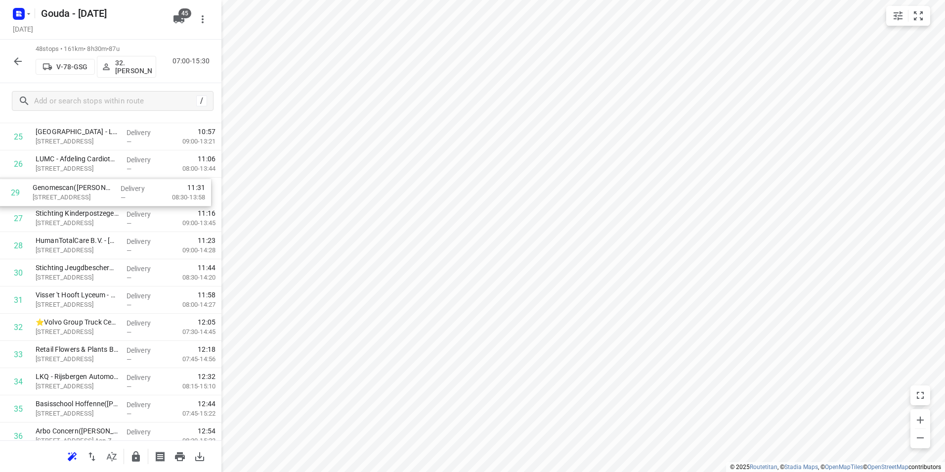
drag, startPoint x: 145, startPoint y: 228, endPoint x: 141, endPoint y: 175, distance: 53.0
click at [141, 175] on div "1 Heineken International - R&D Zoeterwoude(Jose Rodriguez) Burgemeester Smeetsw…" at bounding box center [110, 123] width 221 height 1305
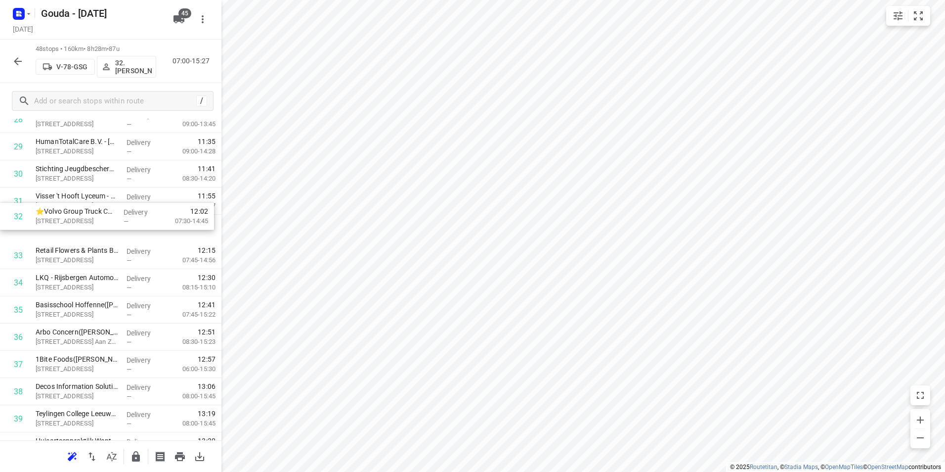
drag, startPoint x: 64, startPoint y: 231, endPoint x: 65, endPoint y: 206, distance: 25.7
click at [65, 206] on div "1 Heineken International - R&D Zoeterwoude(Jose Rodriguez) Burgemeester Smeetsw…" at bounding box center [110, 24] width 221 height 1305
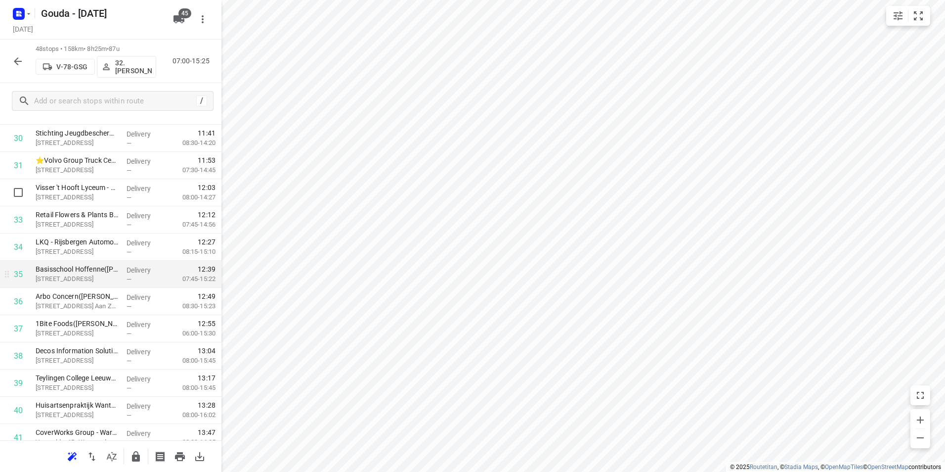
scroll to position [874, 0]
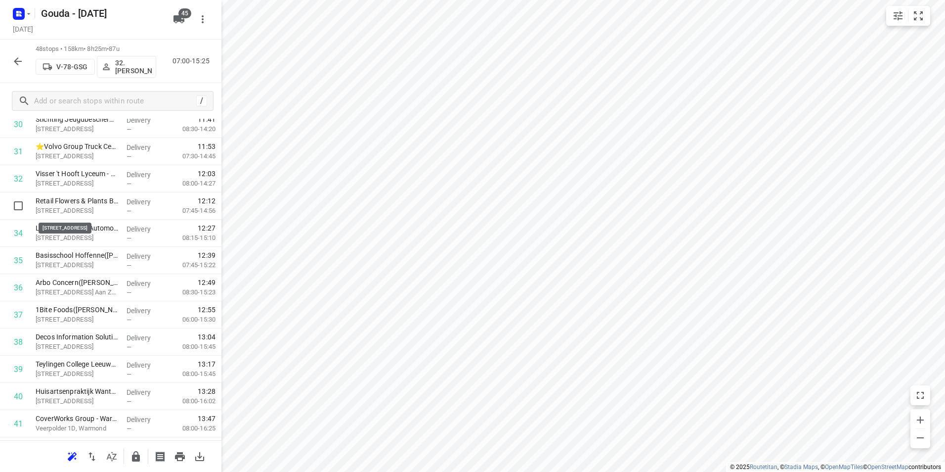
drag, startPoint x: 59, startPoint y: 207, endPoint x: 64, endPoint y: 182, distance: 25.1
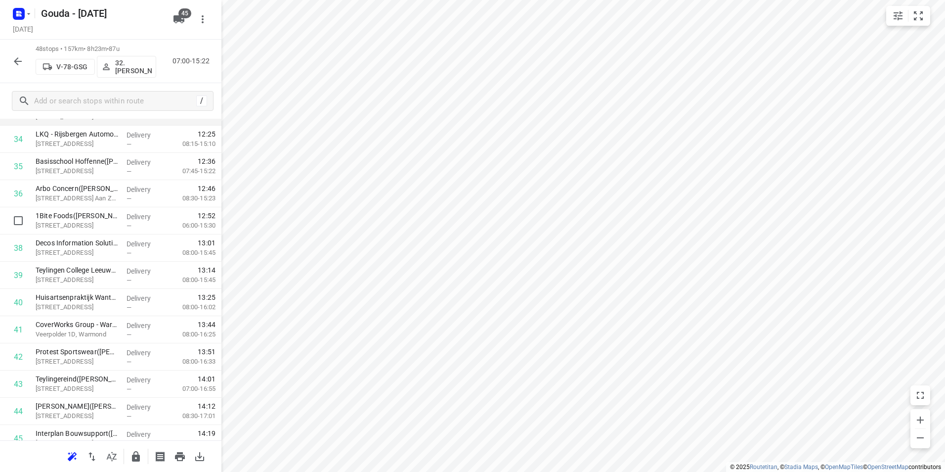
scroll to position [918, 0]
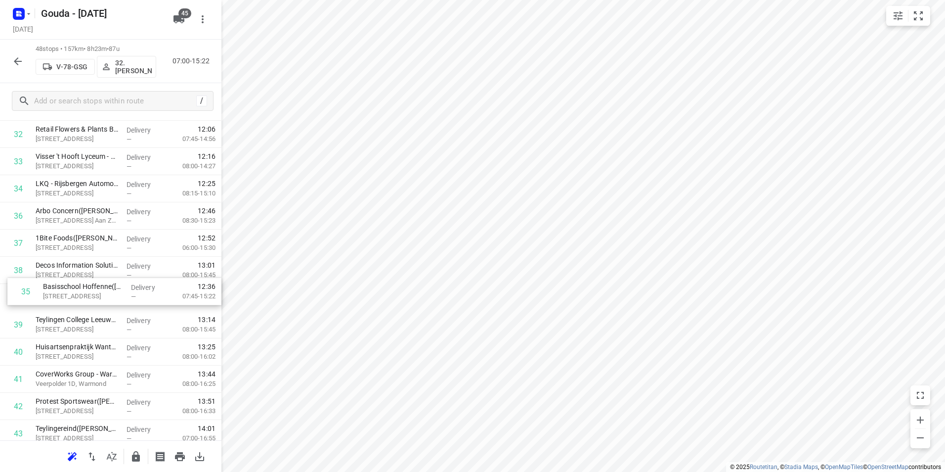
drag, startPoint x: 115, startPoint y: 214, endPoint x: 124, endPoint y: 297, distance: 83.5
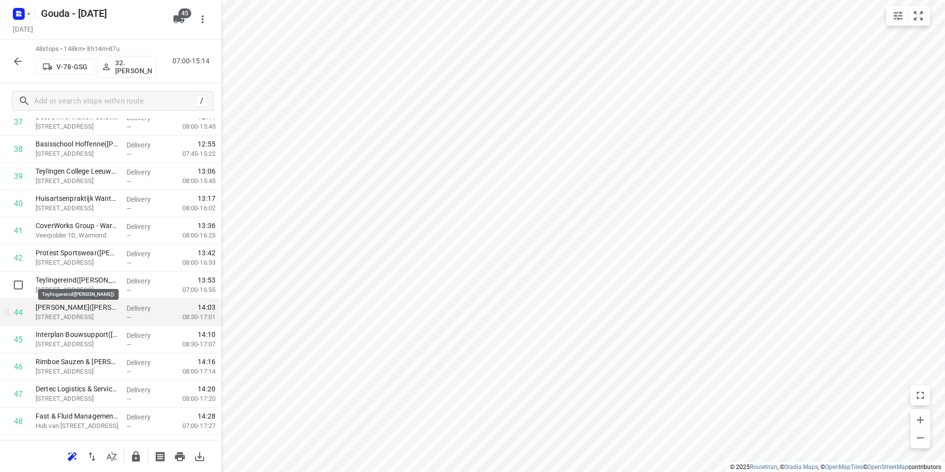
scroll to position [1089, 0]
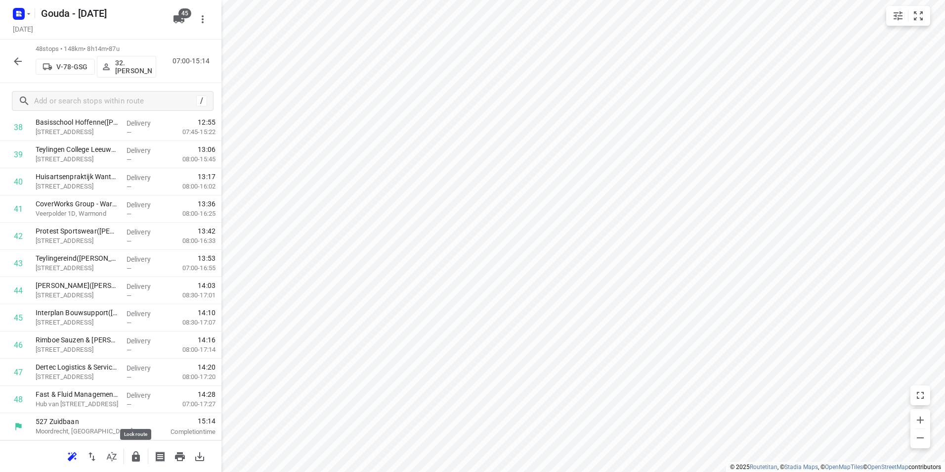
click at [133, 453] on icon "button" at bounding box center [136, 456] width 12 height 12
click at [15, 63] on icon "button" at bounding box center [18, 61] width 12 height 12
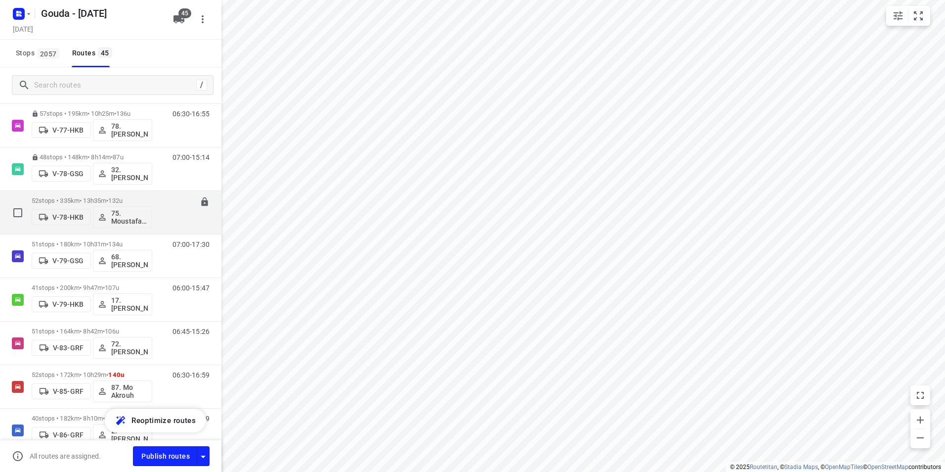
scroll to position [989, 0]
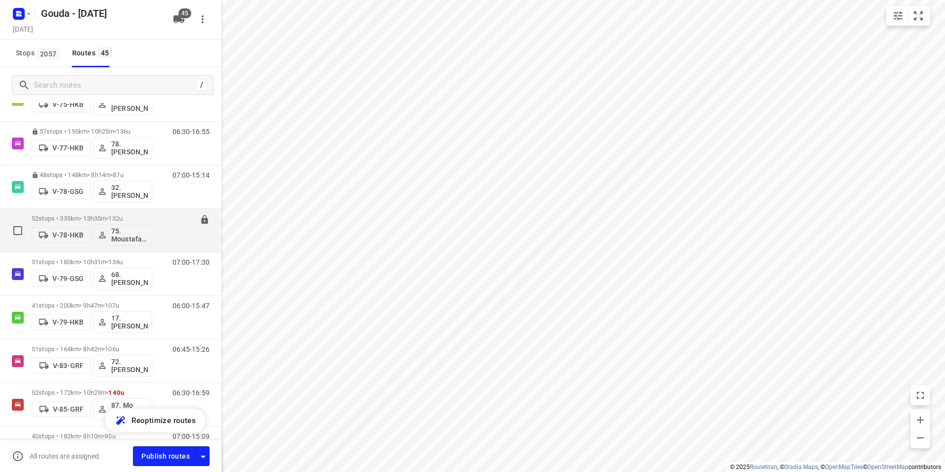
click at [98, 212] on div "52 stops • 335km • 13h35m • 132u V-78-HKB 75. Moustafa Shhadeh" at bounding box center [92, 230] width 121 height 41
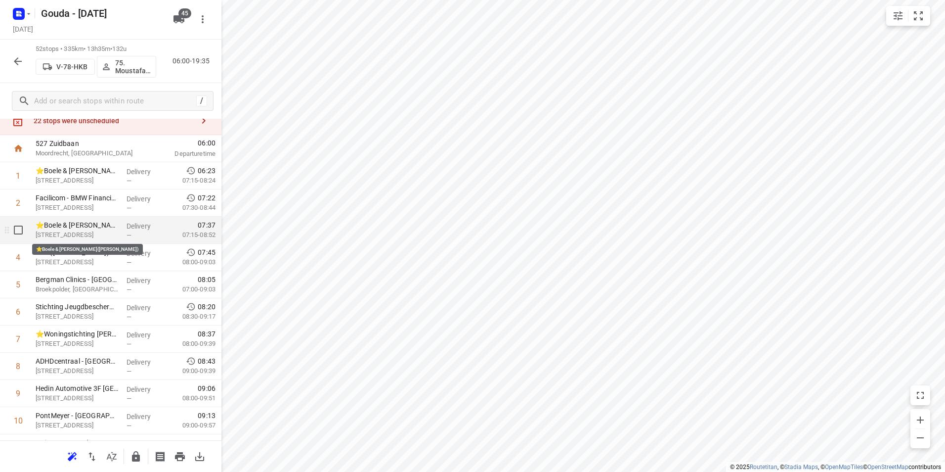
scroll to position [49, 0]
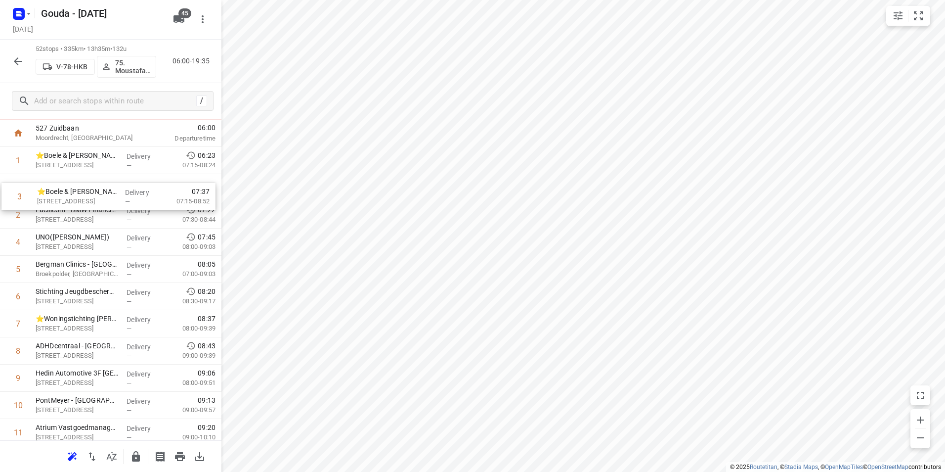
drag, startPoint x: 89, startPoint y: 216, endPoint x: 92, endPoint y: 191, distance: 24.8
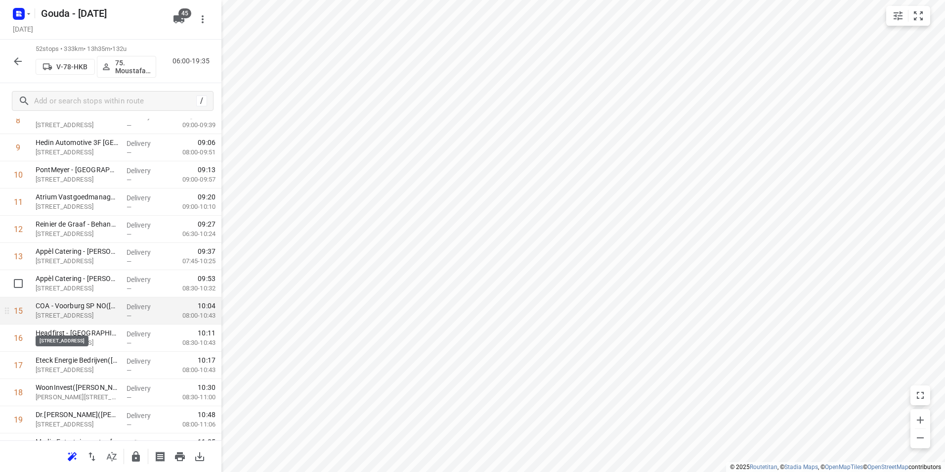
scroll to position [294, 0]
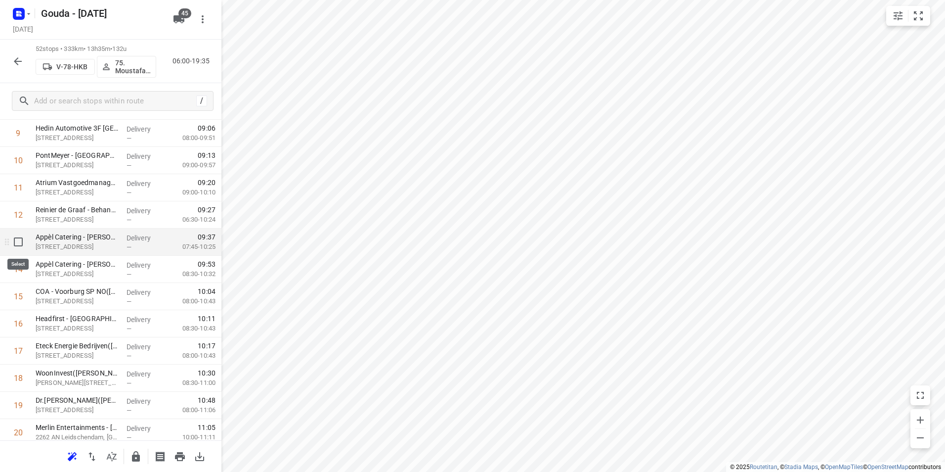
click at [16, 244] on input "checkbox" at bounding box center [18, 242] width 20 height 20
checkbox input "true"
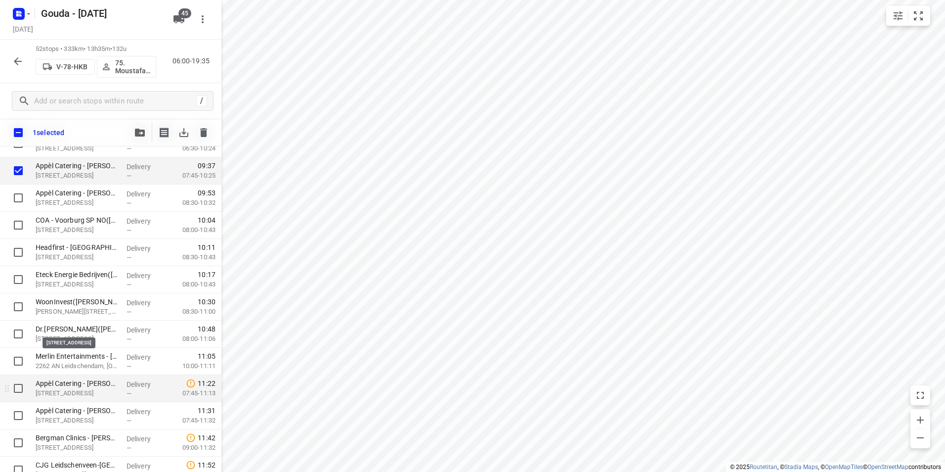
scroll to position [442, 0]
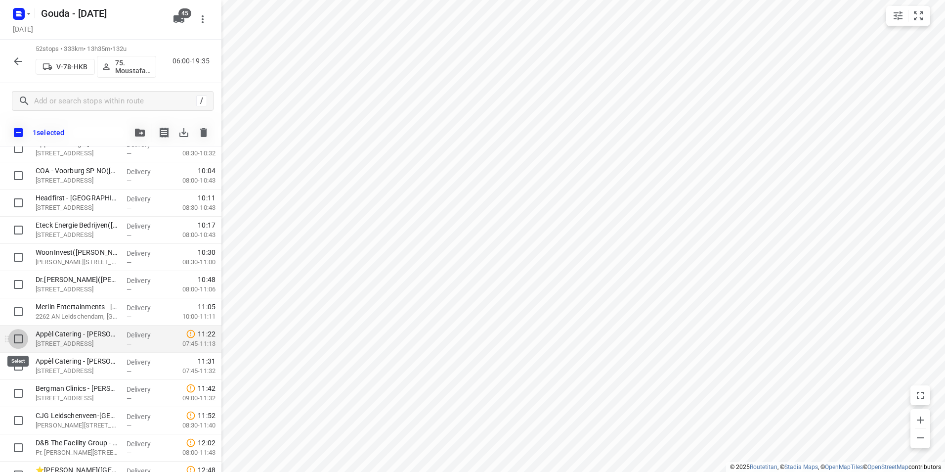
click at [16, 340] on input "checkbox" at bounding box center [18, 339] width 20 height 20
checkbox input "true"
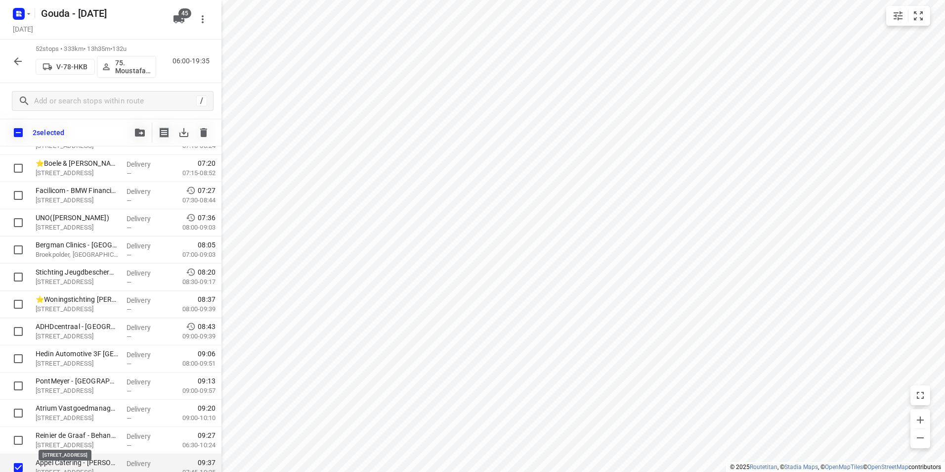
scroll to position [100, 0]
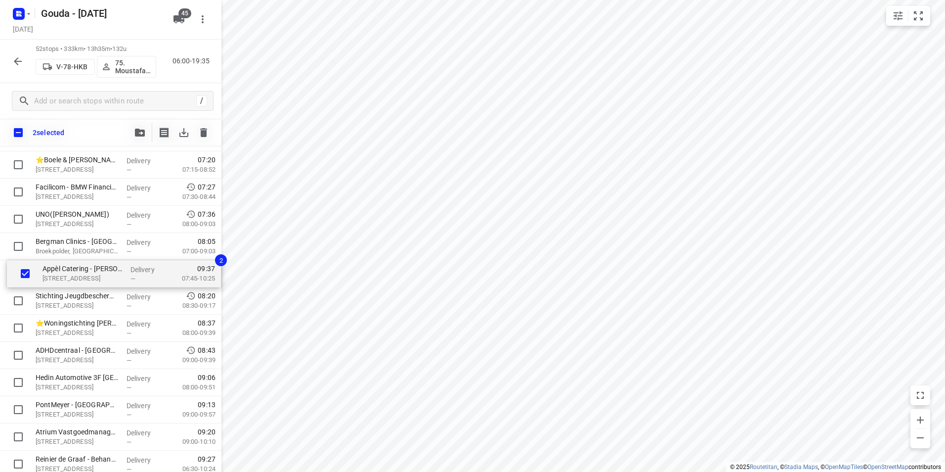
drag, startPoint x: 73, startPoint y: 468, endPoint x: 80, endPoint y: 268, distance: 199.3
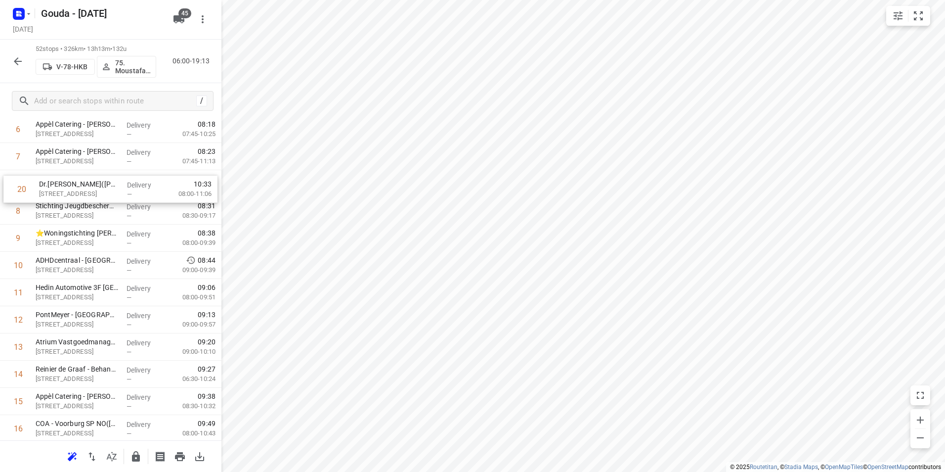
drag, startPoint x: 46, startPoint y: 367, endPoint x: 49, endPoint y: 183, distance: 184.4
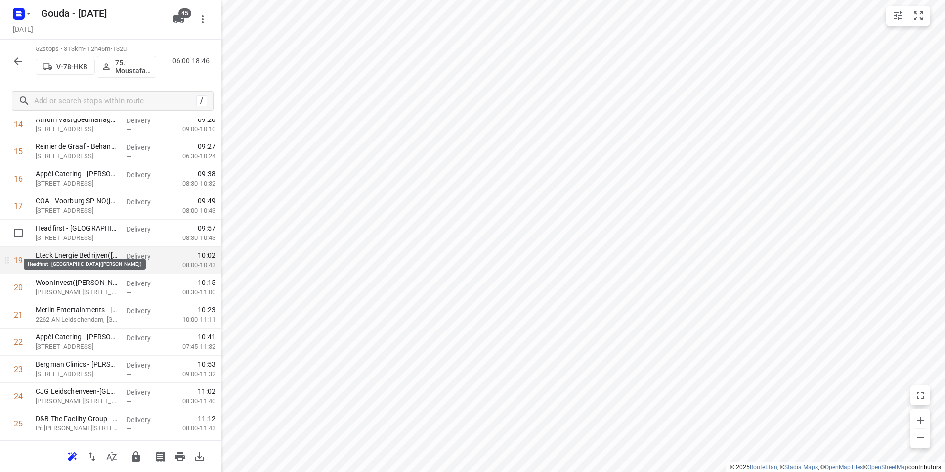
scroll to position [463, 0]
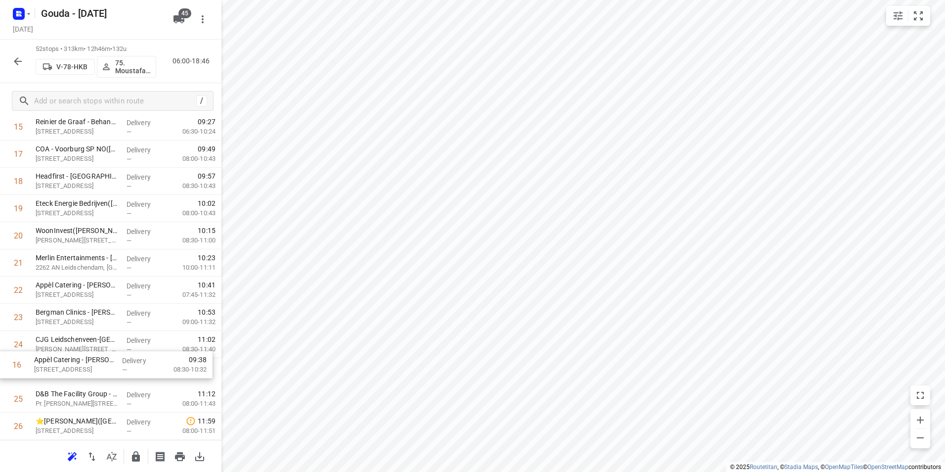
drag, startPoint x: 77, startPoint y: 158, endPoint x: 76, endPoint y: 370, distance: 211.6
click at [75, 371] on div "1 ⭐Boele & van Eesteren(Beate Kok) Laan van Vredenoord 14, Rijswijk Delivery — …" at bounding box center [110, 440] width 221 height 1414
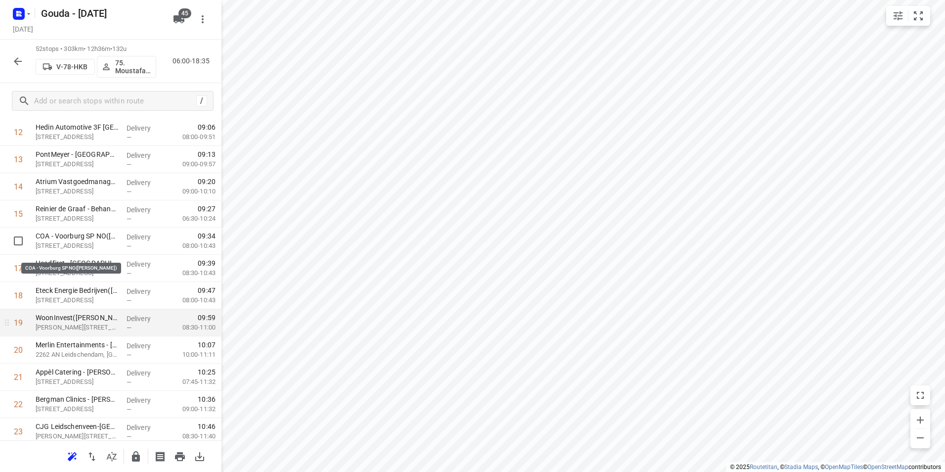
scroll to position [417, 0]
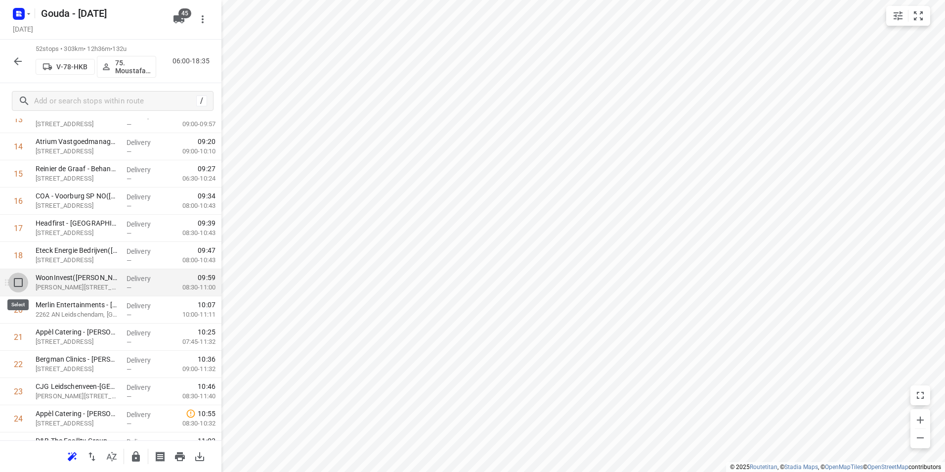
click at [20, 284] on input "checkbox" at bounding box center [18, 282] width 20 height 20
checkbox input "true"
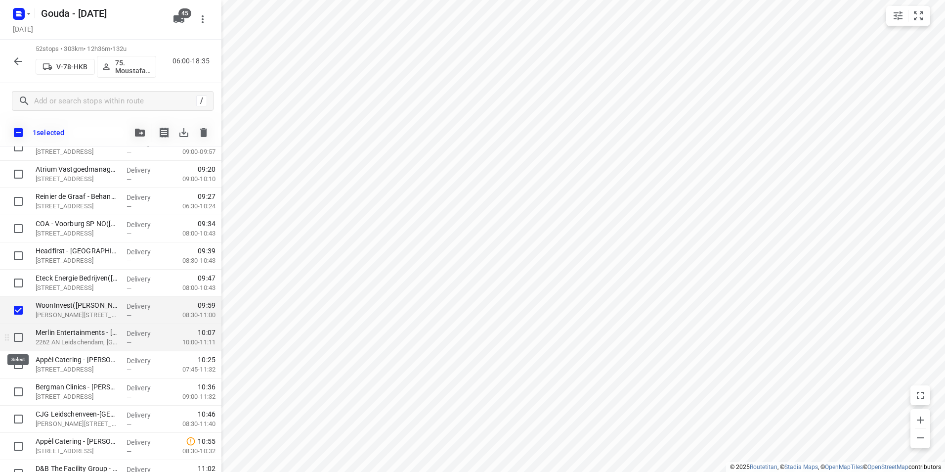
click at [19, 336] on input "checkbox" at bounding box center [18, 337] width 20 height 20
checkbox input "true"
click at [143, 132] on icon "button" at bounding box center [140, 133] width 10 height 8
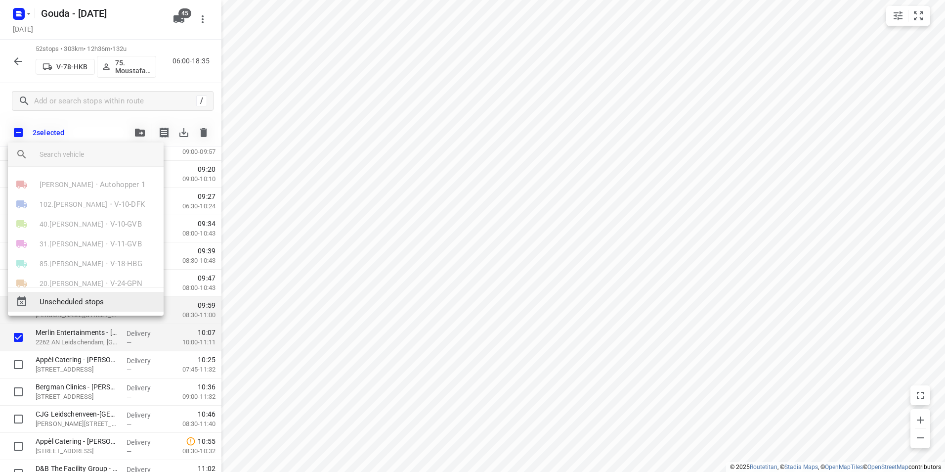
click at [89, 297] on span "Unscheduled stops" at bounding box center [98, 301] width 116 height 11
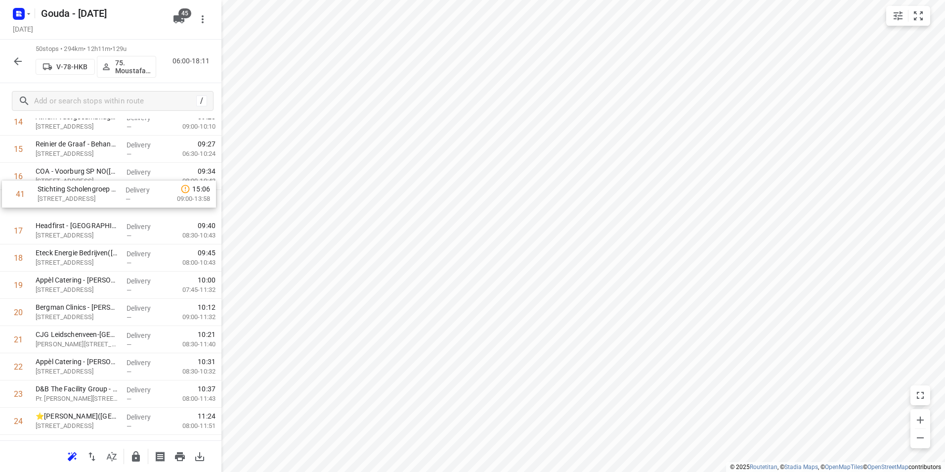
scroll to position [437, 0]
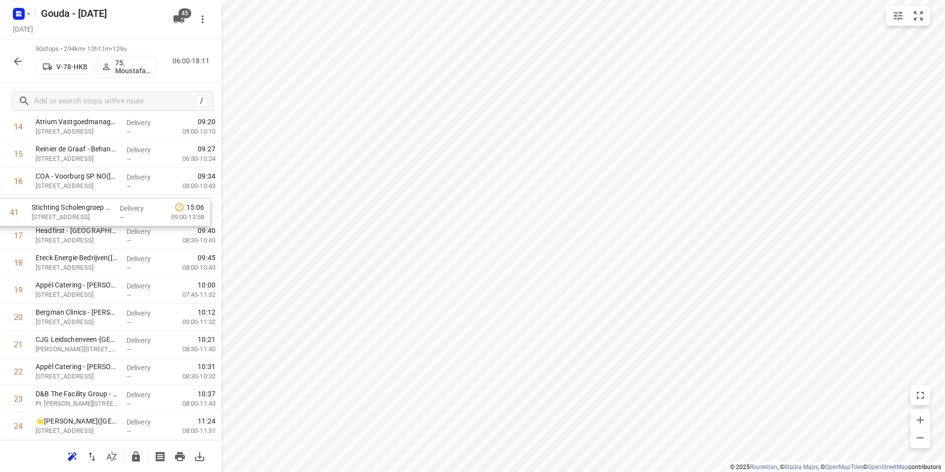
drag, startPoint x: 154, startPoint y: 329, endPoint x: 145, endPoint y: 196, distance: 133.3
click at [146, 196] on div "1 ⭐Boele & van Eesteren(Beate Kok) Laan van Vredenoord 14, Rijswijk Delivery — …" at bounding box center [110, 439] width 221 height 1359
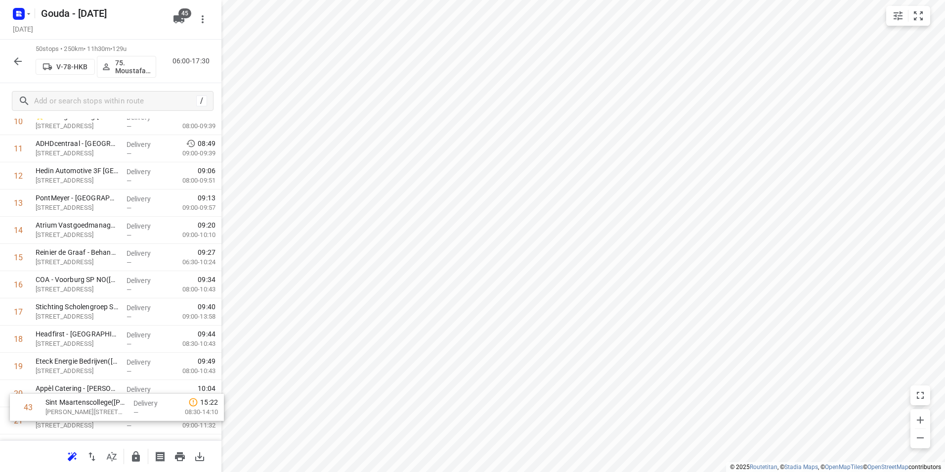
scroll to position [402, 0]
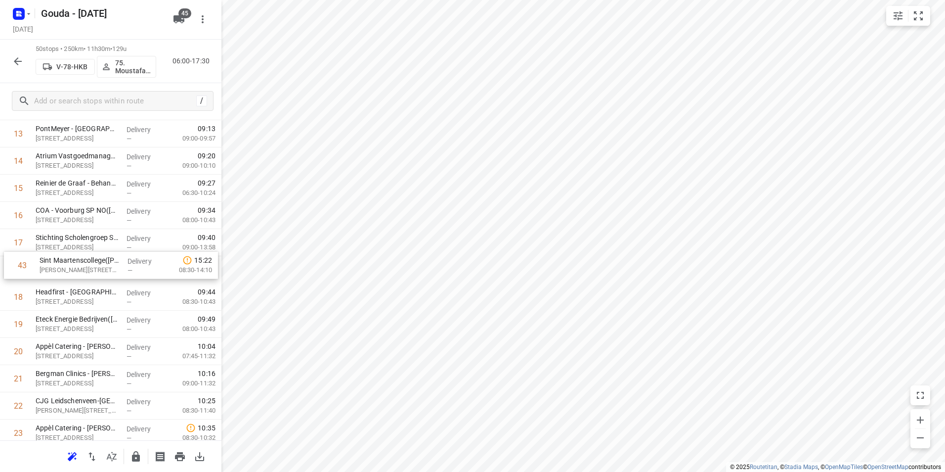
drag, startPoint x: 77, startPoint y: 226, endPoint x: 81, endPoint y: 265, distance: 38.8
click at [81, 265] on div "1 ⭐Boele & van Eesteren(Beate Kok) Laan van Vredenoord 14, Rijswijk Delivery — …" at bounding box center [110, 473] width 221 height 1359
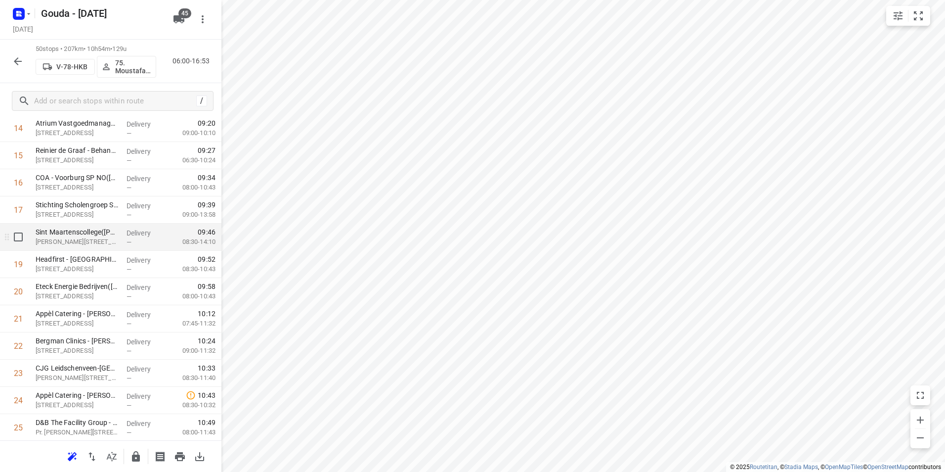
scroll to position [452, 0]
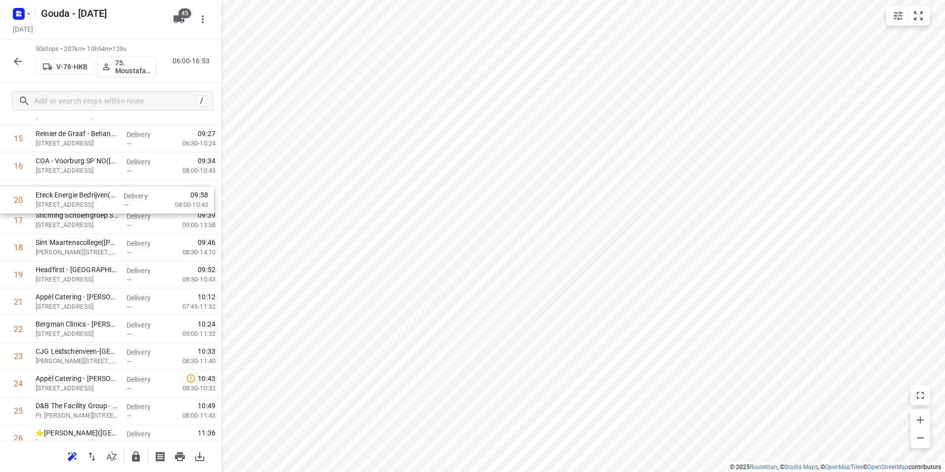
drag, startPoint x: 78, startPoint y: 270, endPoint x: 78, endPoint y: 194, distance: 76.6
click at [78, 194] on div "1 ⭐Boele & van Eesteren(Beate Kok) Laan van Vredenoord 14, Rijswijk Delivery — …" at bounding box center [110, 423] width 221 height 1359
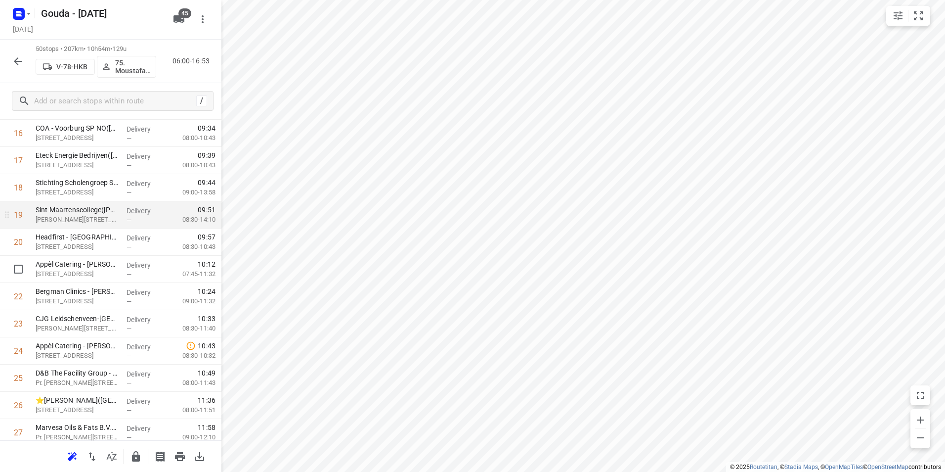
scroll to position [501, 0]
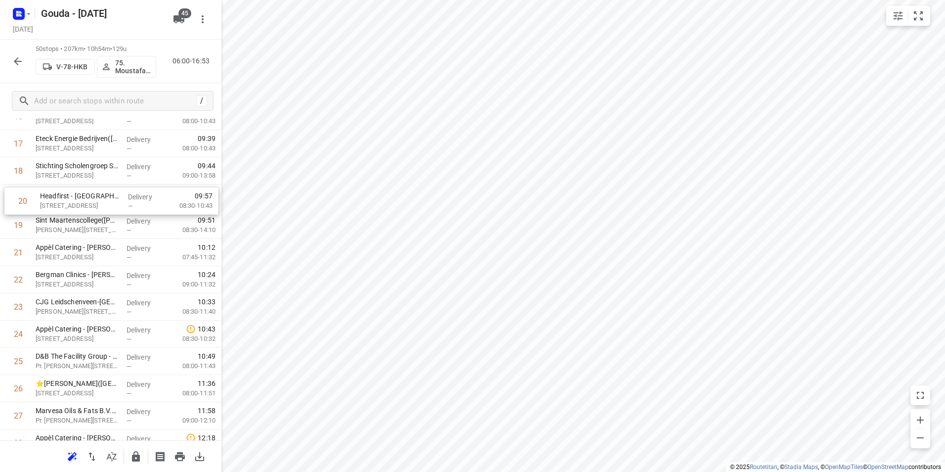
drag, startPoint x: 94, startPoint y: 223, endPoint x: 101, endPoint y: 194, distance: 30.1
click at [101, 194] on div "1 ⭐Boele & van Eesteren(Beate Kok) Laan van Vredenoord 14, Rijswijk Delivery — …" at bounding box center [110, 374] width 221 height 1359
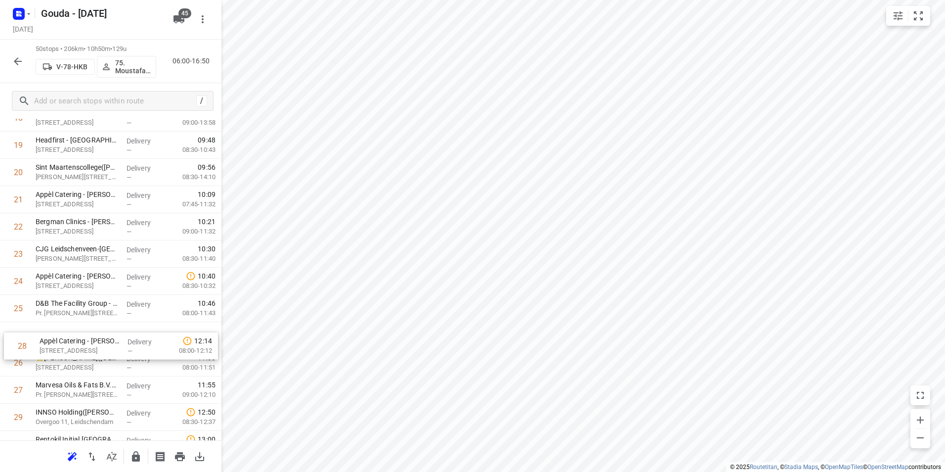
scroll to position [554, 0]
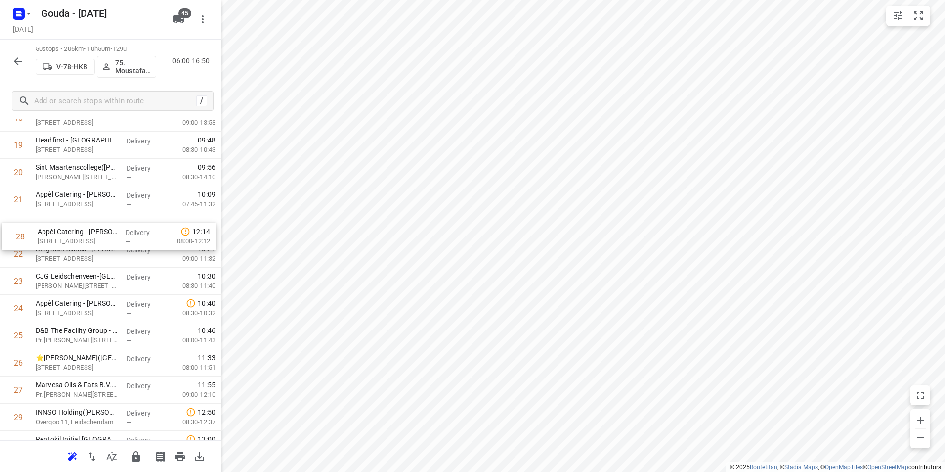
drag, startPoint x: 48, startPoint y: 393, endPoint x: 49, endPoint y: 224, distance: 168.6
click at [49, 224] on div "1 ⭐Boele & van Eesteren(Beate Kok) Laan van Vredenoord 14, Rijswijk Delivery — …" at bounding box center [110, 321] width 221 height 1359
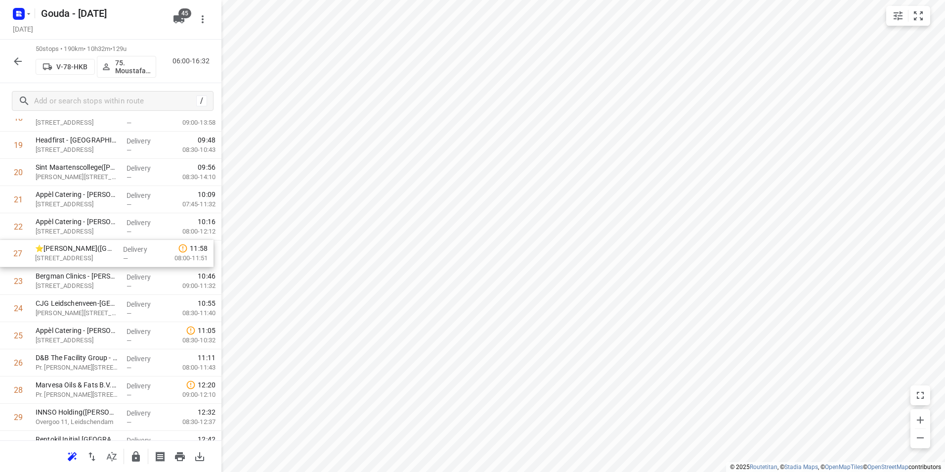
drag, startPoint x: 57, startPoint y: 361, endPoint x: 56, endPoint y: 248, distance: 113.2
click at [56, 248] on div "1 ⭐Boele & van Eesteren(Beate Kok) Laan van Vredenoord 14, Rijswijk Delivery — …" at bounding box center [110, 321] width 221 height 1359
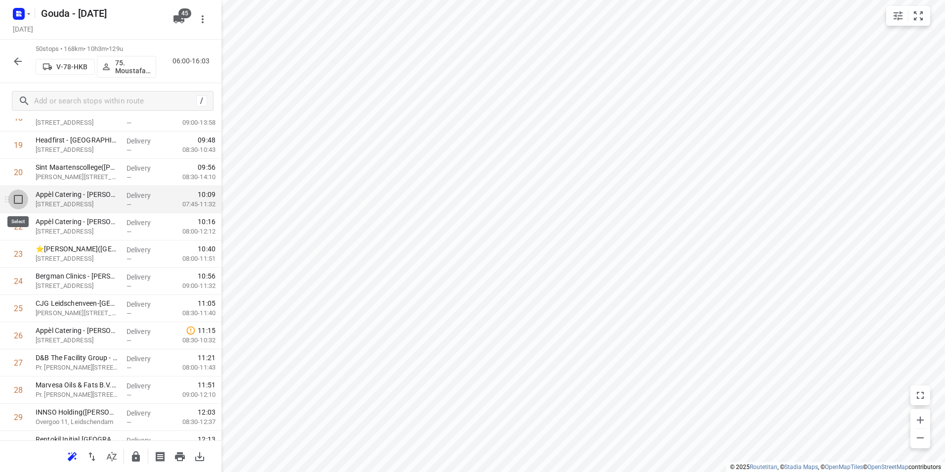
click at [22, 201] on input "checkbox" at bounding box center [18, 199] width 20 height 20
checkbox input "true"
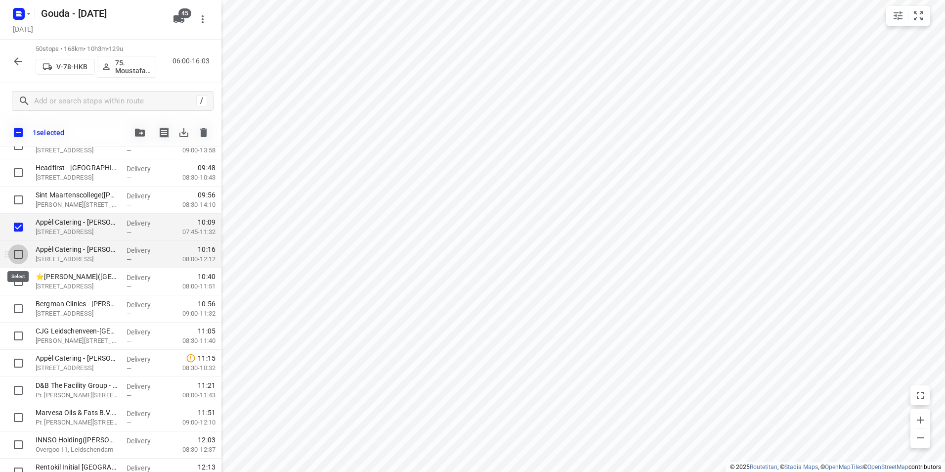
click at [17, 248] on input "checkbox" at bounding box center [18, 254] width 20 height 20
checkbox input "true"
click at [15, 277] on input "checkbox" at bounding box center [18, 281] width 20 height 20
checkbox input "true"
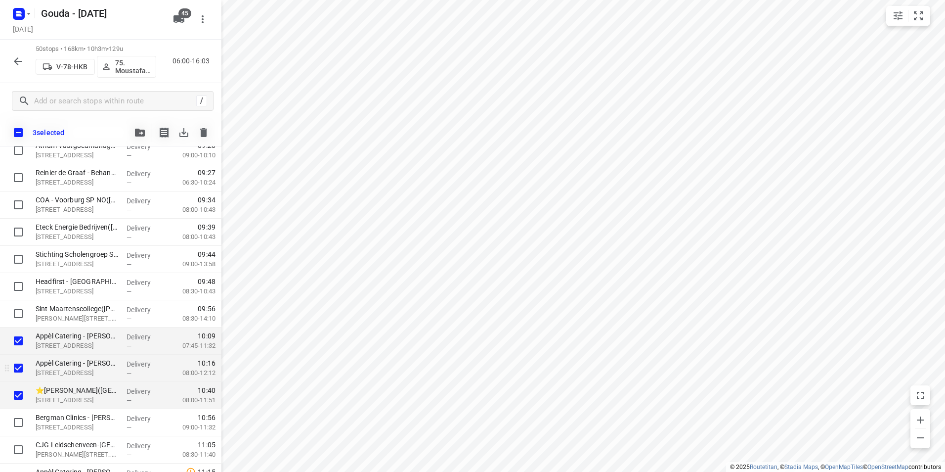
scroll to position [455, 0]
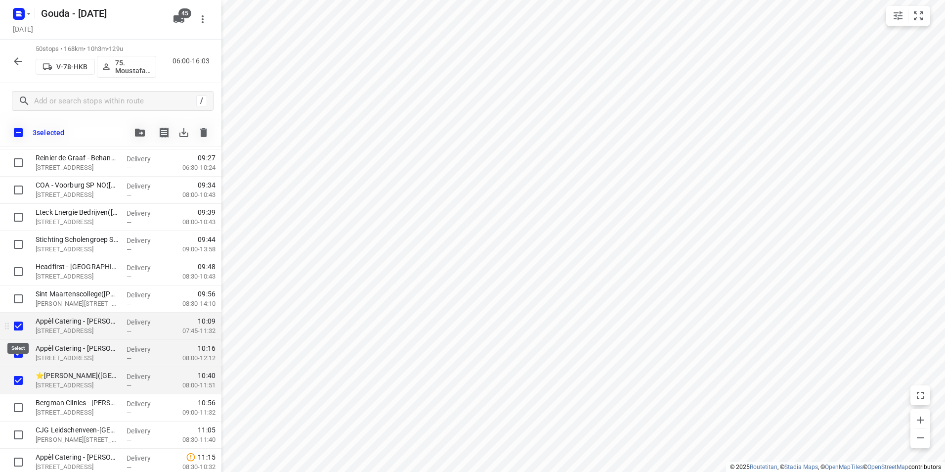
click at [18, 322] on input "checkbox" at bounding box center [18, 326] width 20 height 20
checkbox input "false"
click at [18, 348] on input "checkbox" at bounding box center [18, 353] width 20 height 20
checkbox input "false"
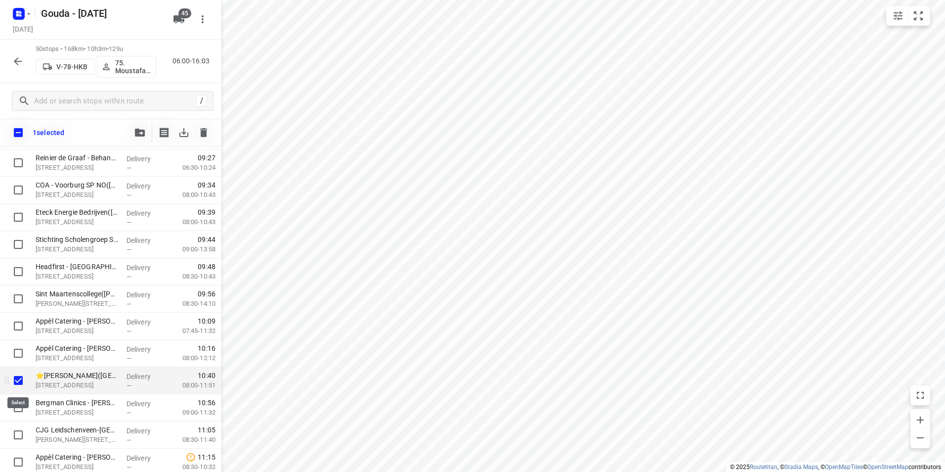
click at [16, 370] on input "checkbox" at bounding box center [18, 380] width 20 height 20
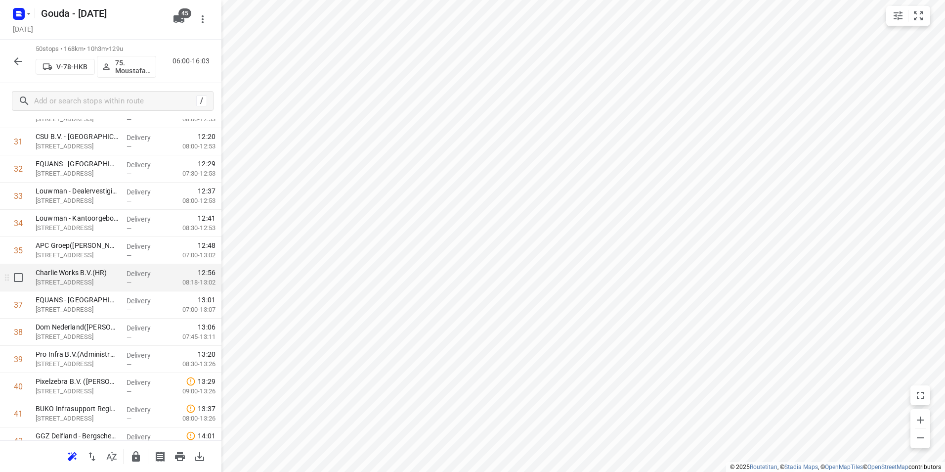
scroll to position [900, 0]
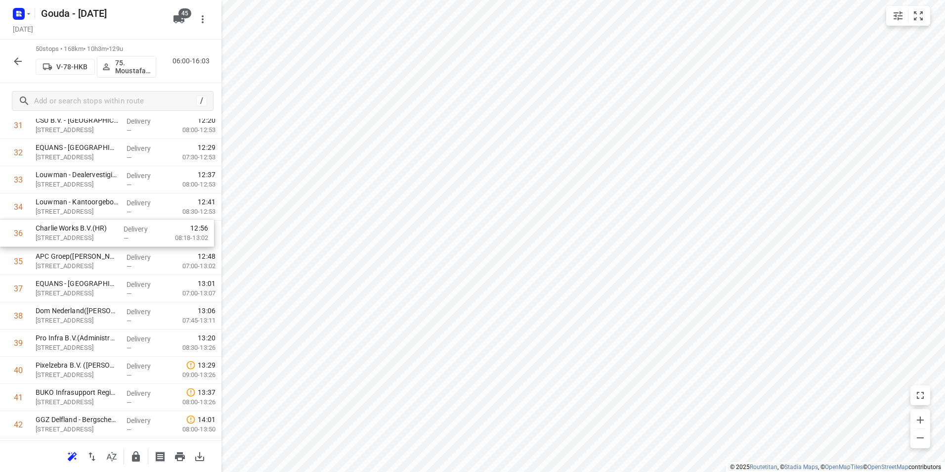
drag, startPoint x: 89, startPoint y: 262, endPoint x: 90, endPoint y: 203, distance: 59.8
drag, startPoint x: 79, startPoint y: 230, endPoint x: 84, endPoint y: 201, distance: 29.1
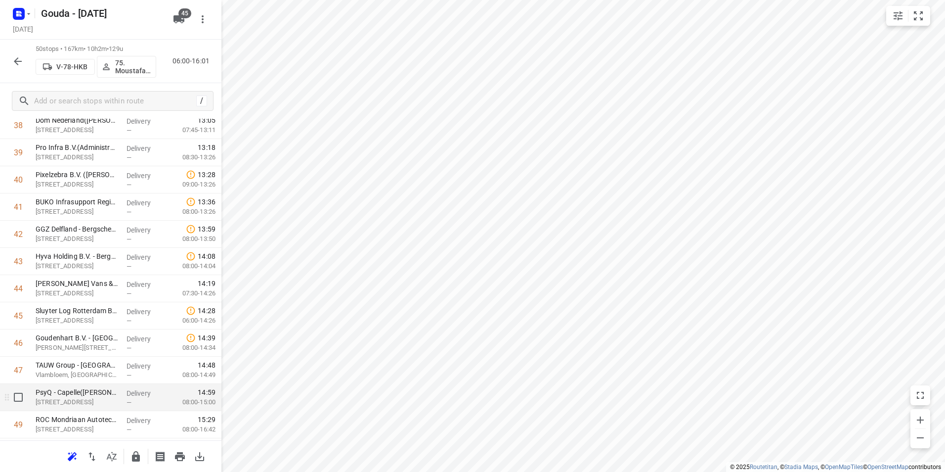
scroll to position [1143, 0]
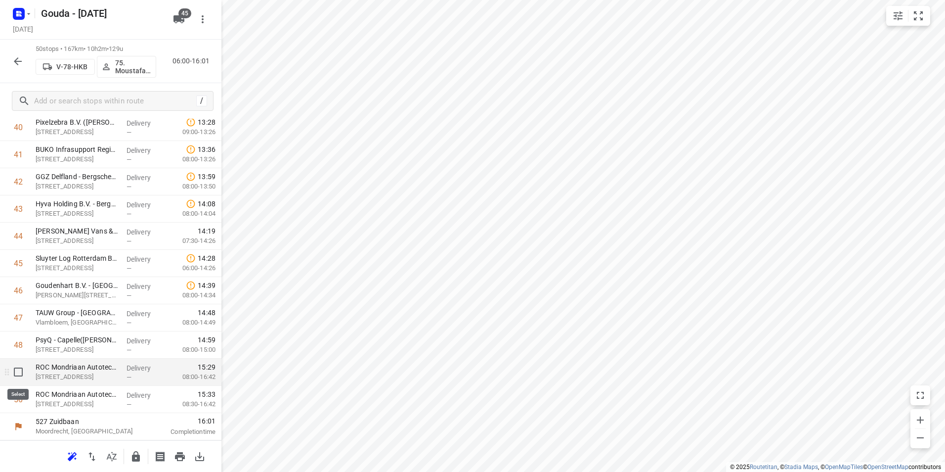
click at [13, 372] on input "checkbox" at bounding box center [18, 372] width 20 height 20
checkbox input "true"
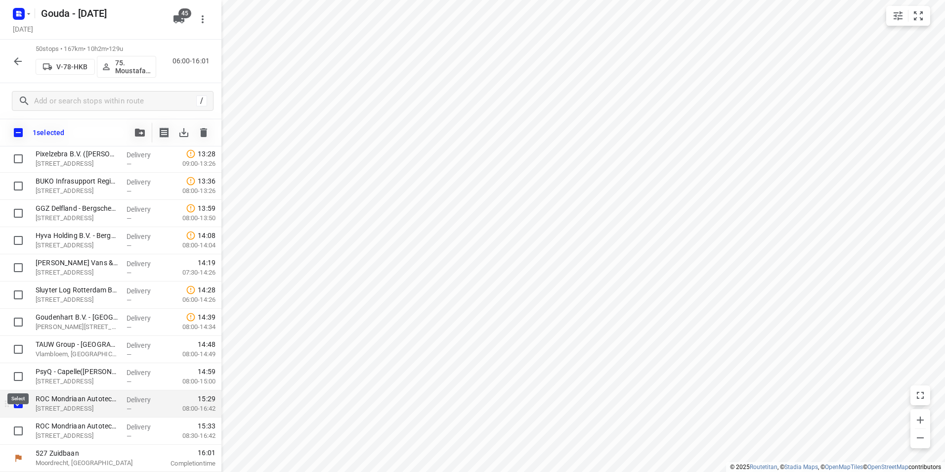
scroll to position [1139, 0]
click at [15, 429] on input "checkbox" at bounding box center [18, 431] width 20 height 20
checkbox input "true"
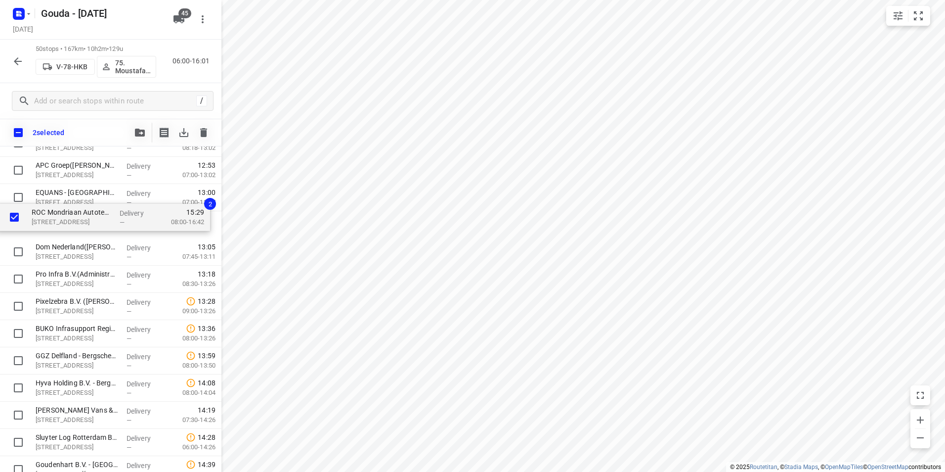
drag, startPoint x: 64, startPoint y: 409, endPoint x: 61, endPoint y: 227, distance: 182.0
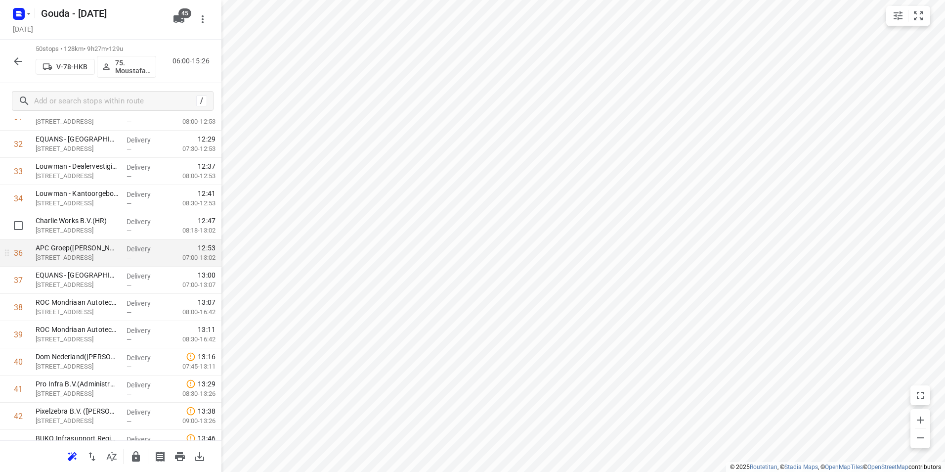
scroll to position [918, 0]
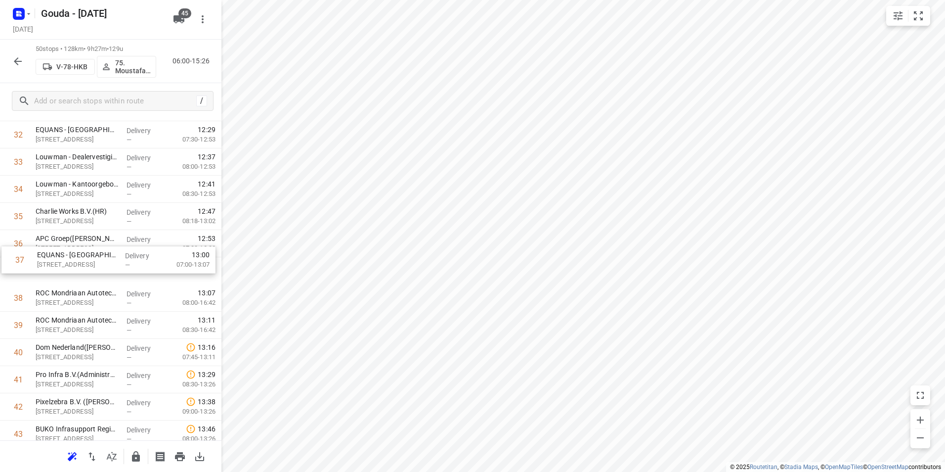
drag, startPoint x: 60, startPoint y: 276, endPoint x: 64, endPoint y: 241, distance: 35.4
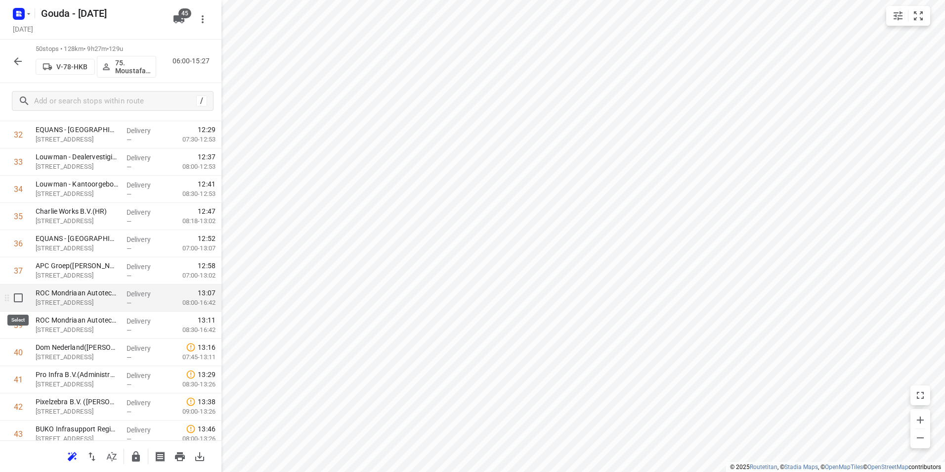
click at [14, 297] on input "checkbox" at bounding box center [18, 298] width 20 height 20
checkbox input "true"
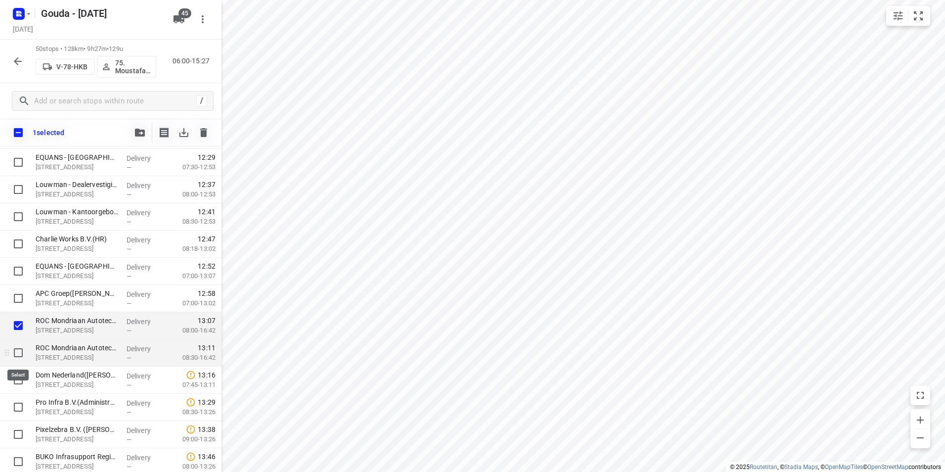
click at [15, 349] on input "checkbox" at bounding box center [18, 353] width 20 height 20
checkbox input "true"
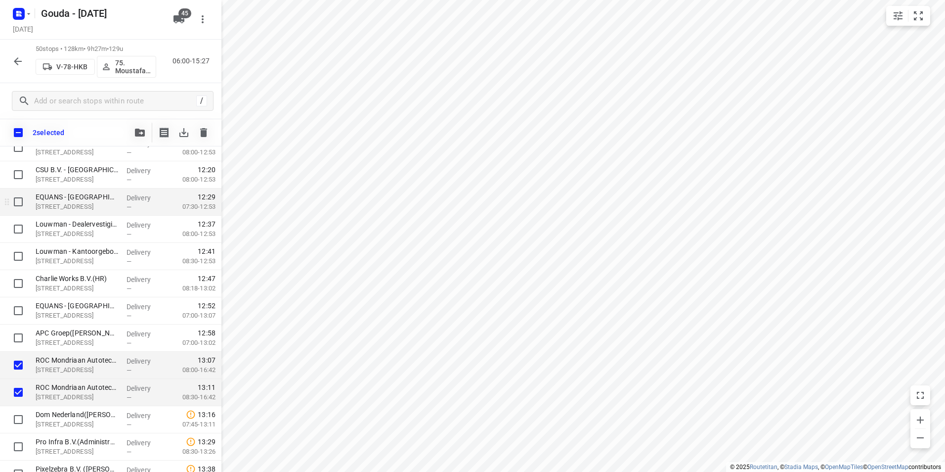
scroll to position [869, 0]
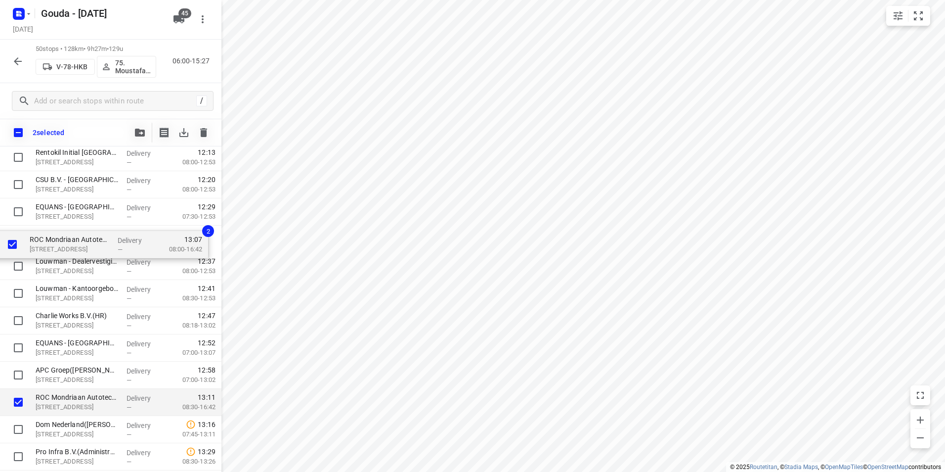
drag, startPoint x: 60, startPoint y: 378, endPoint x: 54, endPoint y: 244, distance: 133.6
click at [54, 244] on div "⭐Boele & van Eesteren(Beate Kok) Laan van Vredenoord 14, Rijswijk Delivery — 06…" at bounding box center [110, 34] width 221 height 1359
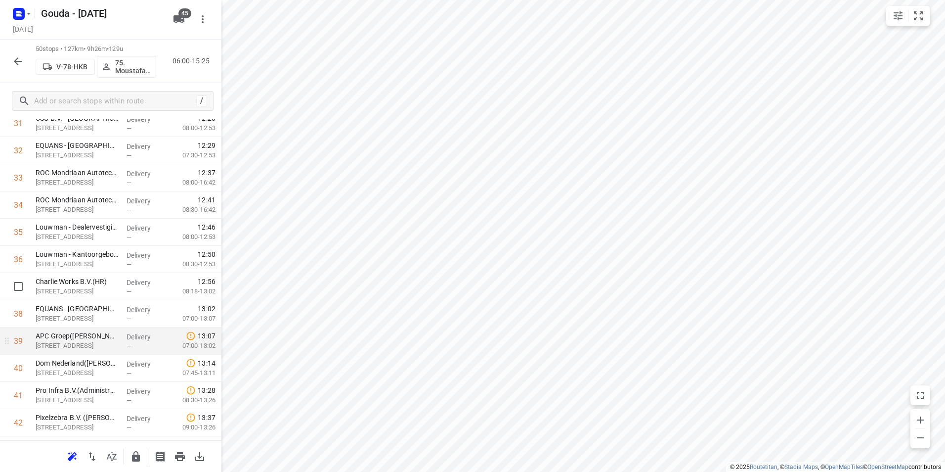
scroll to position [918, 0]
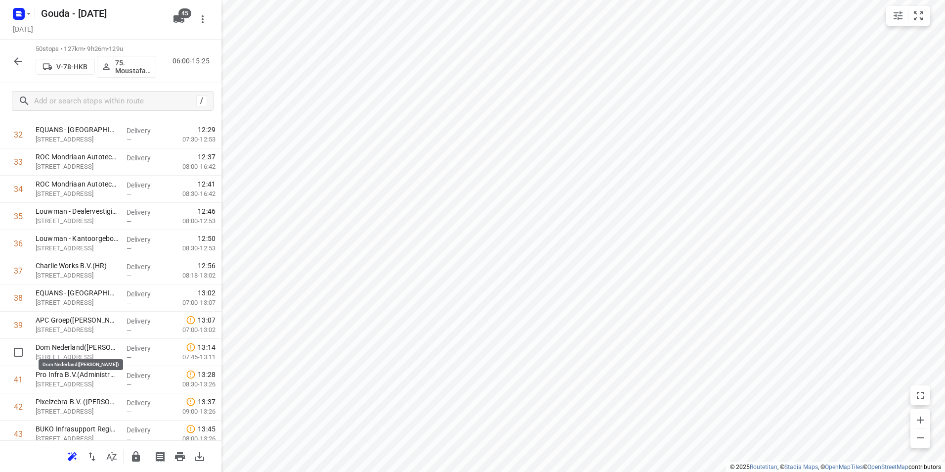
drag, startPoint x: 85, startPoint y: 349, endPoint x: 88, endPoint y: 315, distance: 34.3
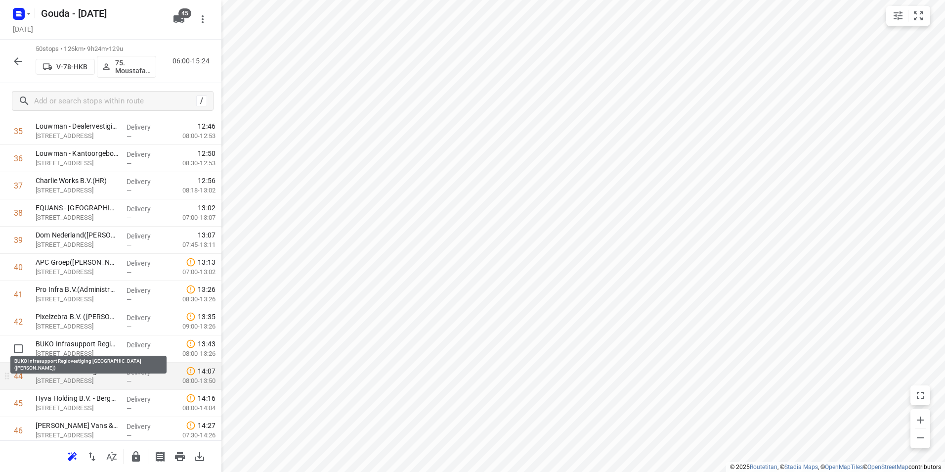
scroll to position [1017, 0]
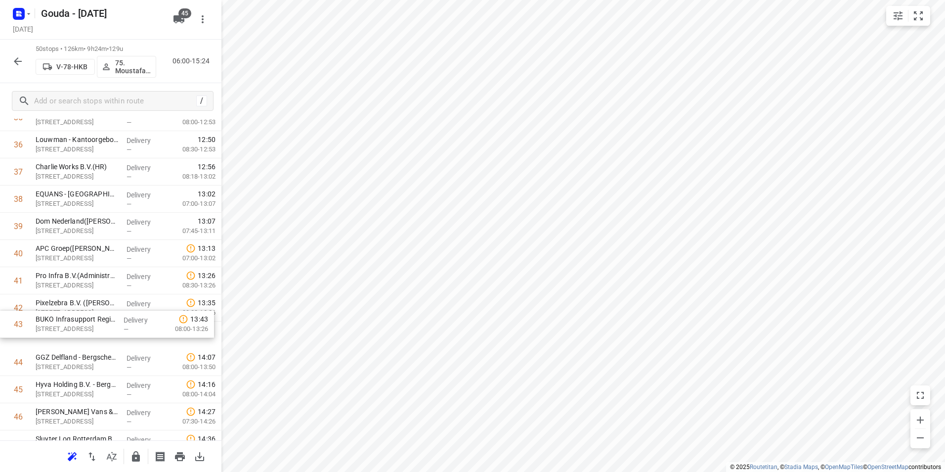
drag, startPoint x: 66, startPoint y: 338, endPoint x: 67, endPoint y: 320, distance: 17.8
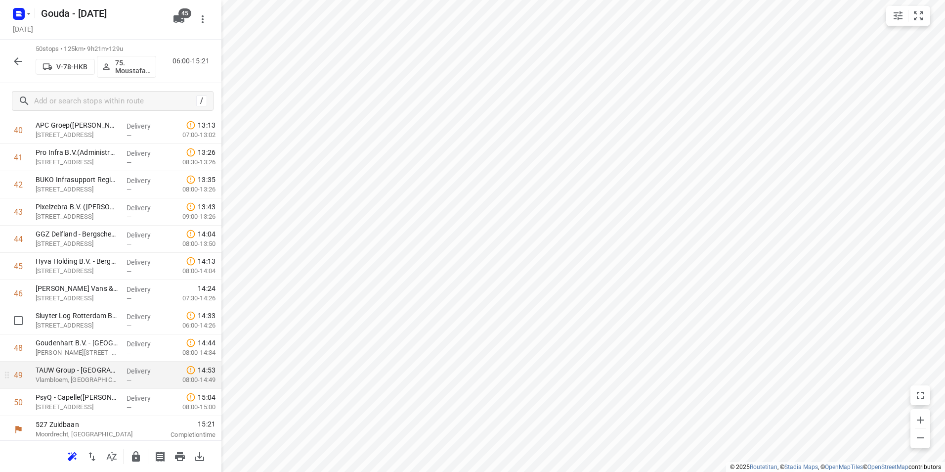
scroll to position [1143, 0]
click at [135, 455] on icon "button" at bounding box center [136, 456] width 8 height 10
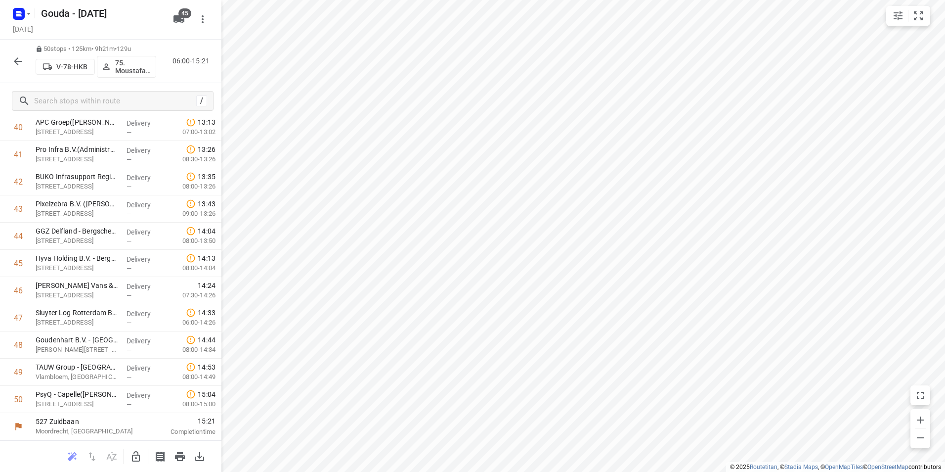
click at [16, 61] on icon "button" at bounding box center [18, 61] width 8 height 8
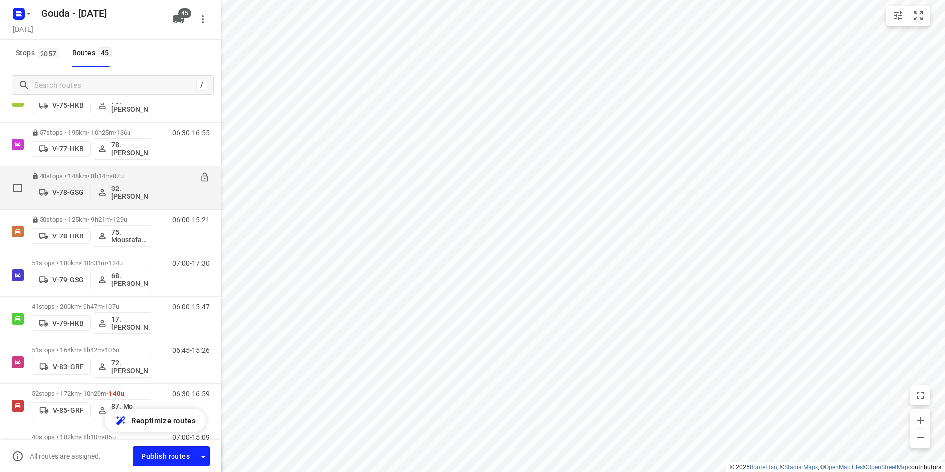
scroll to position [989, 0]
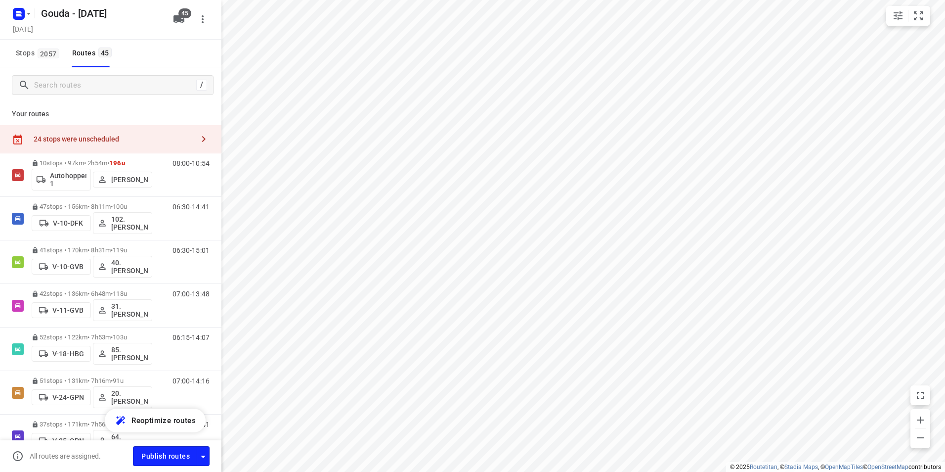
scroll to position [989, 0]
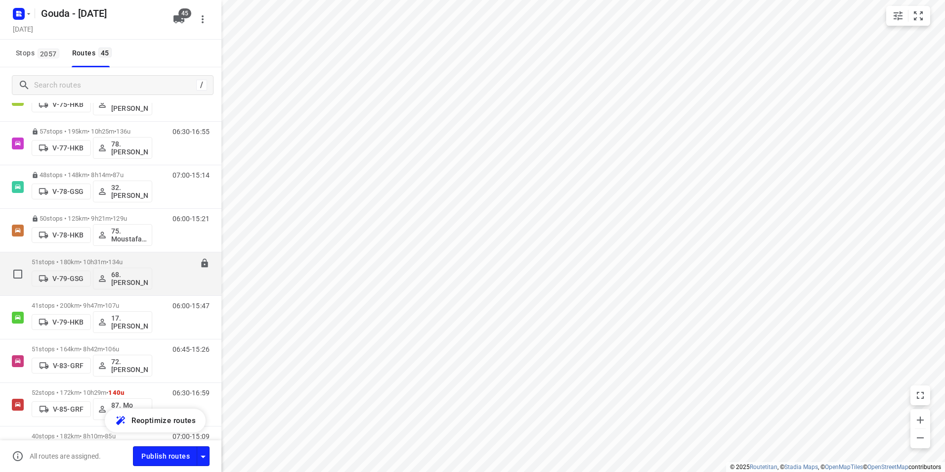
click at [123, 257] on div "51 stops • 180km • 10h31m • 134u V-79-GSG 68.[PERSON_NAME]" at bounding box center [92, 273] width 121 height 41
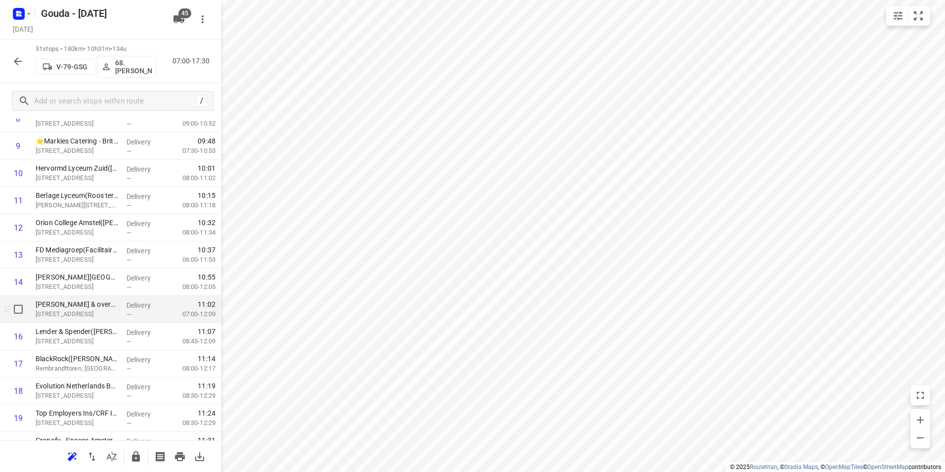
scroll to position [297, 0]
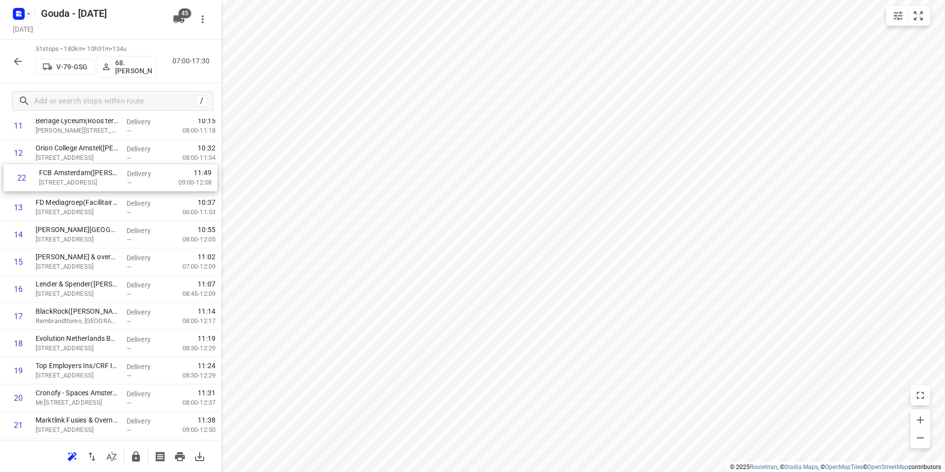
drag, startPoint x: 66, startPoint y: 383, endPoint x: 68, endPoint y: 173, distance: 209.6
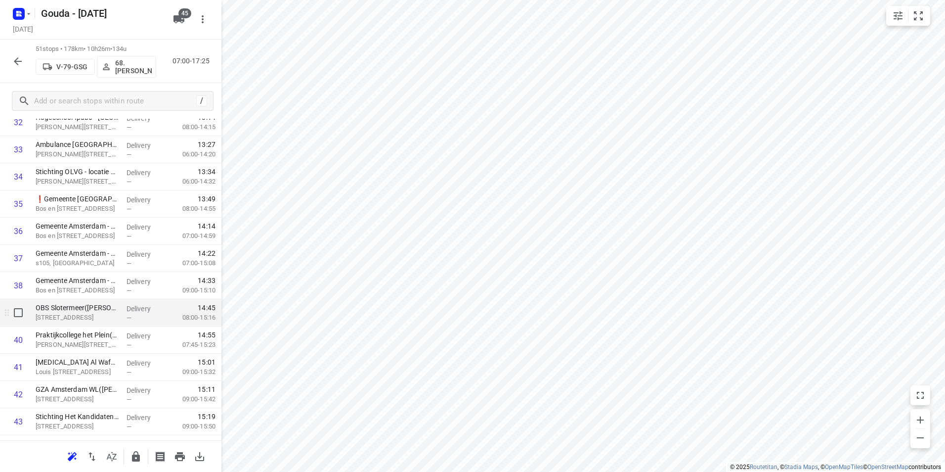
scroll to position [948, 0]
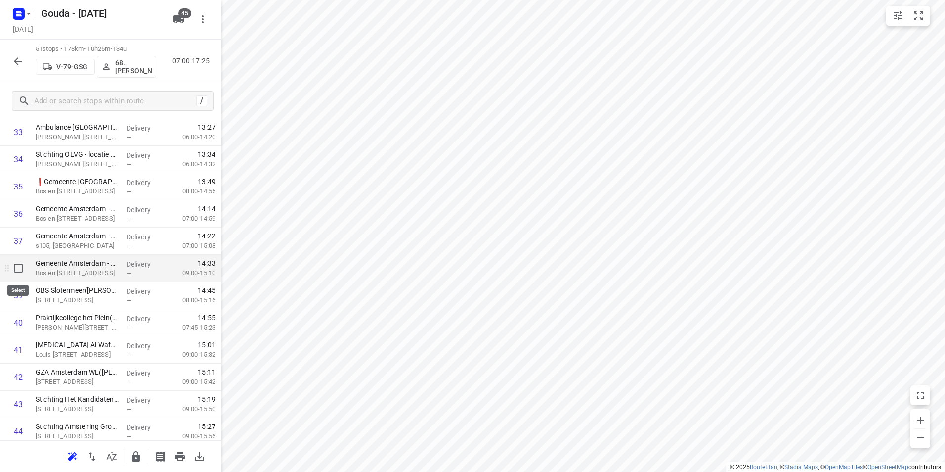
click at [18, 269] on input "checkbox" at bounding box center [18, 268] width 20 height 20
checkbox input "true"
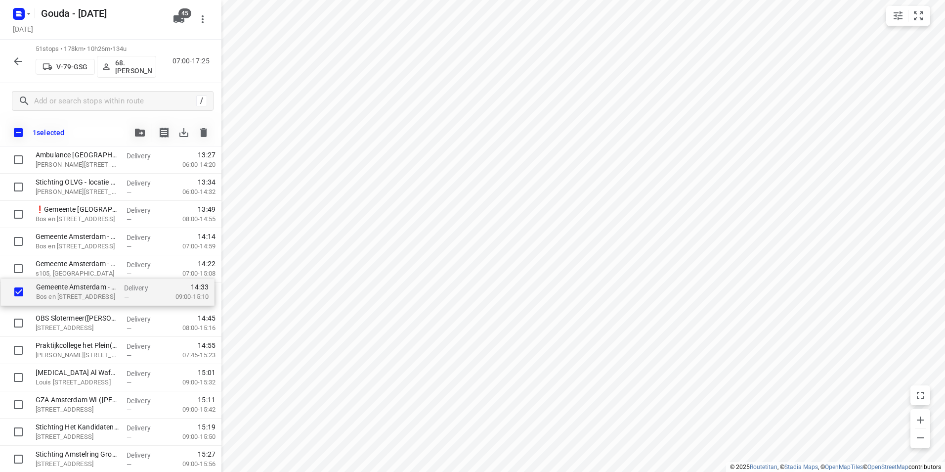
drag, startPoint x: 65, startPoint y: 304, endPoint x: 68, endPoint y: 281, distance: 22.9
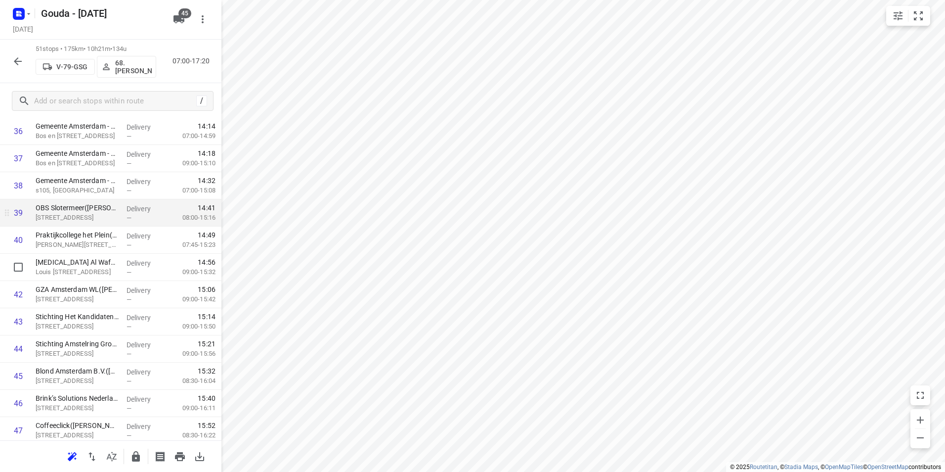
scroll to position [1047, 0]
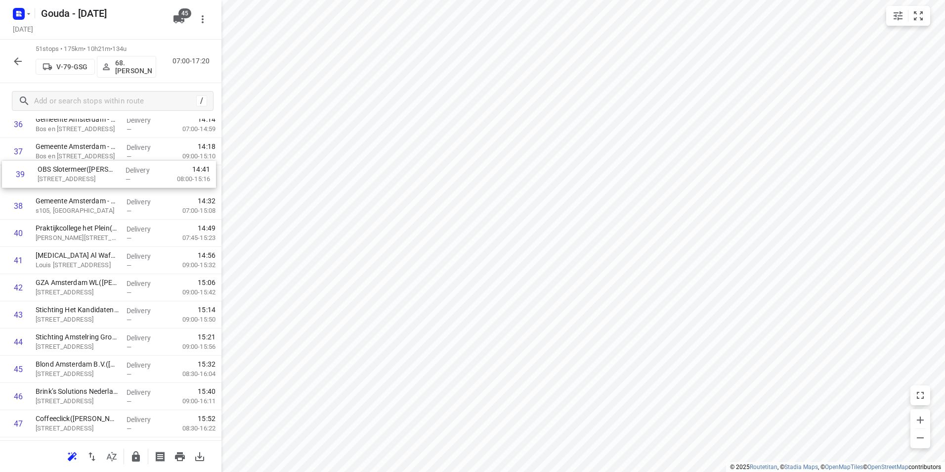
drag, startPoint x: 95, startPoint y: 187, endPoint x: 96, endPoint y: 170, distance: 17.8
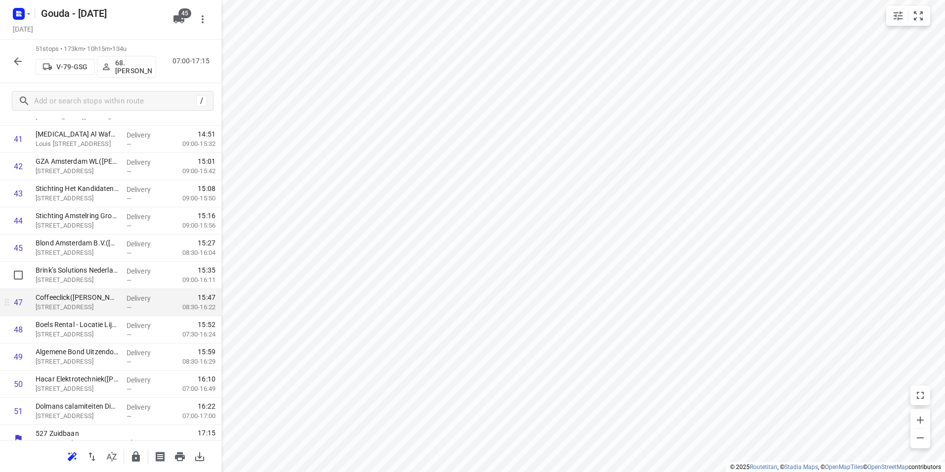
scroll to position [1170, 0]
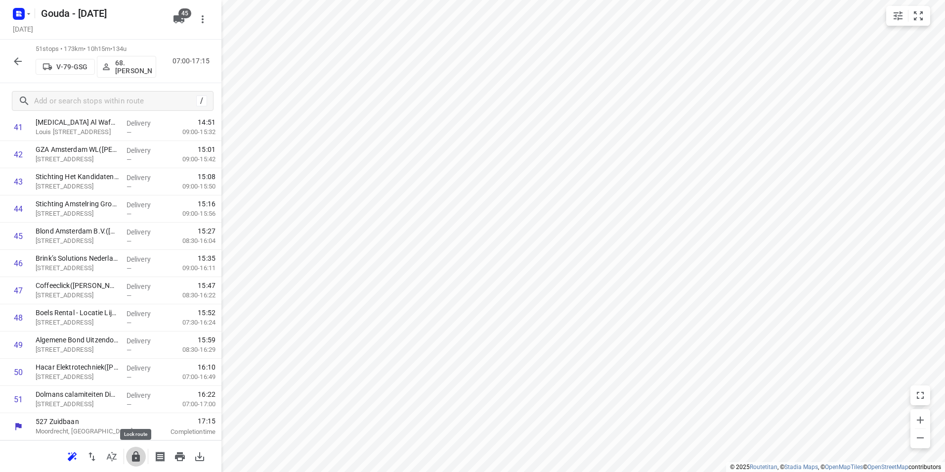
click at [137, 460] on icon "button" at bounding box center [136, 456] width 8 height 10
click at [19, 66] on icon "button" at bounding box center [18, 61] width 12 height 12
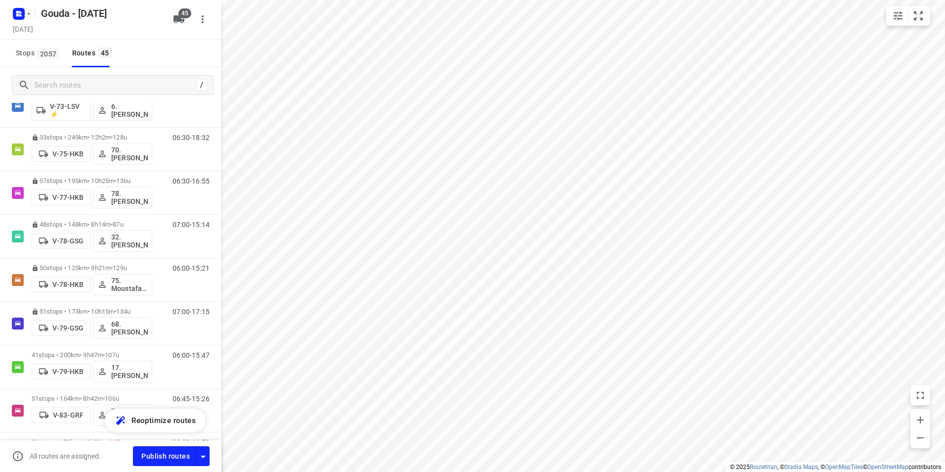
scroll to position [1088, 0]
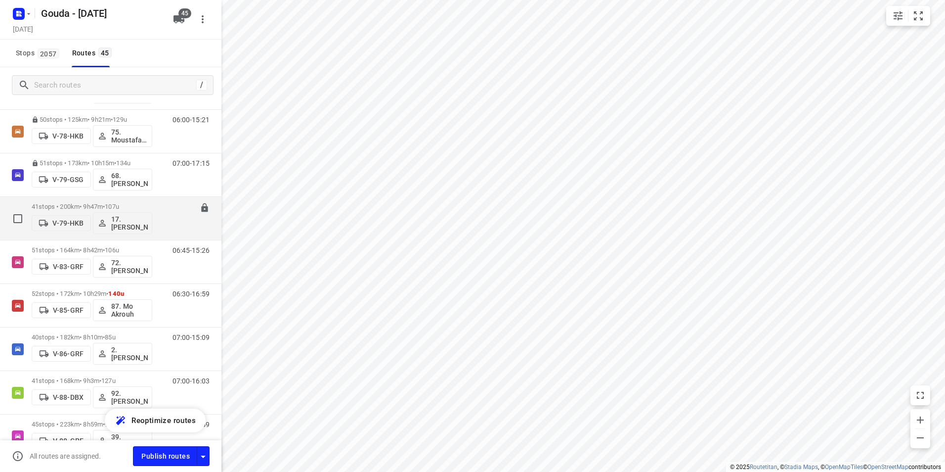
click at [142, 204] on p "41 stops • 200km • 9h47m • 107u" at bounding box center [92, 206] width 121 height 7
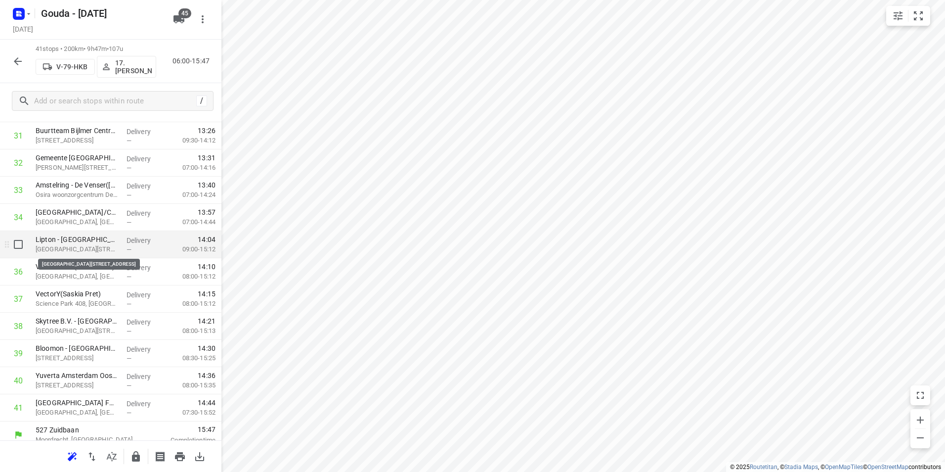
scroll to position [898, 0]
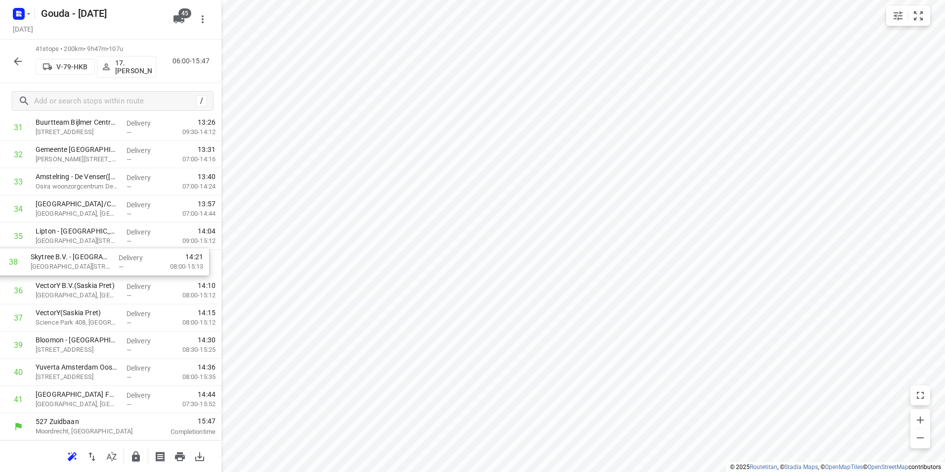
drag, startPoint x: 118, startPoint y: 322, endPoint x: 113, endPoint y: 263, distance: 58.5
drag, startPoint x: 115, startPoint y: 401, endPoint x: 108, endPoint y: 319, distance: 82.3
drag, startPoint x: 106, startPoint y: 324, endPoint x: 105, endPoint y: 353, distance: 29.2
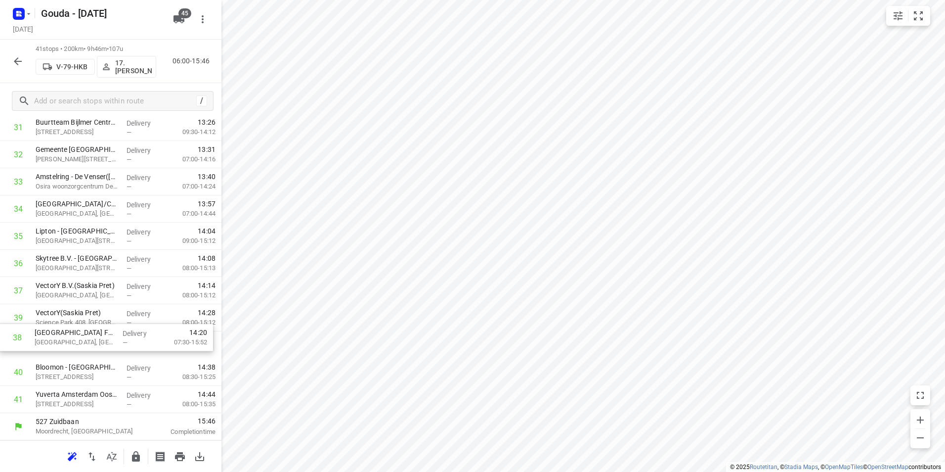
drag, startPoint x: 102, startPoint y: 352, endPoint x: 102, endPoint y: 239, distance: 112.7
drag, startPoint x: 101, startPoint y: 397, endPoint x: 99, endPoint y: 366, distance: 31.2
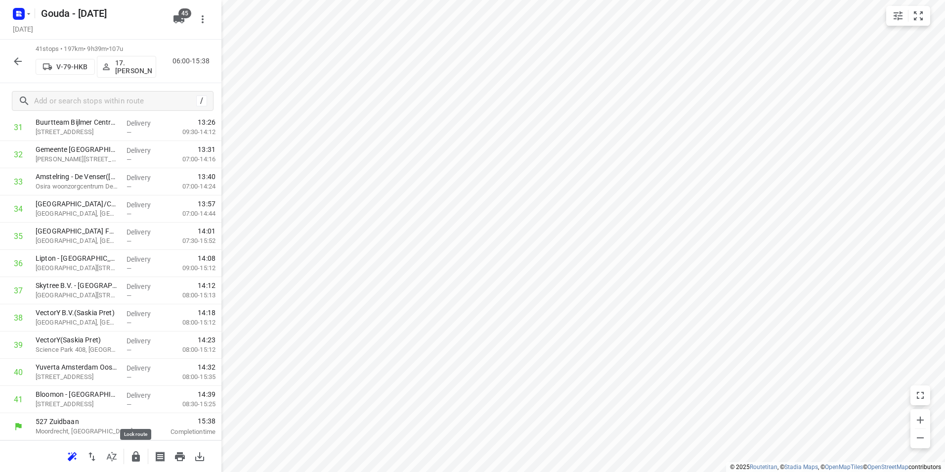
click at [133, 454] on icon "button" at bounding box center [136, 456] width 8 height 10
click at [14, 56] on icon "button" at bounding box center [18, 61] width 12 height 12
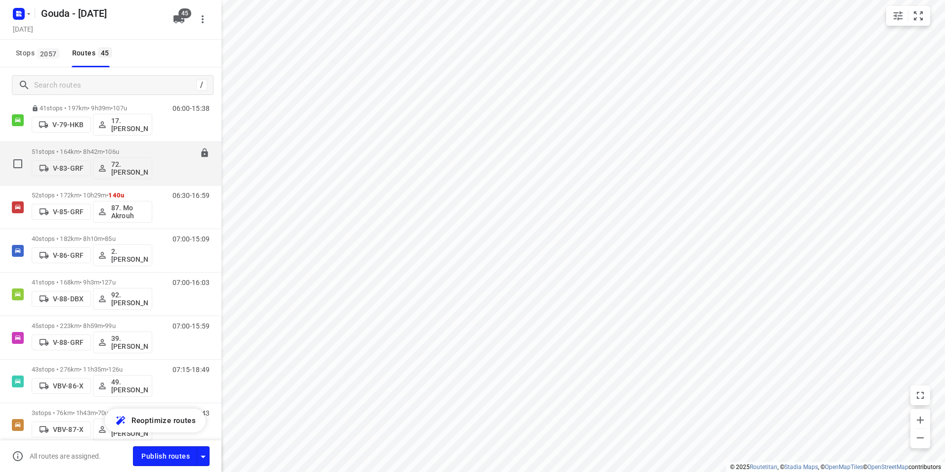
scroll to position [1088, 0]
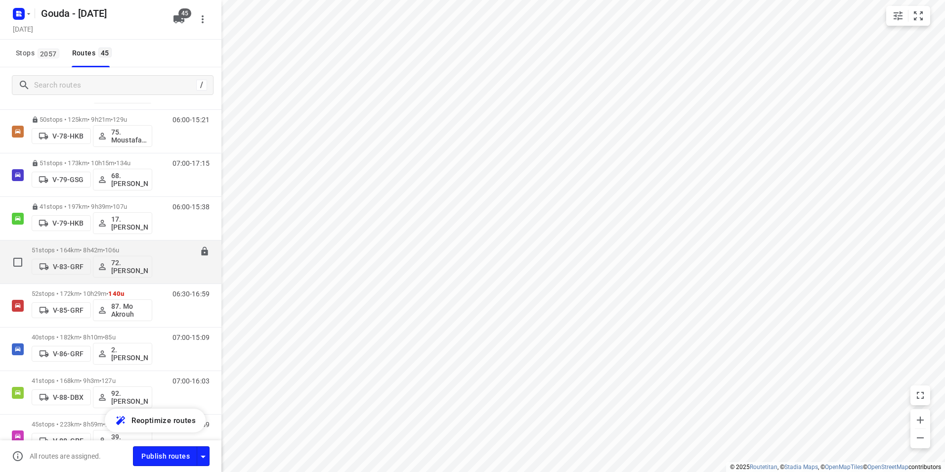
click at [138, 243] on div "51 stops • 164km • 8h42m • 106u V-83-GRF 72.[PERSON_NAME]" at bounding box center [92, 261] width 121 height 41
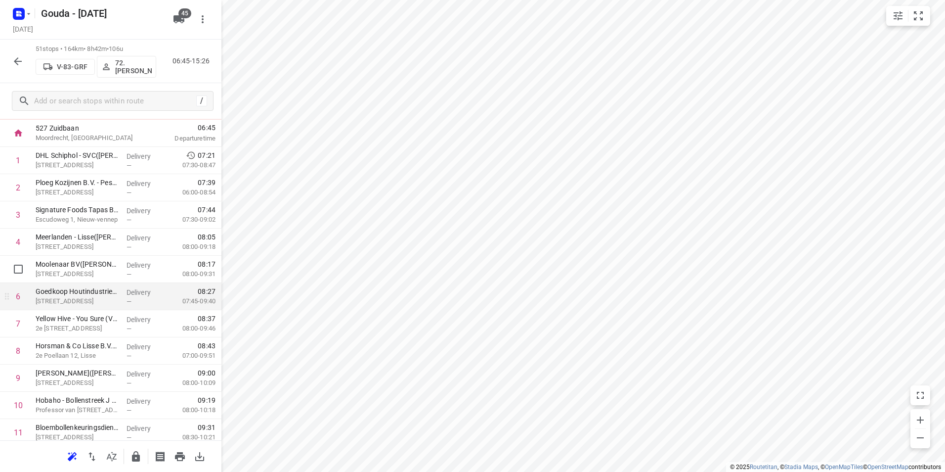
scroll to position [99, 0]
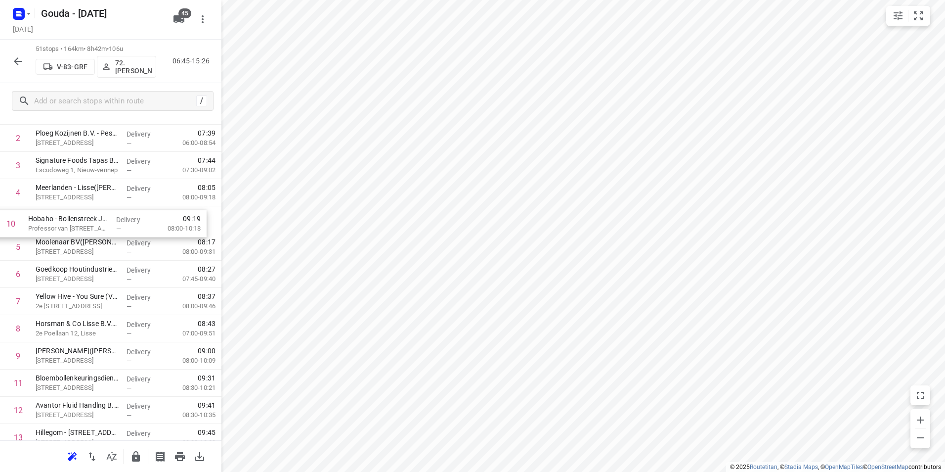
drag, startPoint x: 103, startPoint y: 344, endPoint x: 96, endPoint y: 209, distance: 135.1
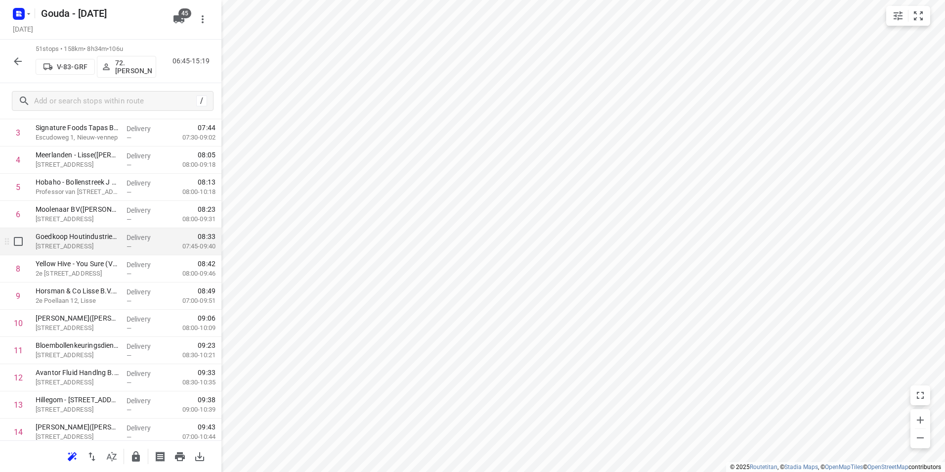
scroll to position [148, 0]
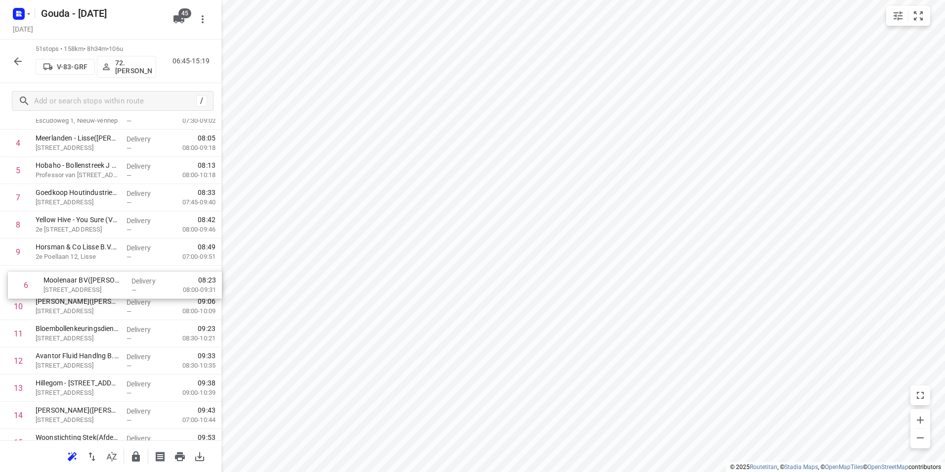
drag, startPoint x: 102, startPoint y: 199, endPoint x: 110, endPoint y: 290, distance: 91.3
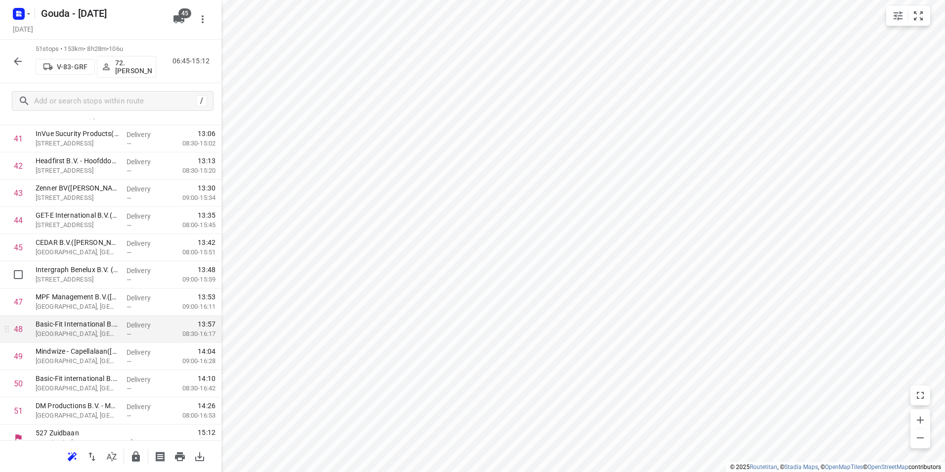
scroll to position [1170, 0]
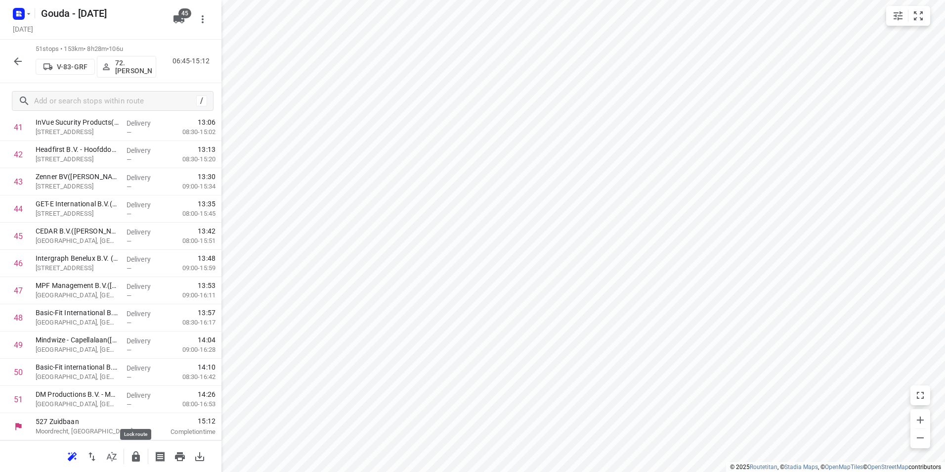
click at [133, 456] on icon "button" at bounding box center [136, 456] width 8 height 10
click at [23, 66] on icon "button" at bounding box center [18, 61] width 12 height 12
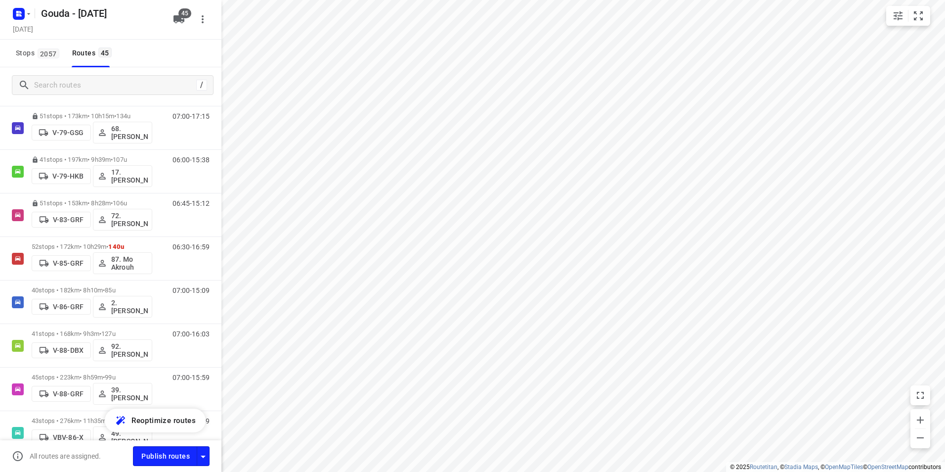
scroll to position [1137, 0]
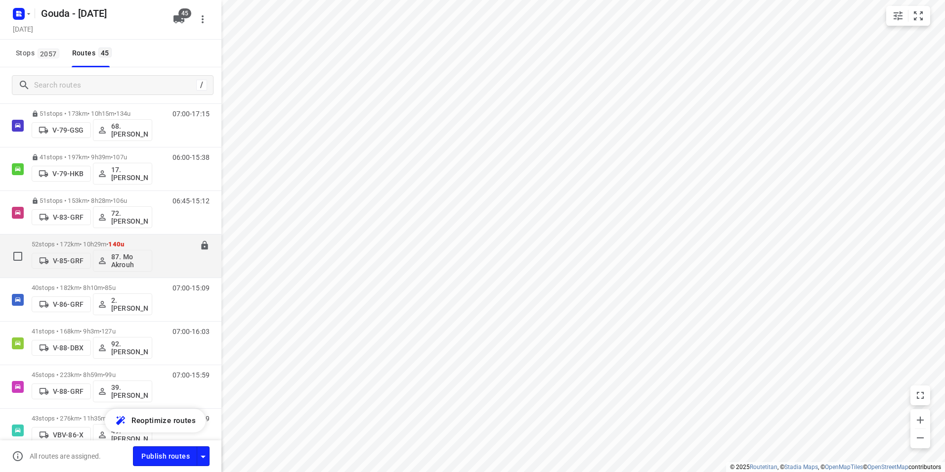
click at [102, 238] on div "52 stops • 172km • 10h29m • 140u V-85-GRF 87. Mo Akrouh" at bounding box center [92, 255] width 121 height 41
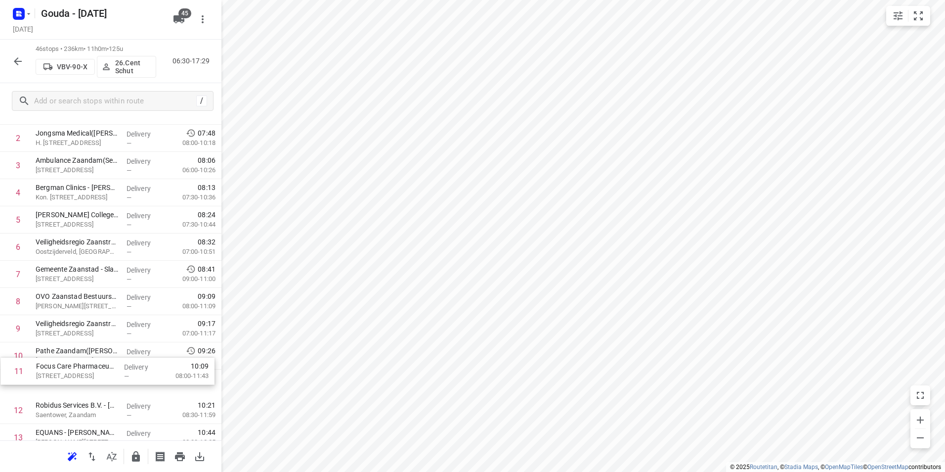
scroll to position [101, 0]
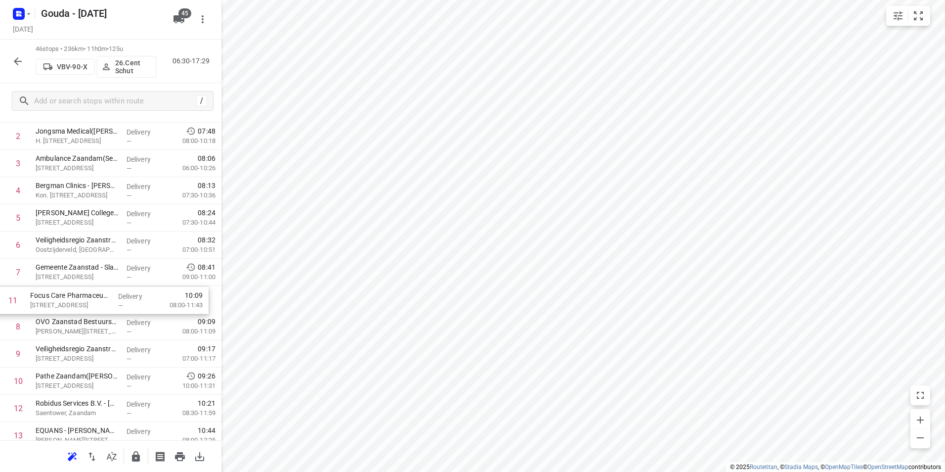
drag, startPoint x: 107, startPoint y: 374, endPoint x: 101, endPoint y: 301, distance: 73.9
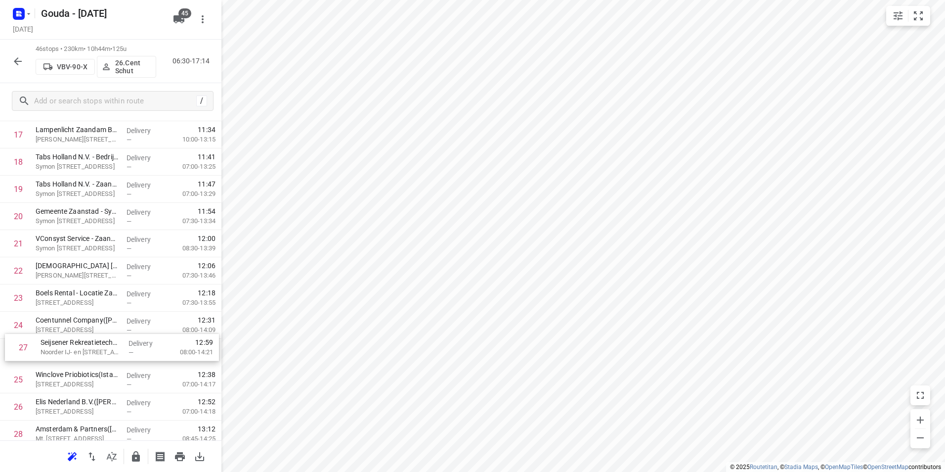
scroll to position [511, 0]
drag, startPoint x: 67, startPoint y: 410, endPoint x: 65, endPoint y: 286, distance: 124.6
click at [65, 286] on div "1 Albron - IDA([PERSON_NAME]) [STREET_ADDRESS] Delivery — 07:30 07:00-08:11 2 J…" at bounding box center [110, 310] width 221 height 1251
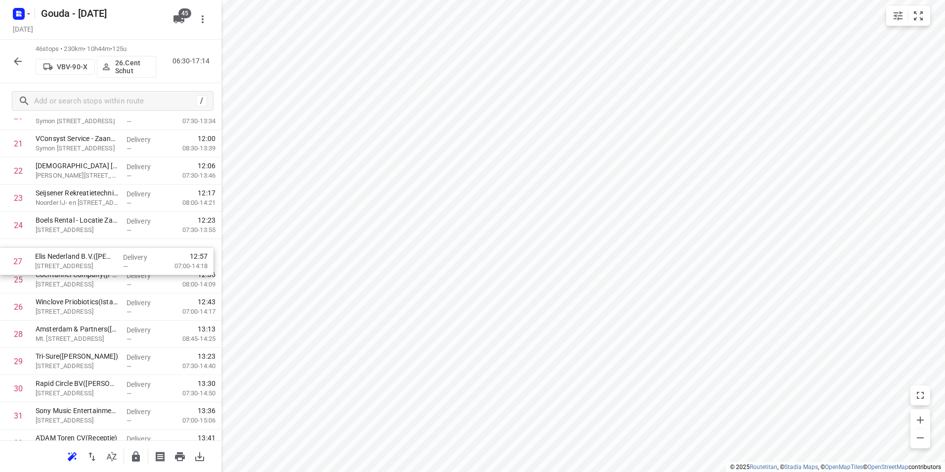
drag, startPoint x: 97, startPoint y: 285, endPoint x: 96, endPoint y: 243, distance: 41.6
click at [96, 243] on div "1 Albron - IDA([PERSON_NAME]) [STREET_ADDRESS] Delivery — 07:30 07:00-08:11 2 J…" at bounding box center [110, 211] width 221 height 1251
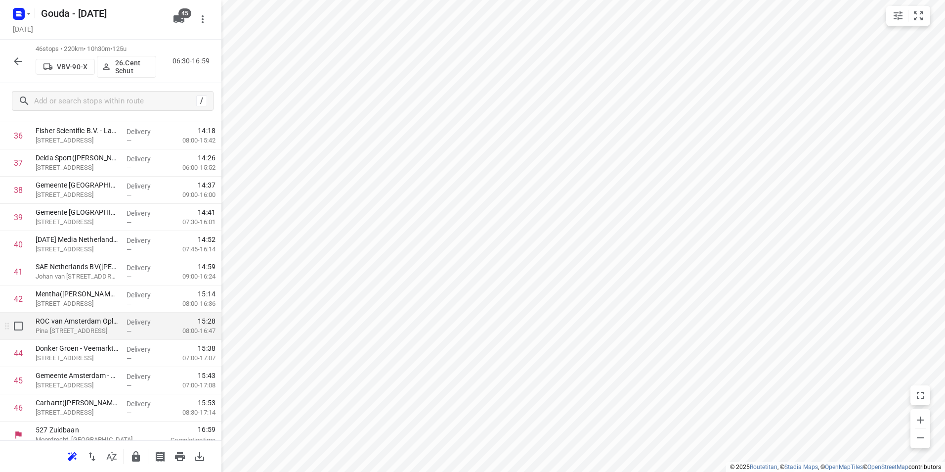
scroll to position [1034, 0]
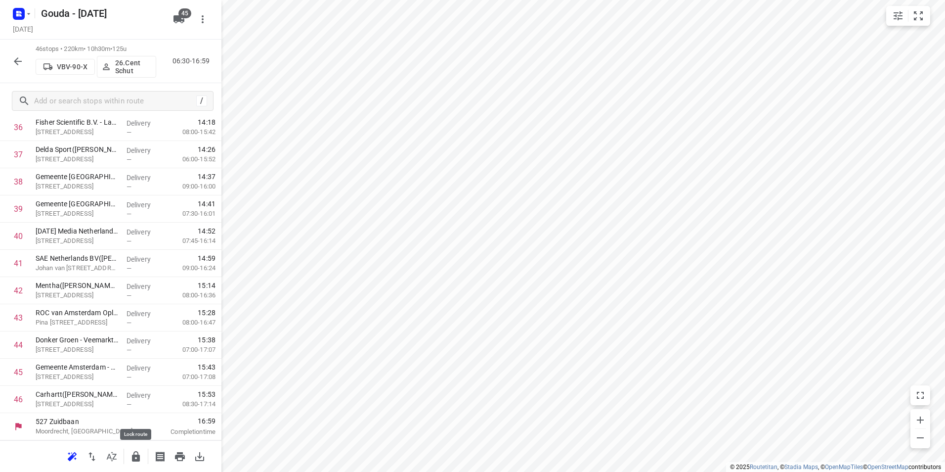
click at [135, 456] on icon "button" at bounding box center [136, 456] width 8 height 10
click at [18, 61] on icon "button" at bounding box center [18, 61] width 8 height 8
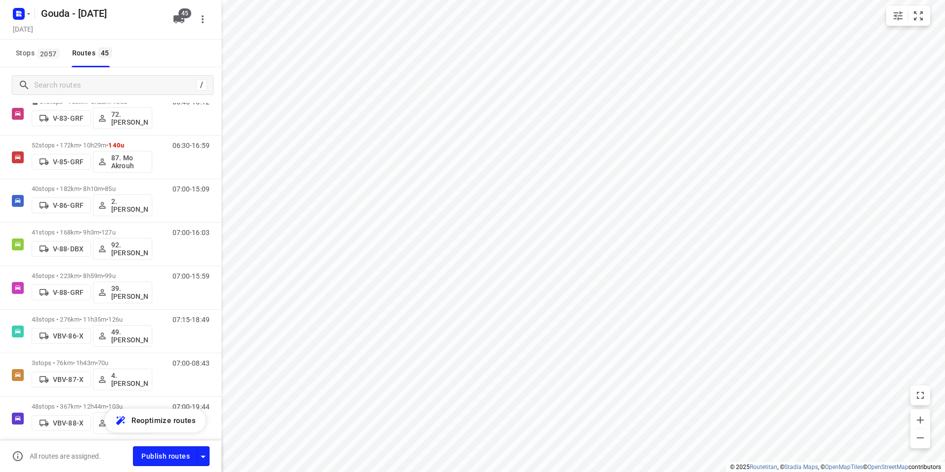
scroll to position [1088, 0]
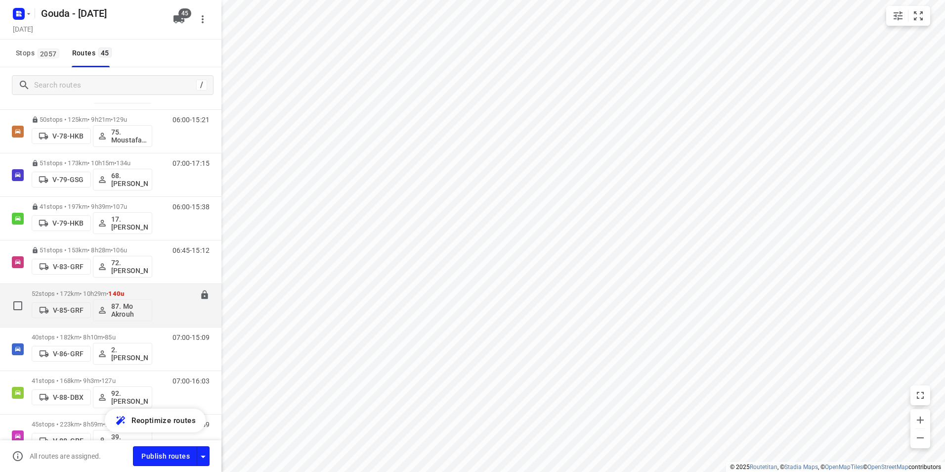
click at [96, 287] on div "52 stops • 172km • 10h29m • 140u V-85-GRF 87. Mo Akrouh" at bounding box center [92, 305] width 121 height 41
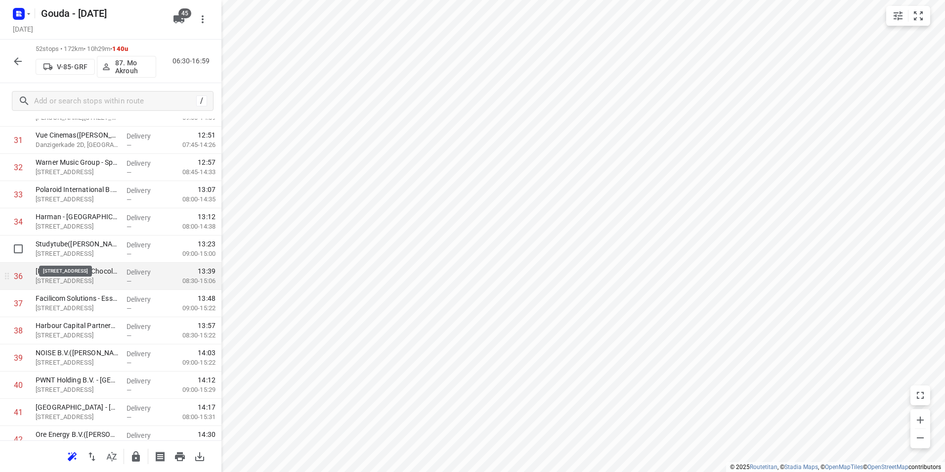
scroll to position [890, 0]
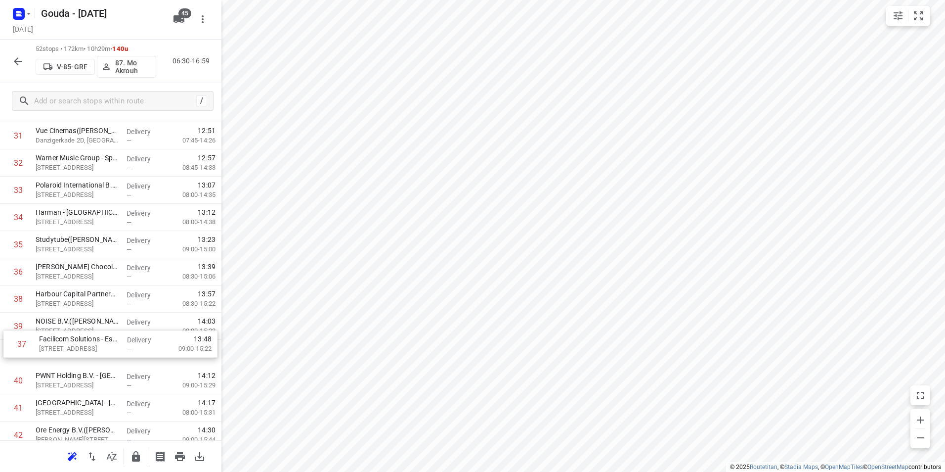
drag, startPoint x: 95, startPoint y: 308, endPoint x: 94, endPoint y: 352, distance: 44.0
click at [95, 351] on div "1 ⭐Heineken International - Hex([PERSON_NAME]) [STREET_ADDRESS] Delivery — 07:2…" at bounding box center [110, 13] width 221 height 1414
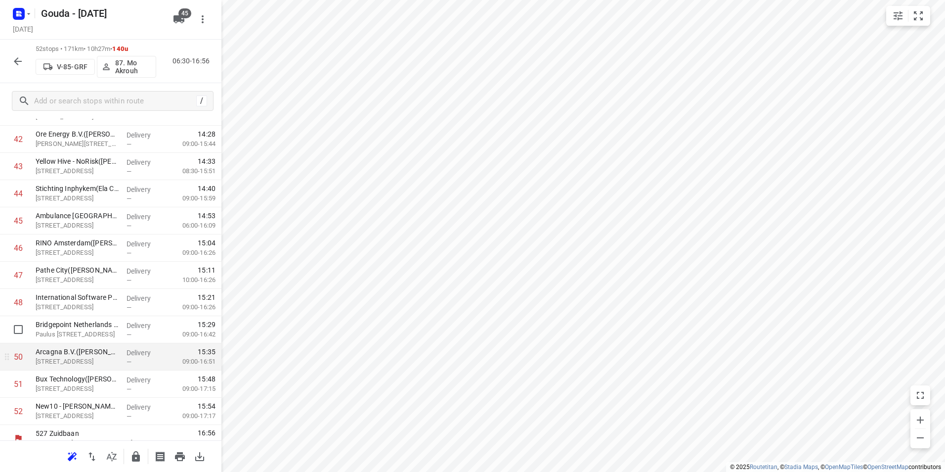
scroll to position [1186, 0]
drag, startPoint x: 123, startPoint y: 302, endPoint x: 123, endPoint y: 243, distance: 59.3
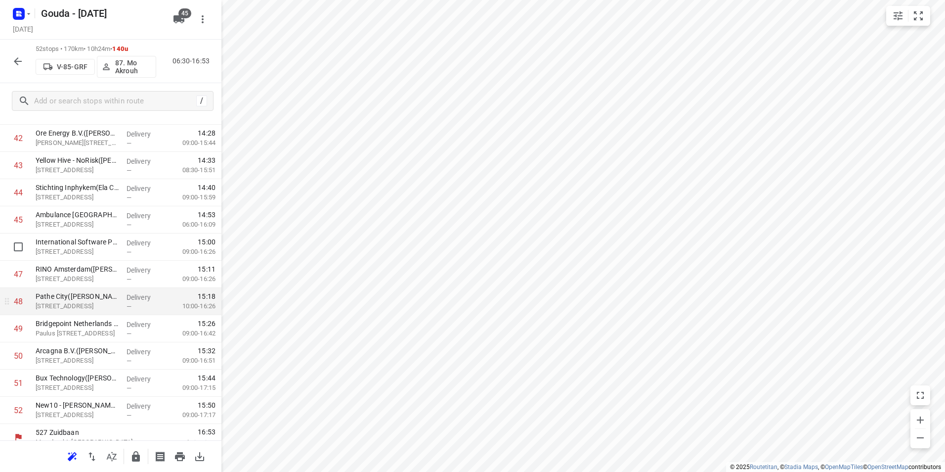
scroll to position [1197, 0]
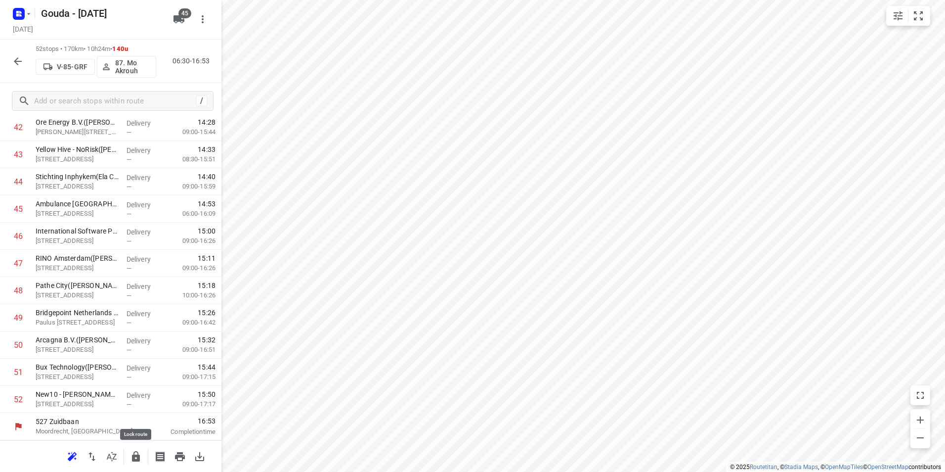
click at [133, 456] on icon "button" at bounding box center [136, 456] width 8 height 10
click at [17, 60] on icon "button" at bounding box center [18, 61] width 12 height 12
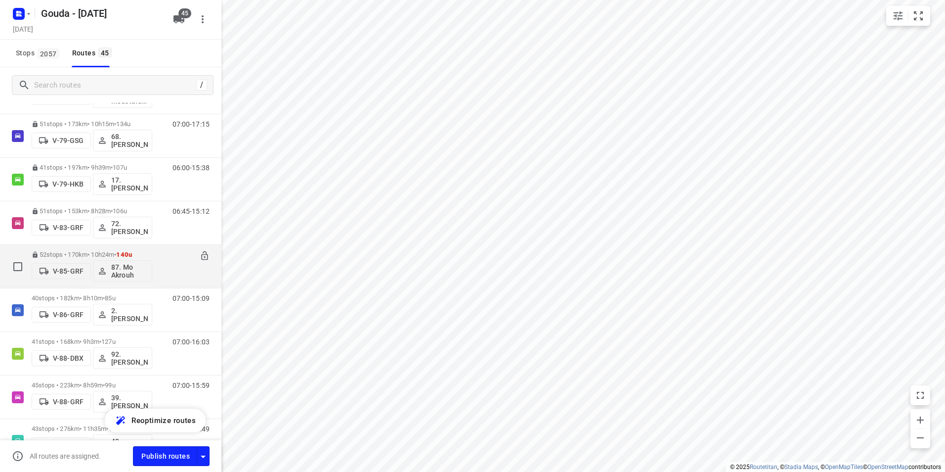
scroll to position [1186, 0]
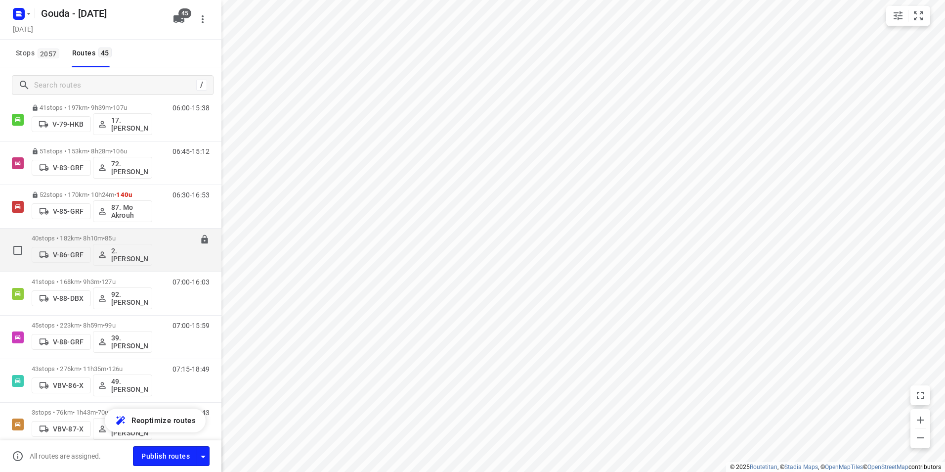
click at [114, 235] on span "85u" at bounding box center [110, 237] width 10 height 7
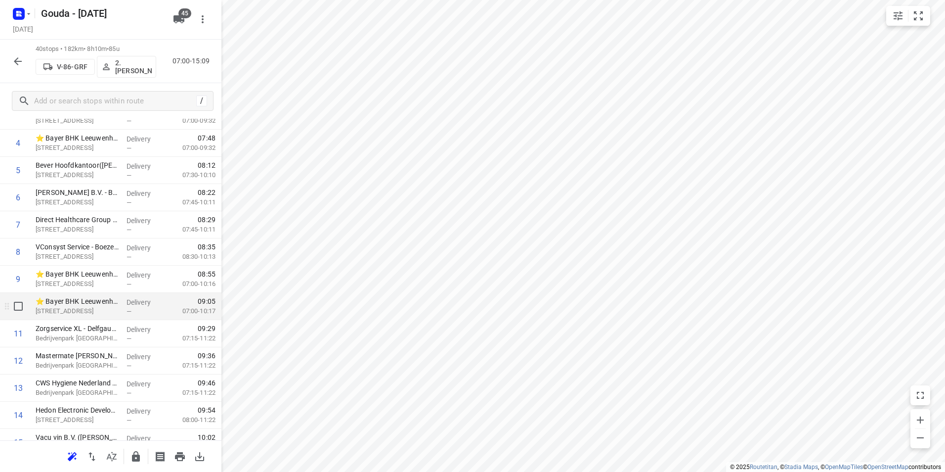
scroll to position [198, 0]
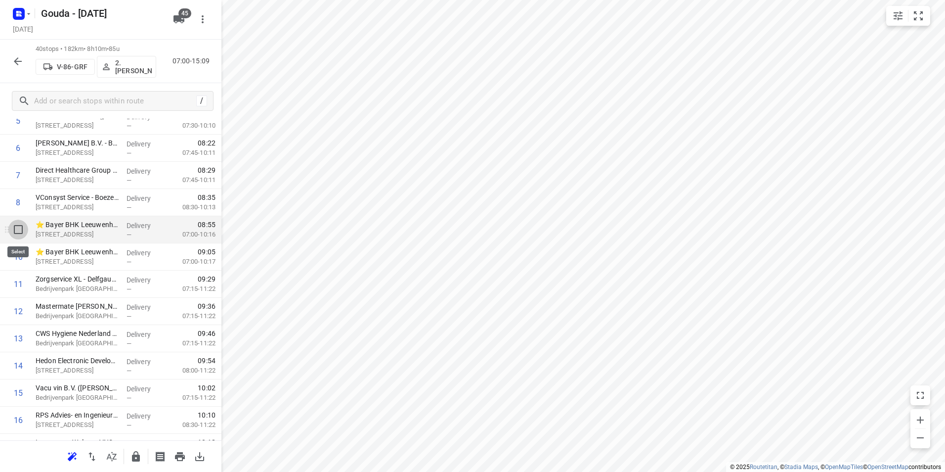
click at [25, 233] on input "checkbox" at bounding box center [18, 229] width 20 height 20
checkbox input "true"
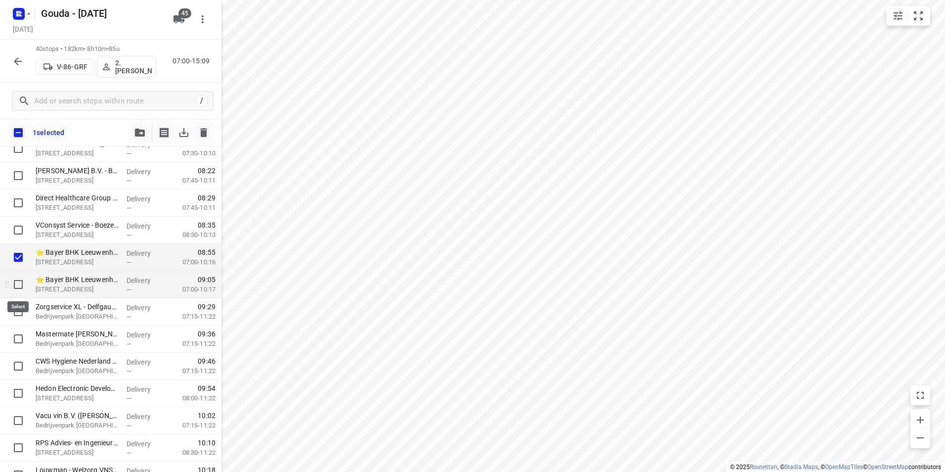
drag, startPoint x: 21, startPoint y: 278, endPoint x: 25, endPoint y: 285, distance: 7.3
click at [21, 279] on input "checkbox" at bounding box center [18, 284] width 20 height 20
checkbox input "true"
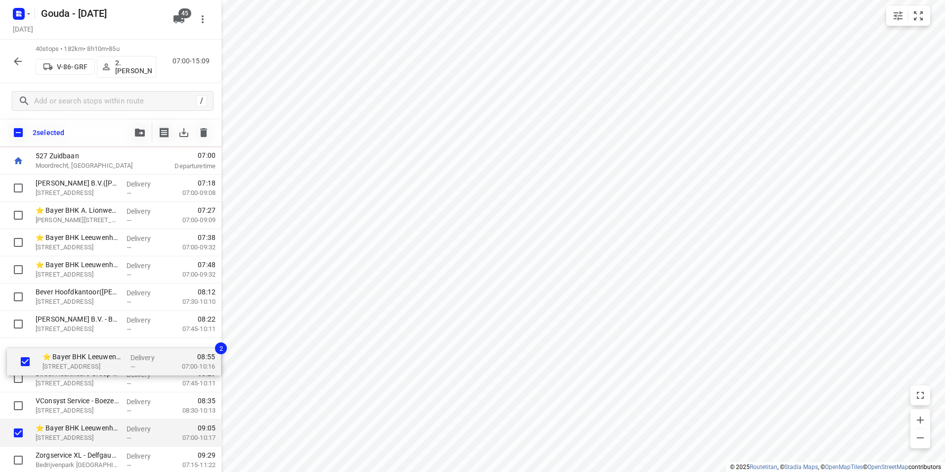
scroll to position [51, 0]
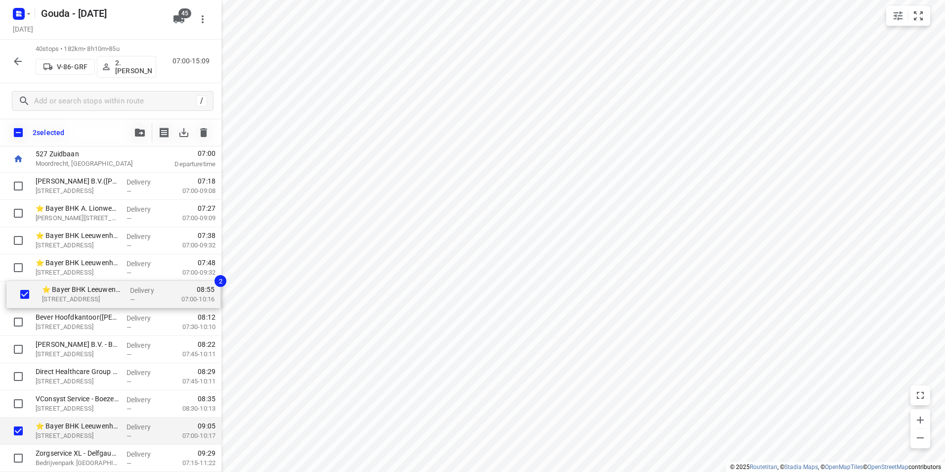
drag, startPoint x: 80, startPoint y: 396, endPoint x: 82, endPoint y: 294, distance: 101.8
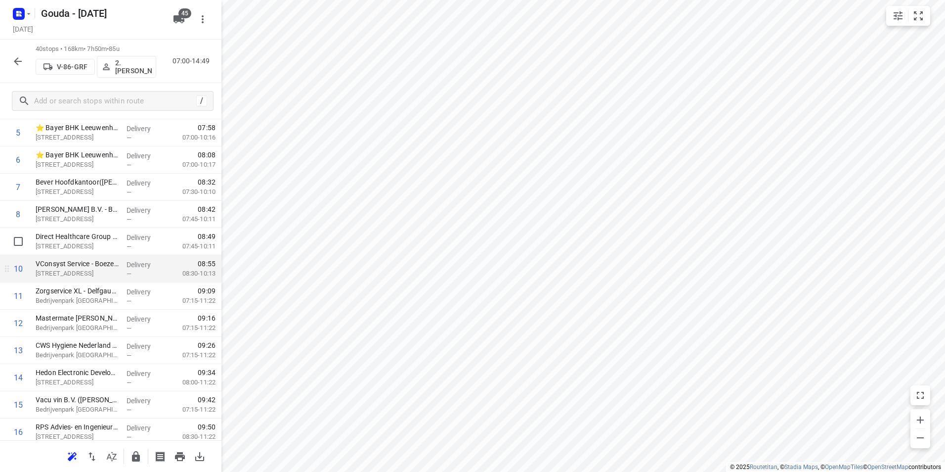
scroll to position [200, 0]
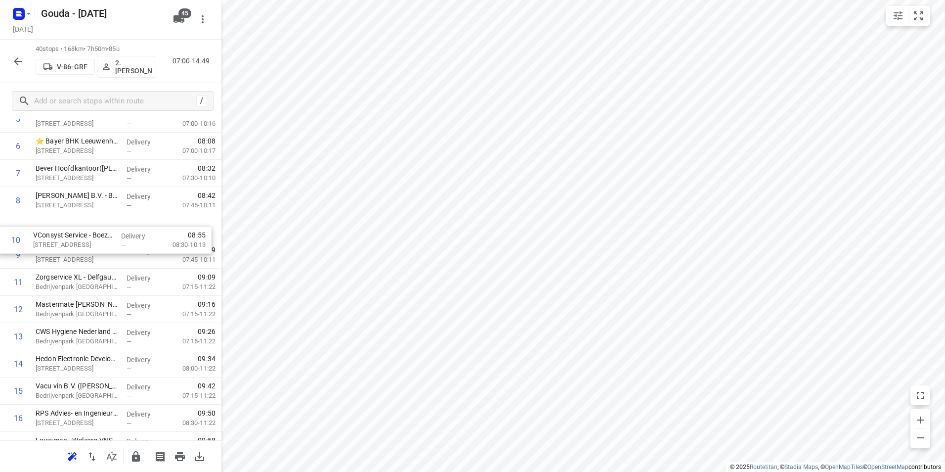
drag, startPoint x: 101, startPoint y: 248, endPoint x: 97, endPoint y: 222, distance: 26.1
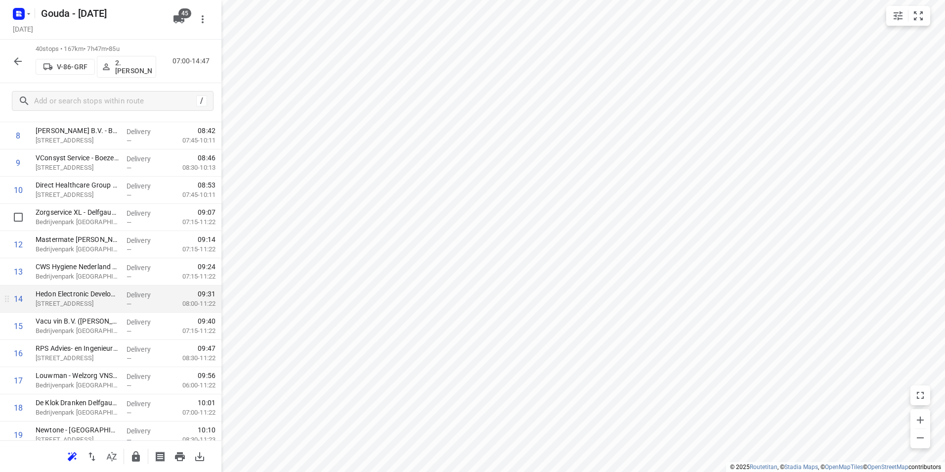
scroll to position [249, 0]
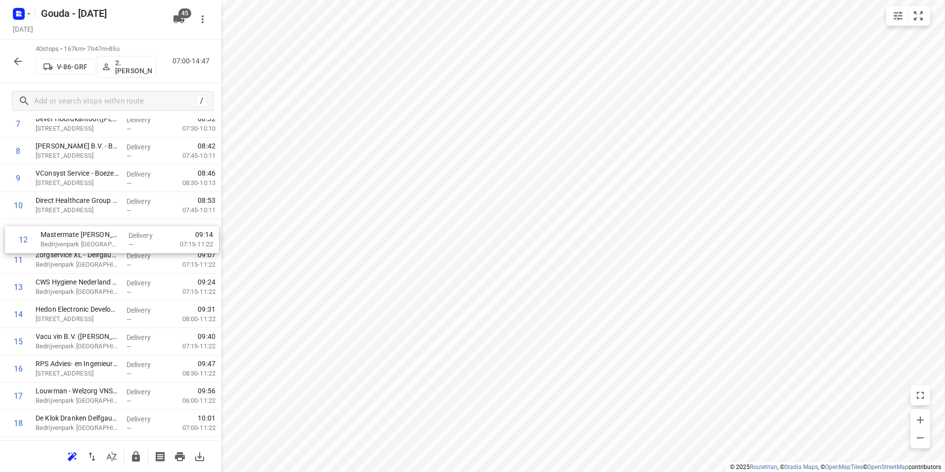
drag, startPoint x: 62, startPoint y: 256, endPoint x: 68, endPoint y: 228, distance: 28.3
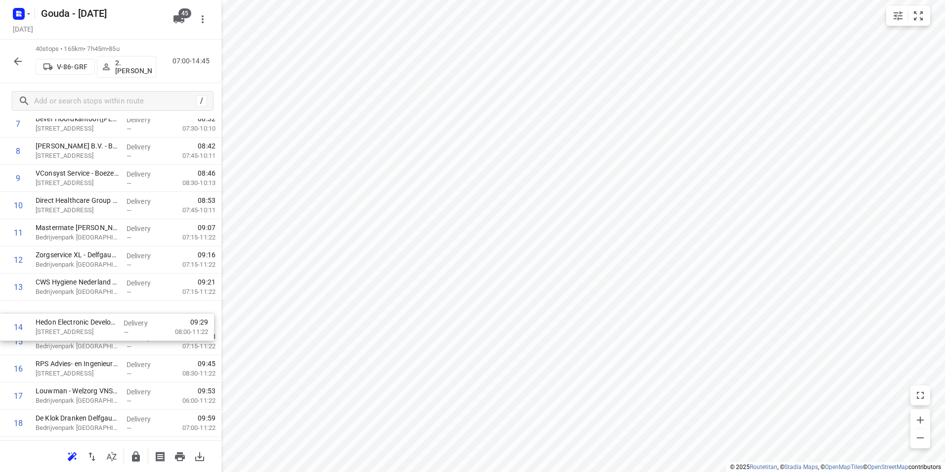
drag, startPoint x: 88, startPoint y: 309, endPoint x: 87, endPoint y: 343, distance: 33.6
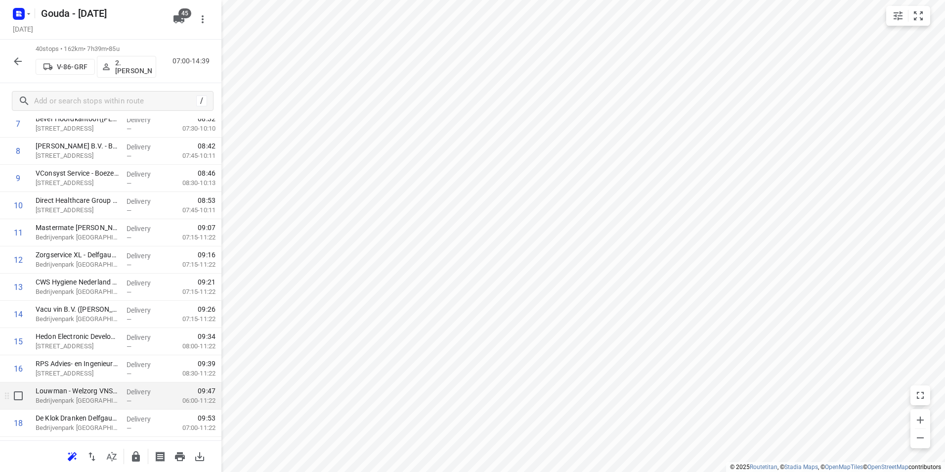
scroll to position [299, 0]
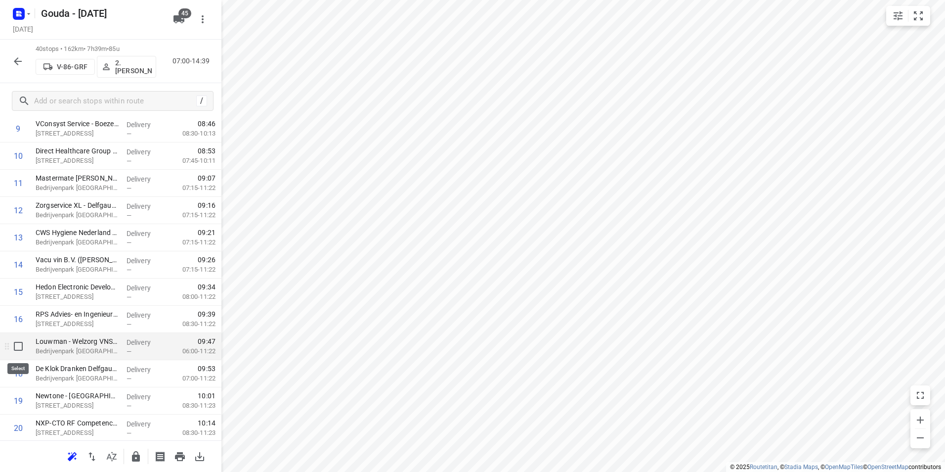
click at [20, 346] on input "checkbox" at bounding box center [18, 346] width 20 height 20
checkbox input "true"
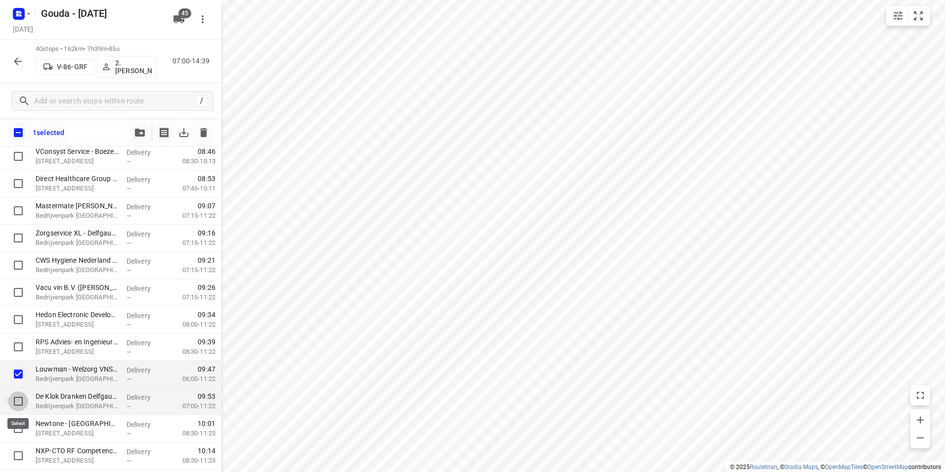
click at [18, 404] on input "checkbox" at bounding box center [18, 401] width 20 height 20
checkbox input "true"
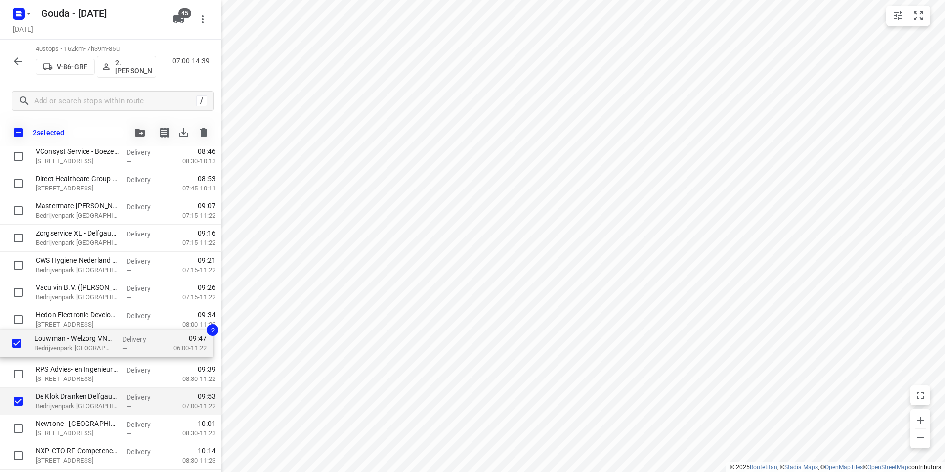
drag, startPoint x: 70, startPoint y: 371, endPoint x: 68, endPoint y: 319, distance: 51.5
click at [68, 319] on div "[PERSON_NAME] B.V.([PERSON_NAME]) [STREET_ADDRESS] Delivery — 07:18 07:00-09:08…" at bounding box center [110, 469] width 221 height 1088
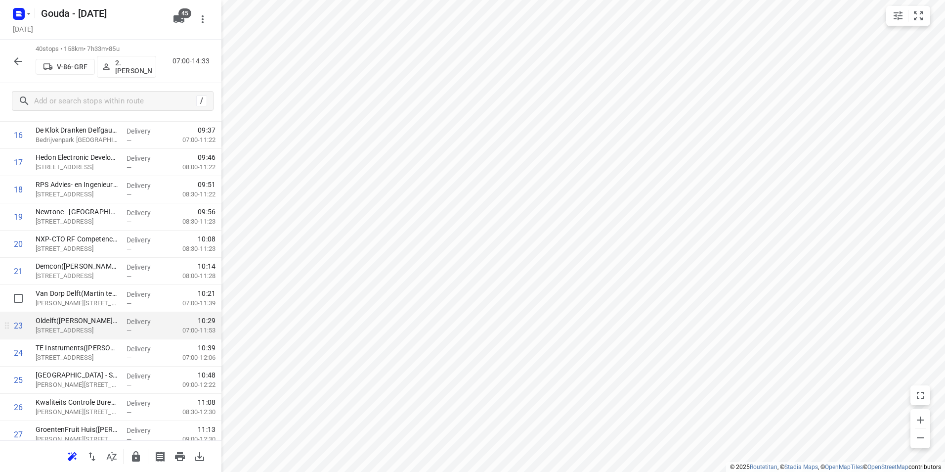
scroll to position [496, 0]
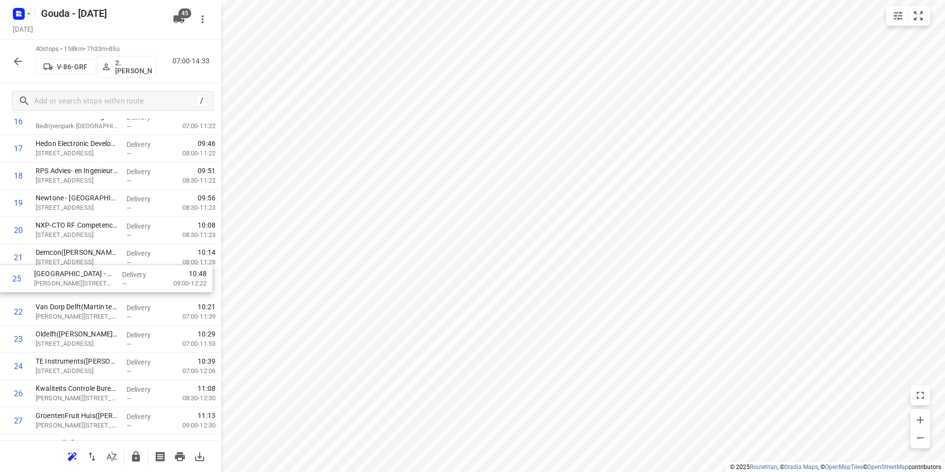
drag, startPoint x: 104, startPoint y: 359, endPoint x: 106, endPoint y: 296, distance: 63.8
click at [106, 296] on div "1 [PERSON_NAME] B.V.([PERSON_NAME]) [STREET_ADDRESS] Delivery — 07:18 07:00-09:…" at bounding box center [110, 244] width 221 height 1088
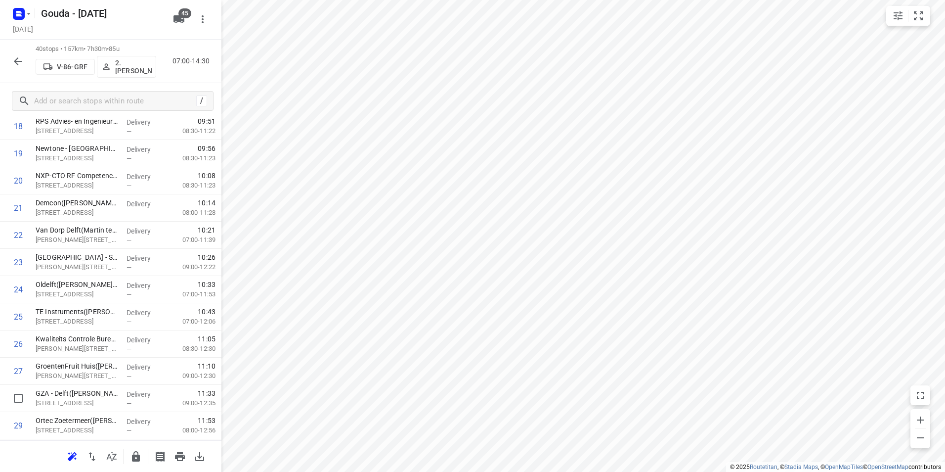
scroll to position [548, 0]
drag, startPoint x: 64, startPoint y: 399, endPoint x: 65, endPoint y: 308, distance: 90.5
click at [65, 308] on div "1 [PERSON_NAME] B.V.([PERSON_NAME]) [STREET_ADDRESS] Delivery — 07:18 07:00-09:…" at bounding box center [110, 192] width 221 height 1088
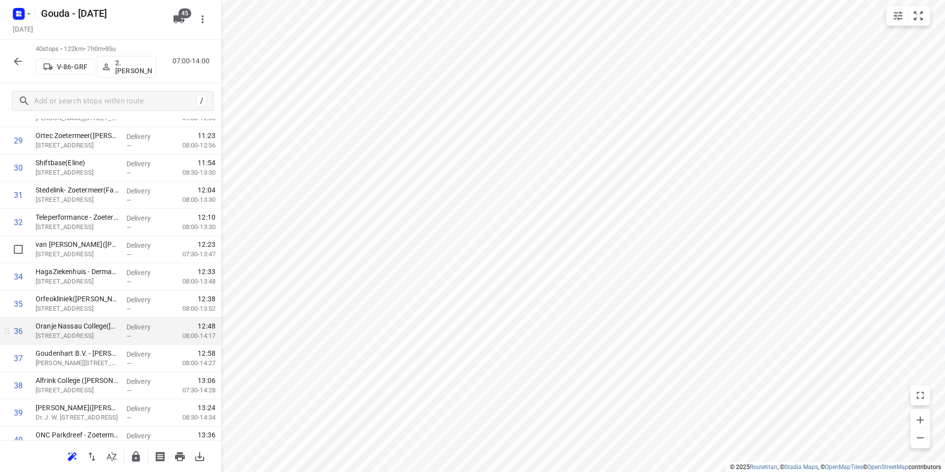
scroll to position [845, 0]
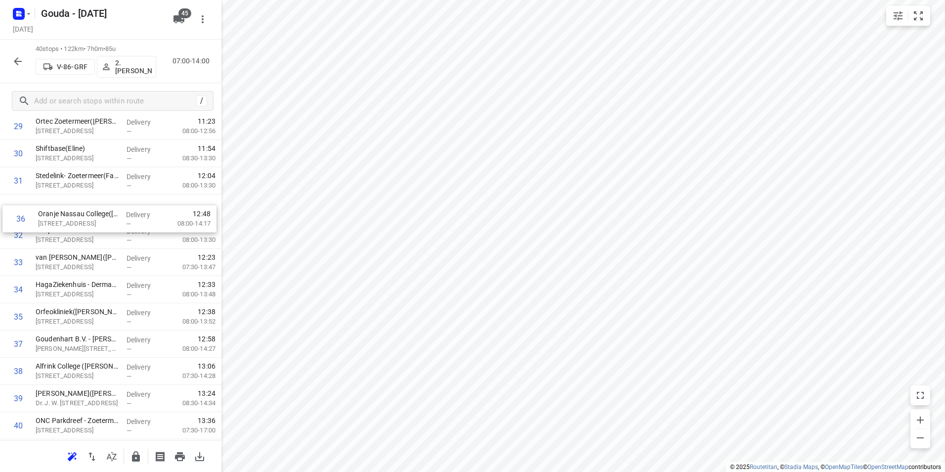
drag, startPoint x: 67, startPoint y: 318, endPoint x: 69, endPoint y: 213, distance: 105.3
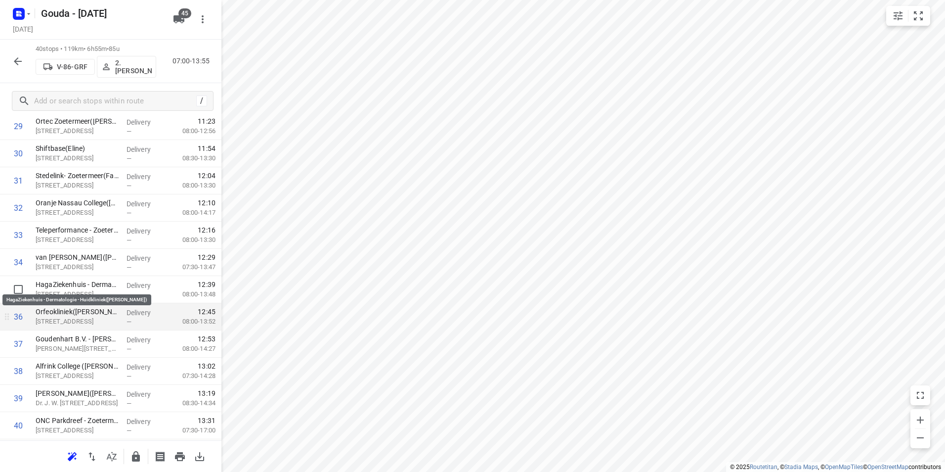
scroll to position [871, 0]
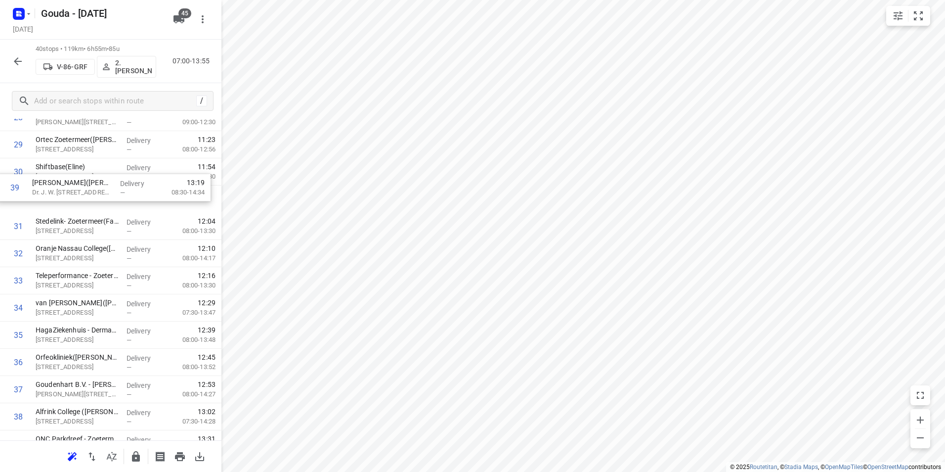
drag, startPoint x: 91, startPoint y: 372, endPoint x: 87, endPoint y: 189, distance: 183.0
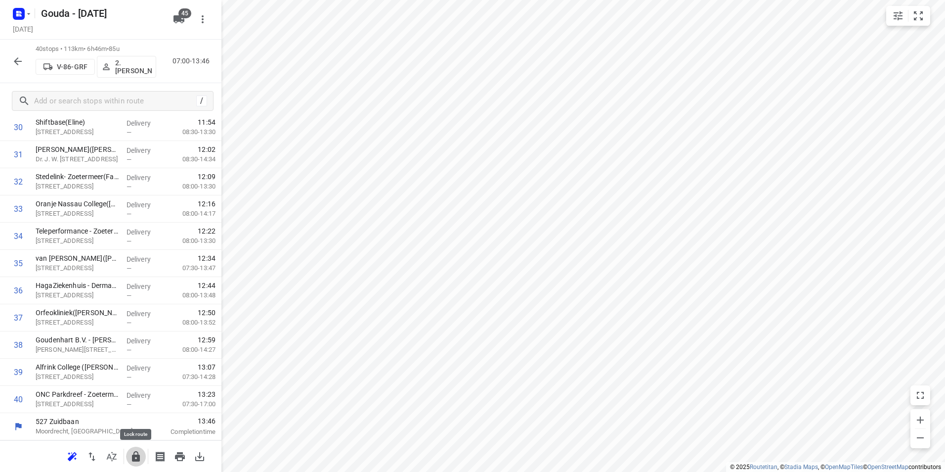
click at [132, 458] on icon "button" at bounding box center [136, 456] width 8 height 10
click at [13, 65] on icon "button" at bounding box center [18, 61] width 12 height 12
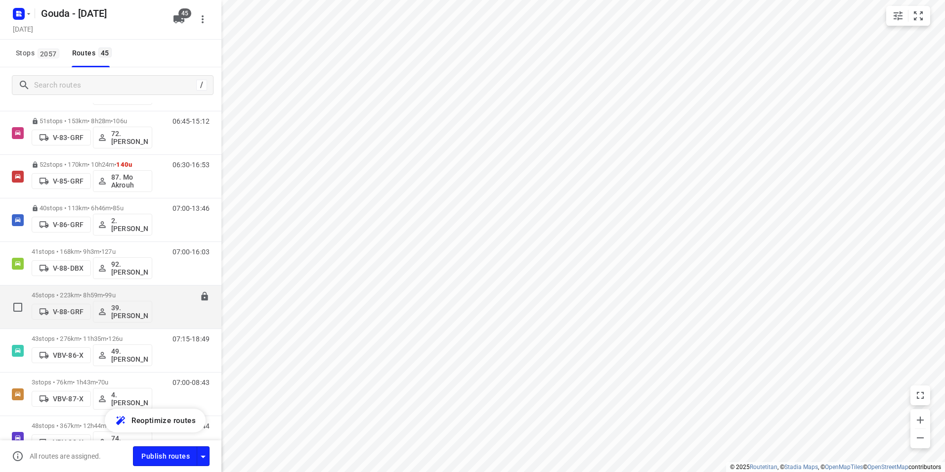
scroll to position [1216, 0]
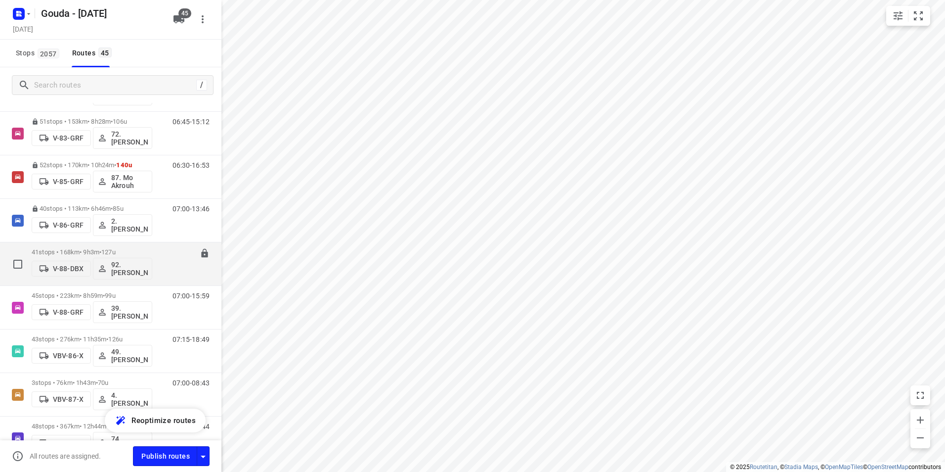
click at [89, 249] on p "41 stops • 168km • 9h3m • 127u" at bounding box center [92, 251] width 121 height 7
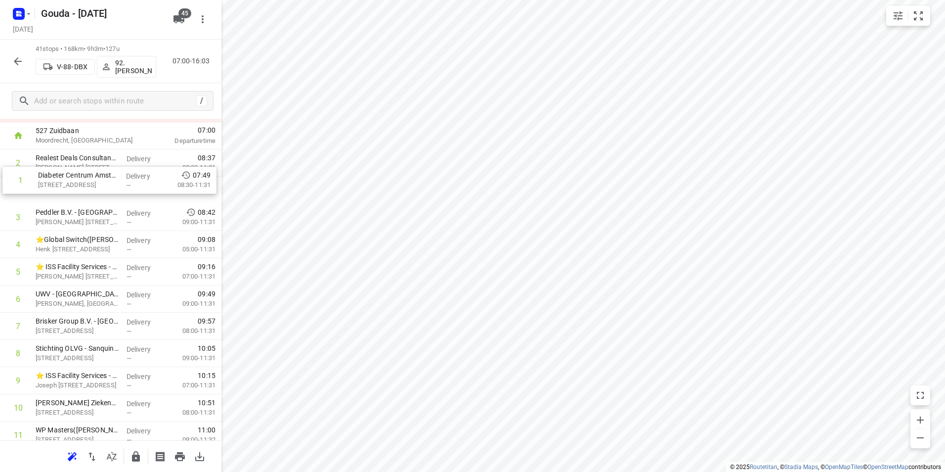
scroll to position [47, 0]
drag, startPoint x: 102, startPoint y: 157, endPoint x: 105, endPoint y: 352, distance: 195.3
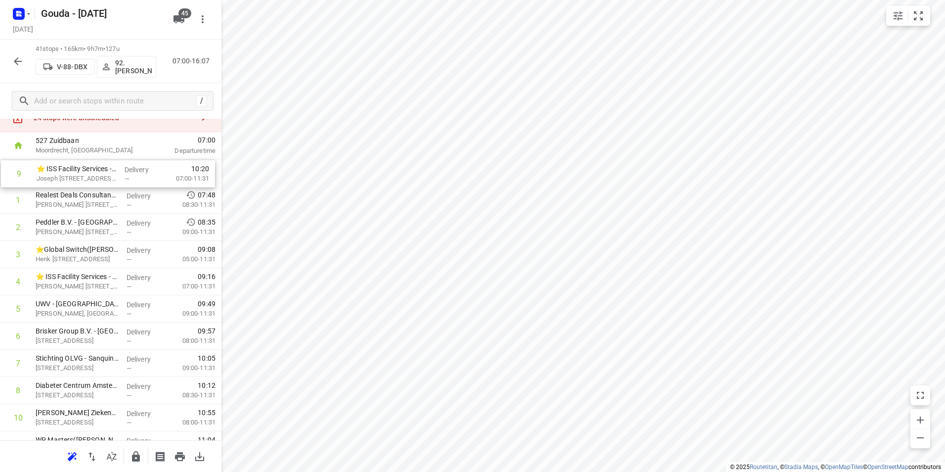
drag, startPoint x: 96, startPoint y: 380, endPoint x: 99, endPoint y: 176, distance: 203.7
drag, startPoint x: 100, startPoint y: 284, endPoint x: 97, endPoint y: 255, distance: 29.3
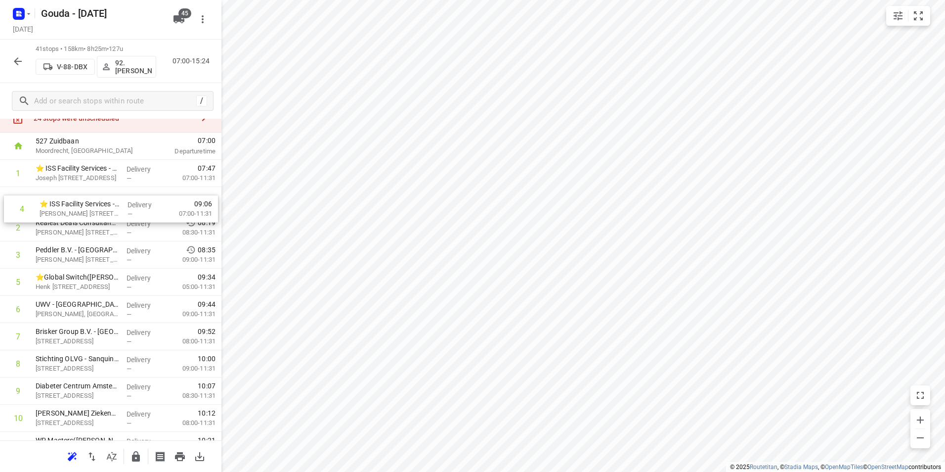
drag, startPoint x: 71, startPoint y: 245, endPoint x: 73, endPoint y: 208, distance: 36.6
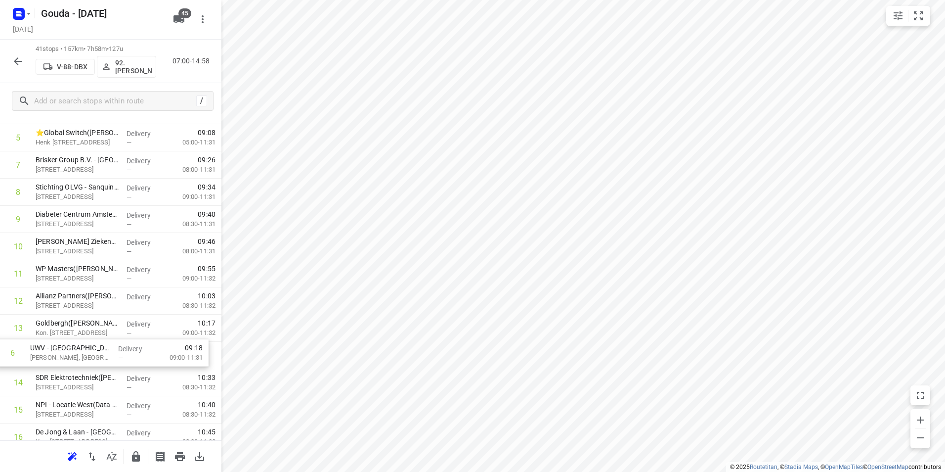
scroll to position [182, 0]
drag, startPoint x: 98, startPoint y: 260, endPoint x: 92, endPoint y: 356, distance: 97.1
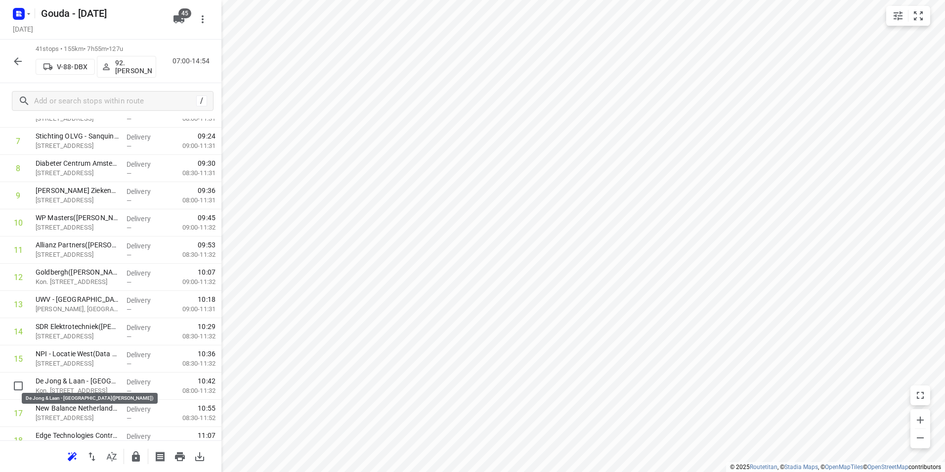
scroll to position [234, 0]
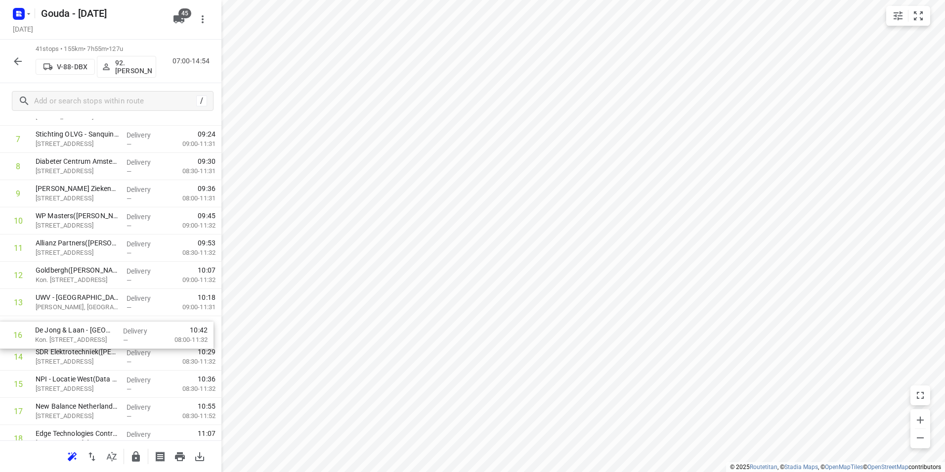
drag, startPoint x: 46, startPoint y: 382, endPoint x: 45, endPoint y: 325, distance: 56.9
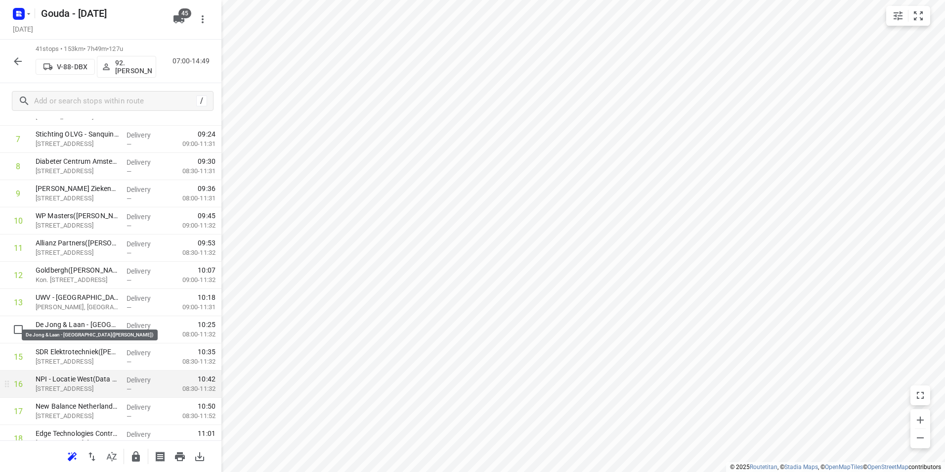
scroll to position [283, 0]
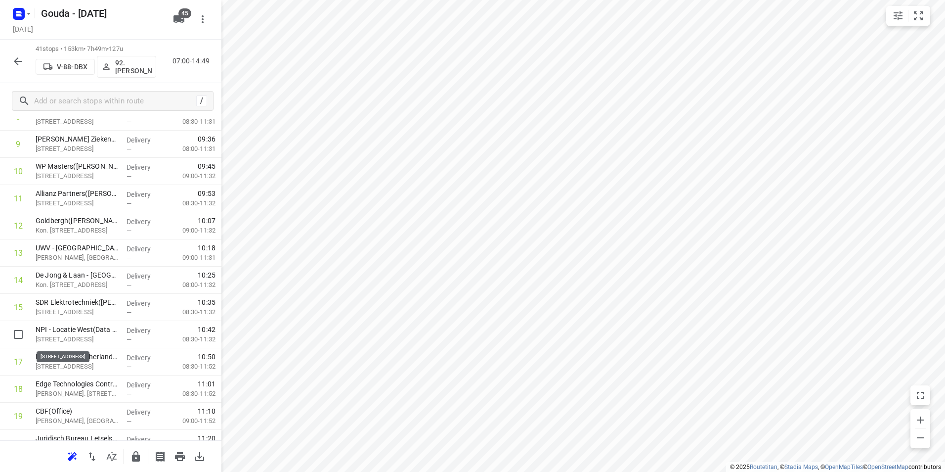
drag, startPoint x: 66, startPoint y: 336, endPoint x: 67, endPoint y: 310, distance: 25.7
click at [67, 310] on div "1 ⭐ ISS Facility Services - [GEOGRAPHIC_DATA] - [GEOGRAPHIC_DATA] - [GEOGRAPHIC…" at bounding box center [110, 470] width 221 height 1115
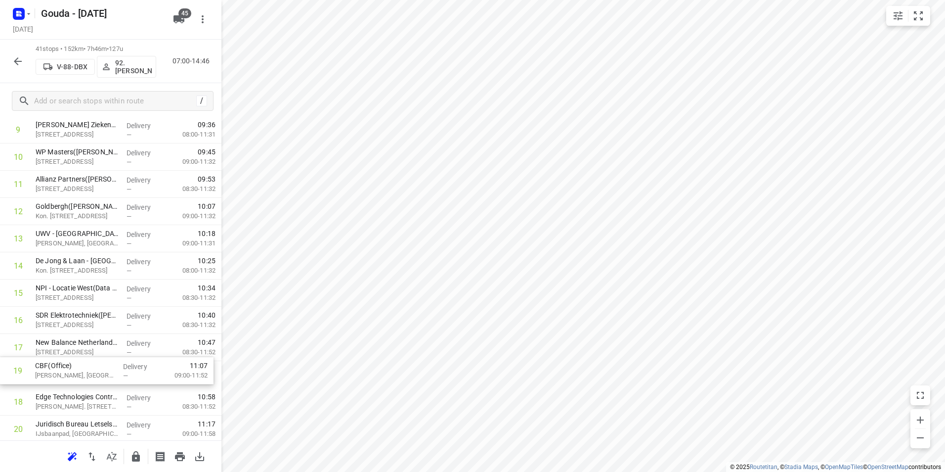
scroll to position [301, 0]
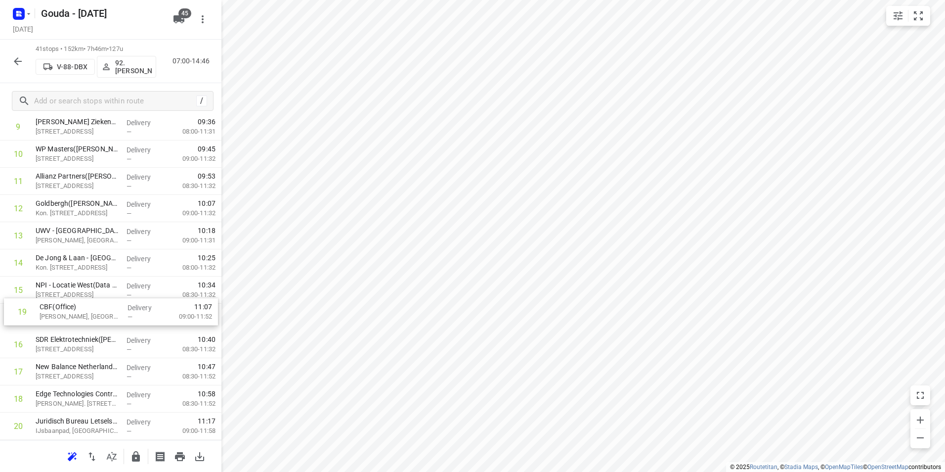
drag, startPoint x: 85, startPoint y: 412, endPoint x: 89, endPoint y: 305, distance: 106.9
click at [89, 305] on div "1 ⭐ ISS Facility Services - [GEOGRAPHIC_DATA] - [GEOGRAPHIC_DATA] - [GEOGRAPHIC…" at bounding box center [110, 453] width 221 height 1115
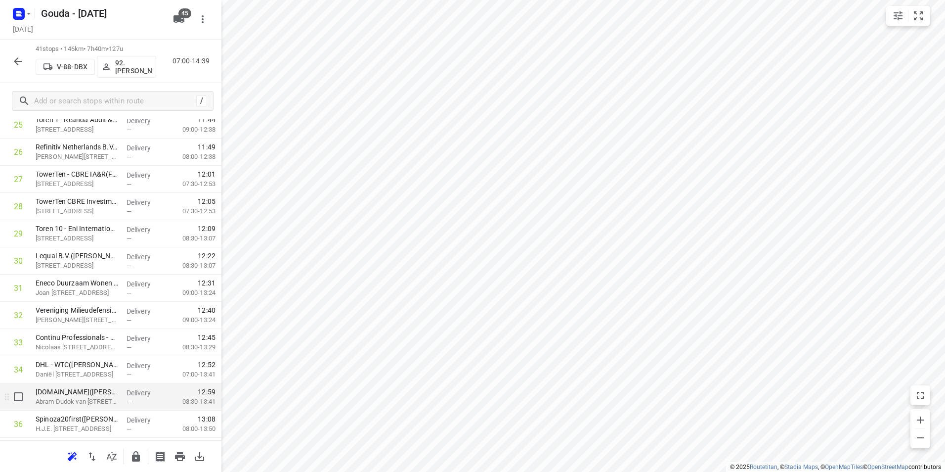
scroll to position [745, 0]
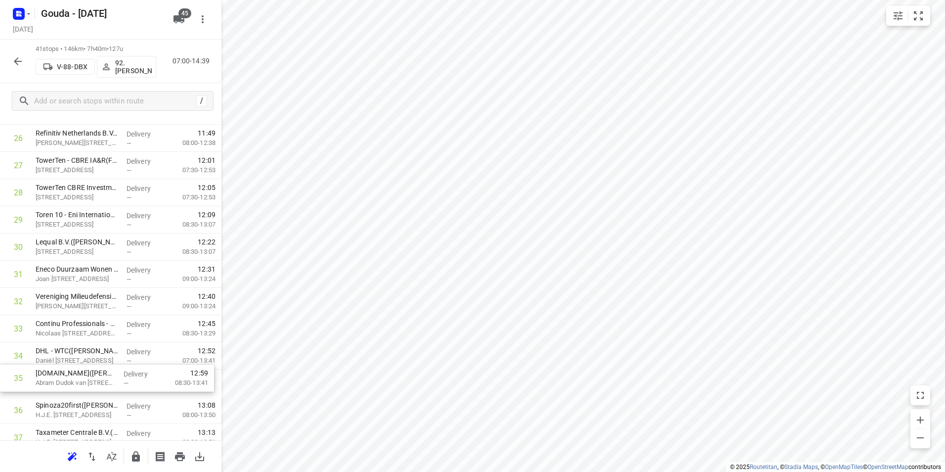
drag, startPoint x: 148, startPoint y: 385, endPoint x: 146, endPoint y: 355, distance: 29.2
click at [146, 355] on div "1 ⭐ ISS Facility Services - [GEOGRAPHIC_DATA] - [GEOGRAPHIC_DATA] - [GEOGRAPHIC…" at bounding box center [110, 2] width 221 height 1115
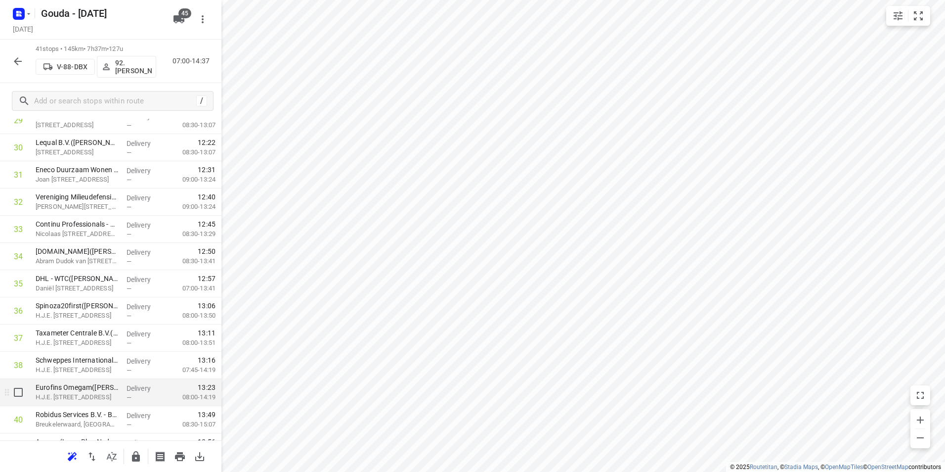
scroll to position [898, 0]
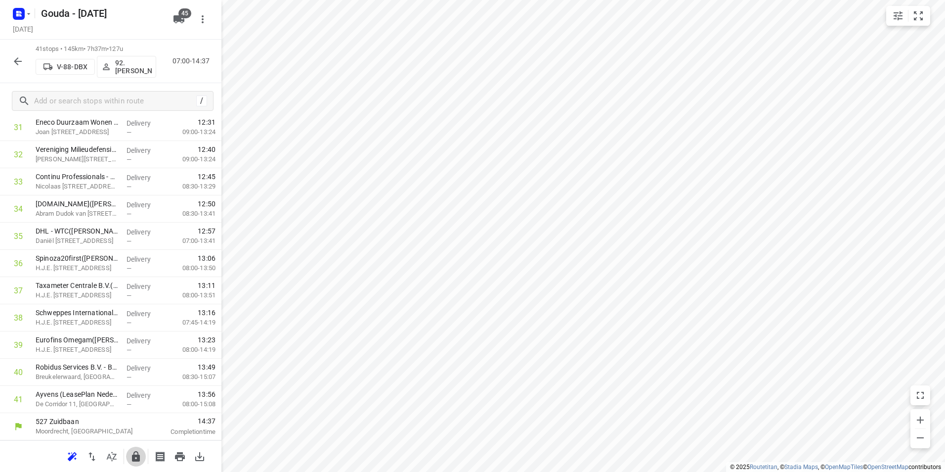
click at [134, 454] on icon "button" at bounding box center [136, 456] width 12 height 12
click at [17, 62] on icon "button" at bounding box center [18, 61] width 12 height 12
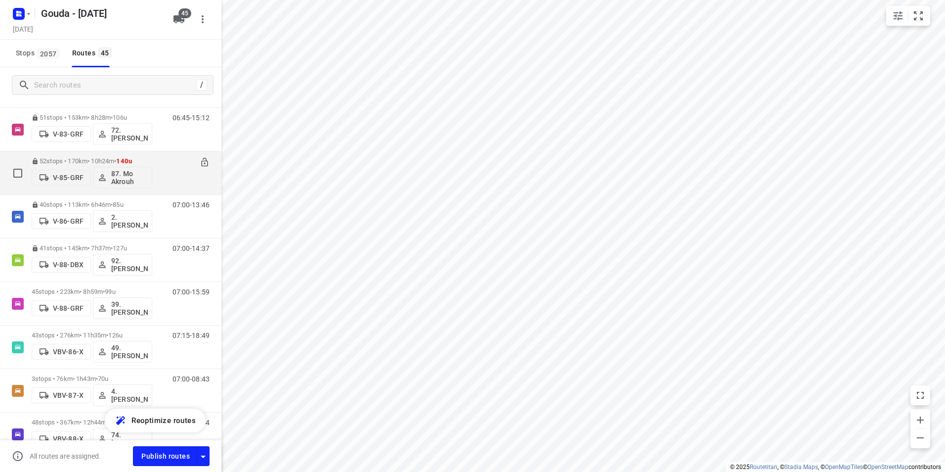
scroll to position [1236, 0]
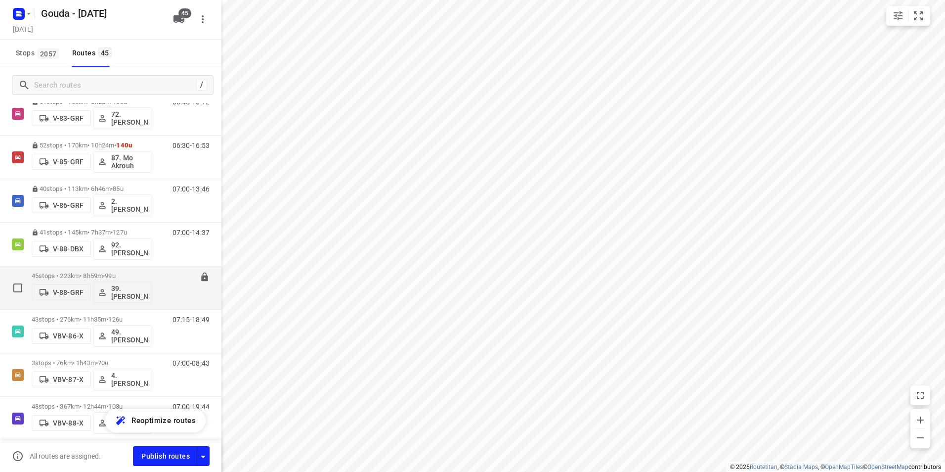
click at [84, 272] on p "45 stops • 223km • 8h59m • 99u" at bounding box center [92, 275] width 121 height 7
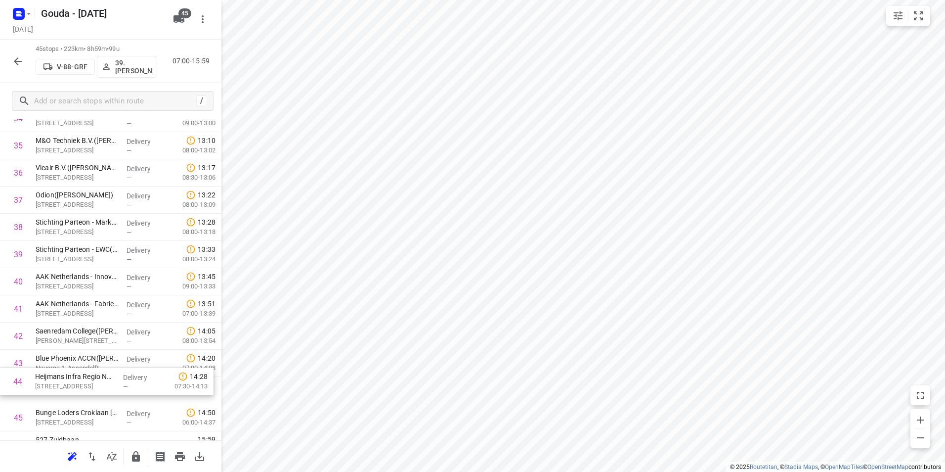
scroll to position [994, 0]
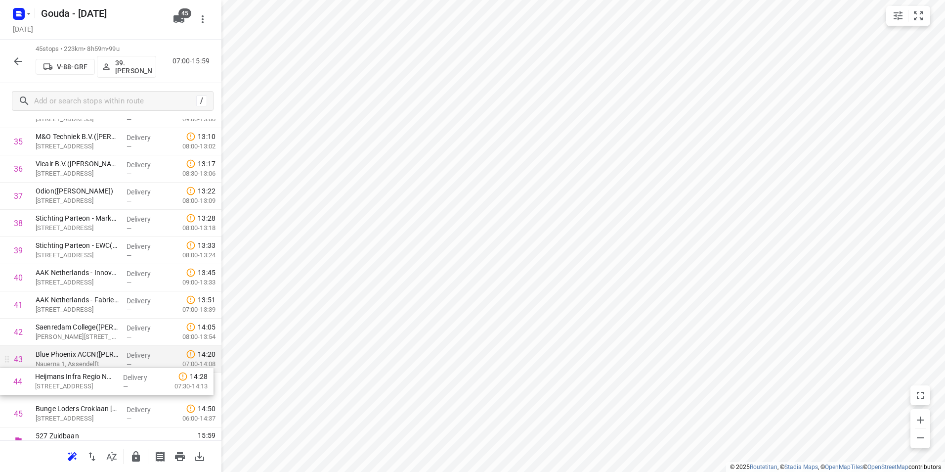
drag, startPoint x: 118, startPoint y: 374, endPoint x: 116, endPoint y: 359, distance: 14.5
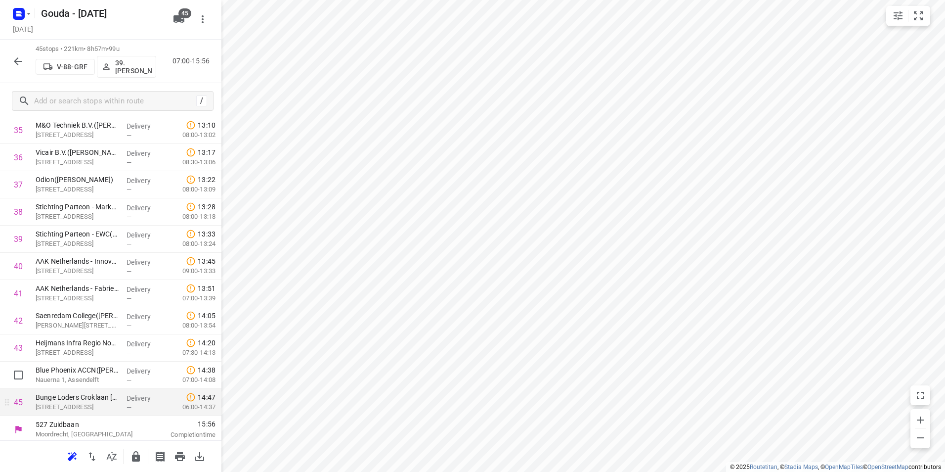
scroll to position [1007, 0]
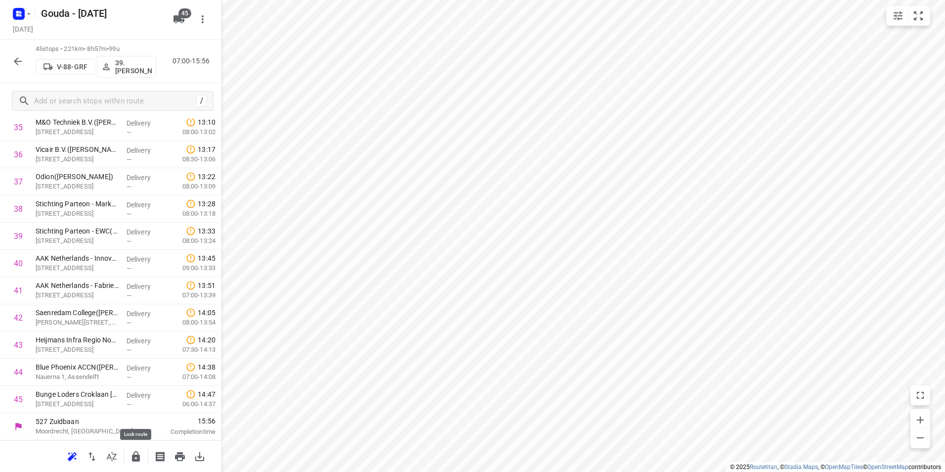
click at [129, 453] on button "button" at bounding box center [136, 456] width 20 height 20
click at [21, 58] on icon "button" at bounding box center [18, 61] width 12 height 12
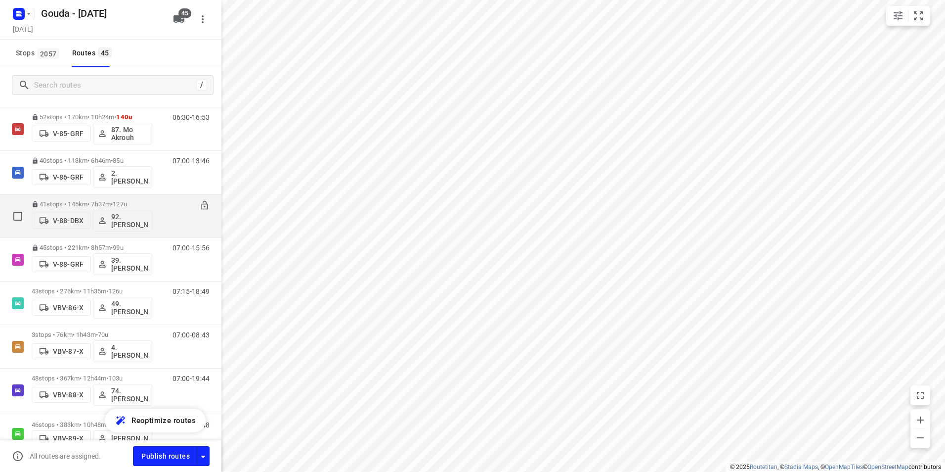
scroll to position [1285, 0]
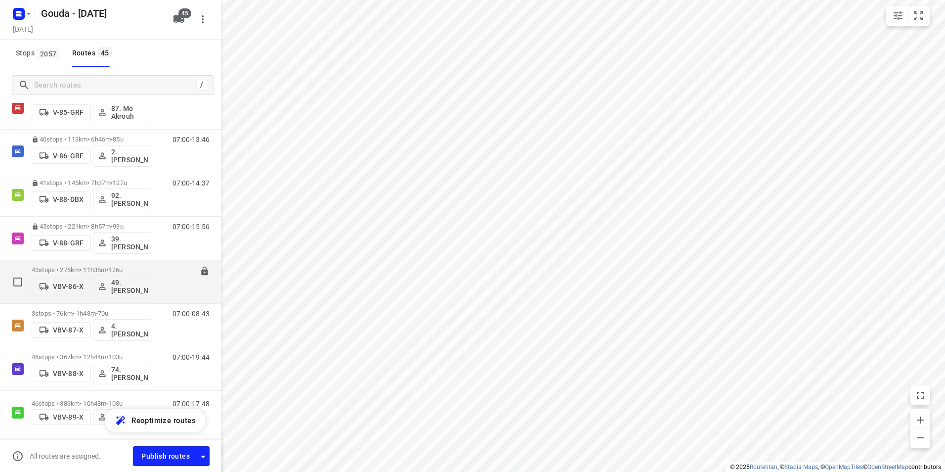
click at [82, 266] on p "43 stops • 276km • 11h35m • 126u" at bounding box center [92, 269] width 121 height 7
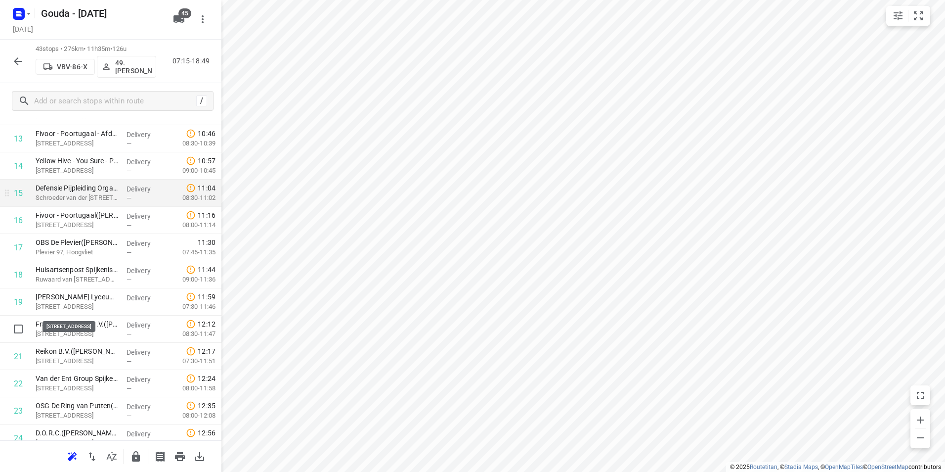
scroll to position [346, 0]
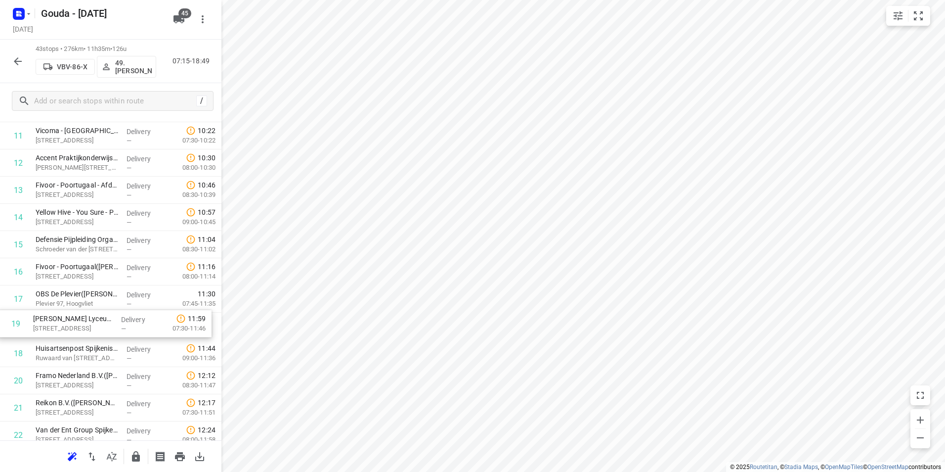
drag, startPoint x: 110, startPoint y: 350, endPoint x: 108, endPoint y: 317, distance: 32.7
click at [108, 317] on div "1 EP NL Rijnmond 2 B.V.(Receptie) [STREET_ADDRESS], Vondelingenplaat Delivery —…" at bounding box center [110, 434] width 221 height 1169
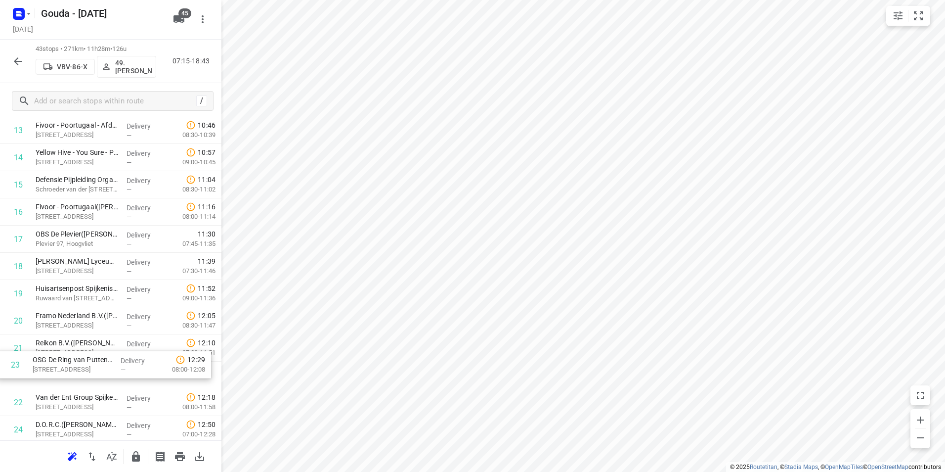
scroll to position [406, 0]
drag, startPoint x: 85, startPoint y: 411, endPoint x: 86, endPoint y: 307, distance: 103.8
click at [80, 315] on div "1 EP NL Rijnmond 2 B.V.(Receptie) [STREET_ADDRESS], Vondelingenplaat Delivery —…" at bounding box center [110, 374] width 221 height 1169
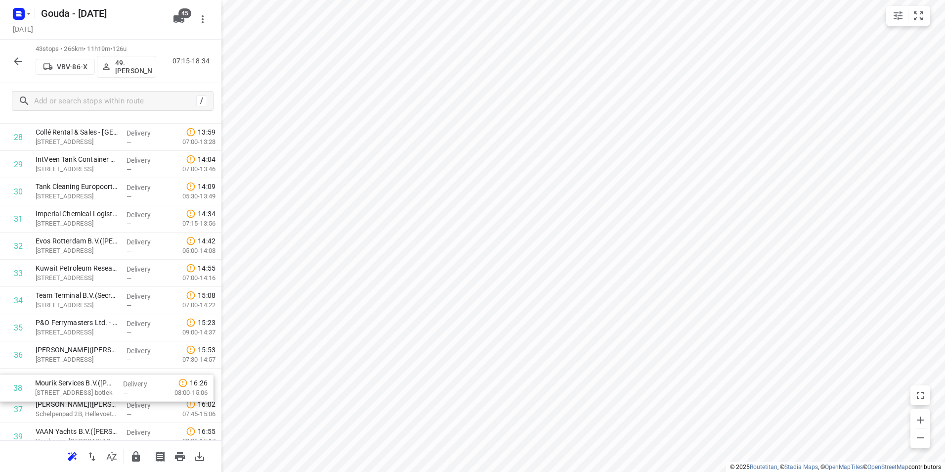
scroll to position [807, 0]
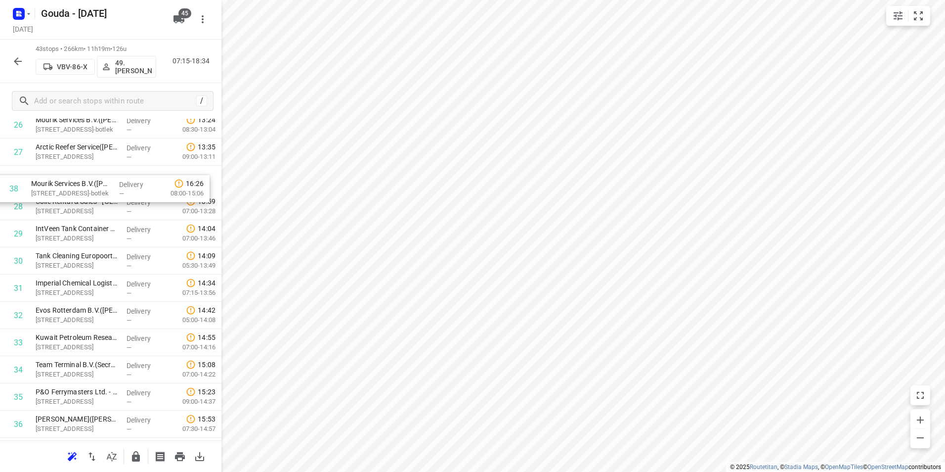
drag, startPoint x: 97, startPoint y: 417, endPoint x: 93, endPoint y: 189, distance: 227.9
click at [93, 189] on div "1 EP NL Rijnmond 2 B.V.(Receptie) [STREET_ADDRESS], Vondelingenplaat Delivery —…" at bounding box center [110, 15] width 221 height 1169
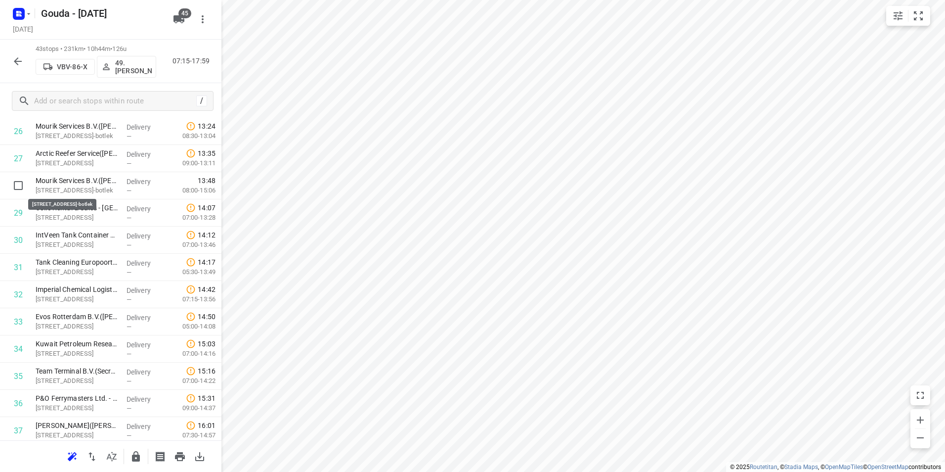
drag, startPoint x: 90, startPoint y: 185, endPoint x: 88, endPoint y: 161, distance: 24.3
click at [88, 161] on div "1 EP NL Rijnmond 2 B.V.(Receptie) [STREET_ADDRESS], Vondelingenplaat Delivery —…" at bounding box center [110, 22] width 221 height 1169
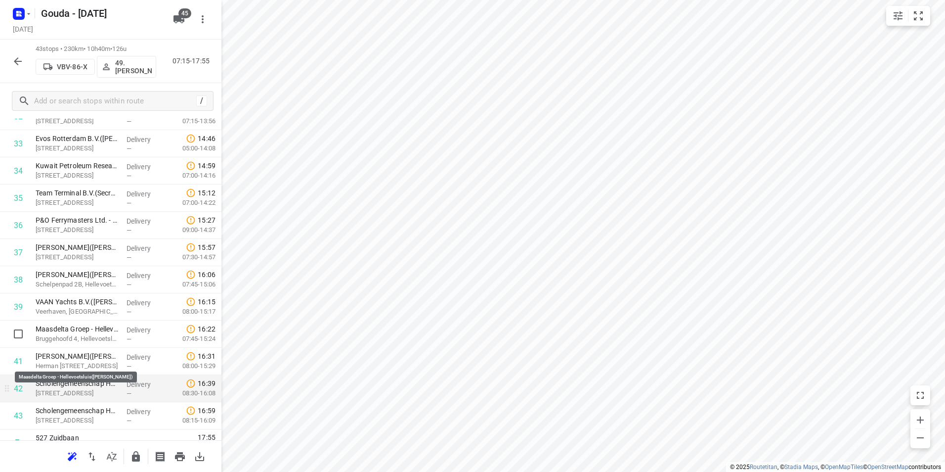
scroll to position [953, 0]
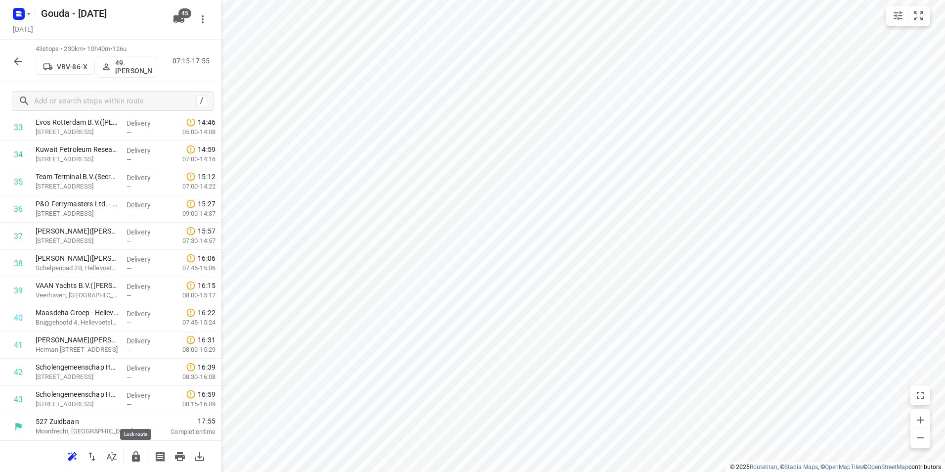
click at [135, 457] on icon "button" at bounding box center [136, 456] width 8 height 10
click at [15, 61] on icon "button" at bounding box center [18, 61] width 8 height 8
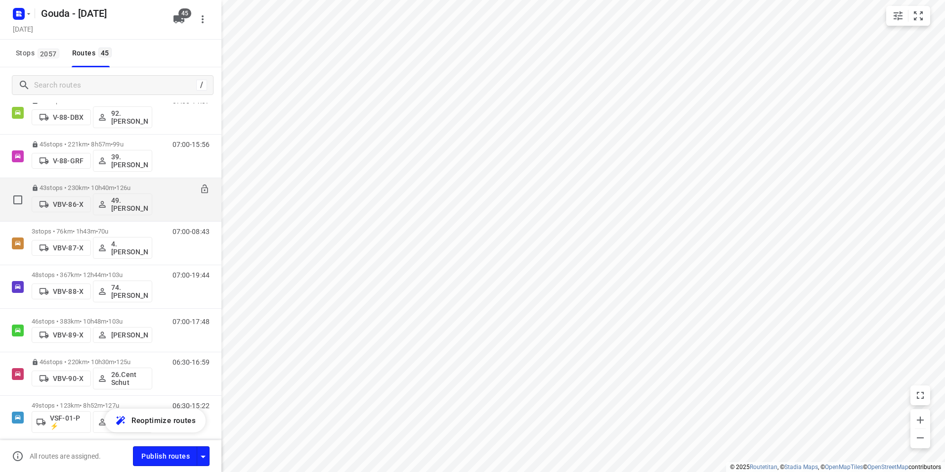
scroll to position [1434, 0]
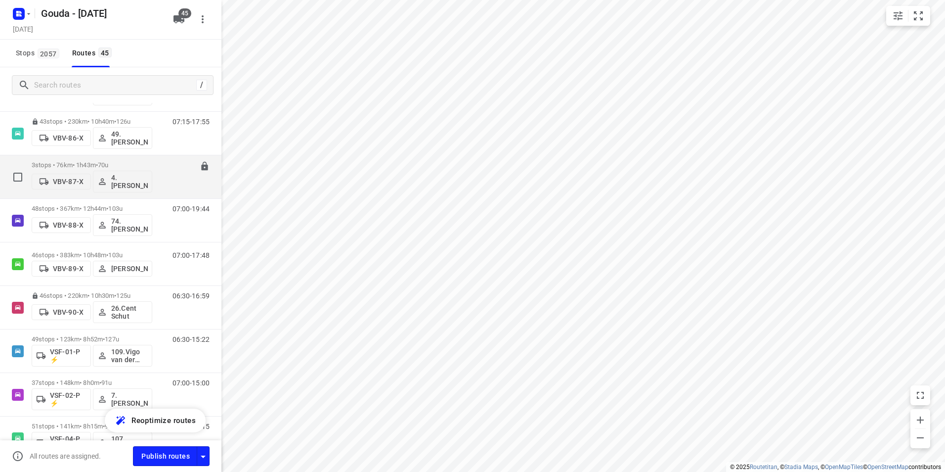
click at [127, 161] on div "3 stops • 76km • 1h43m • 70u VBV-87-X 4. [PERSON_NAME]" at bounding box center [92, 176] width 121 height 41
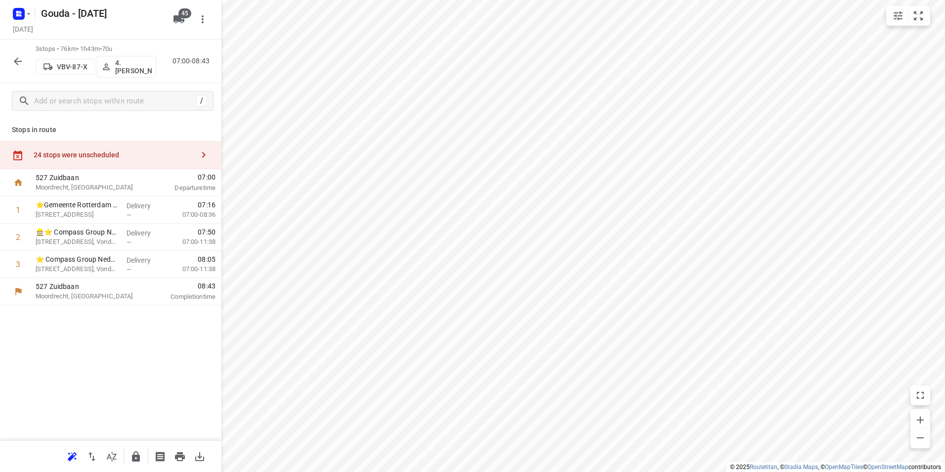
click at [133, 451] on icon "button" at bounding box center [136, 456] width 12 height 12
click at [13, 62] on icon "button" at bounding box center [18, 61] width 12 height 12
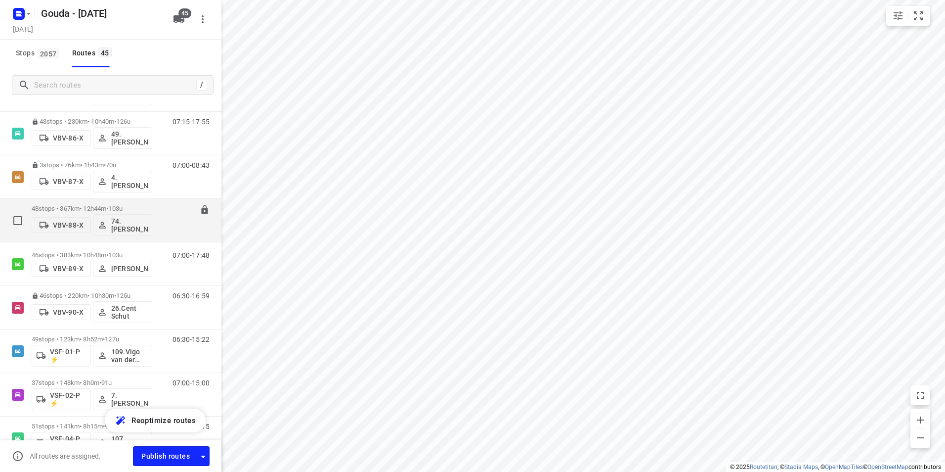
click at [69, 203] on div "48 stops • 367km • 12h44m • 103u VBV-88-X 74.[PERSON_NAME]" at bounding box center [92, 220] width 121 height 41
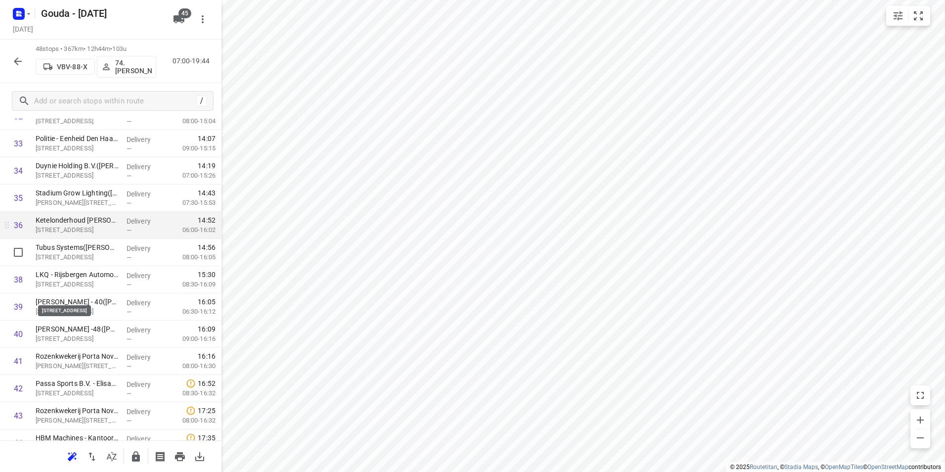
scroll to position [939, 0]
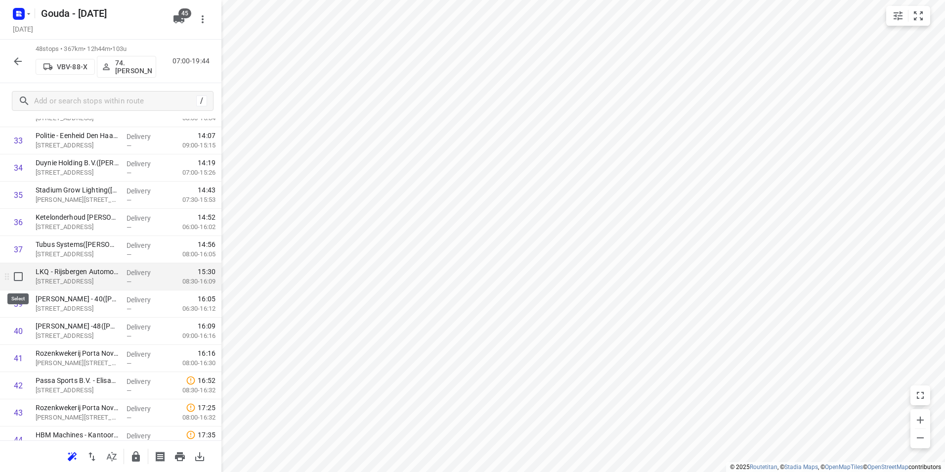
click at [15, 277] on input "checkbox" at bounding box center [18, 276] width 20 height 20
checkbox input "true"
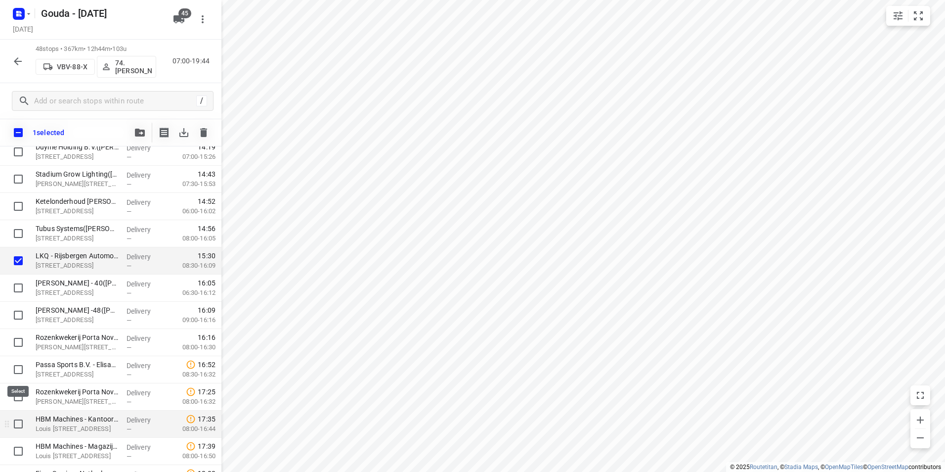
scroll to position [1038, 0]
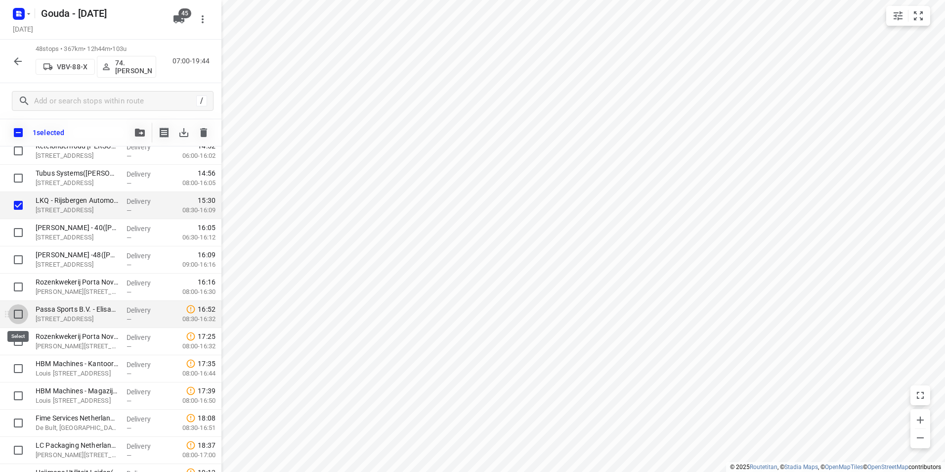
click at [17, 315] on input "checkbox" at bounding box center [18, 314] width 20 height 20
checkbox input "true"
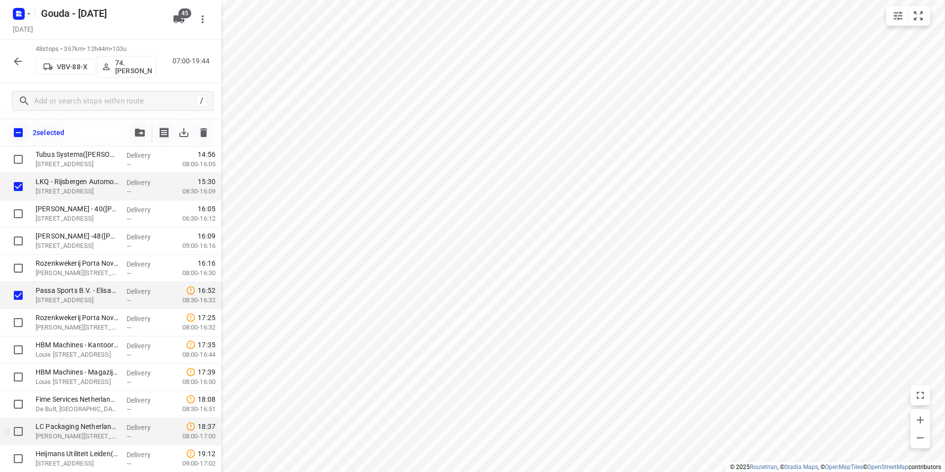
scroll to position [1085, 0]
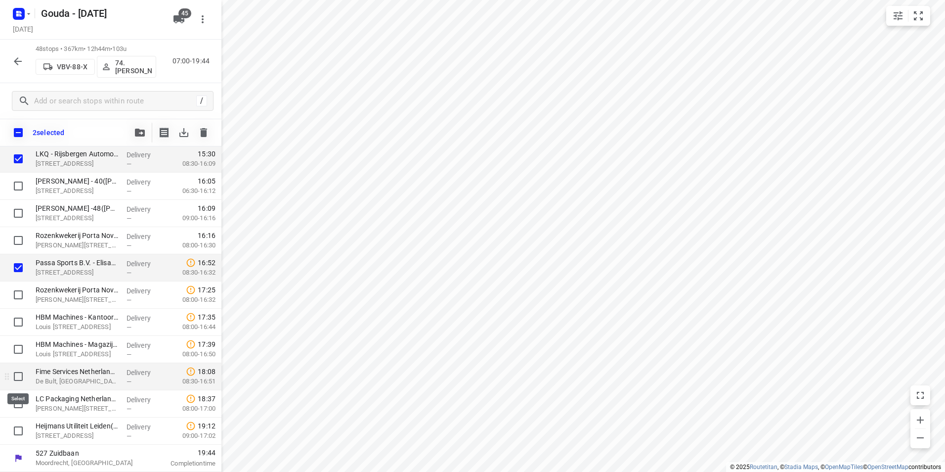
click at [20, 375] on input "checkbox" at bounding box center [18, 376] width 20 height 20
checkbox input "true"
click at [16, 429] on input "checkbox" at bounding box center [18, 431] width 20 height 20
checkbox input "true"
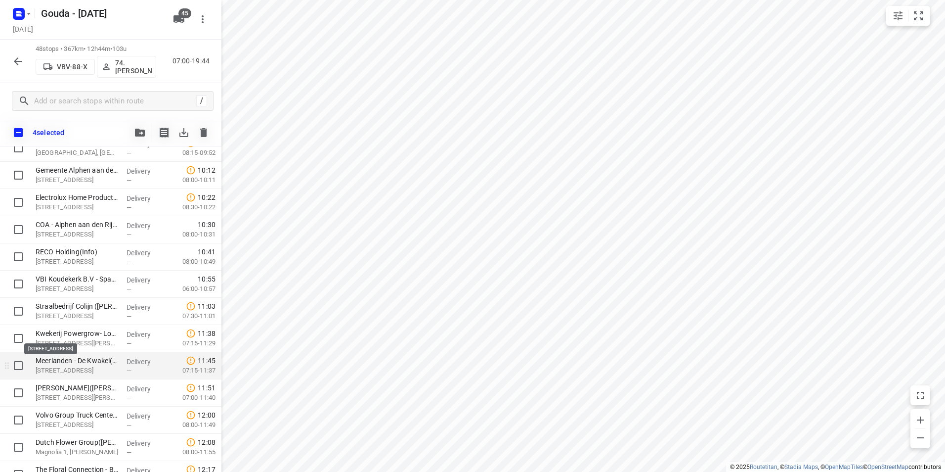
scroll to position [393, 0]
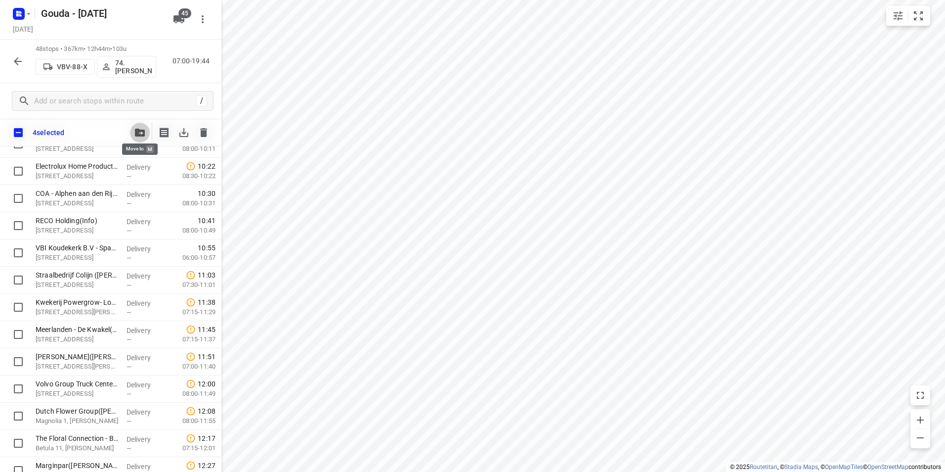
click at [132, 131] on button "button" at bounding box center [140, 133] width 20 height 20
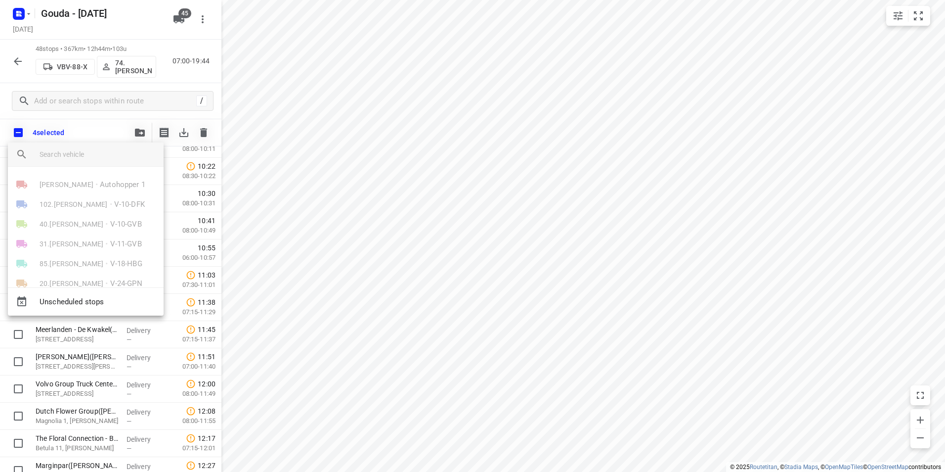
click at [109, 151] on input "search vehicle" at bounding box center [98, 154] width 116 height 15
click at [88, 154] on input "search vehicle" at bounding box center [98, 154] width 116 height 15
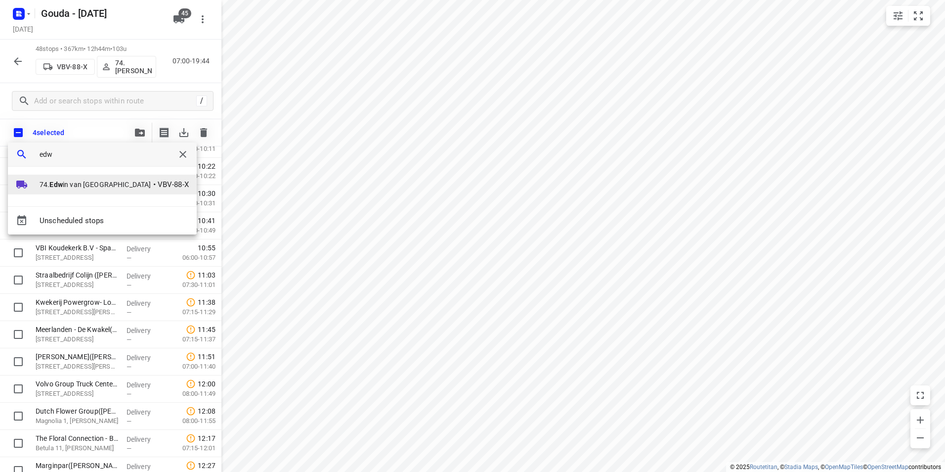
type input "edw"
click at [87, 189] on span "74. Edw in van [GEOGRAPHIC_DATA]" at bounding box center [96, 184] width 112 height 10
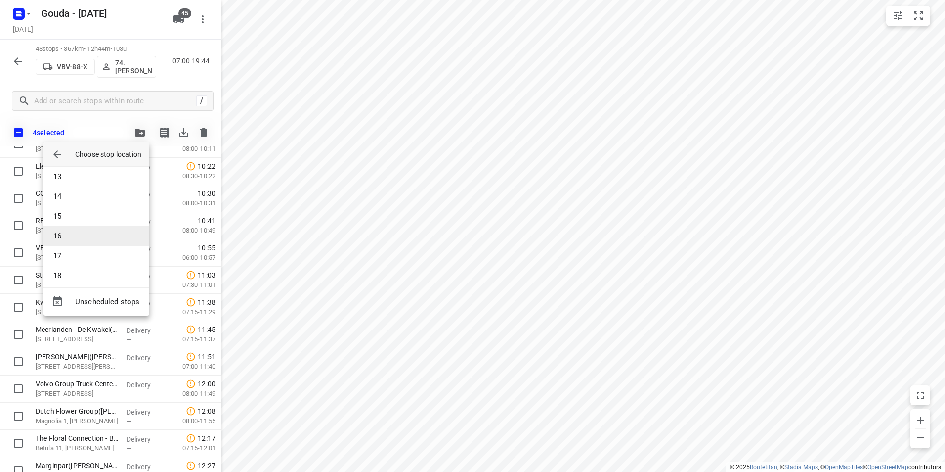
scroll to position [297, 0]
click at [78, 220] on li "18" at bounding box center [97, 220] width 106 height 20
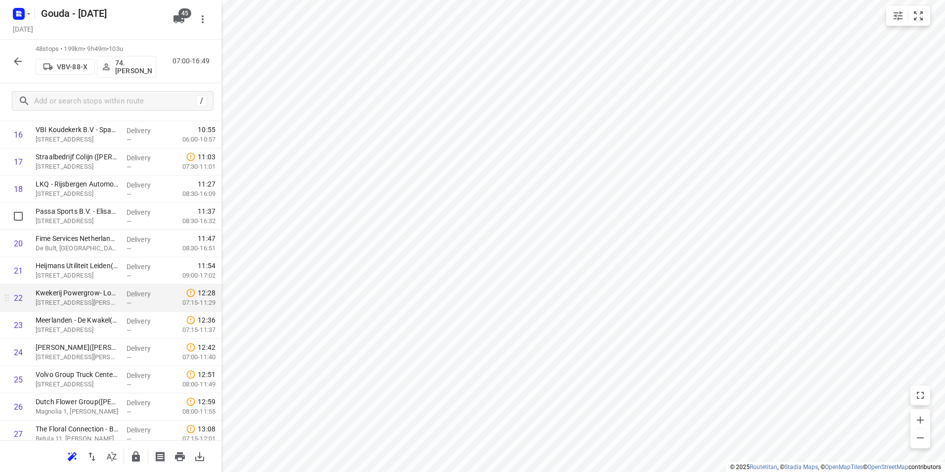
scroll to position [491, 0]
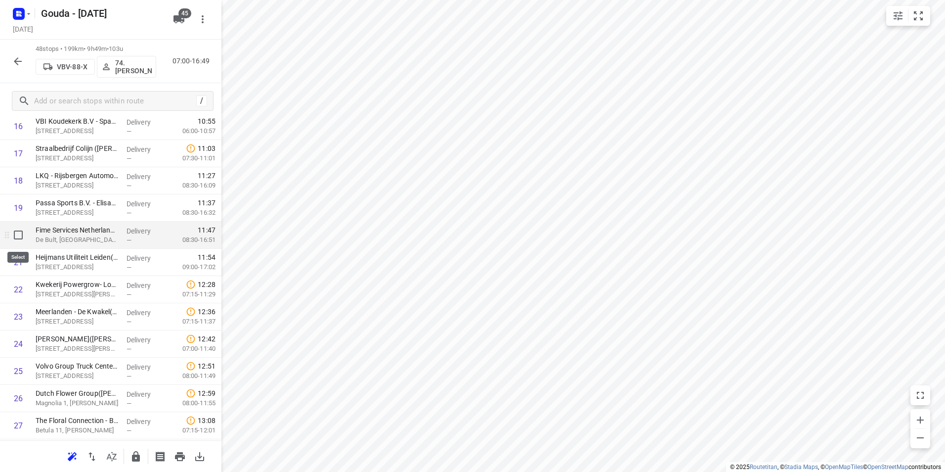
click at [22, 238] on input "checkbox" at bounding box center [18, 235] width 20 height 20
checkbox input "true"
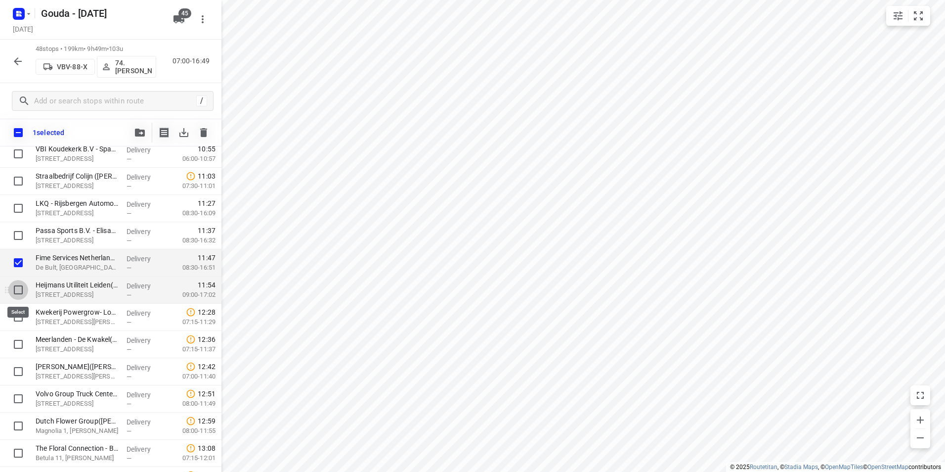
click at [17, 287] on input "checkbox" at bounding box center [18, 290] width 20 height 20
checkbox input "true"
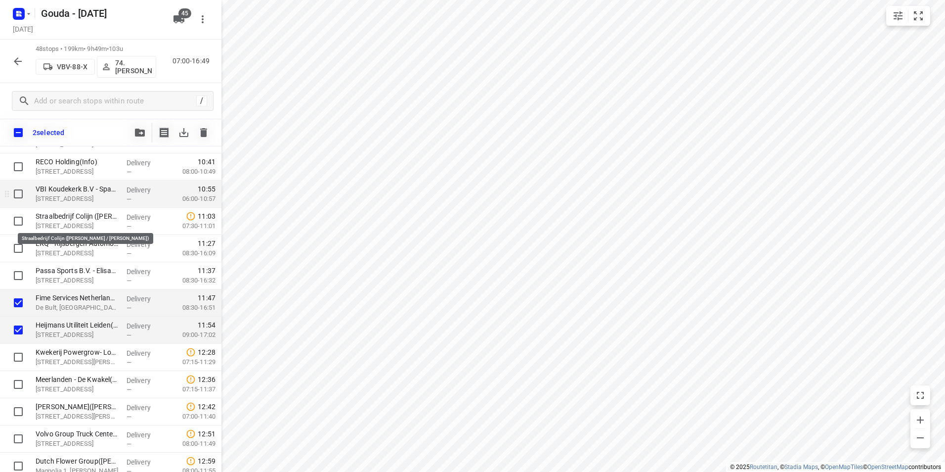
scroll to position [442, 0]
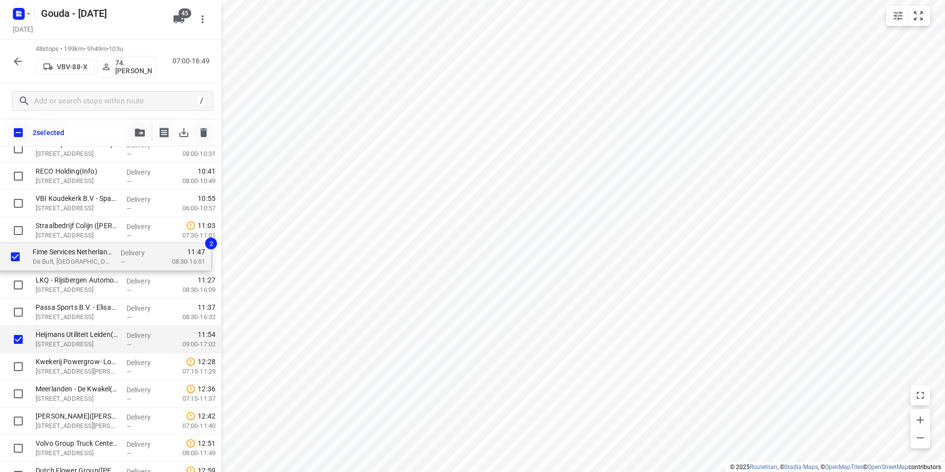
drag, startPoint x: 56, startPoint y: 318, endPoint x: 53, endPoint y: 261, distance: 57.4
click at [53, 261] on div "⭐Royal A-Ware - Kaashandel Noordhoek V.O.F.([PERSON_NAME]) Klipperaak 4, Bodegr…" at bounding box center [110, 434] width 221 height 1305
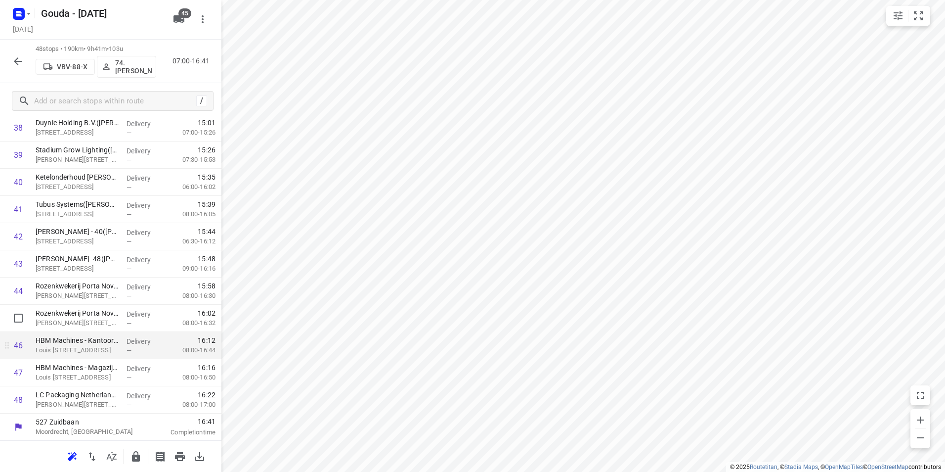
scroll to position [1089, 0]
click at [132, 457] on icon "button" at bounding box center [136, 456] width 8 height 10
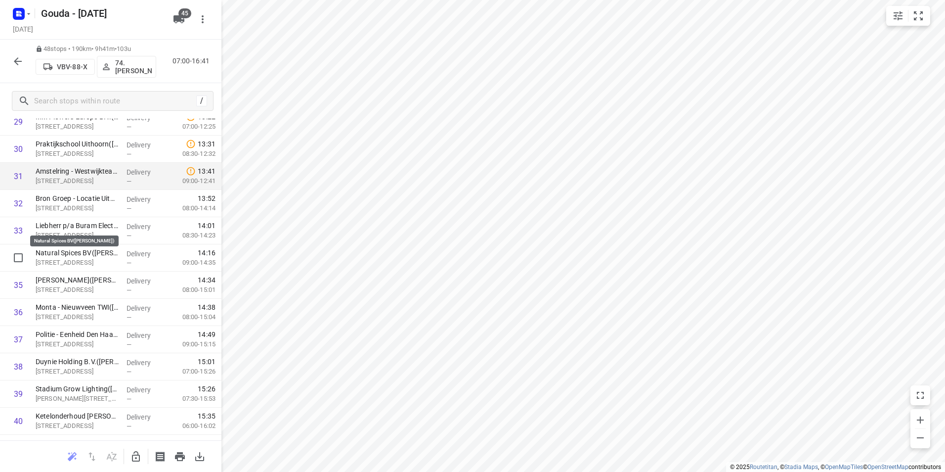
scroll to position [841, 0]
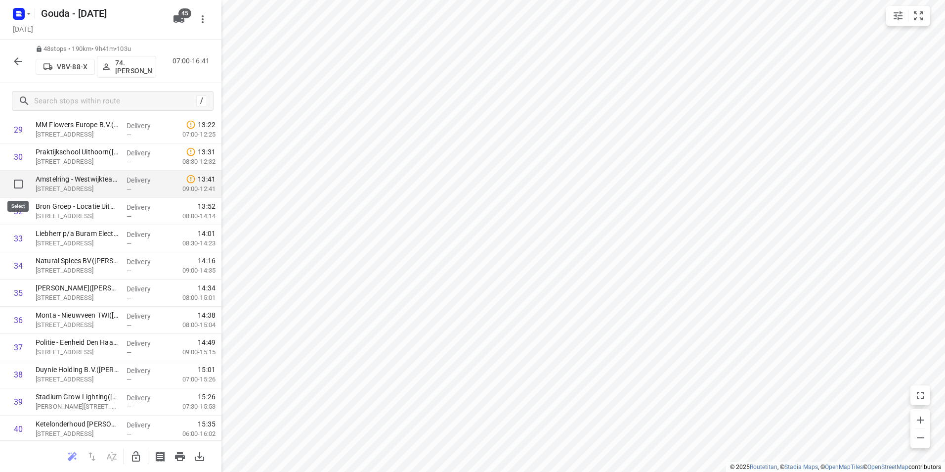
click at [15, 183] on input "checkbox" at bounding box center [18, 184] width 20 height 20
checkbox input "true"
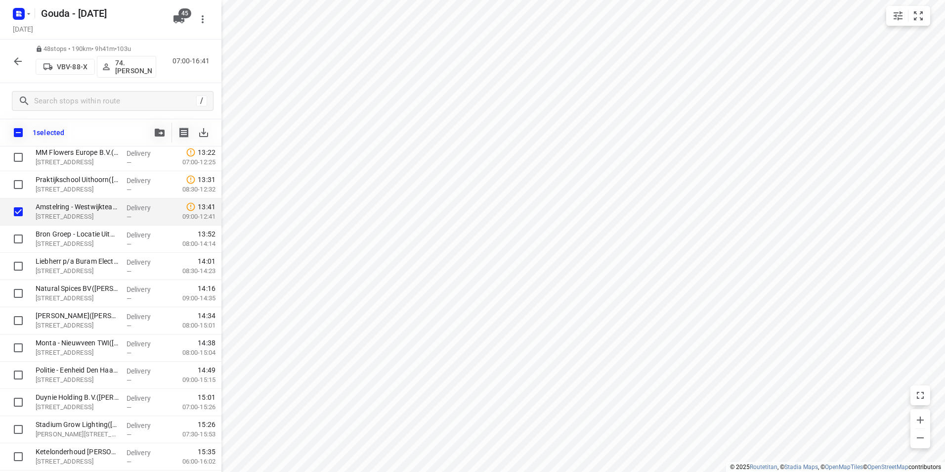
click at [155, 129] on button "button" at bounding box center [160, 133] width 20 height 20
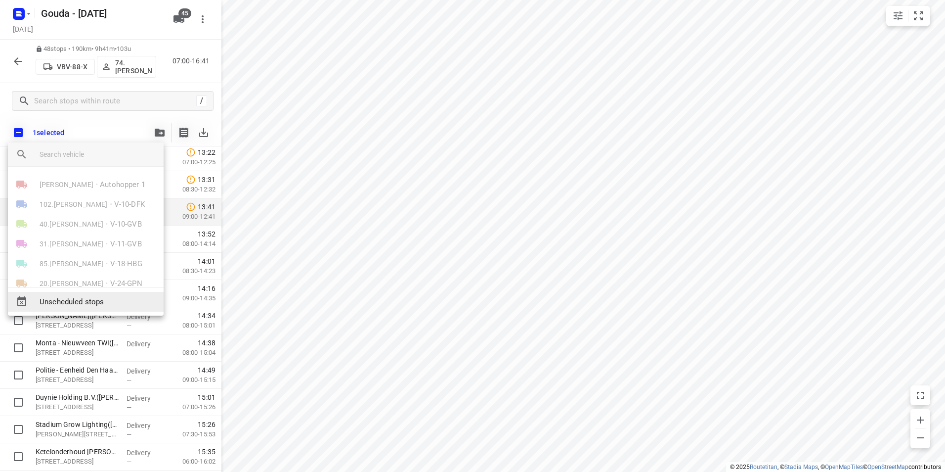
click at [104, 301] on span "Unscheduled stops" at bounding box center [98, 301] width 116 height 11
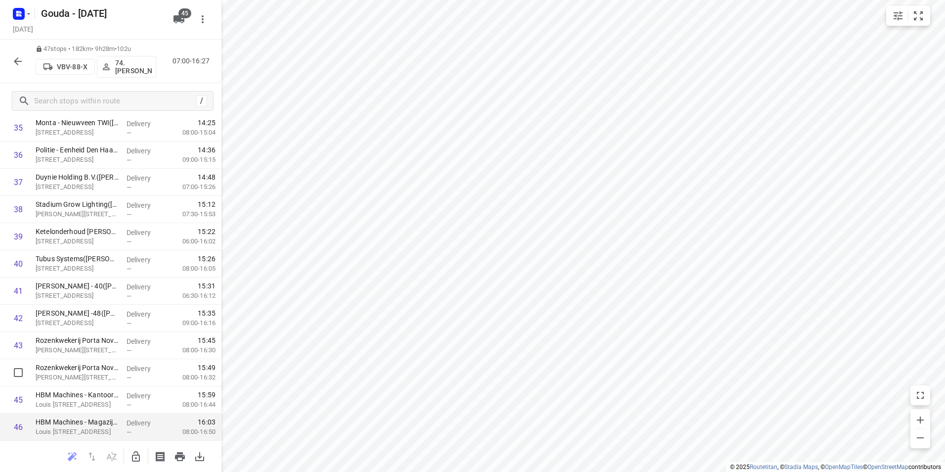
scroll to position [1061, 0]
click at [17, 62] on icon "button" at bounding box center [18, 61] width 12 height 12
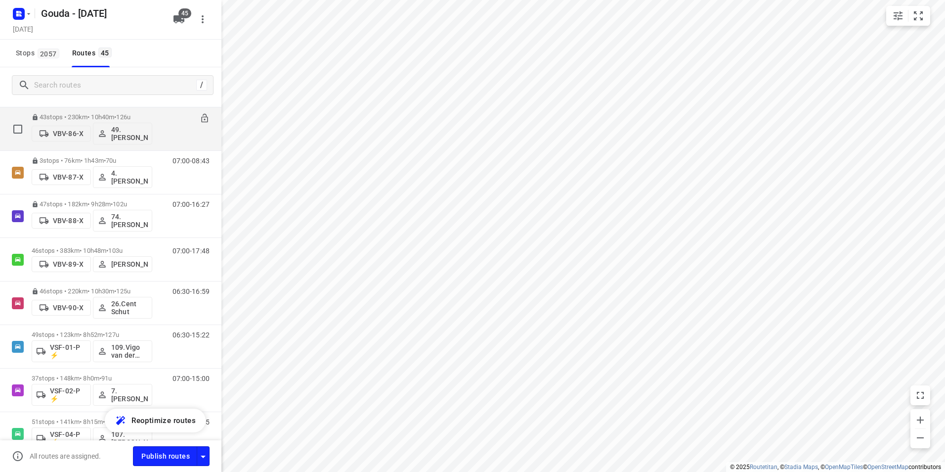
scroll to position [1483, 0]
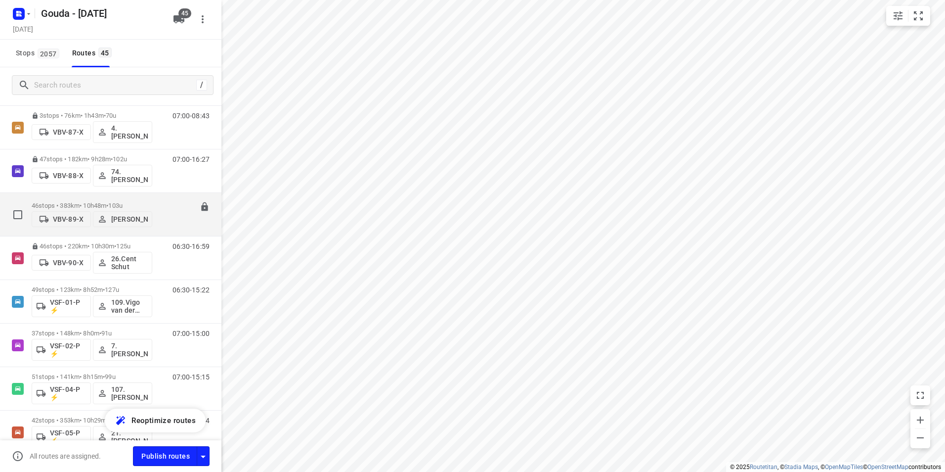
click at [89, 197] on div "46 stops • 383km • 10h48m • 103u VBV-89-X [PERSON_NAME]" at bounding box center [92, 214] width 121 height 35
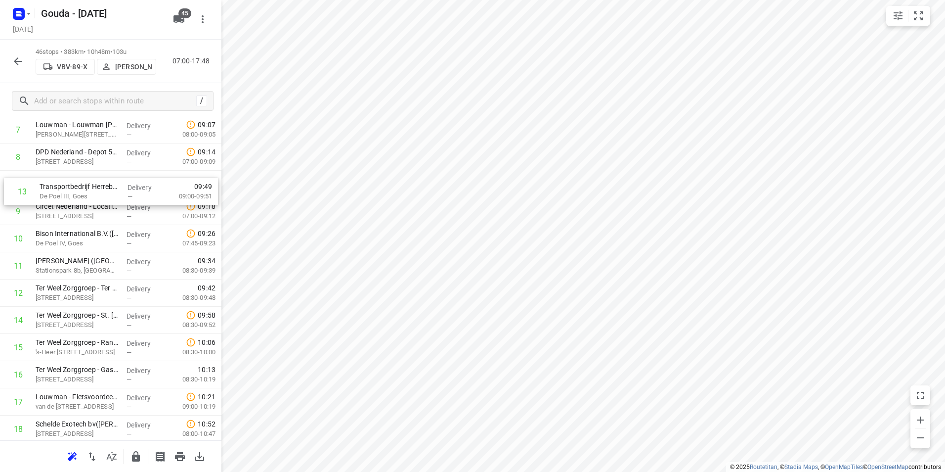
scroll to position [240, 0]
drag, startPoint x: 92, startPoint y: 286, endPoint x: 97, endPoint y: 178, distance: 107.4
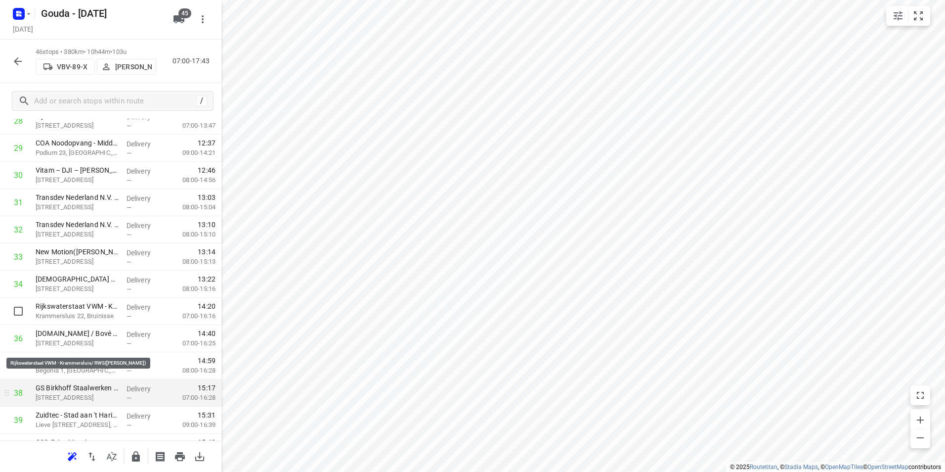
scroll to position [833, 0]
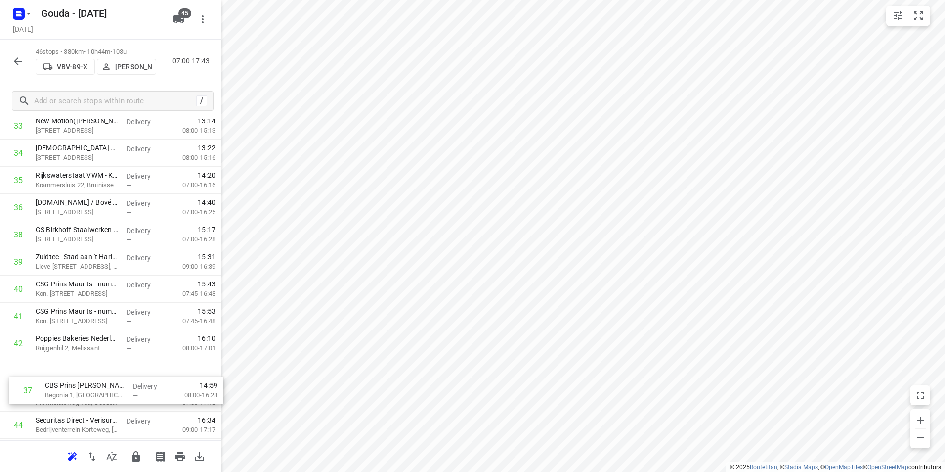
drag, startPoint x: 66, startPoint y: 353, endPoint x: 70, endPoint y: 379, distance: 25.9
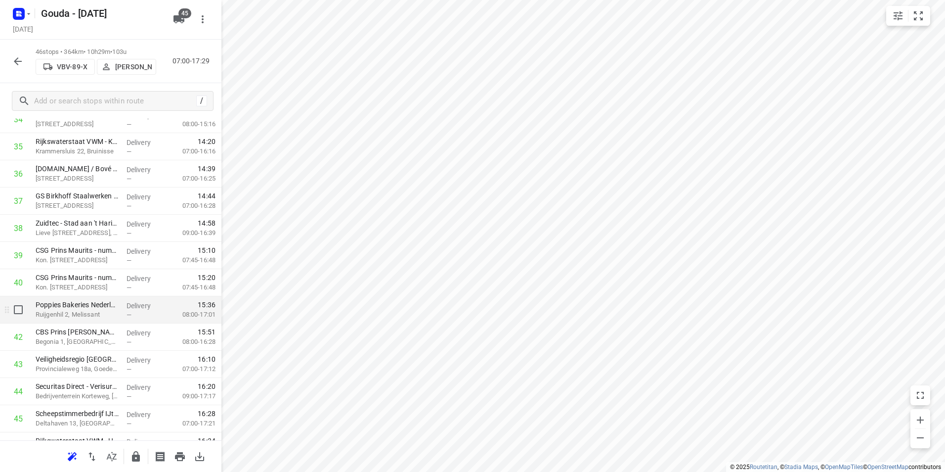
scroll to position [1004, 0]
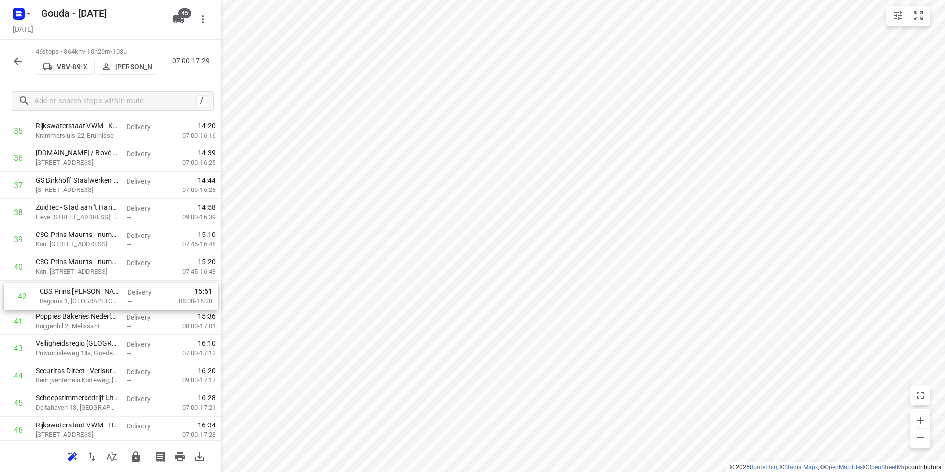
drag, startPoint x: 97, startPoint y: 296, endPoint x: 98, endPoint y: 289, distance: 6.9
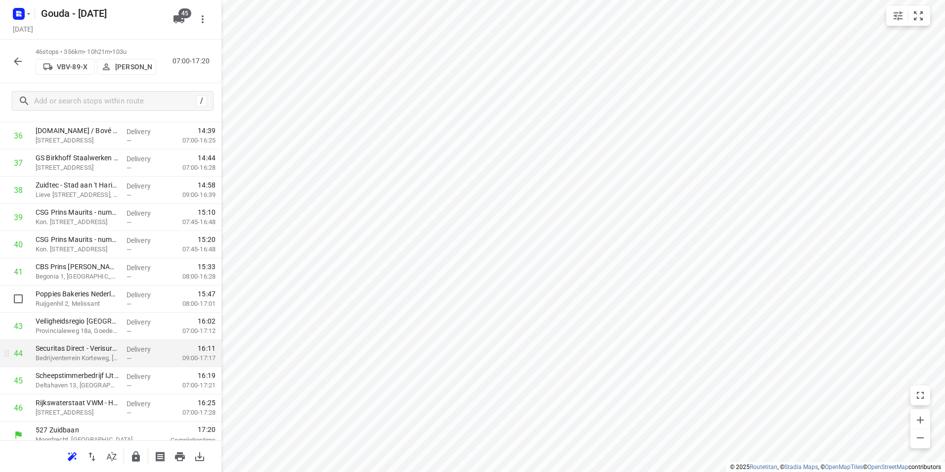
scroll to position [1034, 0]
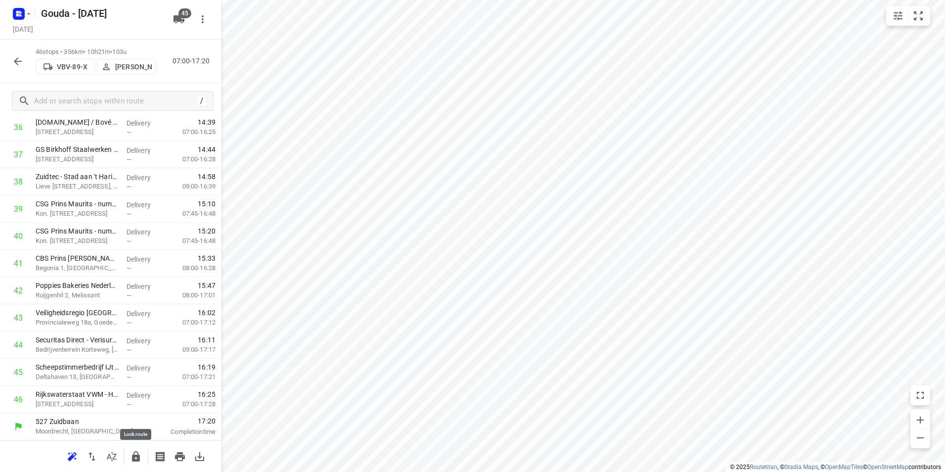
click at [138, 457] on icon "button" at bounding box center [136, 456] width 8 height 10
click at [15, 63] on icon "button" at bounding box center [18, 61] width 12 height 12
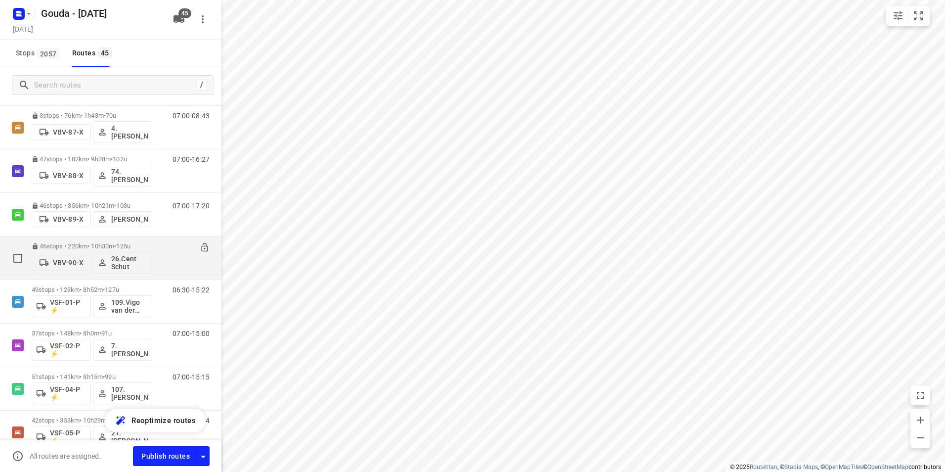
scroll to position [1582, 0]
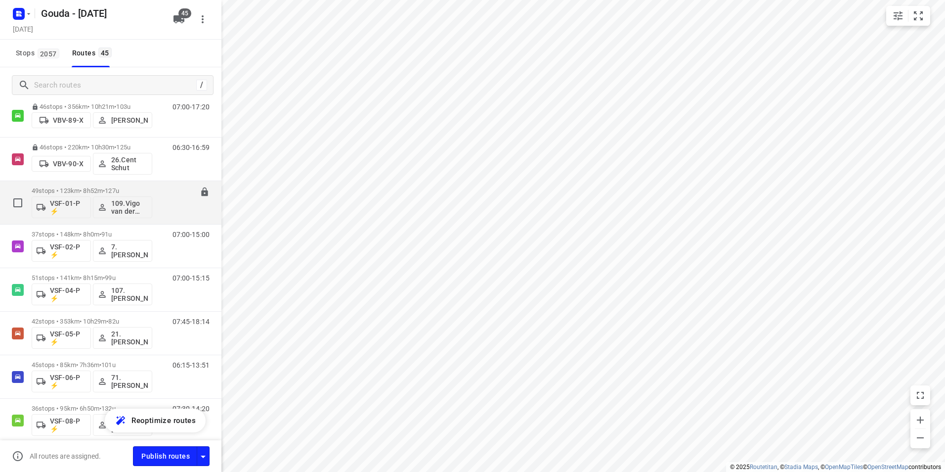
click at [91, 188] on p "49 stops • 123km • 8h52m • 127u" at bounding box center [92, 190] width 121 height 7
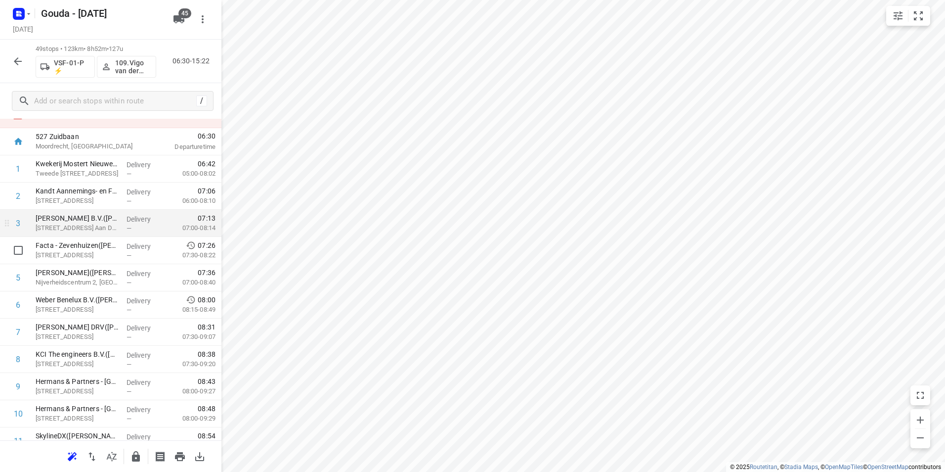
scroll to position [49, 0]
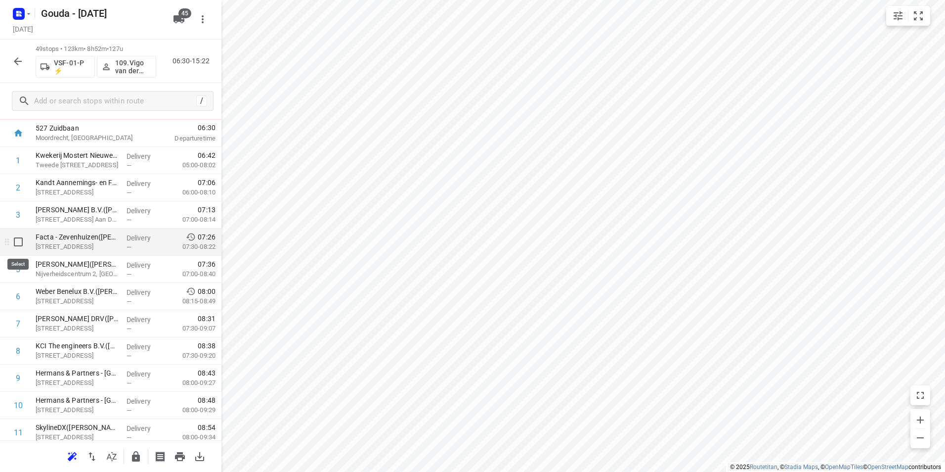
click at [22, 241] on input "checkbox" at bounding box center [18, 242] width 20 height 20
checkbox input "true"
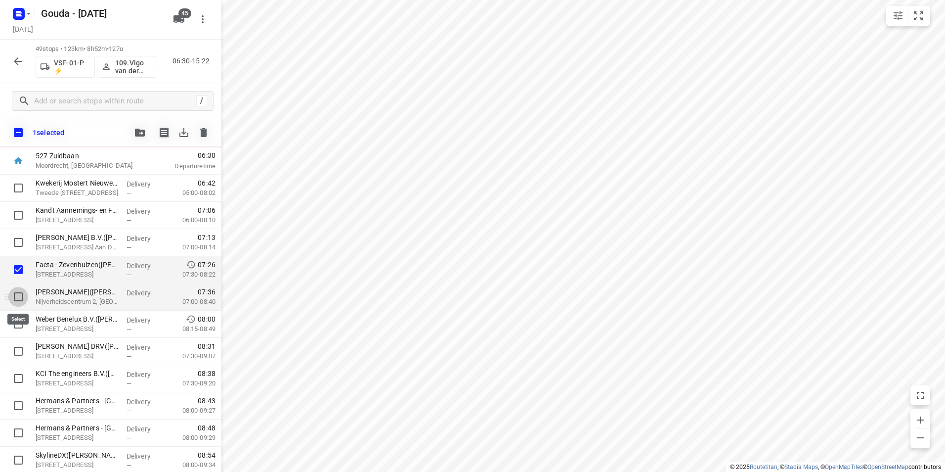
click at [15, 294] on input "checkbox" at bounding box center [18, 297] width 20 height 20
checkbox input "true"
drag, startPoint x: 83, startPoint y: 273, endPoint x: 85, endPoint y: 262, distance: 11.0
click at [20, 271] on input "checkbox" at bounding box center [18, 270] width 20 height 20
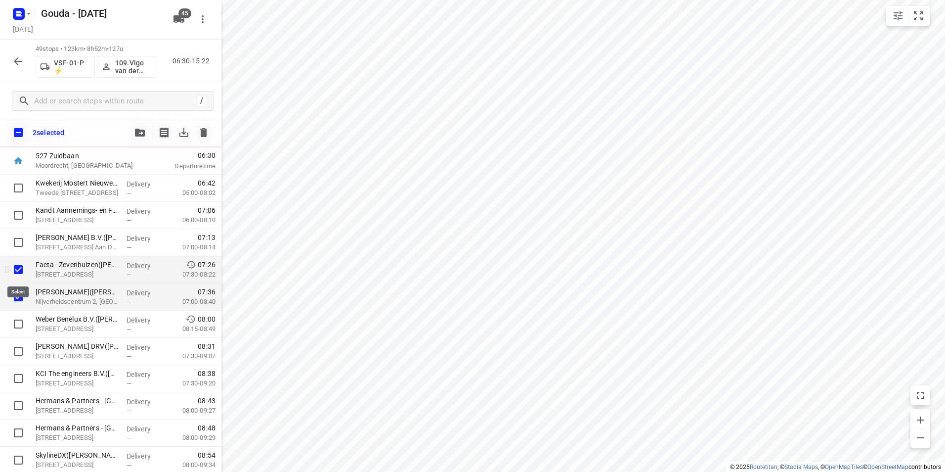
checkbox input "false"
click at [18, 296] on input "checkbox" at bounding box center [18, 297] width 20 height 20
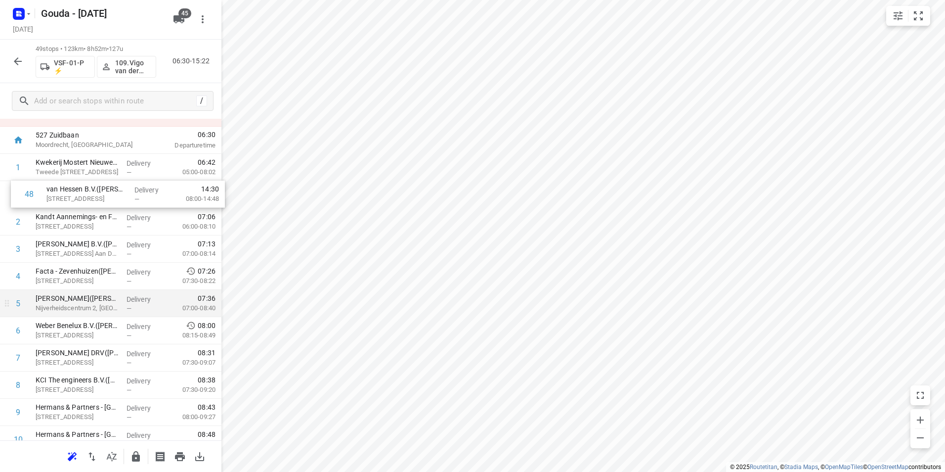
scroll to position [41, 0]
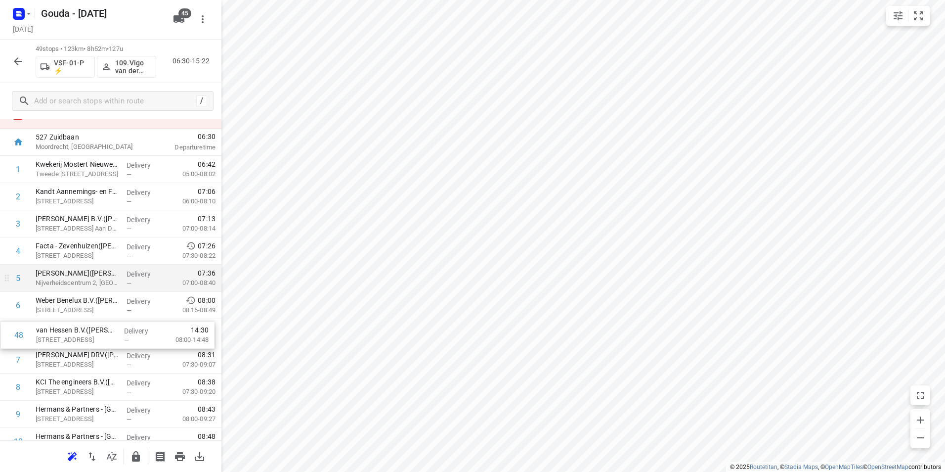
drag, startPoint x: 81, startPoint y: 376, endPoint x: 82, endPoint y: 336, distance: 40.1
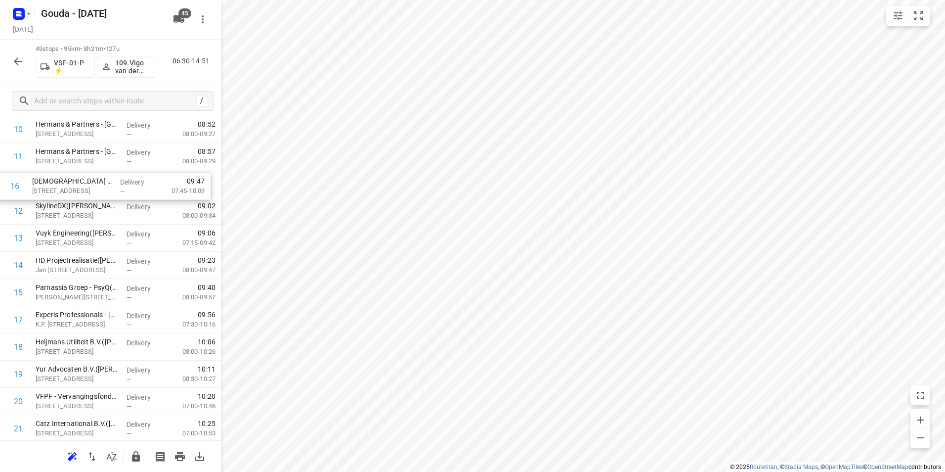
scroll to position [318, 0]
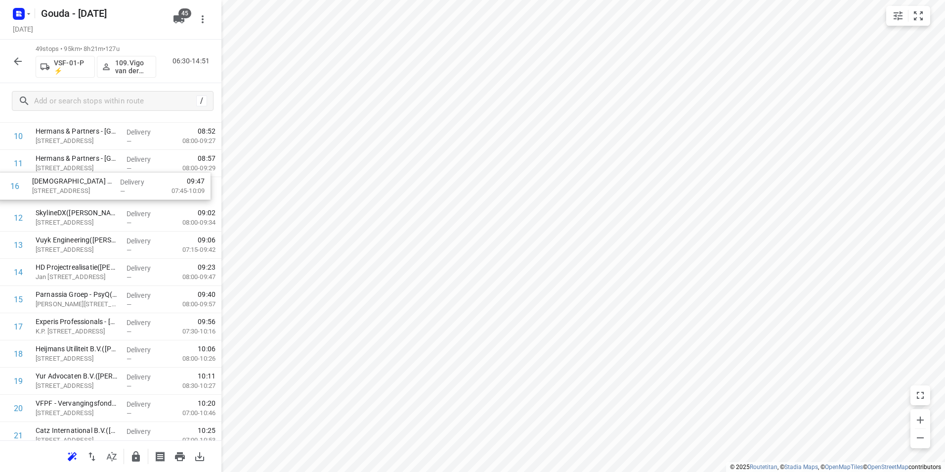
drag, startPoint x: 67, startPoint y: 275, endPoint x: 65, endPoint y: 177, distance: 98.4
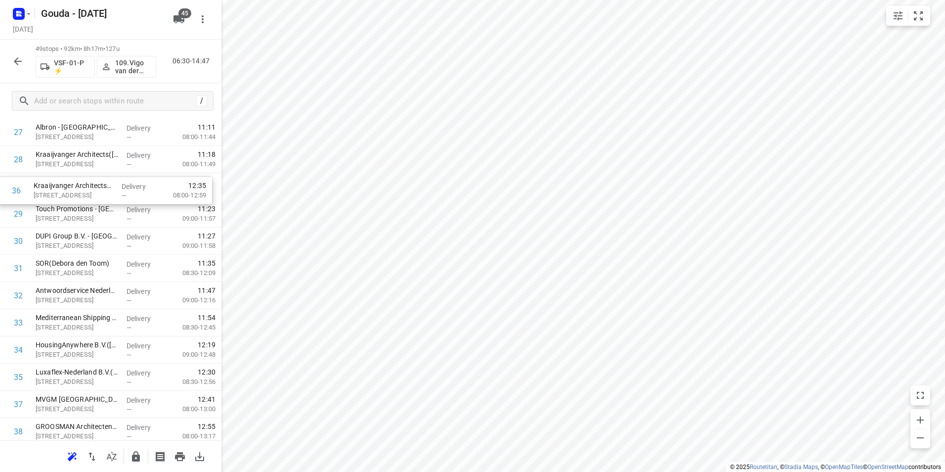
scroll to position [780, 0]
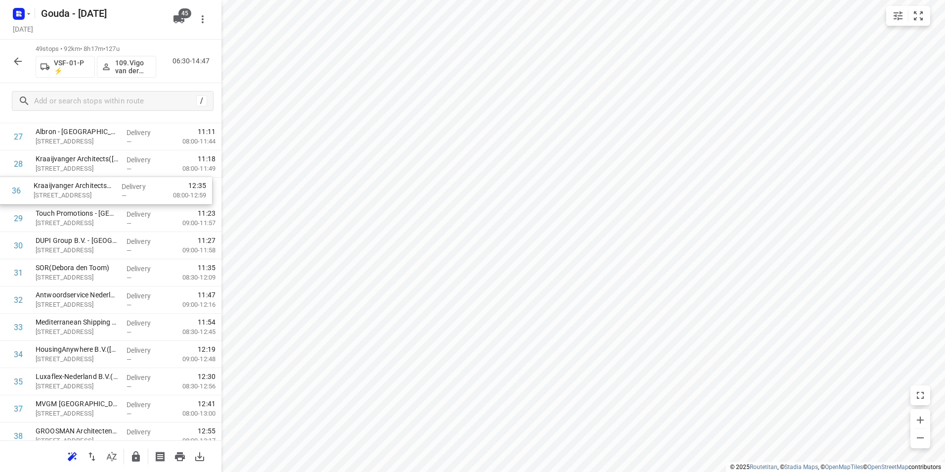
drag, startPoint x: 115, startPoint y: 306, endPoint x: 114, endPoint y: 193, distance: 113.7
click at [114, 193] on div "1 Kwekerij Mostert Nieuwerkerk B.V.,- locatie 92 [STREET_ADDRESS]([PERSON_NAME]…" at bounding box center [110, 82] width 221 height 1332
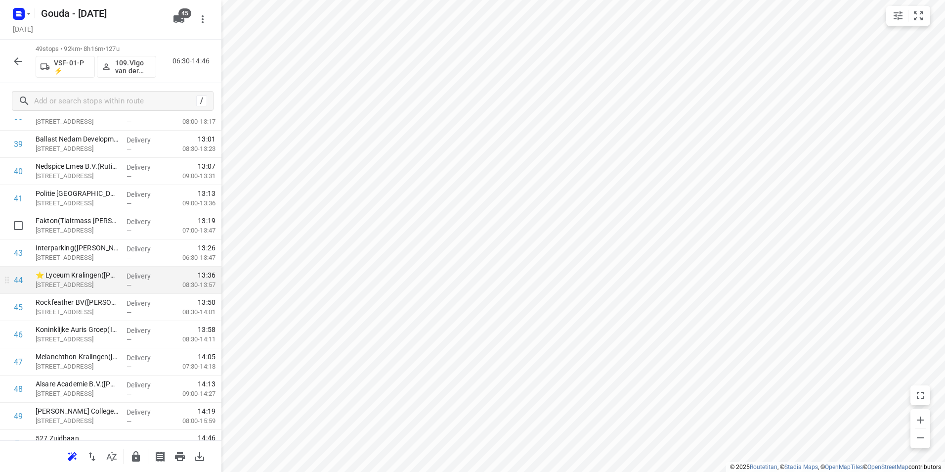
scroll to position [1116, 0]
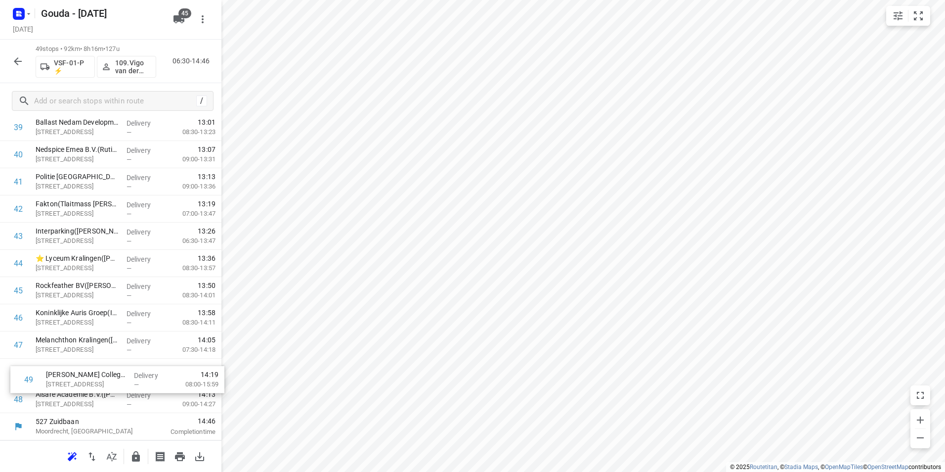
drag, startPoint x: 56, startPoint y: 390, endPoint x: 69, endPoint y: 365, distance: 27.9
click at [135, 454] on icon "button" at bounding box center [136, 456] width 8 height 10
click at [11, 59] on button "button" at bounding box center [18, 61] width 20 height 20
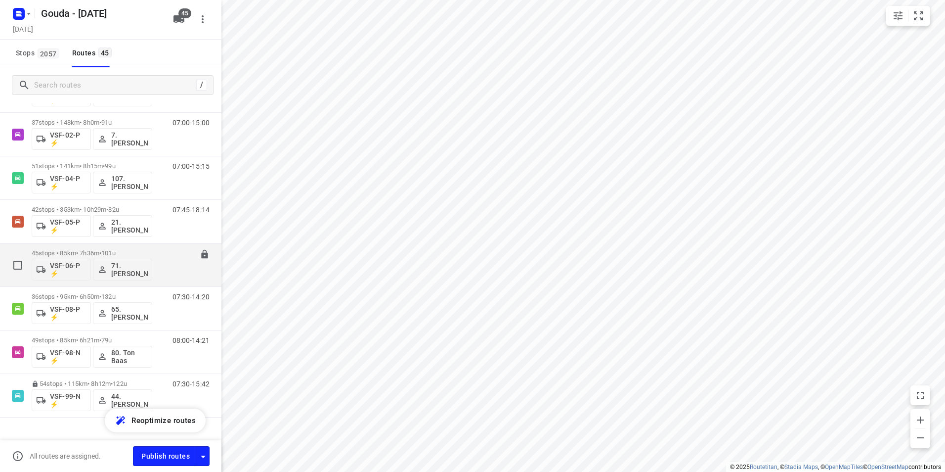
scroll to position [1710, 0]
